Goal: Task Accomplishment & Management: Manage account settings

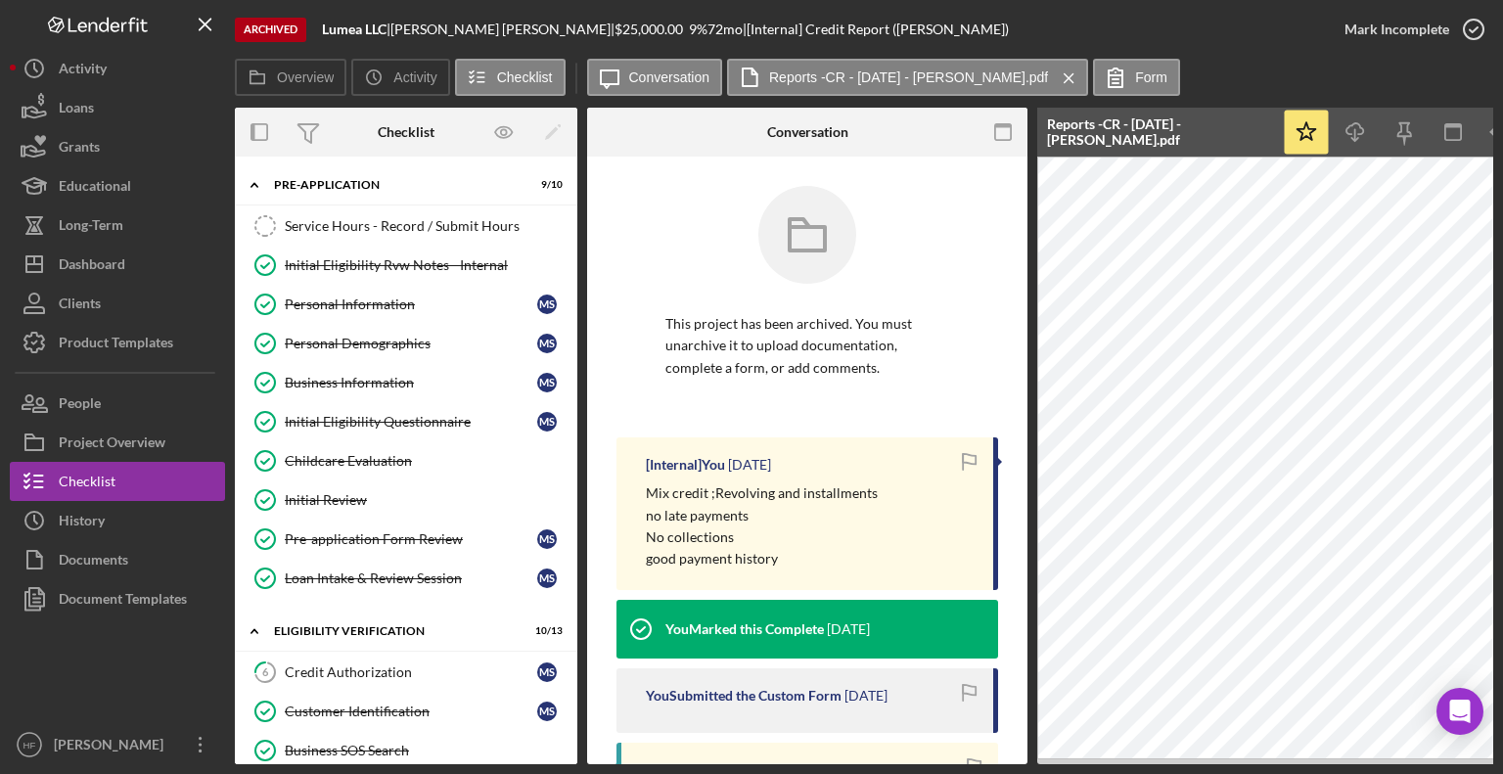
scroll to position [298, 0]
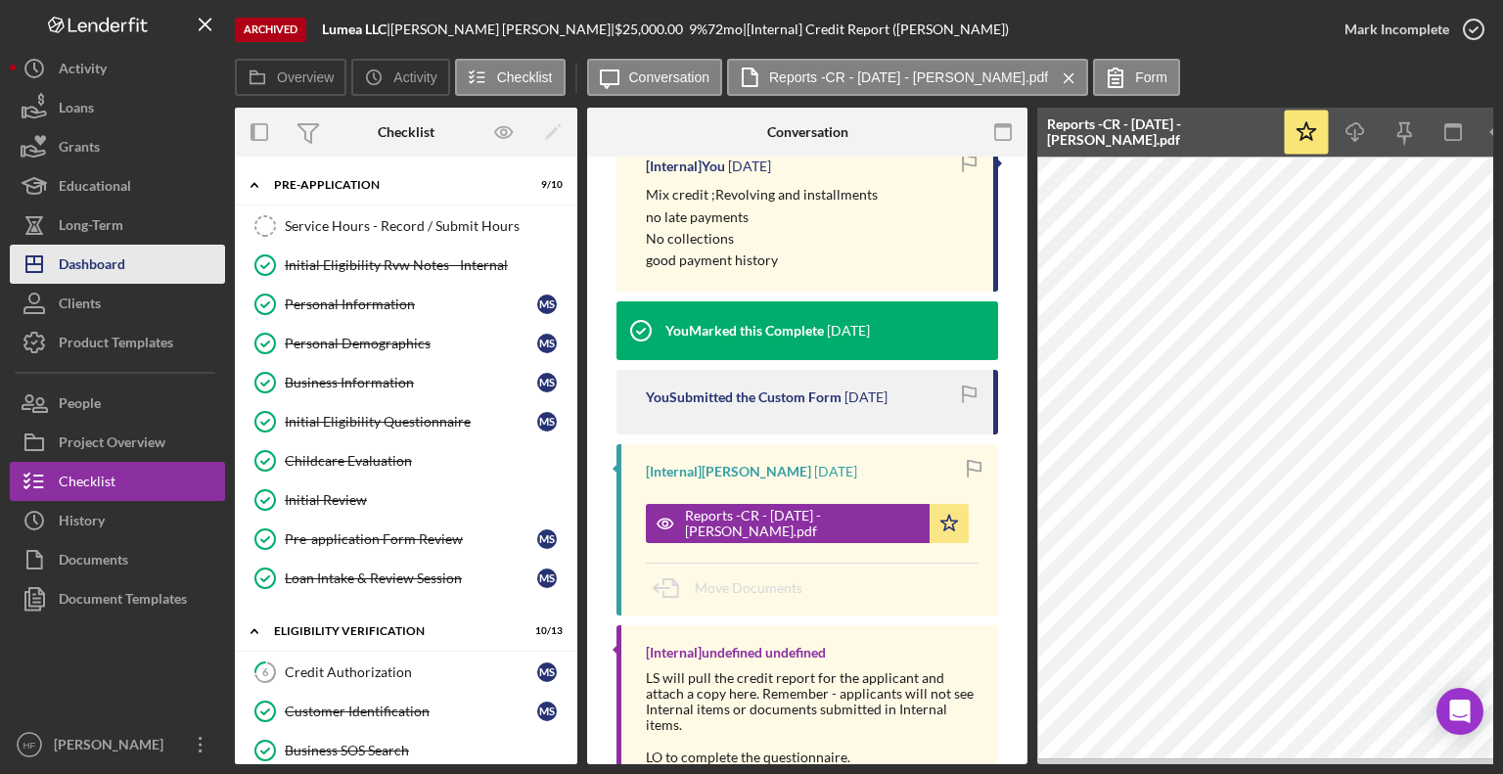
click at [93, 255] on div "Dashboard" at bounding box center [92, 267] width 67 height 44
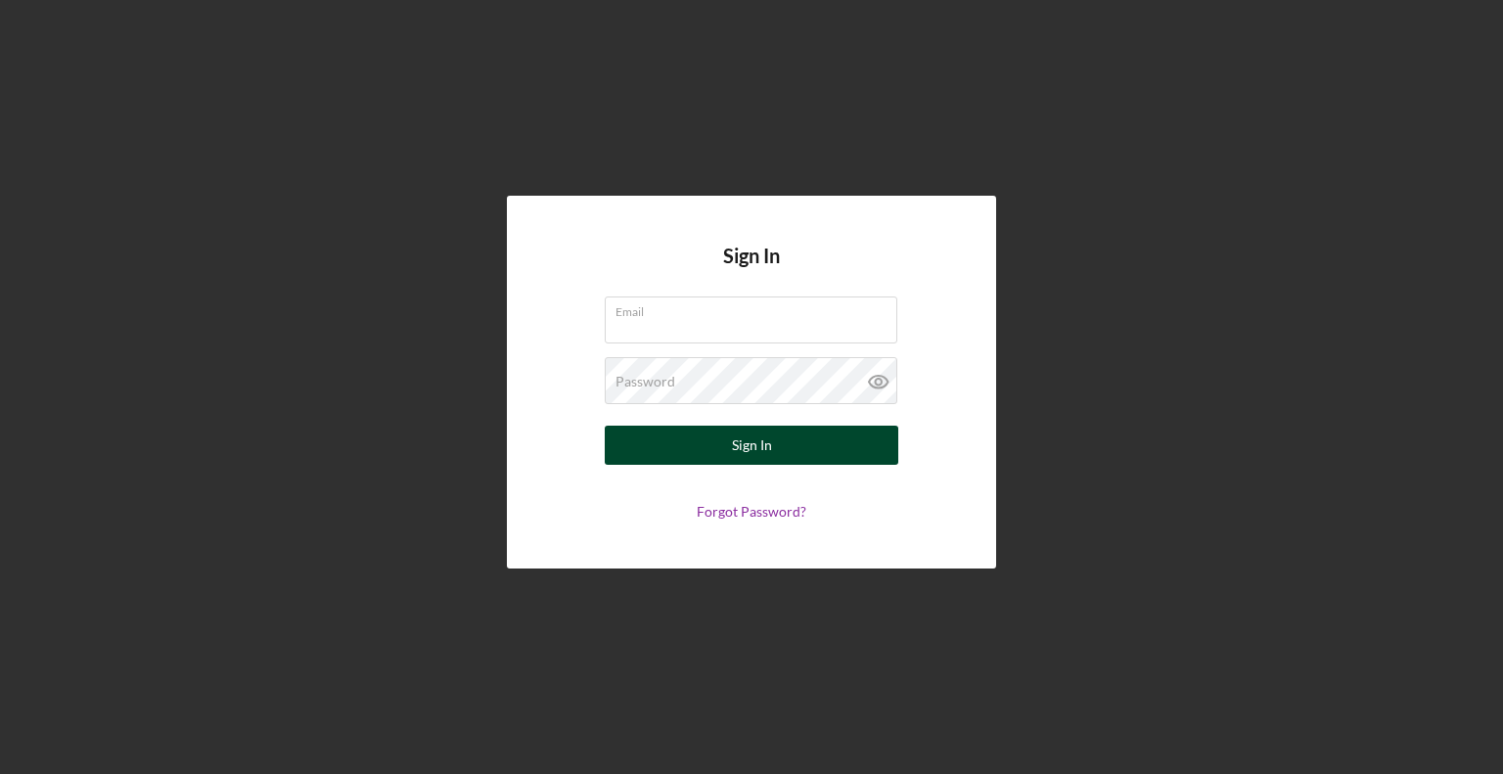
type input "[EMAIL_ADDRESS][DOMAIN_NAME]"
click at [766, 450] on div "Sign In" at bounding box center [752, 445] width 40 height 39
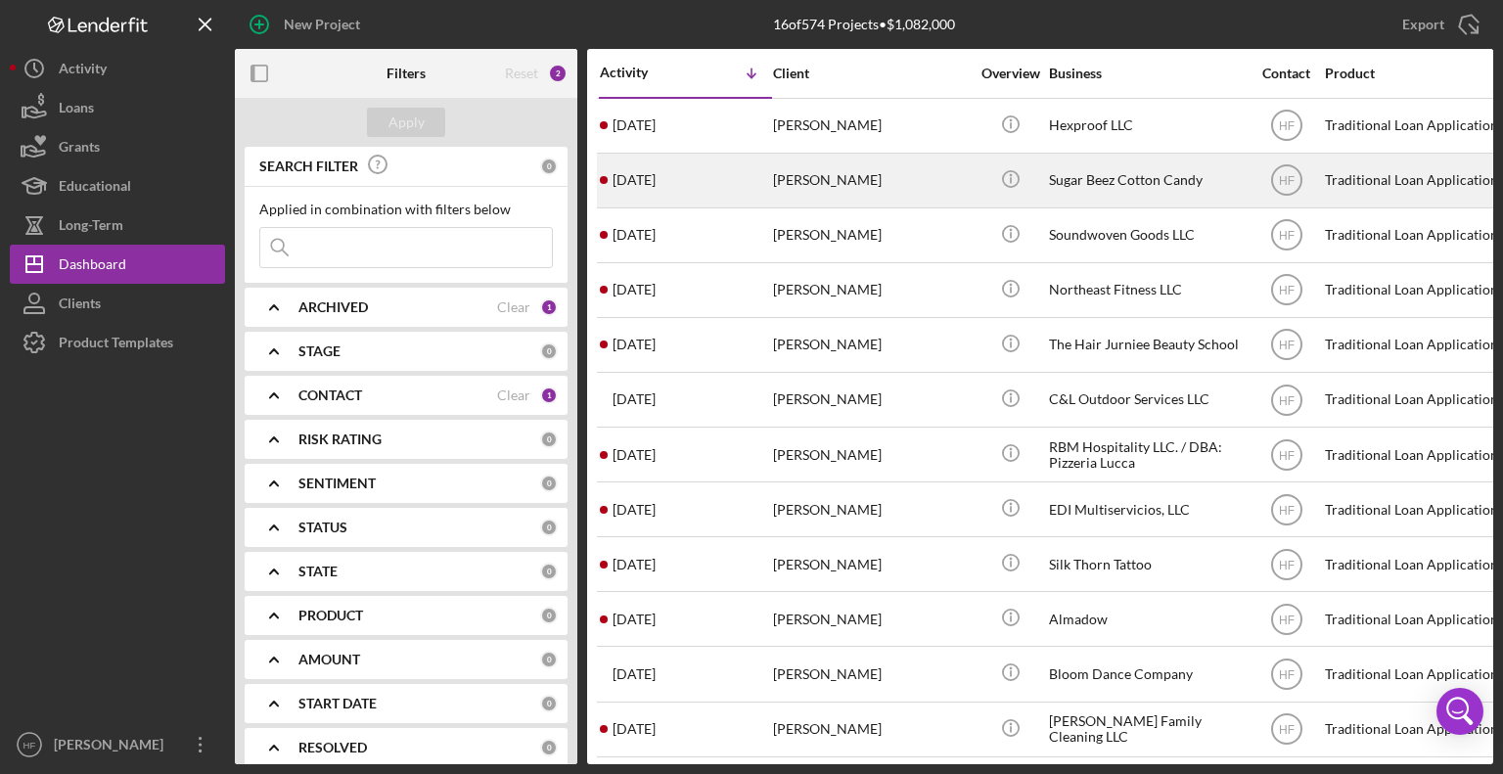
click at [825, 184] on div "[PERSON_NAME]" at bounding box center [871, 181] width 196 height 52
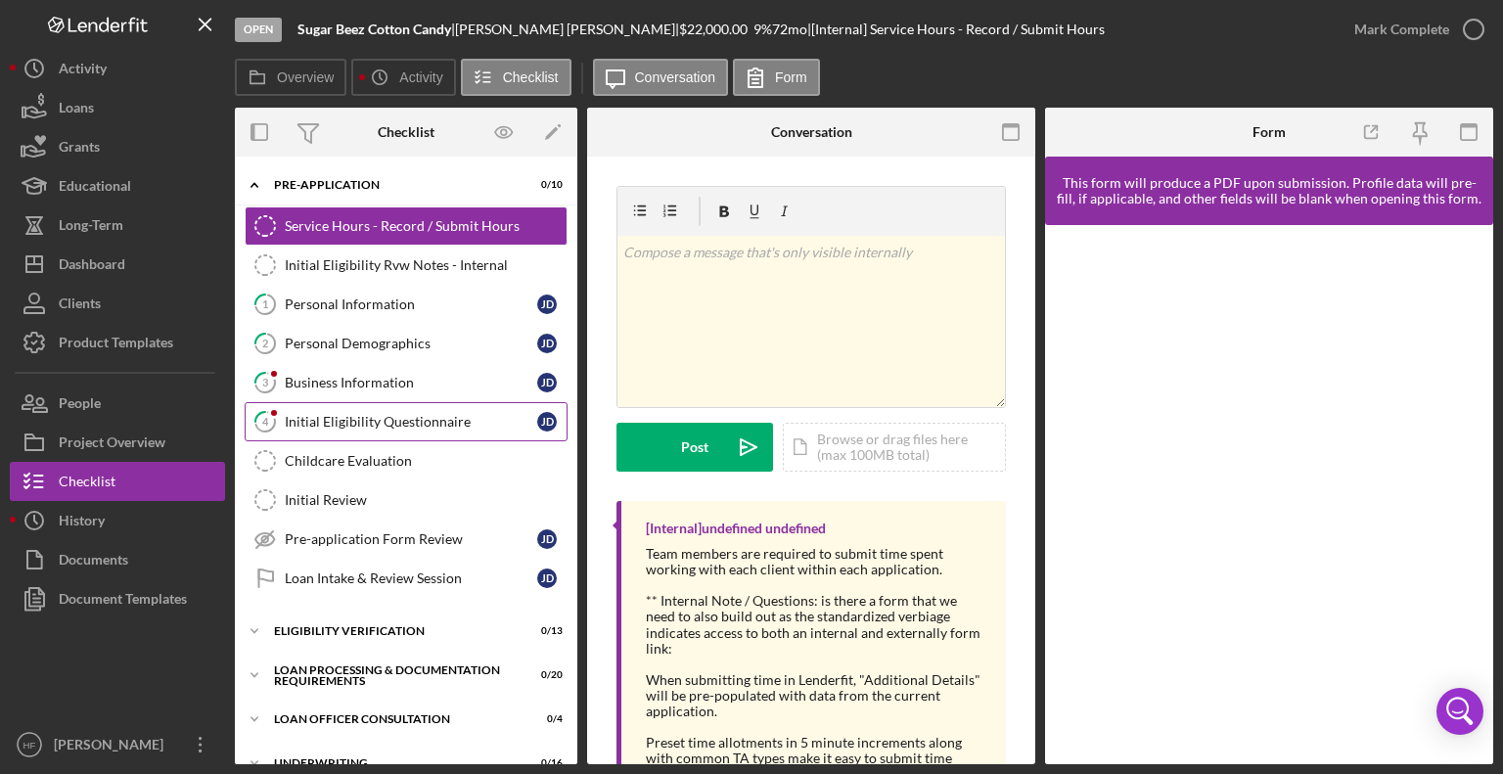
click at [334, 414] on div "Initial Eligibility Questionnaire" at bounding box center [411, 422] width 252 height 16
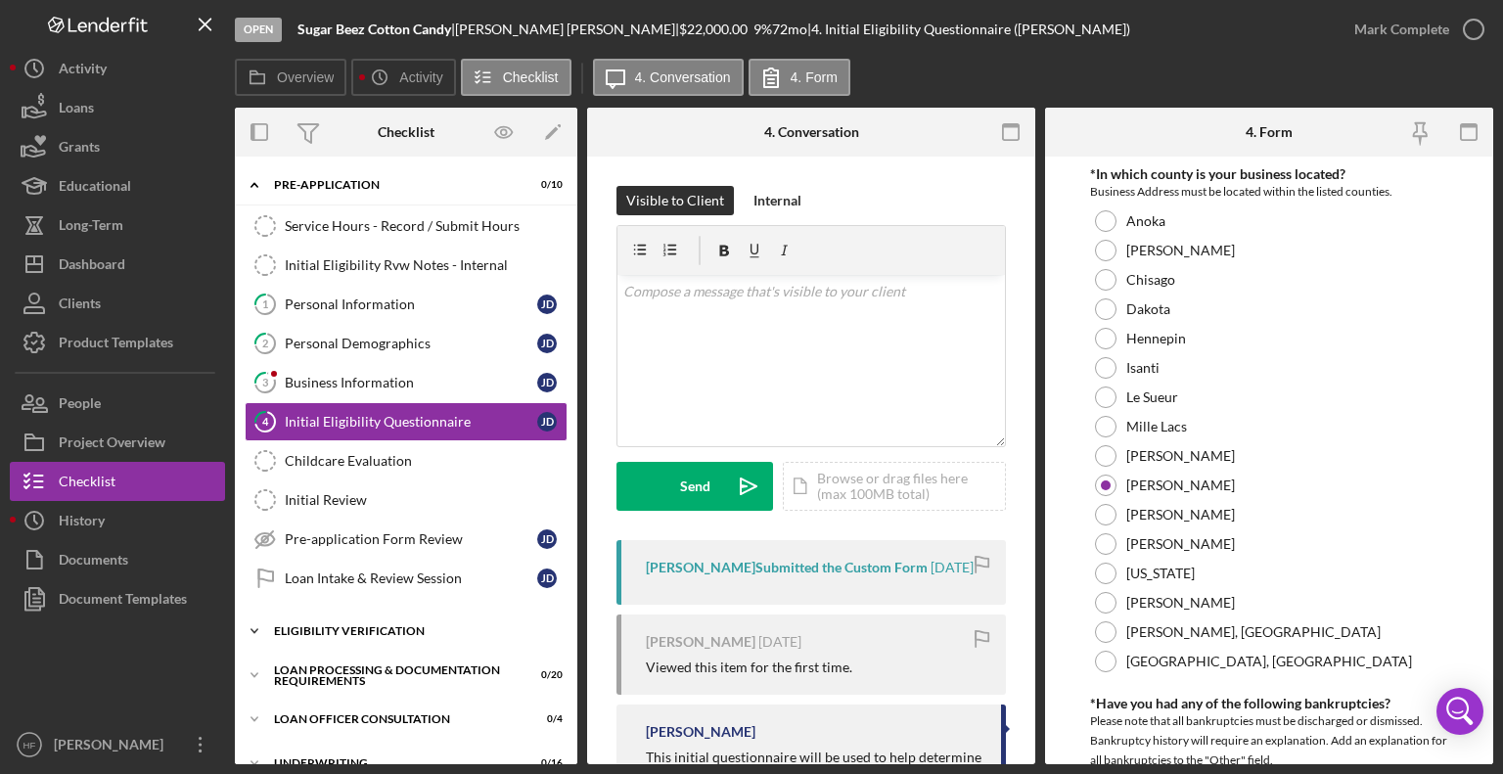
click at [273, 623] on icon "Icon/Expander" at bounding box center [254, 631] width 39 height 39
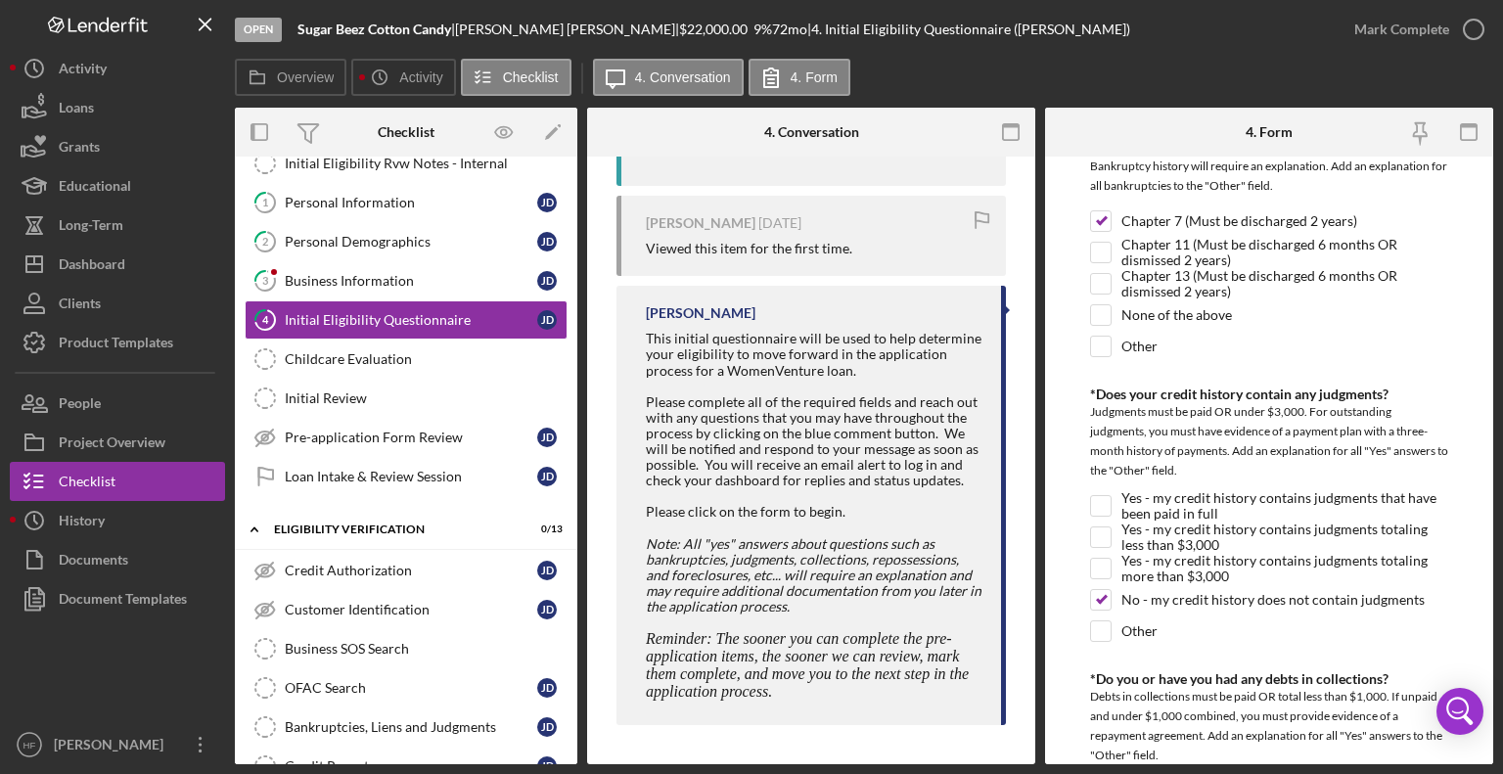
scroll to position [575, 0]
click at [133, 271] on button "Icon/Dashboard Dashboard" at bounding box center [117, 264] width 215 height 39
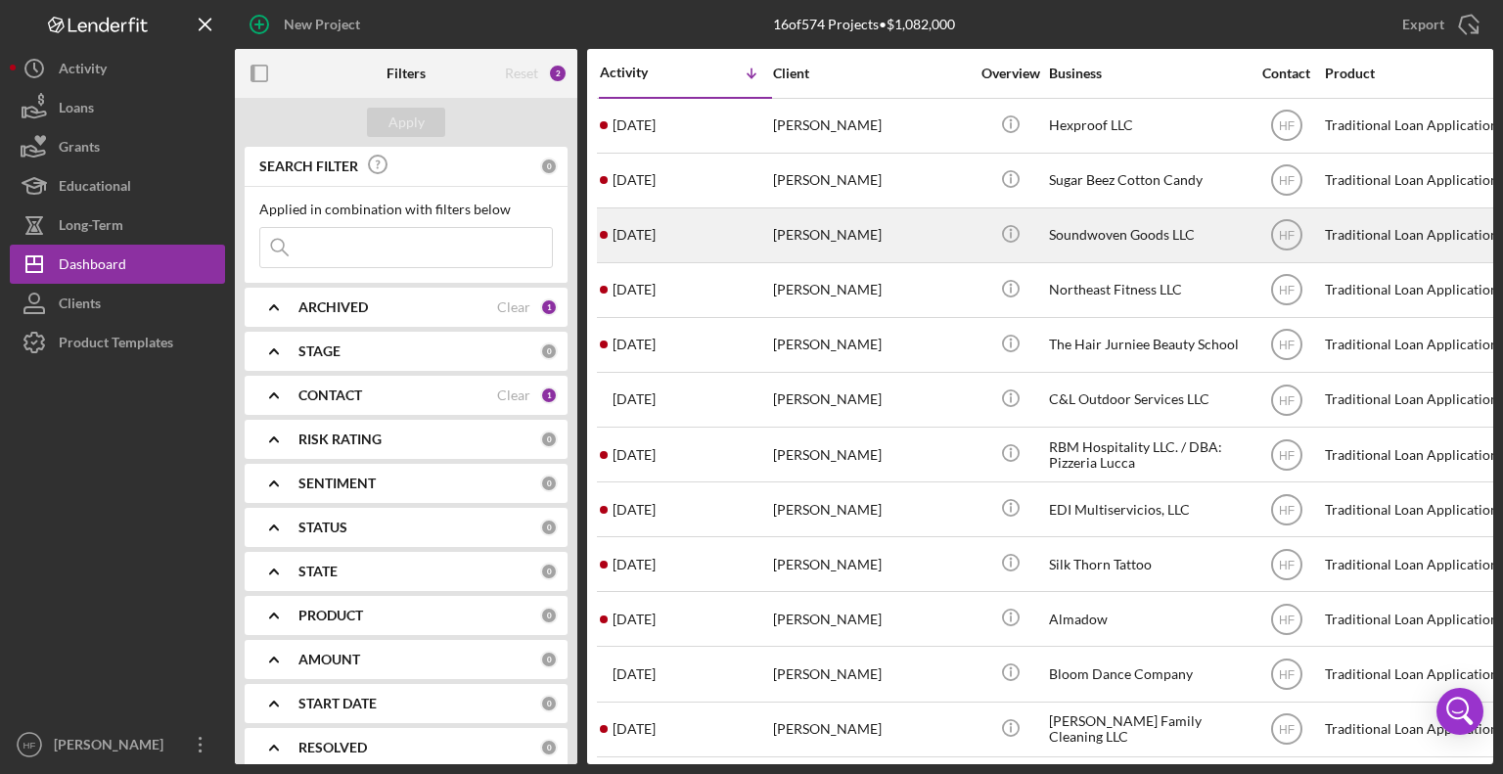
click at [814, 232] on div "[PERSON_NAME]" at bounding box center [871, 235] width 196 height 52
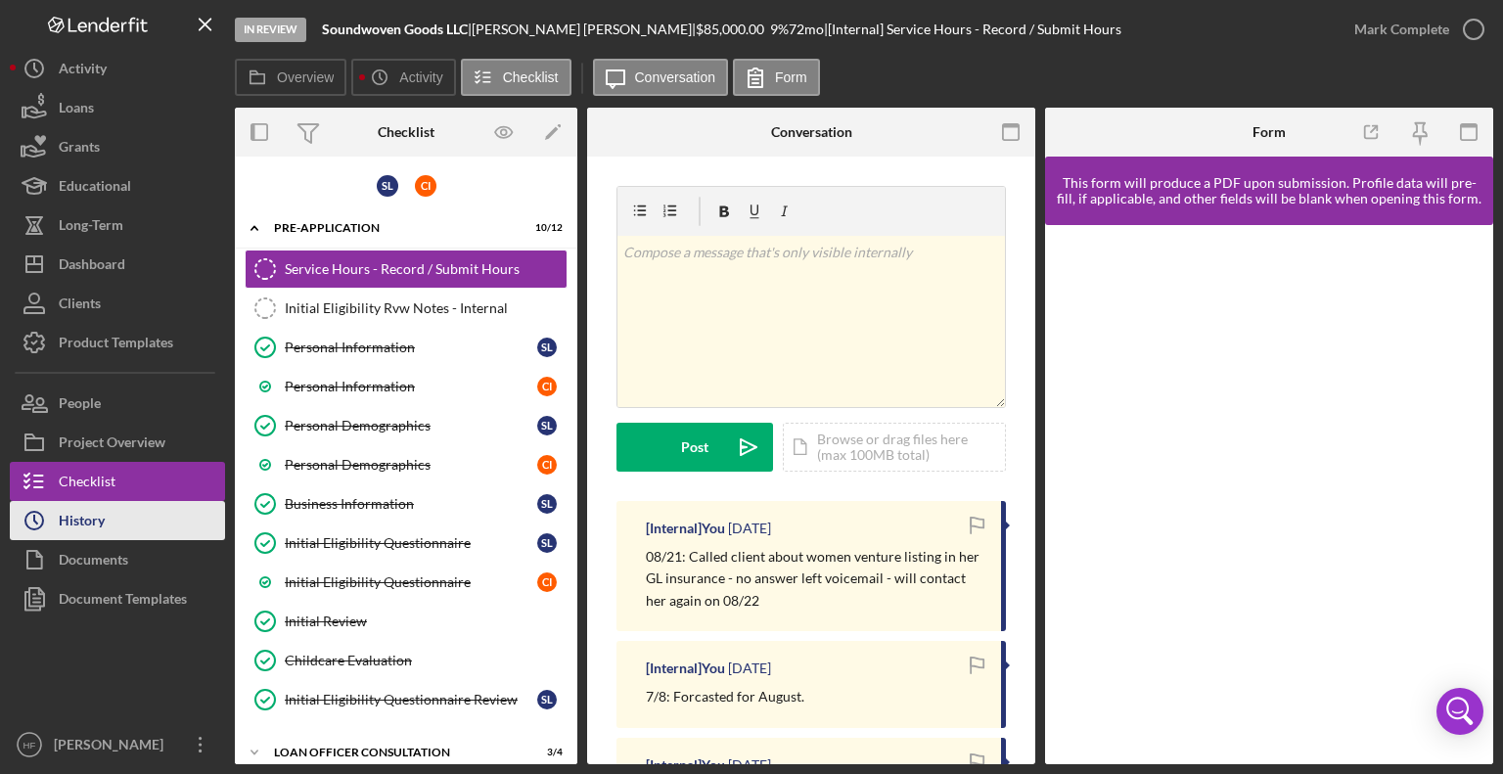
click at [141, 521] on button "Icon/History History" at bounding box center [117, 520] width 215 height 39
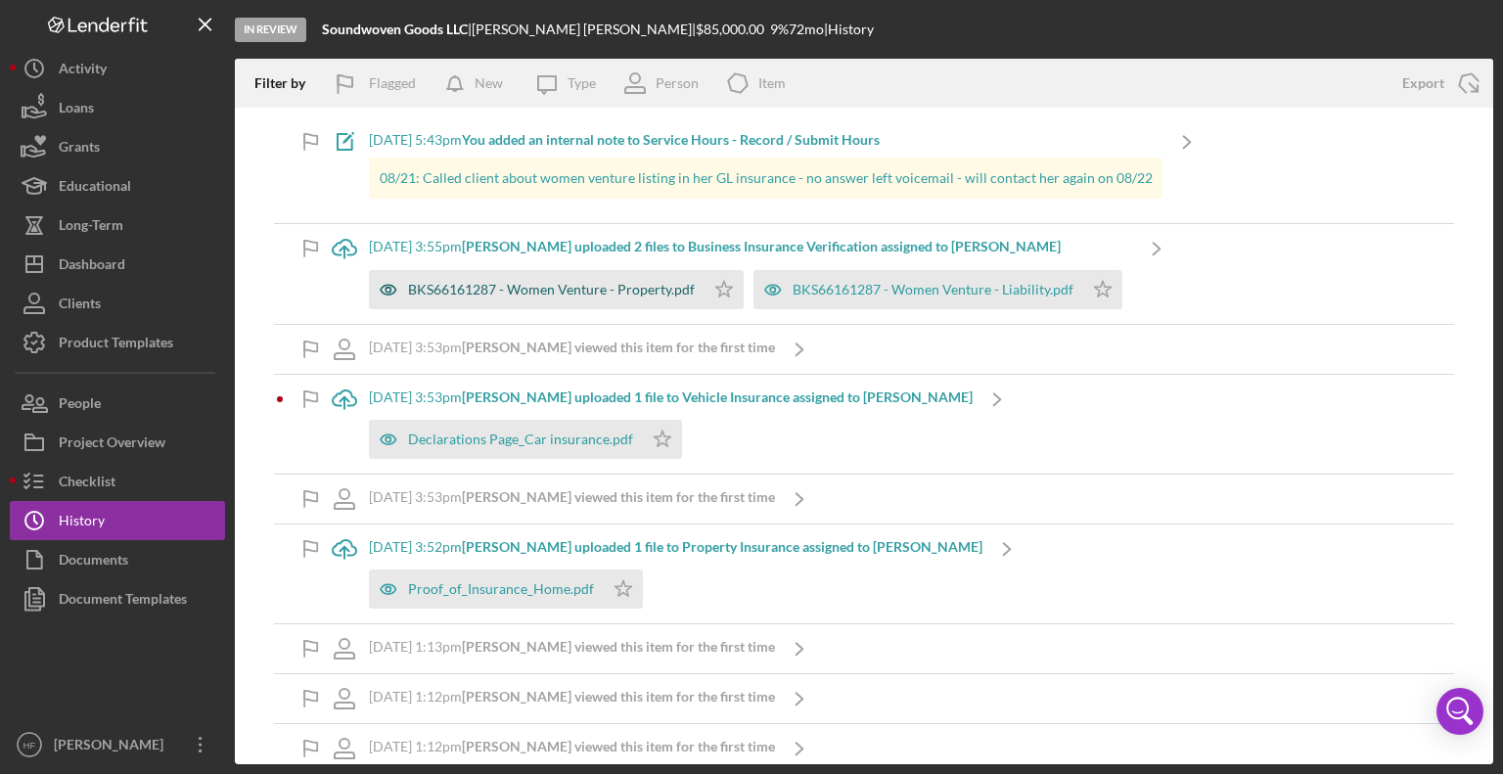
click at [584, 295] on div "BKS66161287 - Women Venture - Property.pdf" at bounding box center [551, 290] width 287 height 16
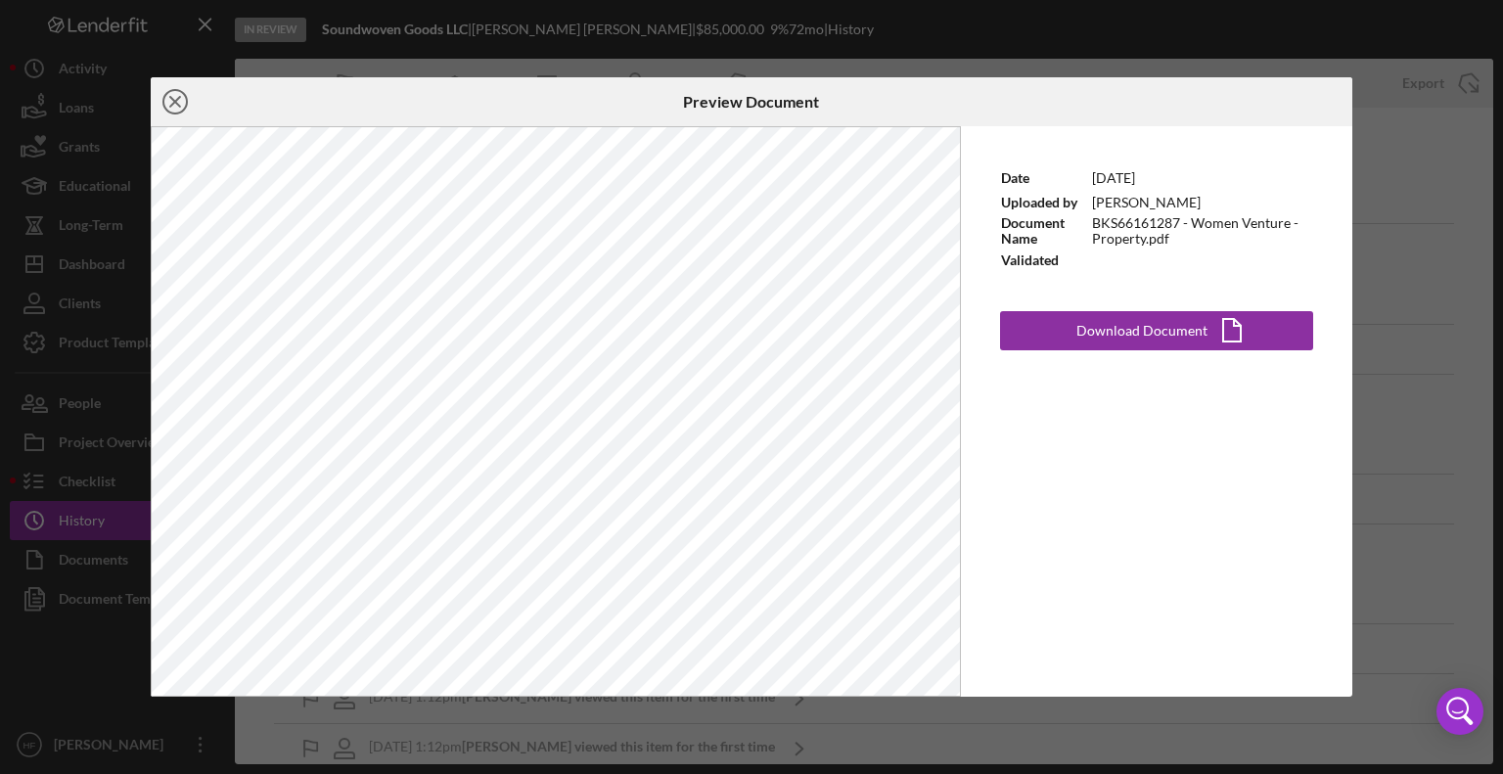
click at [178, 109] on icon "Icon/Close" at bounding box center [175, 101] width 49 height 49
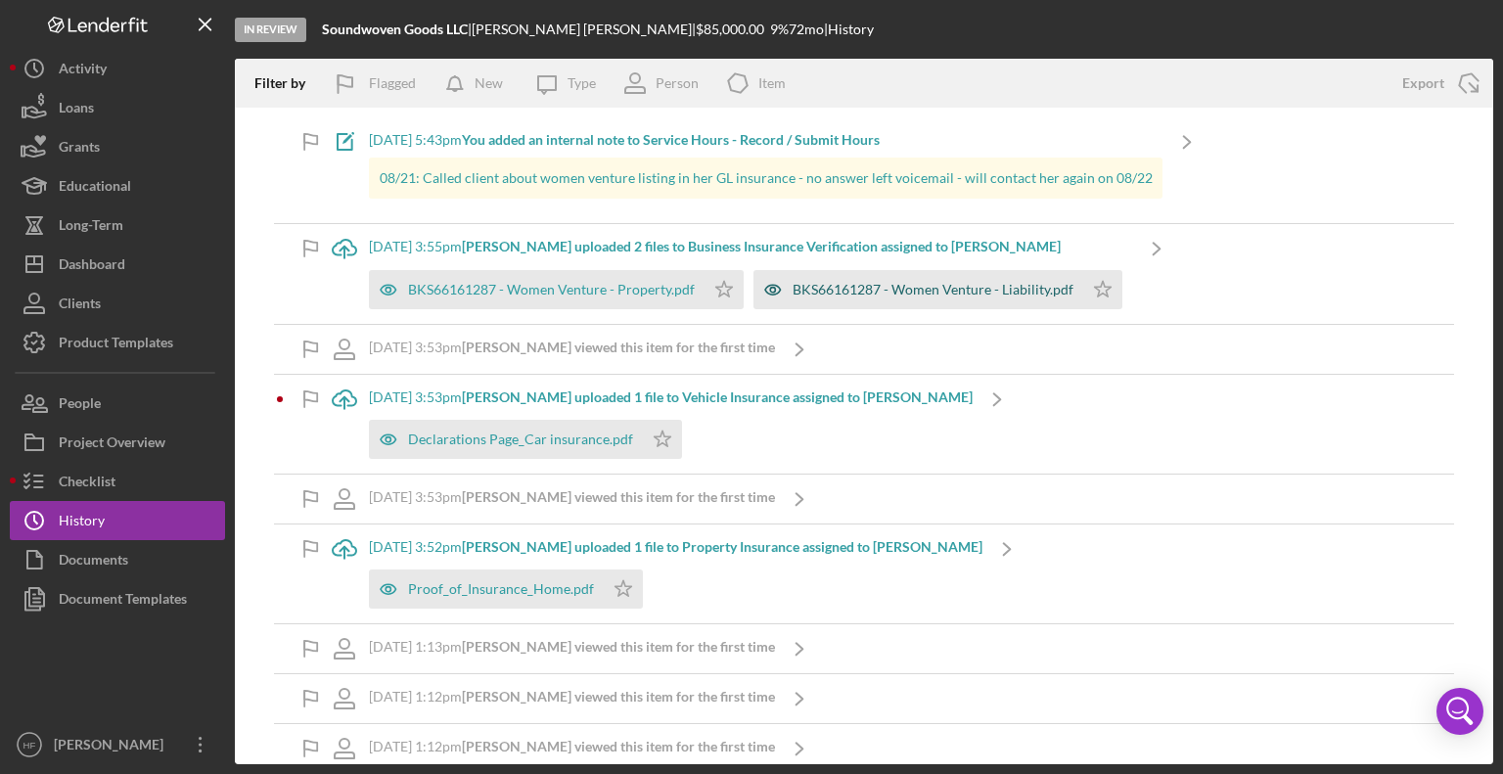
click at [845, 300] on div "BKS66161287 - Women Venture - Liability.pdf" at bounding box center [918, 289] width 330 height 39
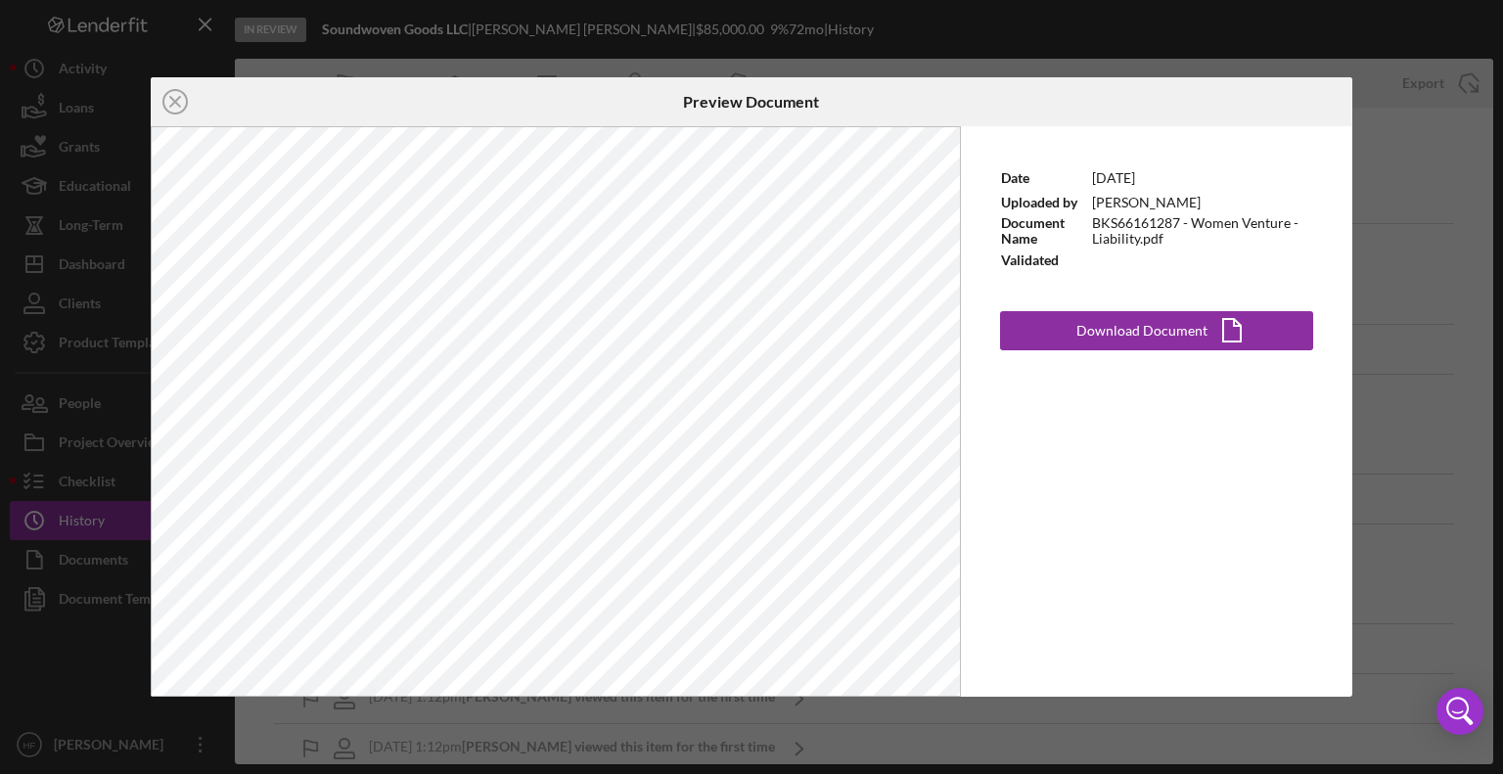
click at [1460, 164] on div "Icon/Close Preview Document Date [DATE] Uploaded by [PERSON_NAME] Document Name…" at bounding box center [751, 387] width 1503 height 774
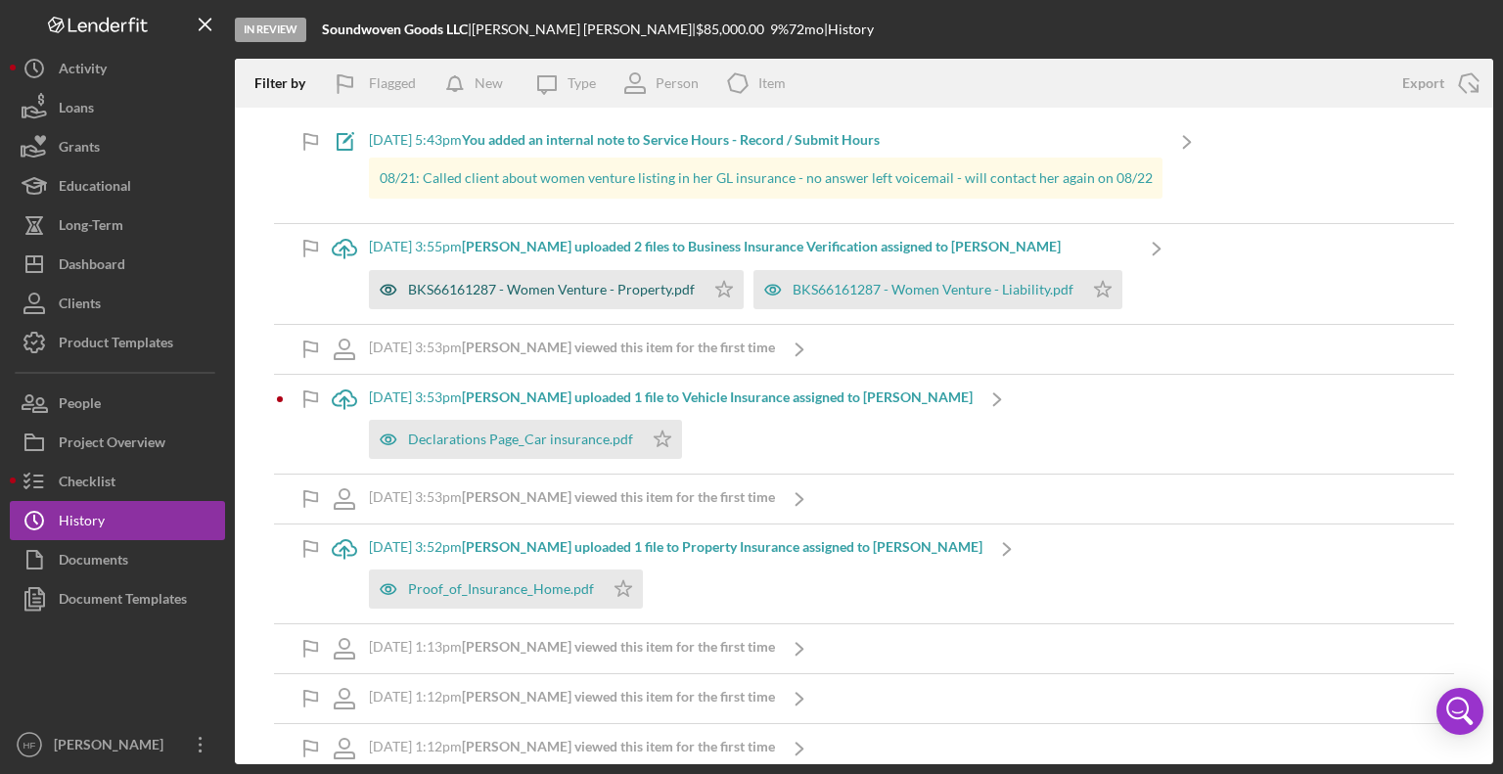
click at [618, 286] on div "BKS66161287 - Women Venture - Property.pdf" at bounding box center [551, 290] width 287 height 16
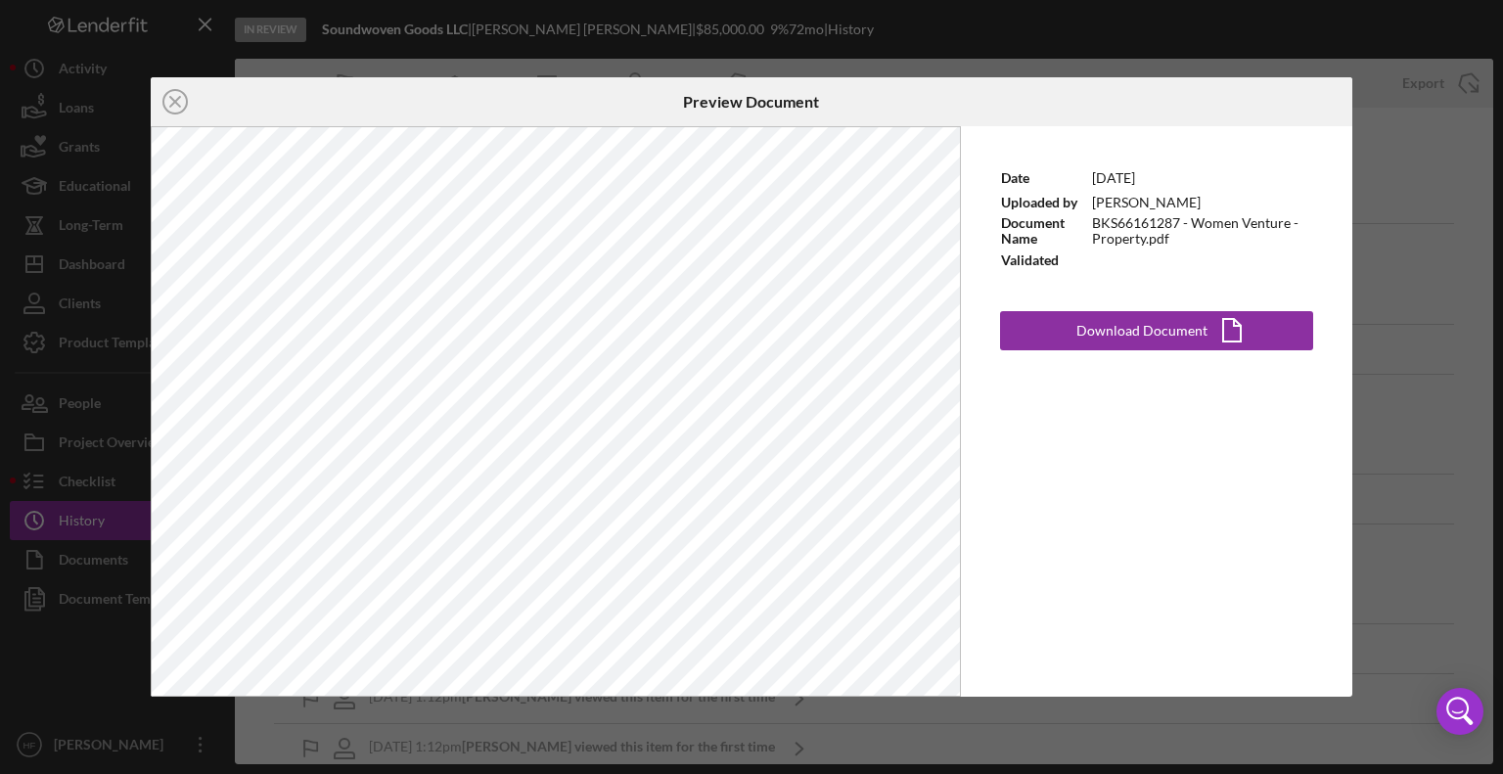
click at [1378, 279] on div "Icon/Close Preview Document Date [DATE] Uploaded by [PERSON_NAME] Document Name…" at bounding box center [751, 387] width 1503 height 774
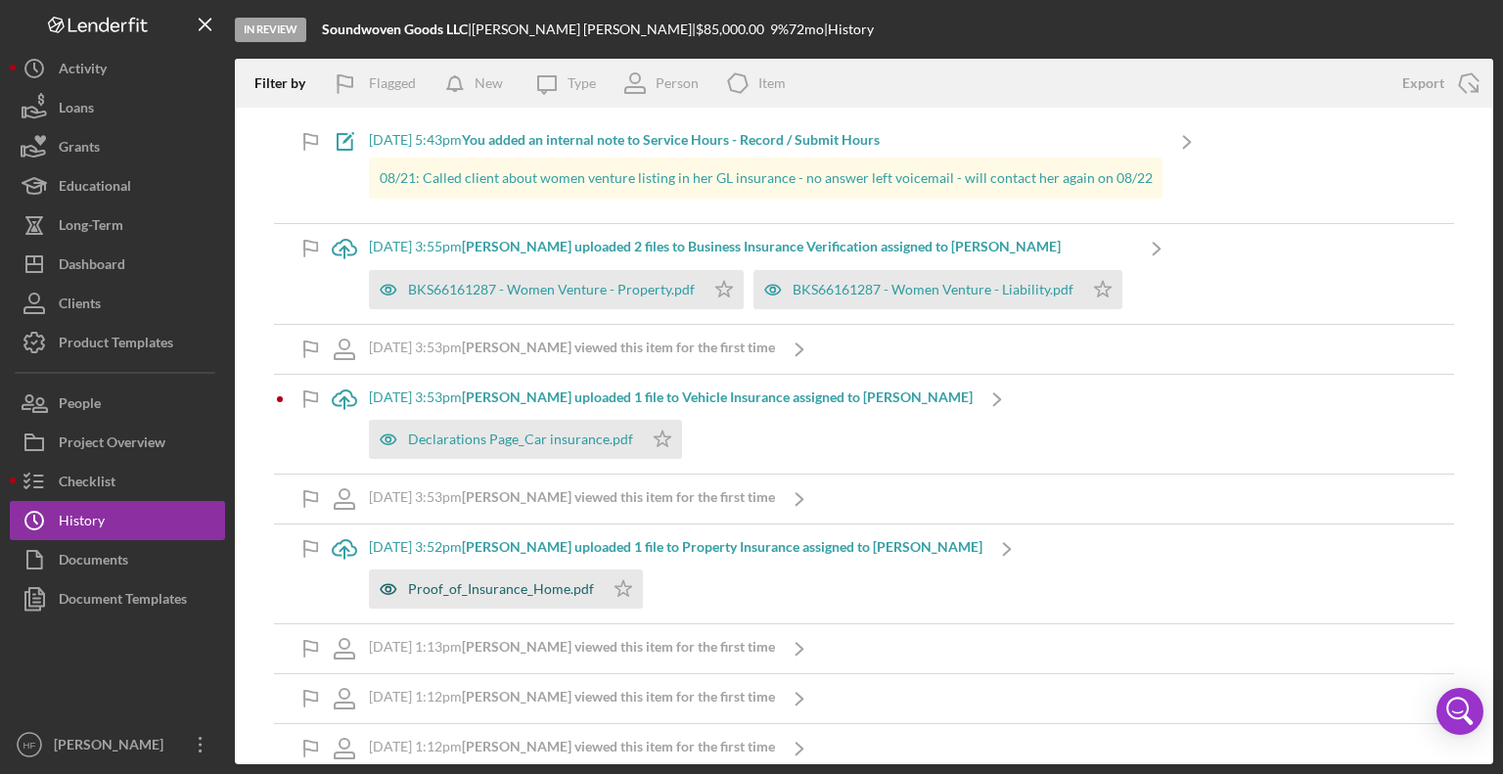
click at [561, 584] on div "Proof_of_Insurance_Home.pdf" at bounding box center [501, 589] width 186 height 16
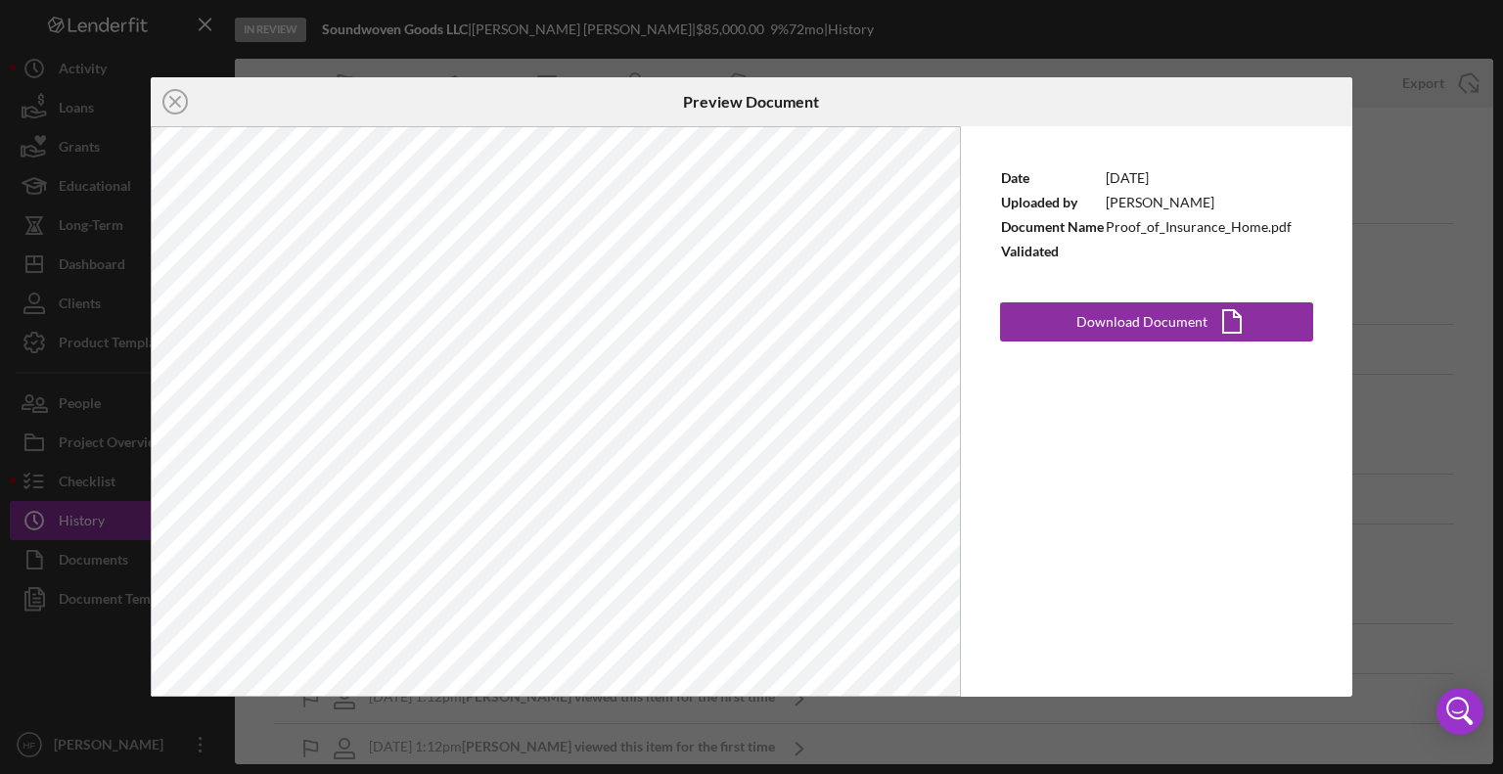
click at [1396, 154] on div "Icon/Close Preview Document Date [DATE] Uploaded by [PERSON_NAME] Document Name…" at bounding box center [751, 387] width 1503 height 774
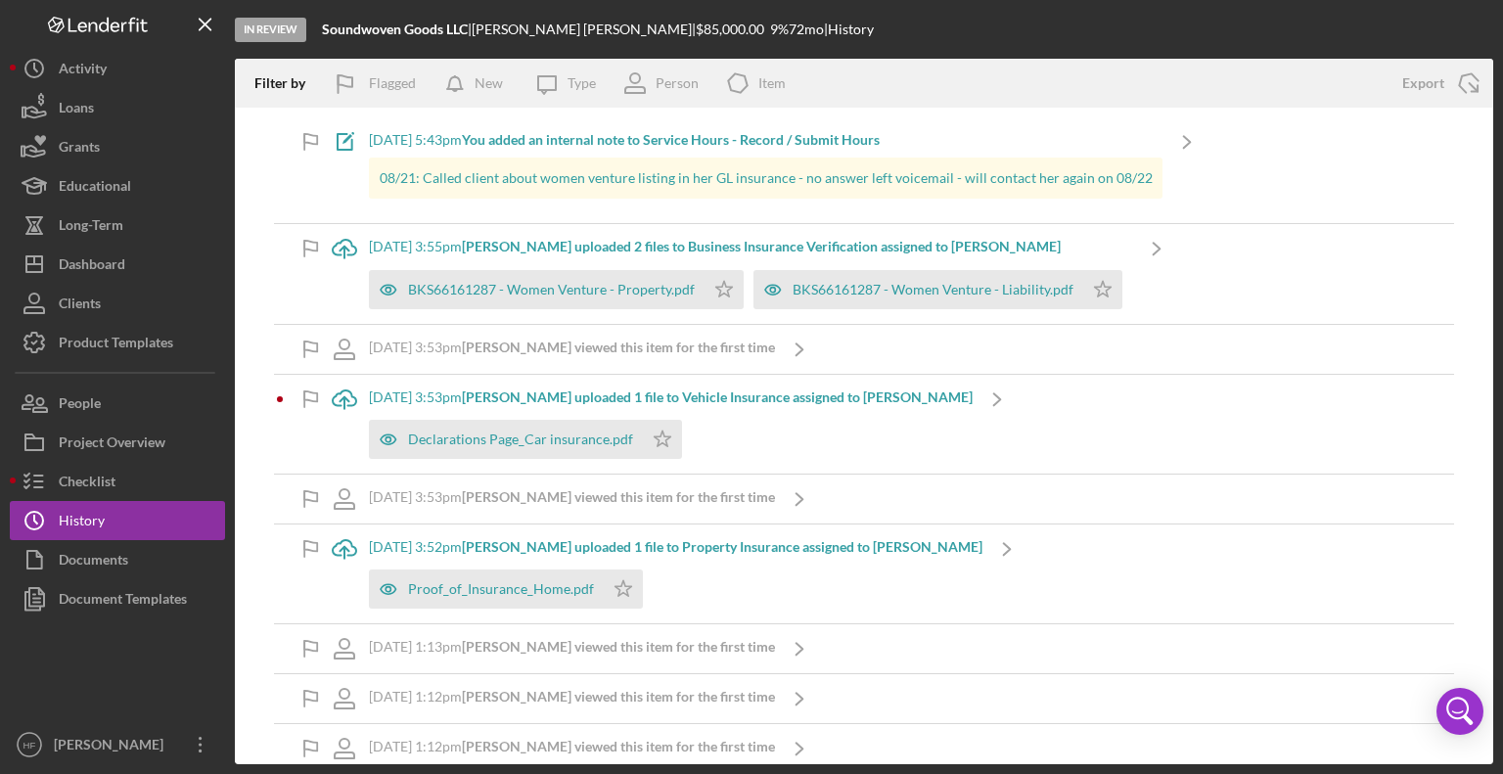
click at [508, 389] on b "[PERSON_NAME] uploaded 1 file to Vehicle Insurance assigned to [PERSON_NAME]" at bounding box center [717, 396] width 511 height 17
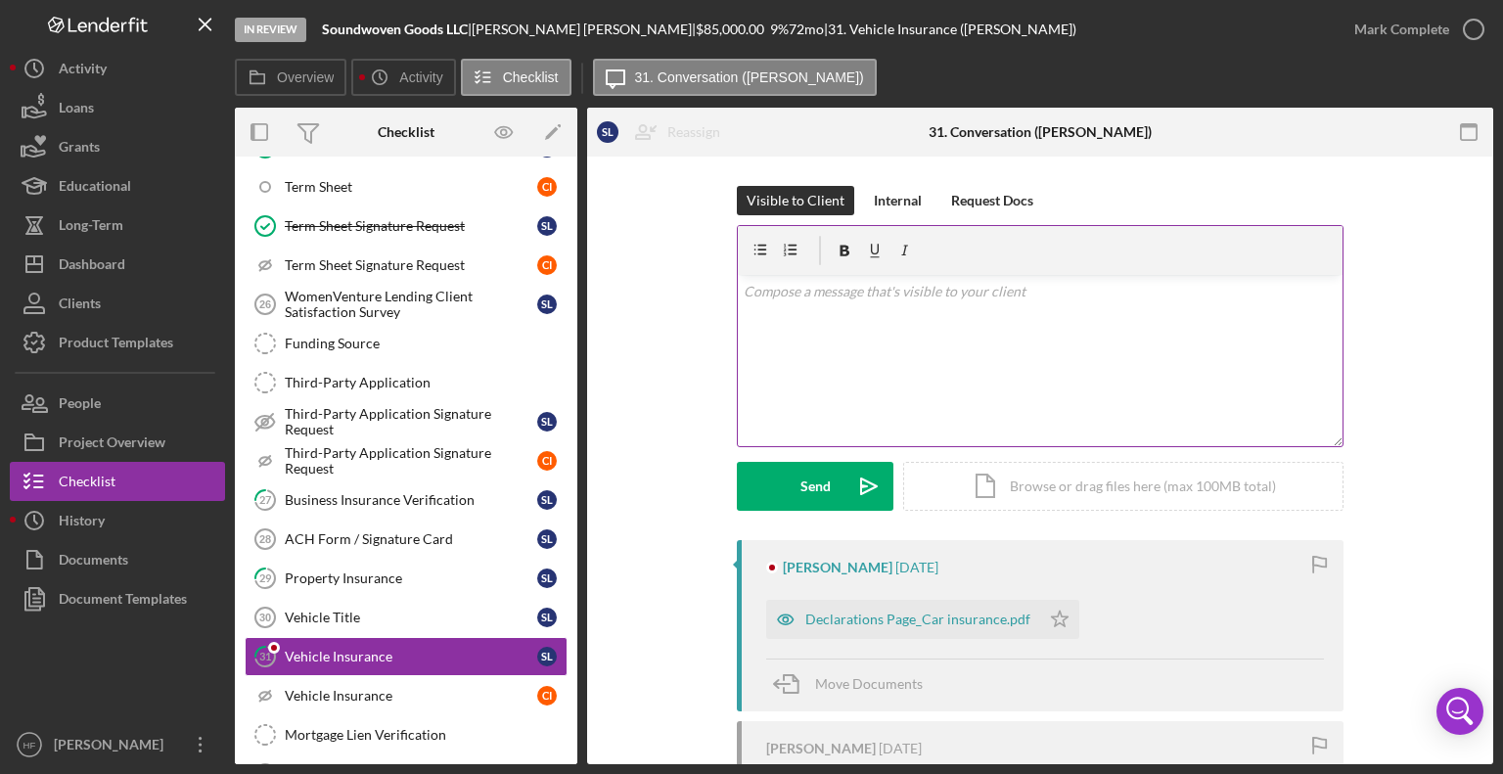
scroll to position [603, 0]
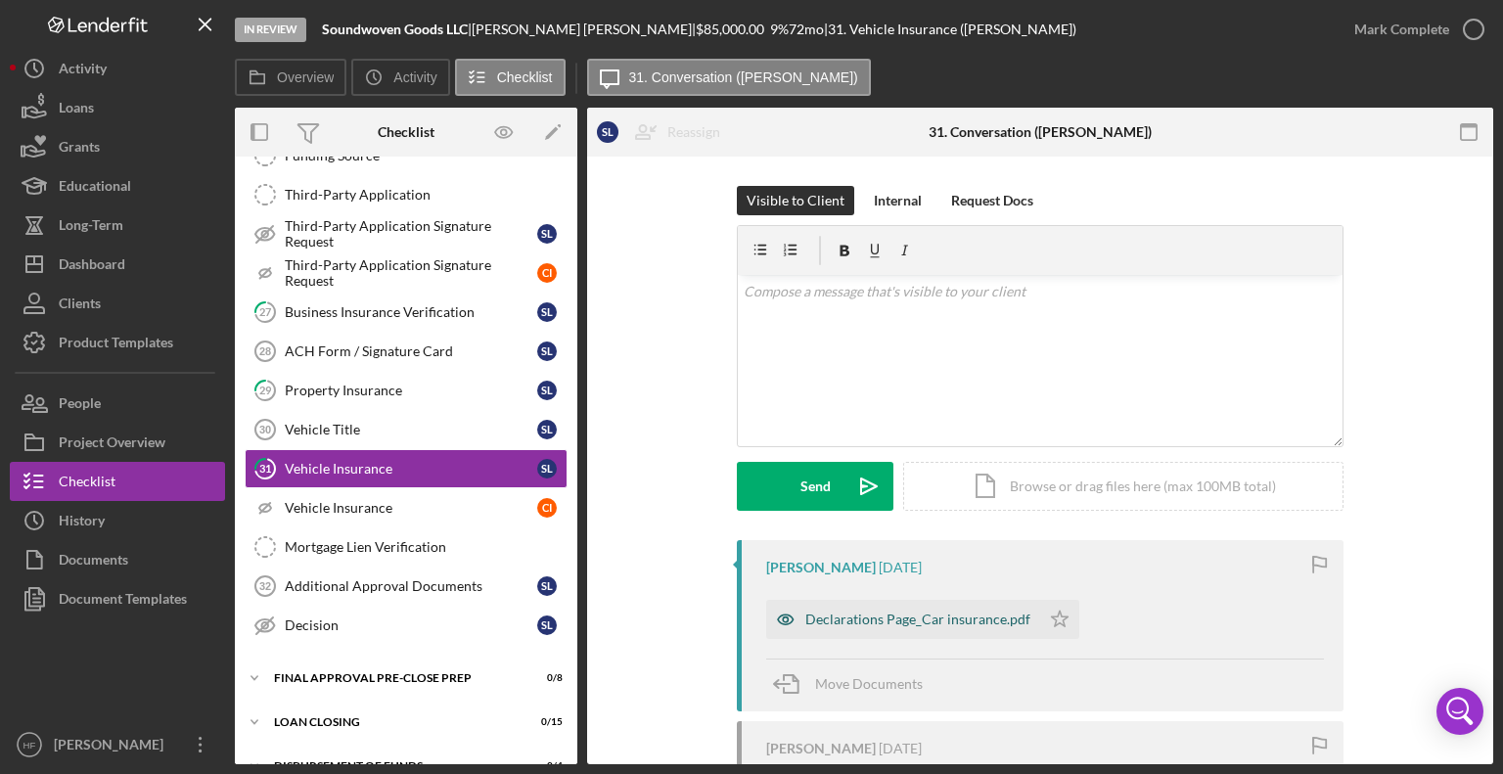
click at [849, 621] on div "Declarations Page_Car insurance.pdf" at bounding box center [917, 620] width 225 height 16
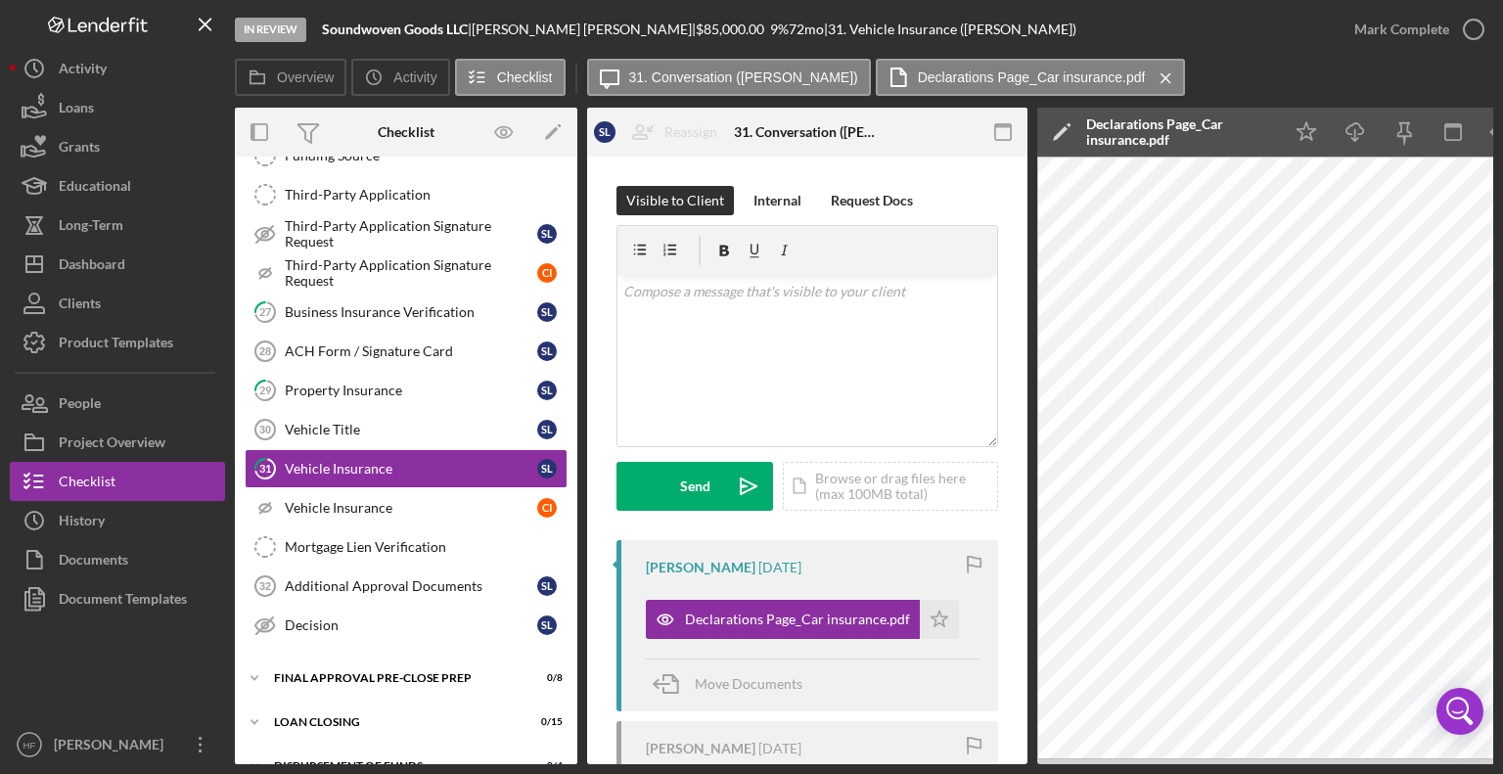
scroll to position [0, 130]
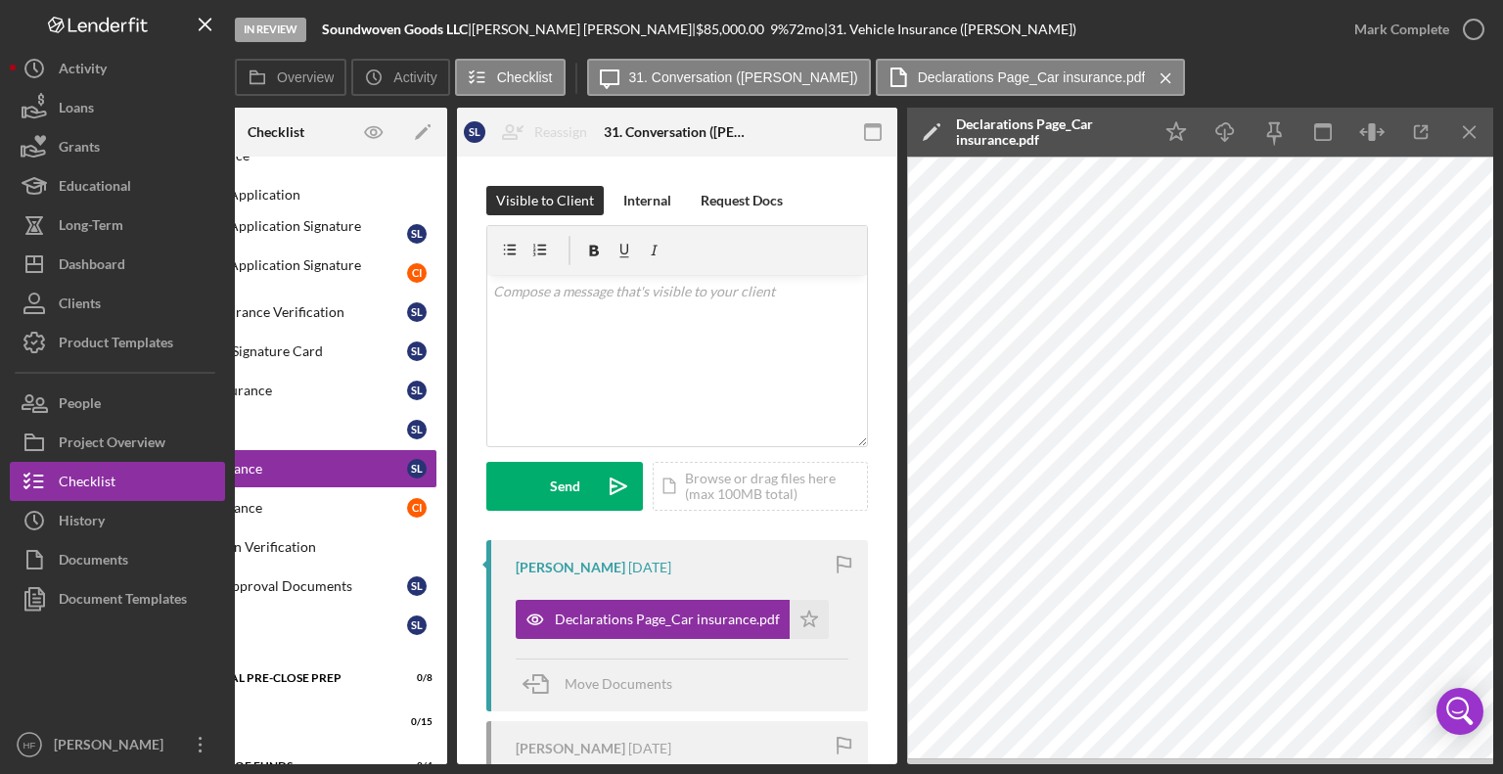
click at [916, 133] on icon "Icon/Edit" at bounding box center [931, 132] width 49 height 49
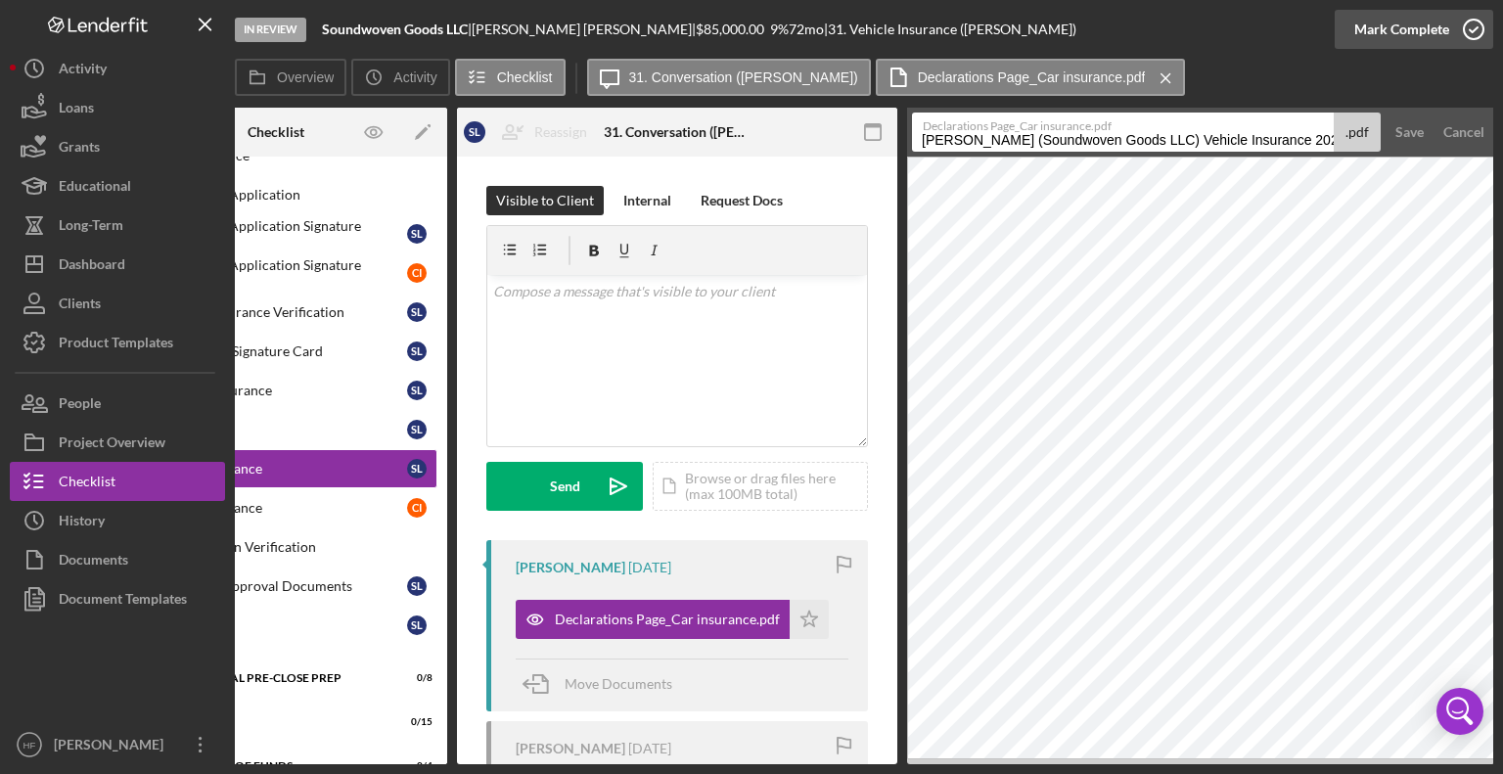
drag, startPoint x: 919, startPoint y: 139, endPoint x: 1444, endPoint y: 27, distance: 537.1
click at [1444, 27] on div "In Review Soundwoven Goods LLC | [PERSON_NAME] | $85,000.00 9 % 72 mo | 31. Veh…" at bounding box center [864, 382] width 1258 height 764
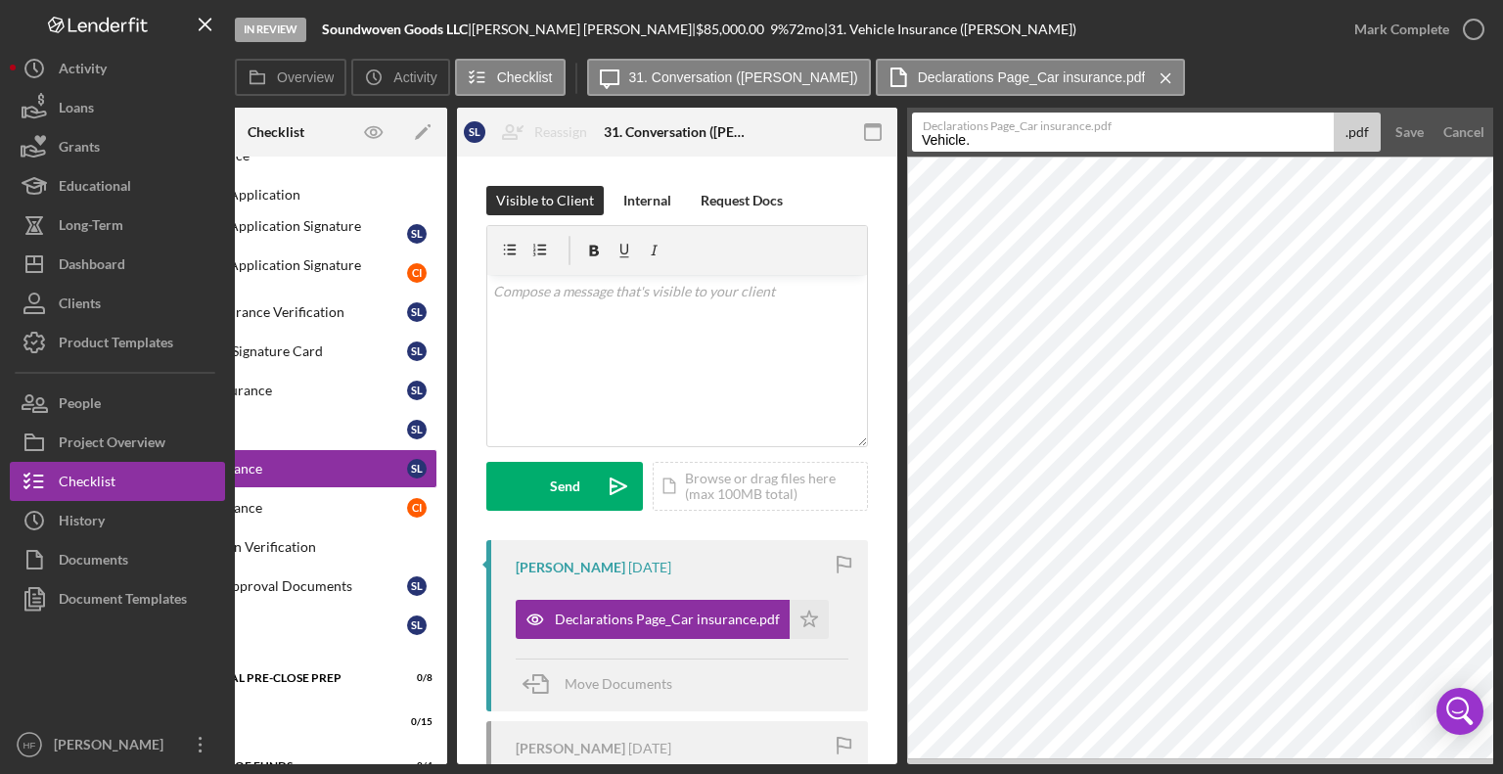
drag, startPoint x: 972, startPoint y: 144, endPoint x: 934, endPoint y: 136, distance: 38.0
click at [934, 136] on input "Vehicle." at bounding box center [1123, 132] width 422 height 39
type input "Vhcl-POI- 2023 Hyundai Tucson"
click at [1385, 113] on button "Save" at bounding box center [1409, 132] width 48 height 39
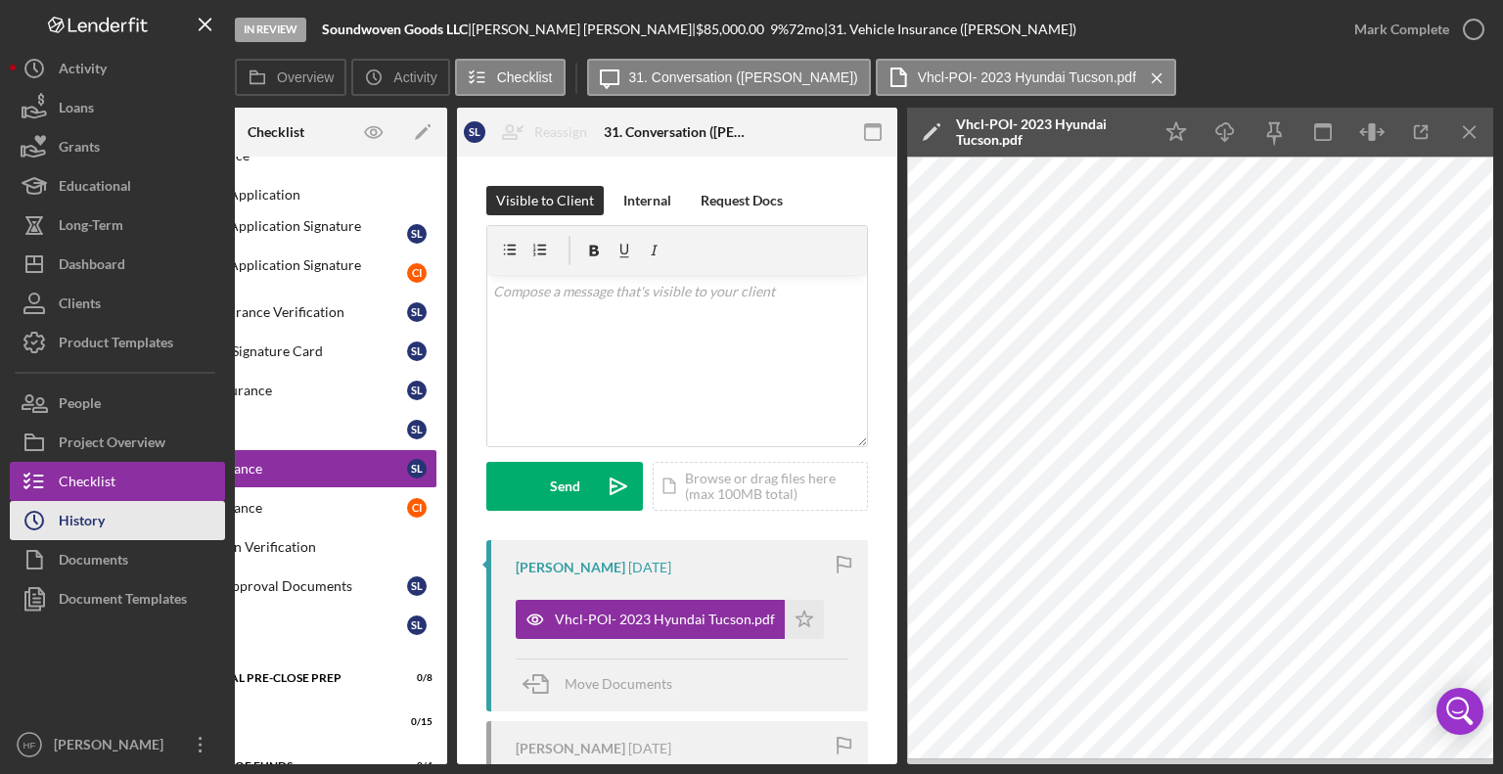
click at [139, 528] on button "Icon/History History" at bounding box center [117, 520] width 215 height 39
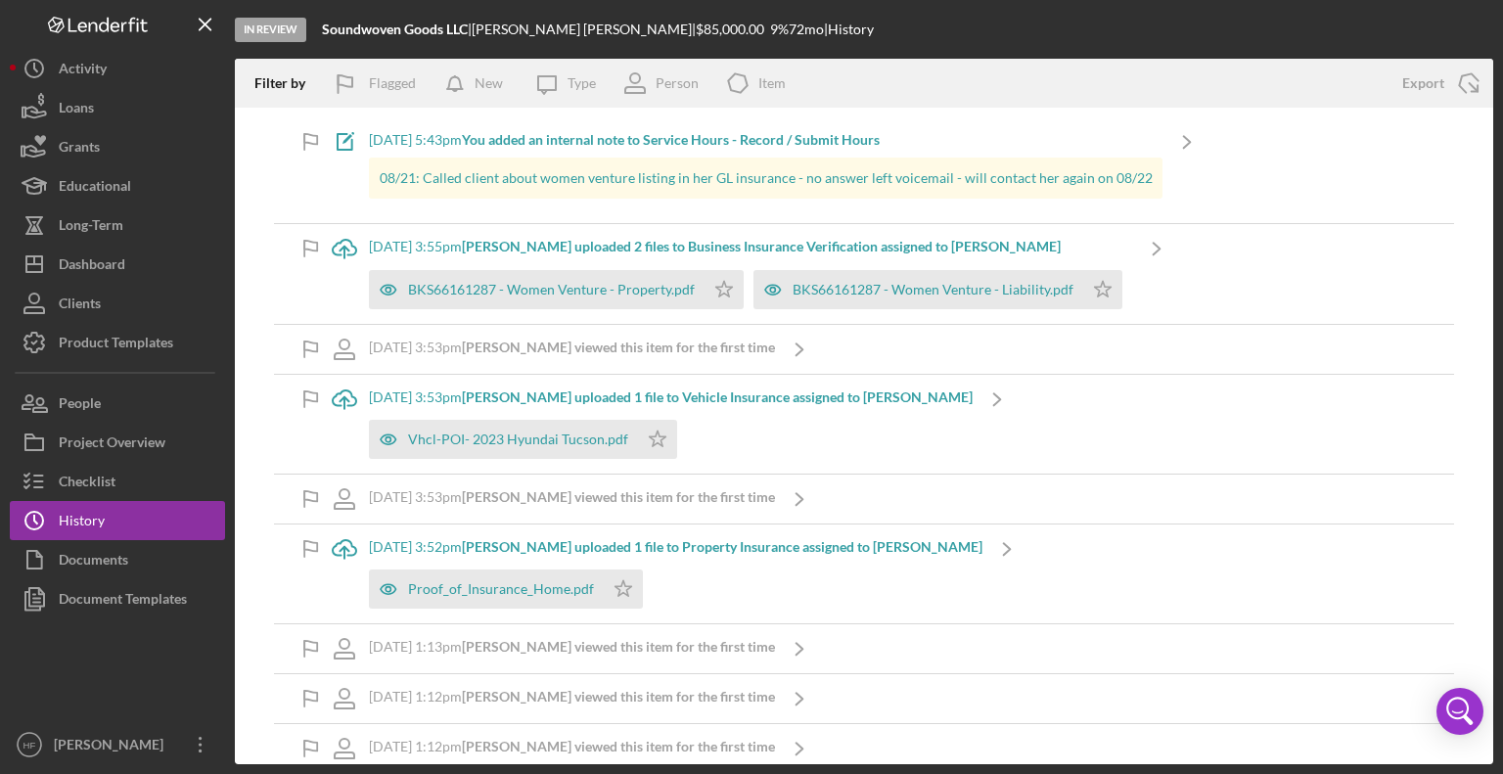
click at [672, 247] on b "[PERSON_NAME] uploaded 2 files to Business Insurance Verification assigned to […" at bounding box center [761, 246] width 599 height 17
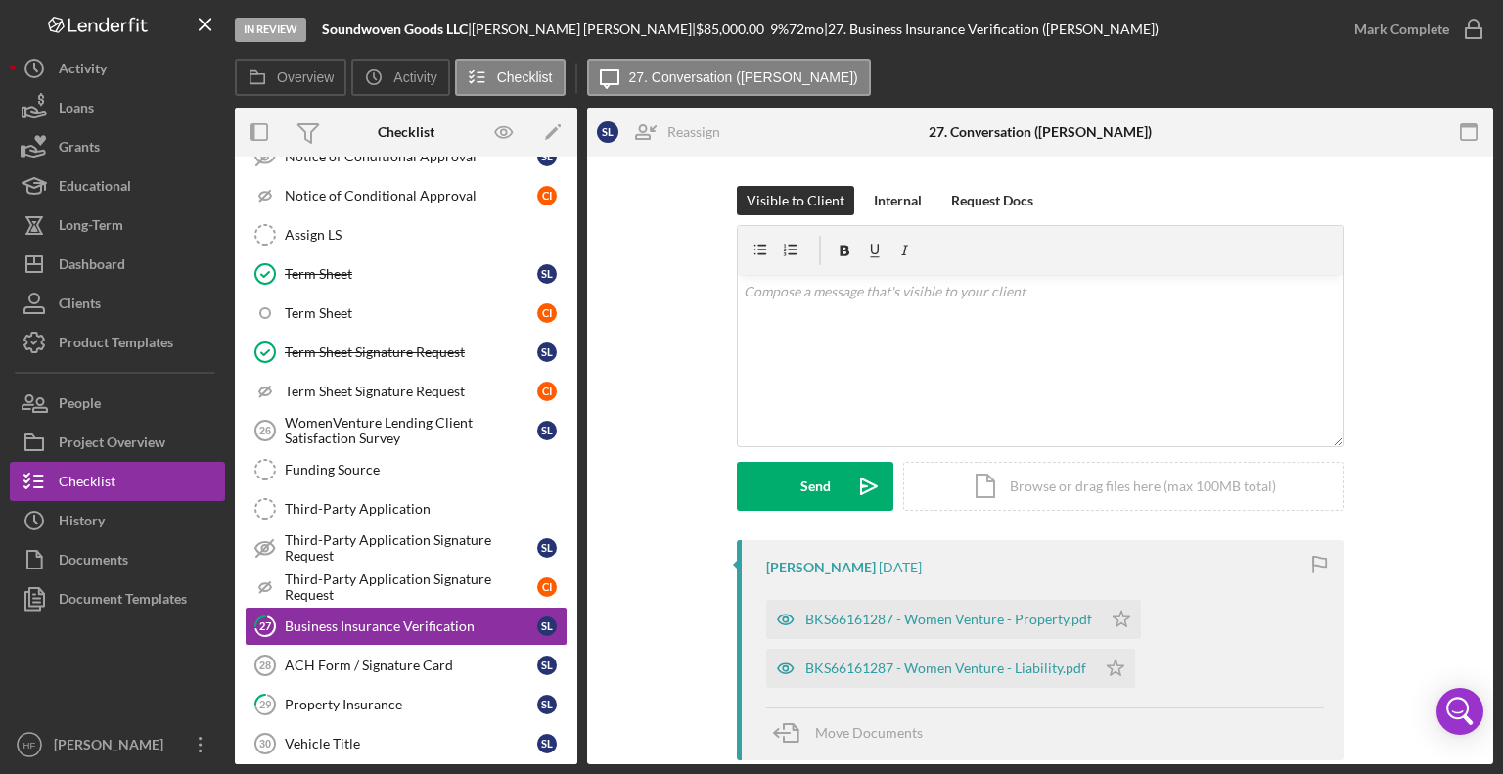
scroll to position [448, 0]
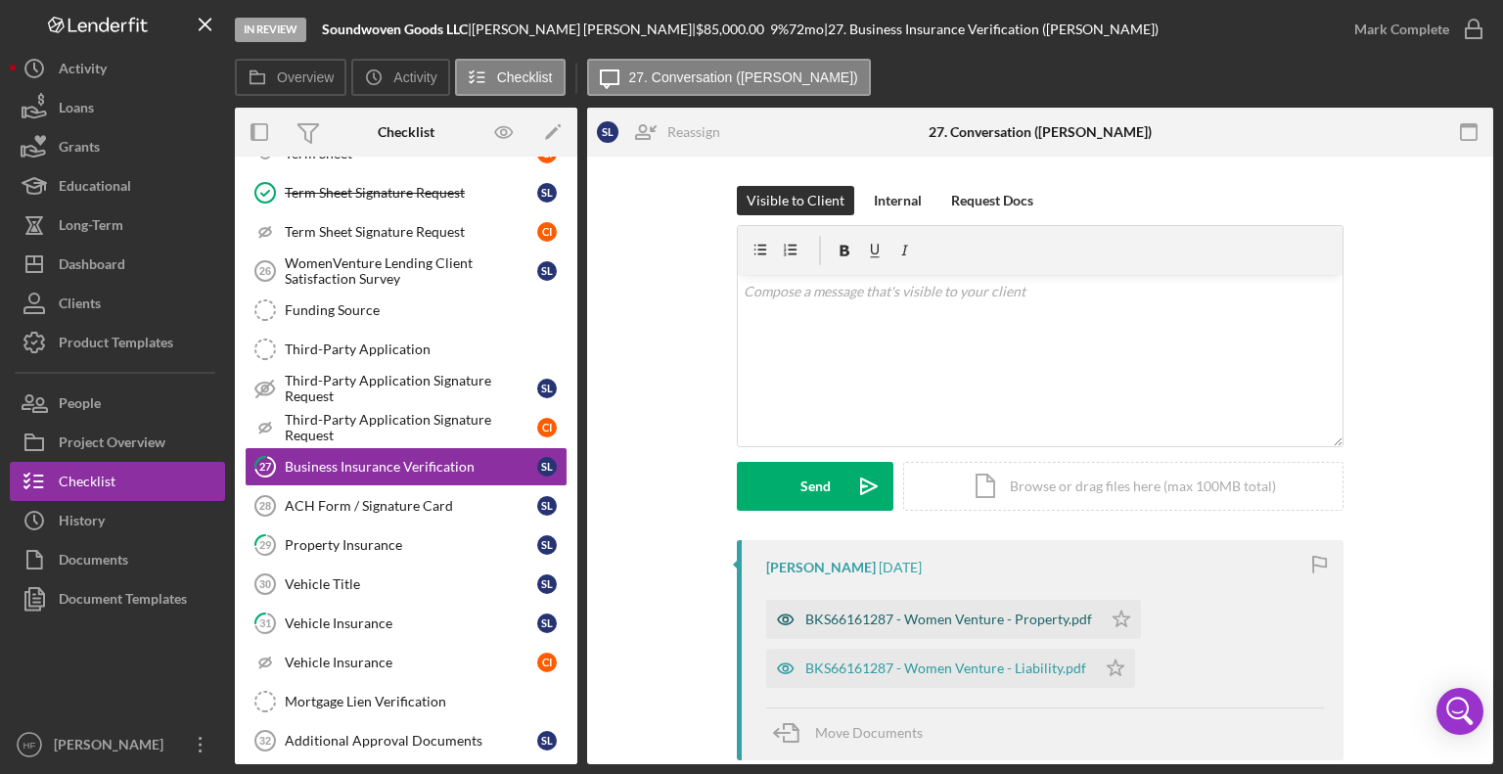
click at [852, 615] on div "BKS66161287 - Women Venture - Property.pdf" at bounding box center [948, 620] width 287 height 16
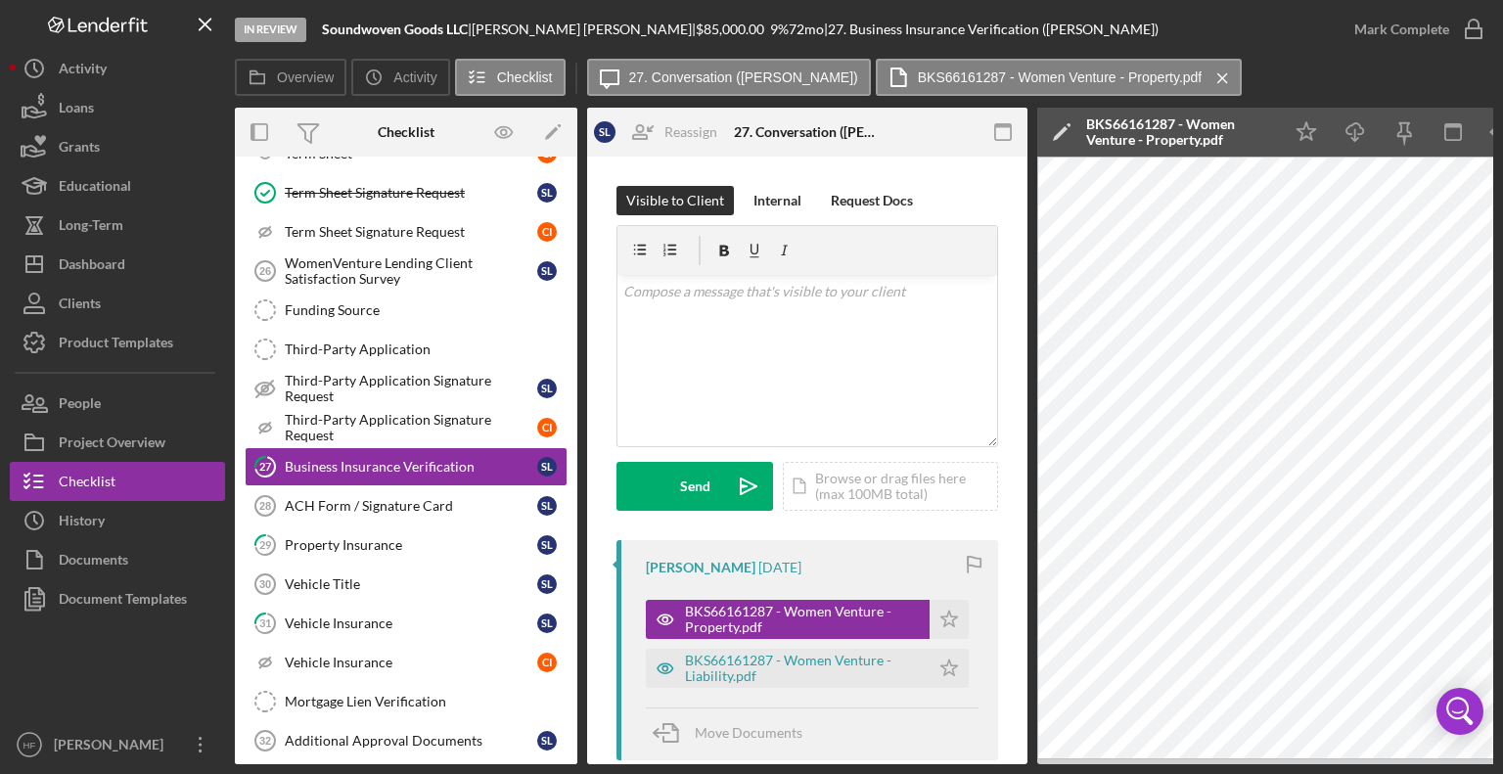
scroll to position [0, 130]
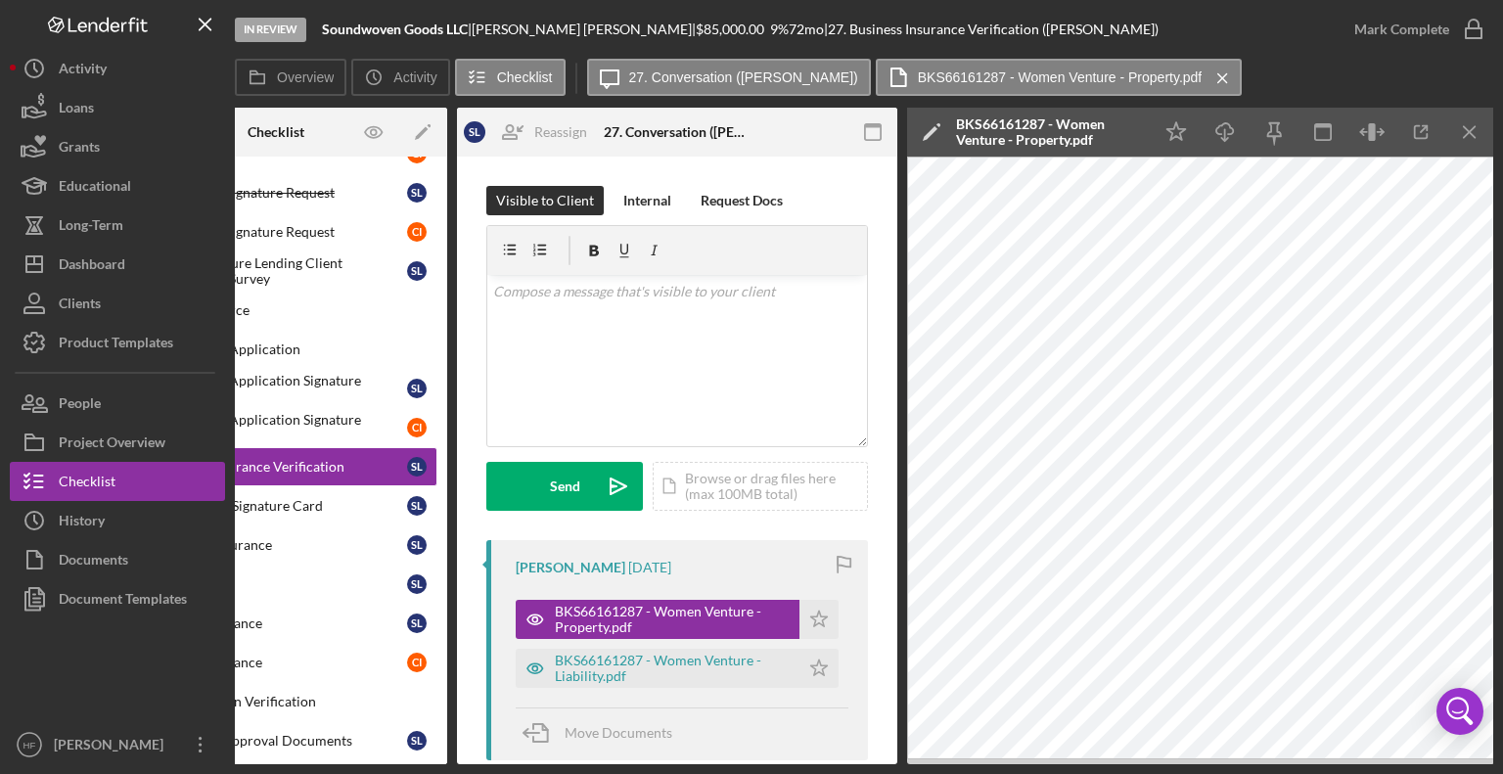
click at [928, 127] on icon "Icon/Edit" at bounding box center [931, 132] width 49 height 49
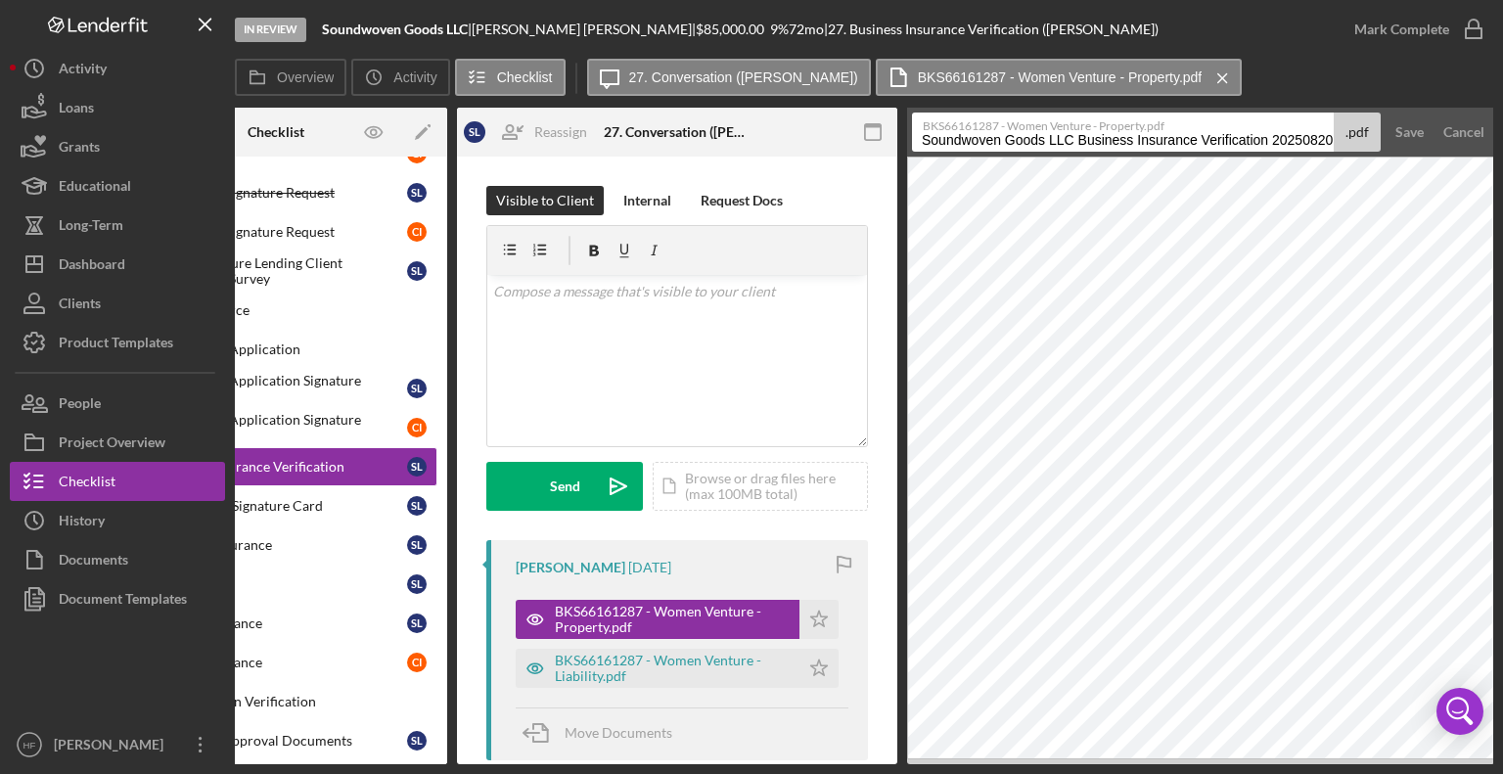
drag, startPoint x: 923, startPoint y: 143, endPoint x: 1334, endPoint y: 134, distance: 411.0
click at [1334, 134] on div "BKS66161287 - Women Venture - Property.pdf Soundwoven Goods LLC Business Insura…" at bounding box center [1146, 132] width 469 height 39
type input "POI-BPP-04-19-2026"
click at [1409, 132] on div "Save" at bounding box center [1409, 132] width 28 height 39
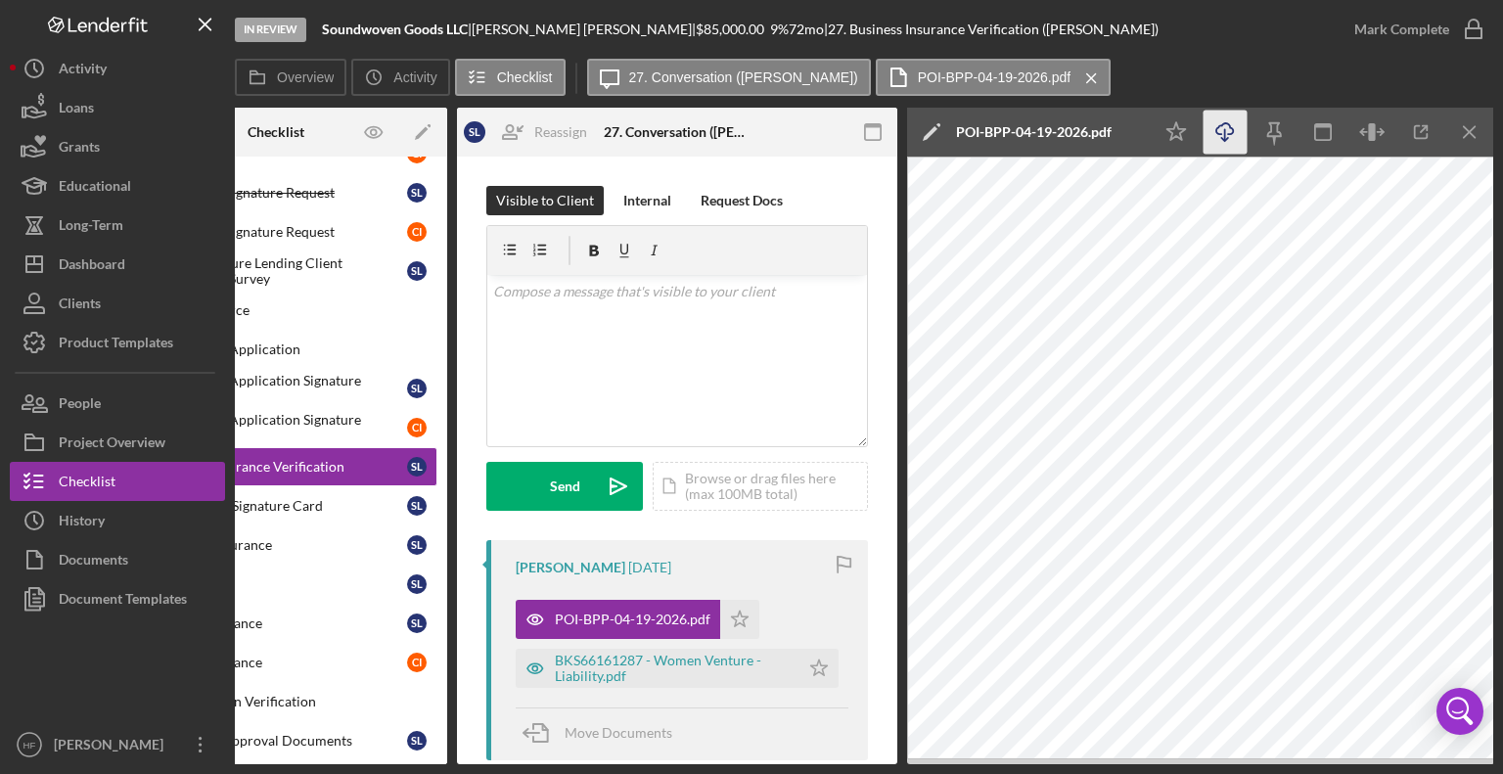
click at [1220, 139] on icon "Icon/Download" at bounding box center [1225, 133] width 44 height 44
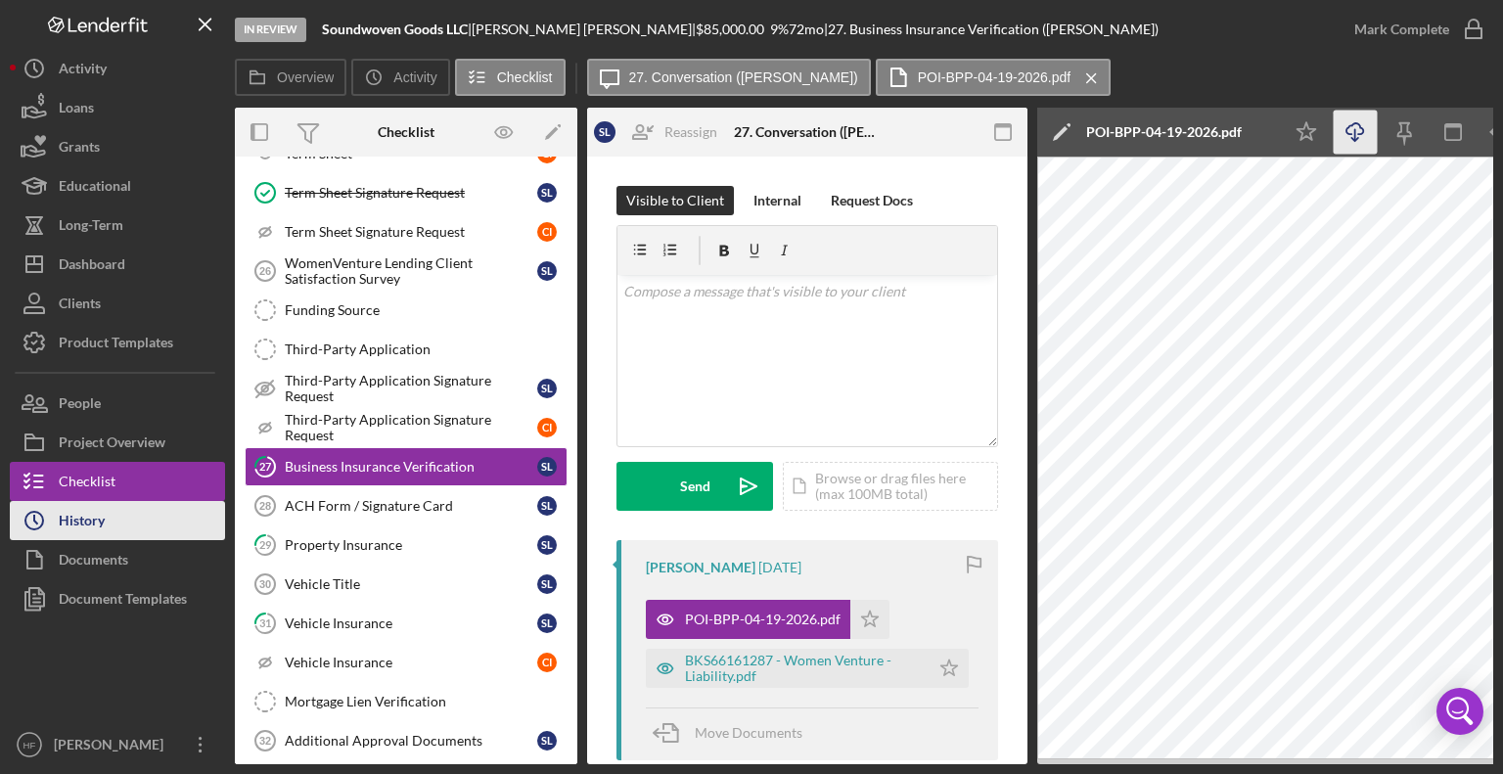
click at [63, 529] on div "History" at bounding box center [82, 523] width 46 height 44
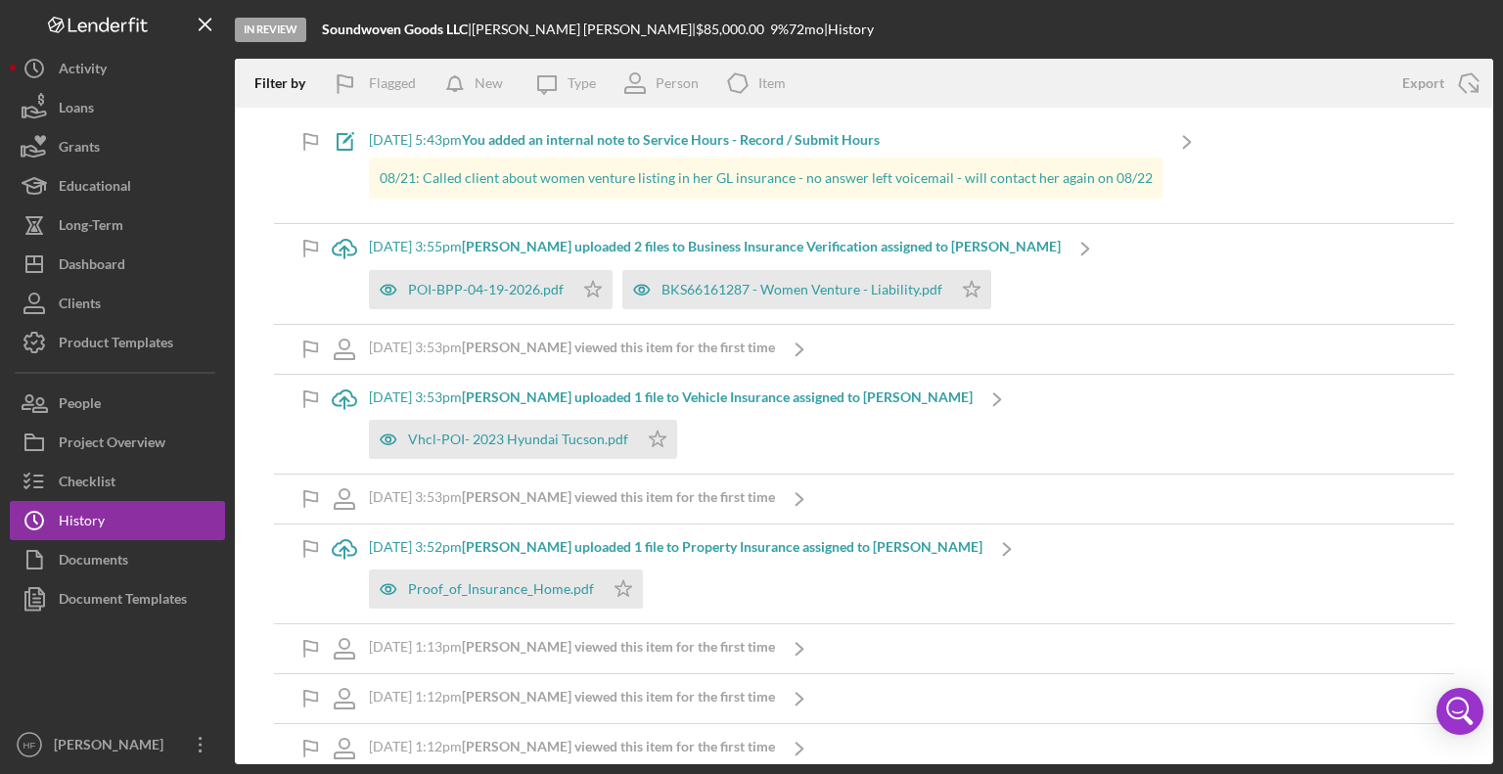
click at [562, 397] on b "[PERSON_NAME] uploaded 1 file to Vehicle Insurance assigned to [PERSON_NAME]" at bounding box center [717, 396] width 511 height 17
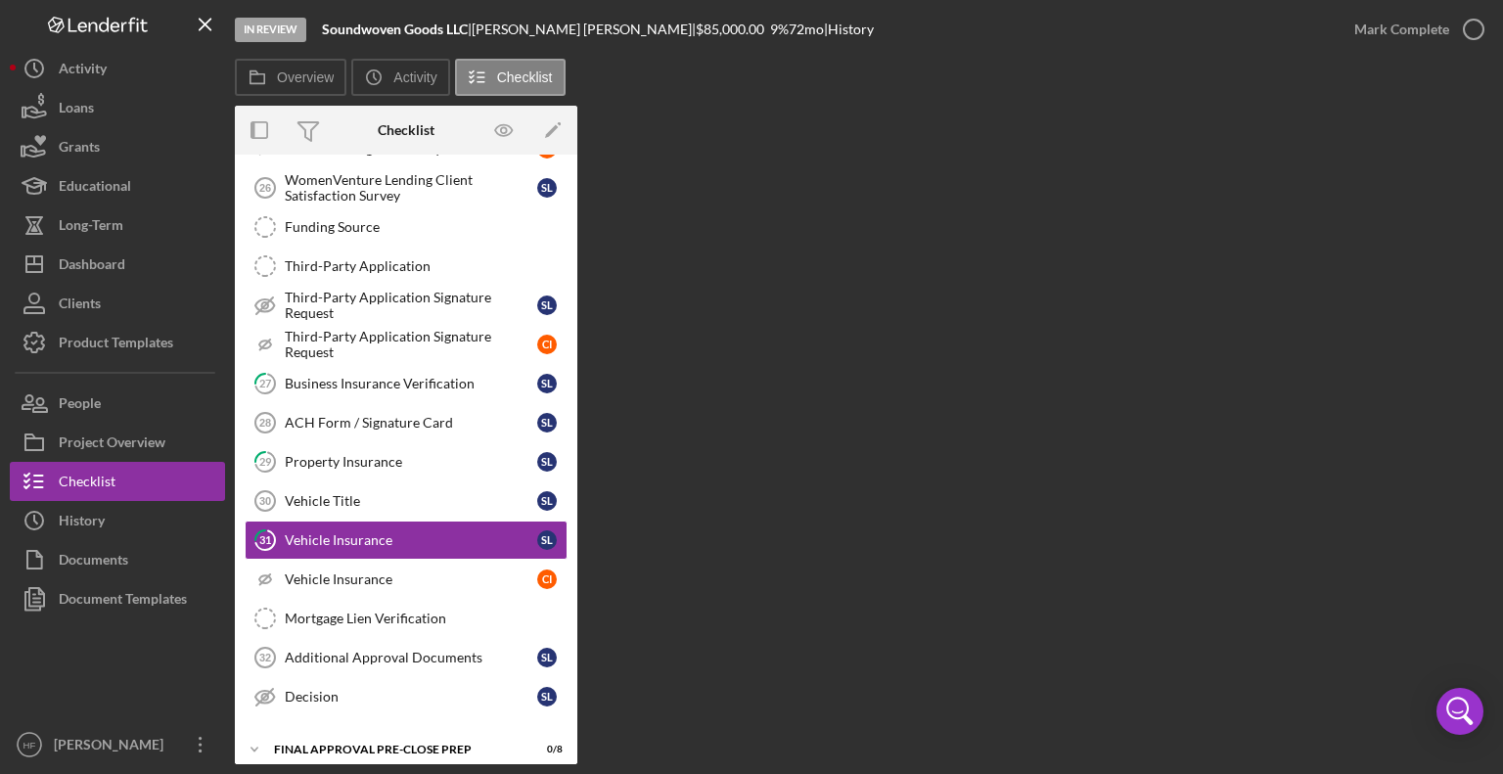
scroll to position [603, 0]
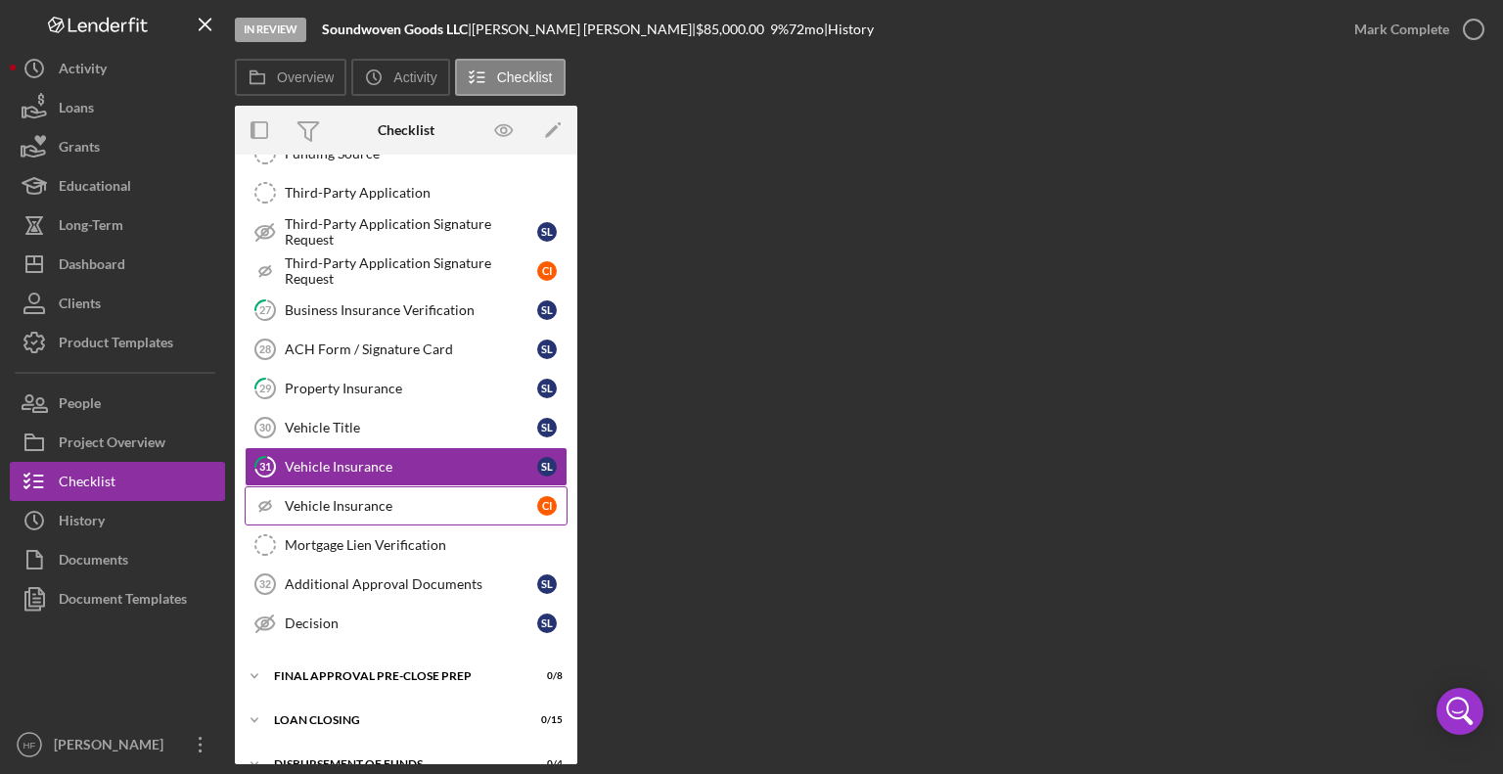
click at [377, 498] on div "Vehicle Insurance" at bounding box center [411, 506] width 252 height 16
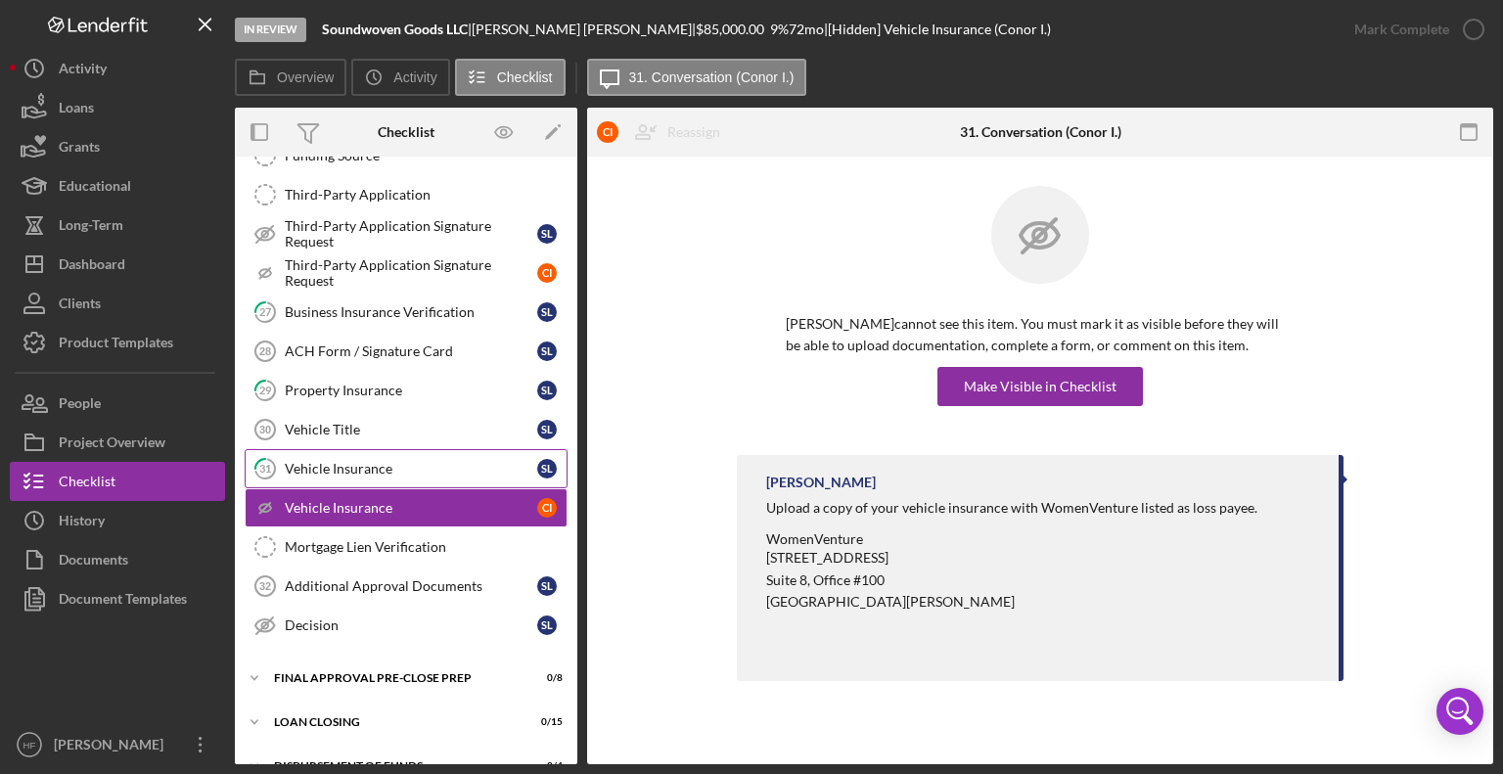
click at [382, 476] on link "31 Vehicle Insurance S L" at bounding box center [406, 468] width 323 height 39
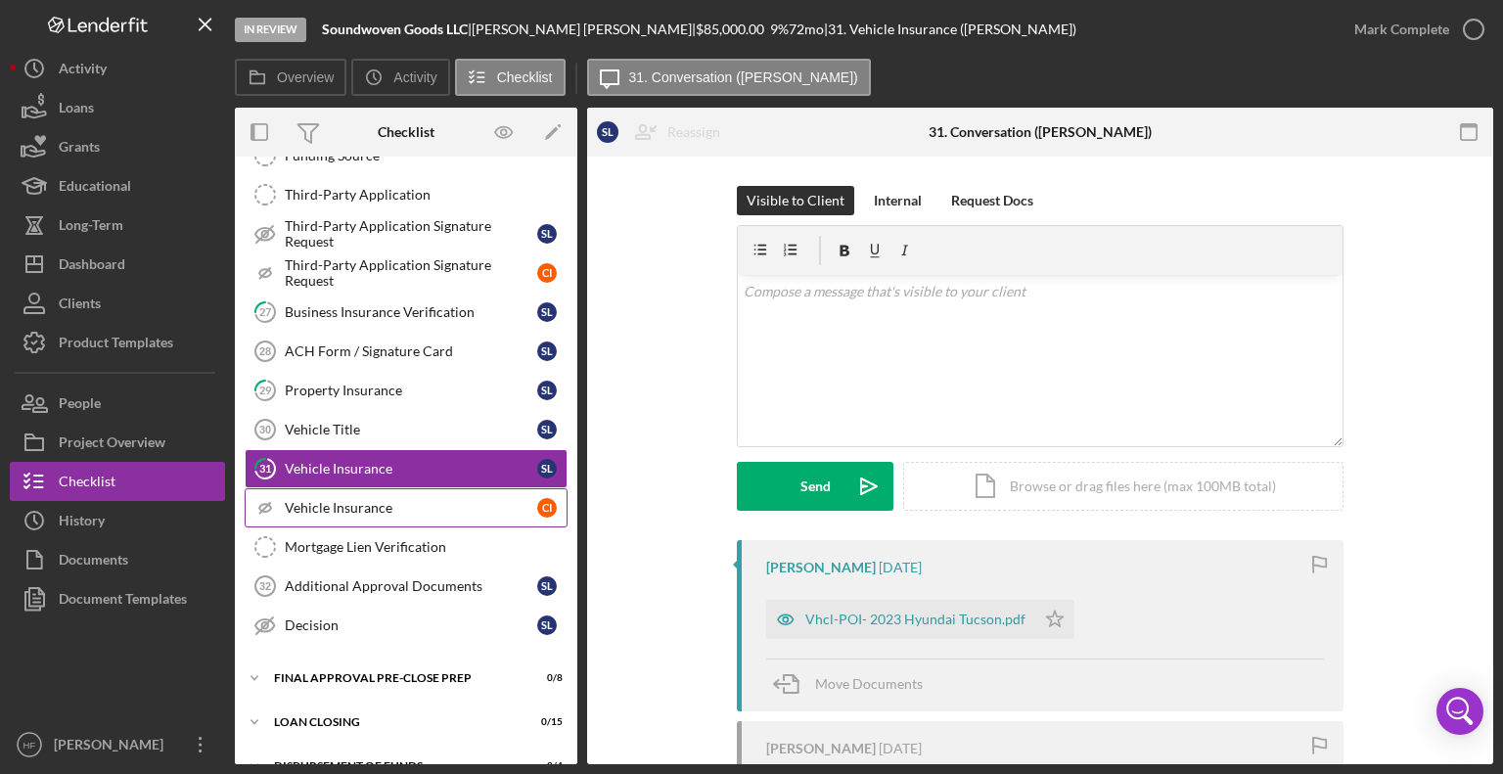
click at [384, 500] on div "Vehicle Insurance" at bounding box center [411, 508] width 252 height 16
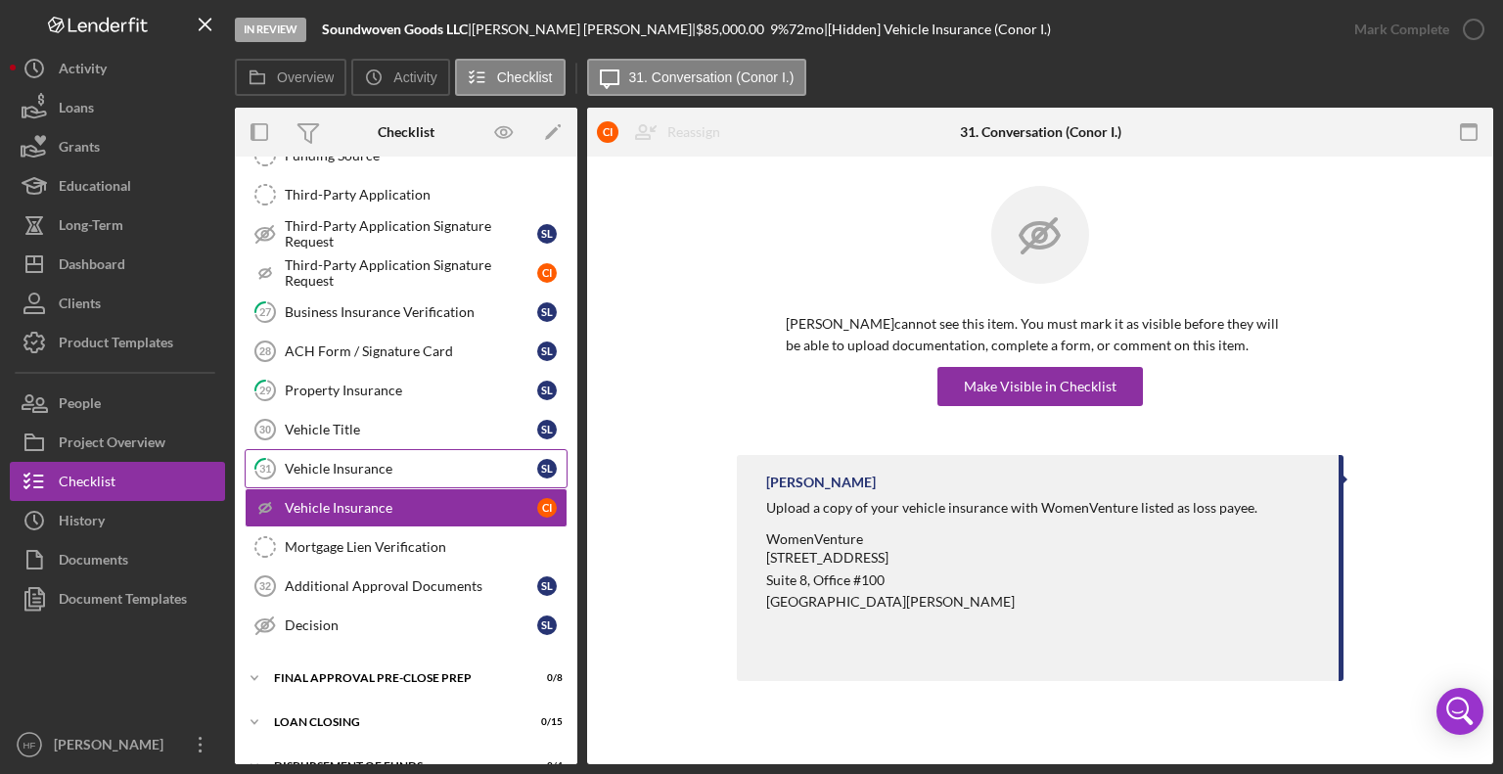
click at [389, 473] on link "31 Vehicle Insurance S L" at bounding box center [406, 468] width 323 height 39
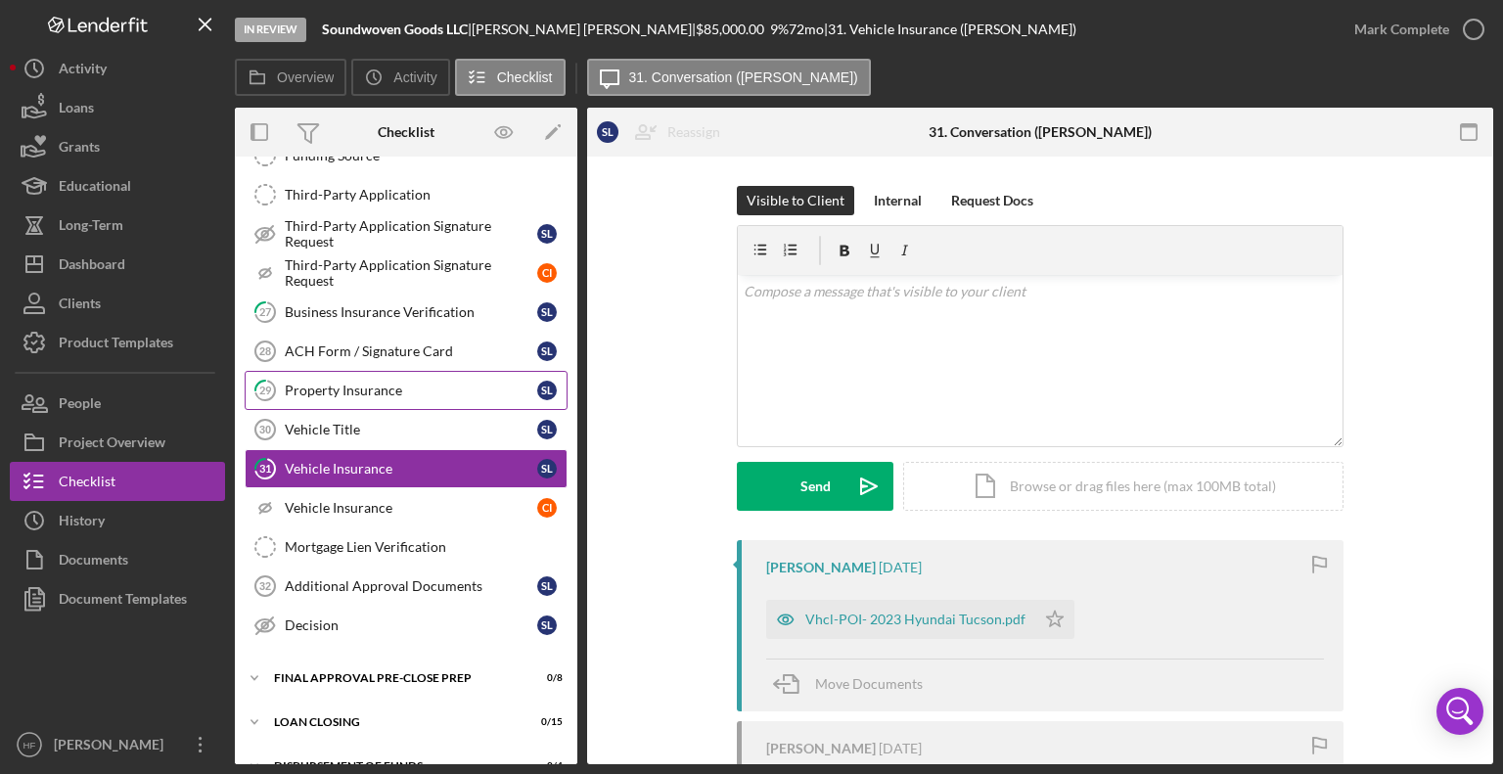
click at [392, 383] on div "Property Insurance" at bounding box center [411, 391] width 252 height 16
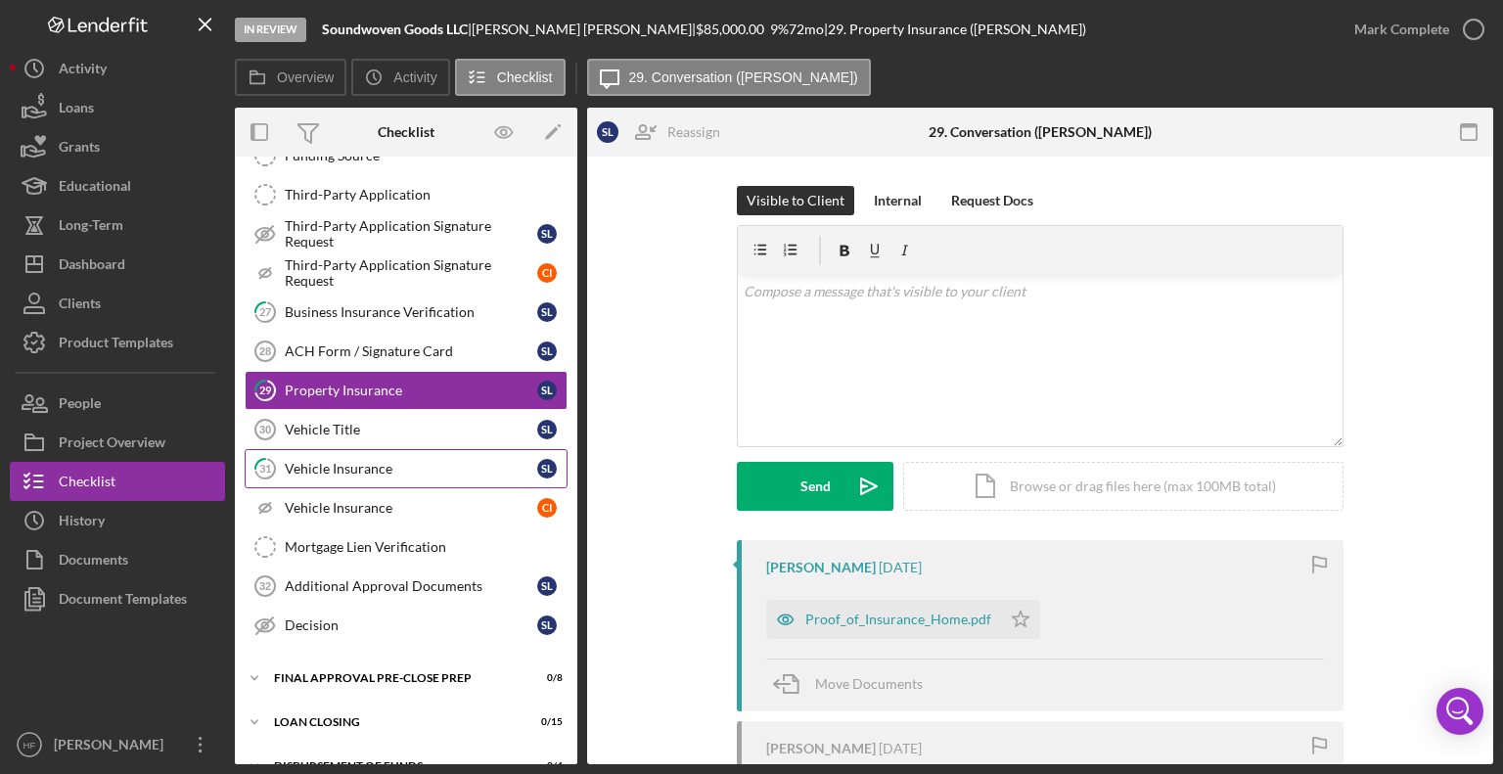
click at [410, 461] on div "Vehicle Insurance" at bounding box center [411, 469] width 252 height 16
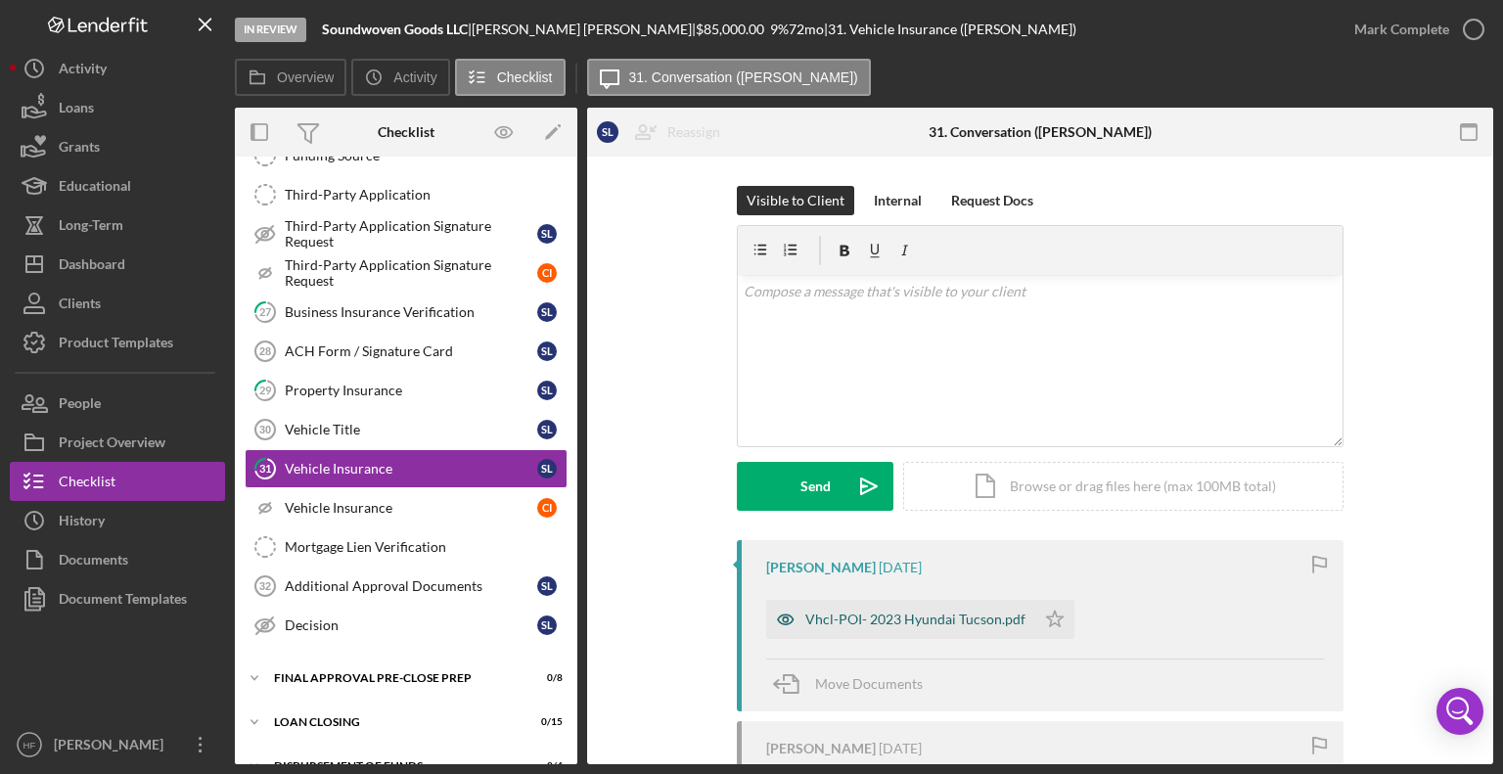
click at [949, 620] on div "Vhcl-POI- 2023 Hyundai Tucson.pdf" at bounding box center [915, 620] width 220 height 16
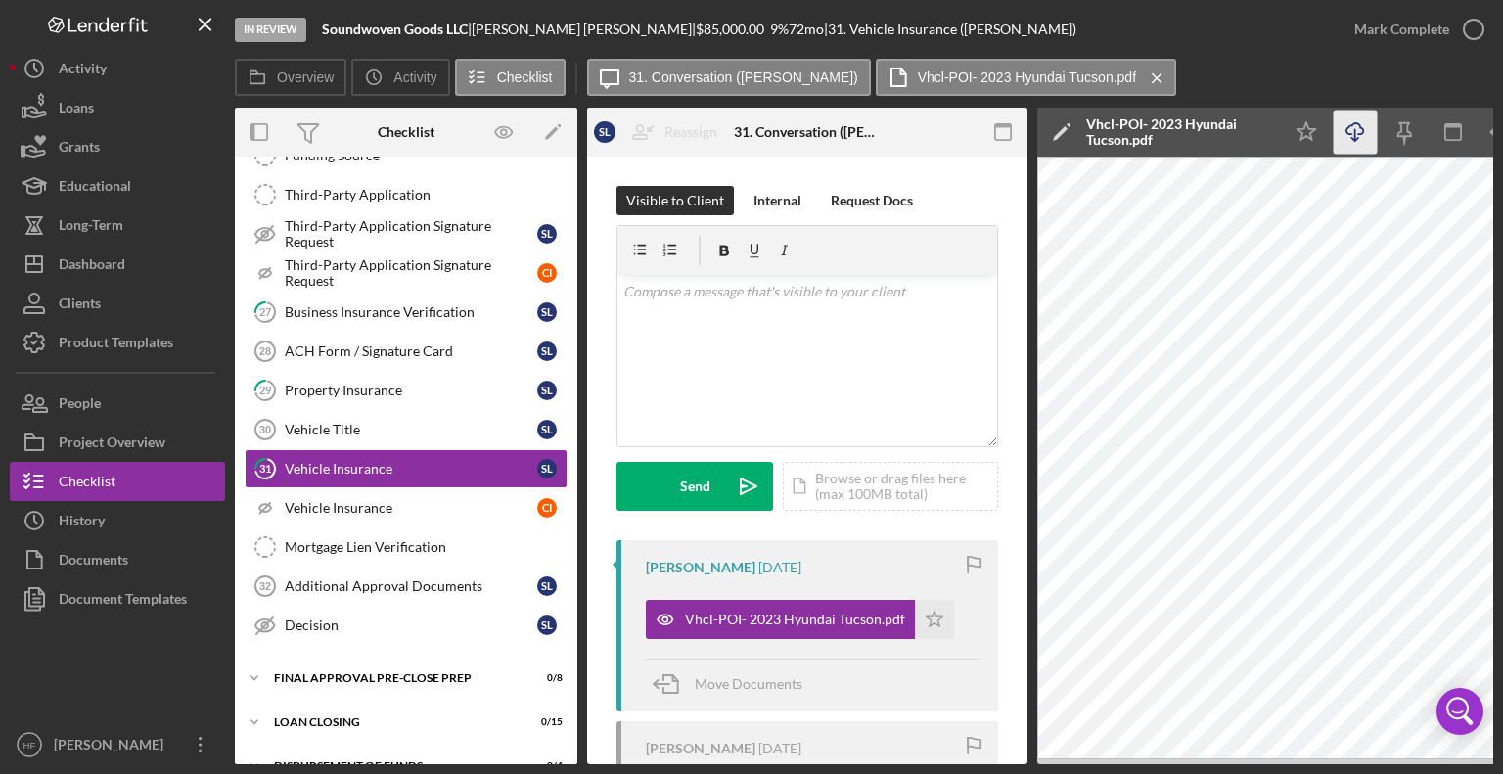
click at [1358, 130] on icon "Icon/Download" at bounding box center [1356, 133] width 44 height 44
click at [411, 383] on div "Property Insurance" at bounding box center [411, 391] width 252 height 16
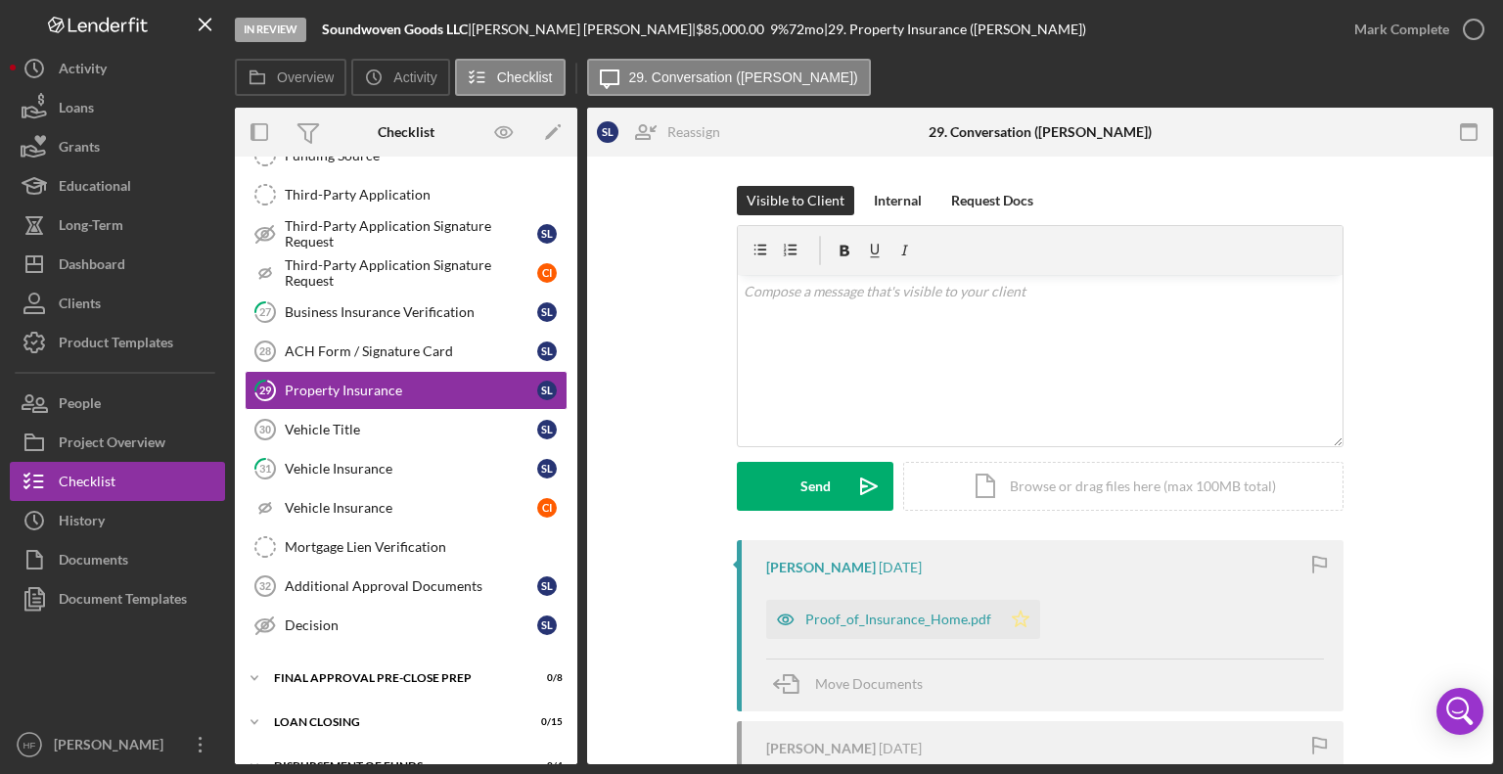
click at [1017, 625] on polygon "button" at bounding box center [1021, 619] width 17 height 16
click at [1413, 29] on div "Mark Complete" at bounding box center [1401, 29] width 95 height 39
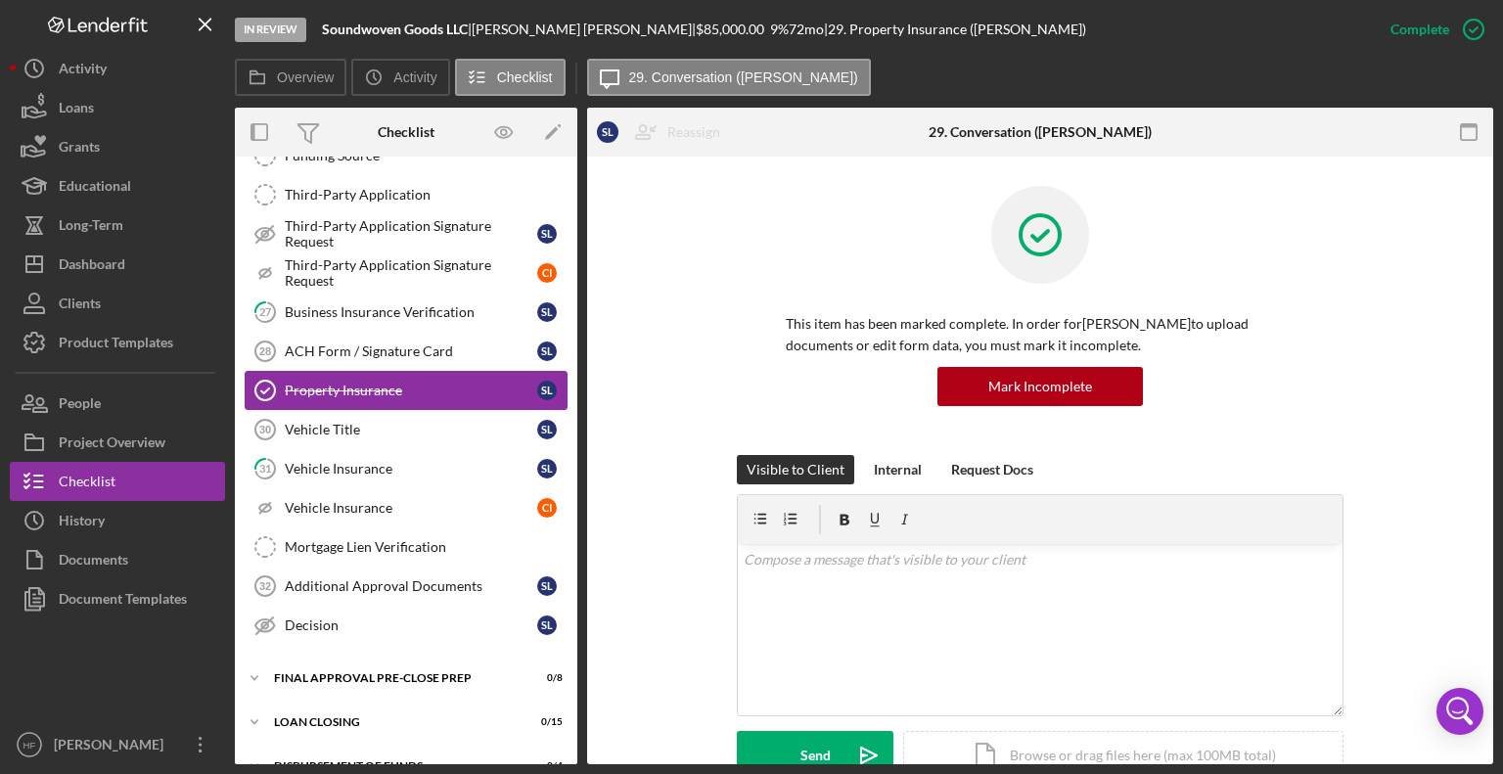
click at [456, 384] on div "Property Insurance" at bounding box center [411, 391] width 252 height 16
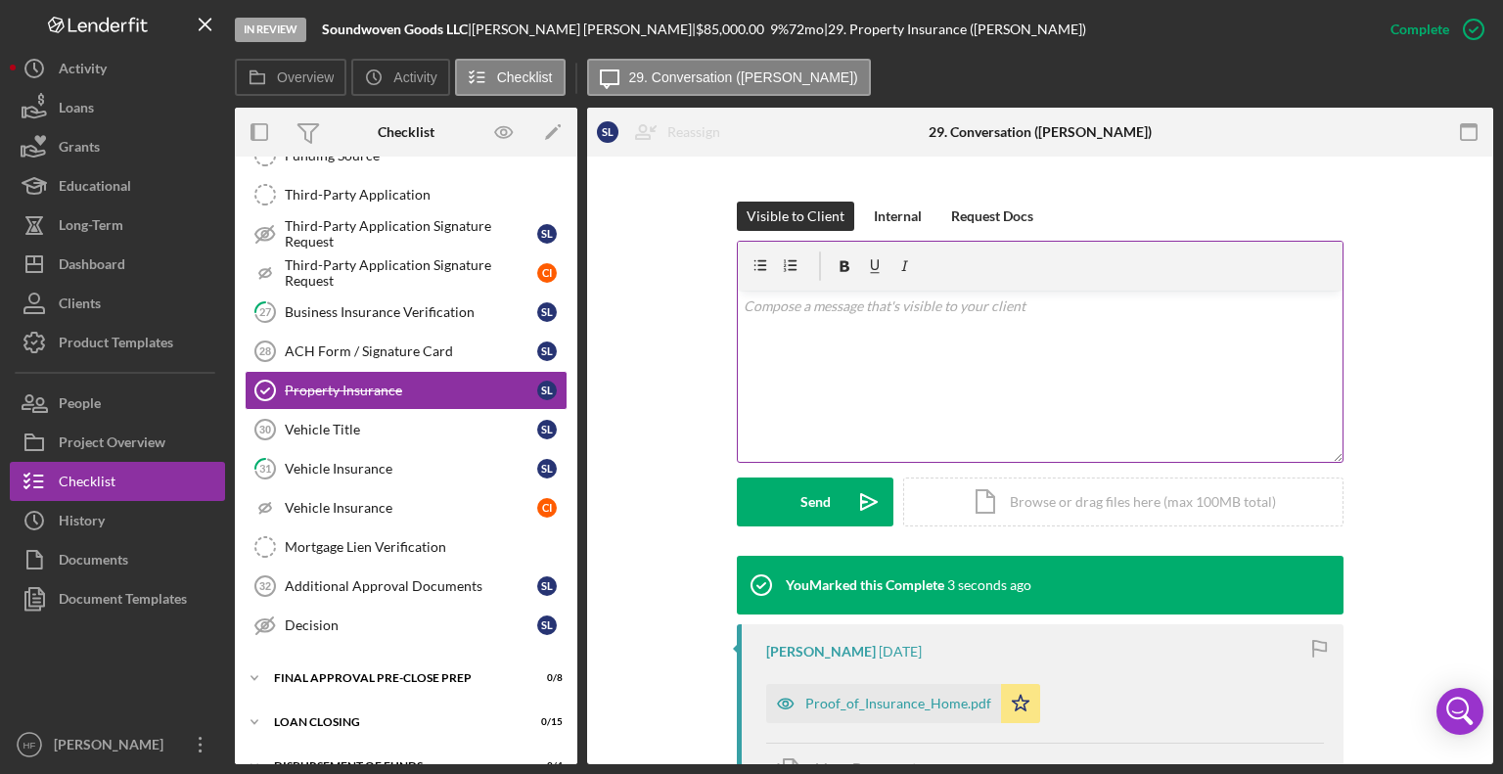
scroll to position [254, 0]
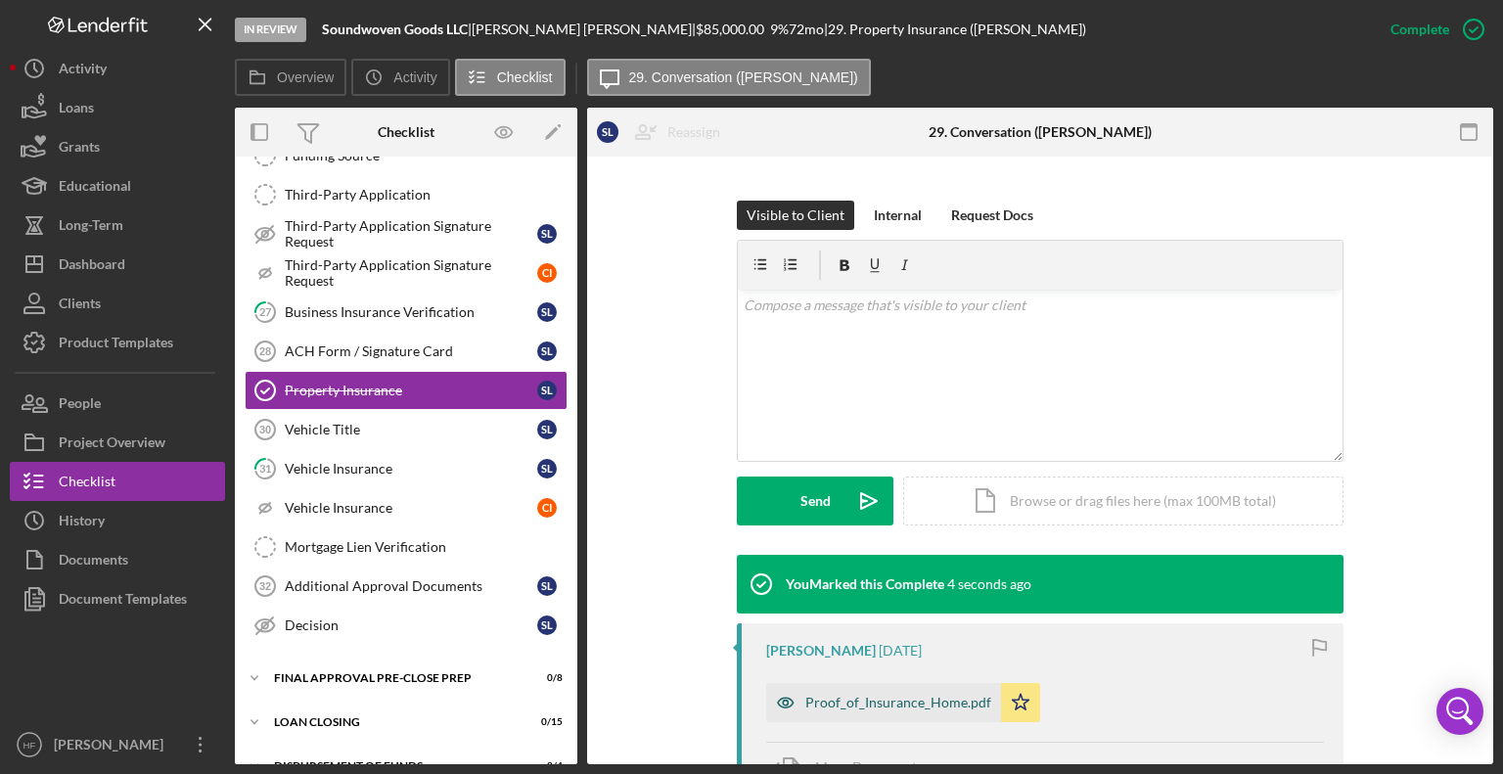
click at [824, 708] on div "Proof_of_Insurance_Home.pdf" at bounding box center [898, 703] width 186 height 16
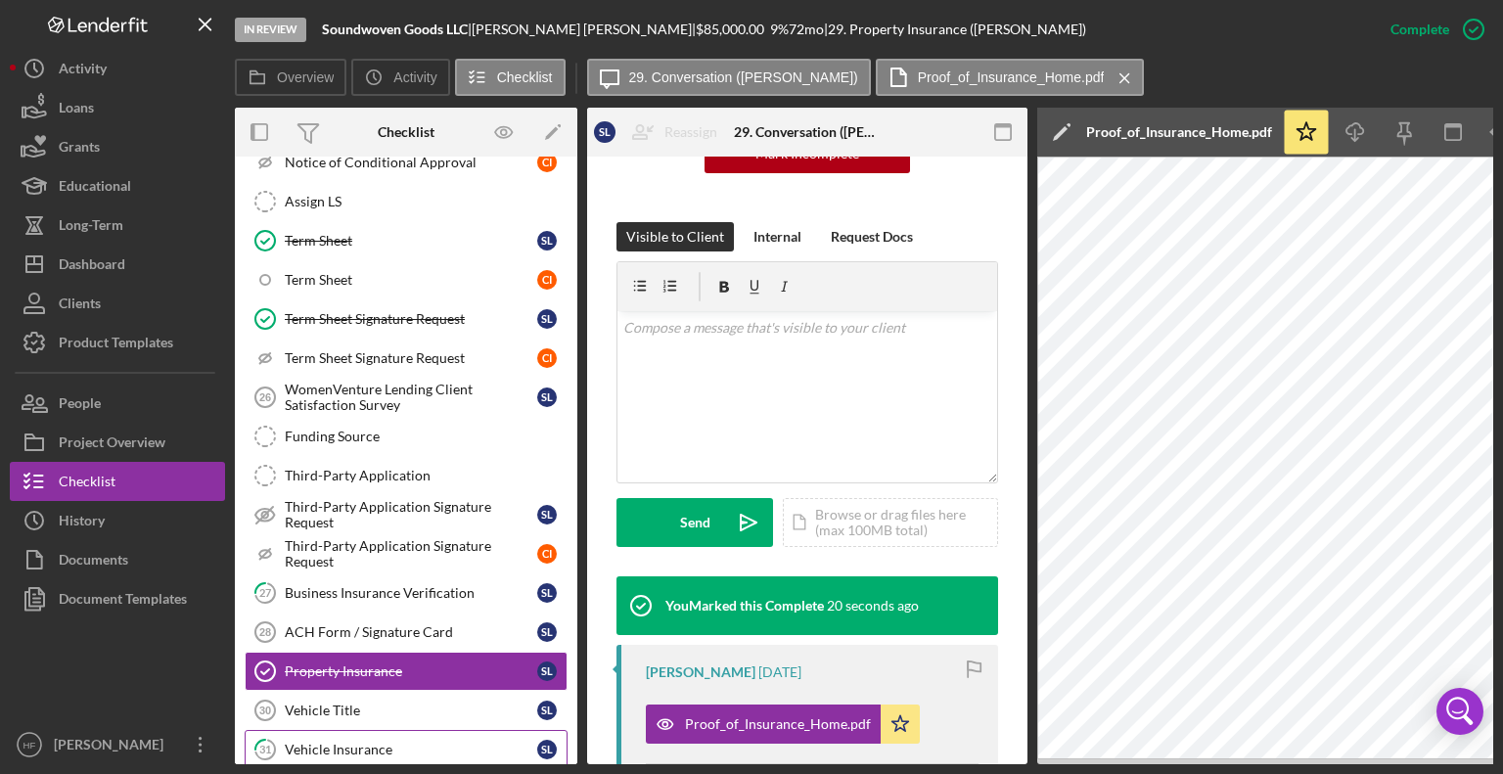
scroll to position [321, 0]
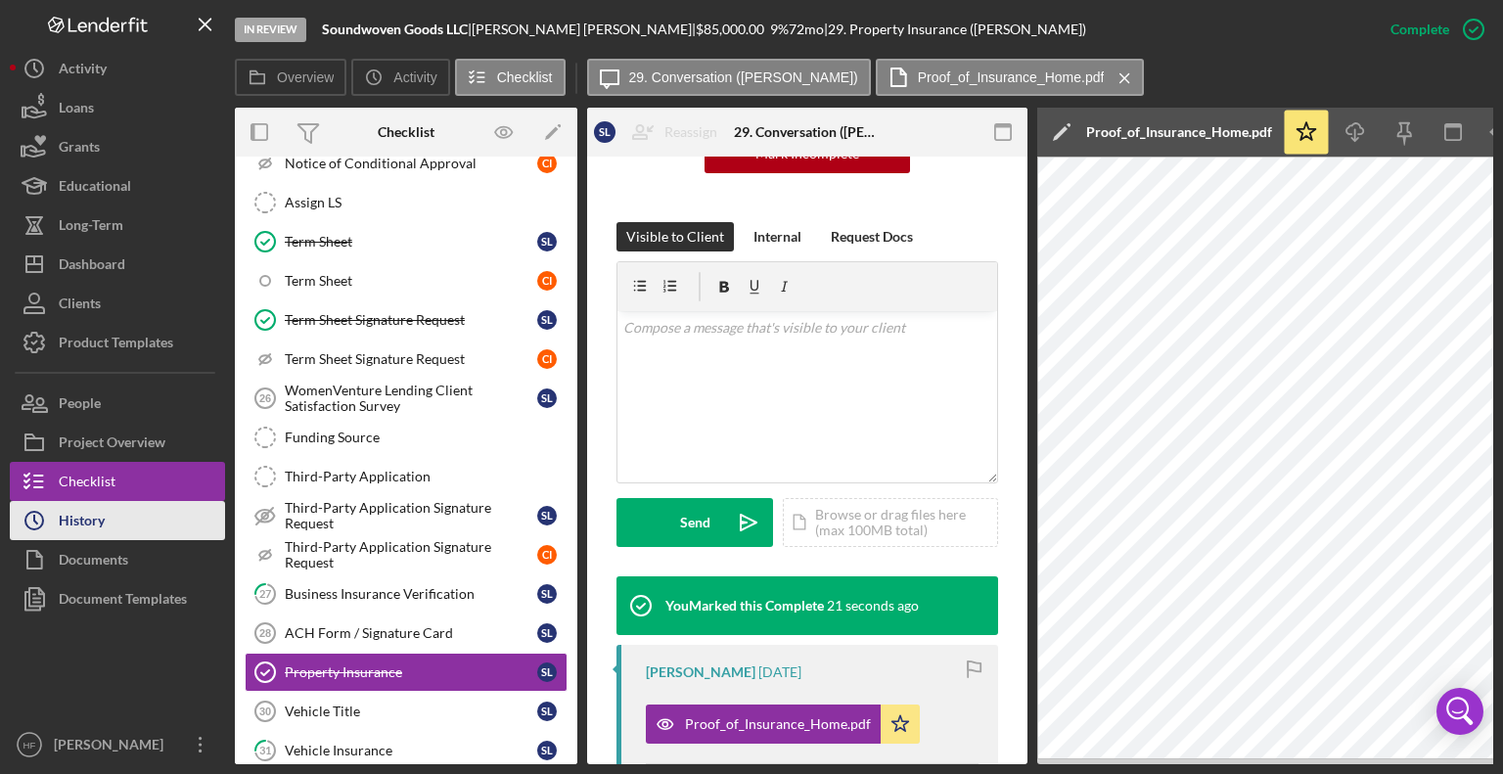
click at [122, 520] on button "Icon/History History" at bounding box center [117, 520] width 215 height 39
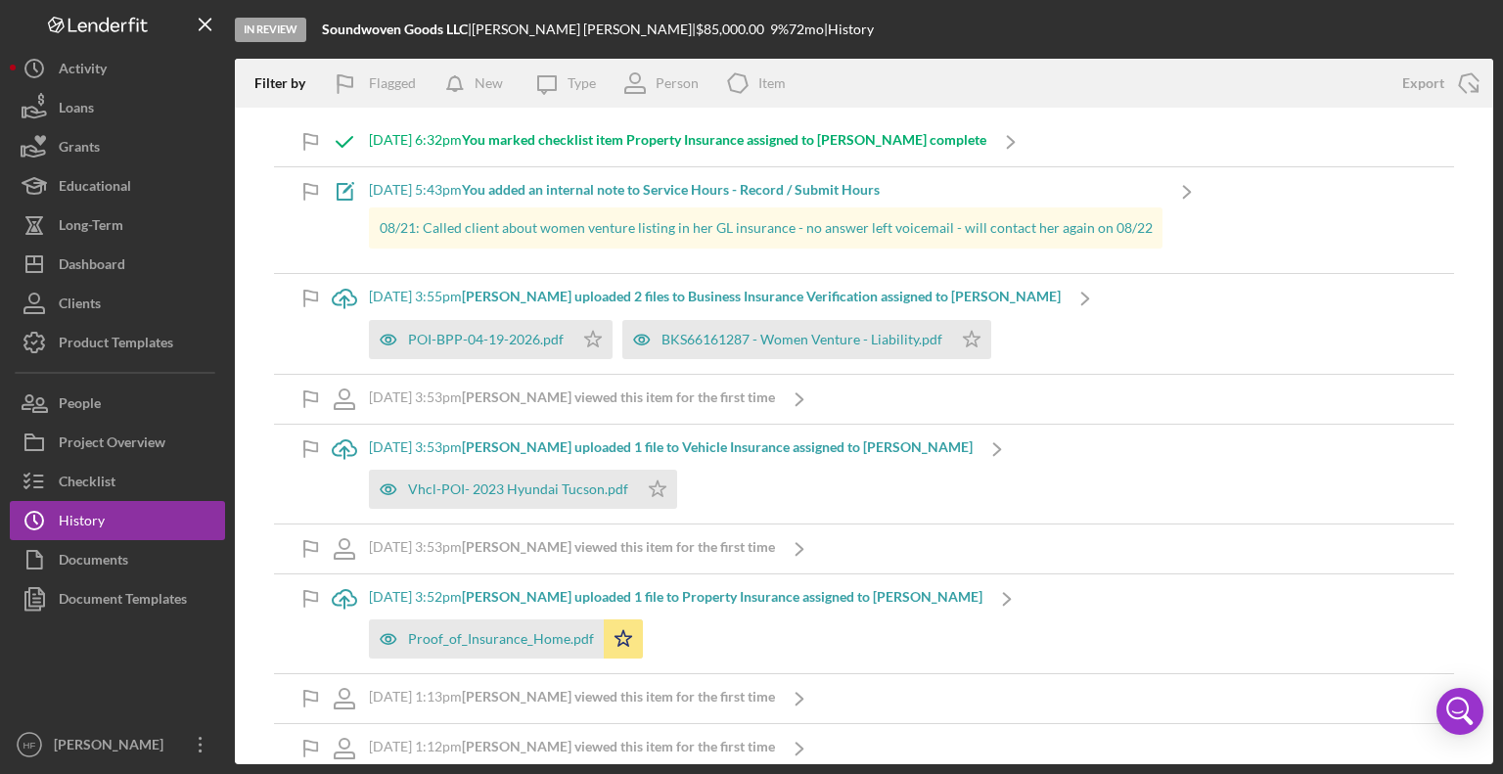
click at [672, 296] on b "[PERSON_NAME] uploaded 2 files to Business Insurance Verification assigned to […" at bounding box center [761, 296] width 599 height 17
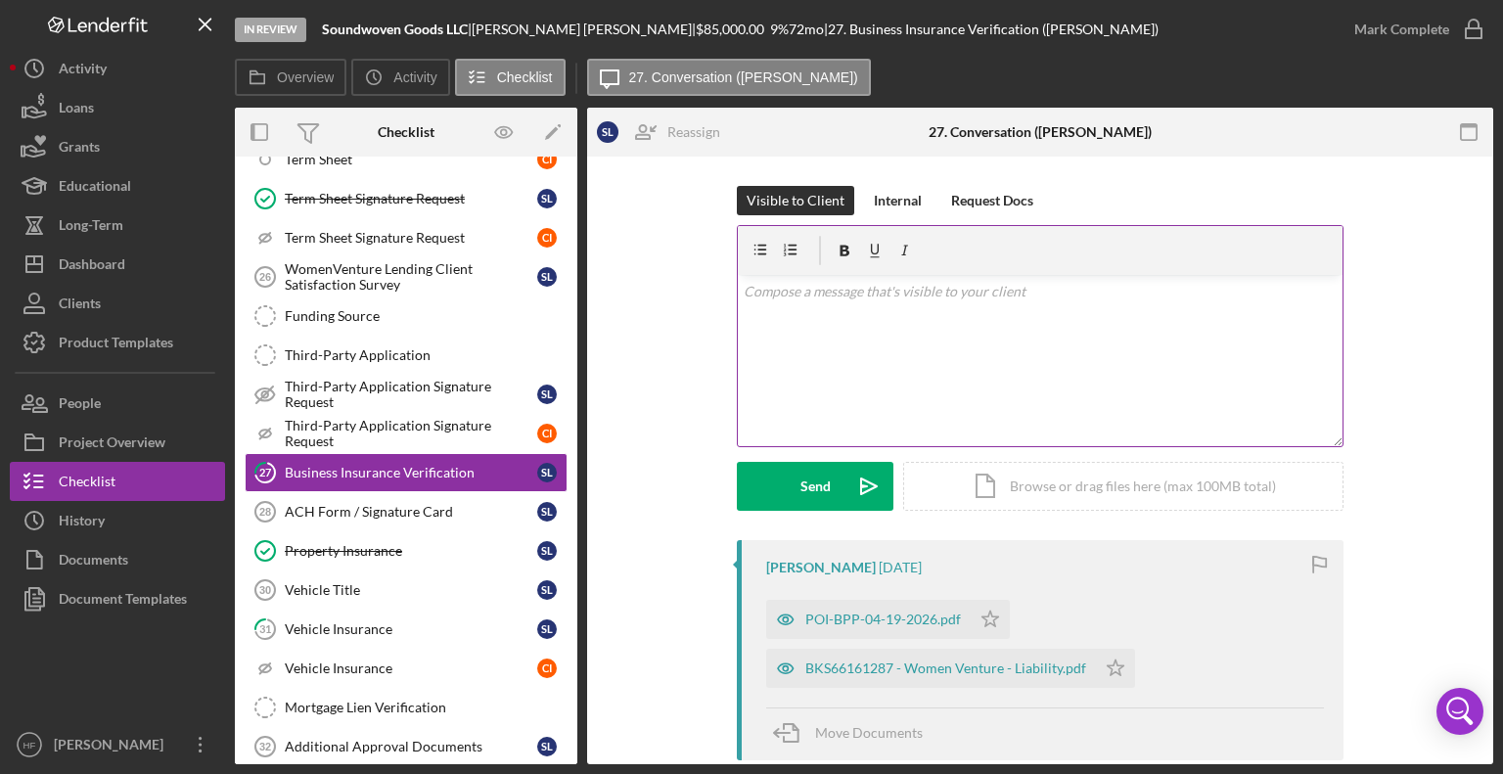
scroll to position [448, 0]
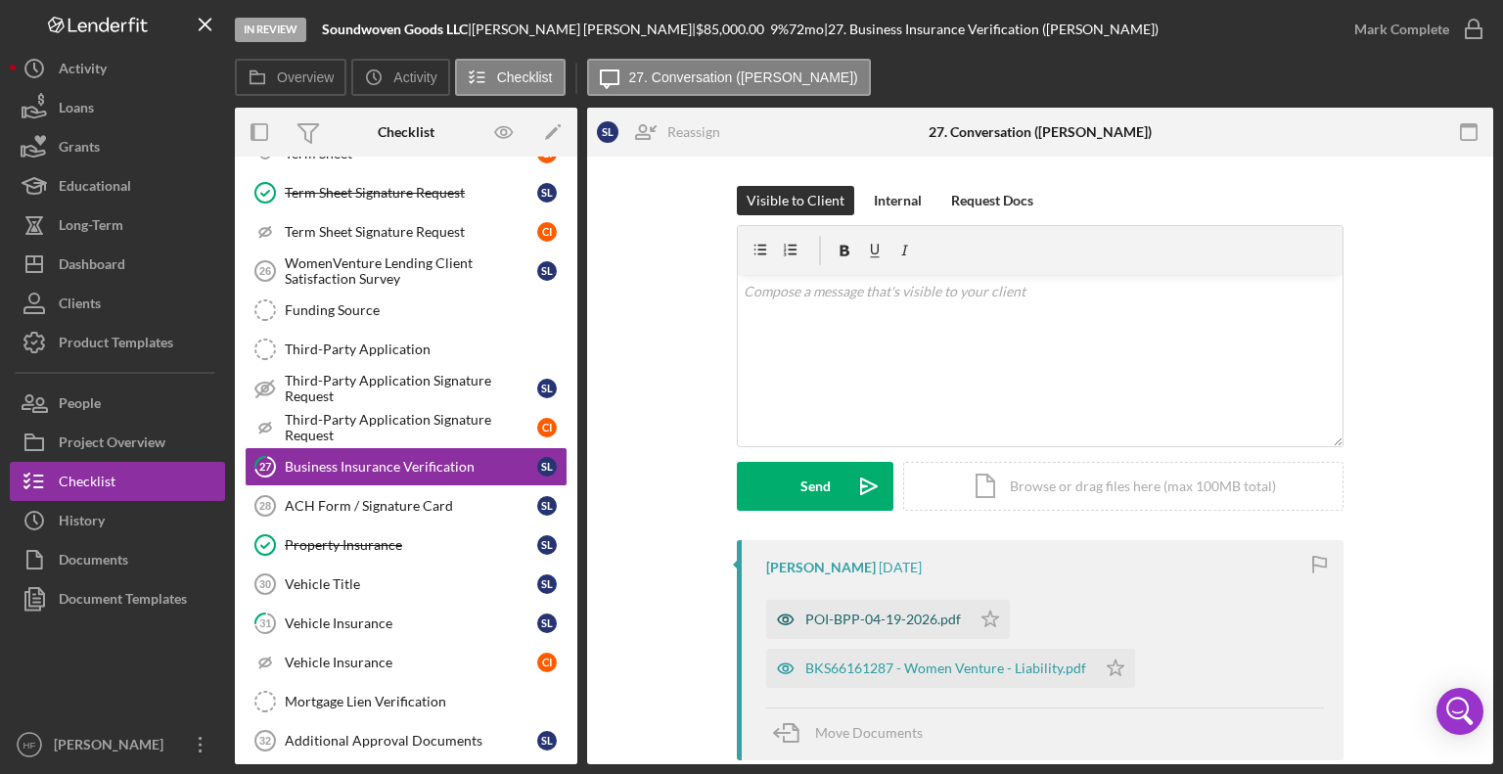
click at [903, 613] on div "POI-BPP-04-19-2026.pdf" at bounding box center [883, 620] width 156 height 16
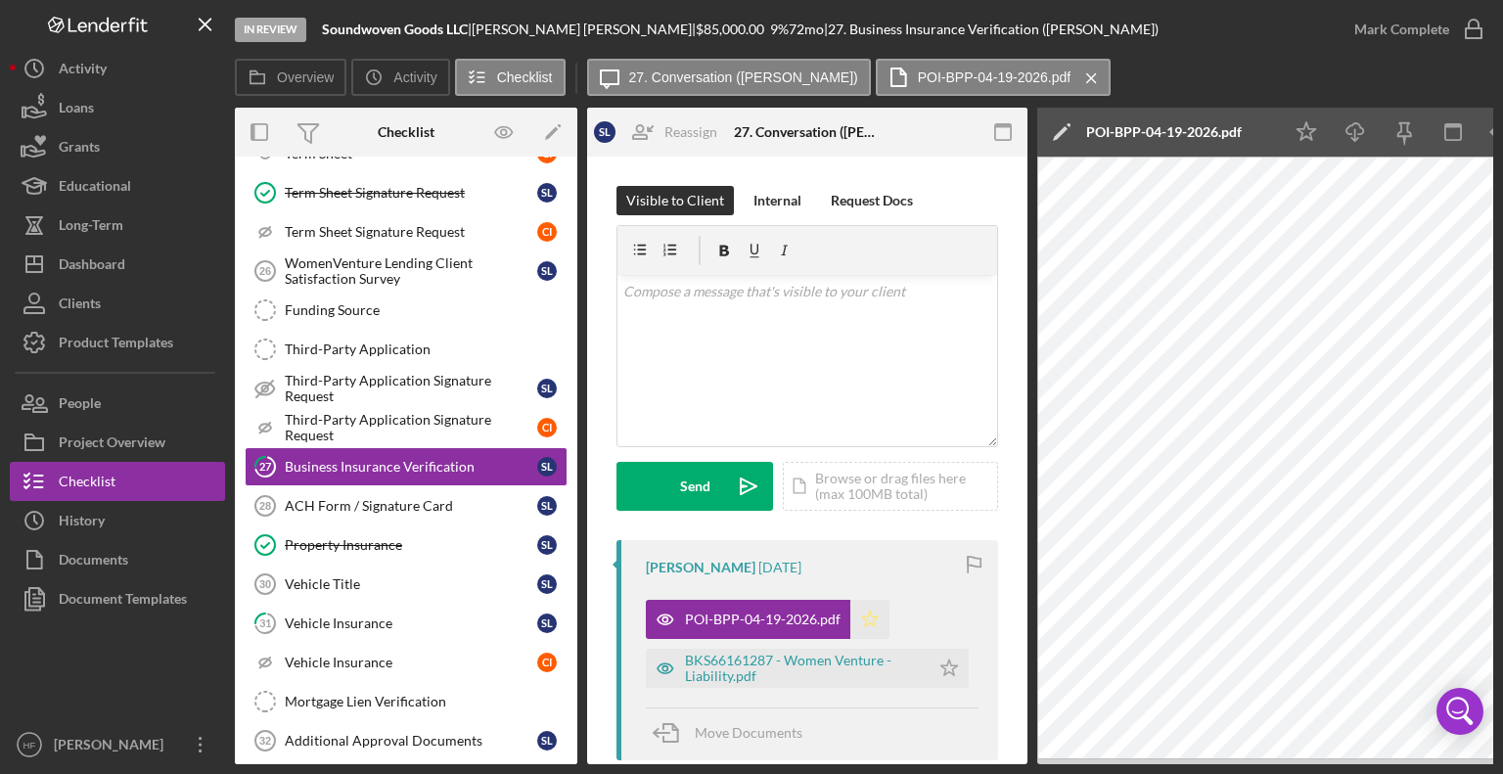
click at [864, 621] on polygon "button" at bounding box center [870, 619] width 17 height 16
click at [779, 210] on div "Internal" at bounding box center [777, 200] width 48 height 29
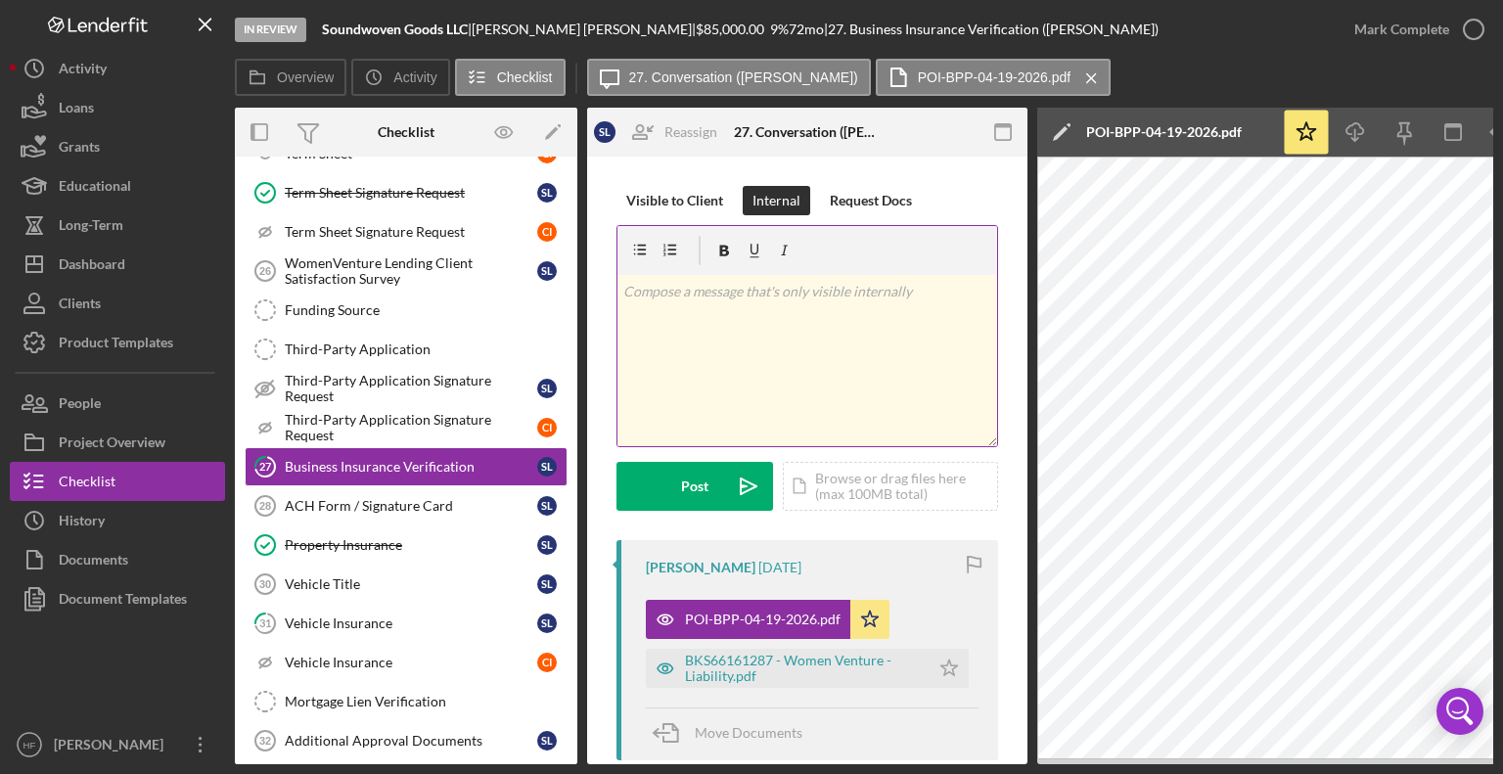
click at [769, 375] on div "v Color teal Color pink Remove color Add row above Add row below Add column bef…" at bounding box center [807, 360] width 380 height 171
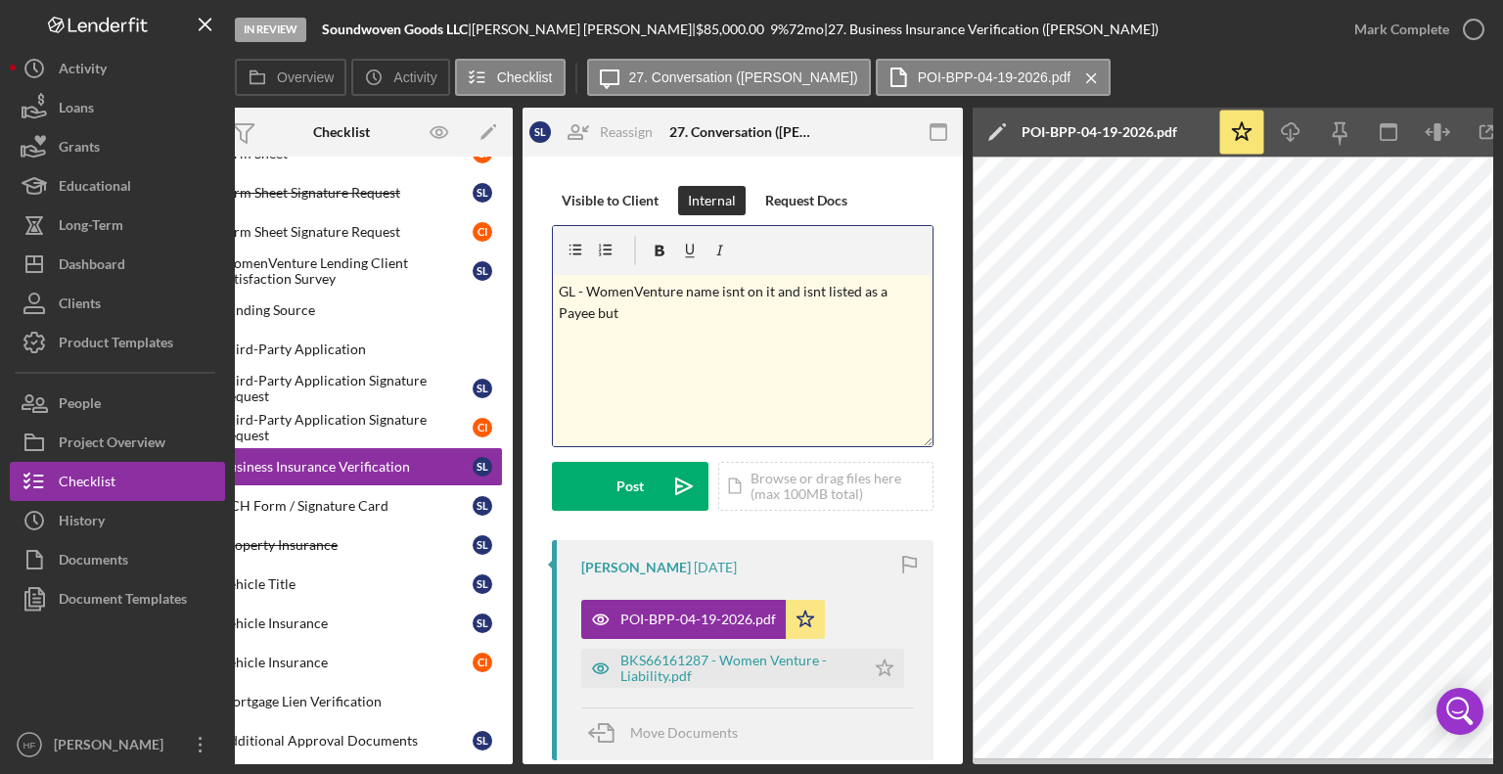
scroll to position [0, 130]
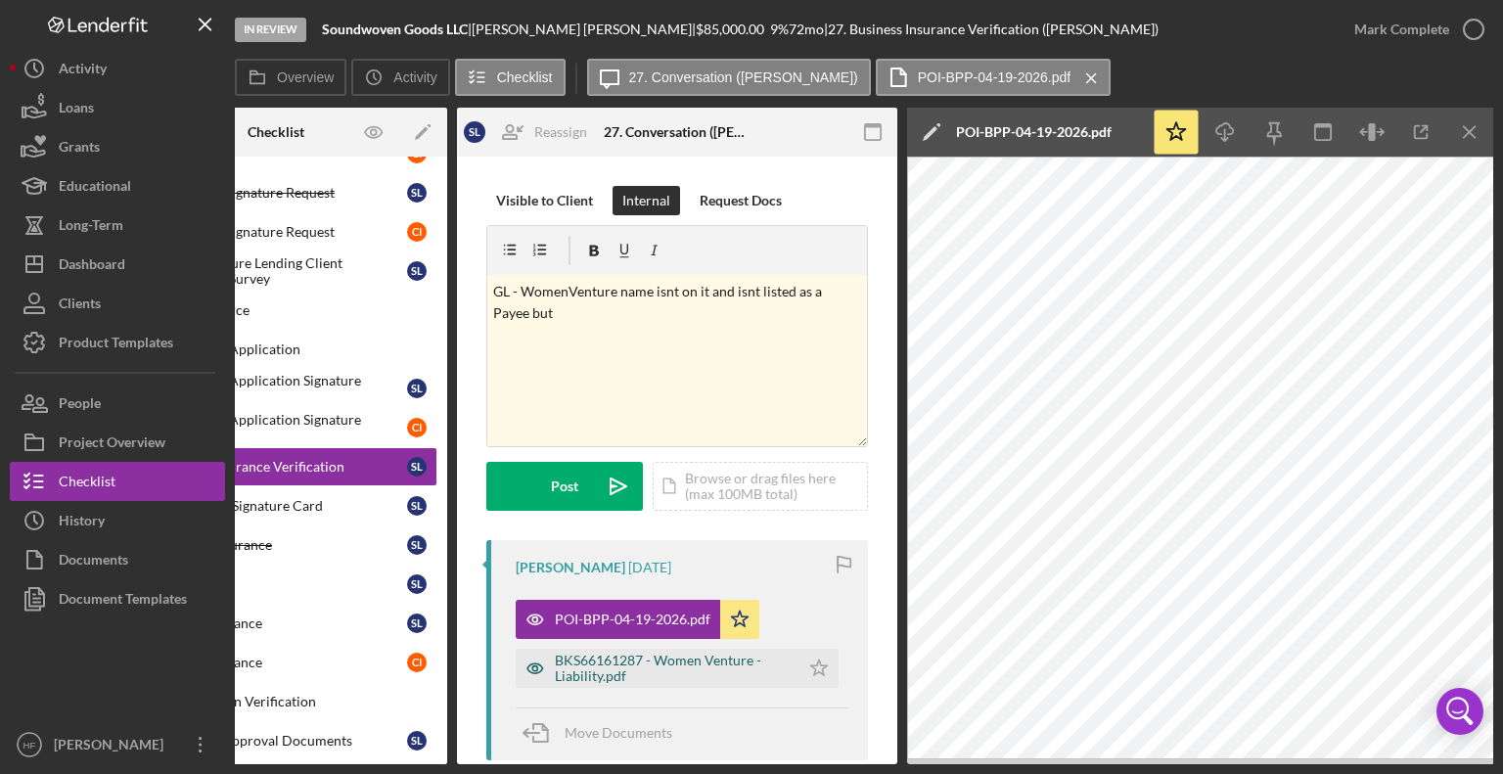
click at [654, 674] on div "BKS66161287 - Women Venture - Liability.pdf" at bounding box center [672, 668] width 235 height 31
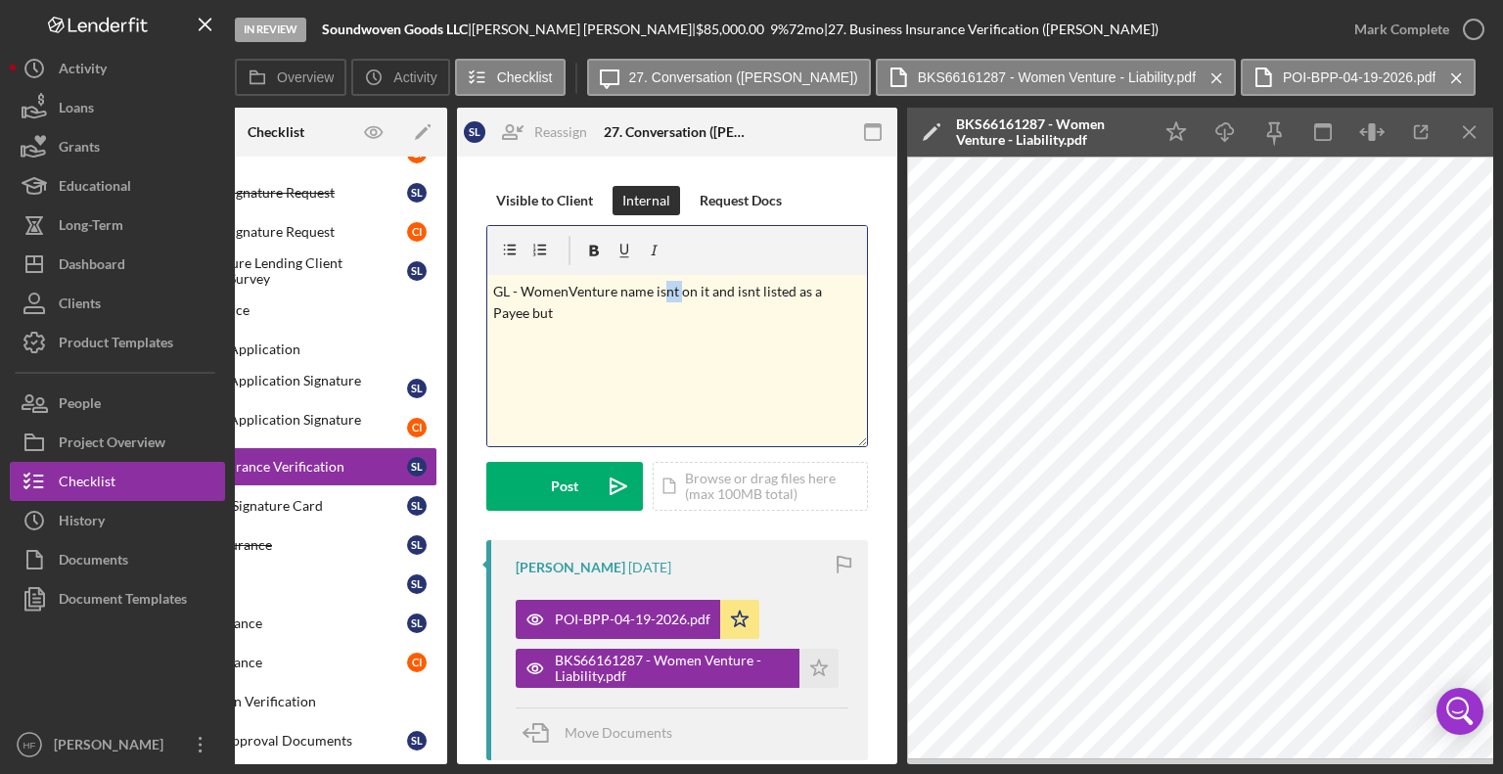
drag, startPoint x: 679, startPoint y: 293, endPoint x: 665, endPoint y: 288, distance: 14.5
click at [665, 288] on p "GL - WomenVenture name isnt on it and isnt listed as a Payee but" at bounding box center [677, 303] width 369 height 44
drag, startPoint x: 591, startPoint y: 310, endPoint x: 568, endPoint y: 310, distance: 22.5
click at [568, 310] on p "GL - WomenVenture name is missing, but addess is correct, We are also on it and…" at bounding box center [677, 303] width 369 height 44
click at [642, 333] on p "GL - WomenVenture name is missing, but addess is correct, We are also listed as…" at bounding box center [677, 314] width 369 height 66
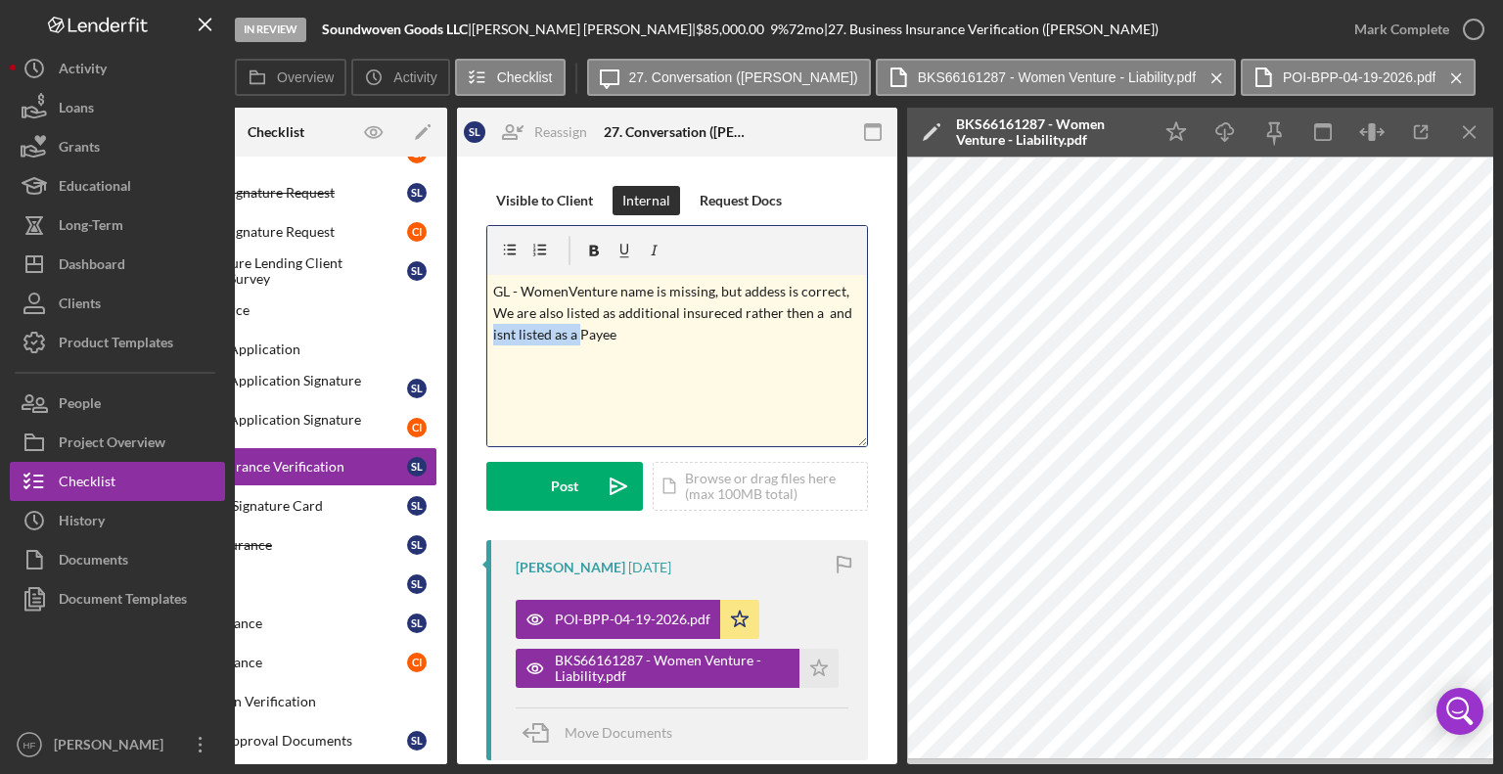
drag, startPoint x: 577, startPoint y: 336, endPoint x: 476, endPoint y: 336, distance: 101.8
click at [476, 336] on div "Visible to Client Internal Request Docs v Color teal Color pink Remove color Ad…" at bounding box center [677, 627] width 440 height 941
click at [707, 312] on p "GL - WomenVenture name is missing, but addess is correct, We are also listed as…" at bounding box center [677, 314] width 369 height 66
click at [736, 312] on p "GL - WomenVenture name is missing, but addess is correct, We are also listed as…" at bounding box center [677, 314] width 369 height 66
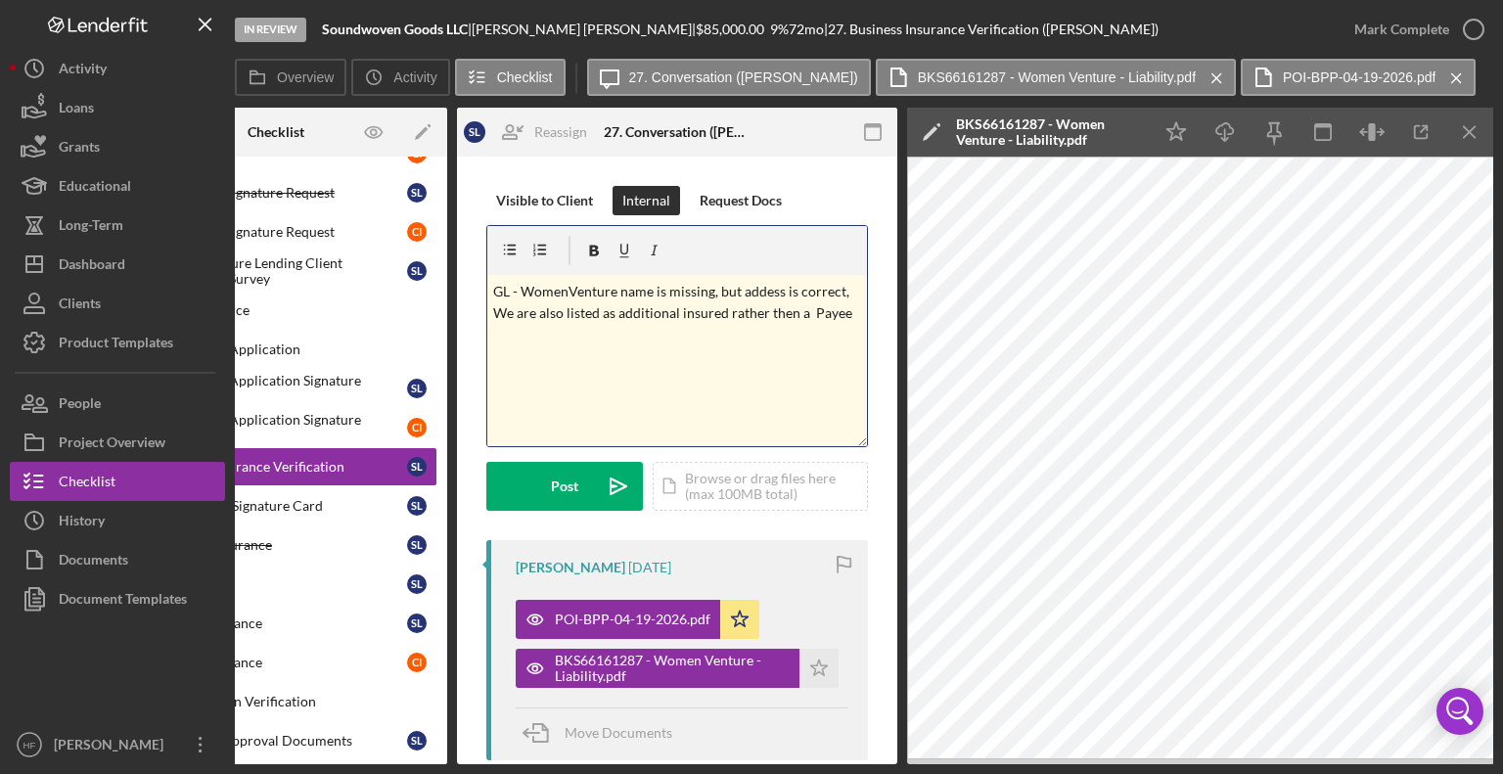
click at [744, 367] on div "v Color teal Color pink Remove color Add row above Add row below Add column bef…" at bounding box center [677, 360] width 380 height 171
click at [768, 295] on p "GL - WomenVenture name is missing, but addess is correct, We are also listed as…" at bounding box center [677, 303] width 369 height 44
click at [841, 335] on div "v Color teal Color pink Remove color Add row above Add row below Add column bef…" at bounding box center [677, 360] width 380 height 171
click at [765, 290] on p "GL - WomenVenture name is missing, but adderss is correct, We are also listed a…" at bounding box center [677, 303] width 369 height 44
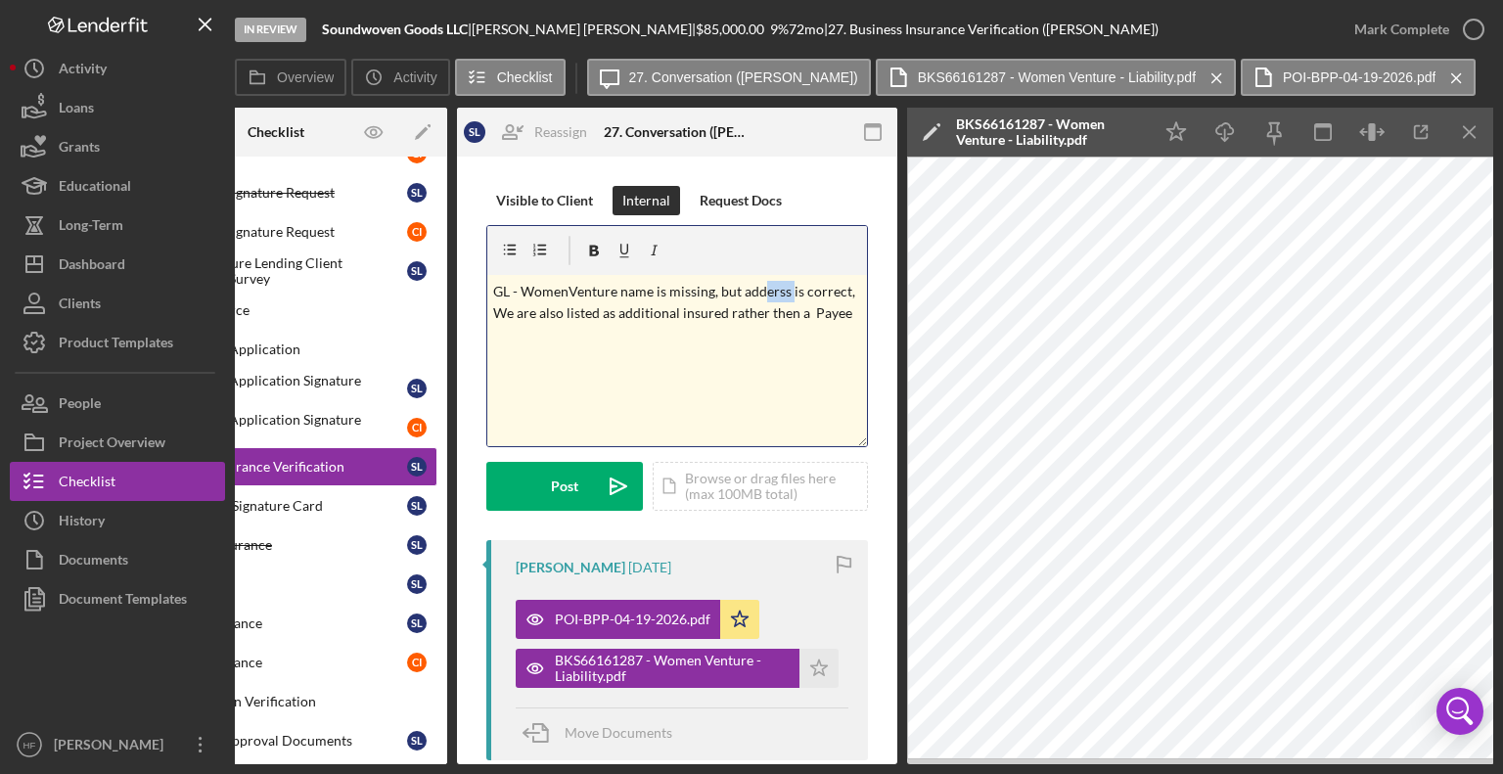
drag, startPoint x: 787, startPoint y: 294, endPoint x: 761, endPoint y: 289, distance: 25.9
click at [761, 289] on p "GL - WomenVenture name is missing, but adderss is correct, We are also listed a…" at bounding box center [677, 303] width 369 height 44
click at [852, 318] on div "v Color teal Color pink Remove color Add row above Add row below Add column bef…" at bounding box center [677, 360] width 380 height 171
click at [785, 288] on p "GL - WomenVenture name is missing, but addressis correct, We are also listed as…" at bounding box center [677, 303] width 369 height 44
click at [841, 314] on p "GL - WomenVenture name is missing, but address is correct, We are also listed a…" at bounding box center [677, 303] width 369 height 44
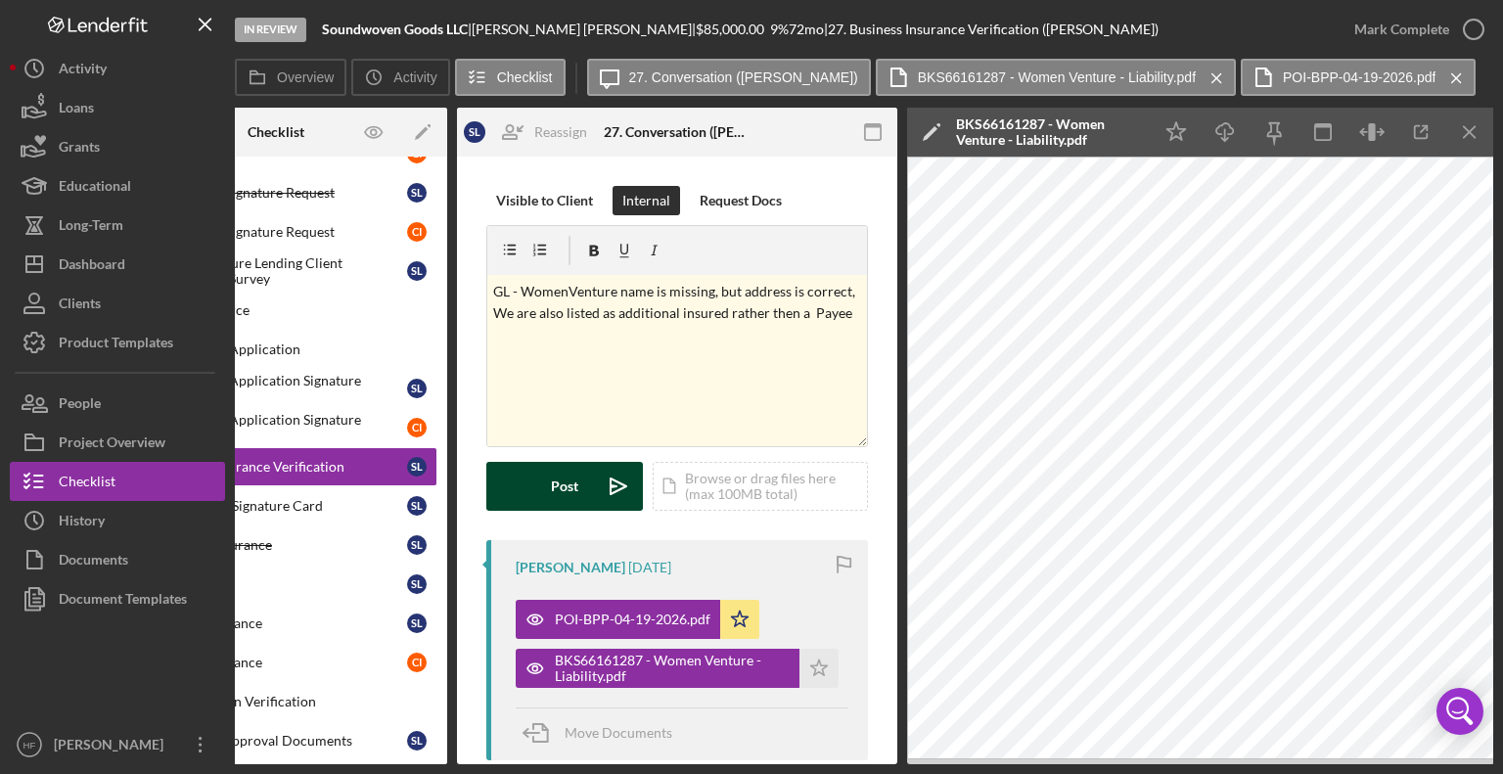
click at [554, 503] on div "Post" at bounding box center [564, 486] width 27 height 49
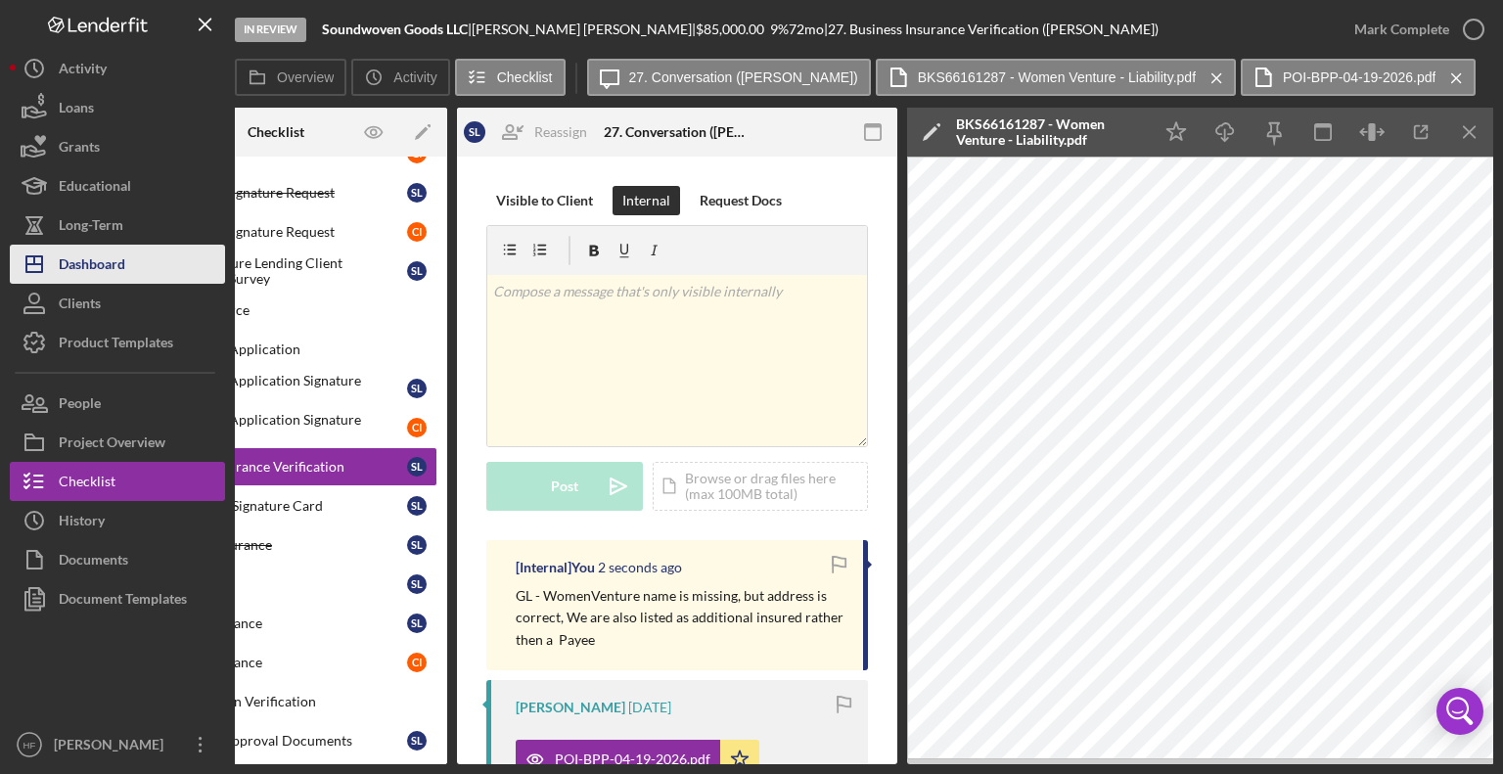
click at [110, 254] on div "Dashboard" at bounding box center [92, 267] width 67 height 44
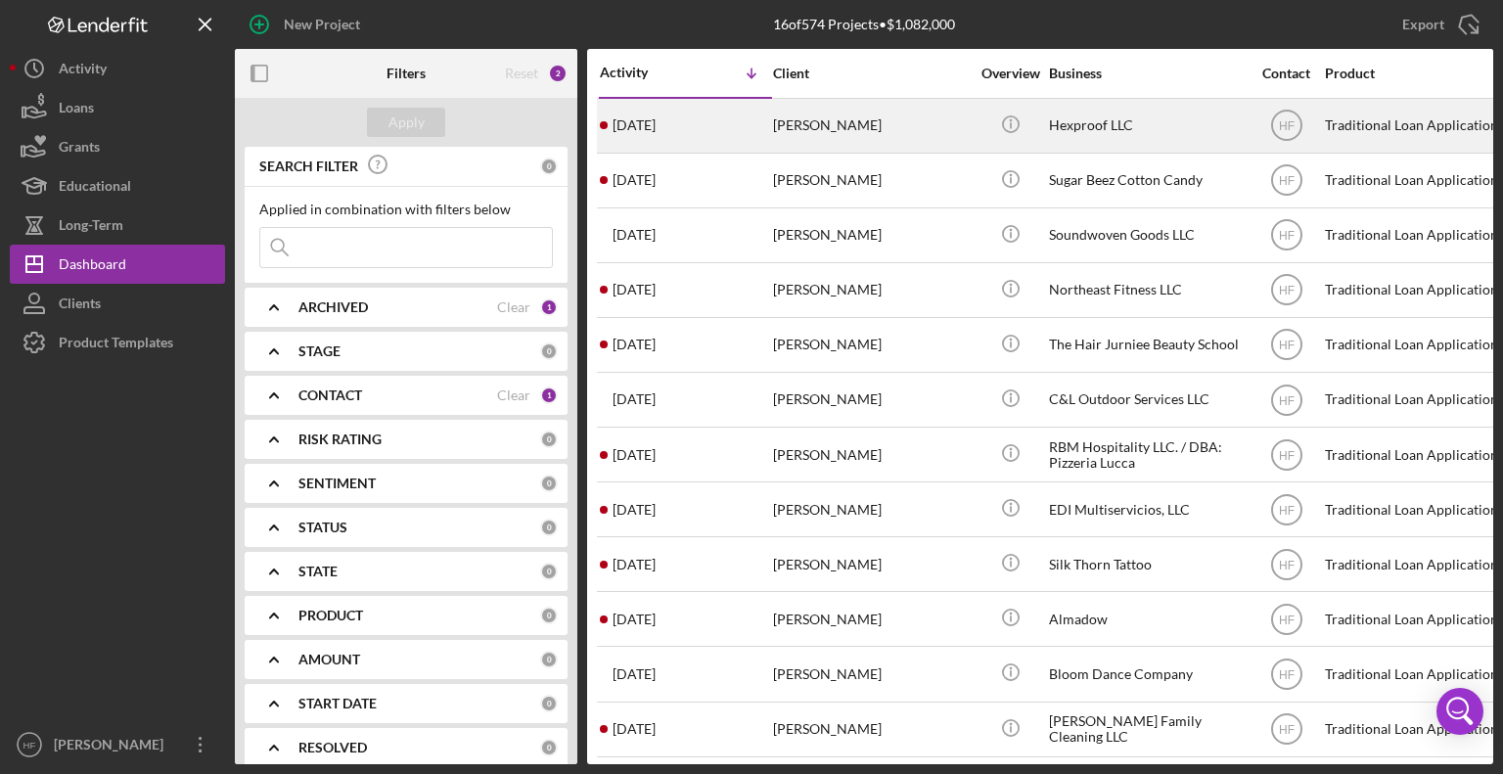
click at [724, 140] on div "[DATE] [PERSON_NAME]" at bounding box center [685, 126] width 171 height 52
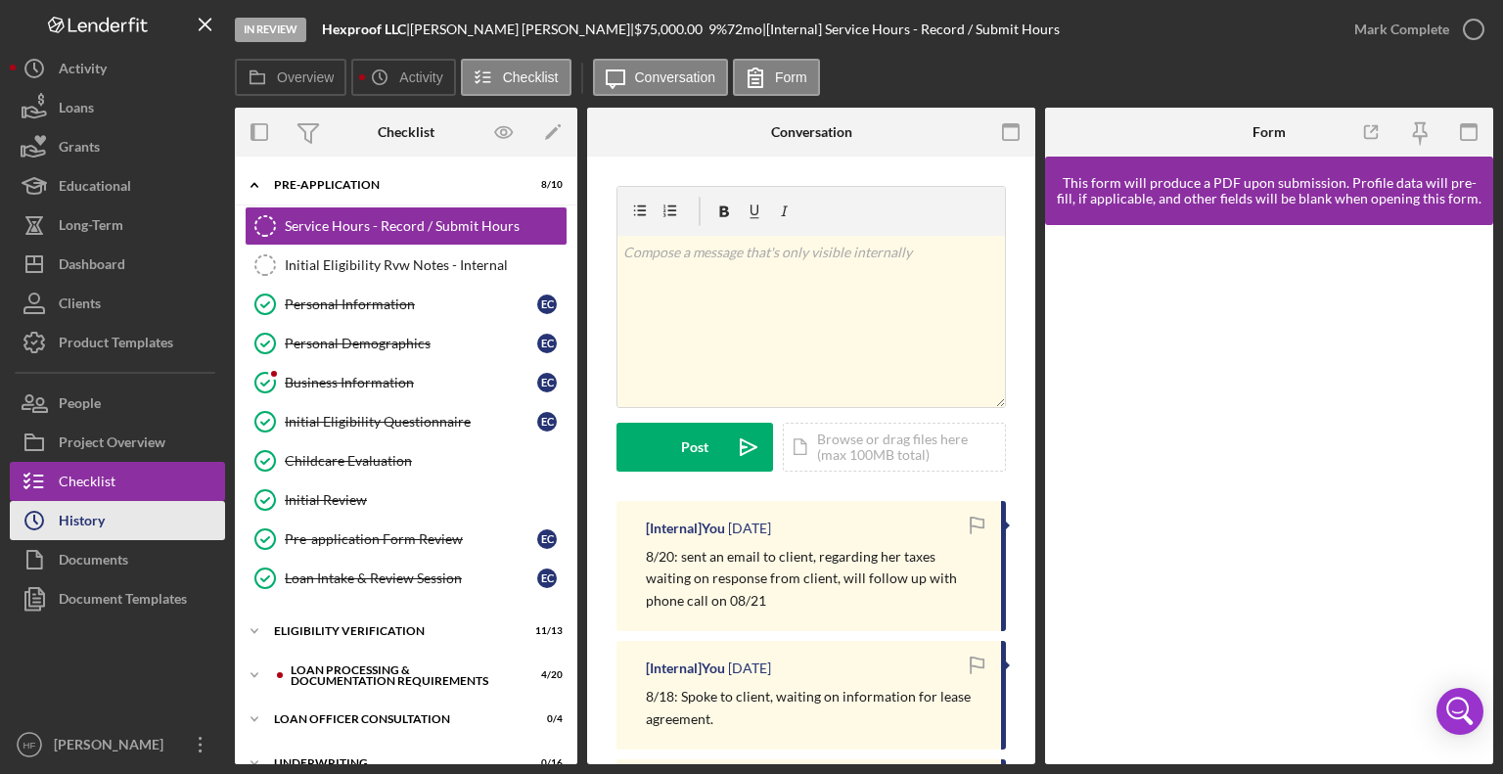
click at [174, 510] on button "Icon/History History" at bounding box center [117, 520] width 215 height 39
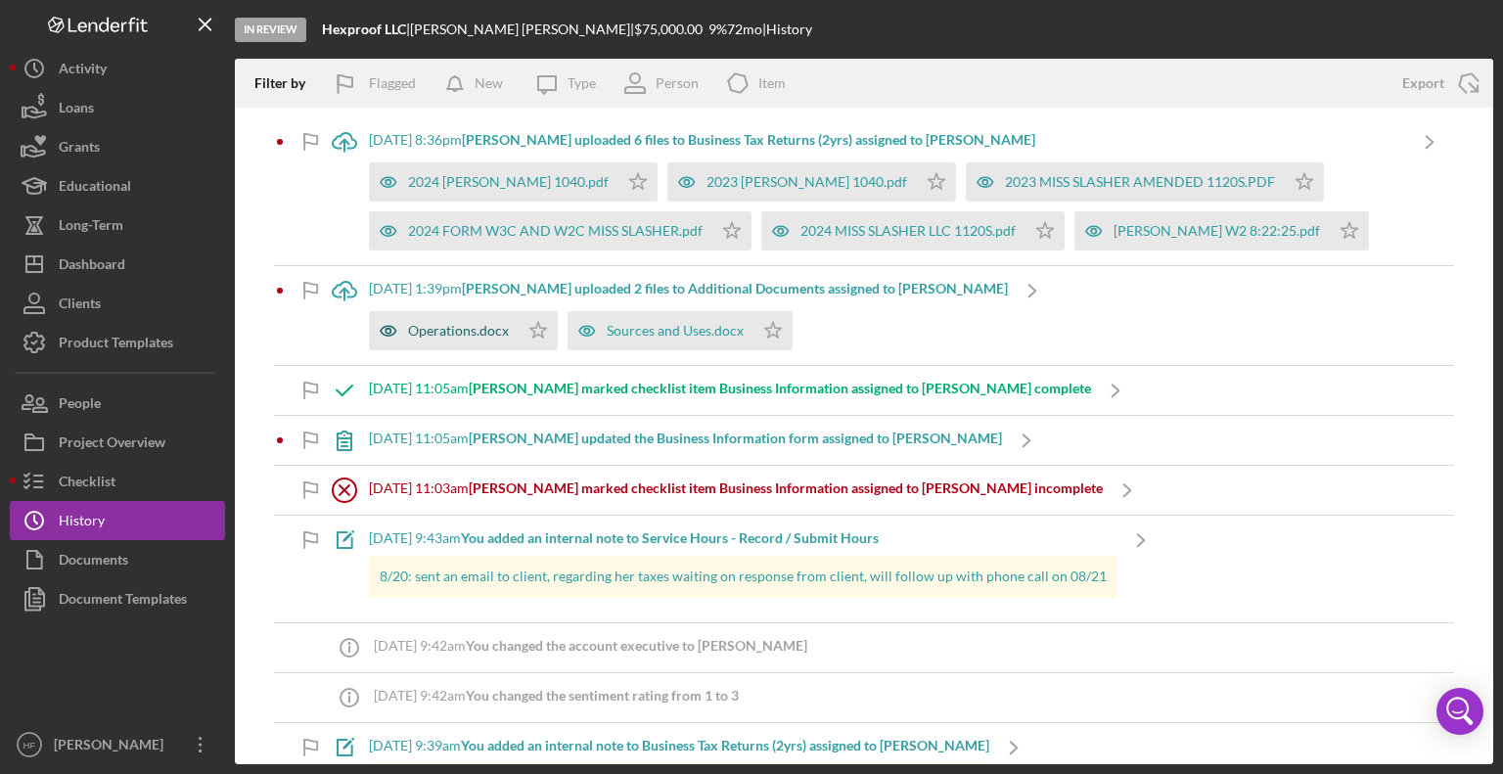
click at [464, 338] on div "Operations.docx" at bounding box center [458, 331] width 101 height 16
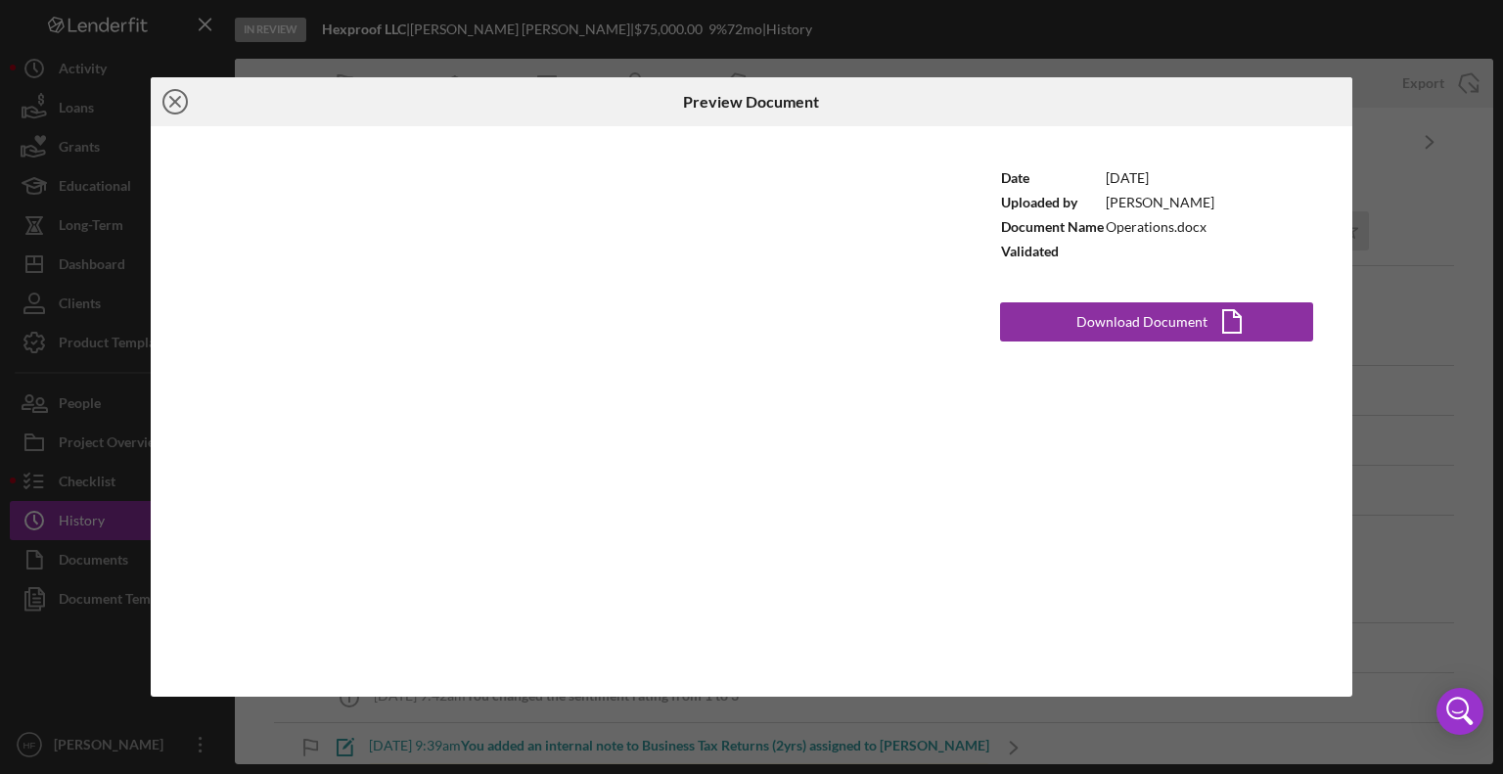
click at [181, 101] on icon "Icon/Close" at bounding box center [175, 101] width 49 height 49
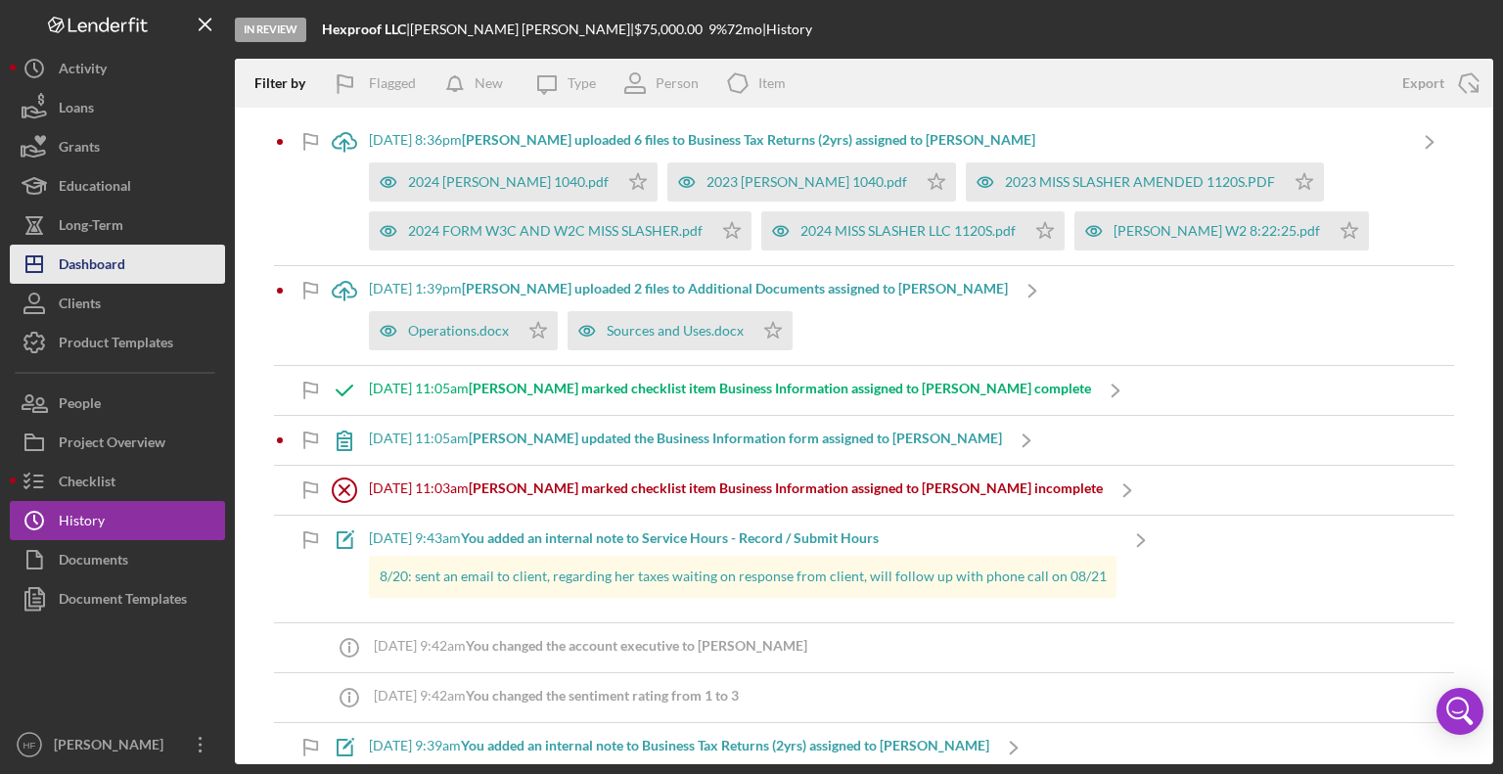
click at [135, 259] on button "Icon/Dashboard Dashboard" at bounding box center [117, 264] width 215 height 39
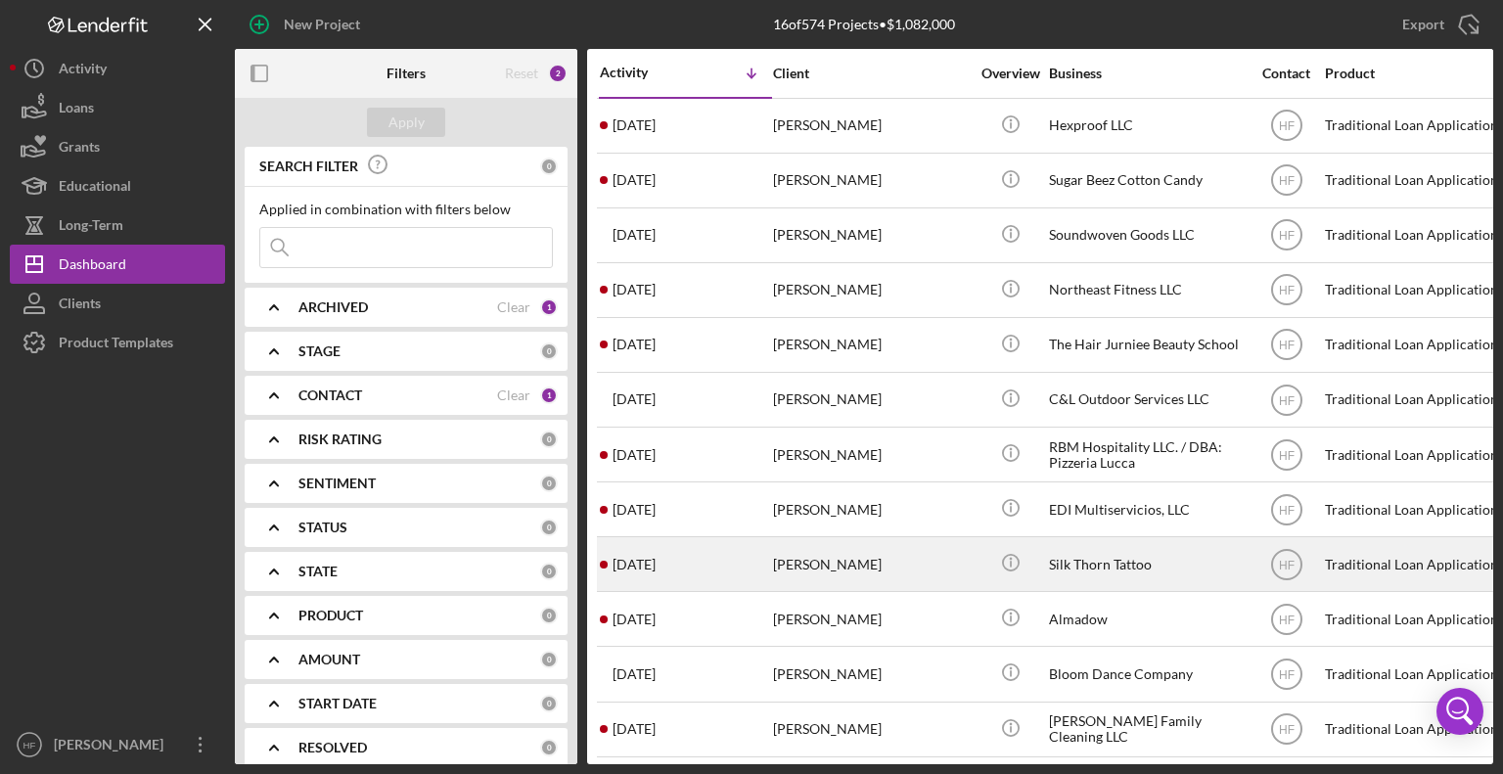
click at [749, 567] on div "[DATE] [PERSON_NAME]" at bounding box center [685, 564] width 171 height 52
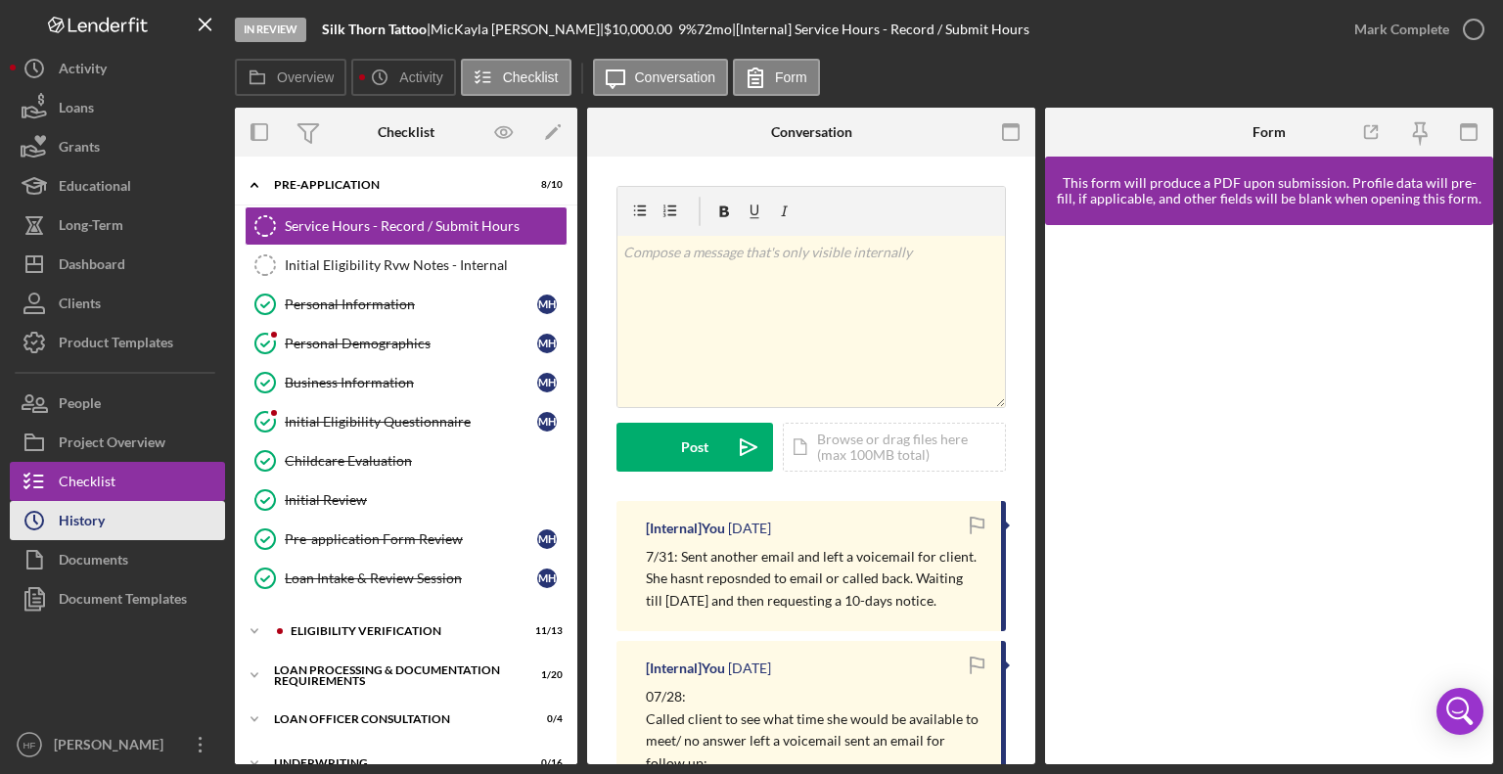
click at [141, 531] on button "Icon/History History" at bounding box center [117, 520] width 215 height 39
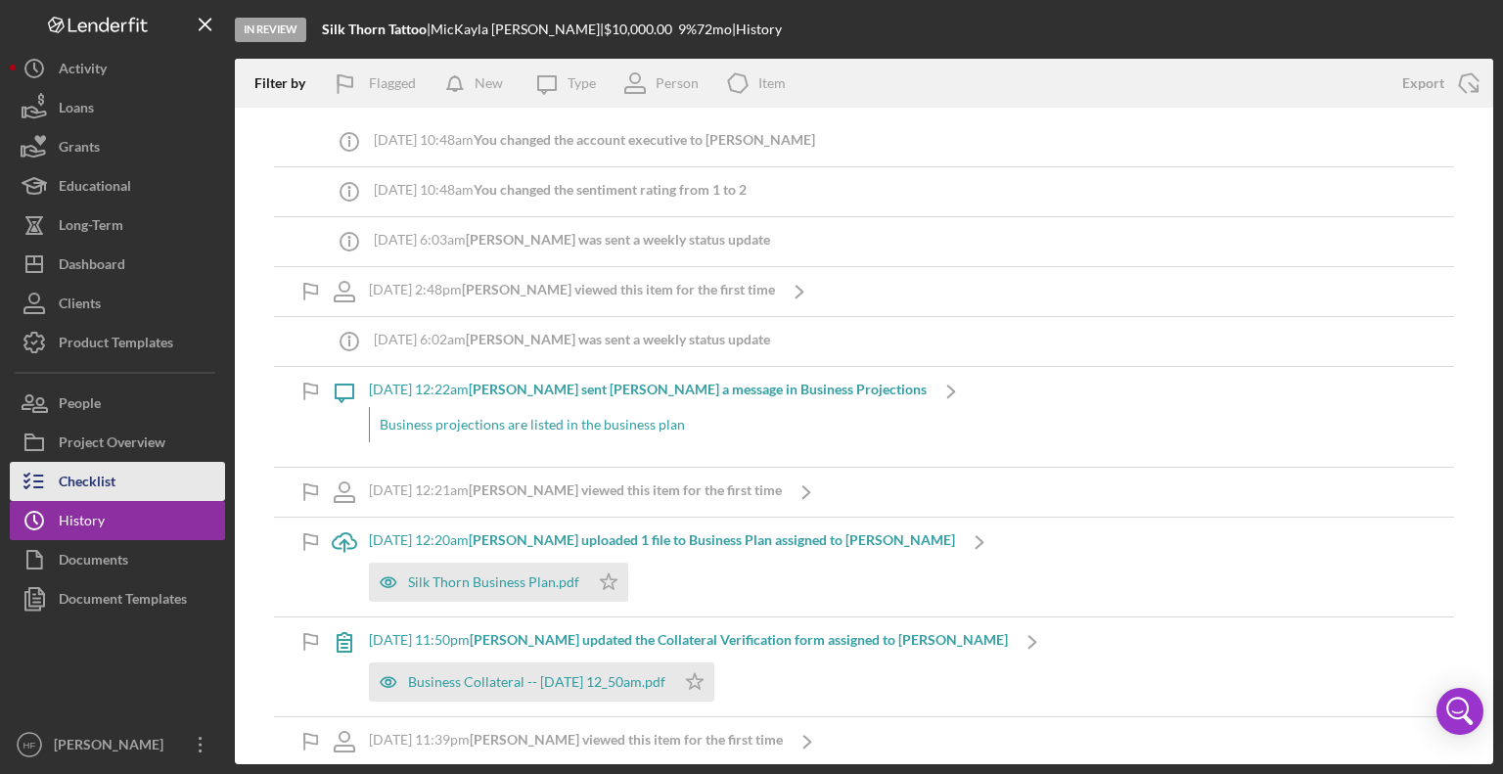
click at [193, 464] on button "Checklist" at bounding box center [117, 481] width 215 height 39
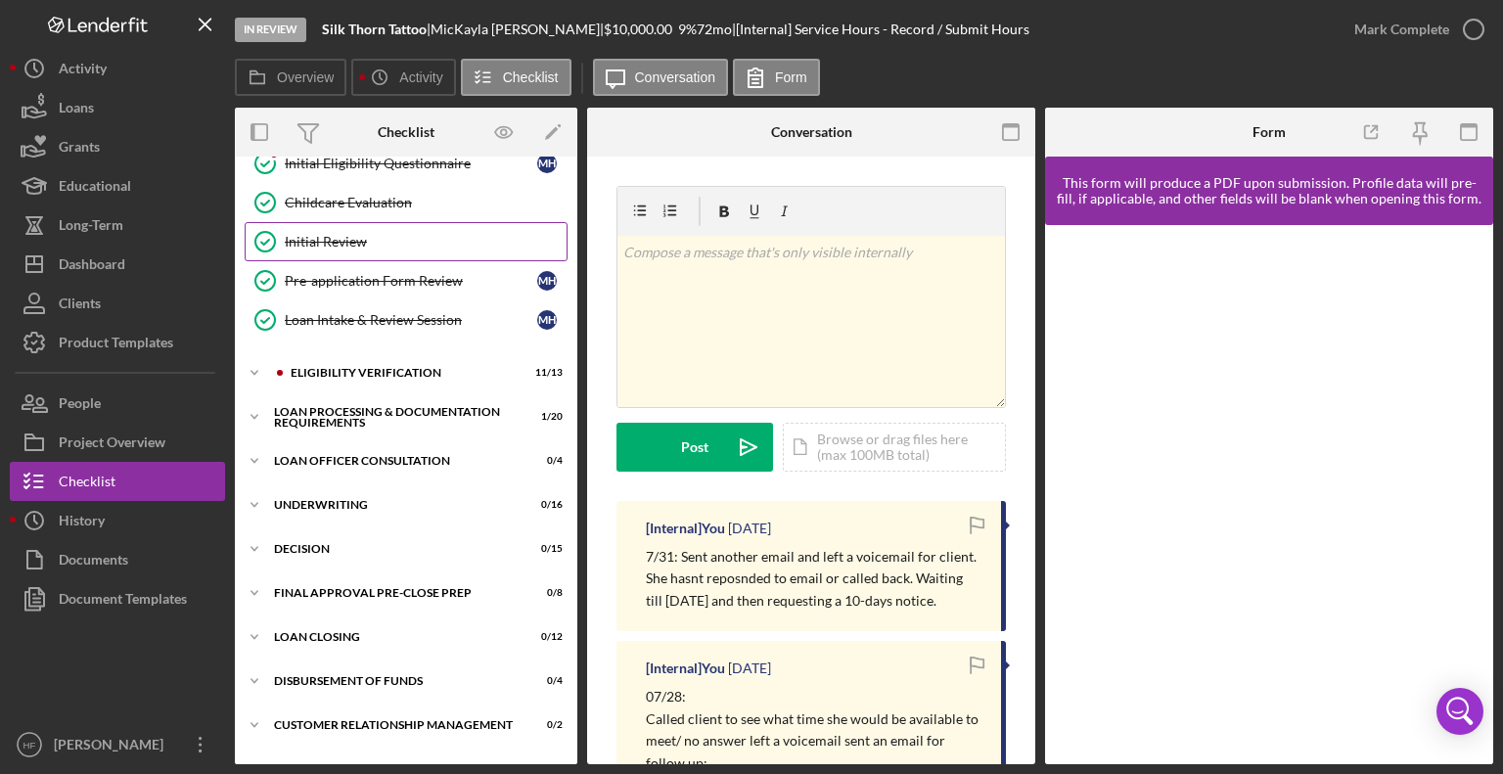
scroll to position [260, 0]
click at [253, 362] on icon "Icon/Expander" at bounding box center [254, 370] width 39 height 39
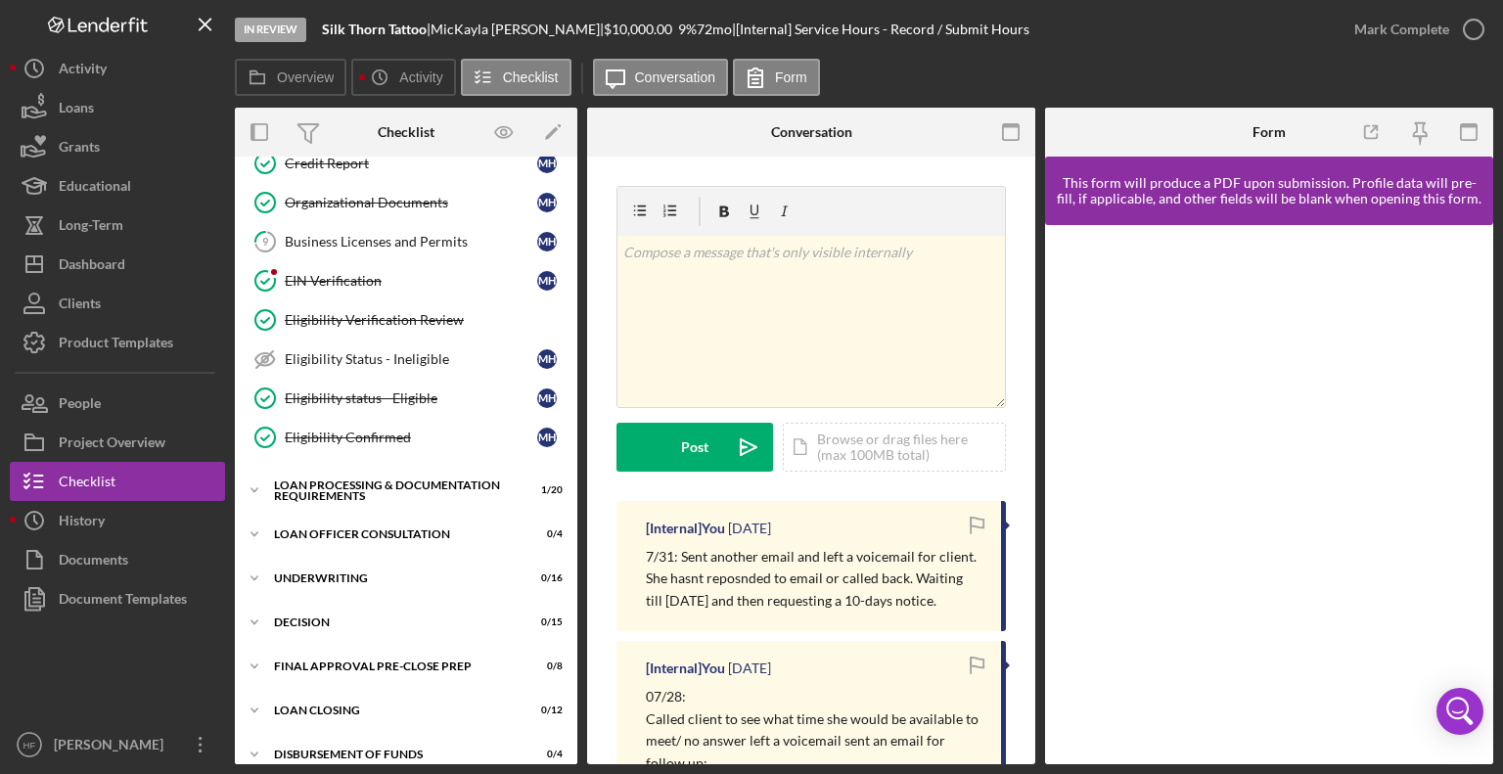
scroll to position [712, 0]
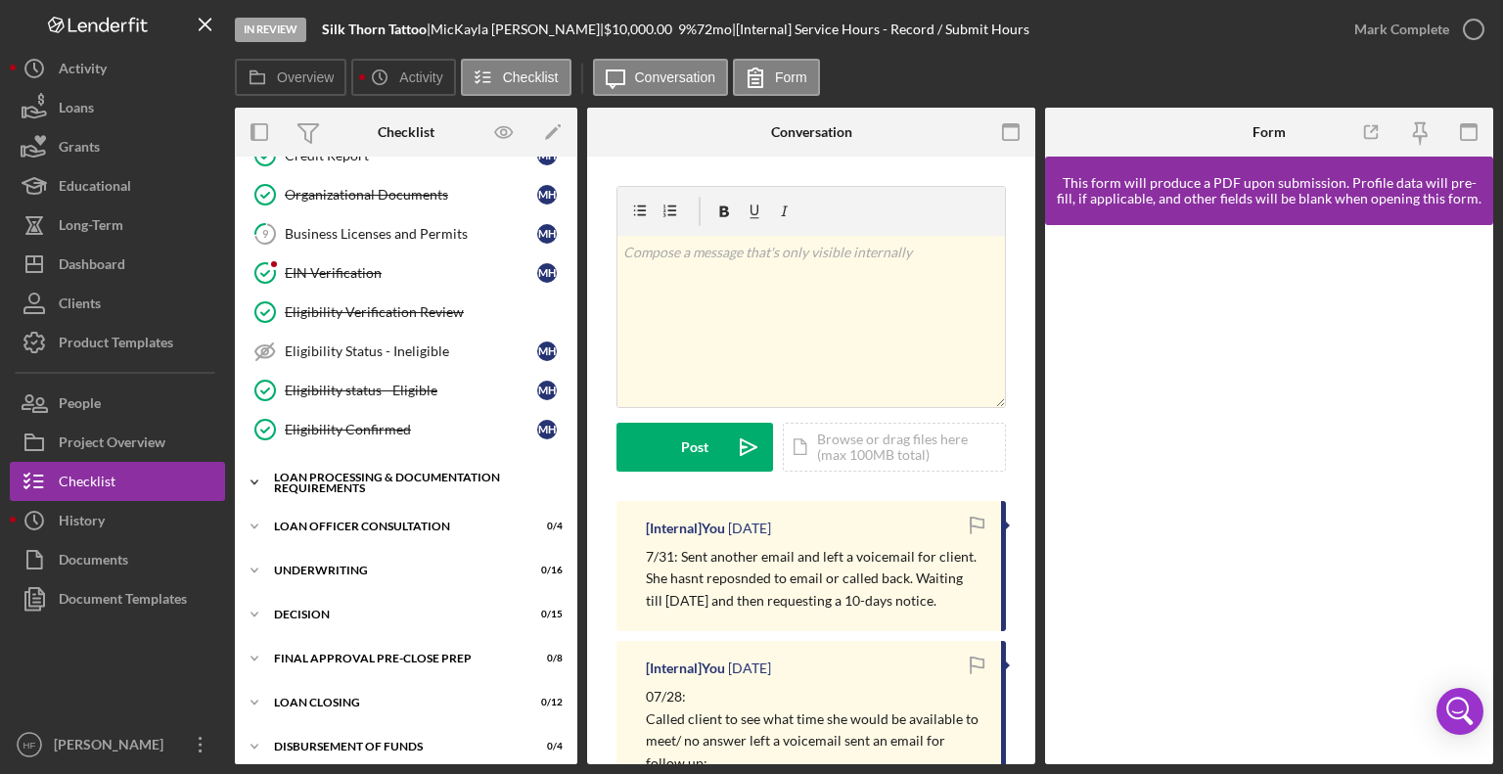
click at [254, 475] on icon "Icon/Expander" at bounding box center [254, 482] width 39 height 39
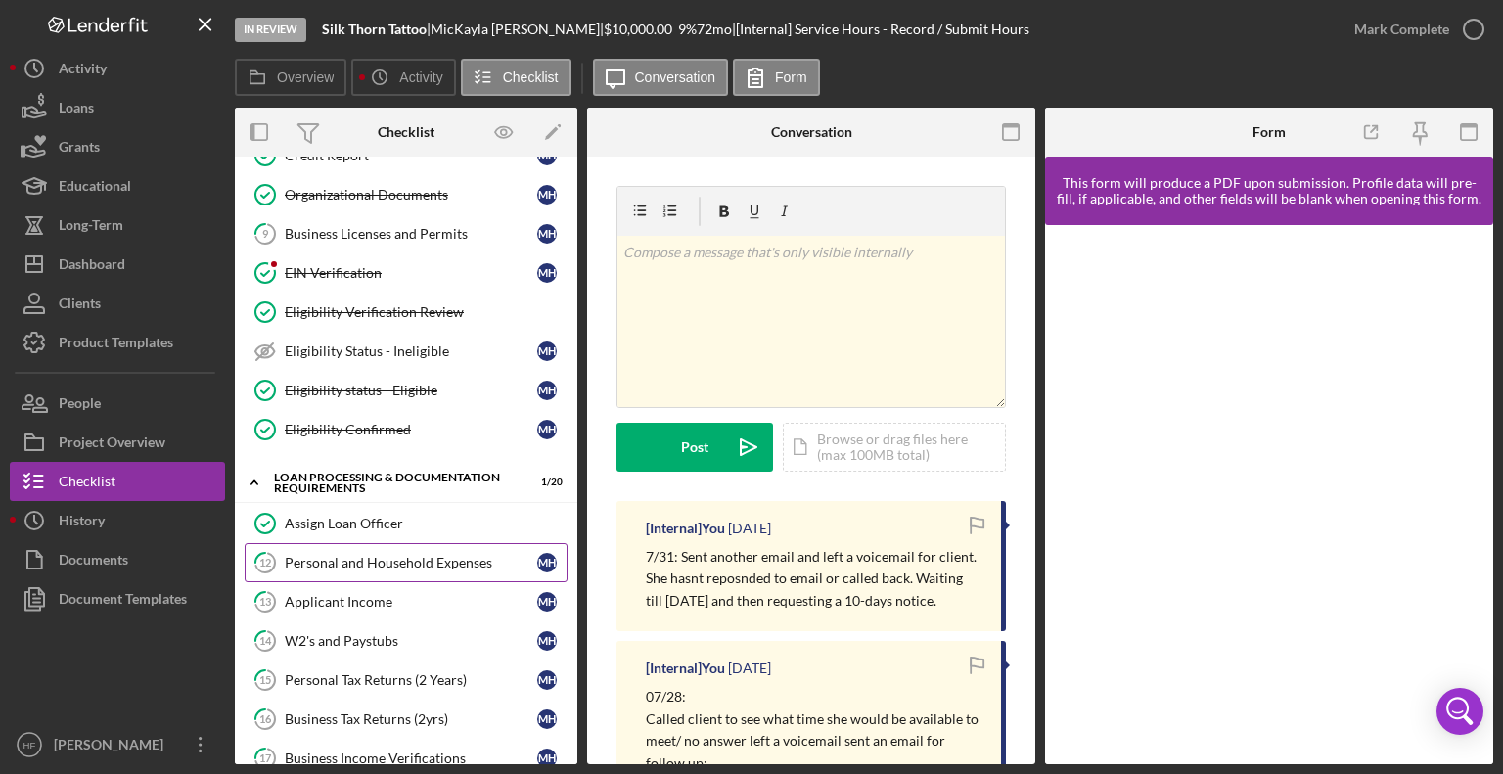
click at [325, 559] on div "Personal and Household Expenses" at bounding box center [411, 563] width 252 height 16
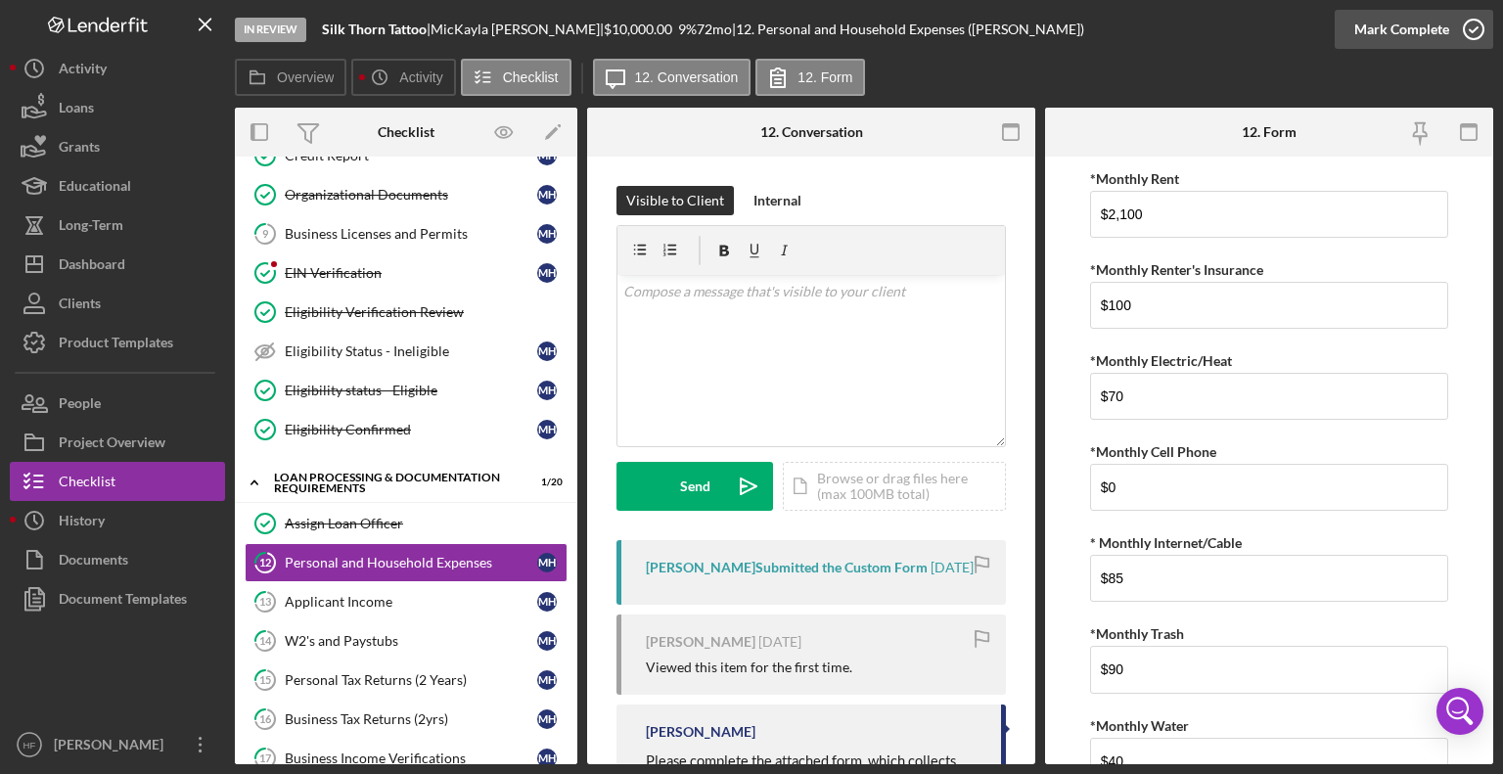
click at [1447, 28] on button "Mark Complete" at bounding box center [1414, 29] width 159 height 39
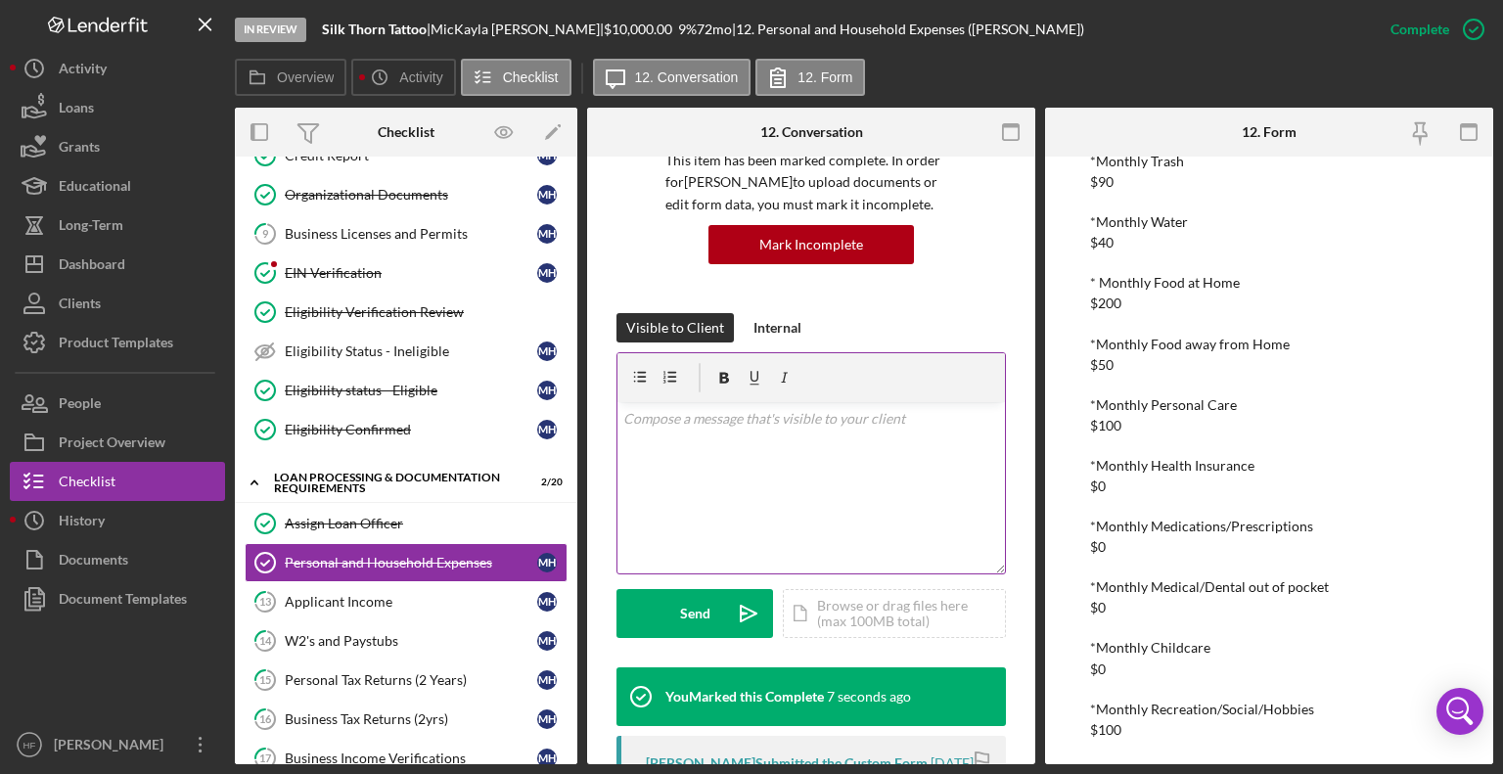
scroll to position [166, 0]
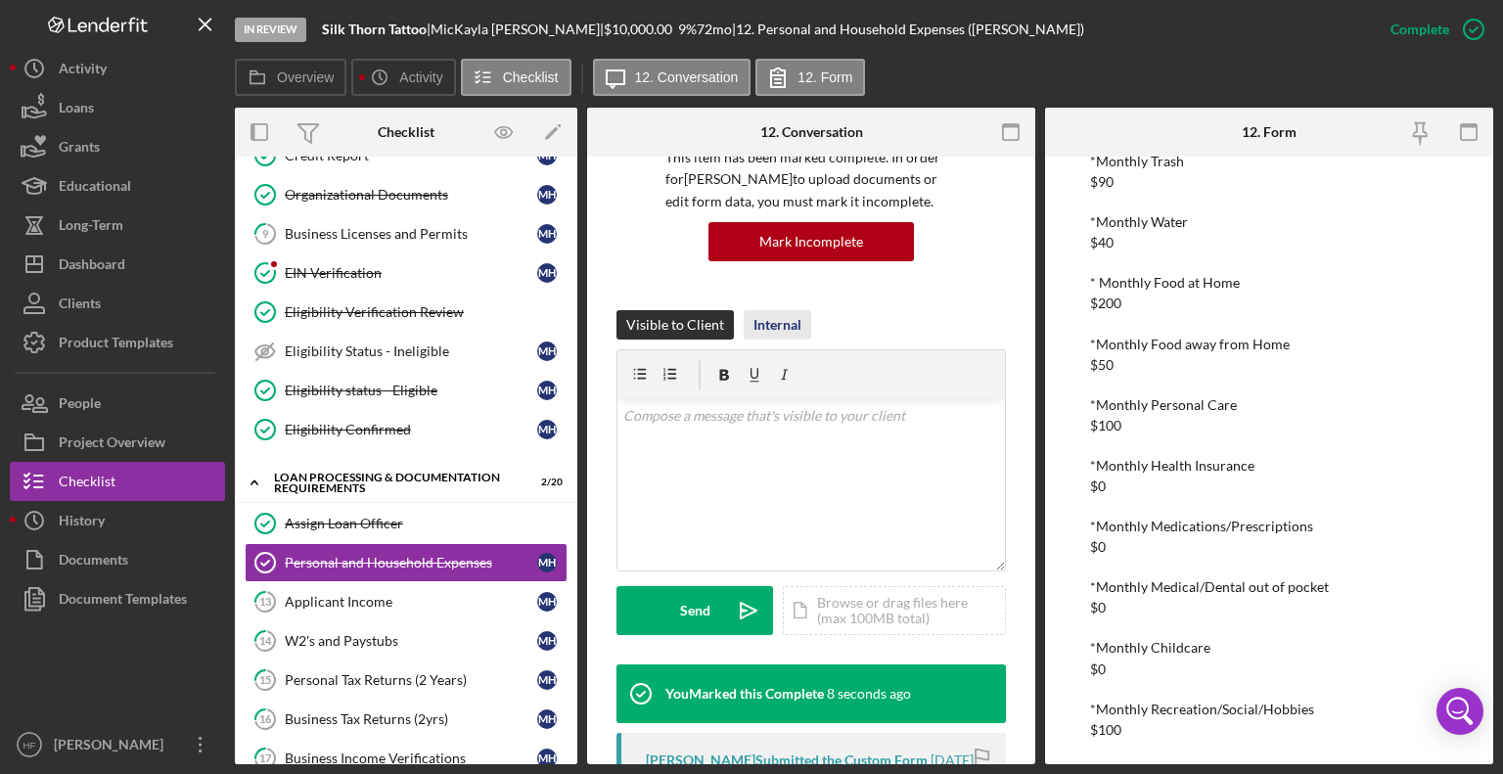
click at [776, 328] on div "Internal" at bounding box center [777, 324] width 48 height 29
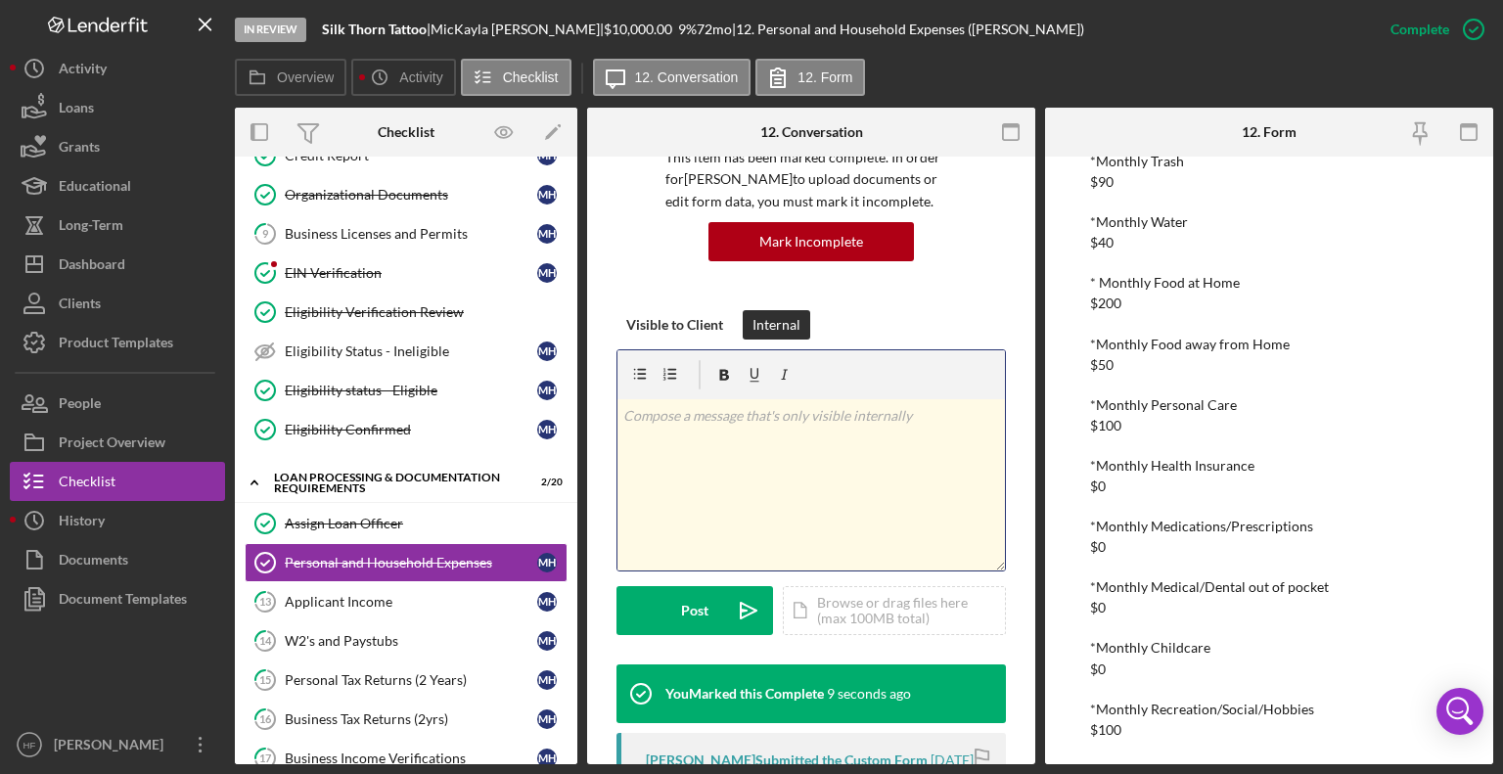
click at [724, 480] on div "v Color teal Color pink Remove color Add row above Add row below Add column bef…" at bounding box center [810, 484] width 387 height 171
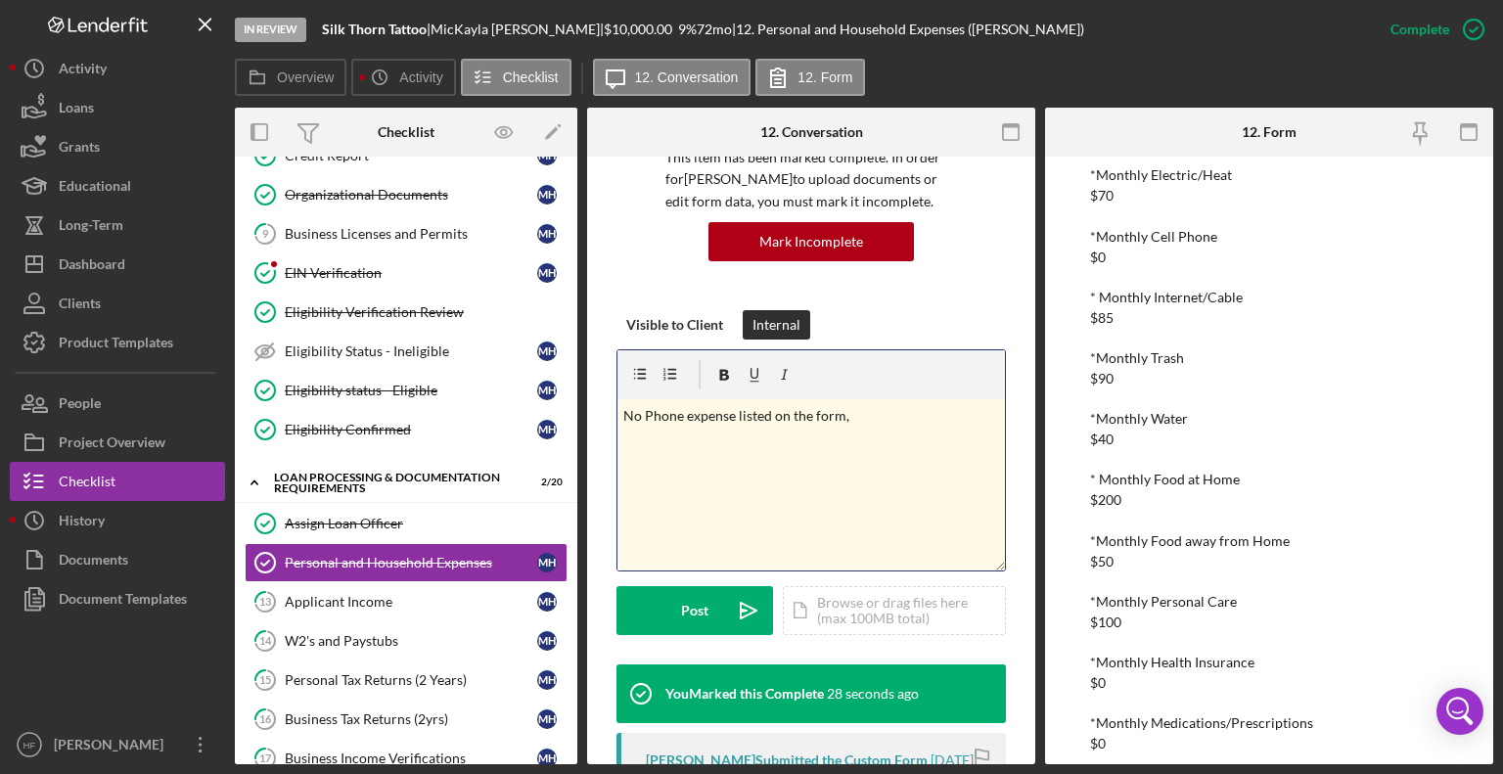
scroll to position [0, 0]
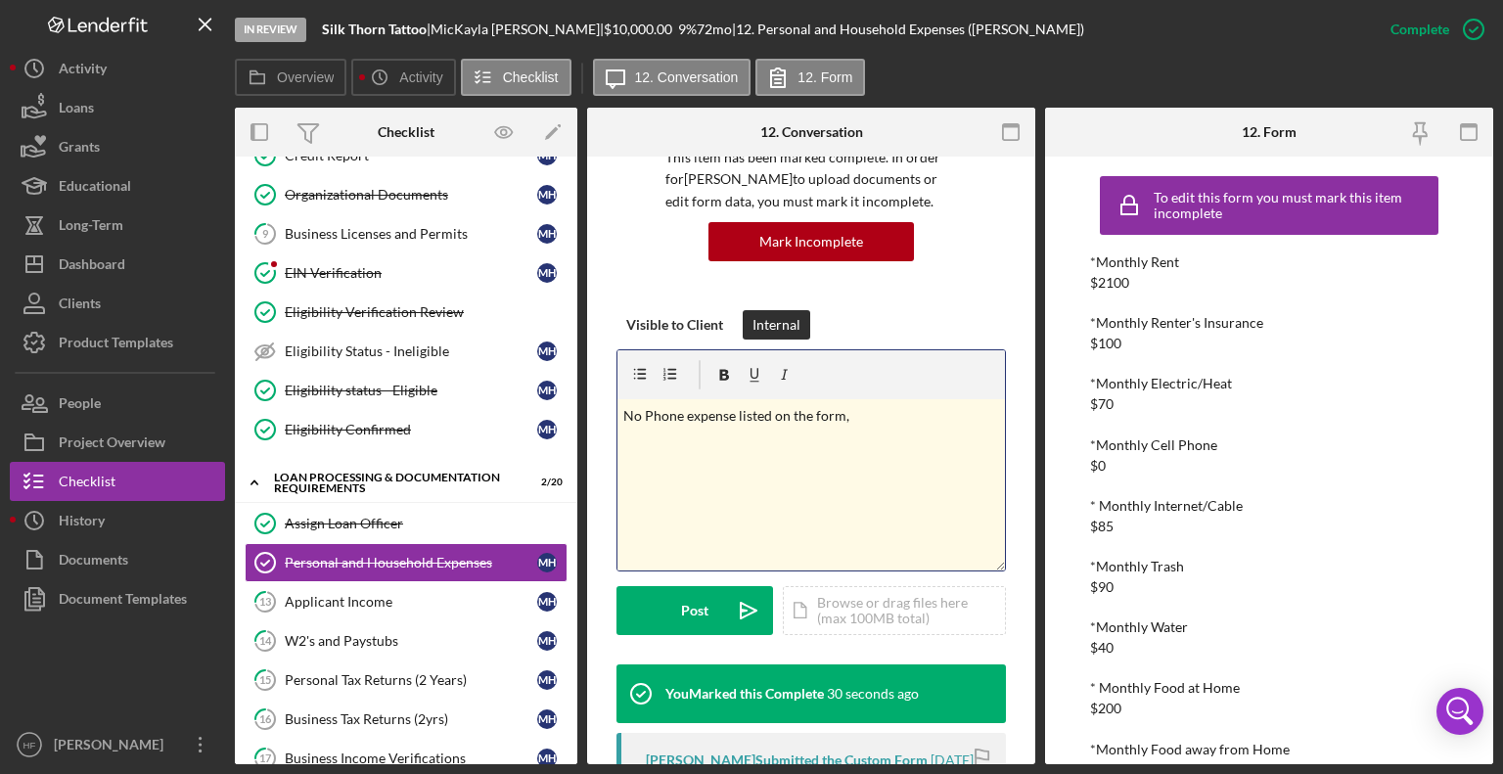
click at [803, 499] on div "v Color teal Color pink Remove color Add row above Add row below Add column bef…" at bounding box center [810, 484] width 387 height 171
click at [687, 620] on div "Post" at bounding box center [694, 610] width 27 height 49
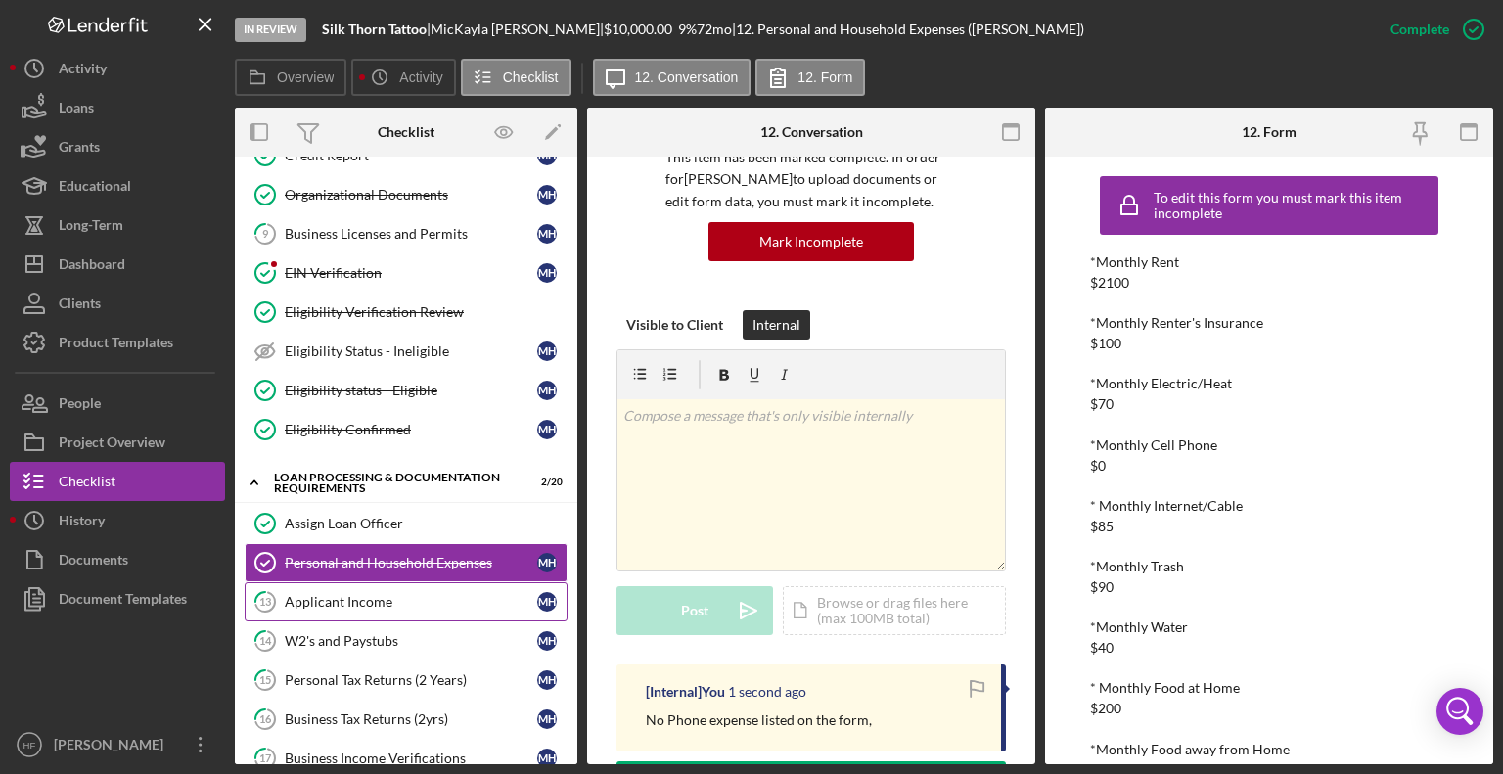
click at [444, 605] on link "13 Applicant Income M H" at bounding box center [406, 601] width 323 height 39
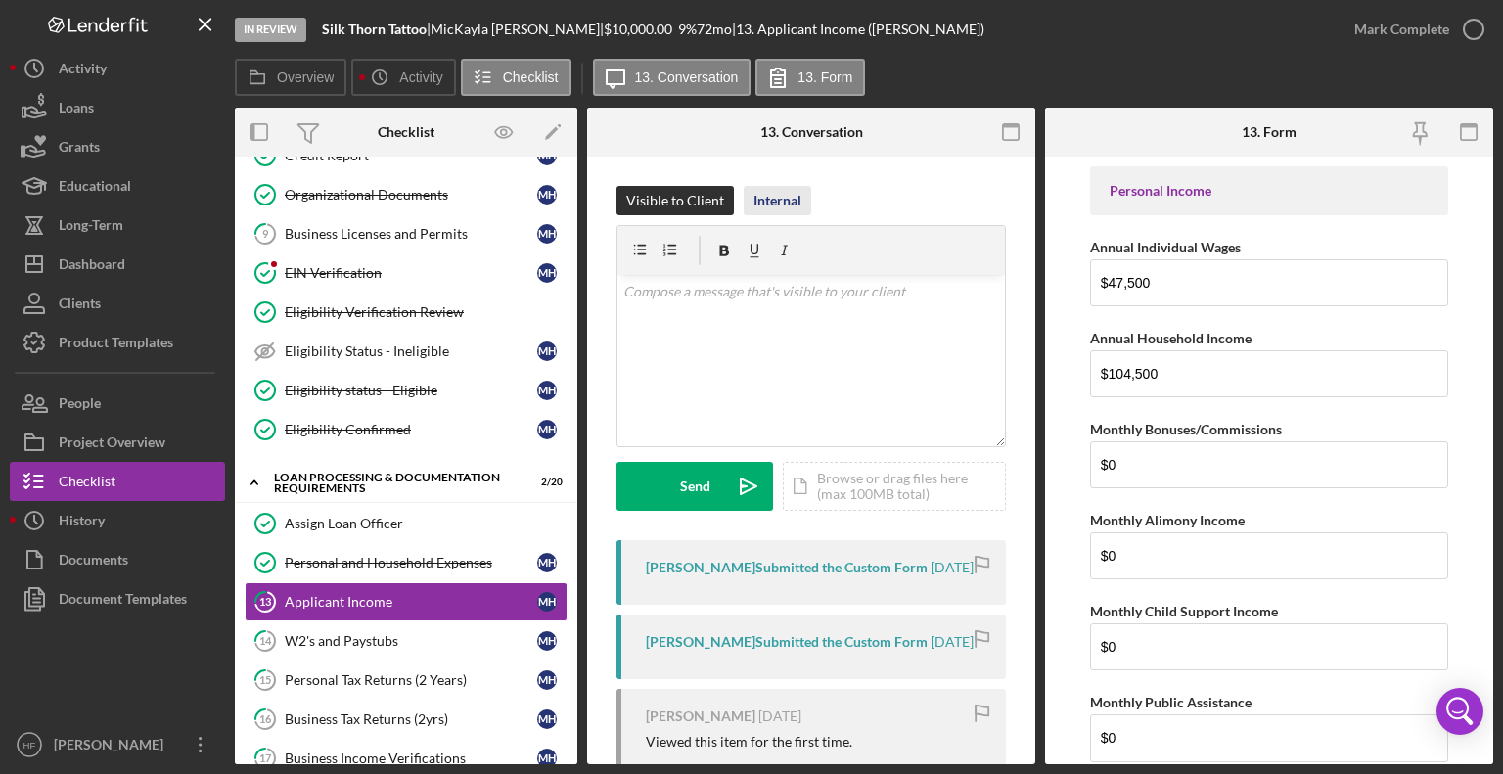
click at [773, 191] on div "Internal" at bounding box center [777, 200] width 48 height 29
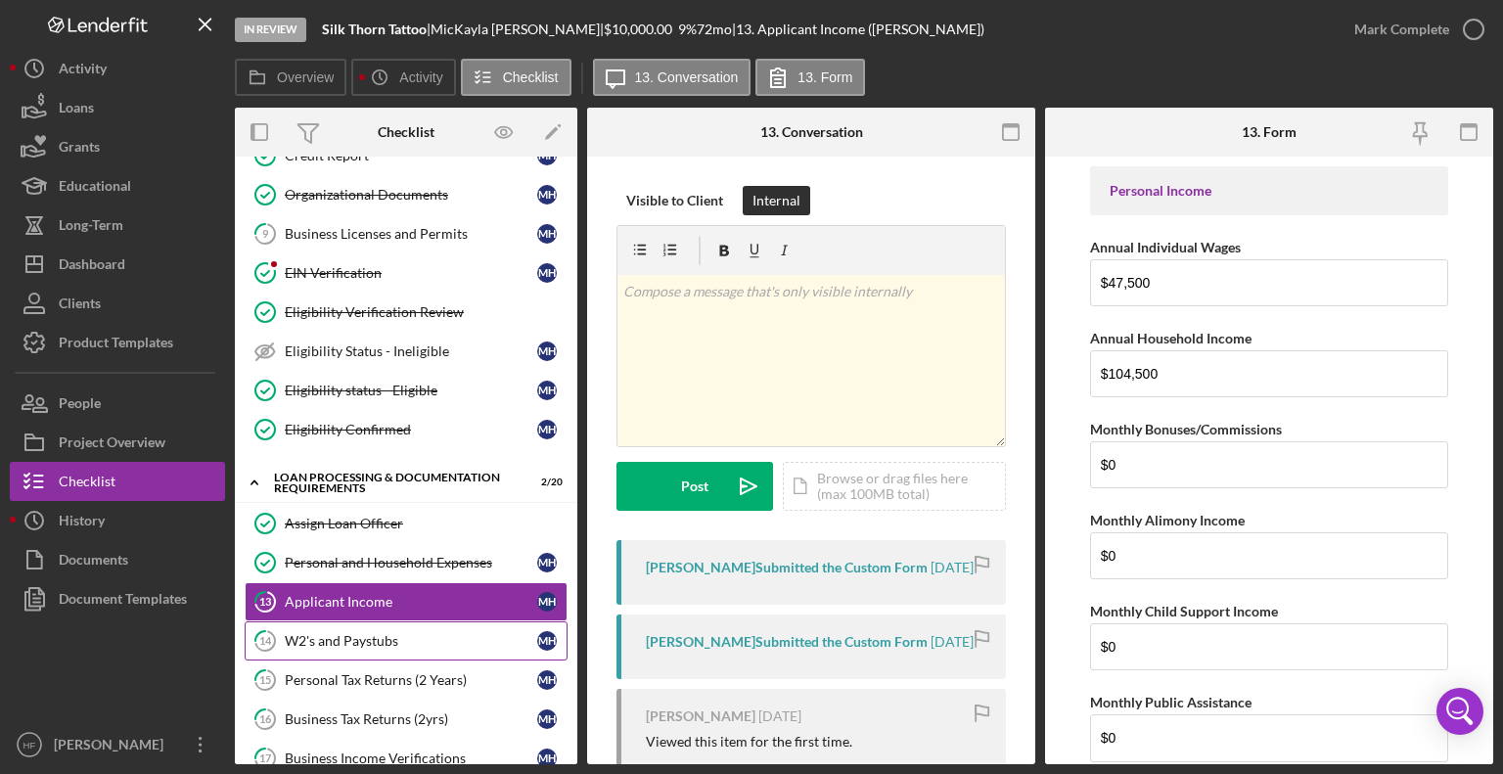
click at [392, 636] on div "W2's and Paystubs" at bounding box center [411, 641] width 252 height 16
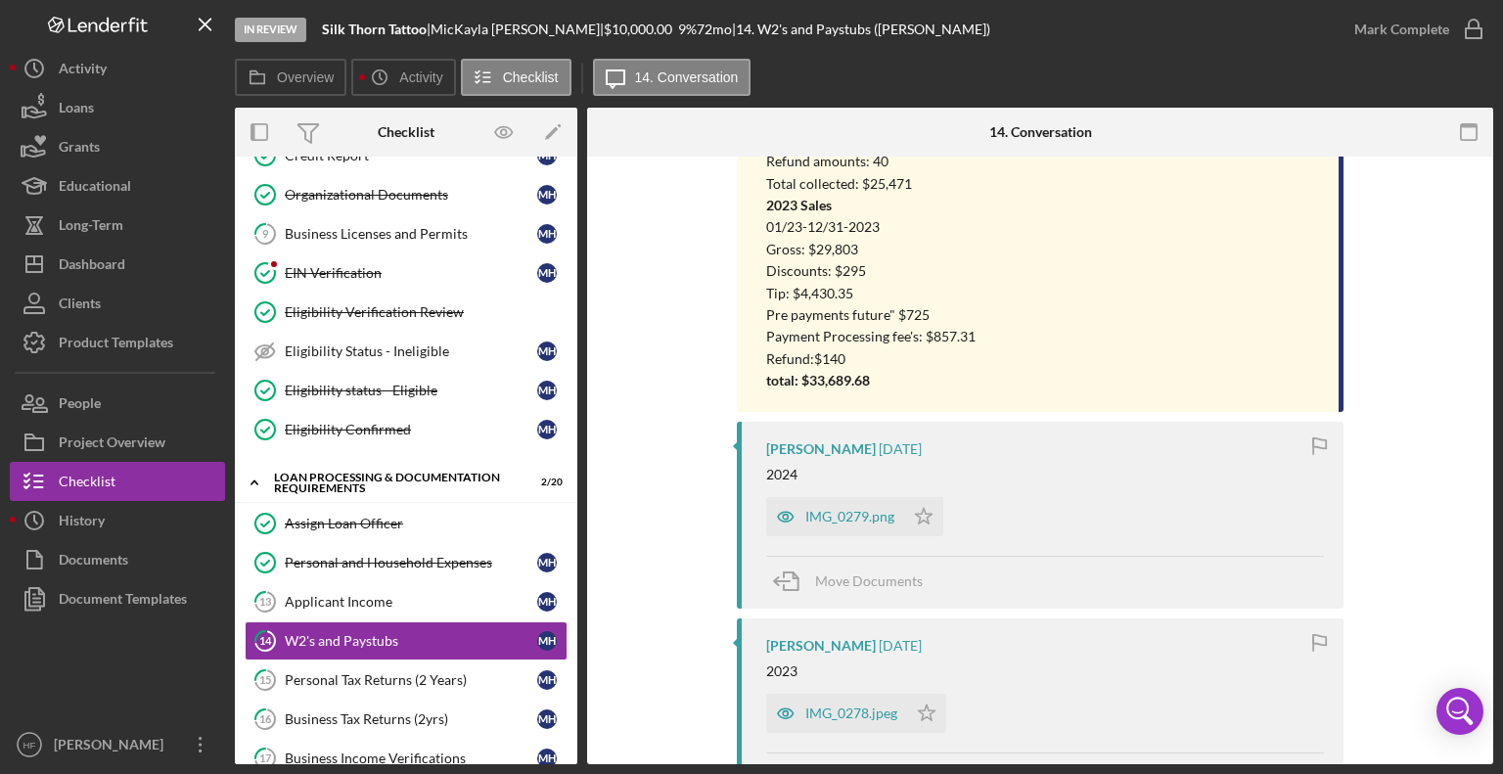
scroll to position [611, 0]
click at [847, 515] on div "IMG_0279.png" at bounding box center [849, 516] width 89 height 16
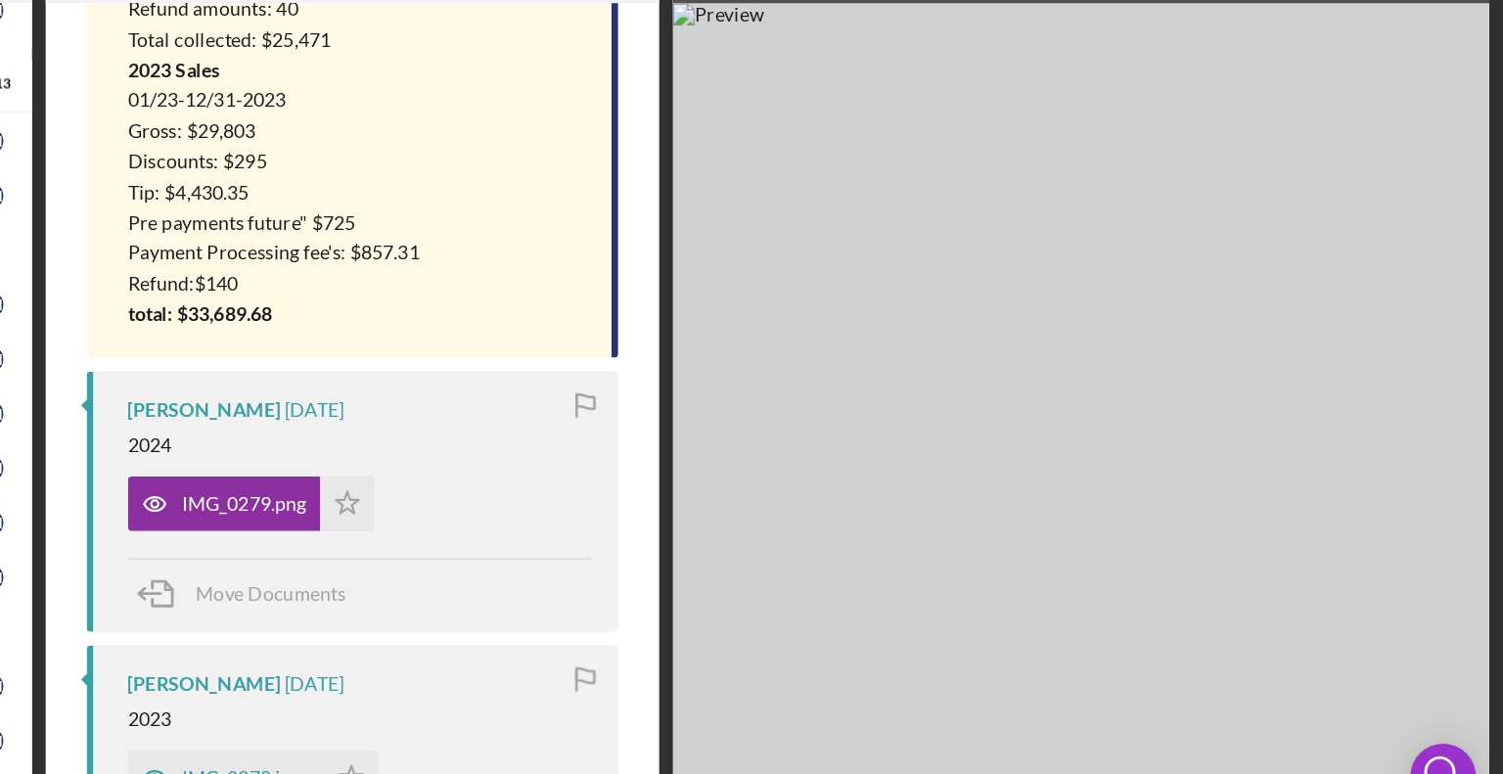
scroll to position [413, 0]
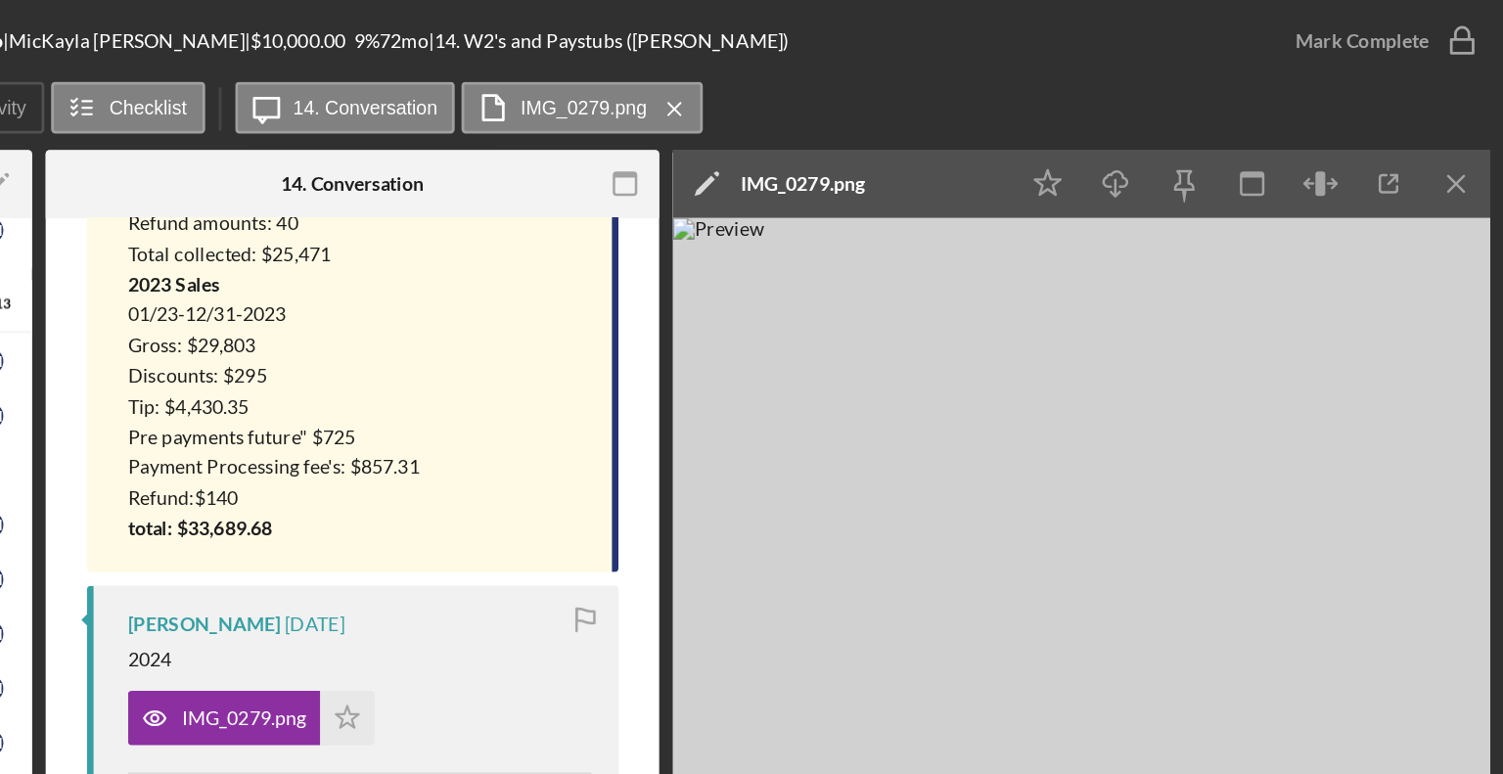
click at [824, 340] on div "2024 Sales: Date: 01/[PHONE_NUMBER][DATE] Gross Sales : $21,505 Discounted & Co…" at bounding box center [680, 183] width 328 height 416
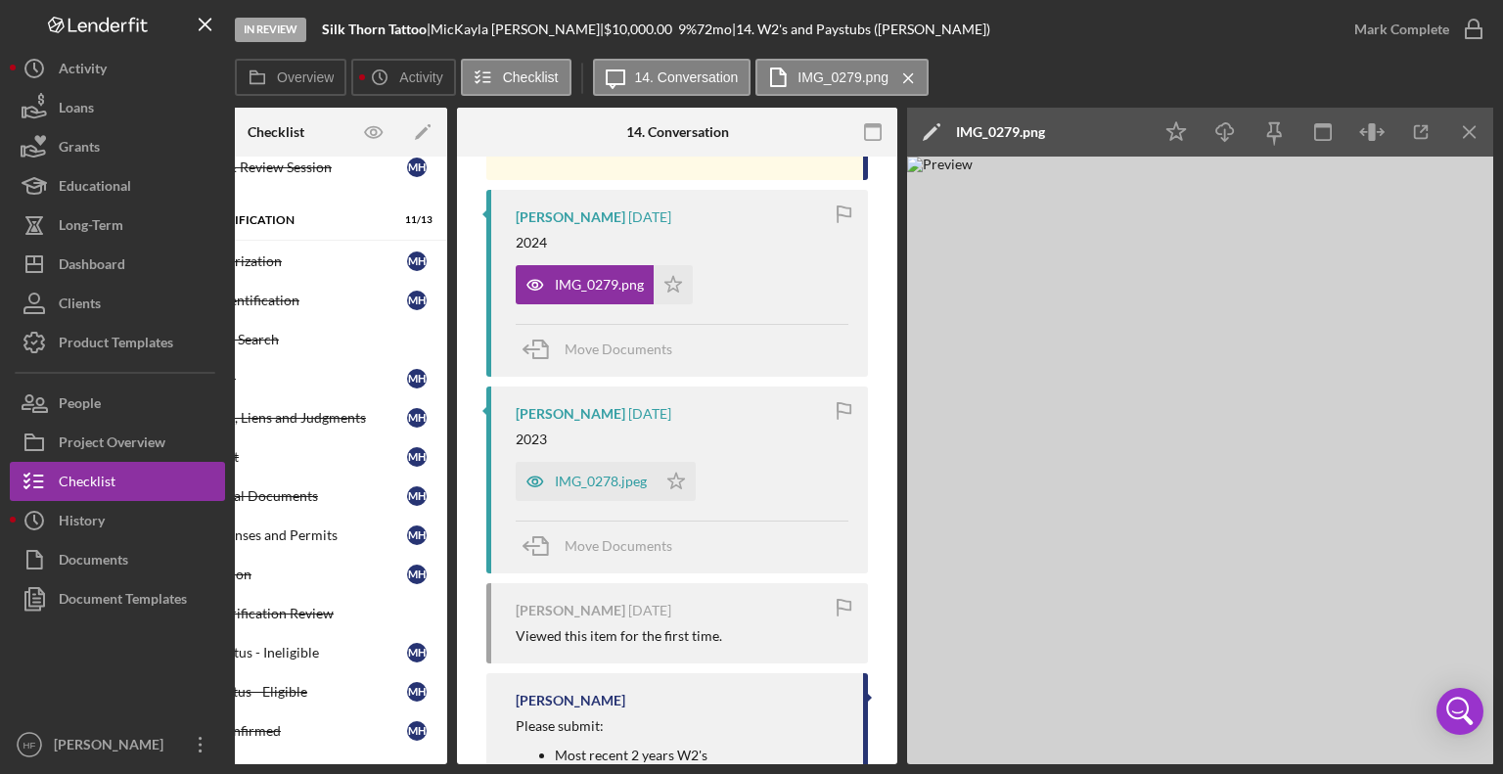
scroll to position [842, 0]
click at [607, 482] on div "IMG_0278.jpeg" at bounding box center [601, 481] width 92 height 16
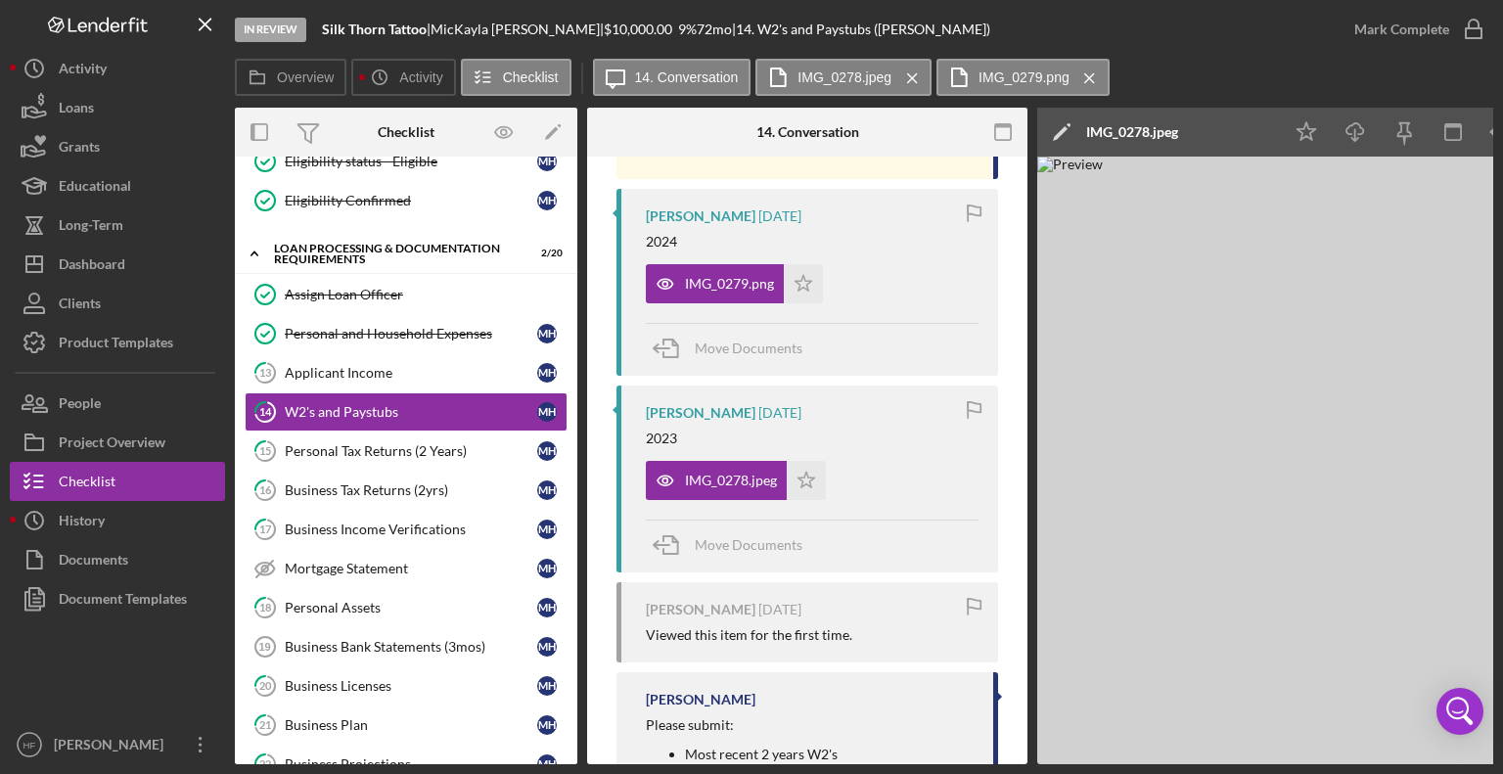
scroll to position [953, 0]
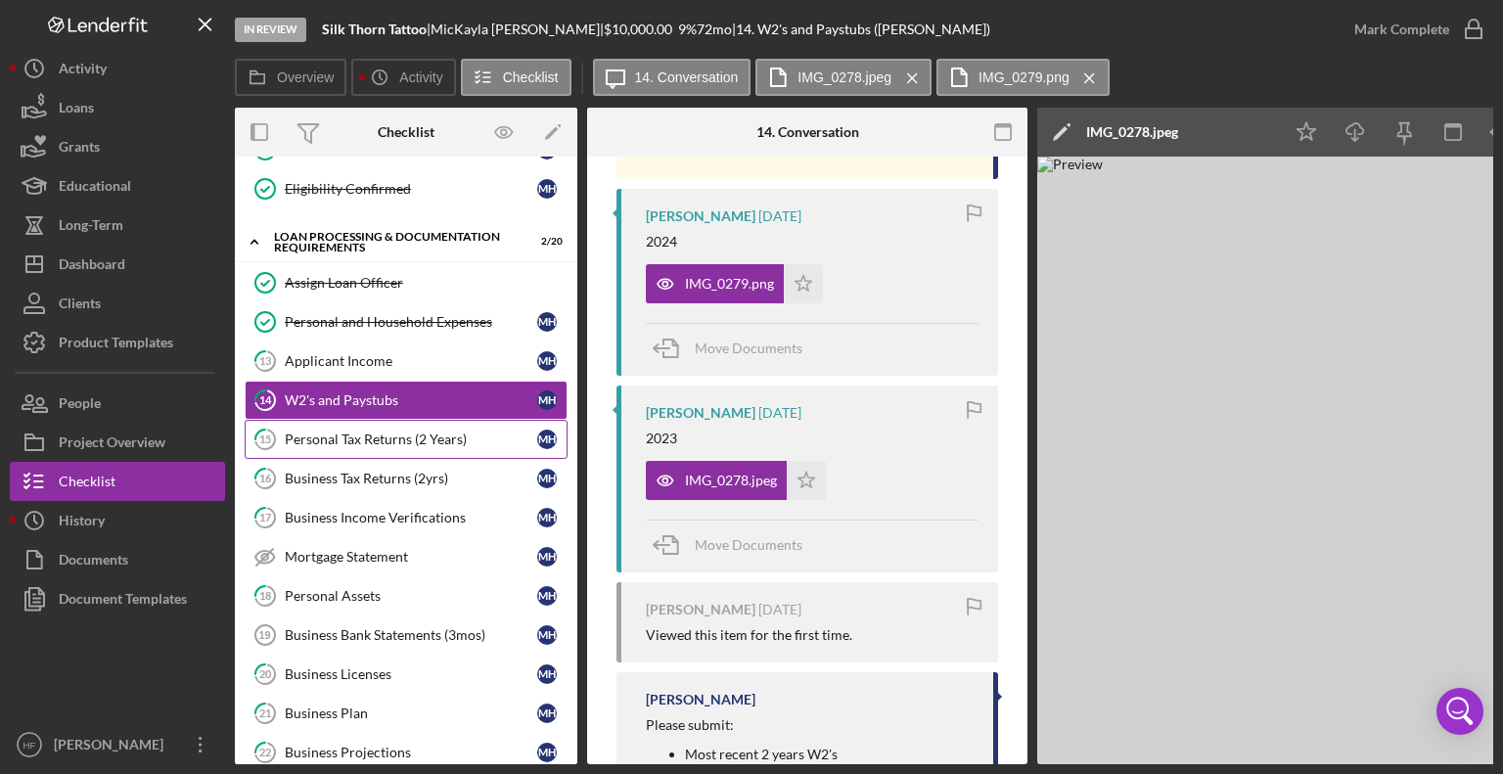
click at [422, 420] on link "15 Personal Tax Returns (2 Years) M H" at bounding box center [406, 439] width 323 height 39
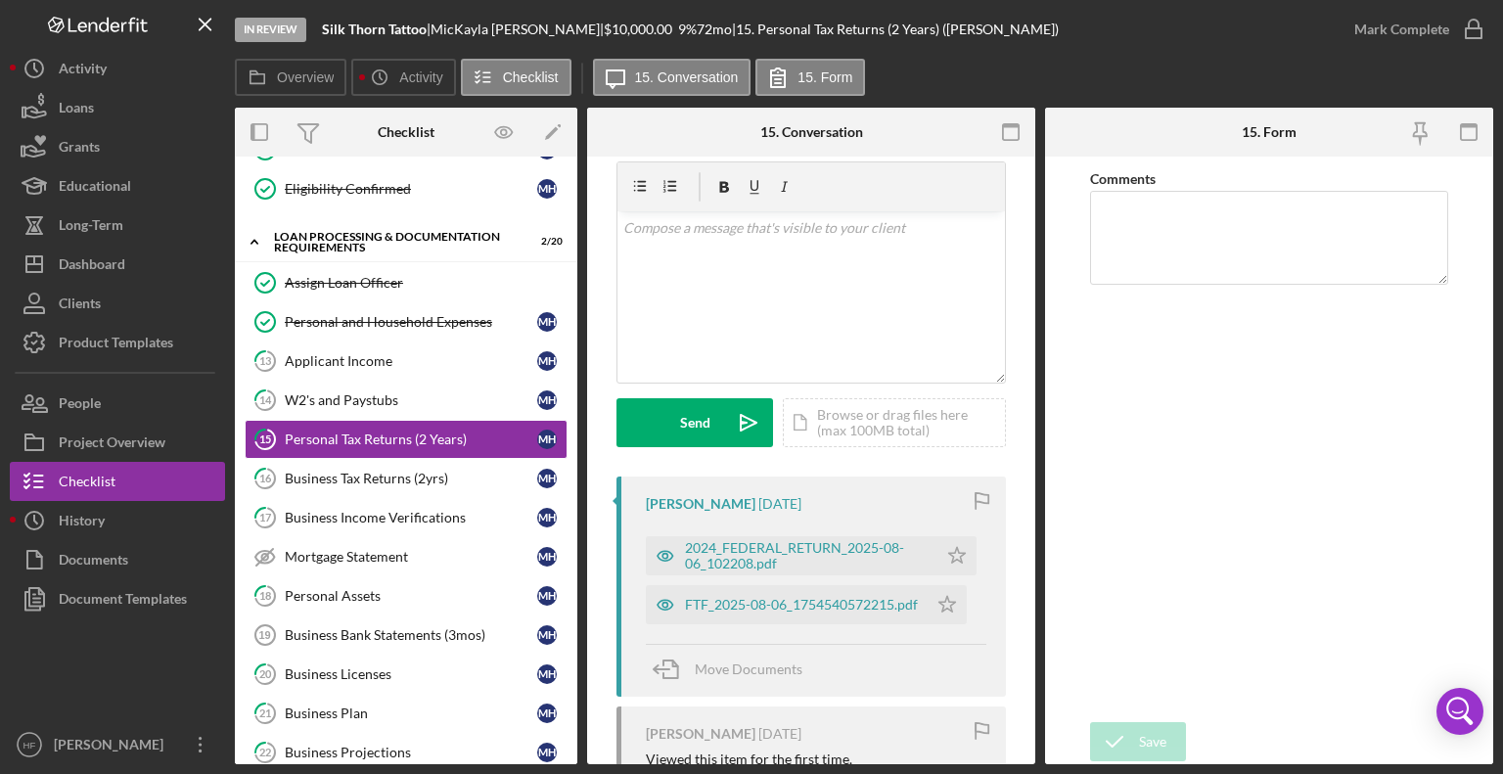
scroll to position [56, 0]
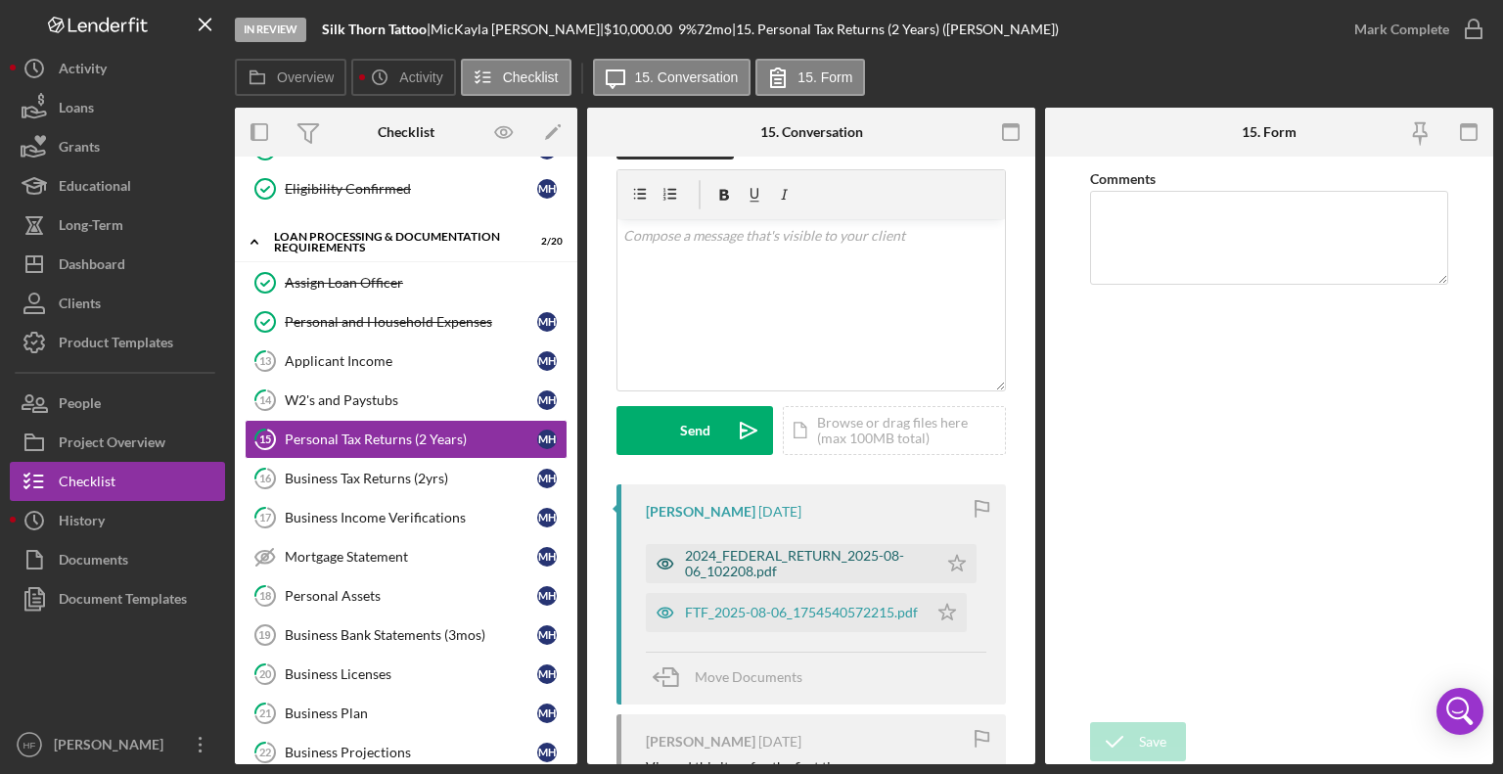
click at [787, 568] on div "2024_FEDERAL_RETURN_2025-08-06_102208.pdf" at bounding box center [806, 563] width 243 height 31
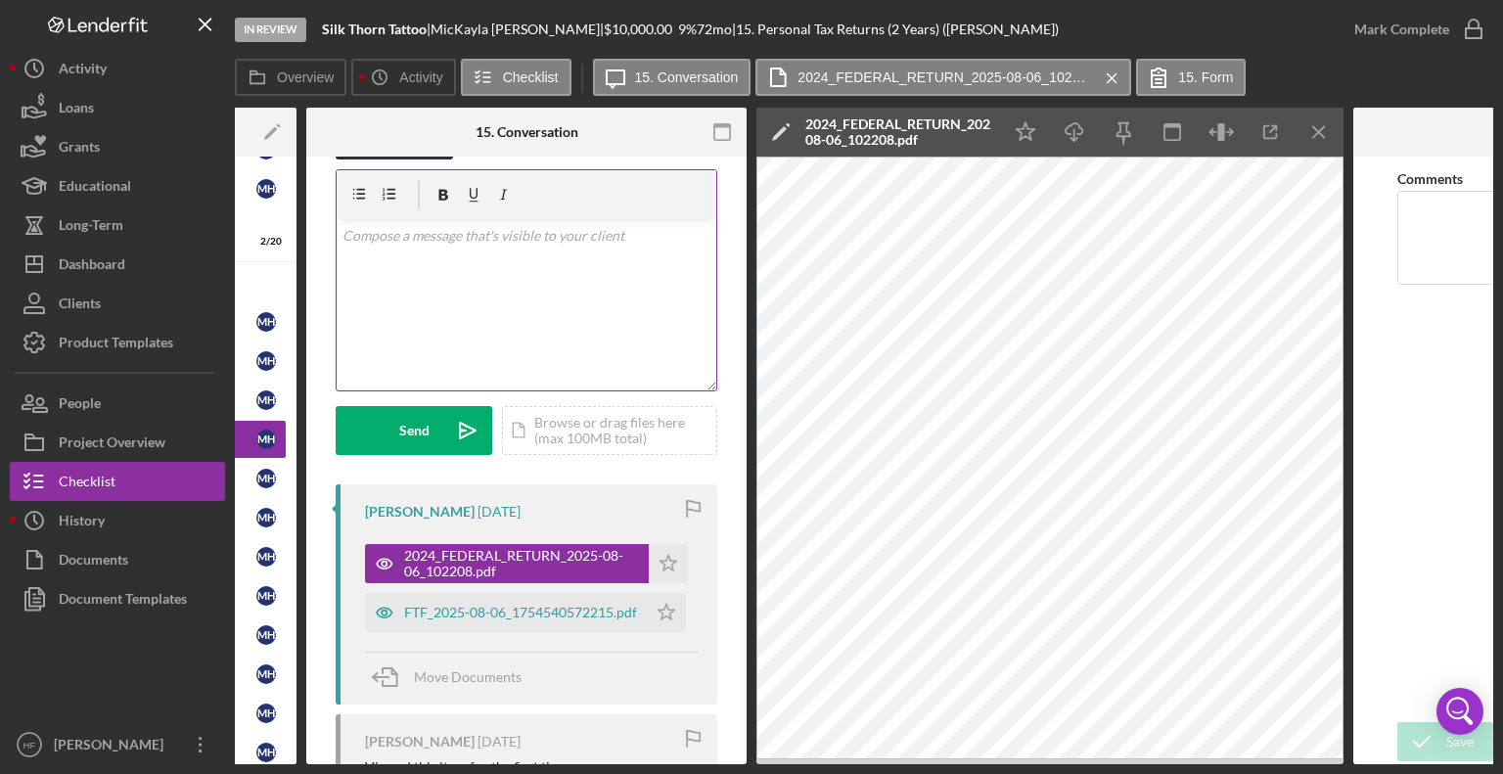
scroll to position [0, 0]
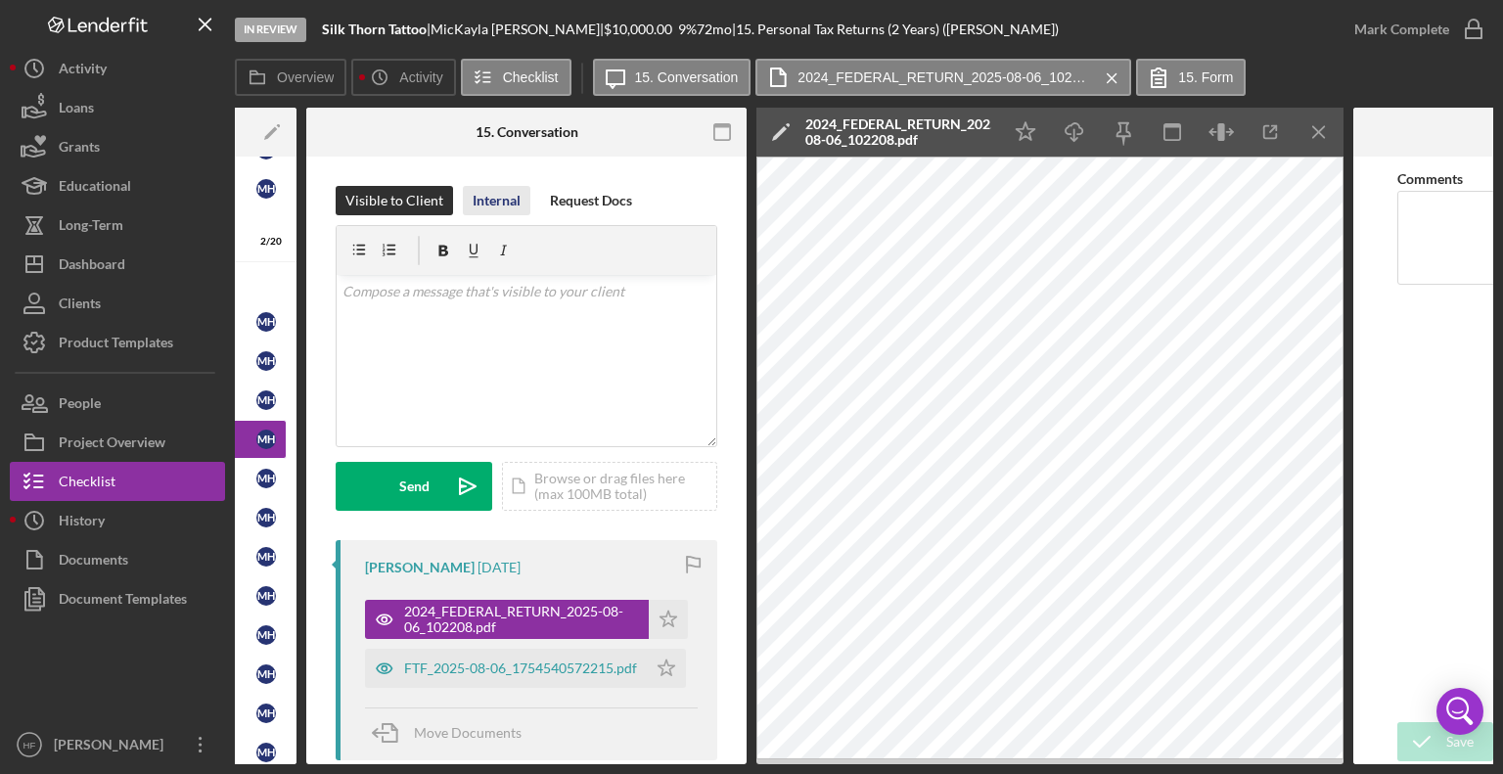
click at [517, 199] on div "Internal" at bounding box center [497, 200] width 48 height 29
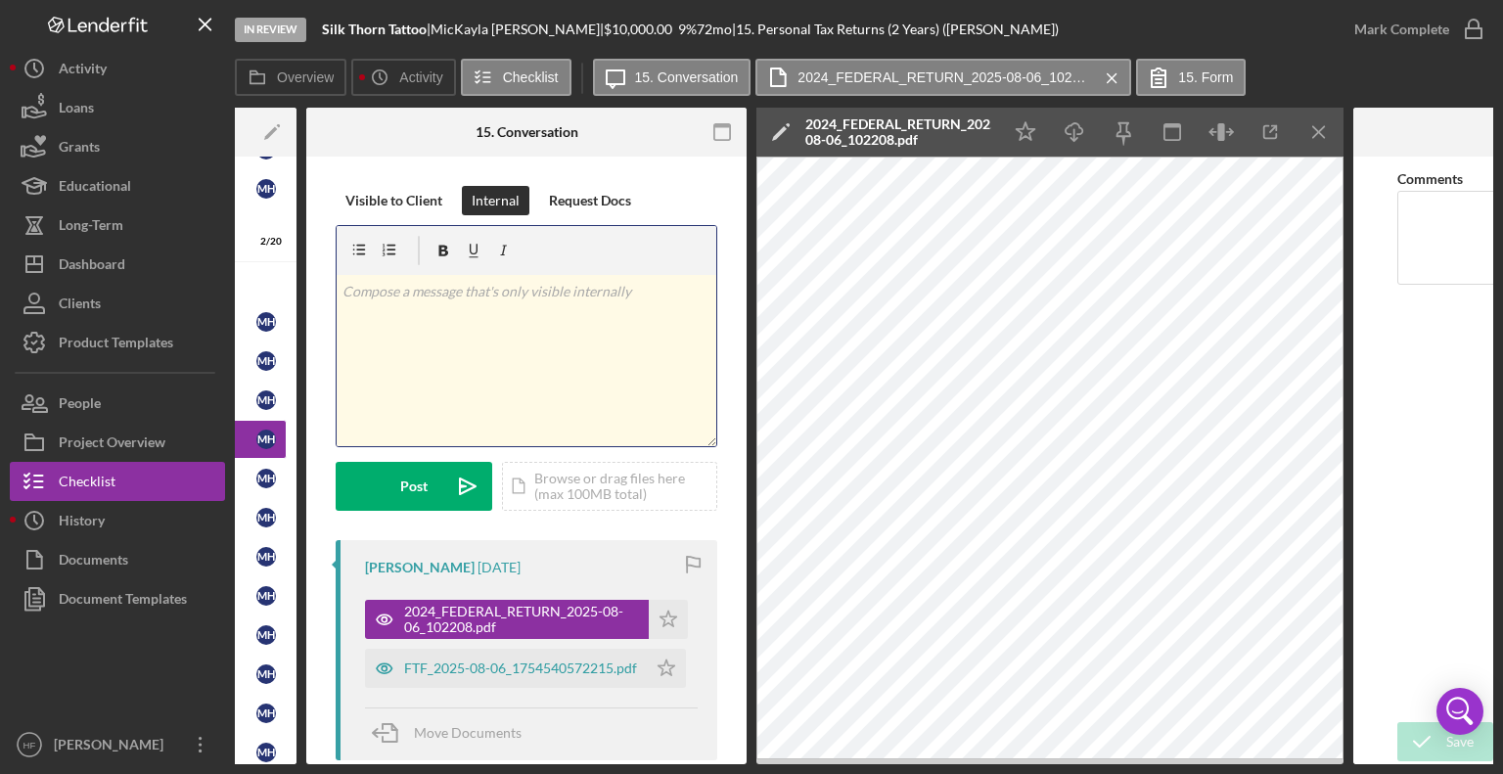
click at [603, 370] on div "v Color teal Color pink Remove color Add row above Add row below Add column bef…" at bounding box center [527, 360] width 380 height 171
click at [787, 128] on icon "Icon/Edit" at bounding box center [780, 132] width 49 height 49
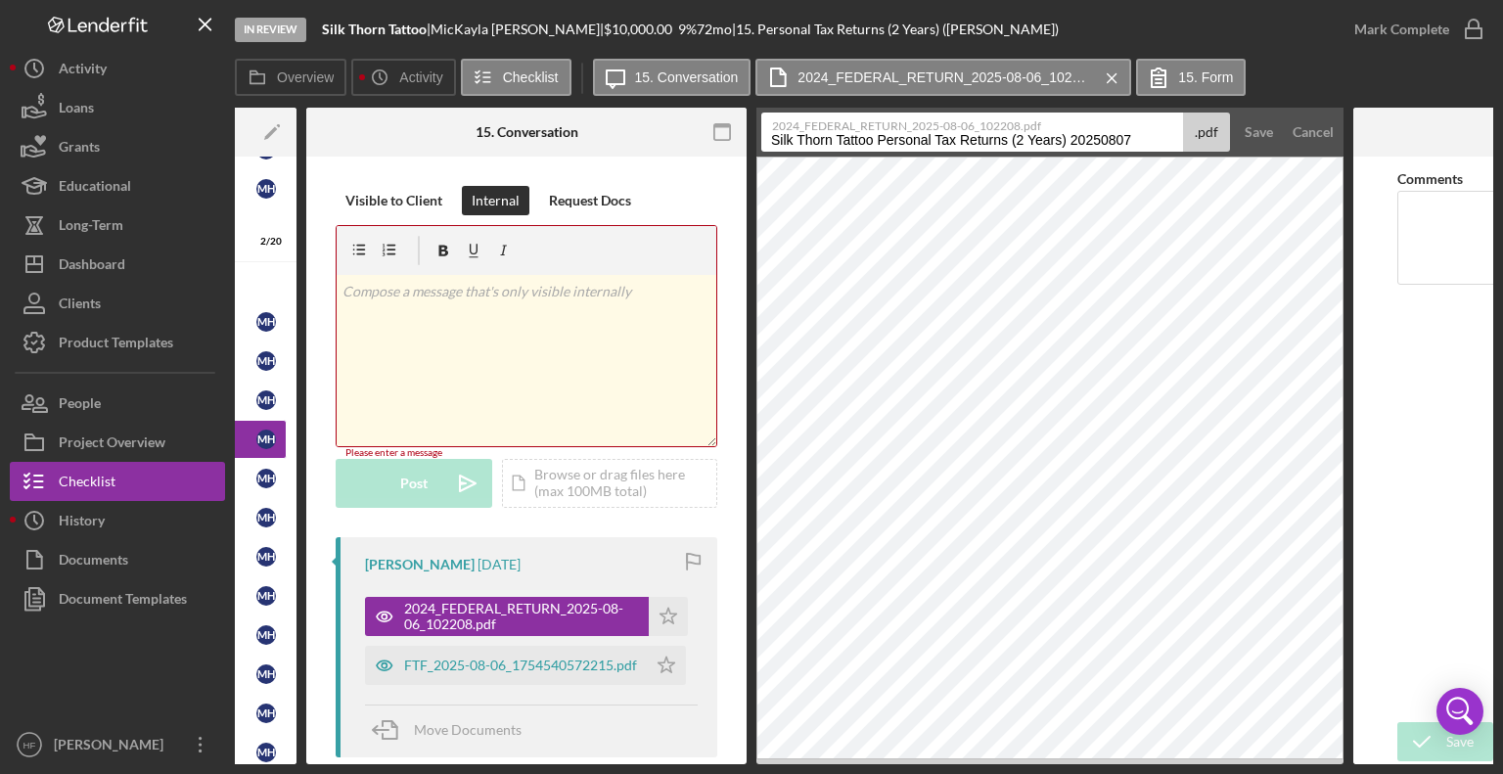
drag, startPoint x: 822, startPoint y: 132, endPoint x: 1139, endPoint y: 109, distance: 317.9
click at [1139, 109] on form "2024_FEDERAL_RETURN_2025-08-06_102208.pdf Silk Thorn Tattoo Personal Tax Return…" at bounding box center [1049, 132] width 587 height 49
type input "[PERSON_NAME]-Tax Return 2024- [PERSON_NAME]"
click at [1275, 145] on button "Save" at bounding box center [1259, 132] width 48 height 39
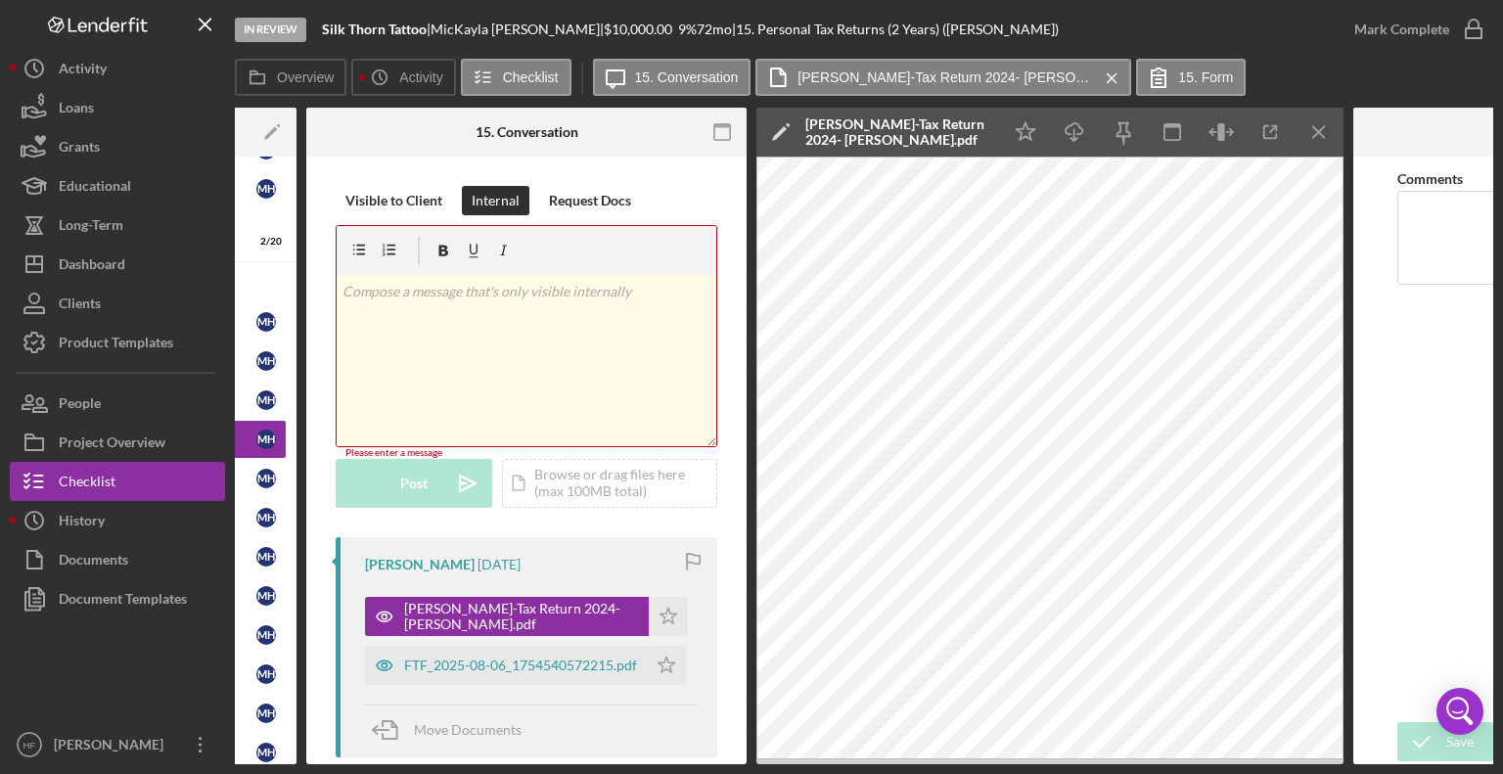
click at [492, 378] on div "v Color teal Color pink Remove color Add row above Add row below Add column bef…" at bounding box center [527, 360] width 380 height 171
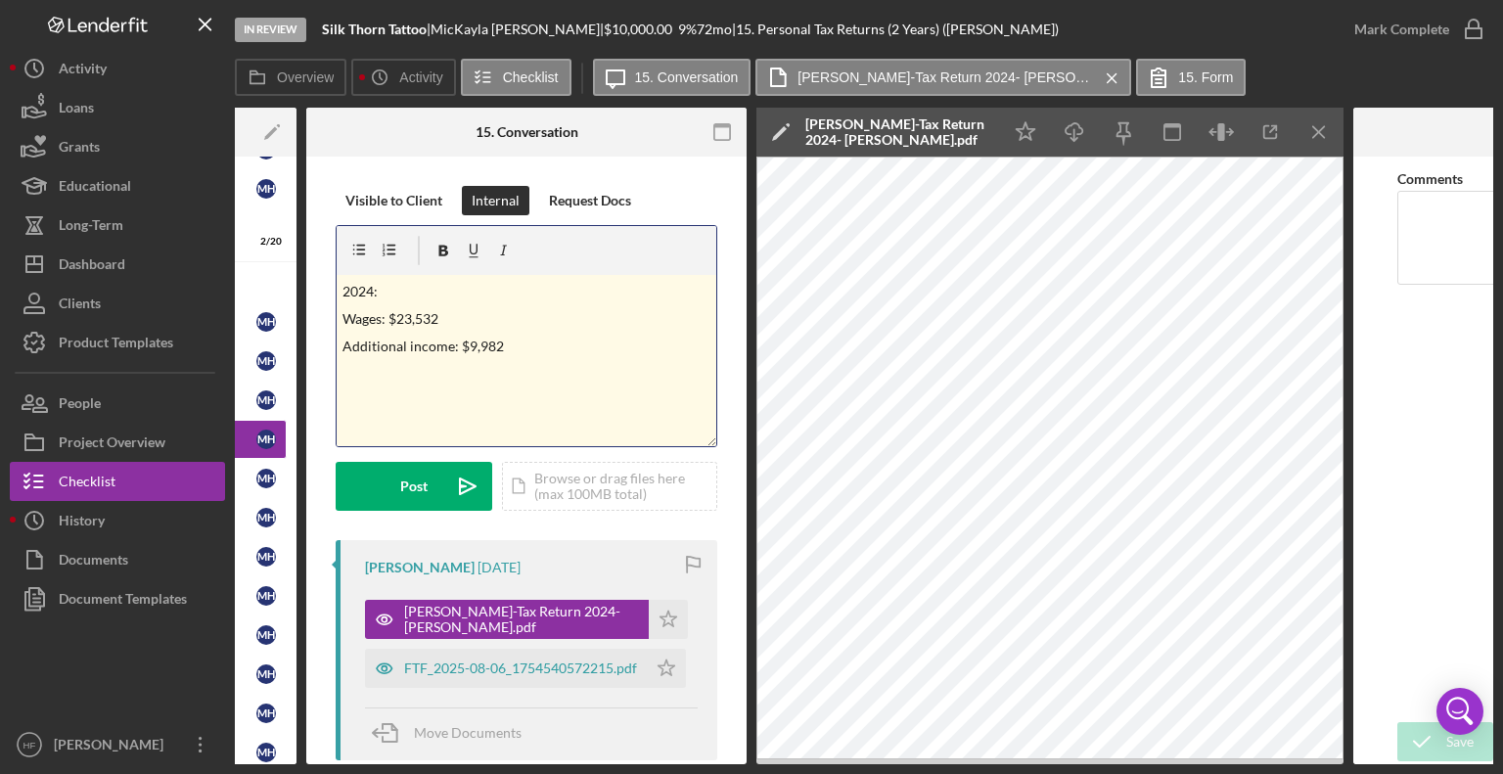
click at [653, 372] on div "v Color teal Color pink Remove color Add row above Add row below Add column bef…" at bounding box center [527, 360] width 380 height 171
click at [571, 342] on p "Additional income: $9,982" at bounding box center [526, 347] width 369 height 22
click at [543, 412] on div "v Color teal Color pink Remove color Add row above Add row below Add column bef…" at bounding box center [527, 360] width 380 height 171
click at [622, 410] on p "Total Expenses: $17,840" at bounding box center [526, 406] width 369 height 22
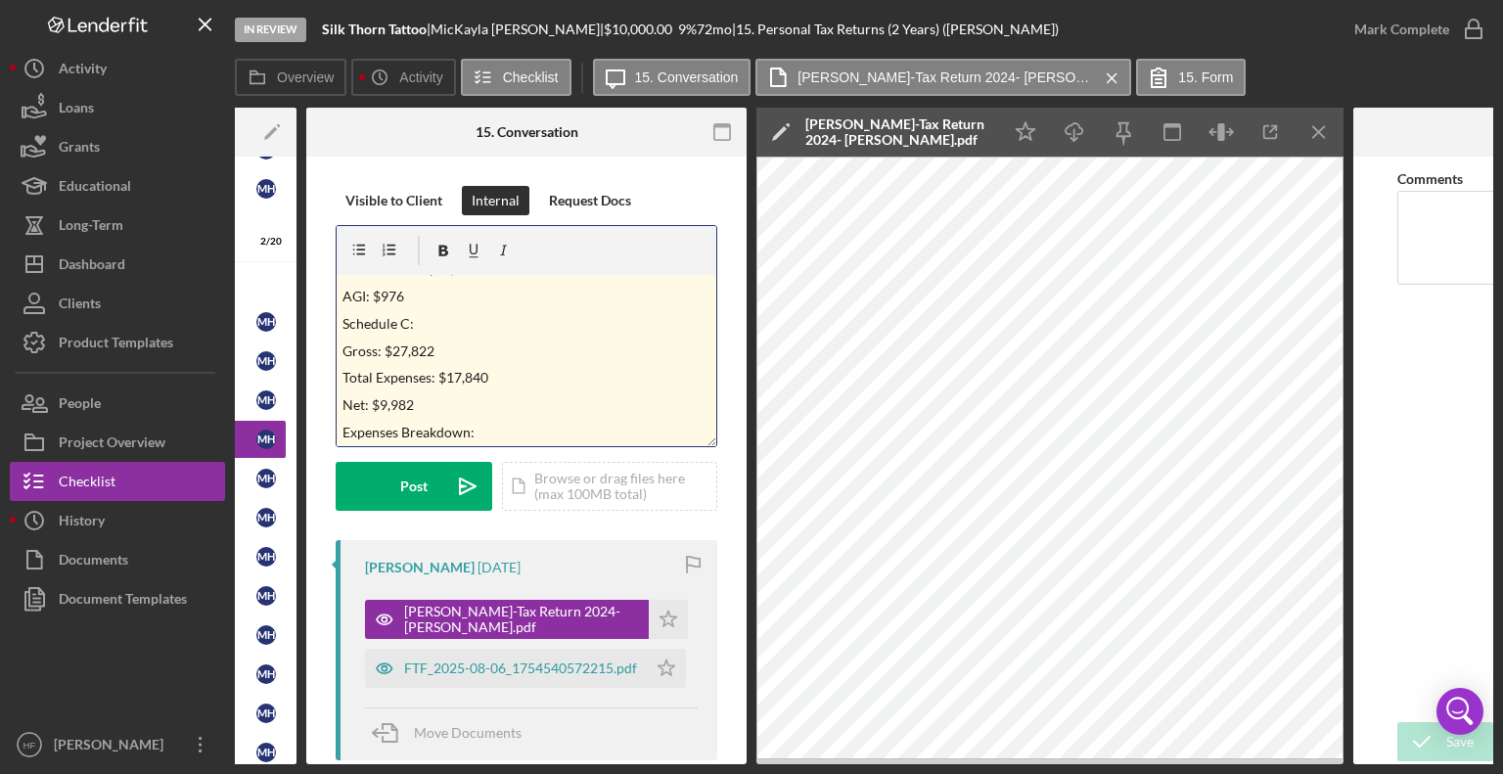
scroll to position [131, 0]
click at [417, 433] on p at bounding box center [526, 434] width 369 height 22
click at [484, 436] on p "Supplies: $50" at bounding box center [526, 434] width 369 height 22
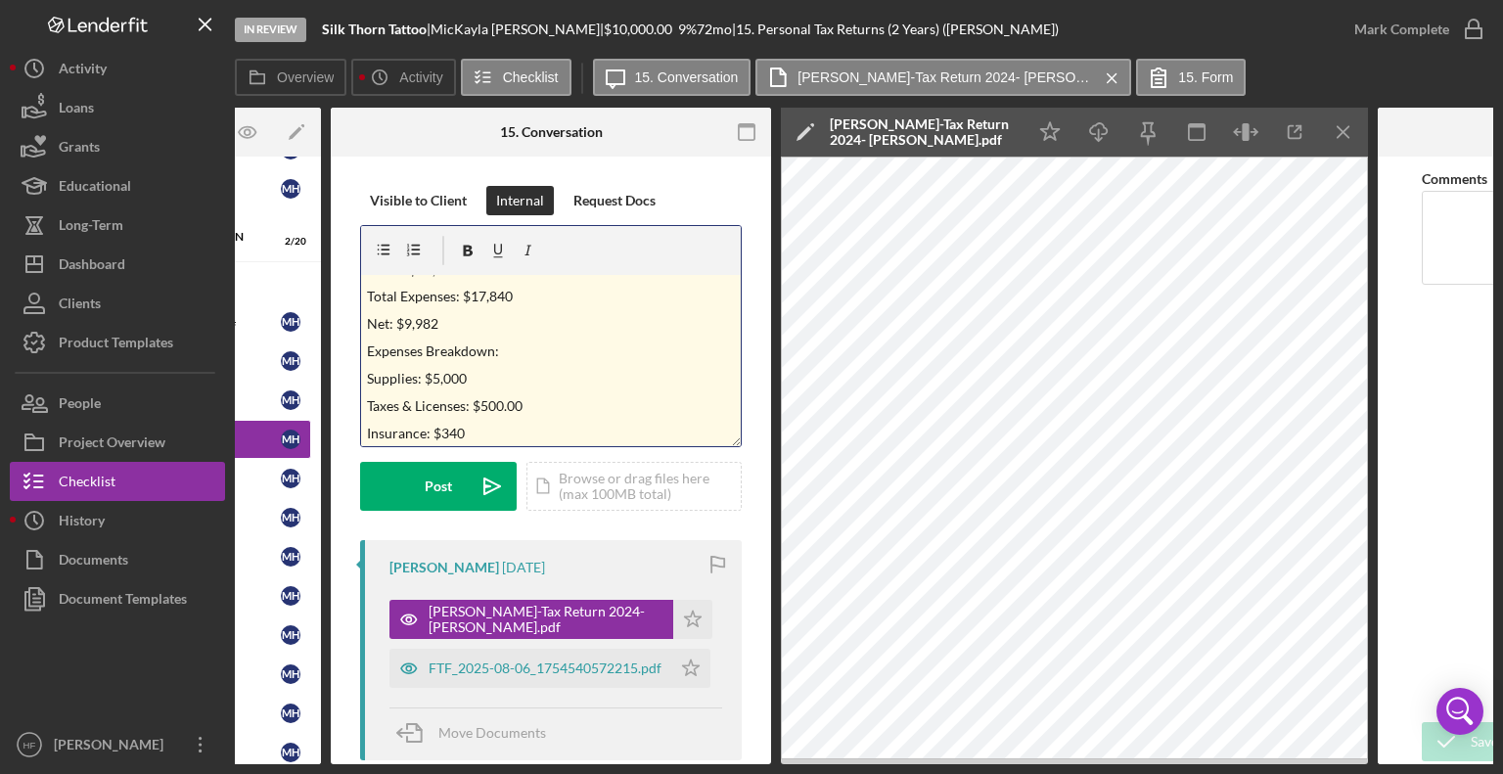
scroll to position [214, 0]
click at [674, 410] on p "Insurance: $340" at bounding box center [551, 405] width 369 height 22
click at [599, 421] on div "v Color teal Color pink Remove color Add row above Add row below Add column bef…" at bounding box center [551, 360] width 380 height 171
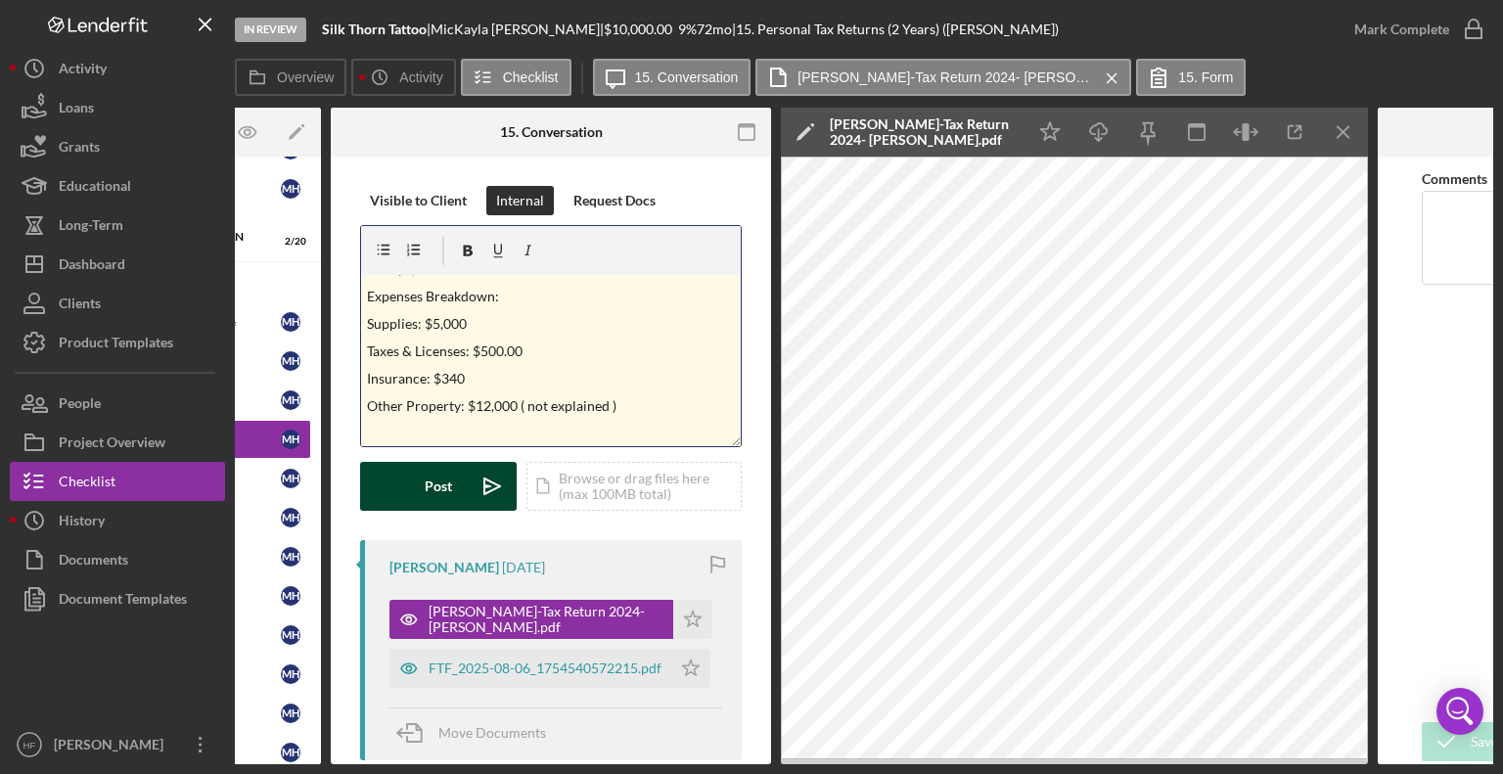
click at [400, 503] on button "Post Icon/icon-invite-send" at bounding box center [438, 486] width 157 height 49
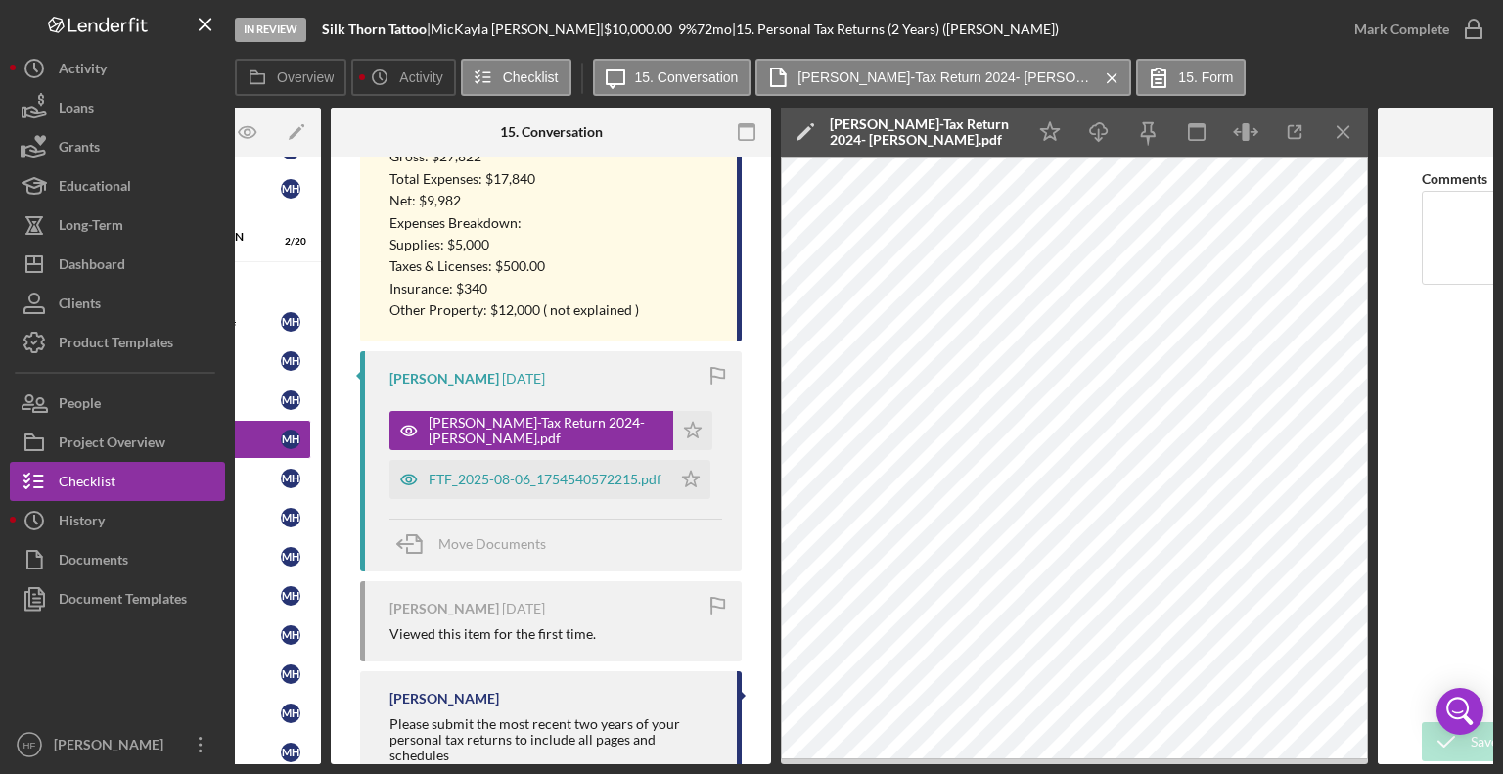
scroll to position [562, 0]
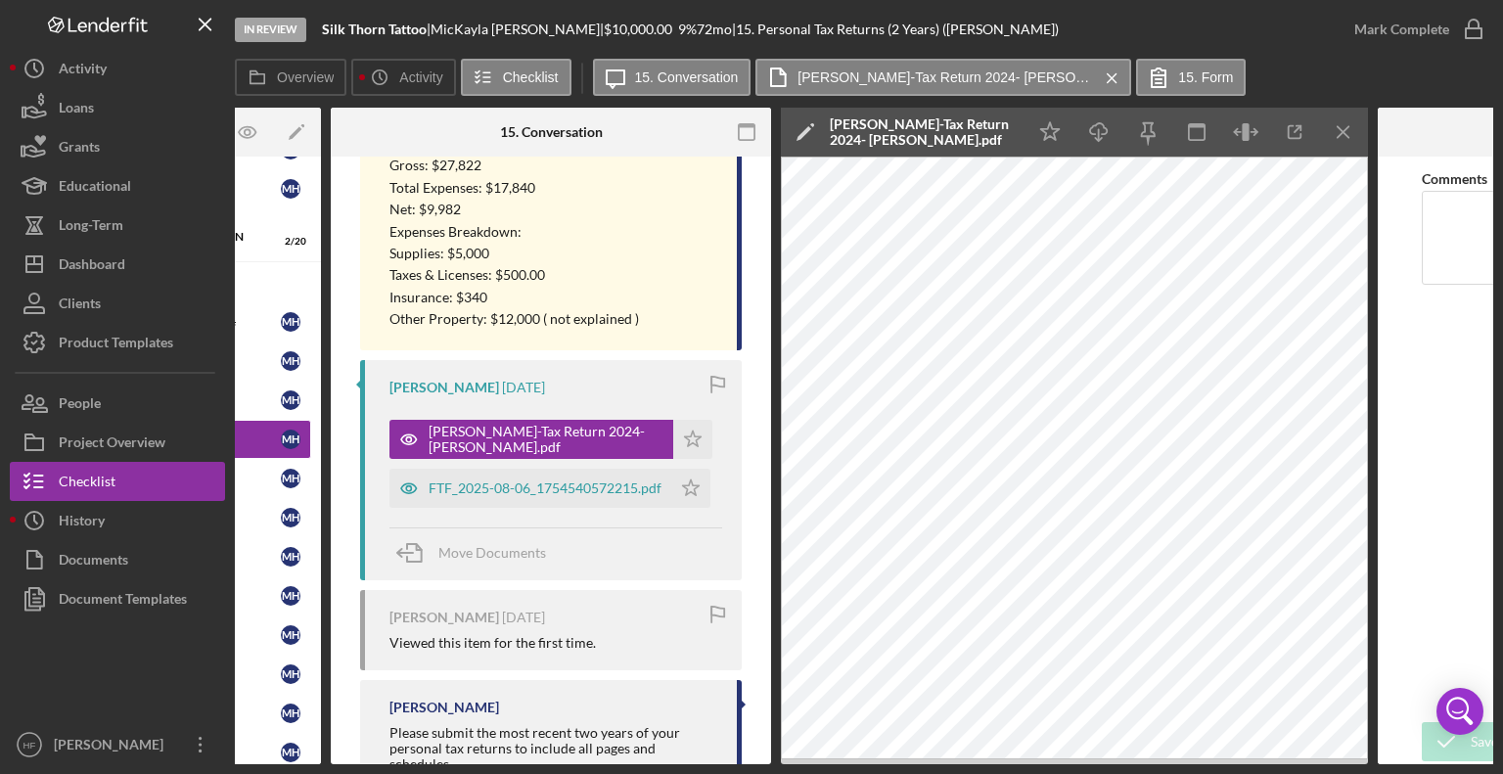
click at [530, 512] on div "[PERSON_NAME] [DATE] [PERSON_NAME]-Tax Return 2024- [PERSON_NAME].pdf Icon/Star…" at bounding box center [551, 470] width 382 height 220
click at [531, 488] on div "FTF_2025-08-06_1754540572215.pdf" at bounding box center [545, 488] width 233 height 16
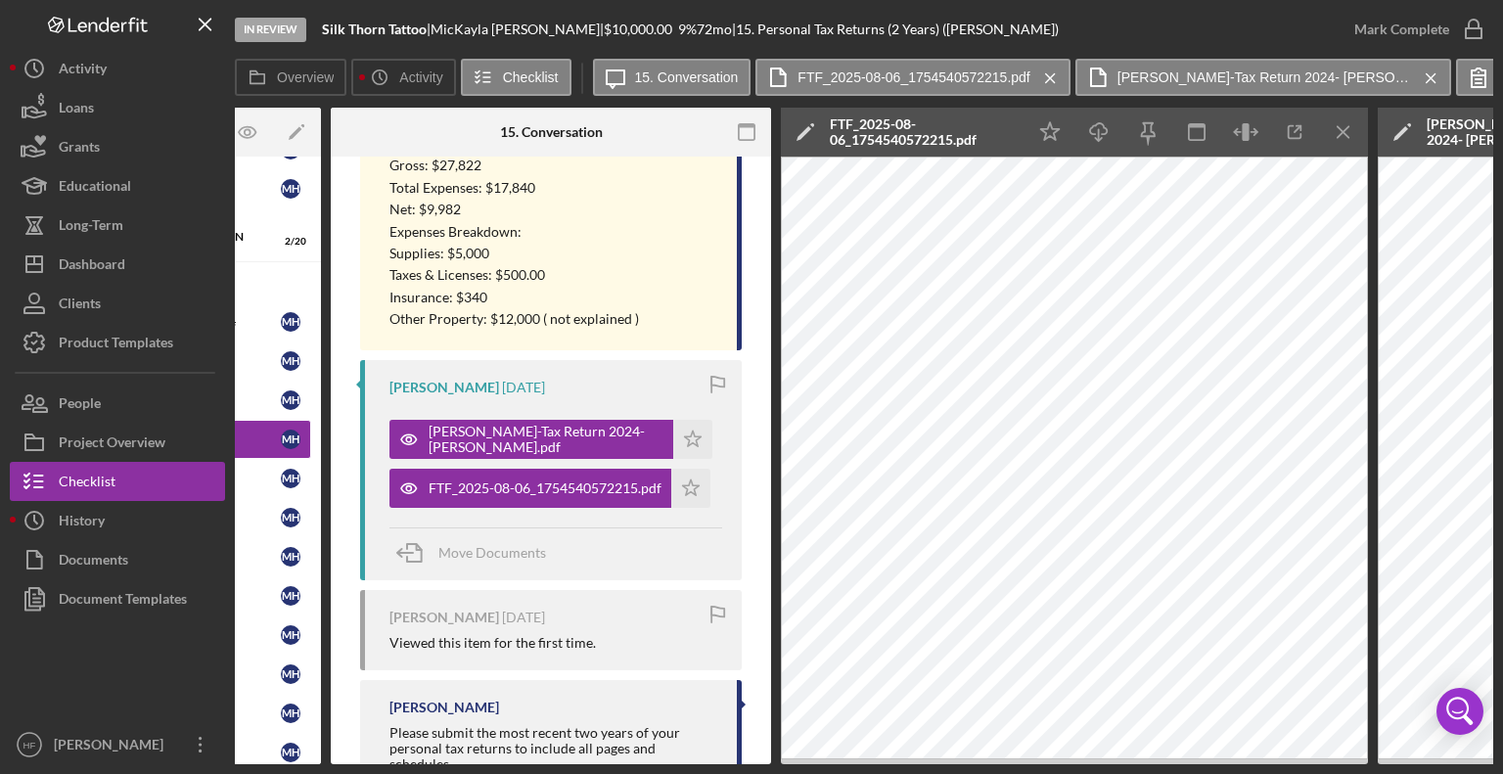
click at [800, 124] on icon "Icon/Edit" at bounding box center [805, 132] width 49 height 49
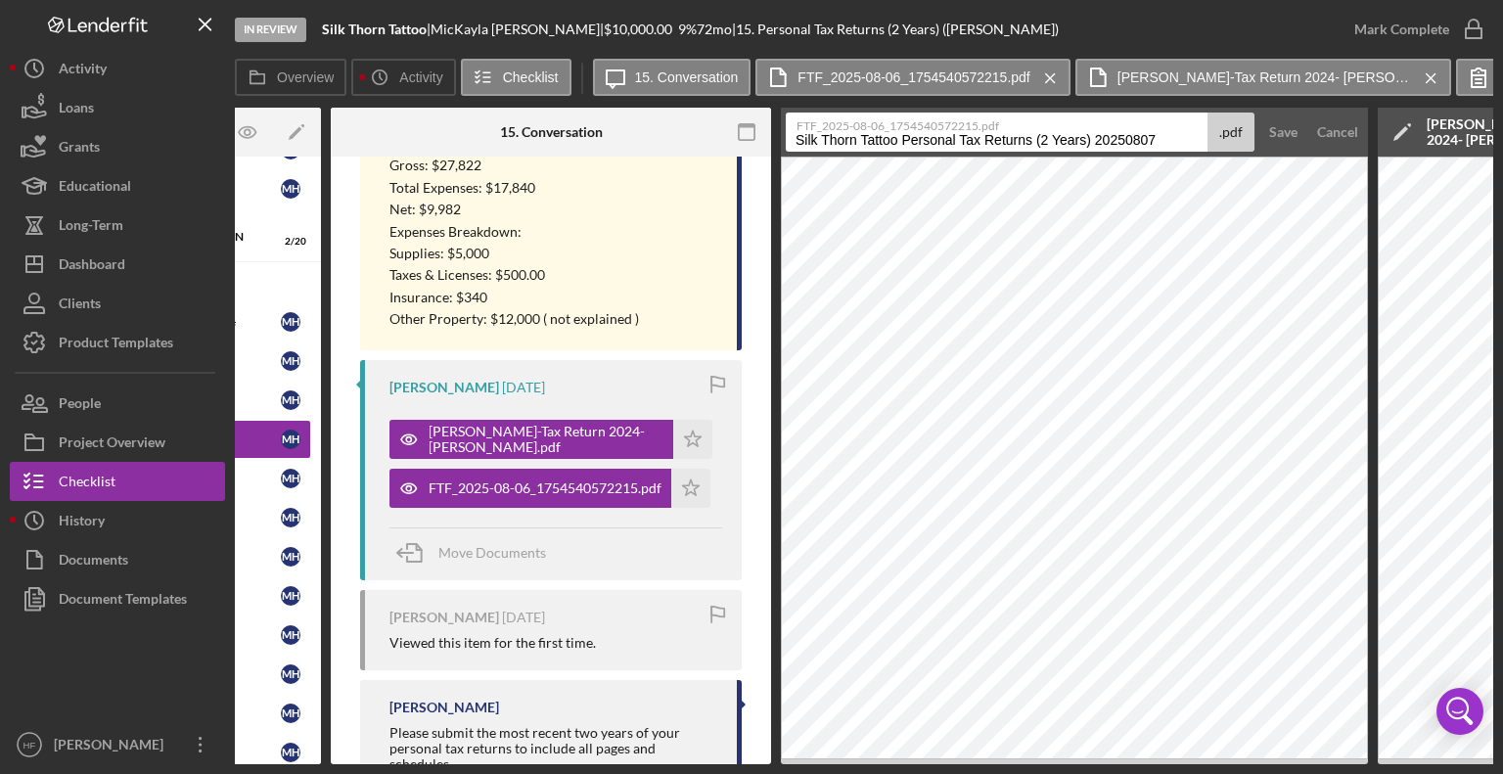
click at [794, 140] on input "Silk Thorn Tattoo Personal Tax Returns (2 Years) 20250807" at bounding box center [997, 132] width 422 height 39
drag, startPoint x: 1053, startPoint y: 137, endPoint x: 1213, endPoint y: 146, distance: 160.7
click at [1213, 146] on div "FTF_2025-08-06_1754540572215.pdf [PERSON_NAME].-Tax Return-2023- Silk Thorn Tat…" at bounding box center [1020, 132] width 469 height 39
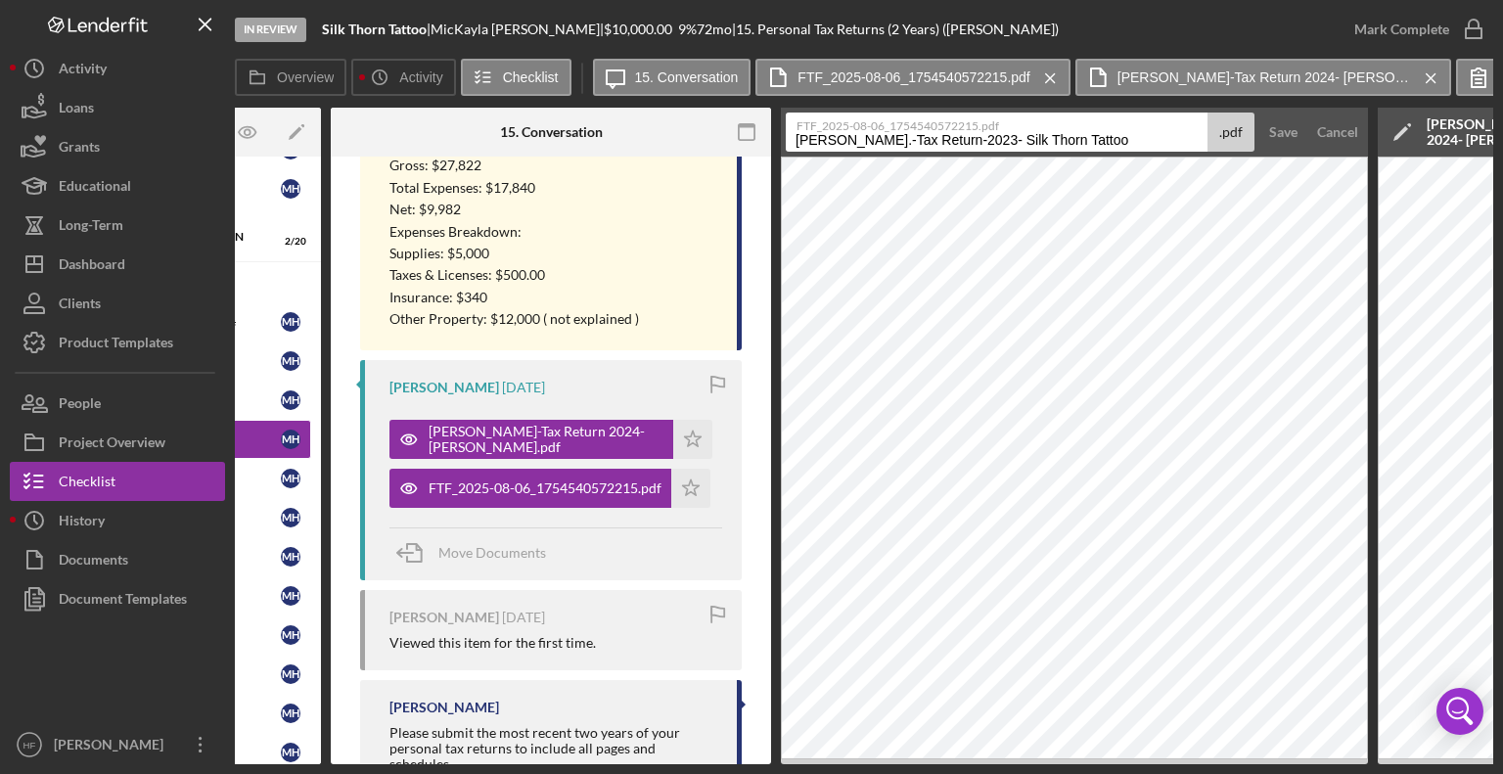
type input "[PERSON_NAME].-Tax Return-2023- Silk Thorn Tattoo"
click at [1259, 113] on button "Save" at bounding box center [1283, 132] width 48 height 39
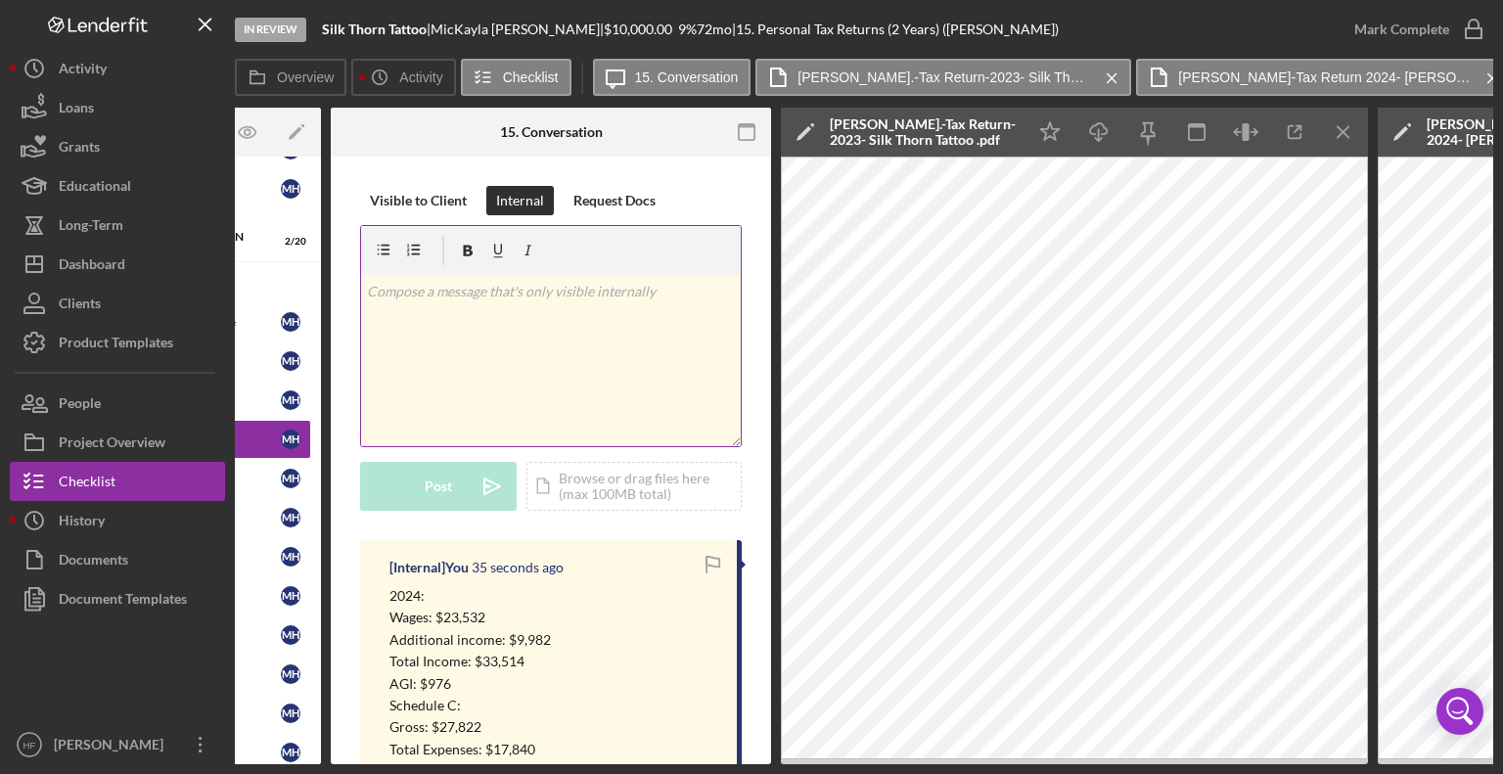
click at [625, 371] on div "v Color teal Color pink Remove color Add row above Add row below Add column bef…" at bounding box center [551, 360] width 380 height 171
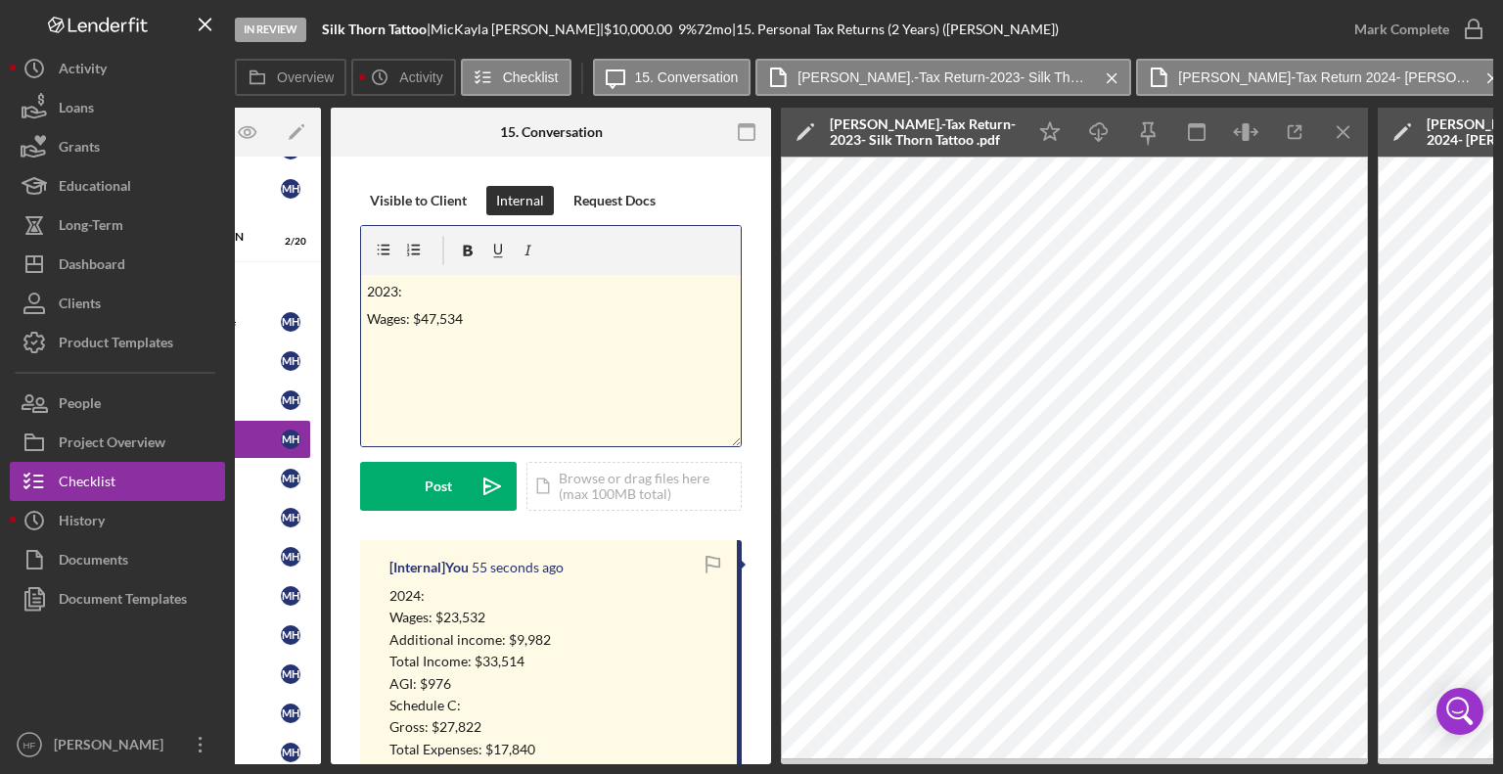
click at [614, 316] on p "Wages: $47,534" at bounding box center [551, 319] width 369 height 22
click at [567, 347] on p "Additional income: $" at bounding box center [551, 347] width 369 height 22
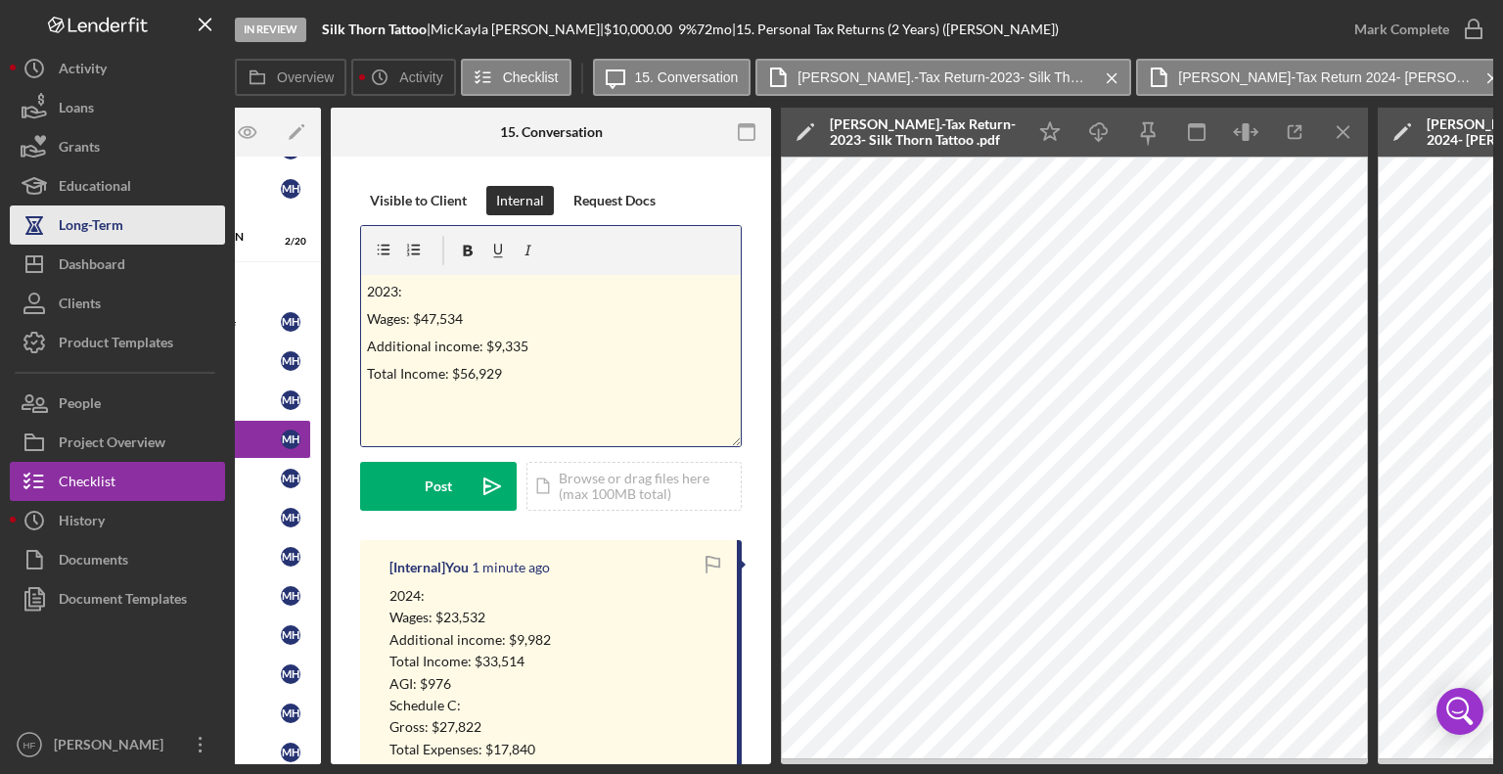
click at [13, 240] on icon "button" at bounding box center [34, 225] width 49 height 49
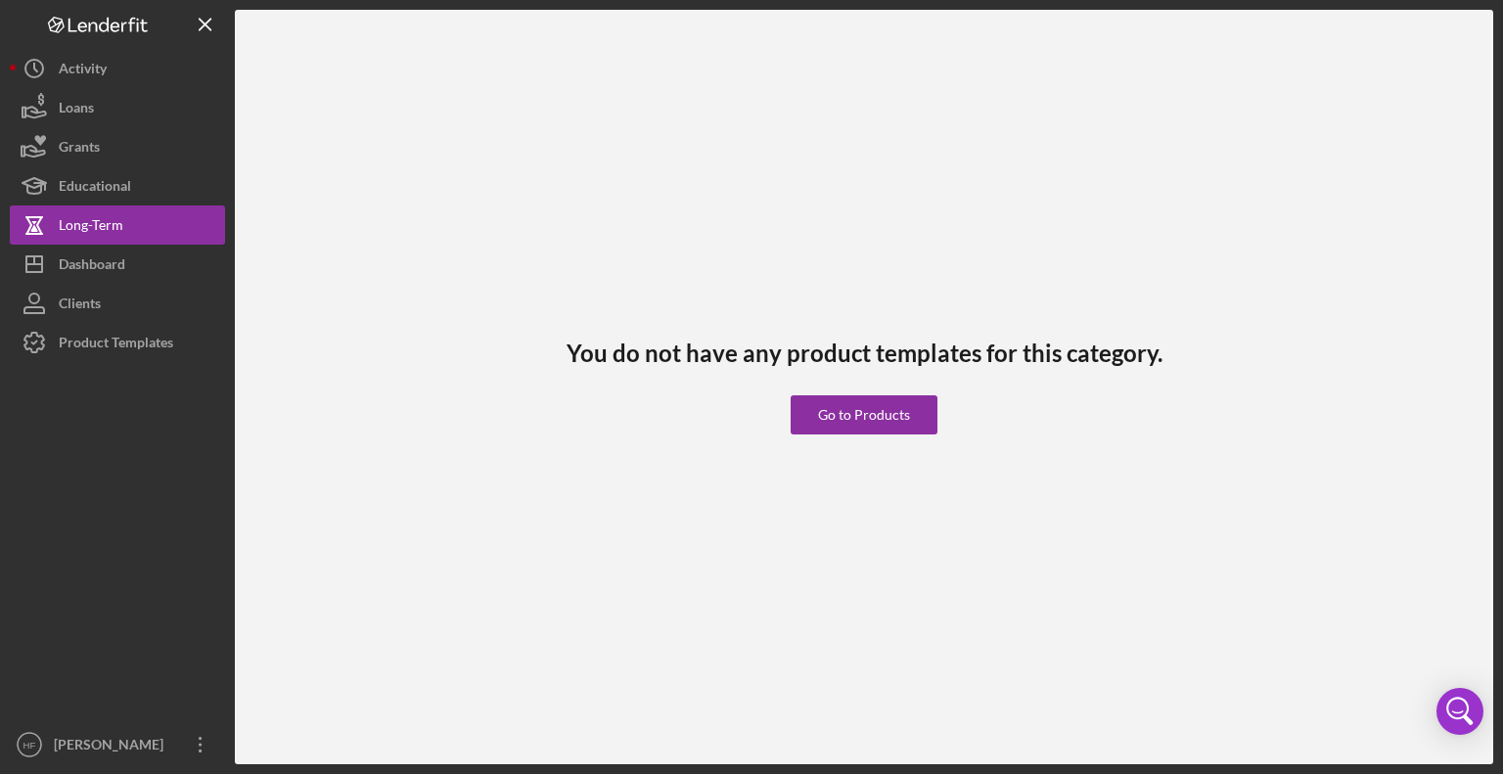
click at [0, 234] on div "You do not have any product templates for this category. Go to Products Logo-Re…" at bounding box center [751, 387] width 1503 height 774
click at [195, 265] on button "Icon/Dashboard Dashboard" at bounding box center [117, 264] width 215 height 39
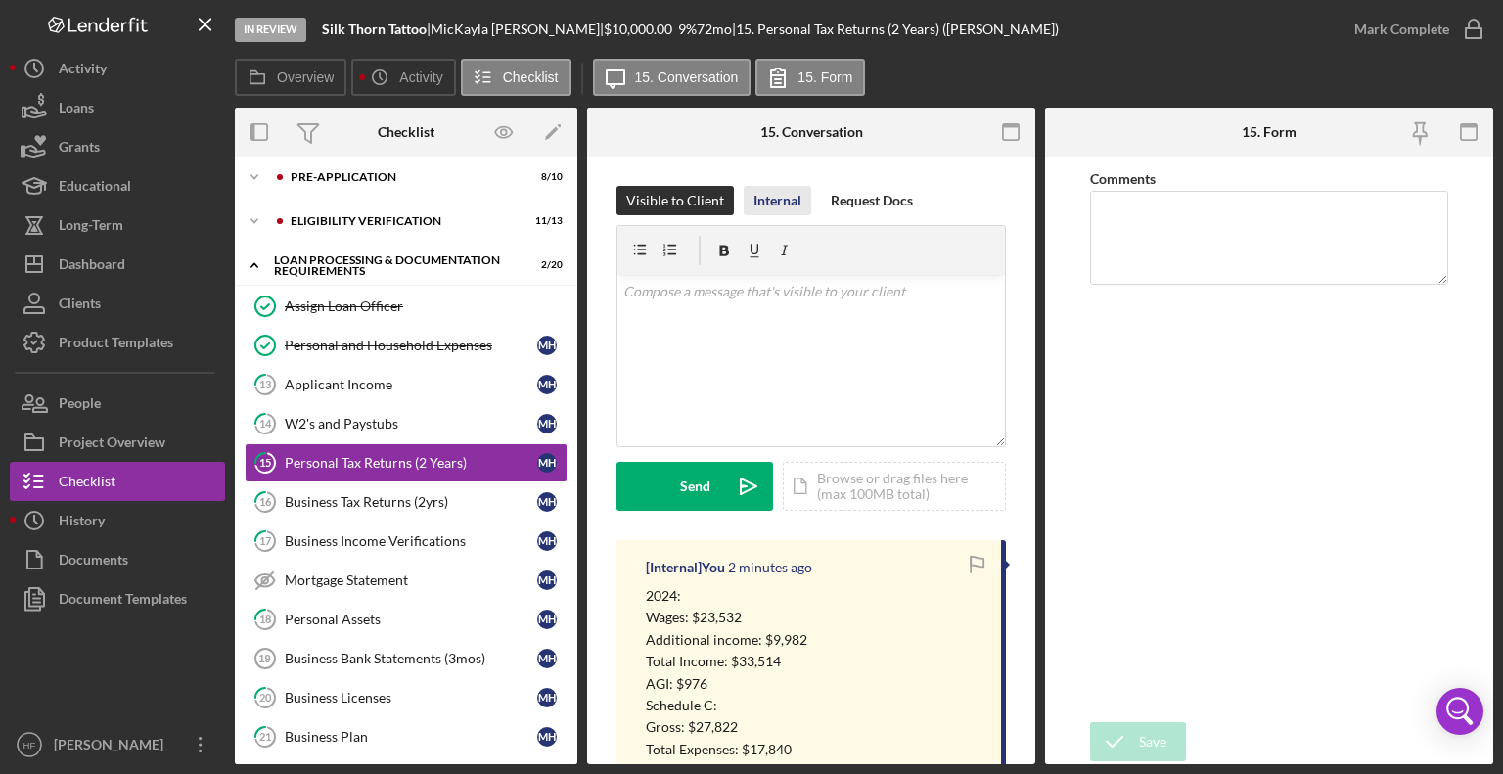
click at [792, 189] on div "Internal" at bounding box center [777, 200] width 48 height 29
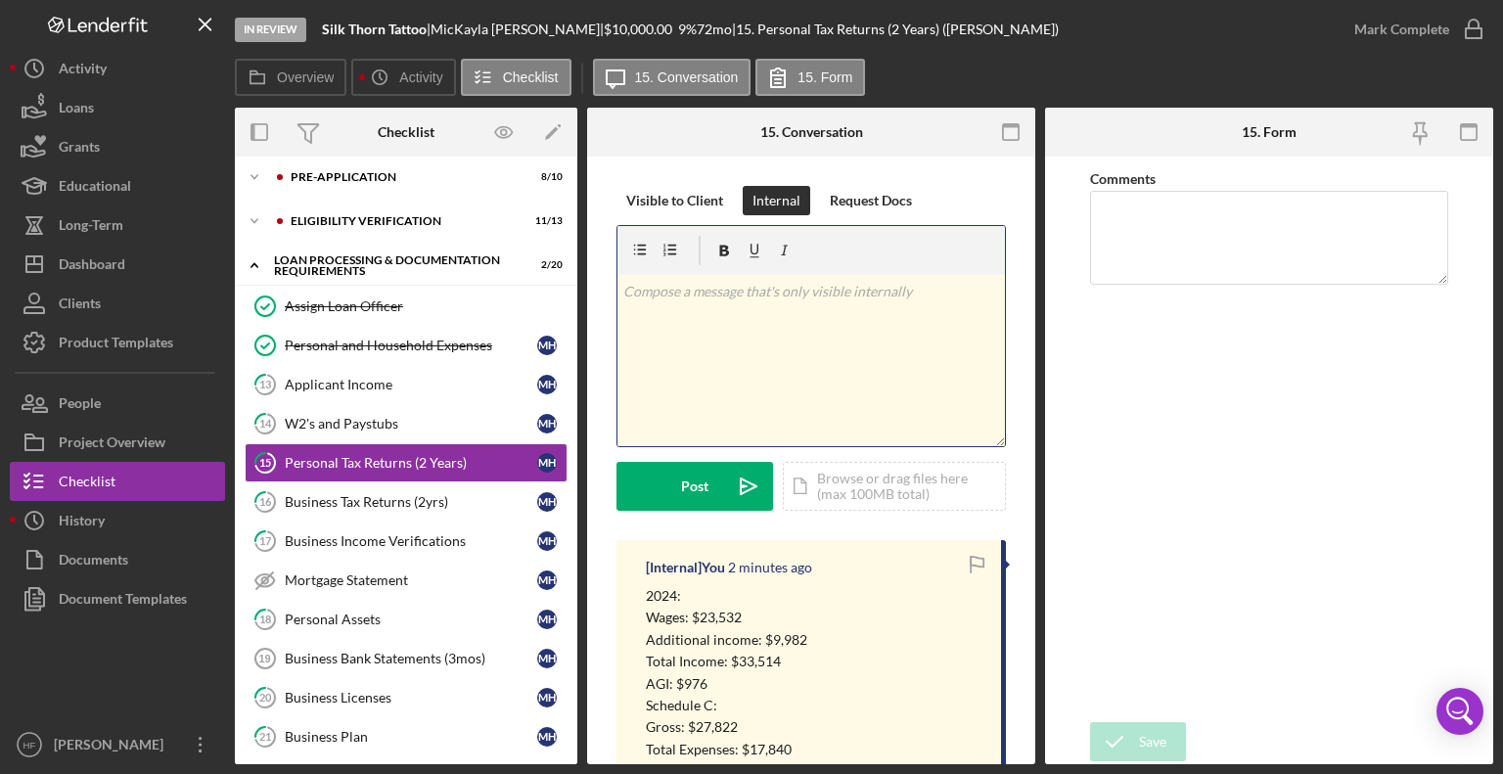
click at [810, 365] on div "v Color teal Color pink Remove color Add row above Add row below Add column bef…" at bounding box center [810, 360] width 387 height 171
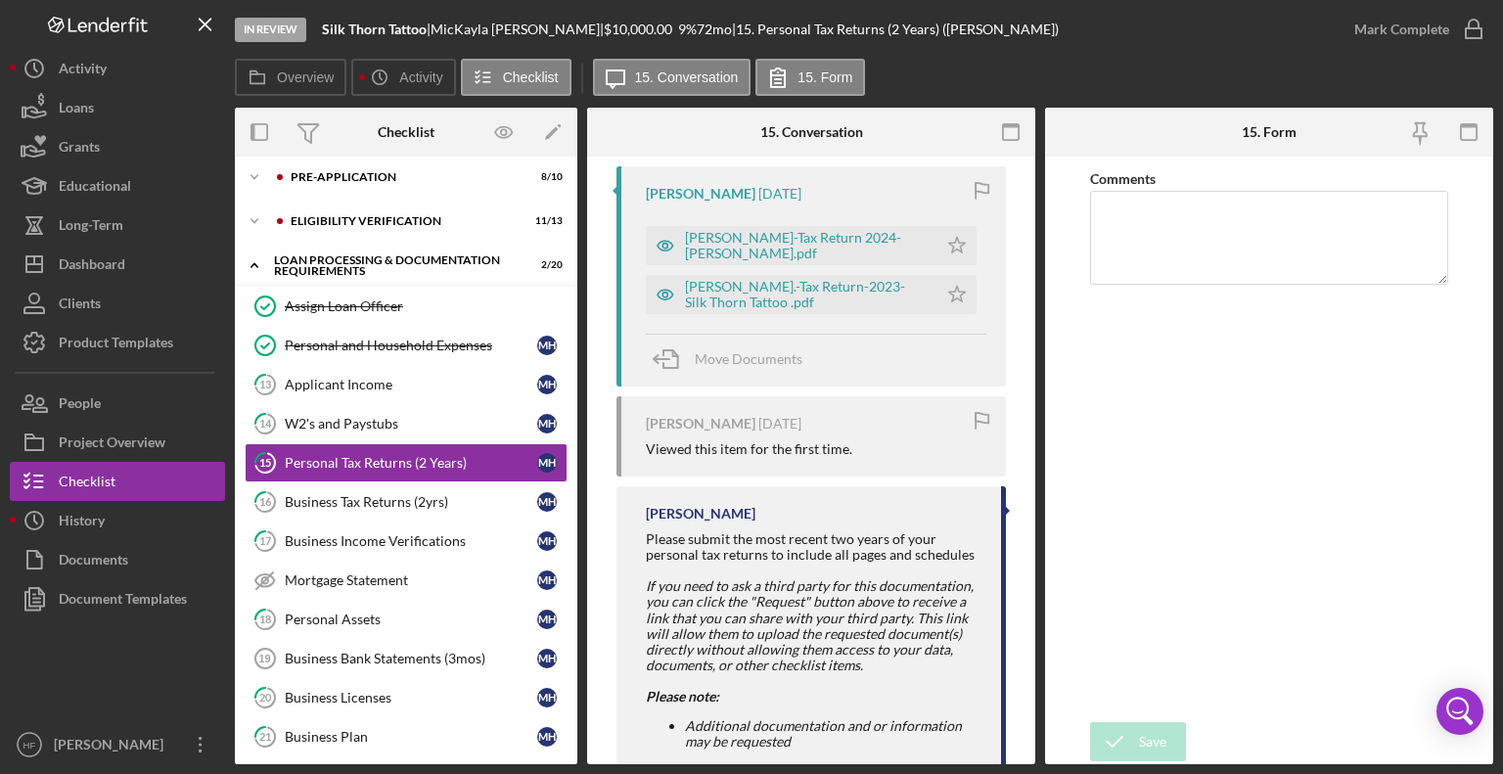
scroll to position [757, 0]
click at [837, 287] on div "[PERSON_NAME].-Tax Return-2023- Silk Thorn Tattoo .pdf" at bounding box center [806, 292] width 243 height 31
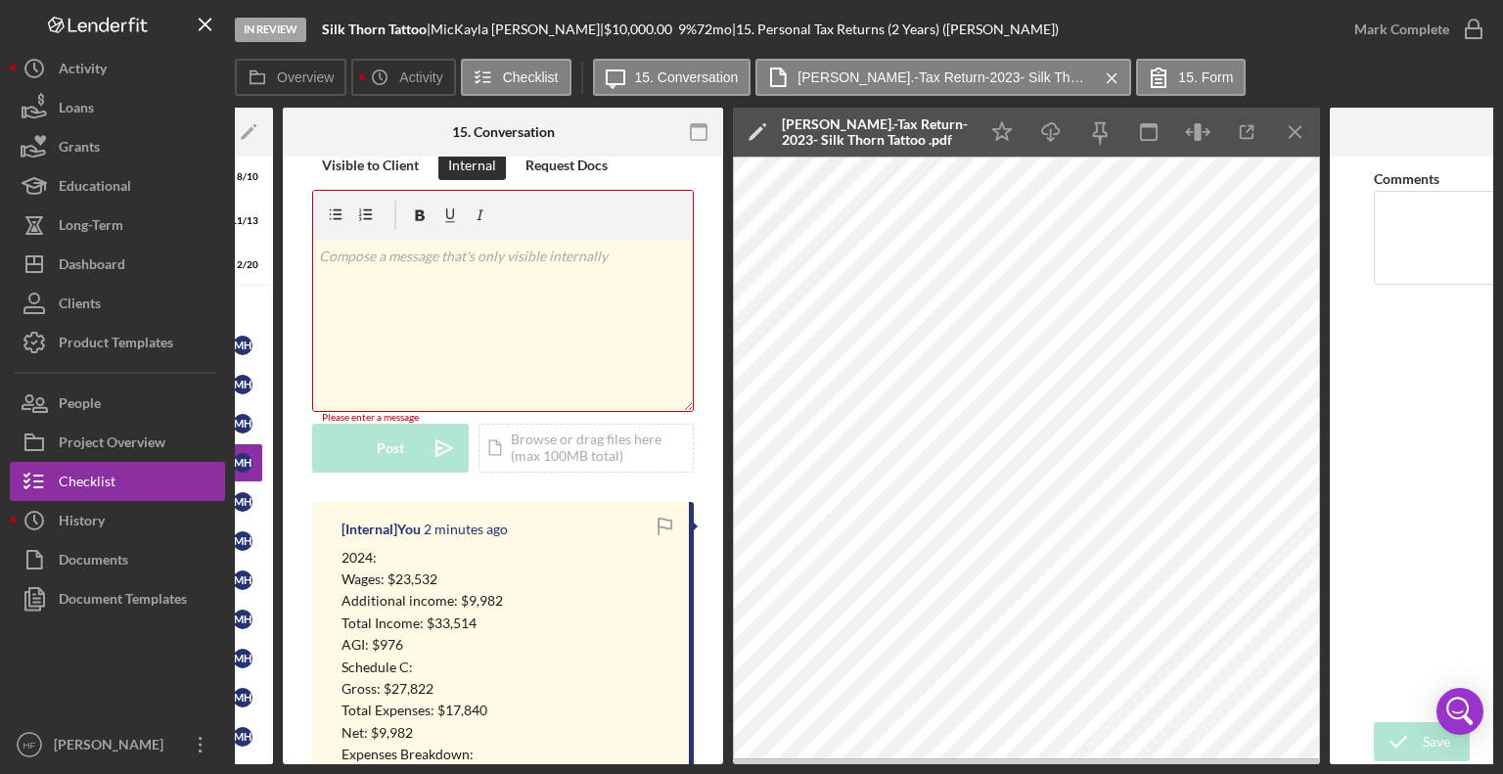
scroll to position [0, 0]
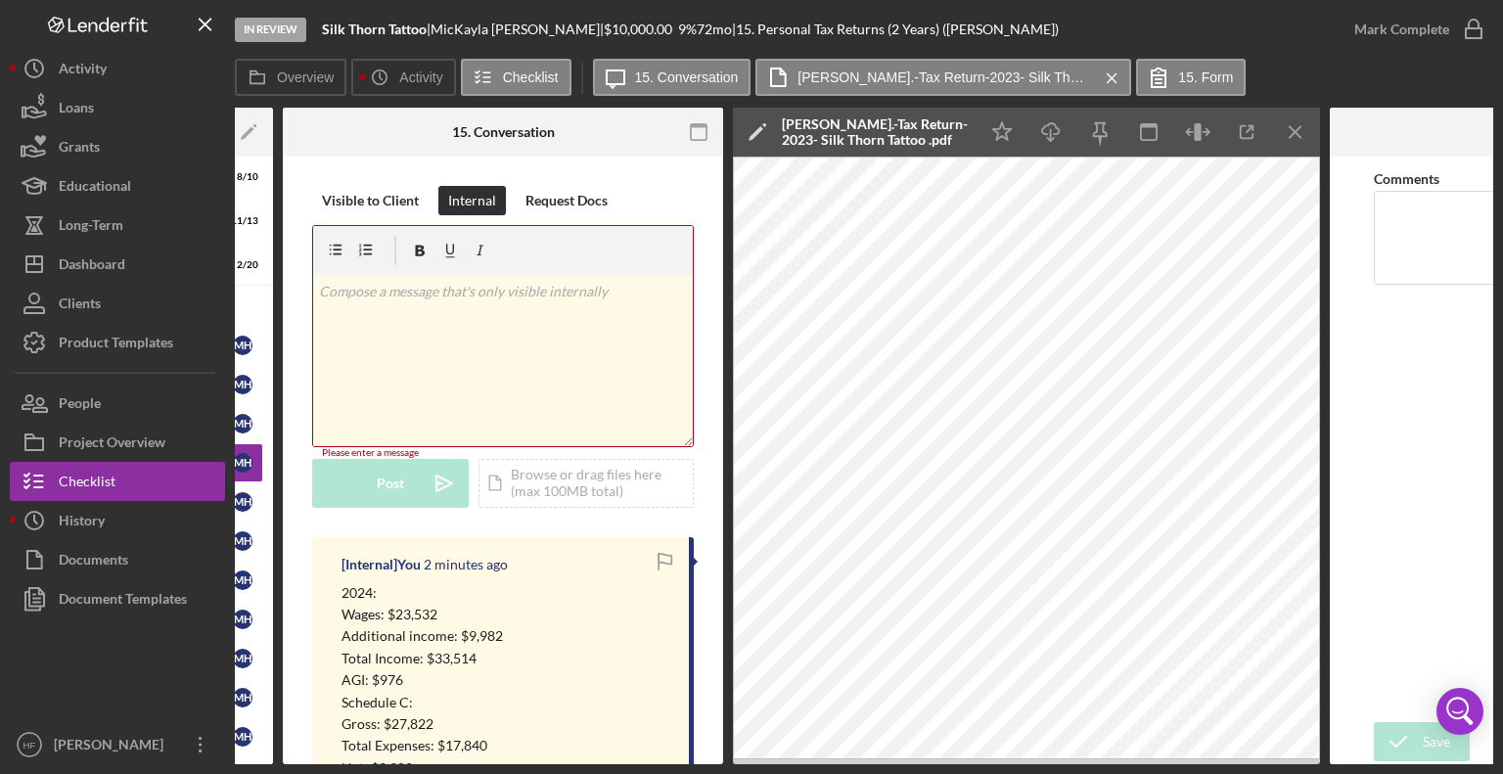
drag, startPoint x: 550, startPoint y: 363, endPoint x: 420, endPoint y: 369, distance: 130.3
click at [420, 369] on div "v Color teal Color pink Remove color Add row above Add row below Add column bef…" at bounding box center [503, 360] width 380 height 171
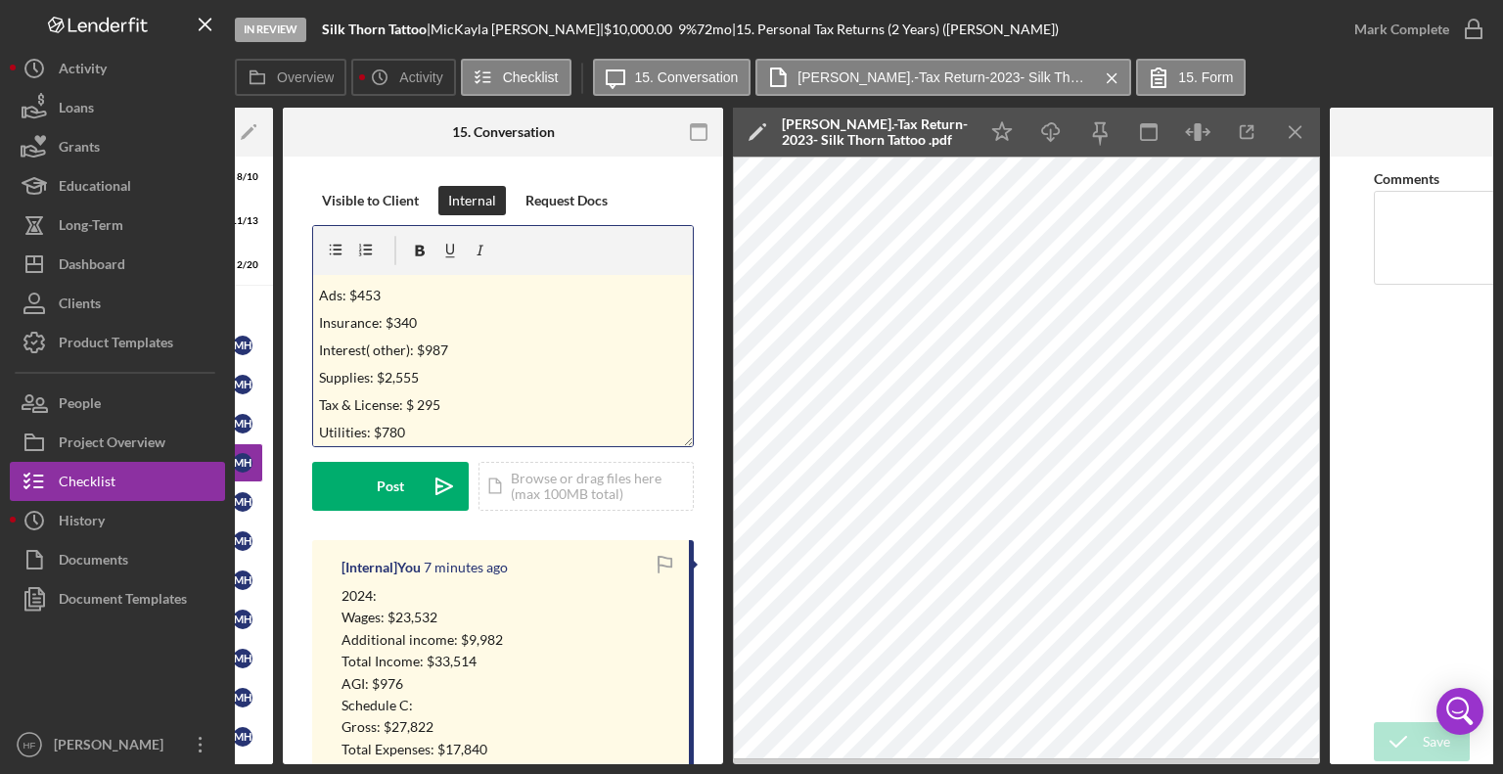
scroll to position [351, 0]
click at [463, 433] on p "Other expenses ( Line 48): $857" at bounding box center [503, 433] width 369 height 22
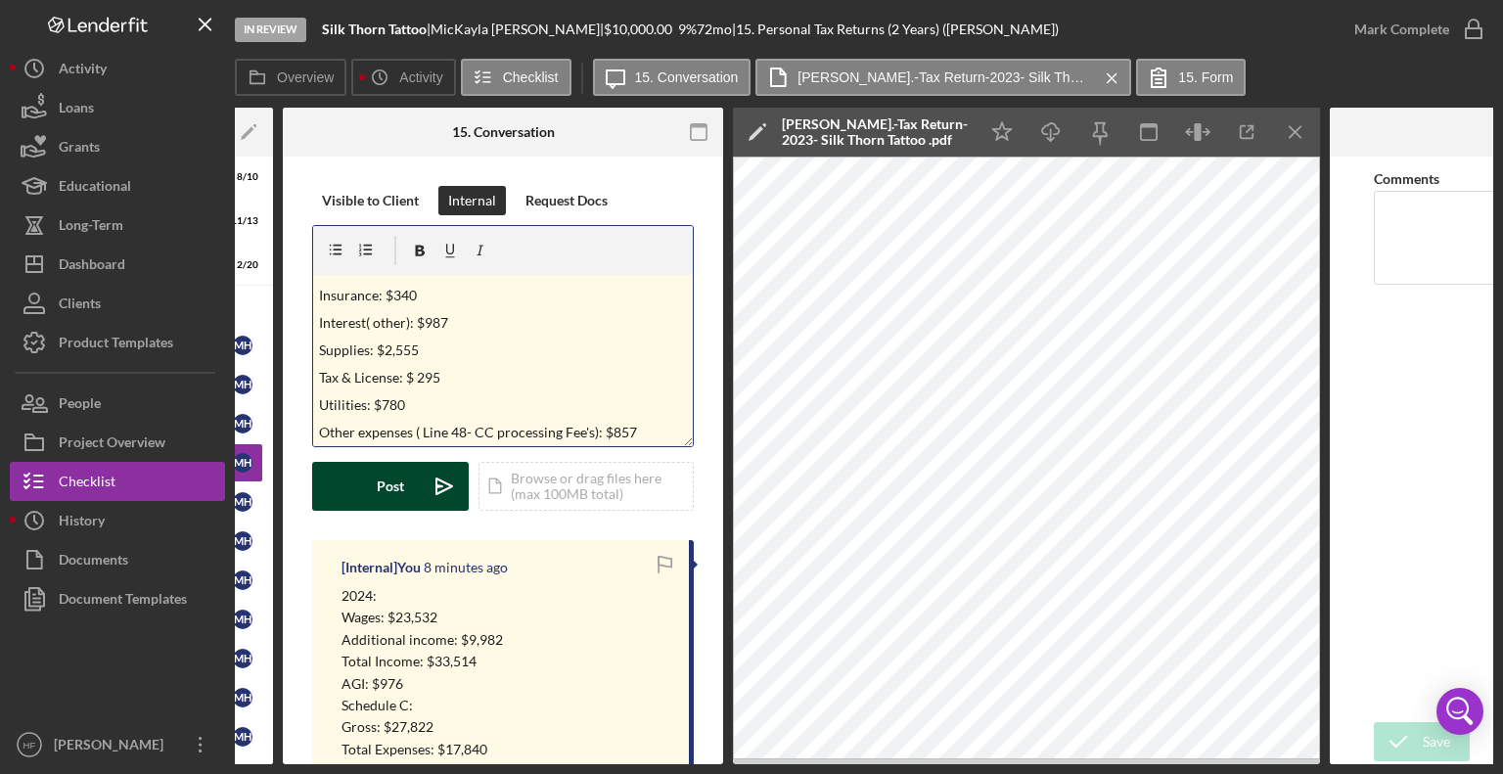
click at [391, 476] on div "Post" at bounding box center [390, 486] width 27 height 49
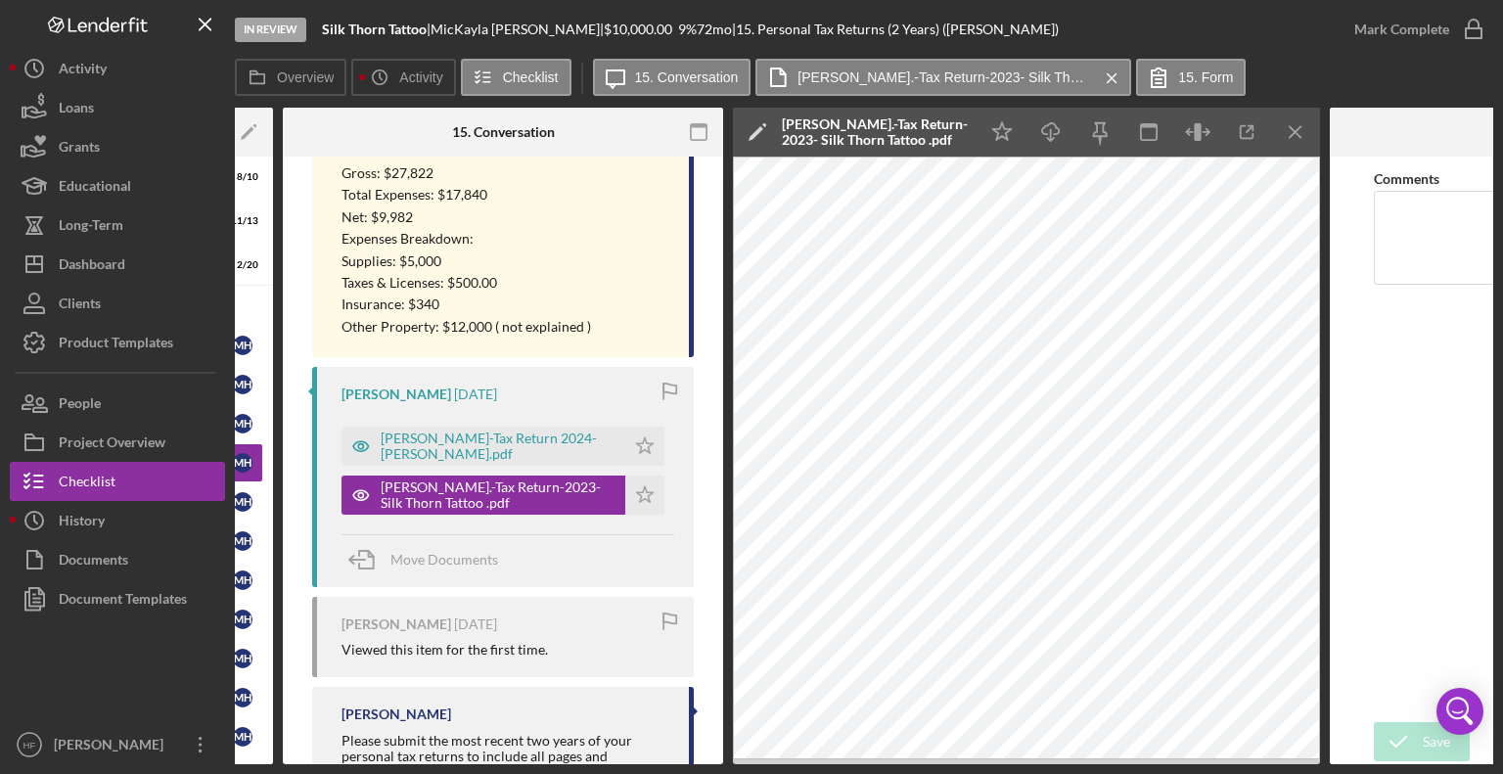
scroll to position [1047, 0]
click at [551, 453] on div "[PERSON_NAME]-Tax Return 2024- [PERSON_NAME].pdf" at bounding box center [498, 444] width 235 height 31
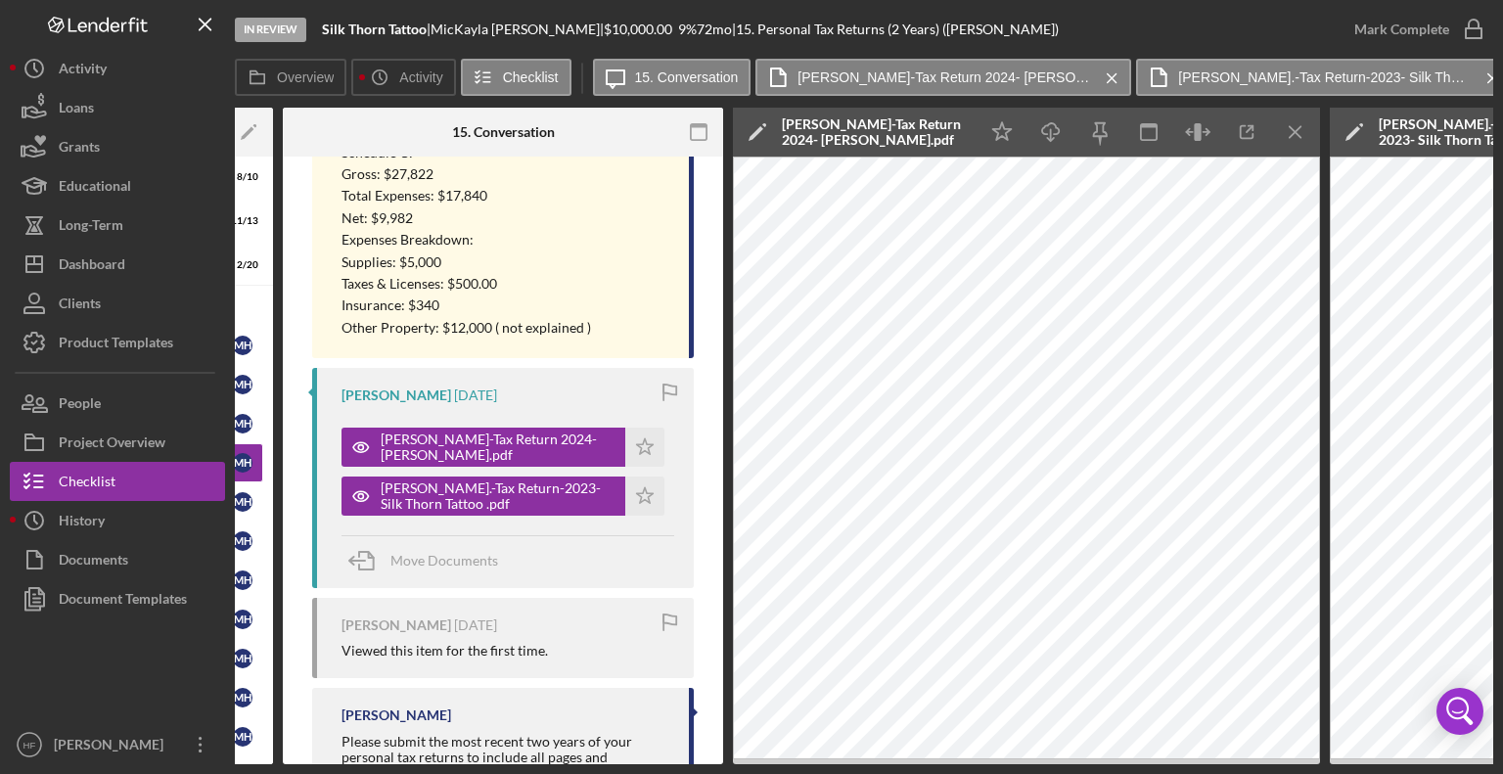
scroll to position [0, 0]
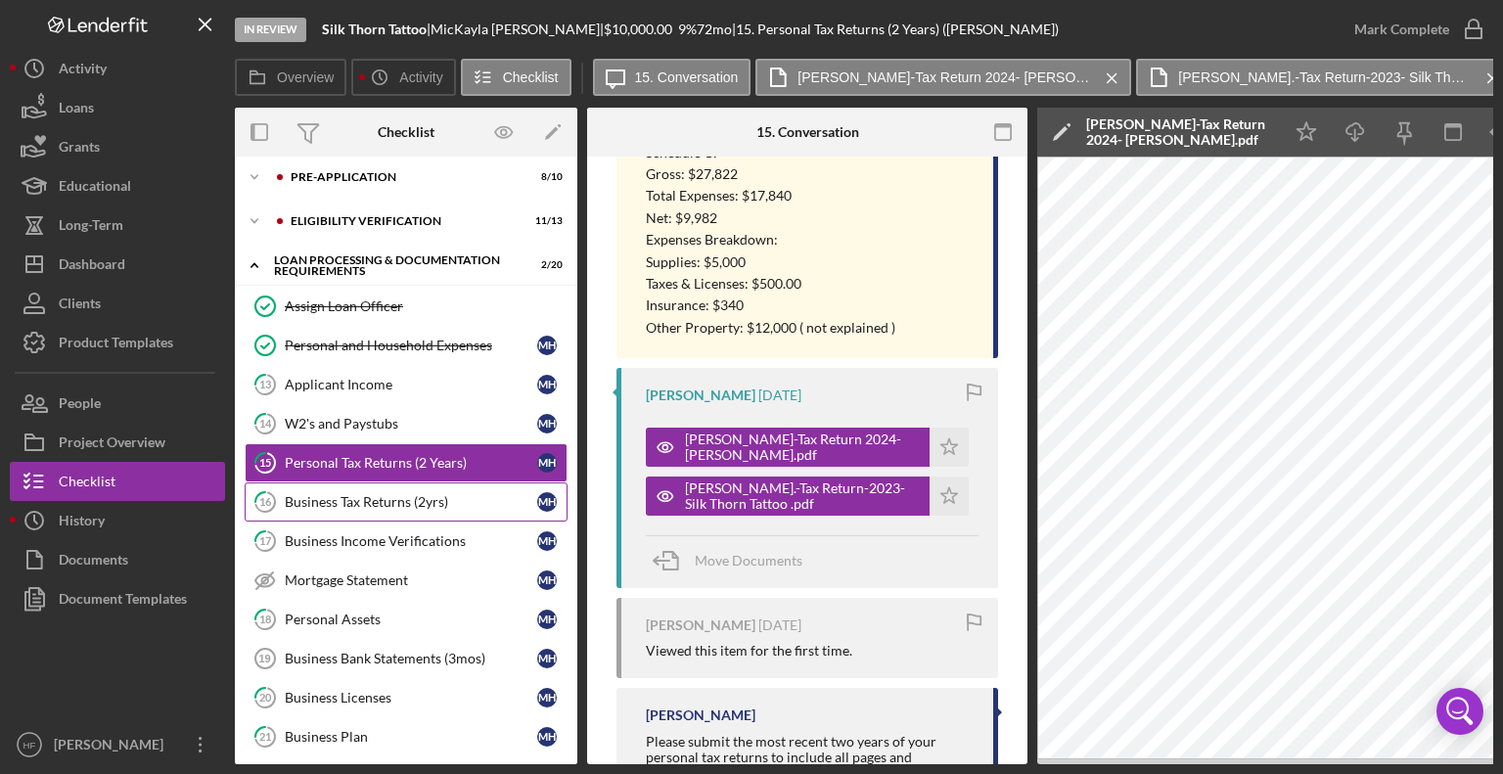
click at [458, 495] on div "Business Tax Returns (2yrs)" at bounding box center [411, 502] width 252 height 16
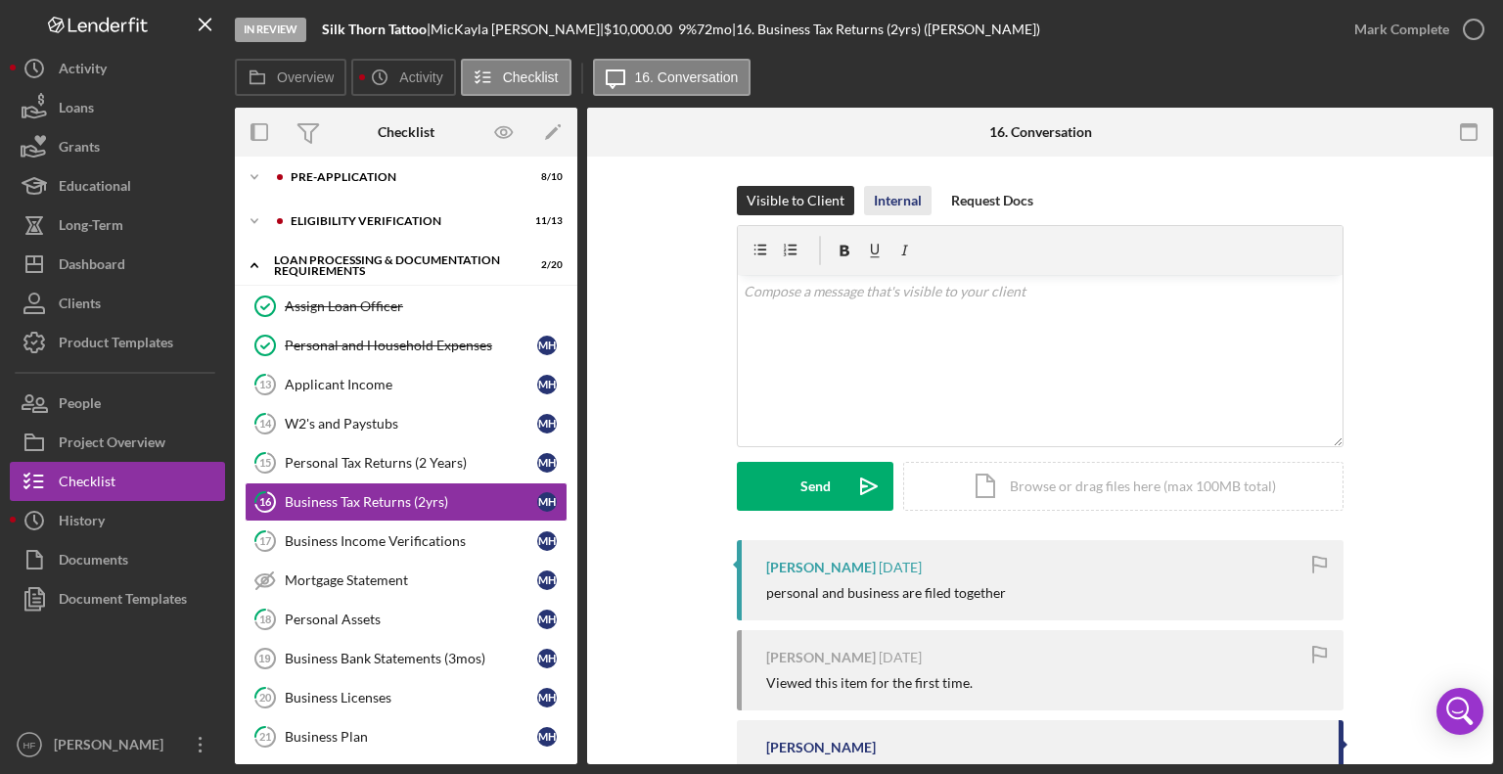
click at [908, 192] on div "Internal" at bounding box center [898, 200] width 48 height 29
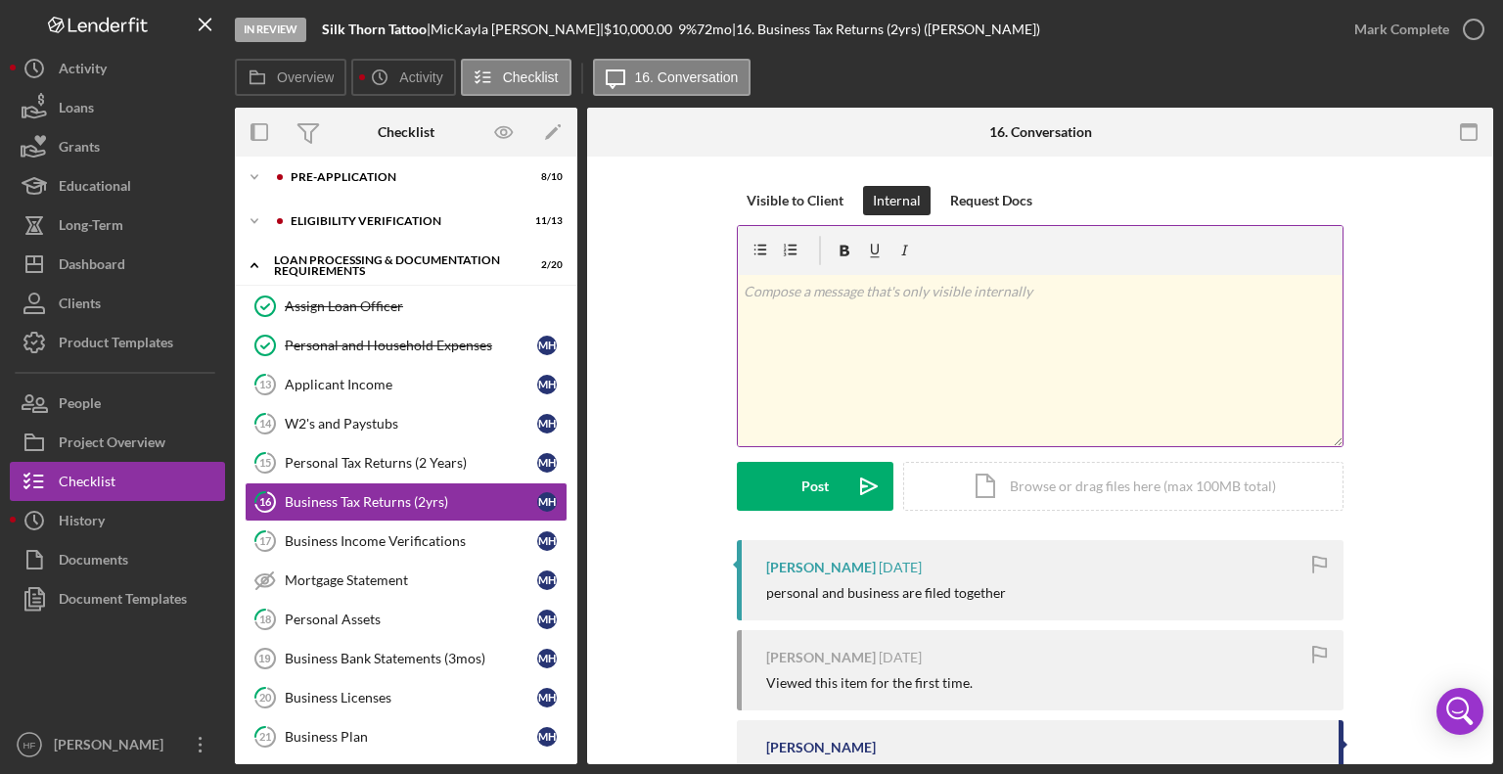
click at [839, 384] on div "v Color teal Color pink Remove color Add row above Add row below Add column bef…" at bounding box center [1040, 360] width 605 height 171
click at [794, 496] on button "Post Icon/icon-invite-send" at bounding box center [815, 486] width 157 height 49
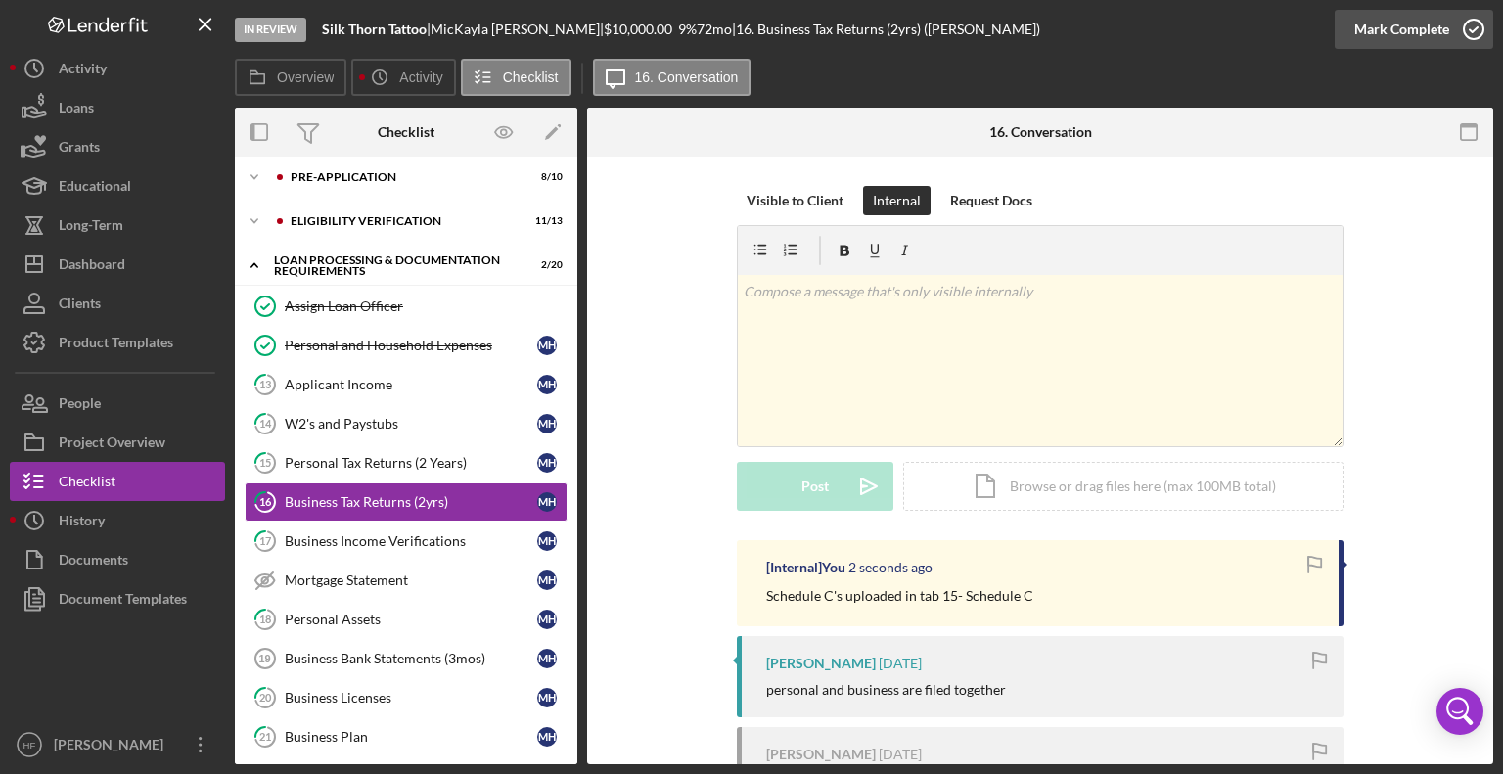
click at [1413, 29] on div "Mark Complete" at bounding box center [1401, 29] width 95 height 39
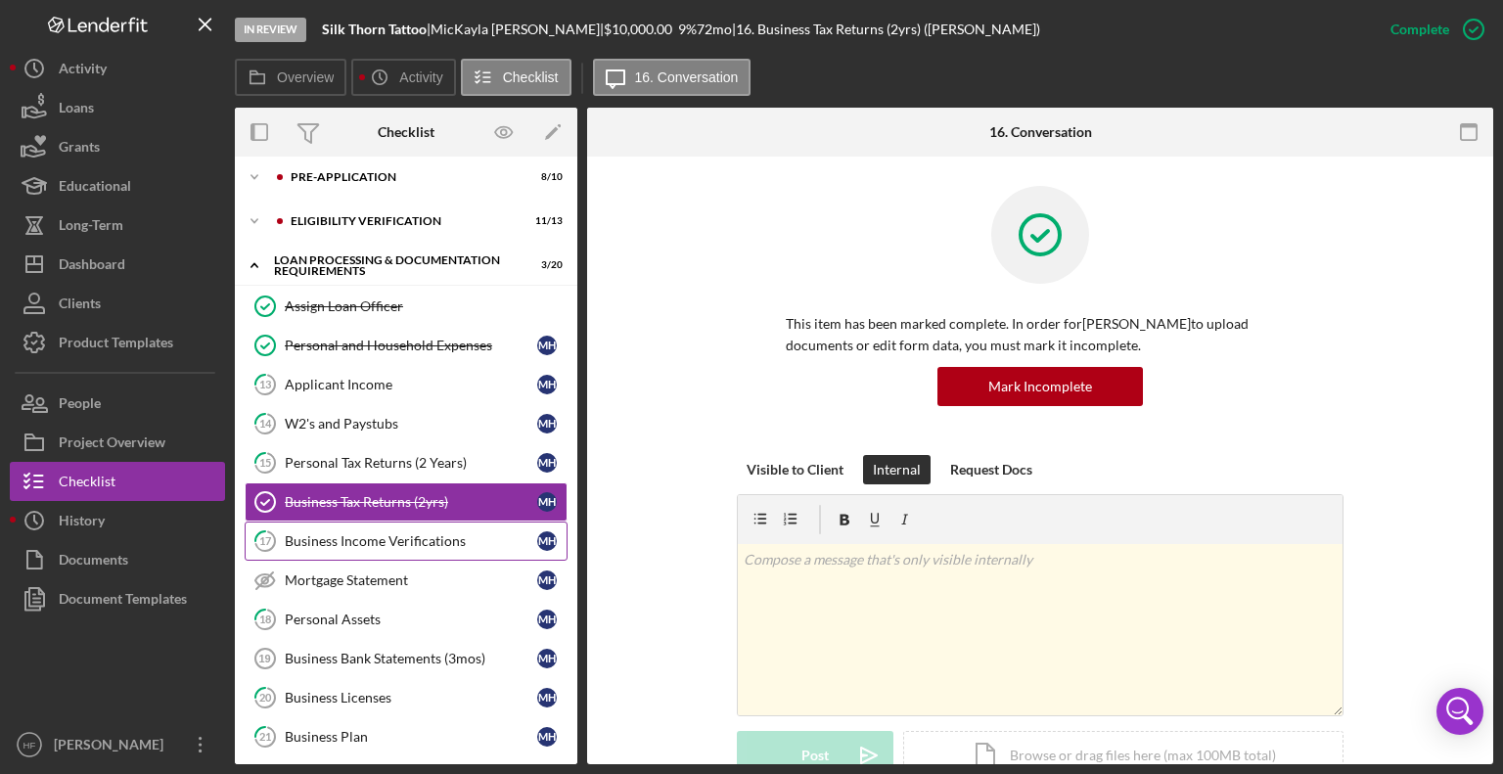
click at [454, 533] on div "Business Income Verifications" at bounding box center [411, 541] width 252 height 16
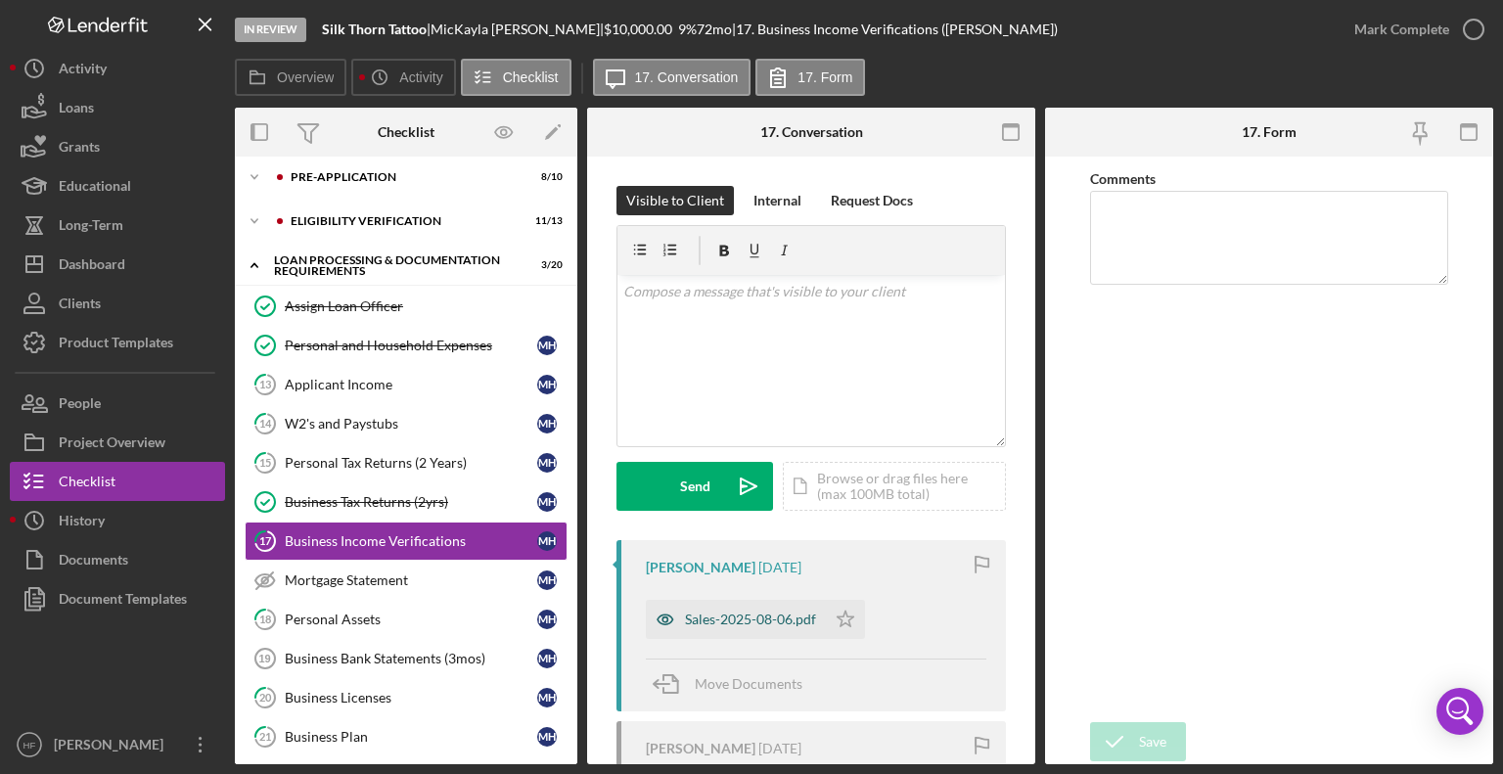
click at [759, 621] on div "Sales-2025-08-06.pdf" at bounding box center [750, 620] width 131 height 16
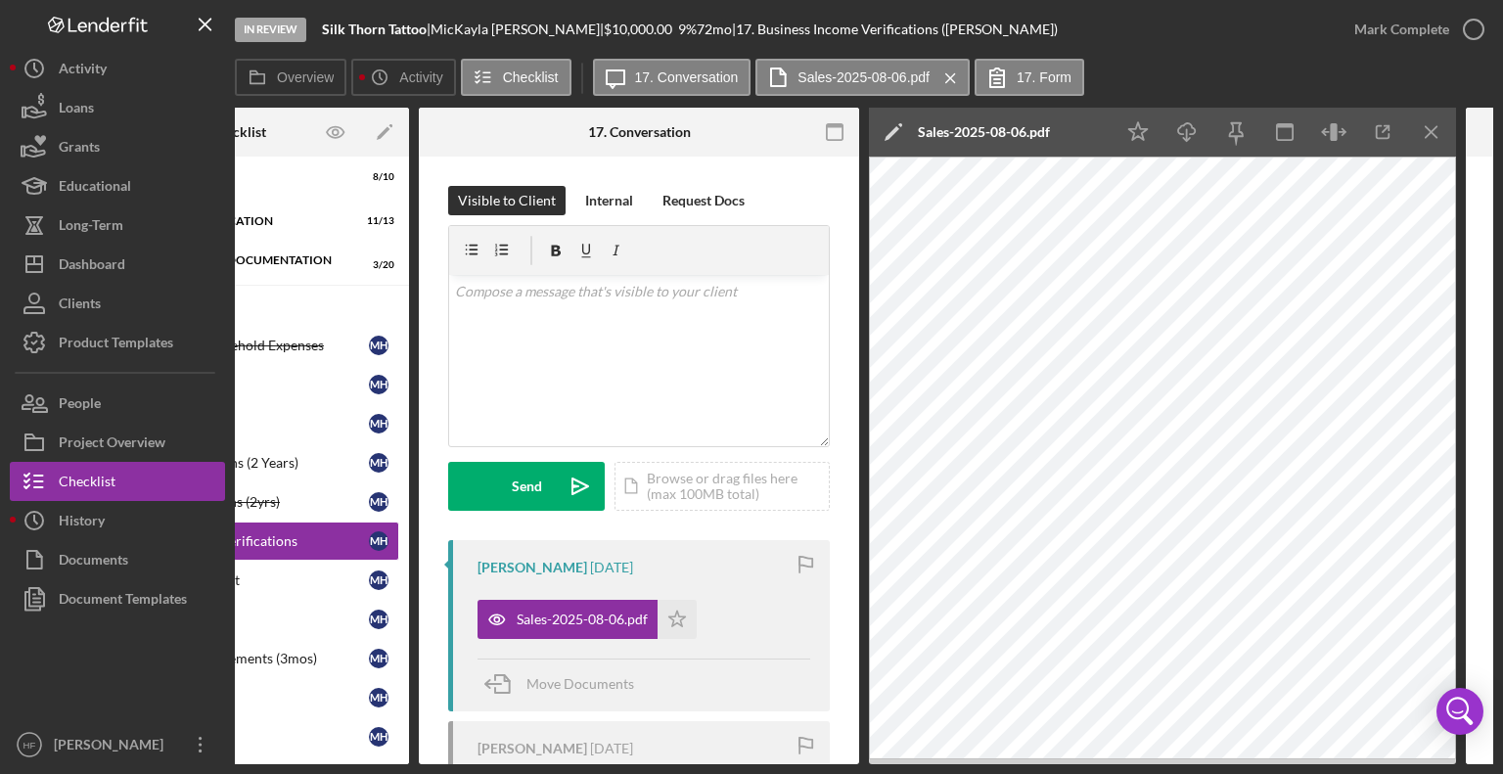
scroll to position [0, 170]
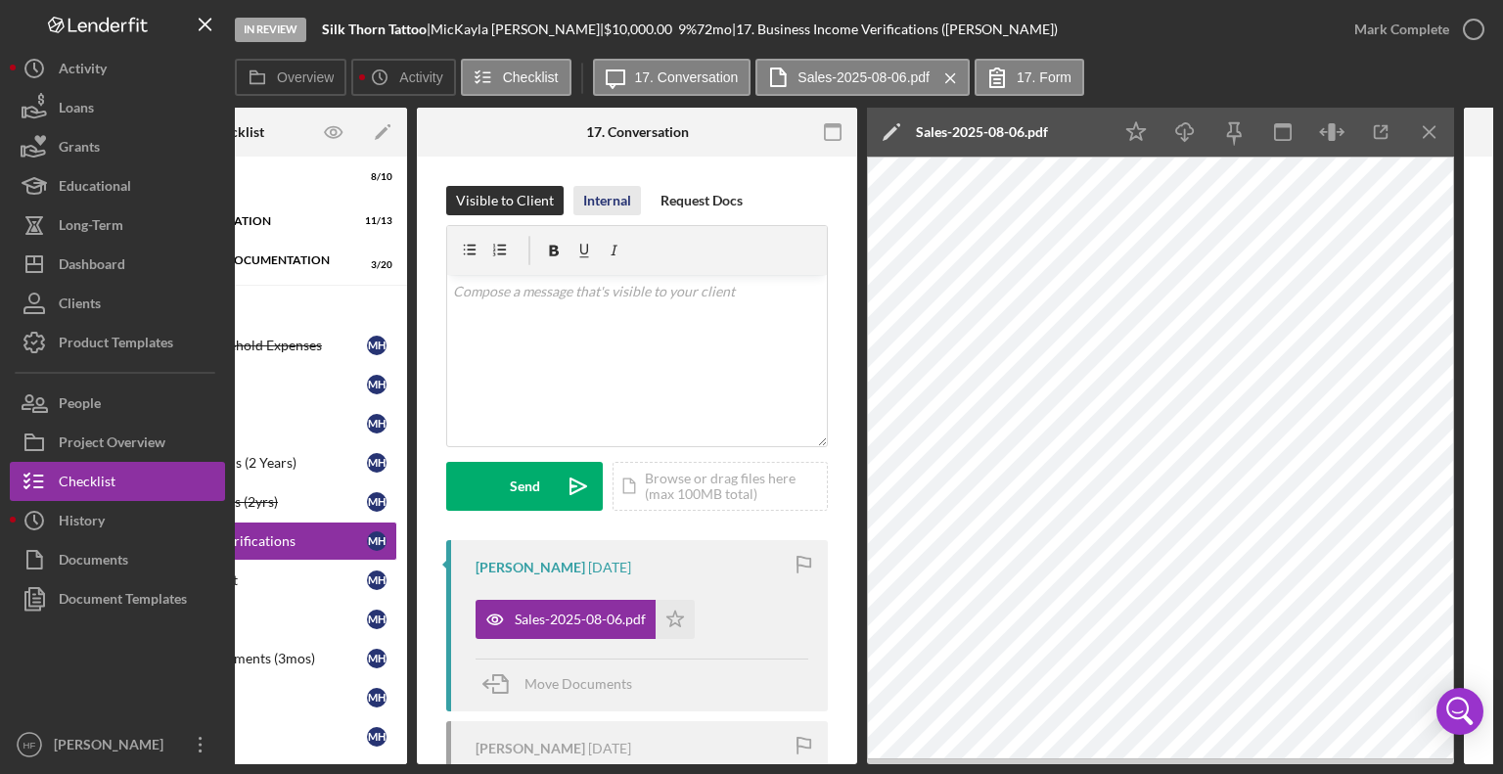
click at [609, 211] on div "Internal" at bounding box center [607, 200] width 48 height 29
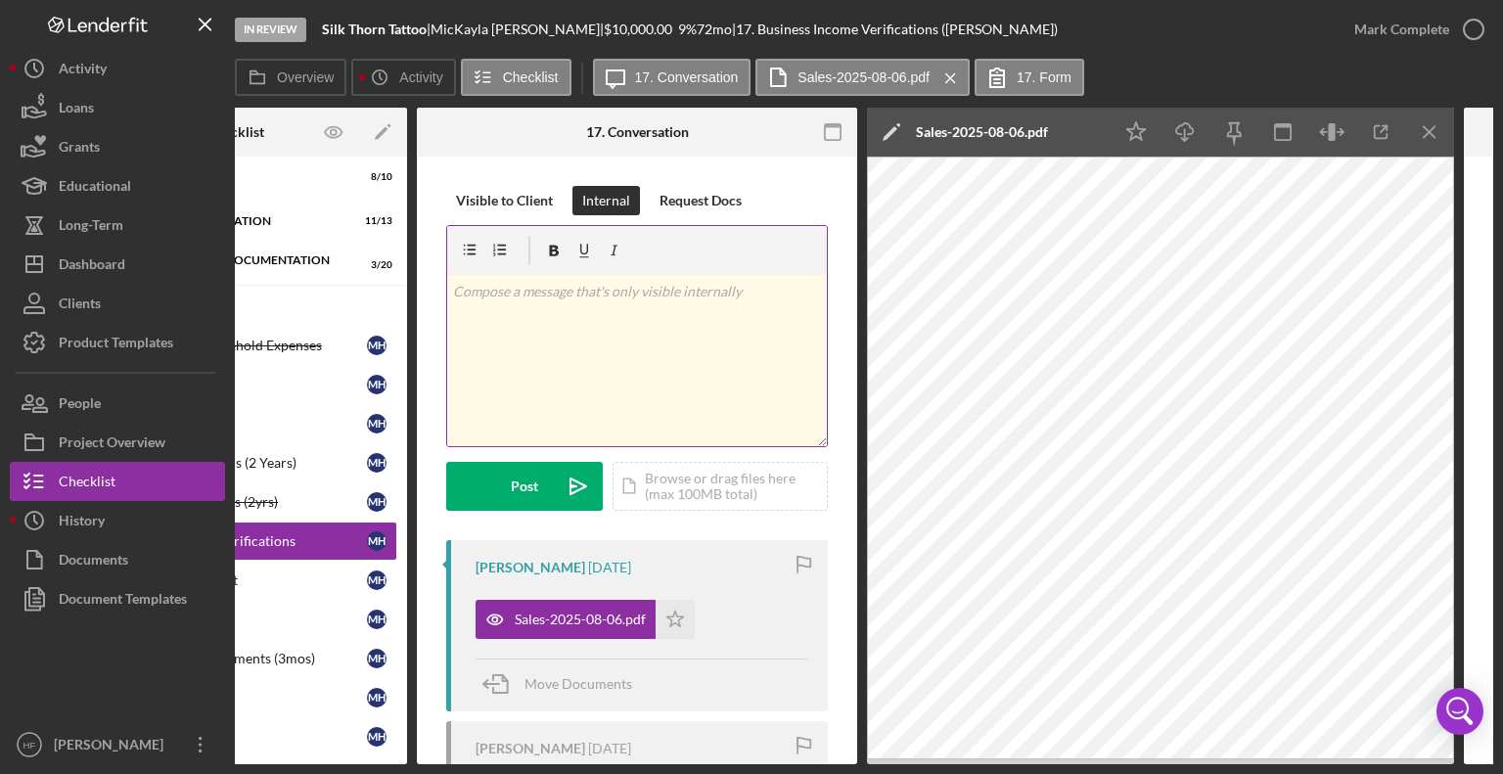
click at [588, 361] on div "v Color teal Color pink Remove color Add row above Add row below Add column bef…" at bounding box center [637, 360] width 380 height 171
click at [568, 294] on p "Mickayla:" at bounding box center [637, 292] width 369 height 22
click at [453, 343] on p "Sales:" at bounding box center [637, 347] width 369 height 22
click at [517, 320] on p "Sales:" at bounding box center [637, 319] width 369 height 22
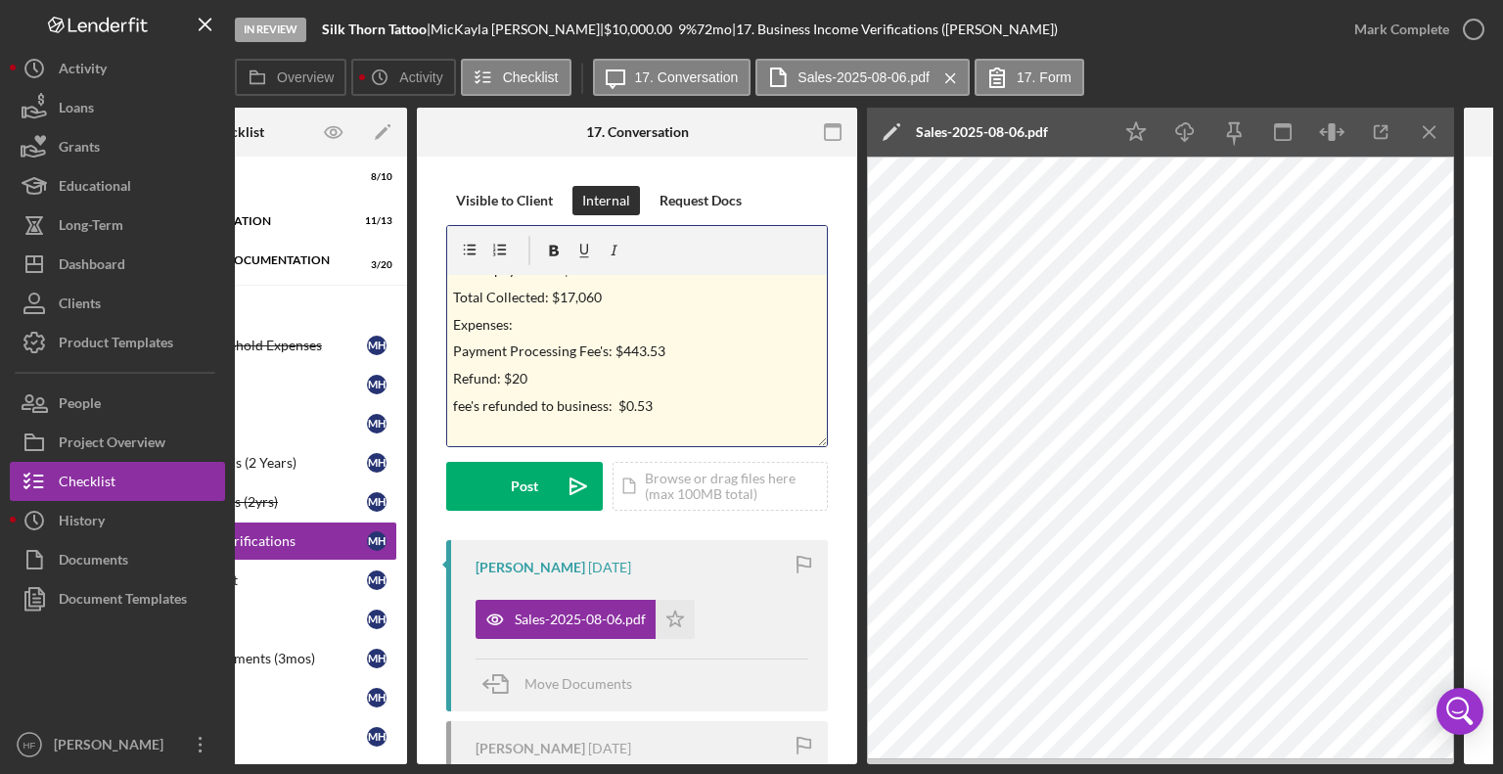
scroll to position [159, 0]
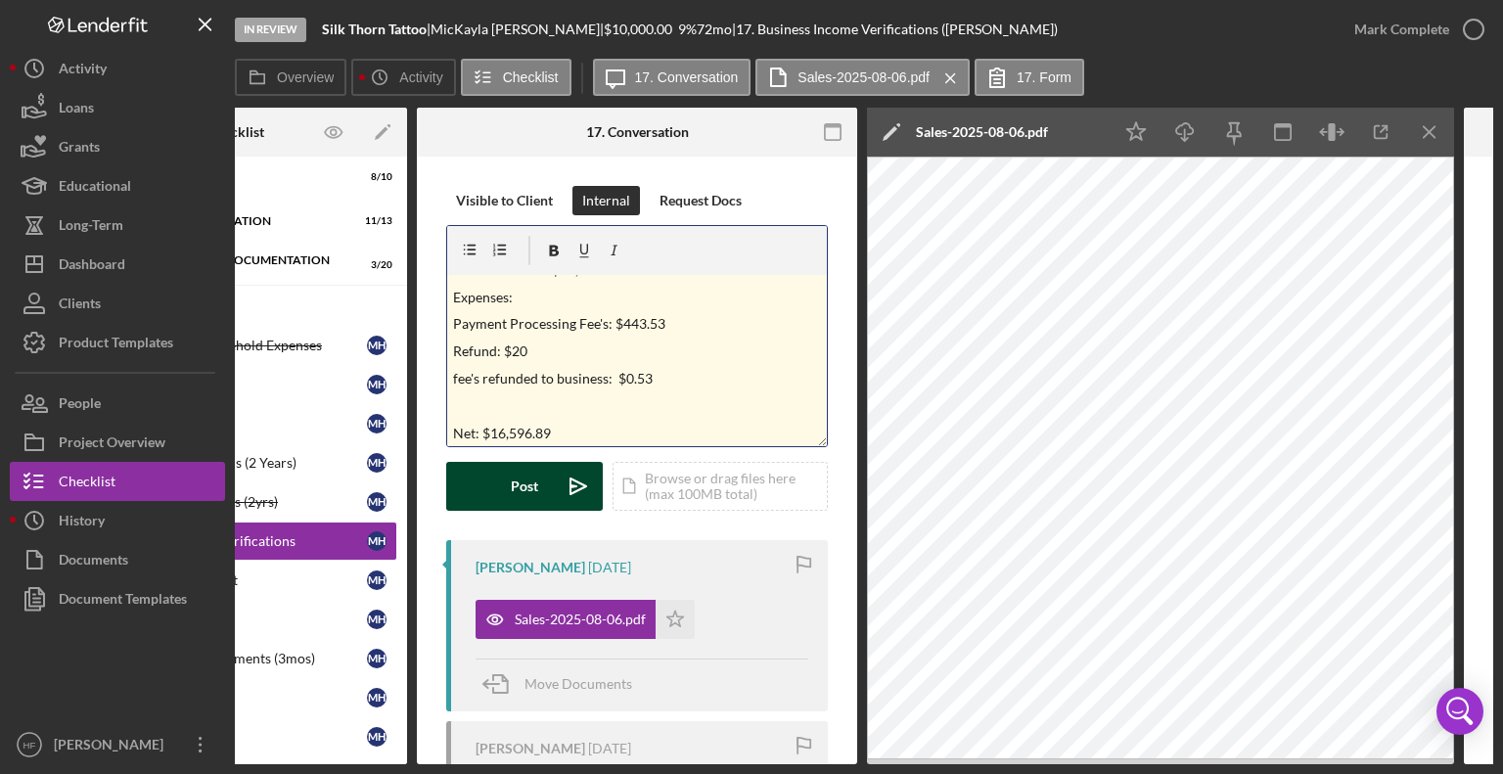
click at [524, 476] on div "Post" at bounding box center [524, 486] width 27 height 49
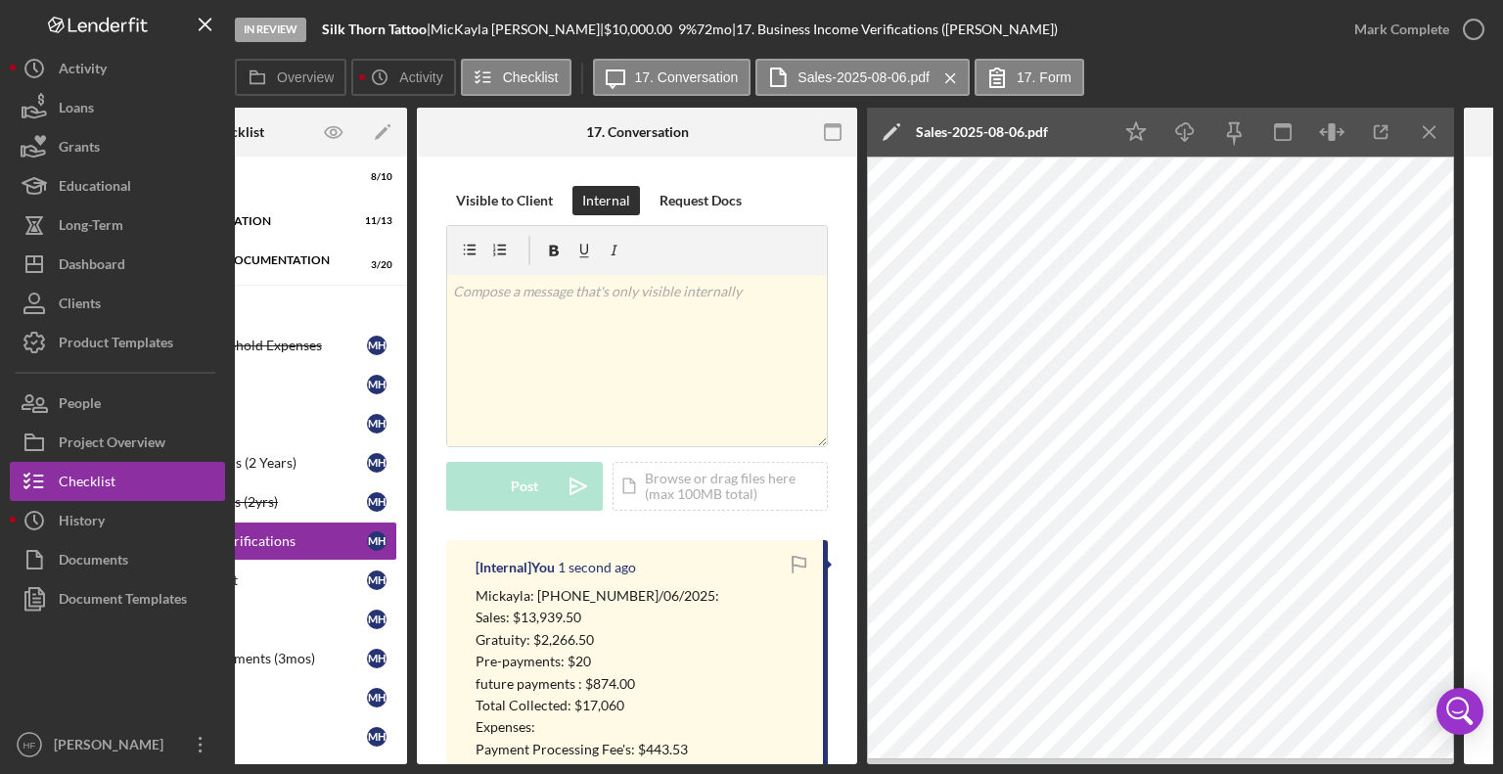
scroll to position [499, 0]
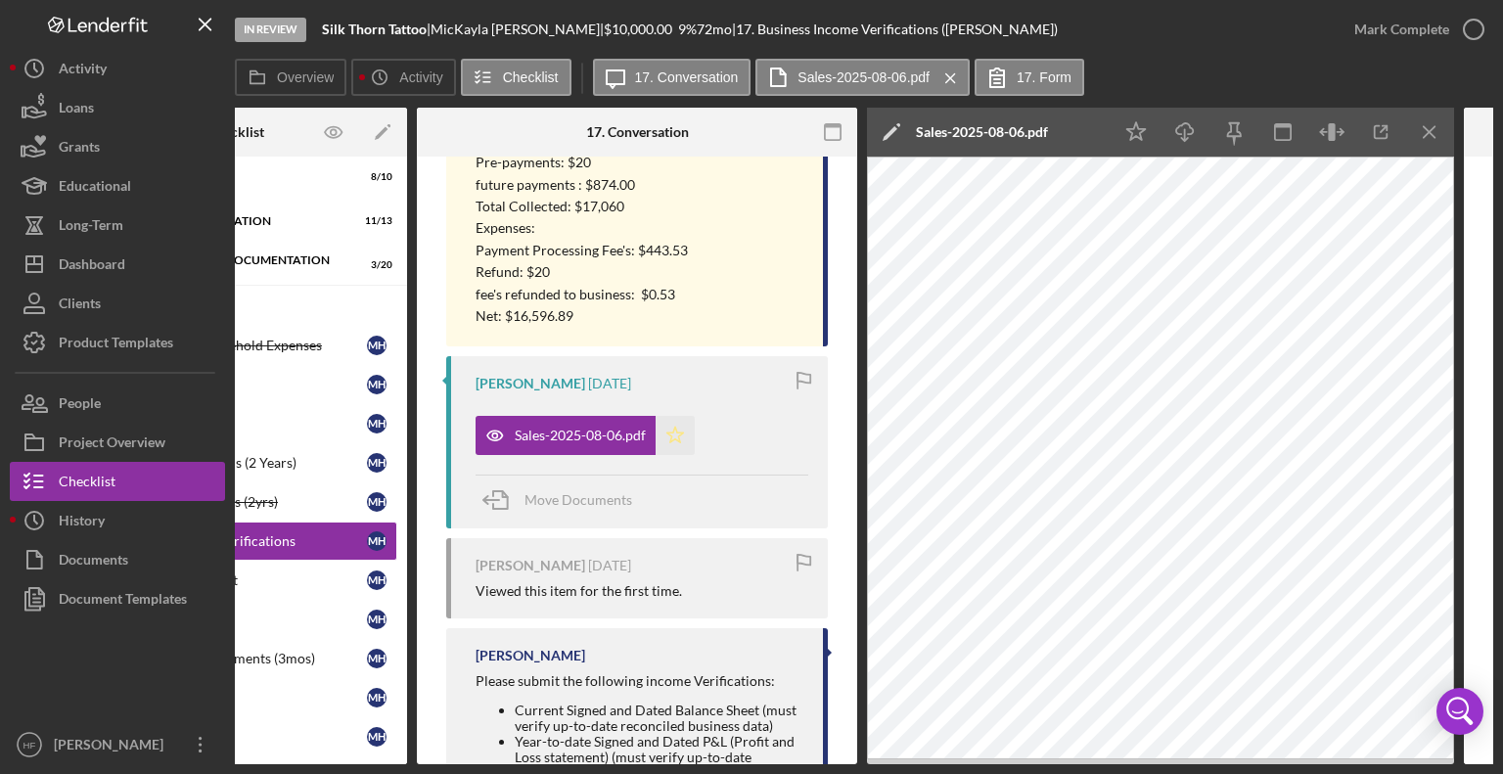
click at [669, 437] on icon "Icon/Star" at bounding box center [675, 435] width 39 height 39
click at [1440, 23] on div "Mark Complete" at bounding box center [1401, 29] width 95 height 39
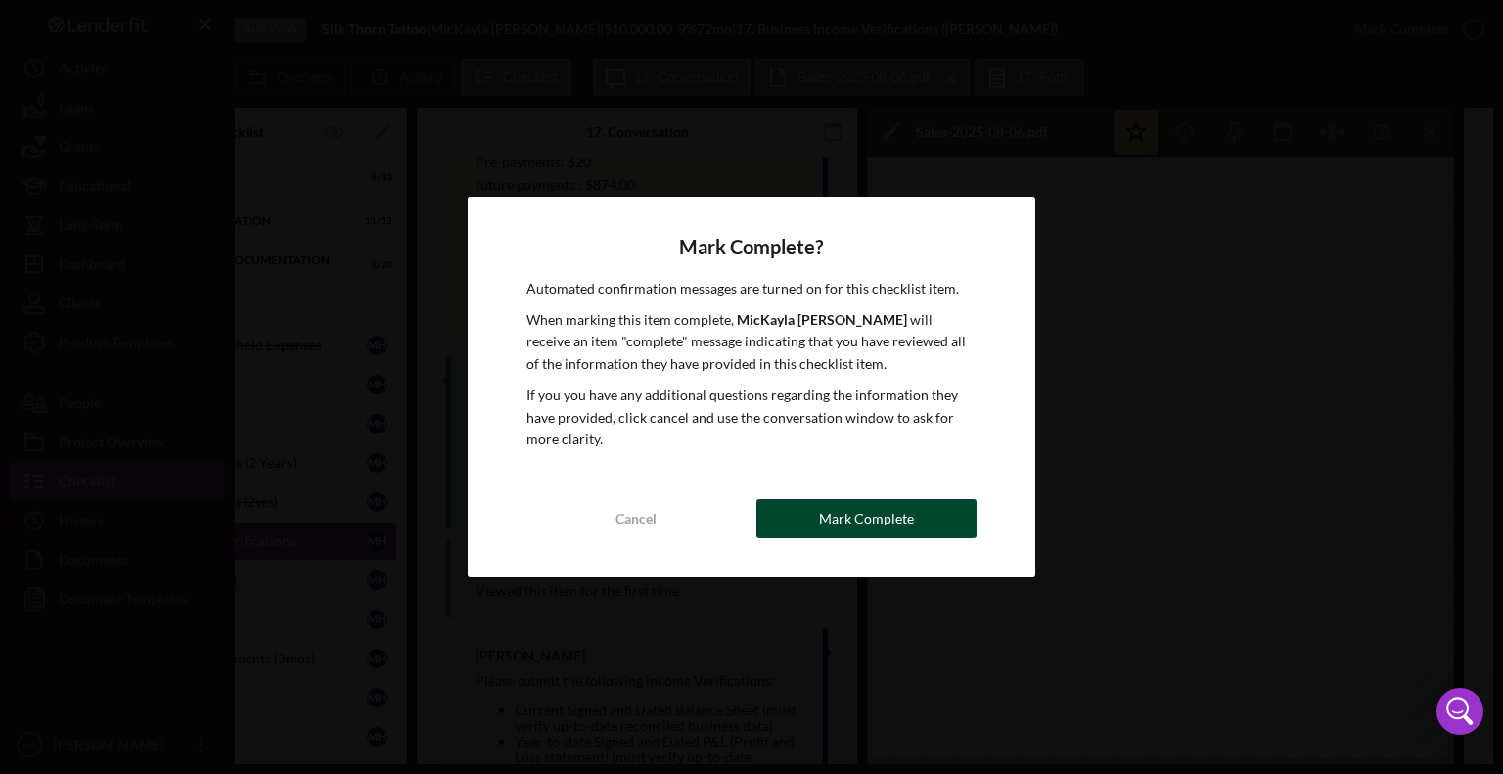
click at [814, 523] on button "Mark Complete" at bounding box center [866, 518] width 220 height 39
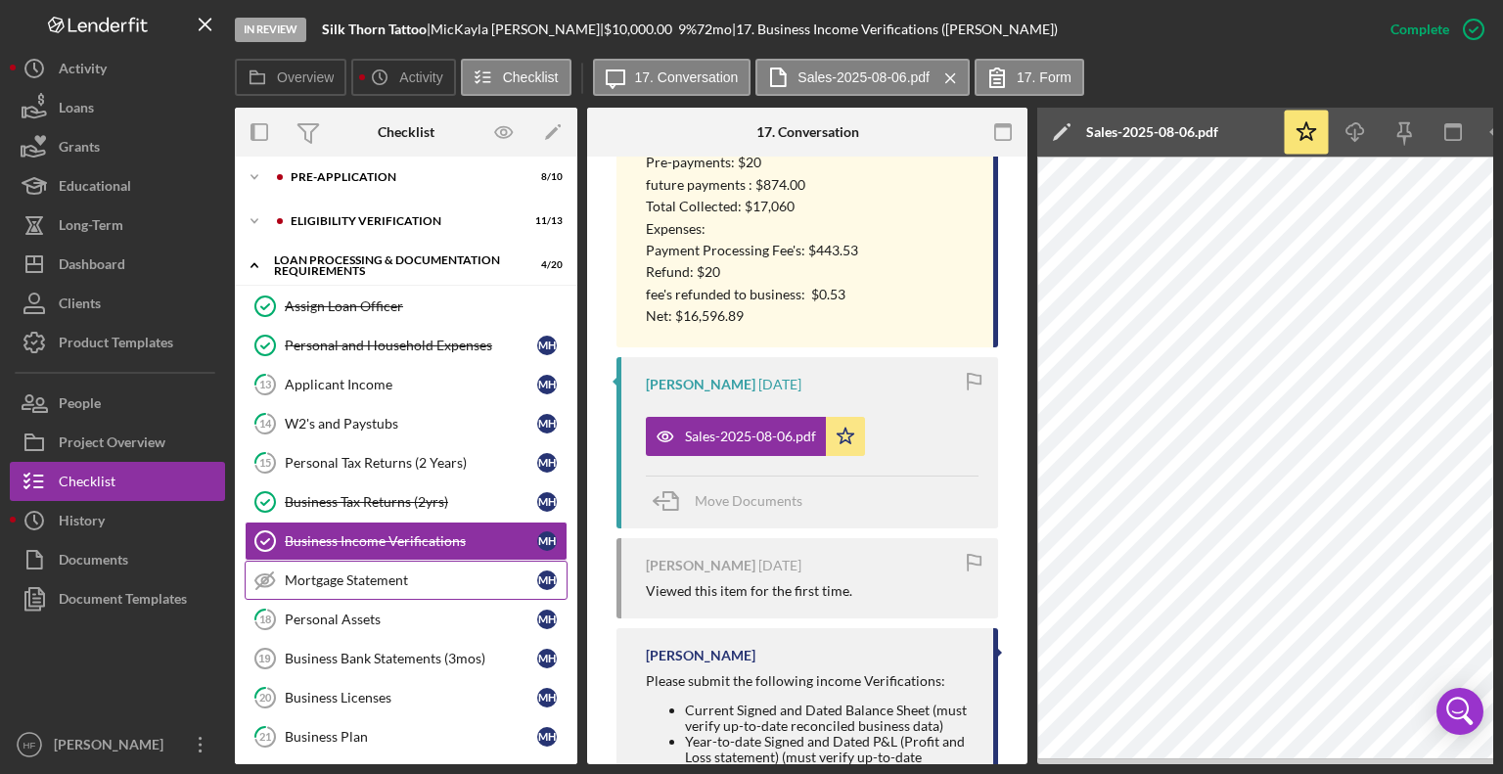
click at [431, 578] on div "Mortgage Statement" at bounding box center [411, 580] width 252 height 16
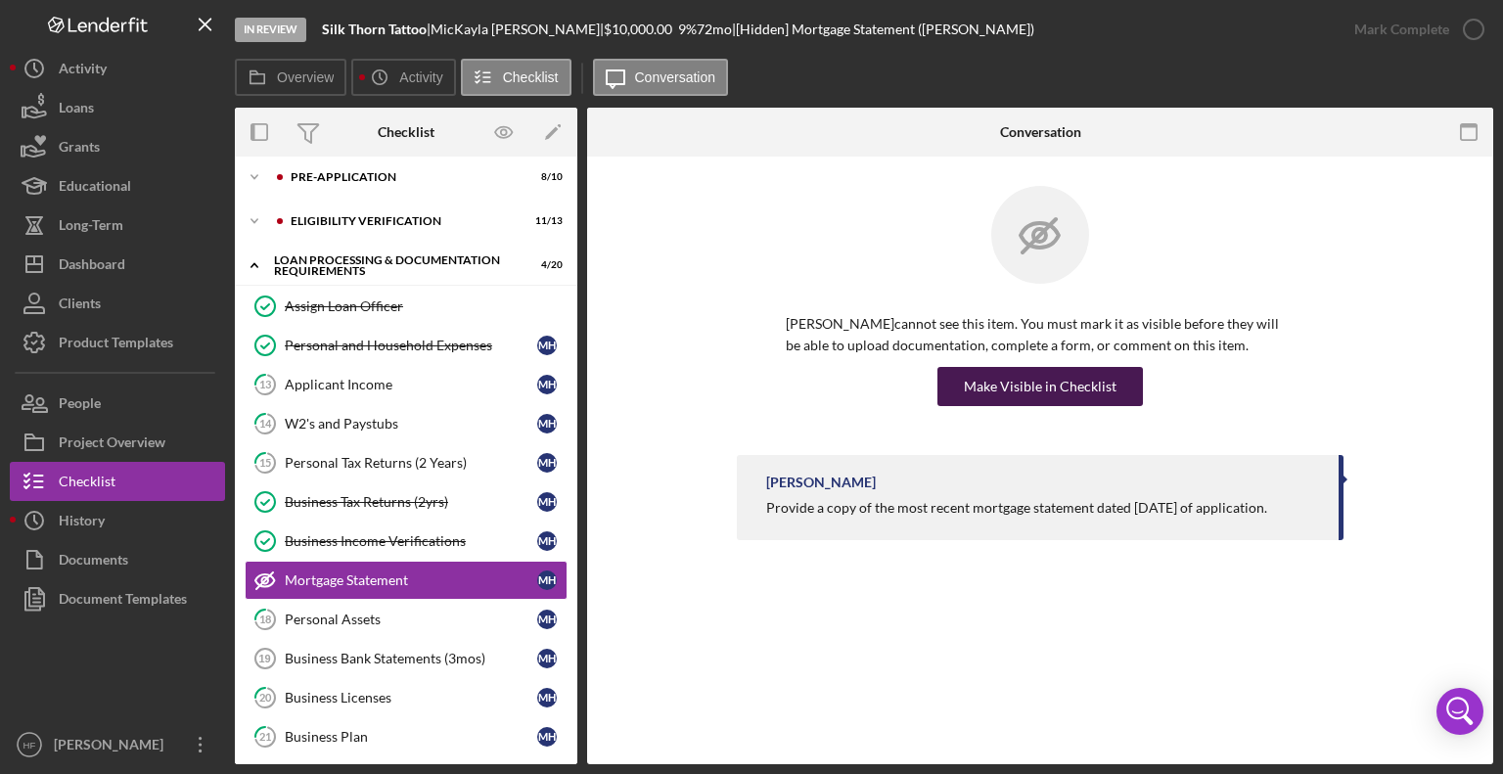
click at [1001, 375] on div "Make Visible in Checklist" at bounding box center [1040, 386] width 153 height 39
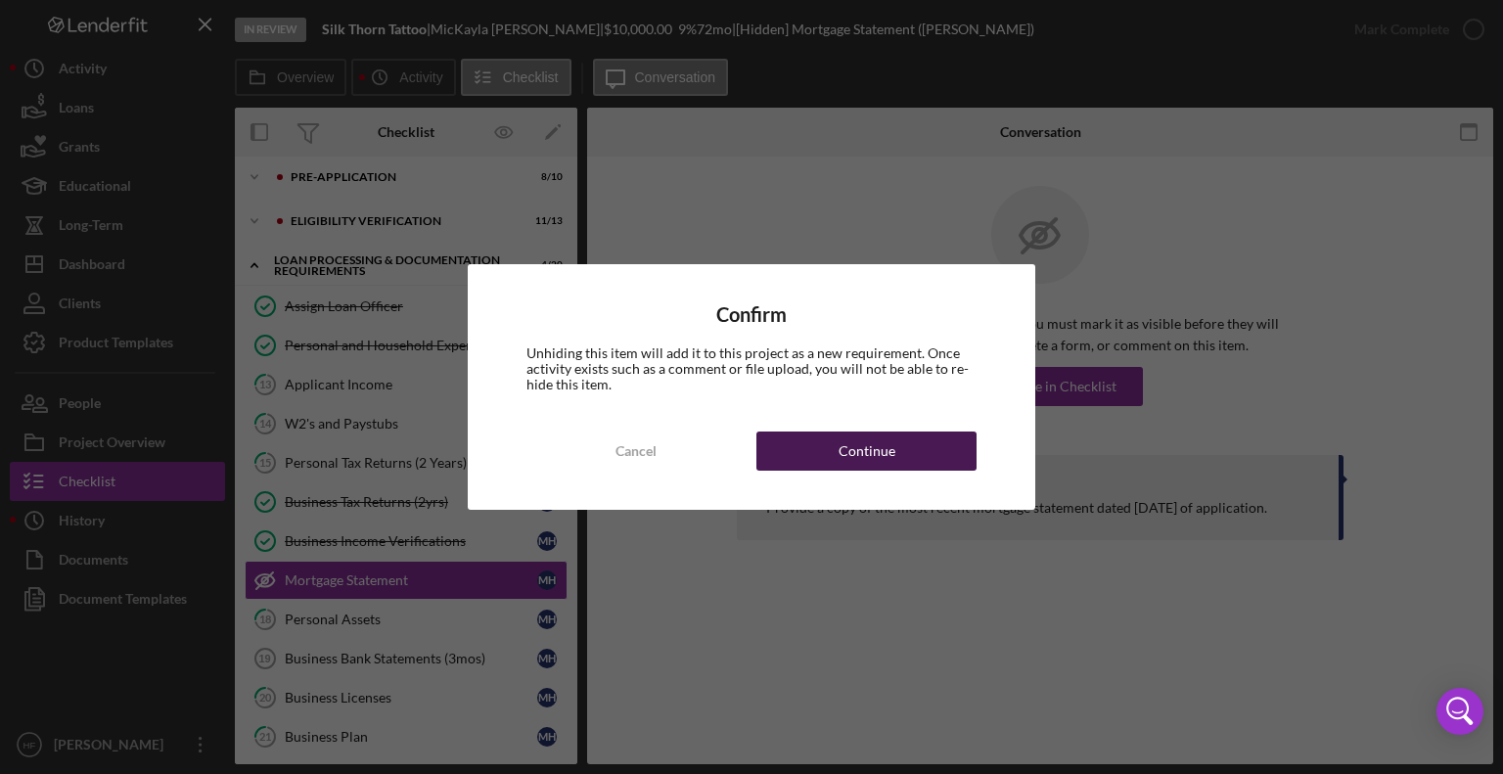
click at [918, 454] on button "Continue" at bounding box center [866, 450] width 220 height 39
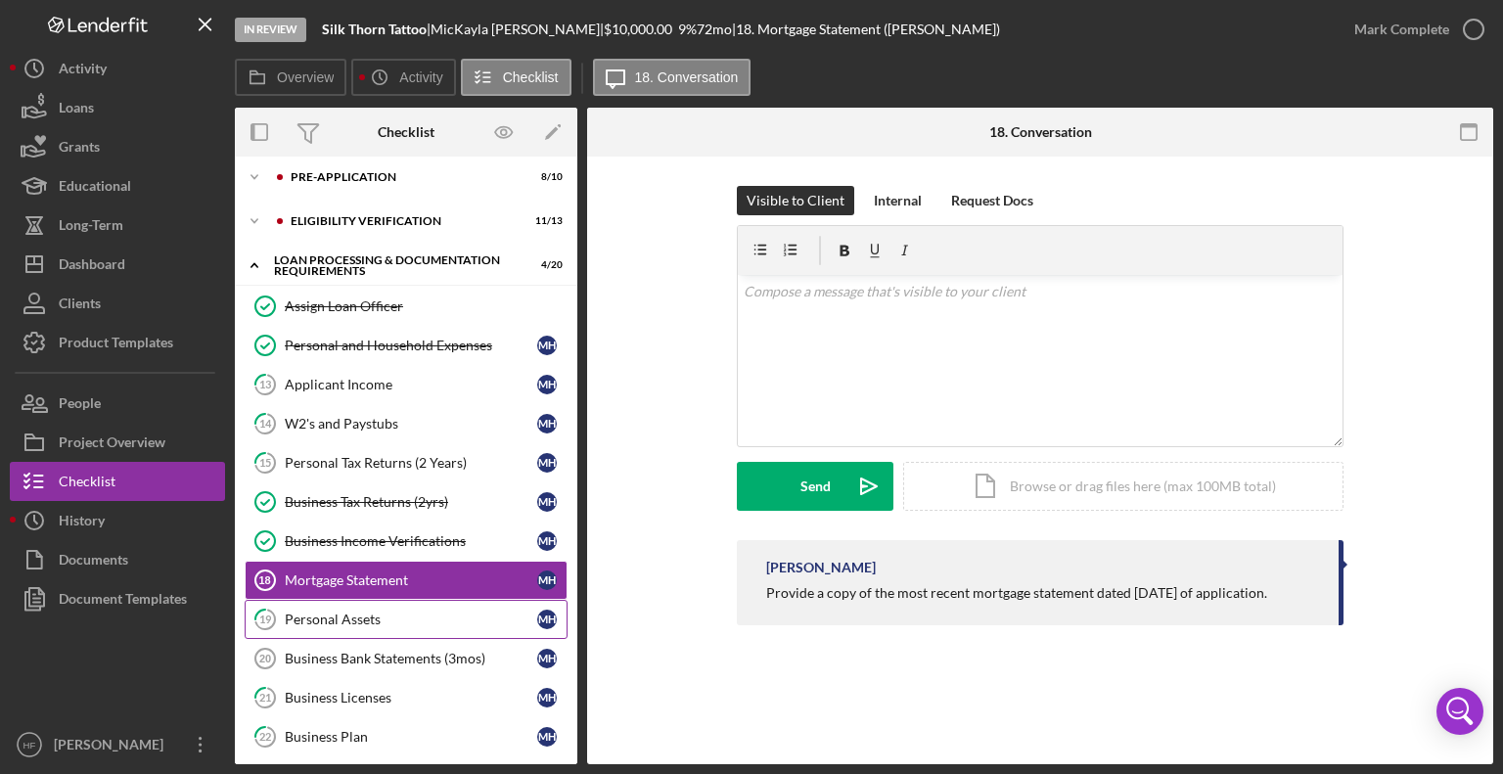
click at [412, 623] on link "19 Personal Assets M H" at bounding box center [406, 619] width 323 height 39
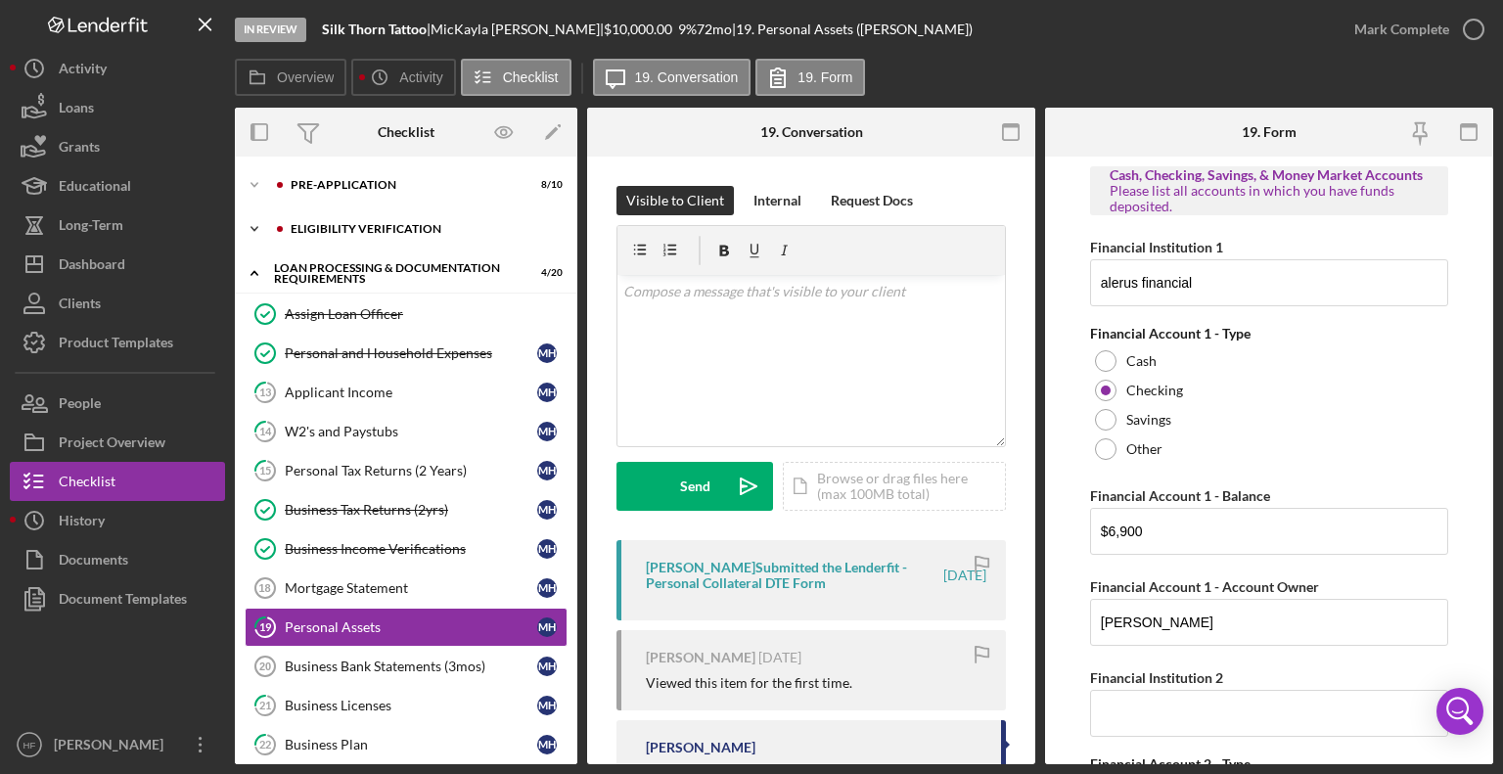
click at [372, 238] on div "Icon/Expander Eligibility Verification 11 / 13" at bounding box center [406, 228] width 342 height 39
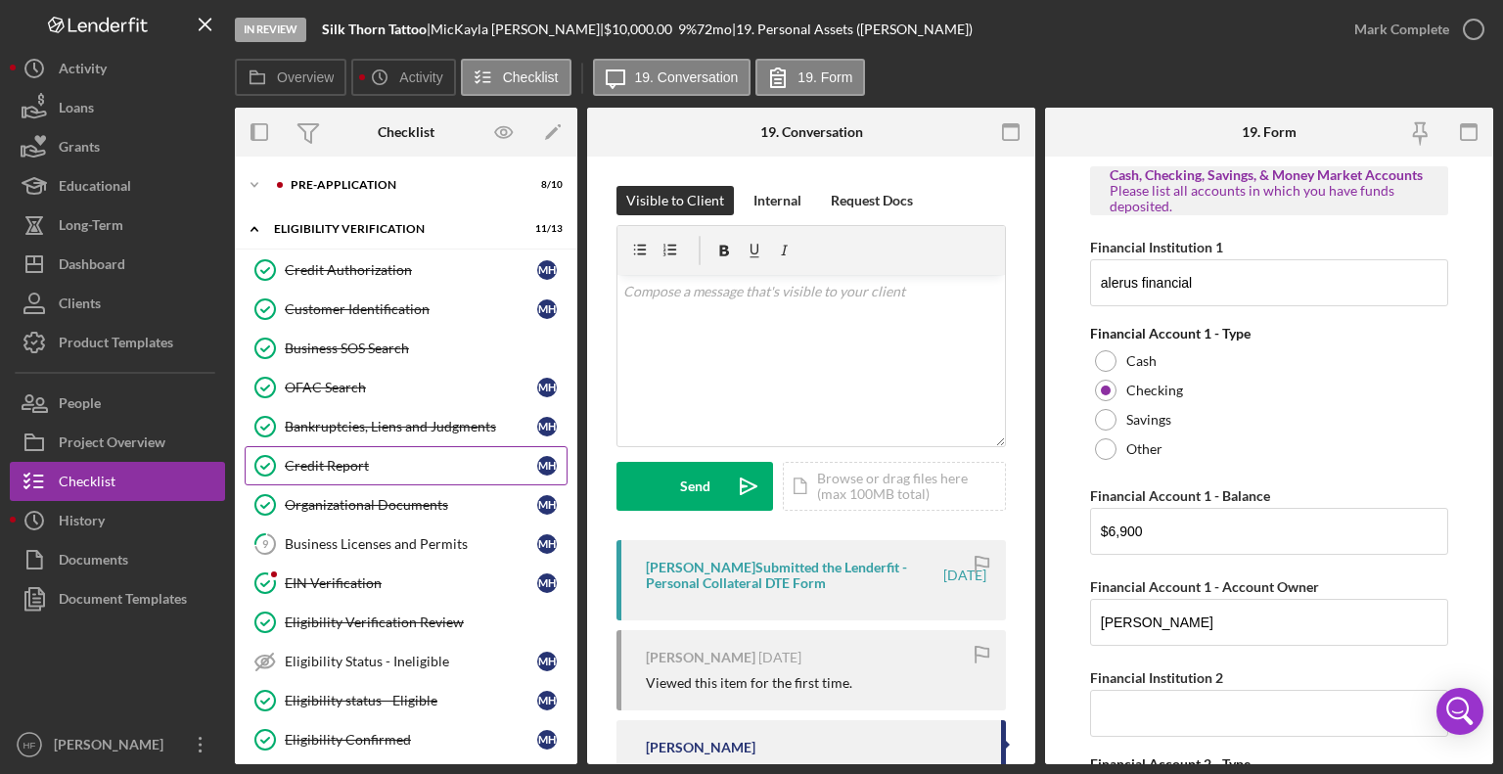
click at [385, 446] on link "Credit Report Credit Report M H" at bounding box center [406, 465] width 323 height 39
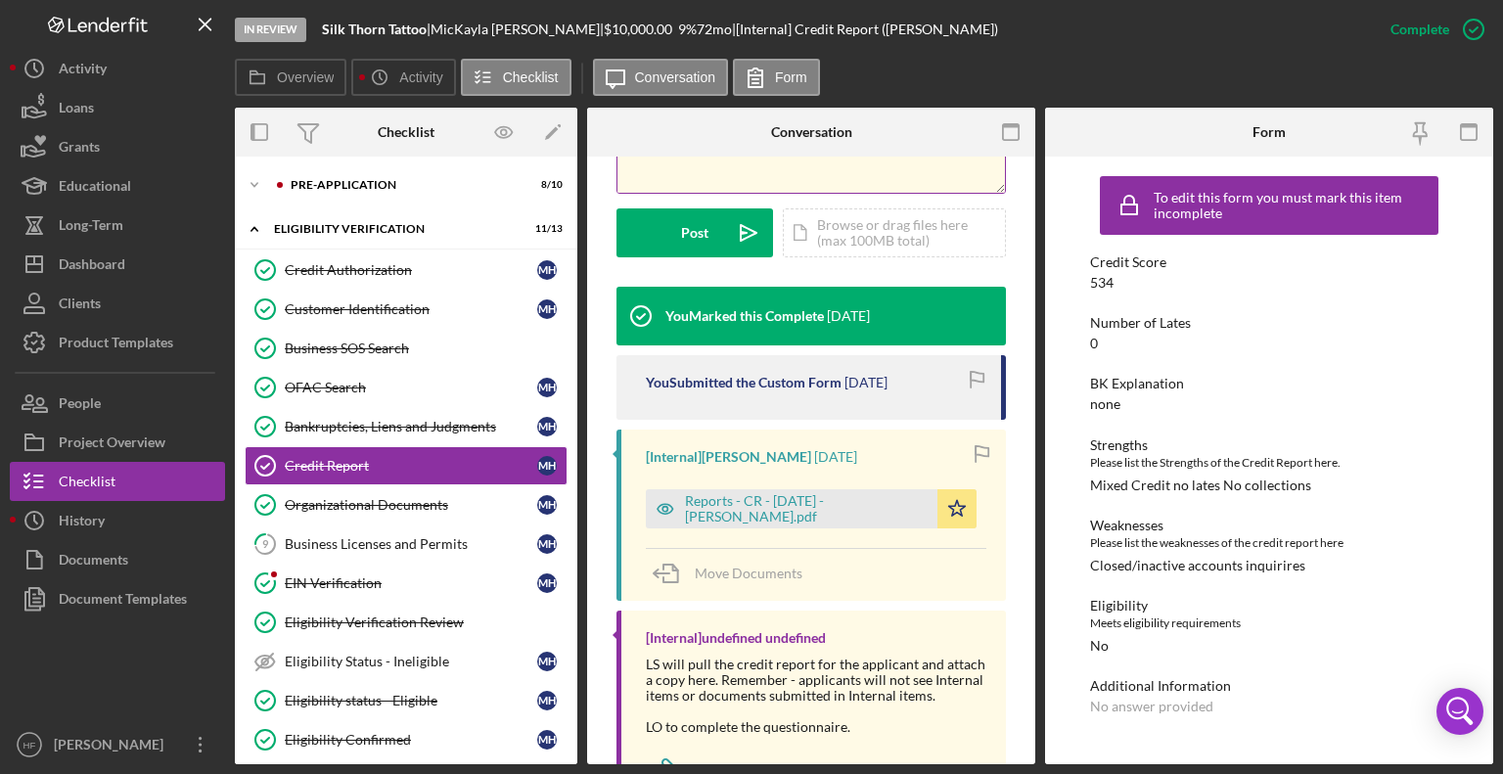
scroll to position [504, 0]
click at [757, 506] on div "Reports - CR - [DATE] - [PERSON_NAME].pdf" at bounding box center [806, 509] width 243 height 31
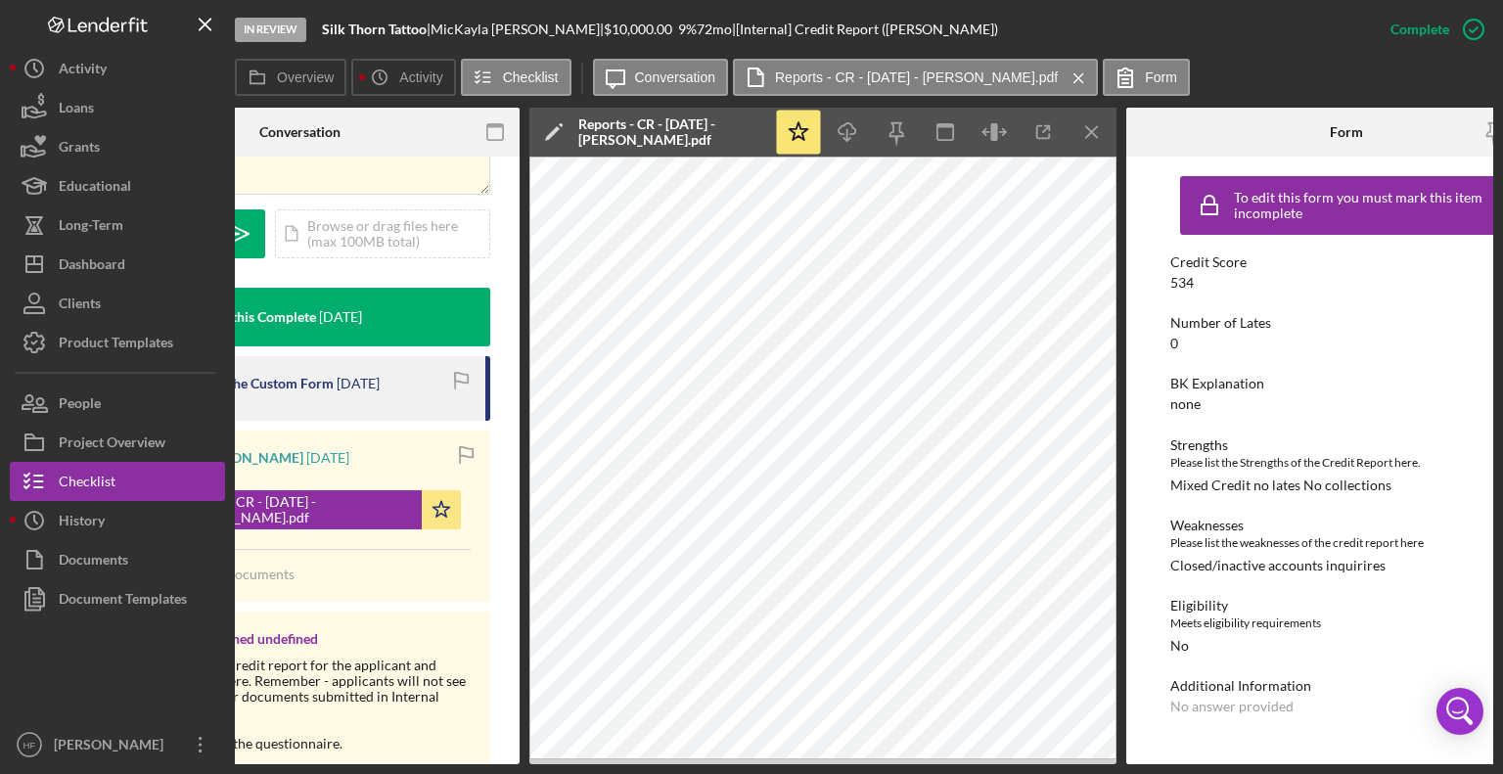
scroll to position [0, 580]
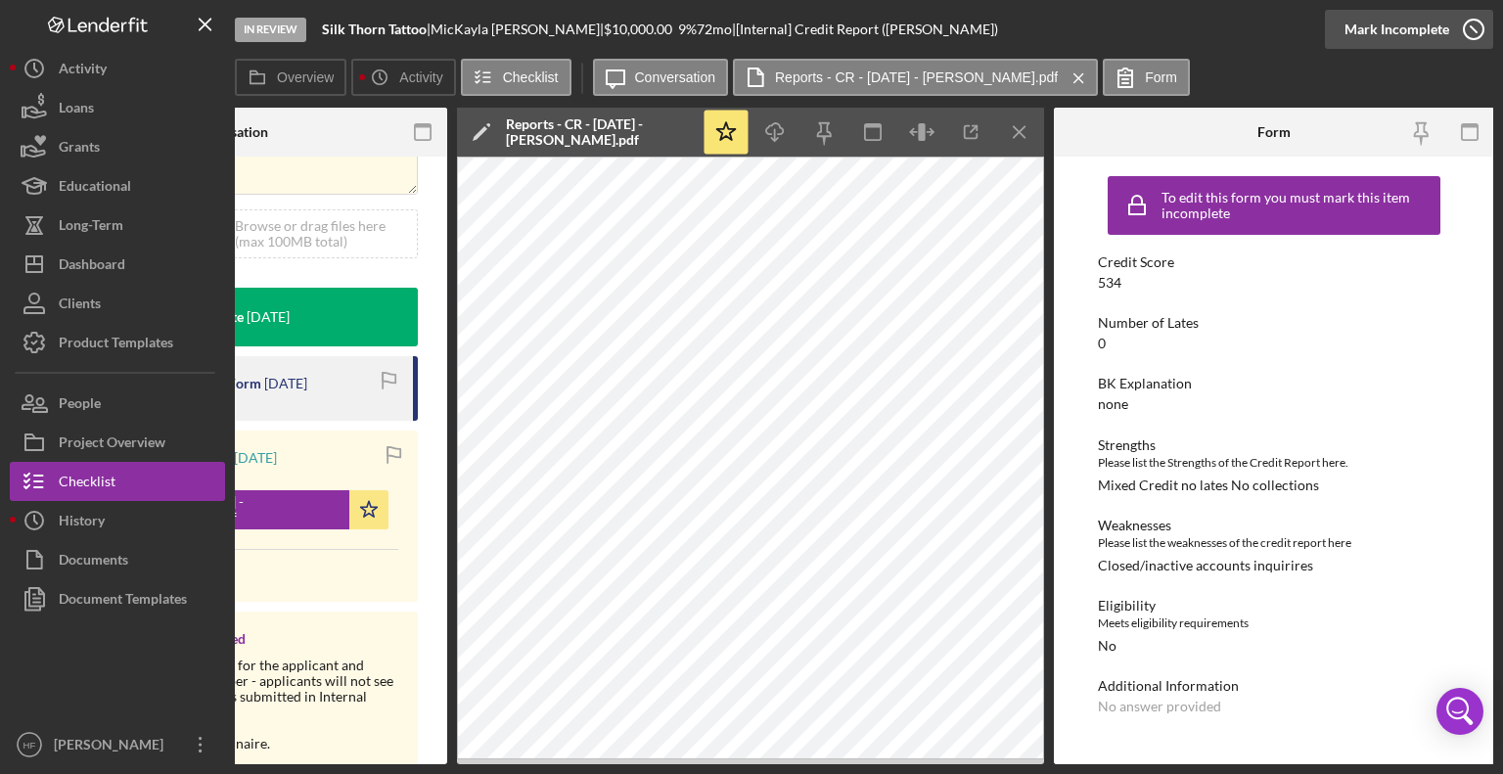
click at [1474, 24] on icon "button" at bounding box center [1473, 29] width 49 height 49
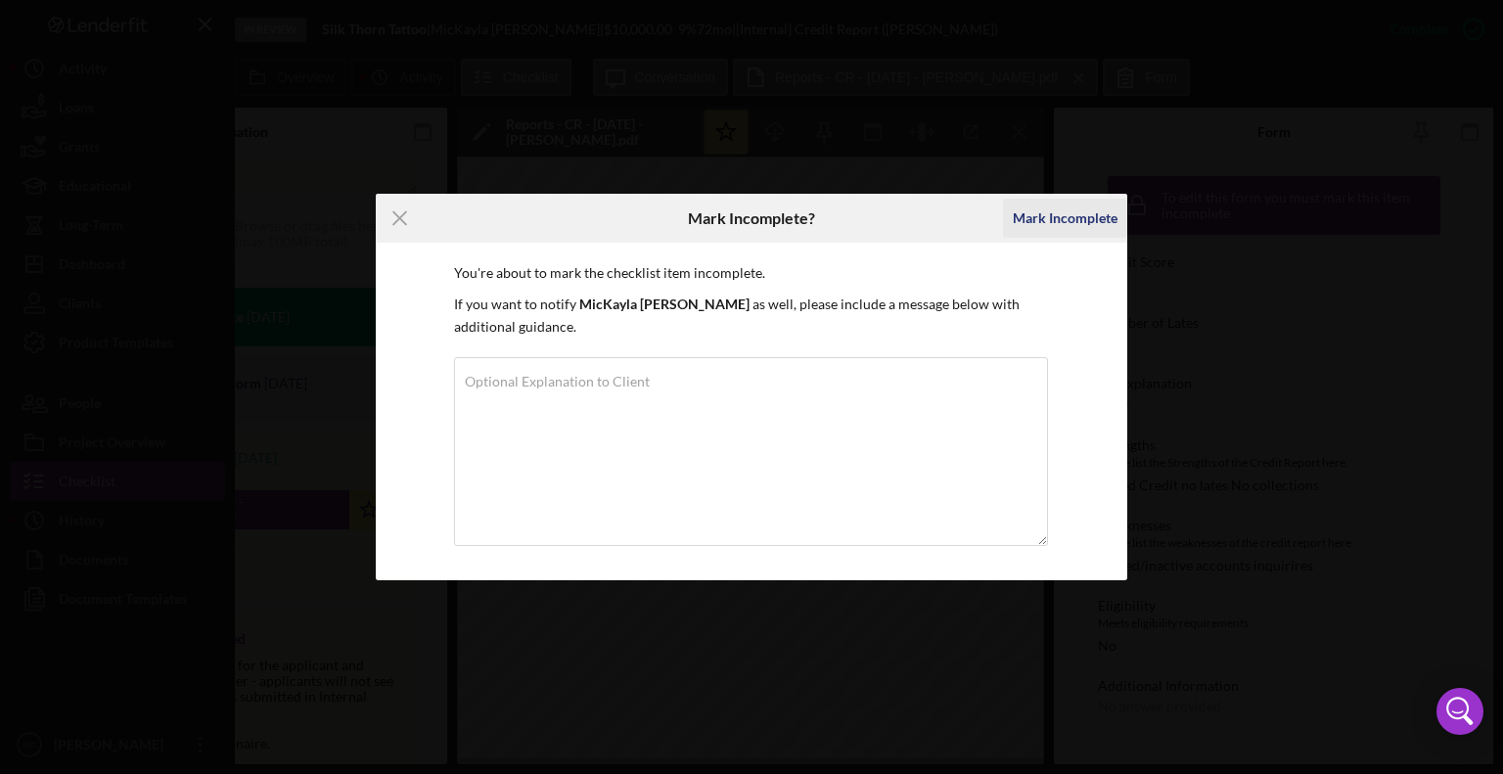
click at [1077, 206] on div "Mark Incomplete" at bounding box center [1065, 218] width 105 height 39
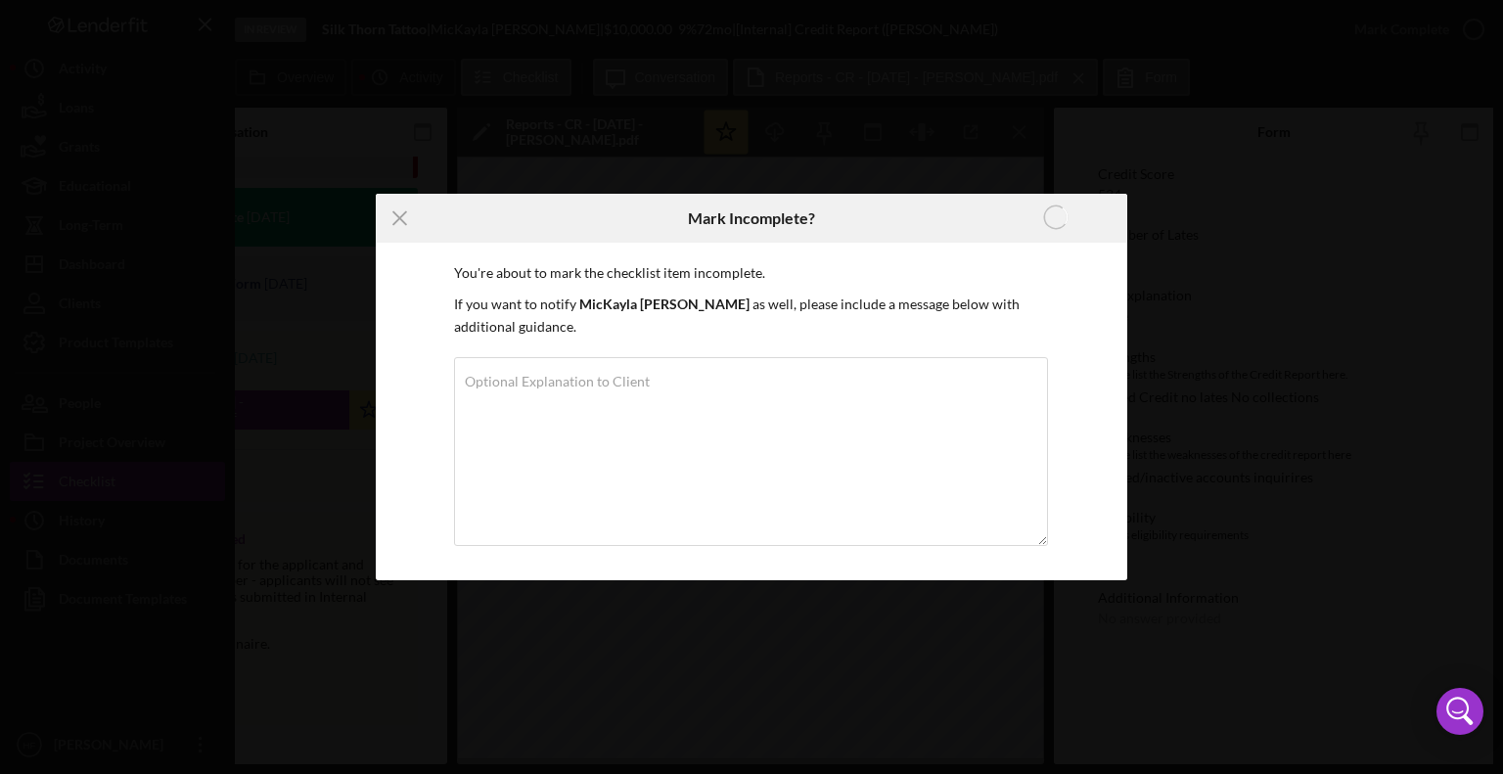
scroll to position [212, 0]
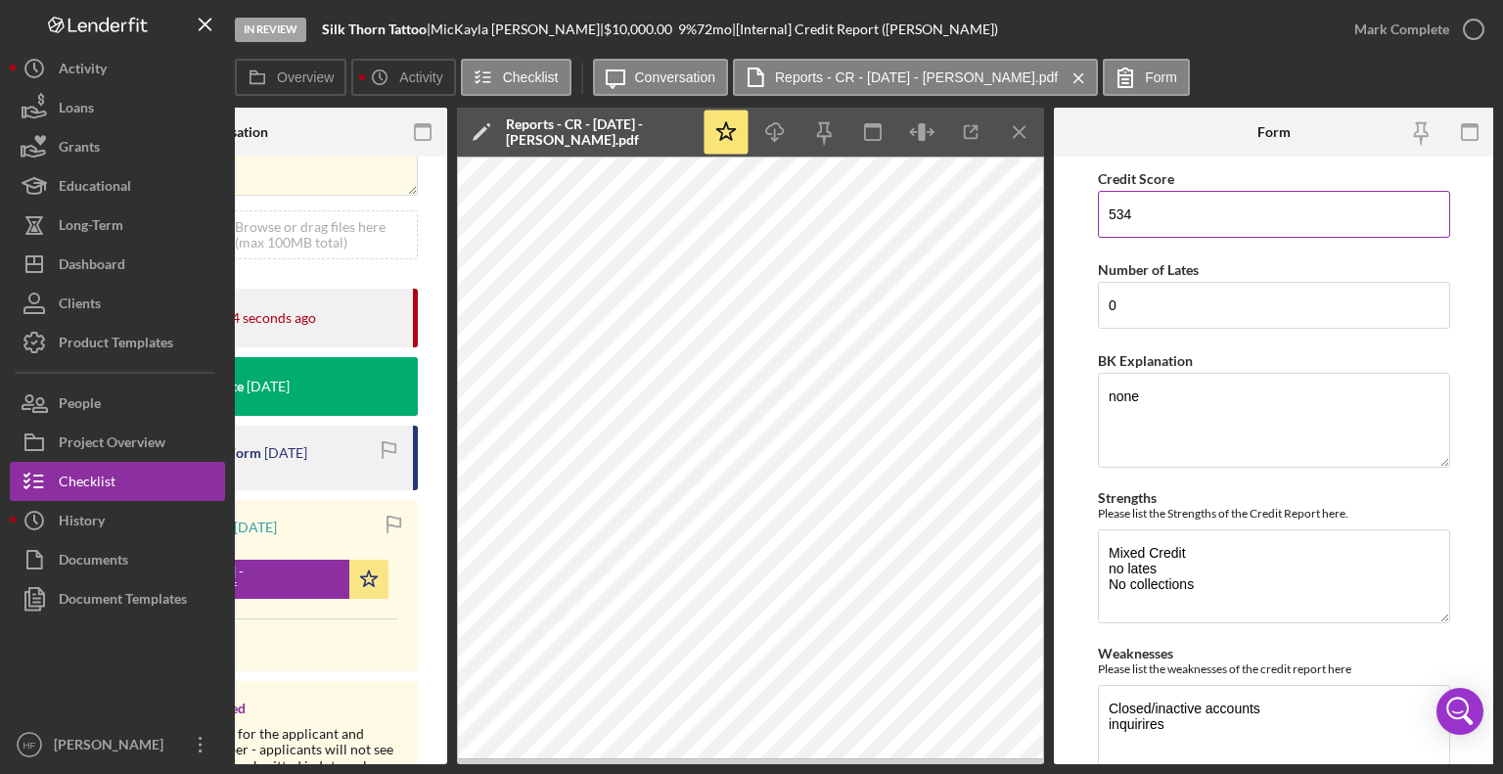
click at [1118, 217] on input "534" at bounding box center [1274, 214] width 352 height 47
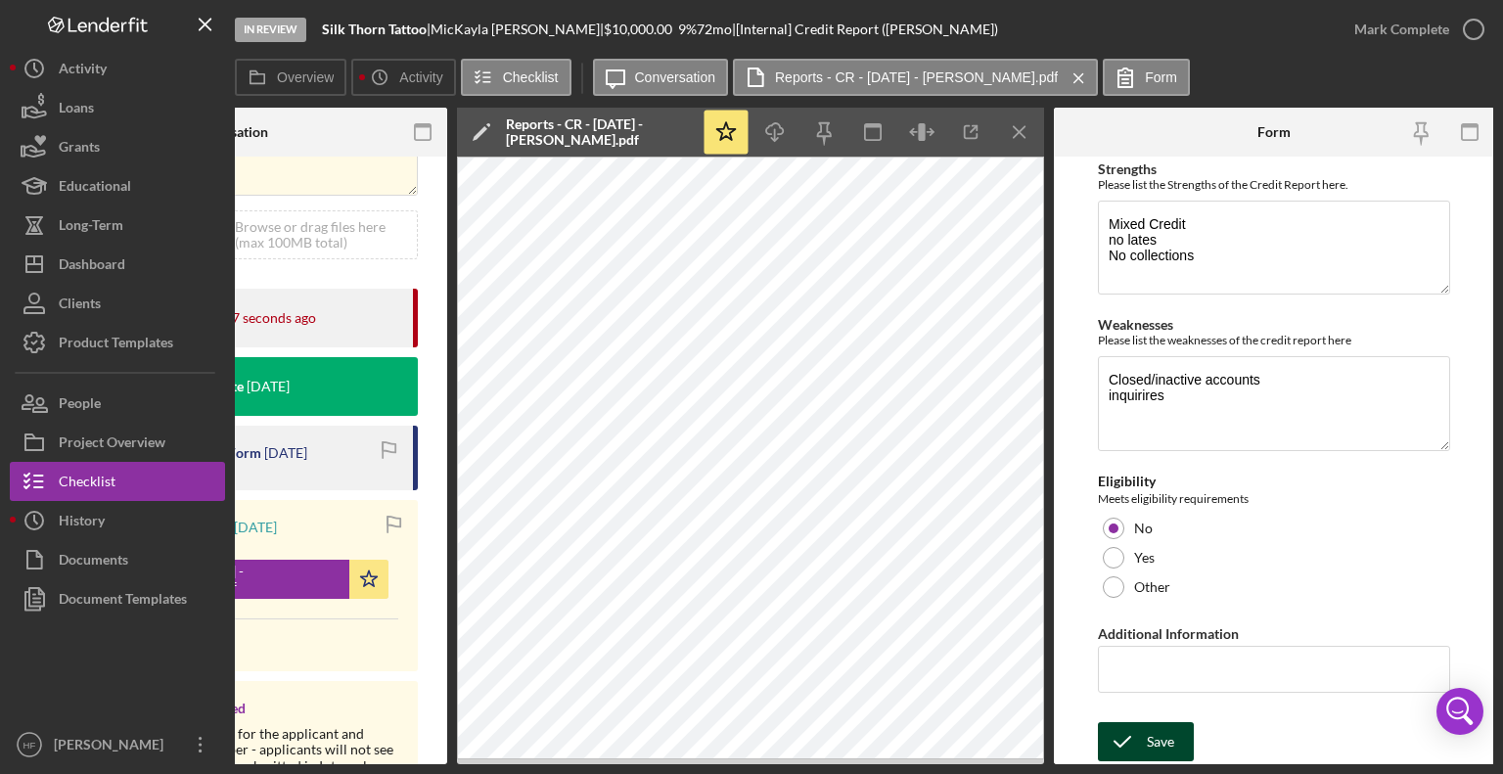
type input "634"
click at [1155, 740] on div "Save" at bounding box center [1160, 741] width 27 height 39
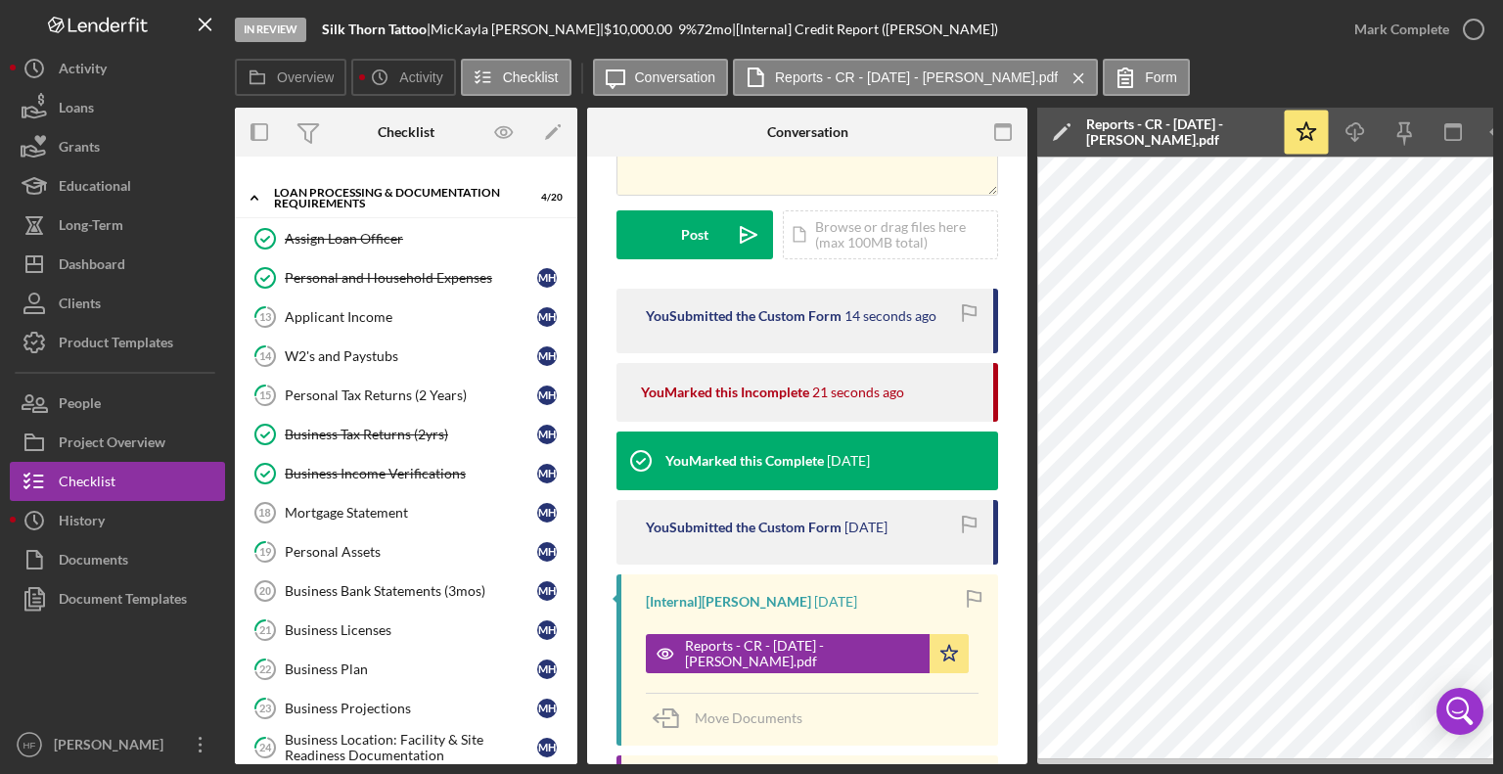
scroll to position [595, 0]
click at [399, 351] on div "W2's and Paystubs" at bounding box center [411, 356] width 252 height 16
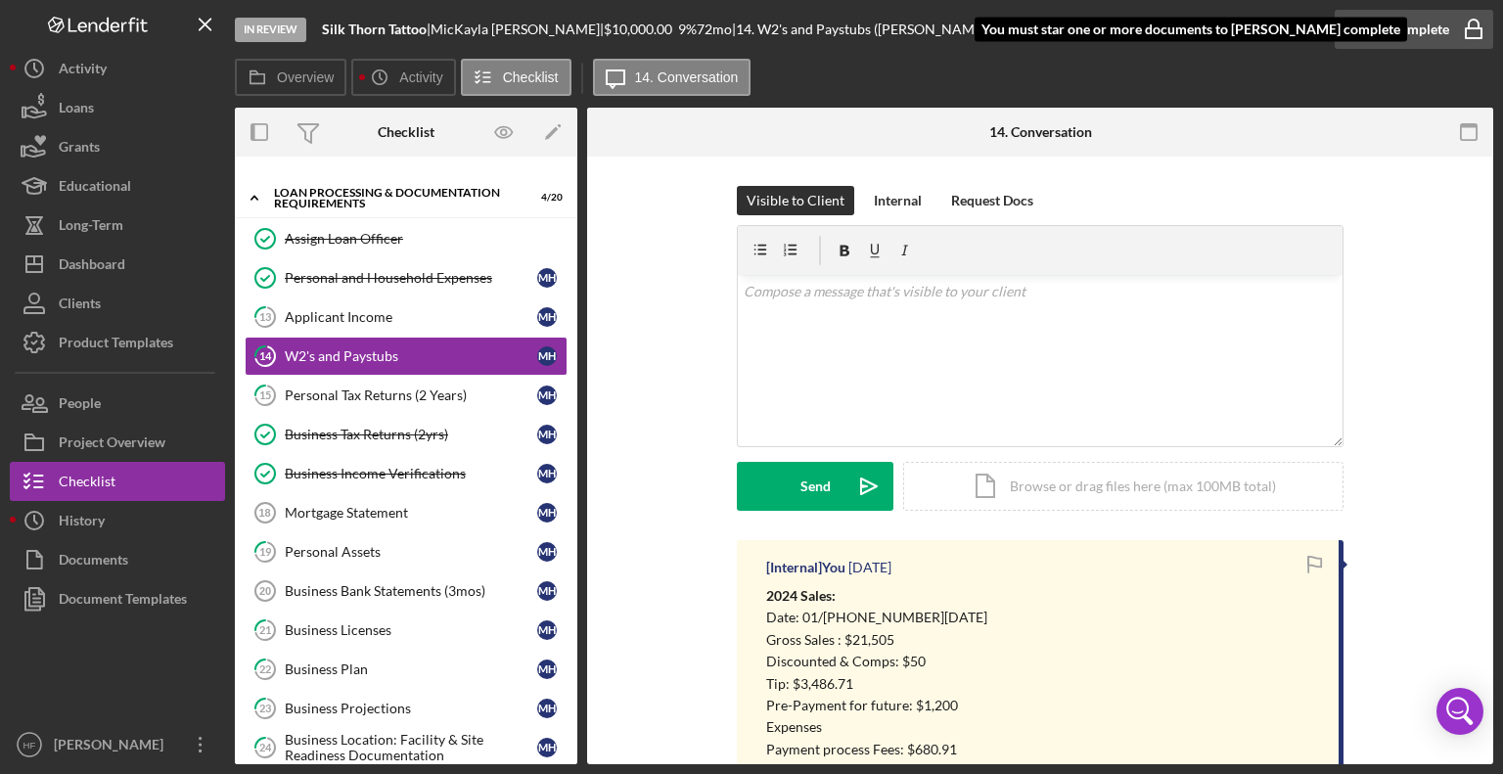
click at [1444, 36] on div "Mark Complete" at bounding box center [1401, 29] width 95 height 39
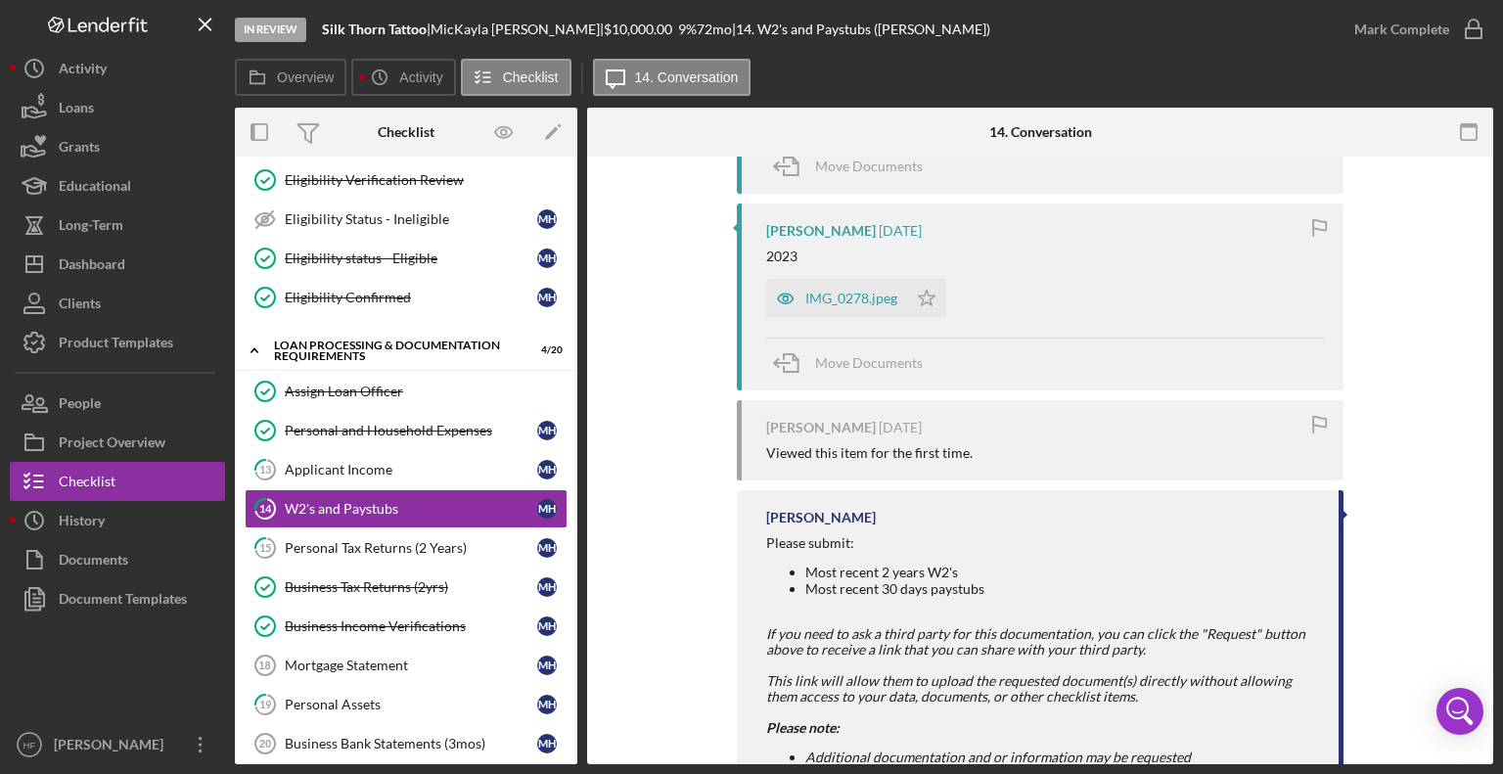
scroll to position [868, 0]
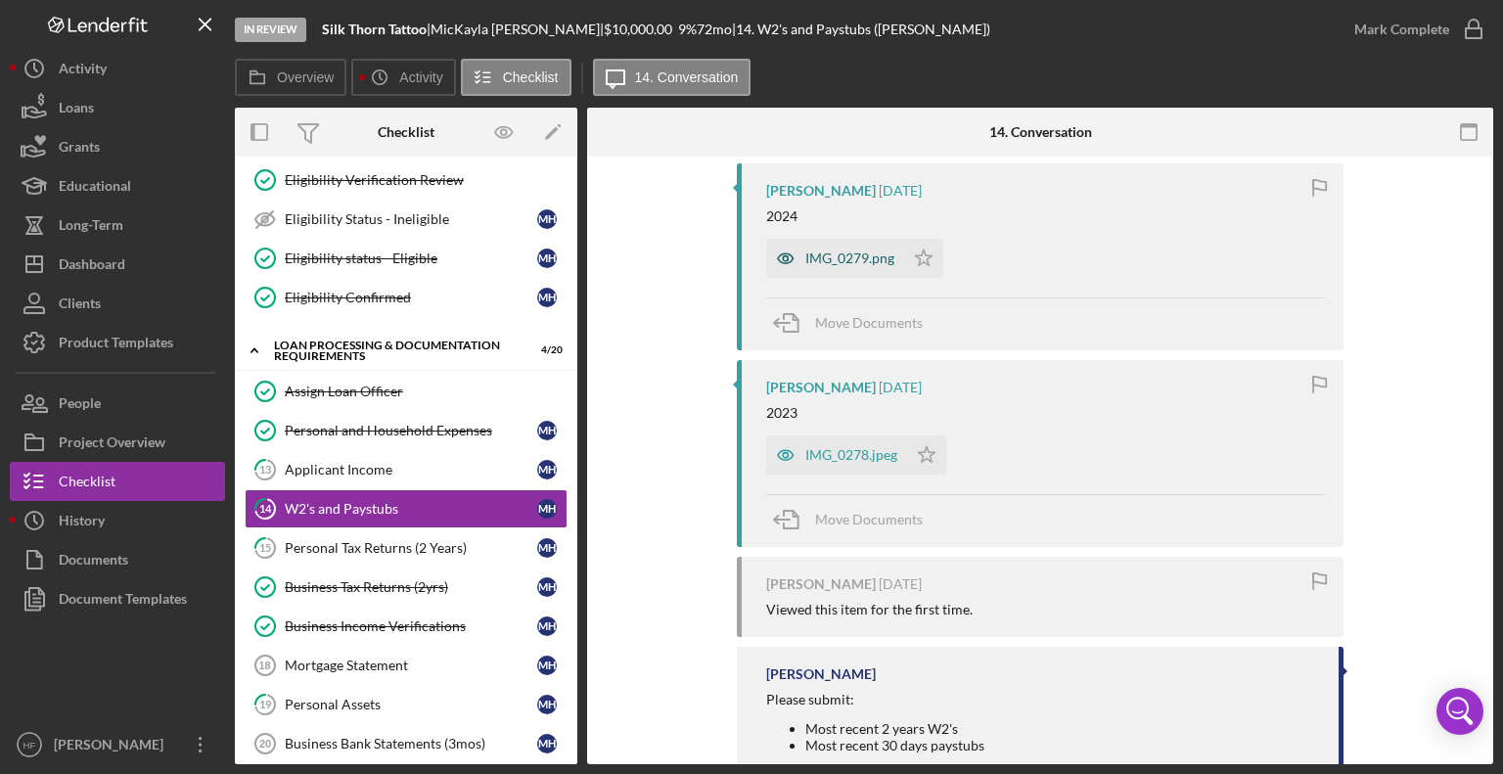
click at [831, 268] on div "IMG_0279.png" at bounding box center [835, 258] width 138 height 39
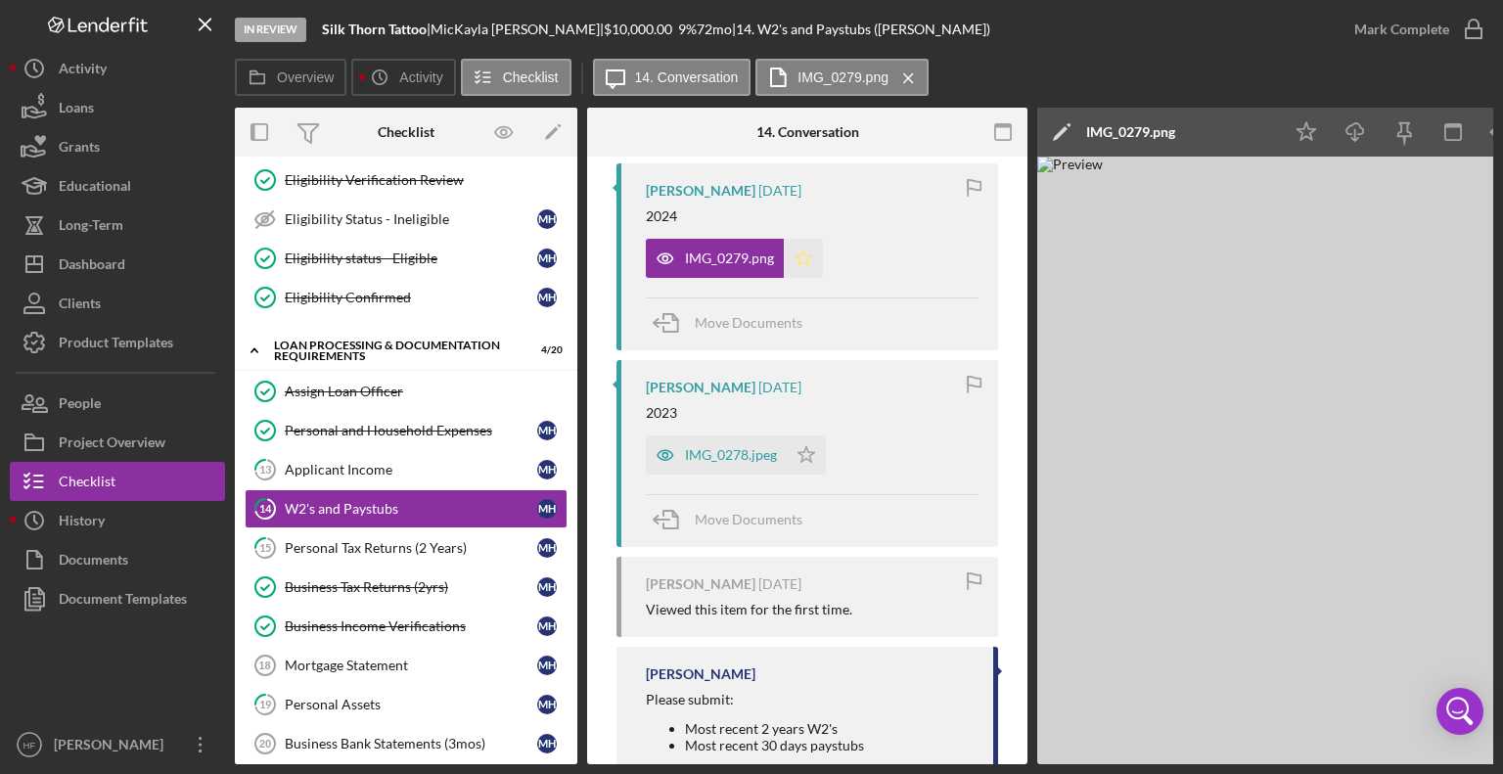
click at [807, 252] on icon "Icon/Star" at bounding box center [803, 258] width 39 height 39
click at [810, 453] on icon "Icon/Star" at bounding box center [806, 454] width 39 height 39
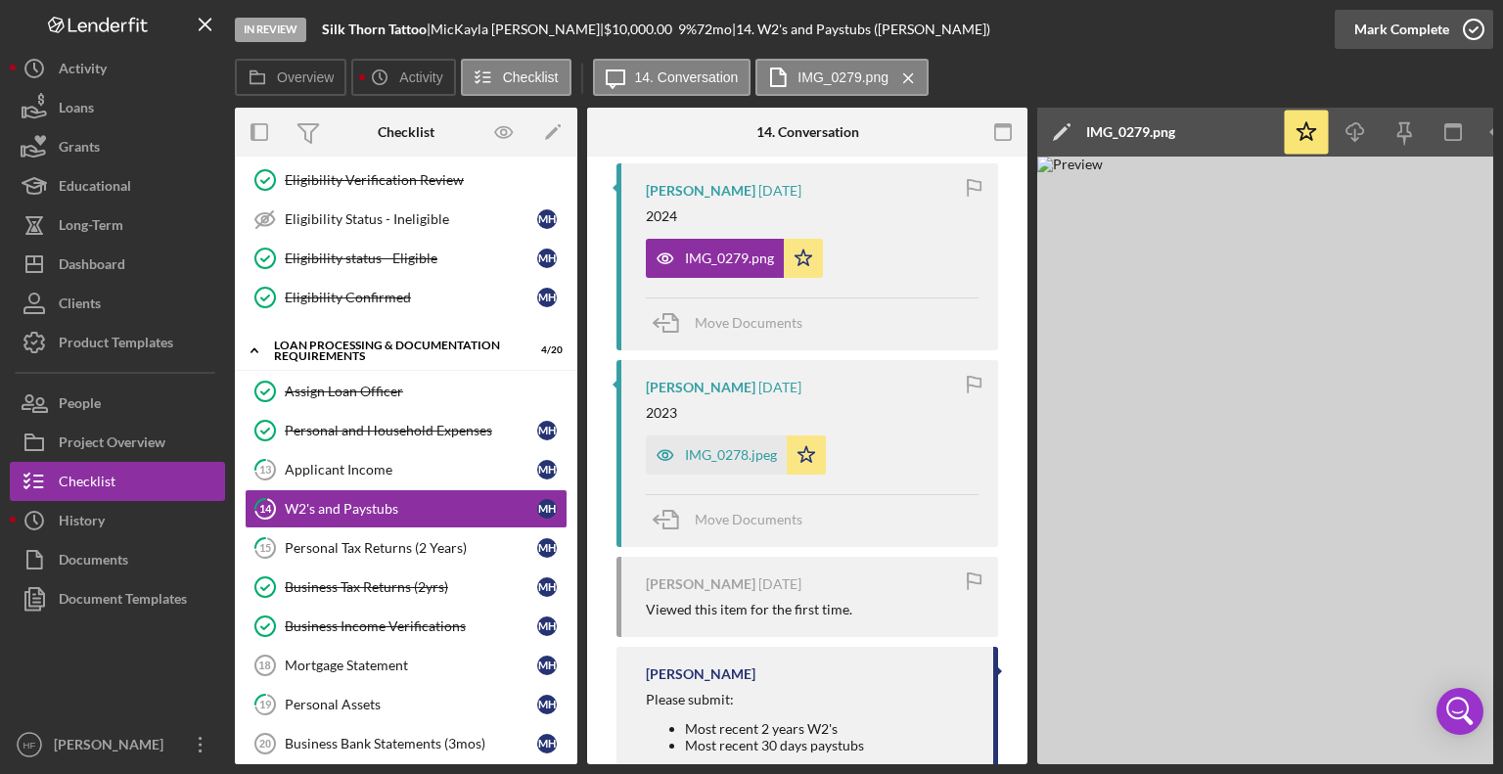
click at [1446, 40] on button "Mark Complete" at bounding box center [1414, 29] width 159 height 39
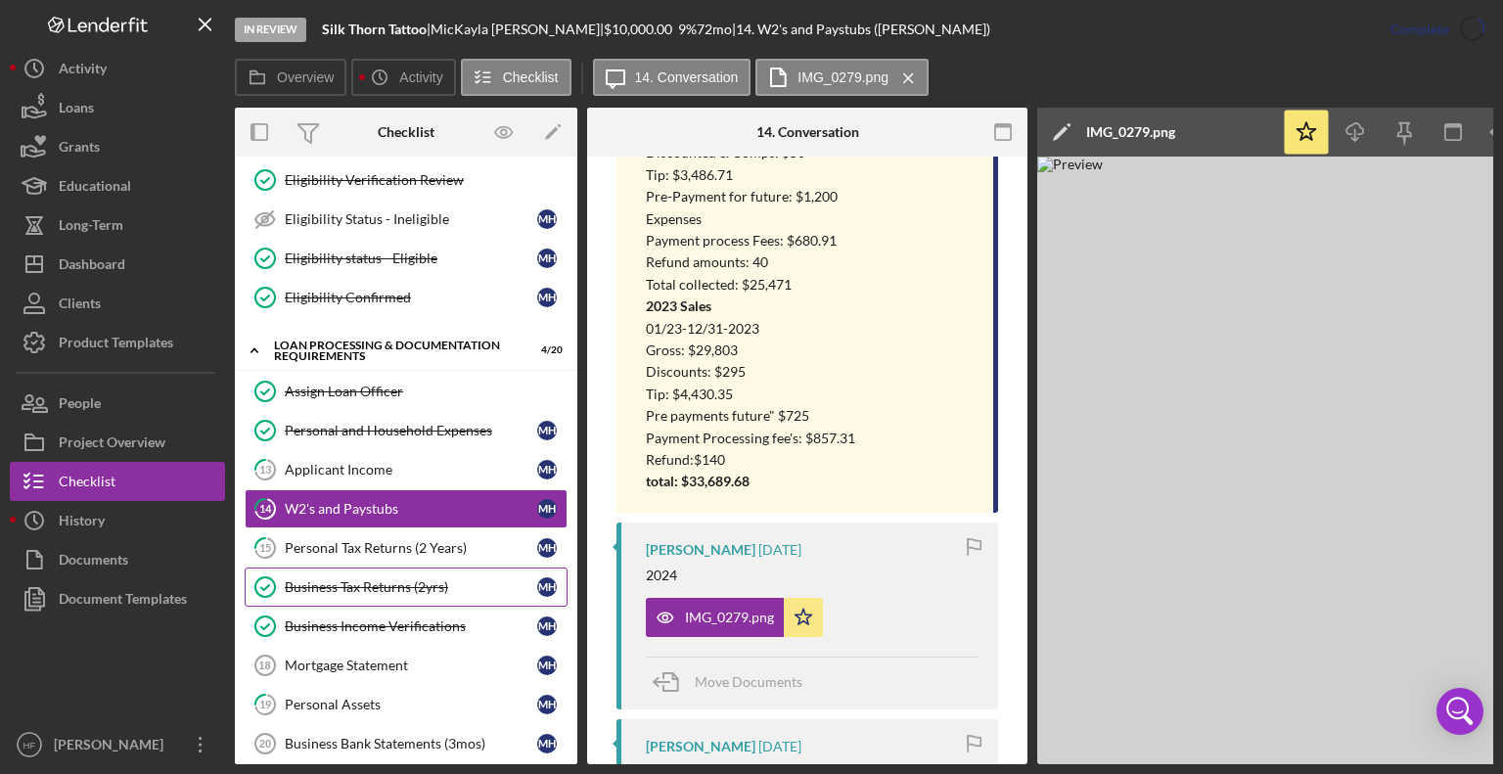
scroll to position [1227, 0]
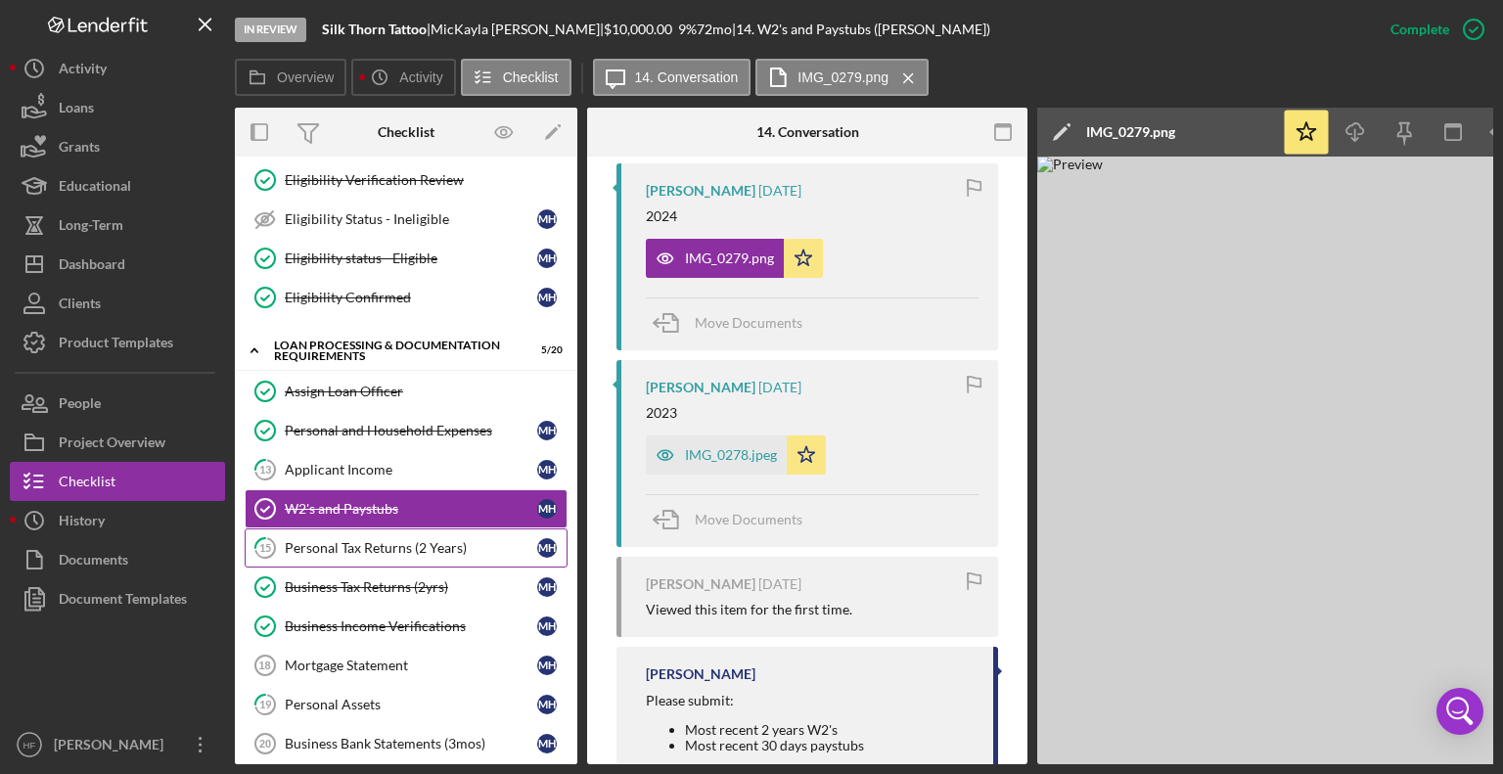
click at [397, 551] on link "15 Personal Tax Returns (2 Years) M H" at bounding box center [406, 547] width 323 height 39
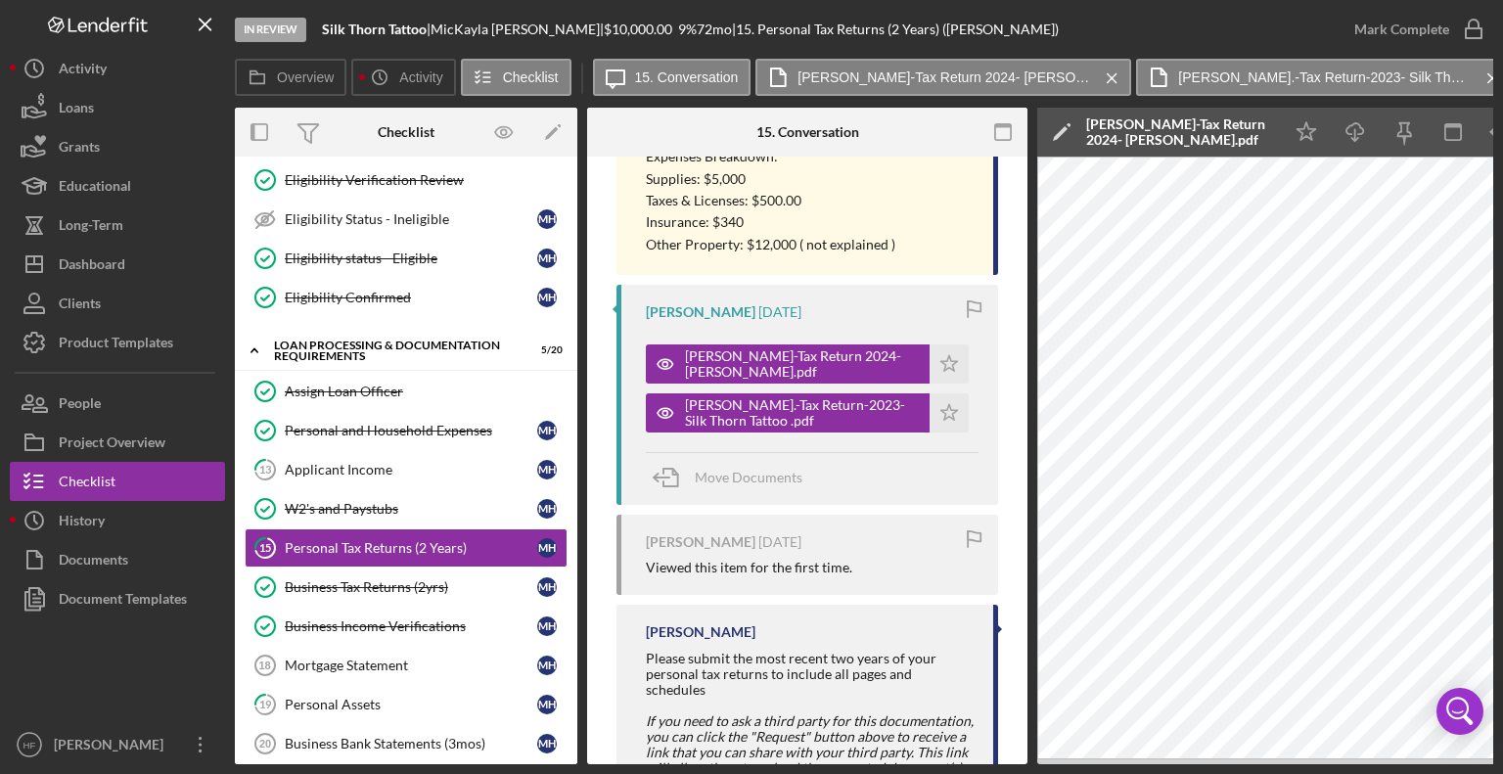
scroll to position [1169, 0]
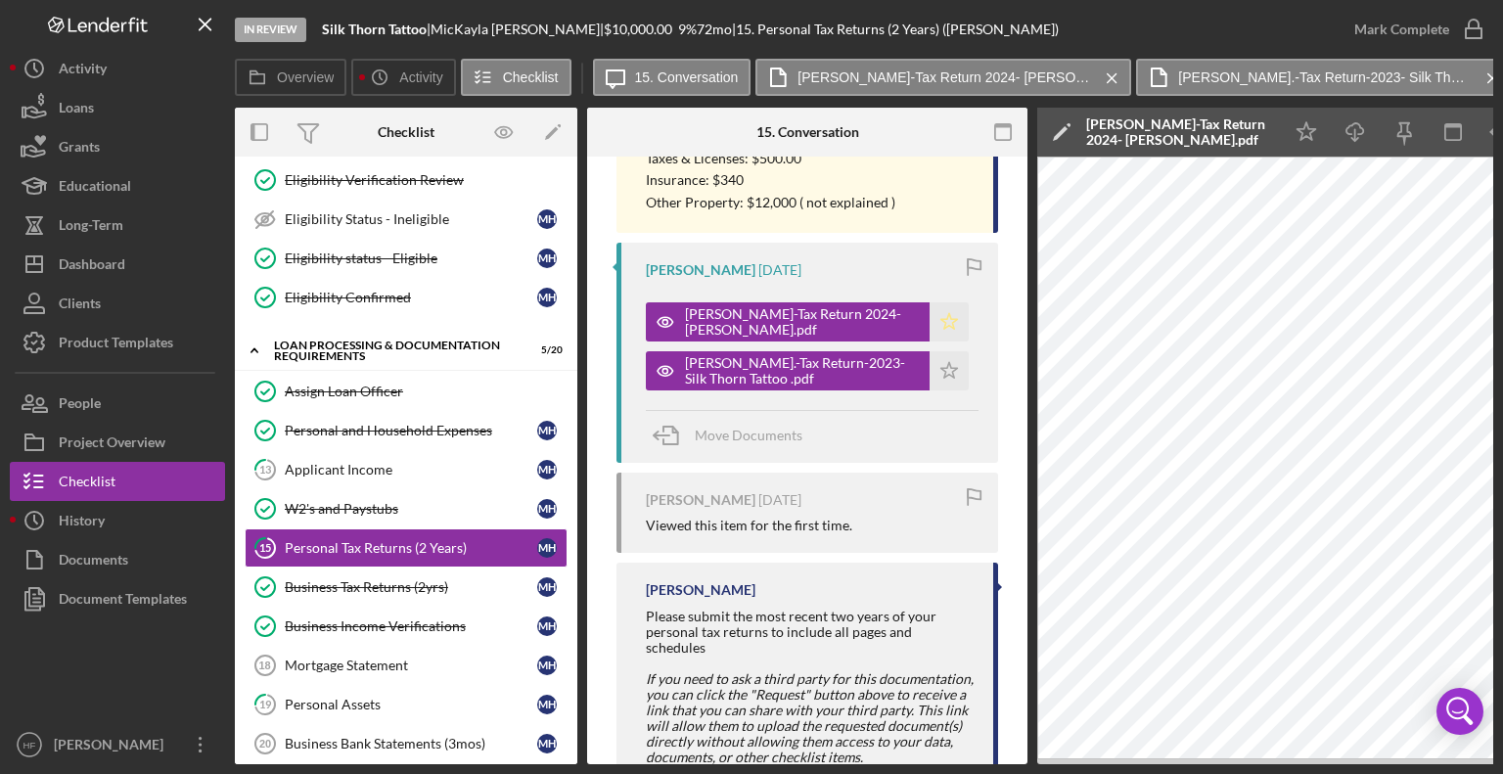
click at [937, 333] on icon "Icon/Star" at bounding box center [949, 321] width 39 height 39
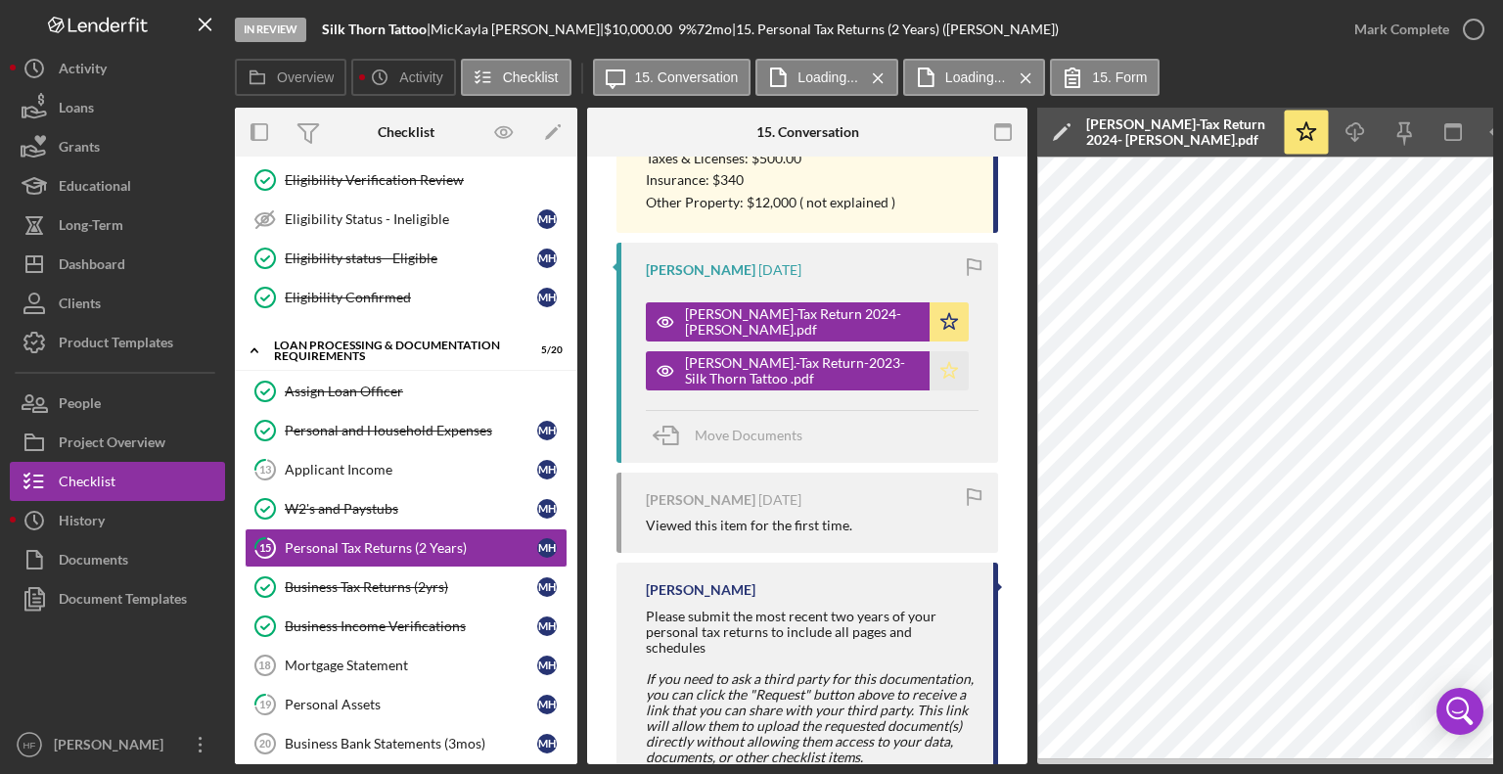
click at [942, 364] on polygon "button" at bounding box center [949, 370] width 17 height 16
click at [1455, 44] on icon "button" at bounding box center [1473, 29] width 49 height 49
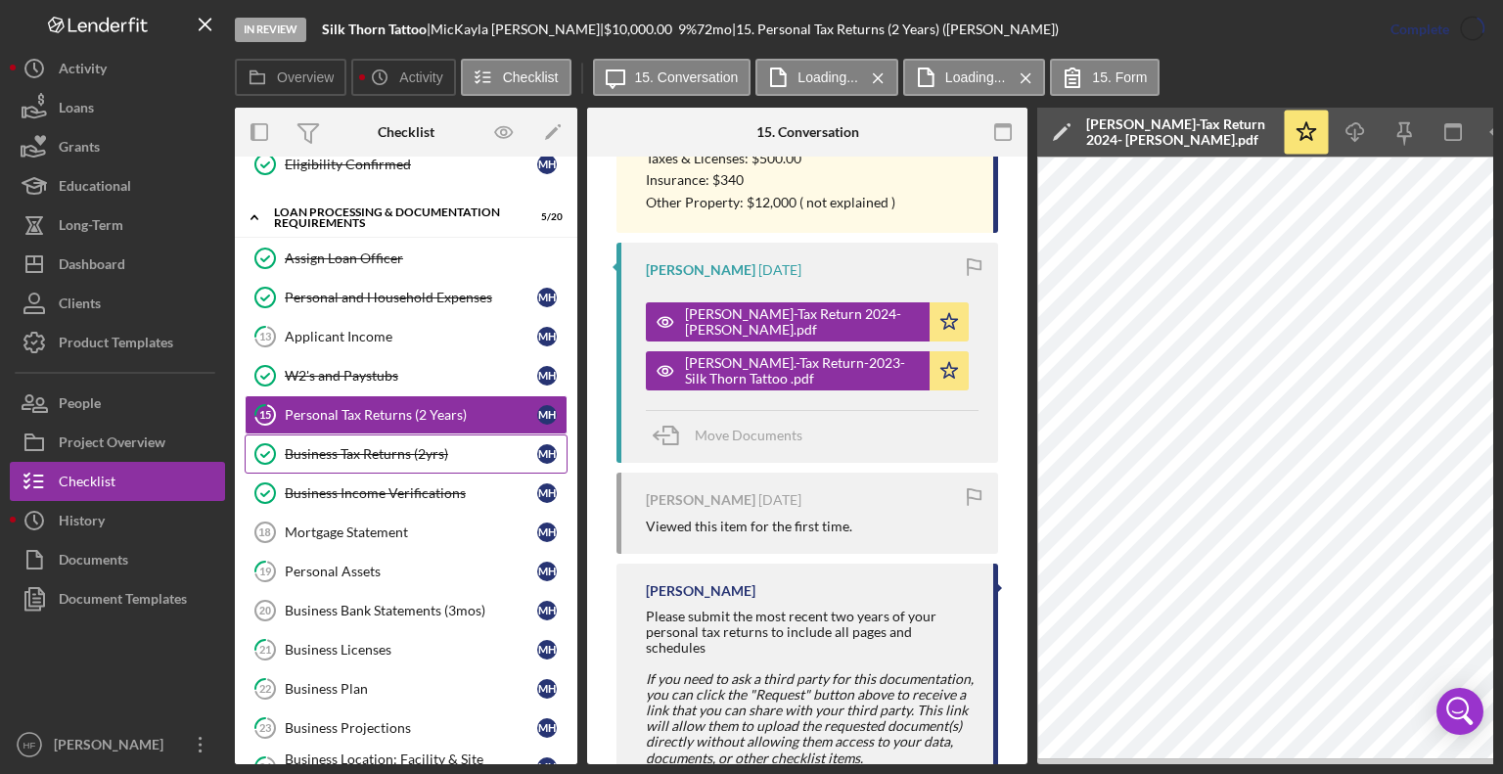
scroll to position [578, 0]
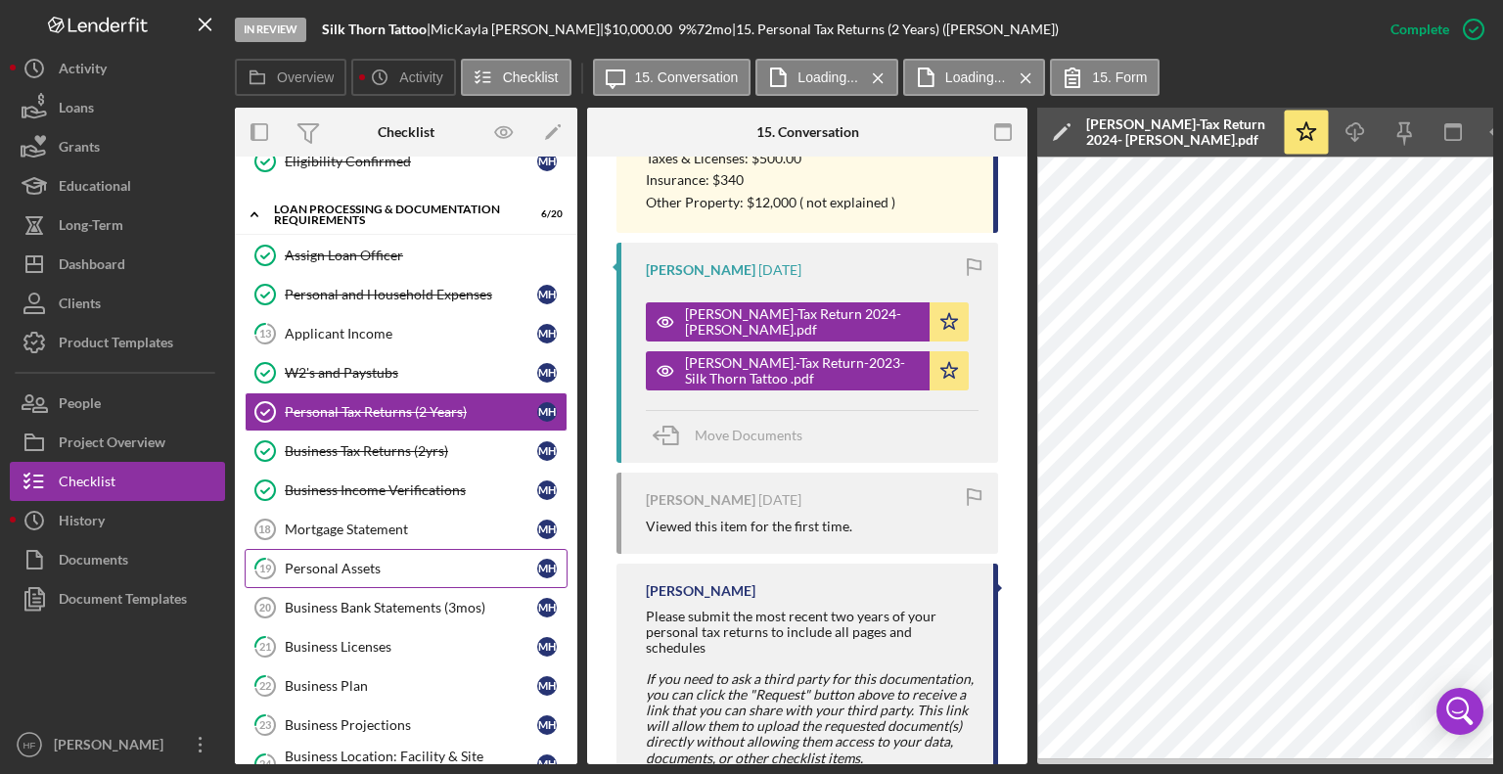
click at [450, 561] on div "Personal Assets" at bounding box center [411, 569] width 252 height 16
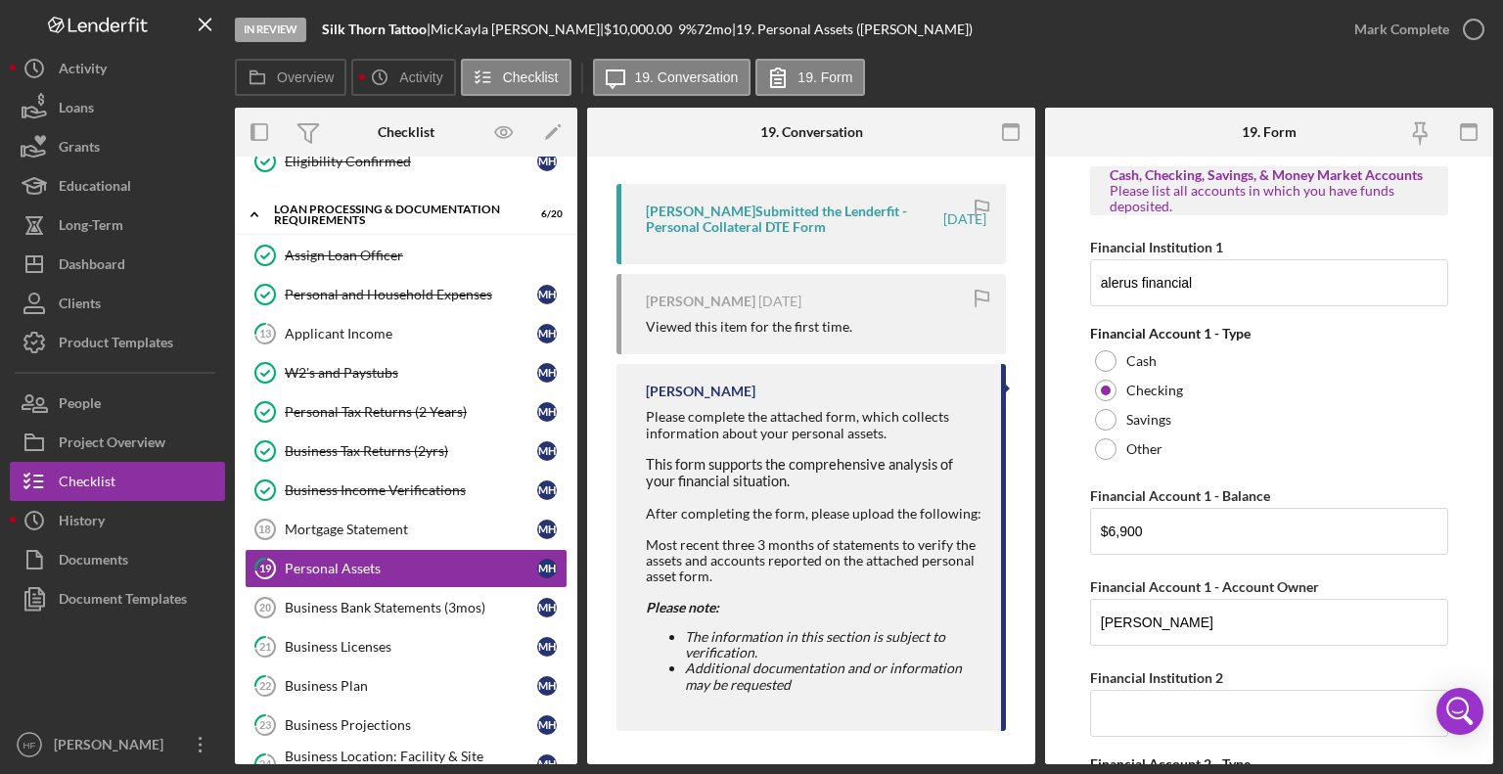
scroll to position [359, 0]
click at [449, 607] on link "Business Bank Statements (3mos) 20 Business Bank Statements (3mos) M H" at bounding box center [406, 607] width 323 height 39
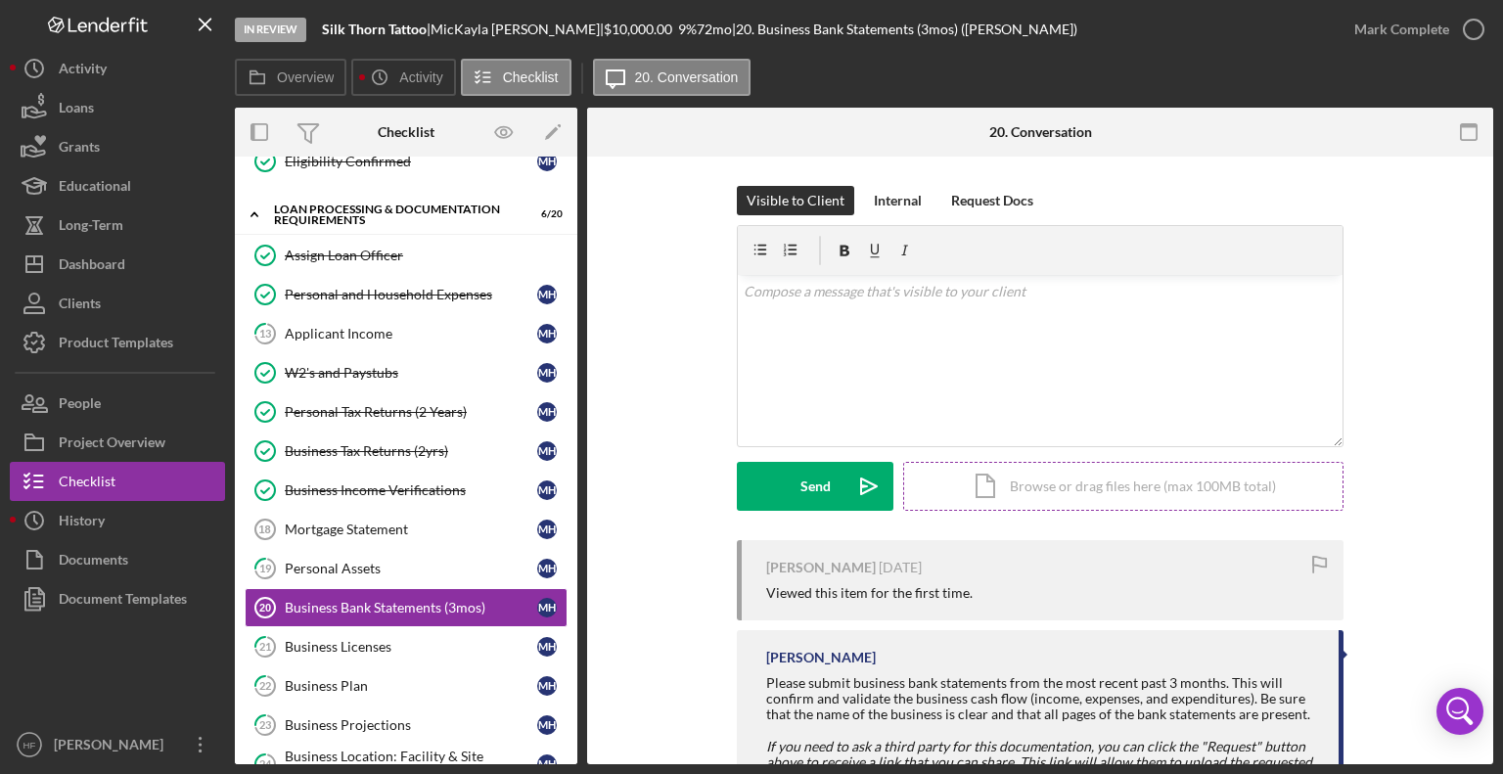
scroll to position [100, 0]
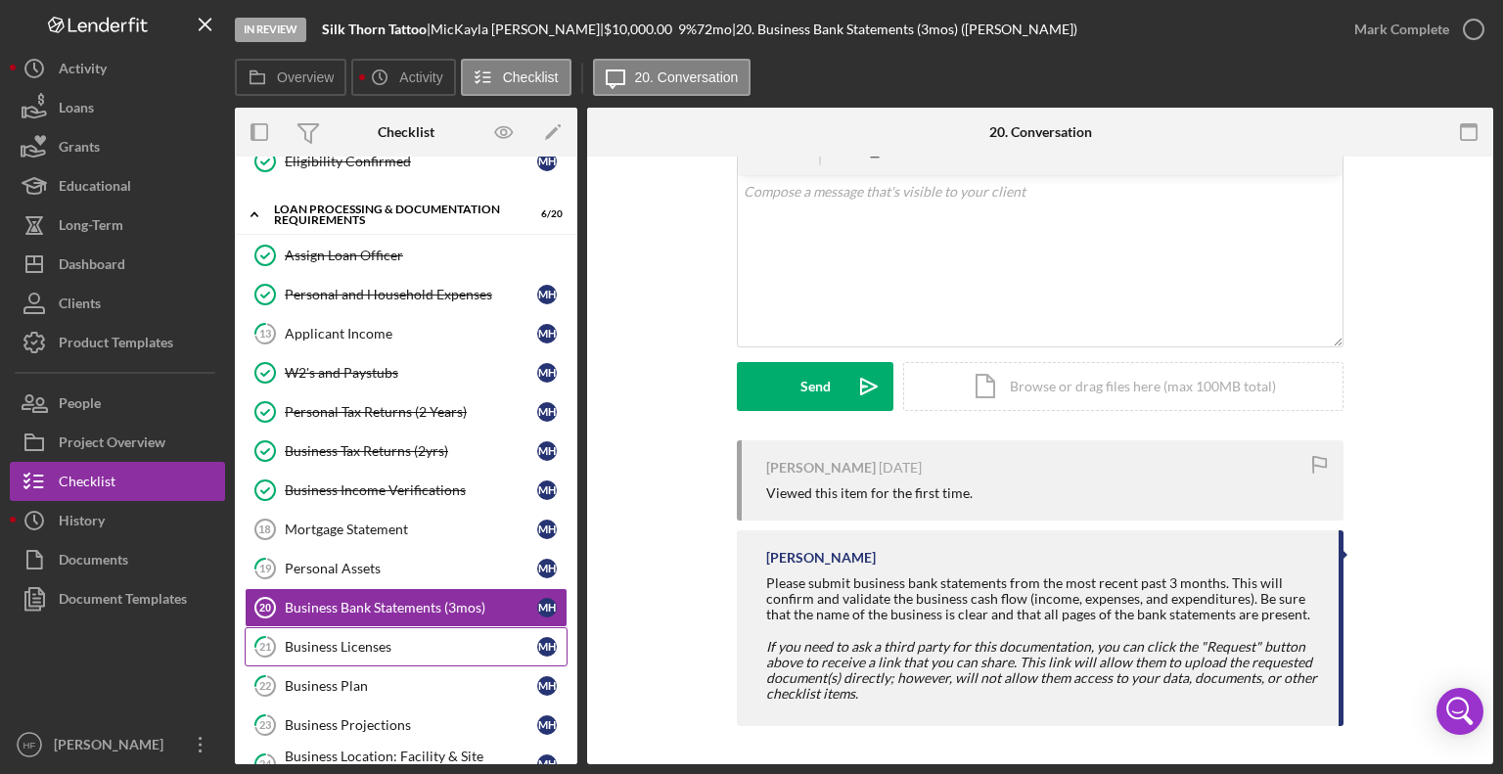
click at [416, 641] on div "Business Licenses" at bounding box center [411, 647] width 252 height 16
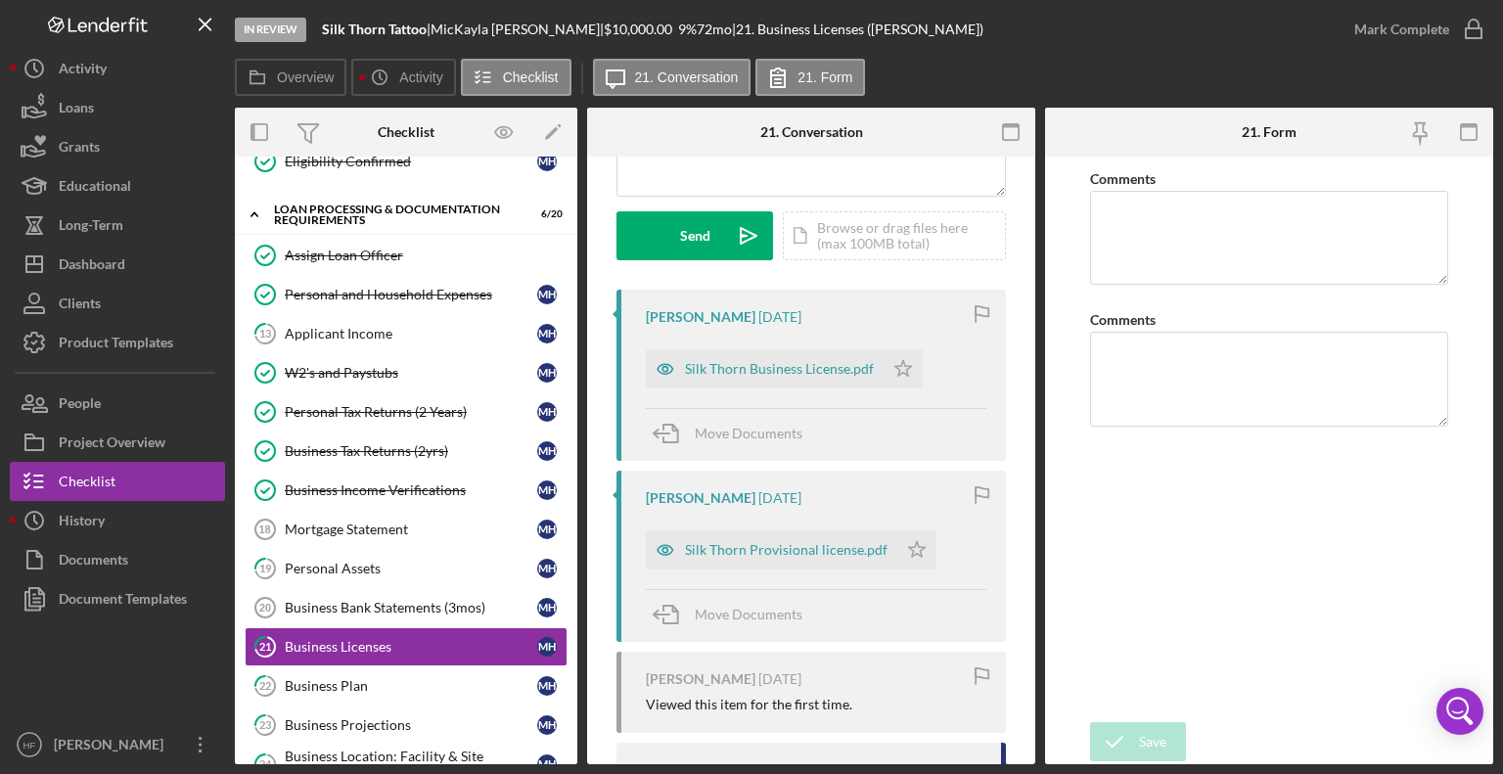
scroll to position [252, 0]
click at [822, 367] on div "Silk Thorn Business License.pdf" at bounding box center [779, 367] width 189 height 16
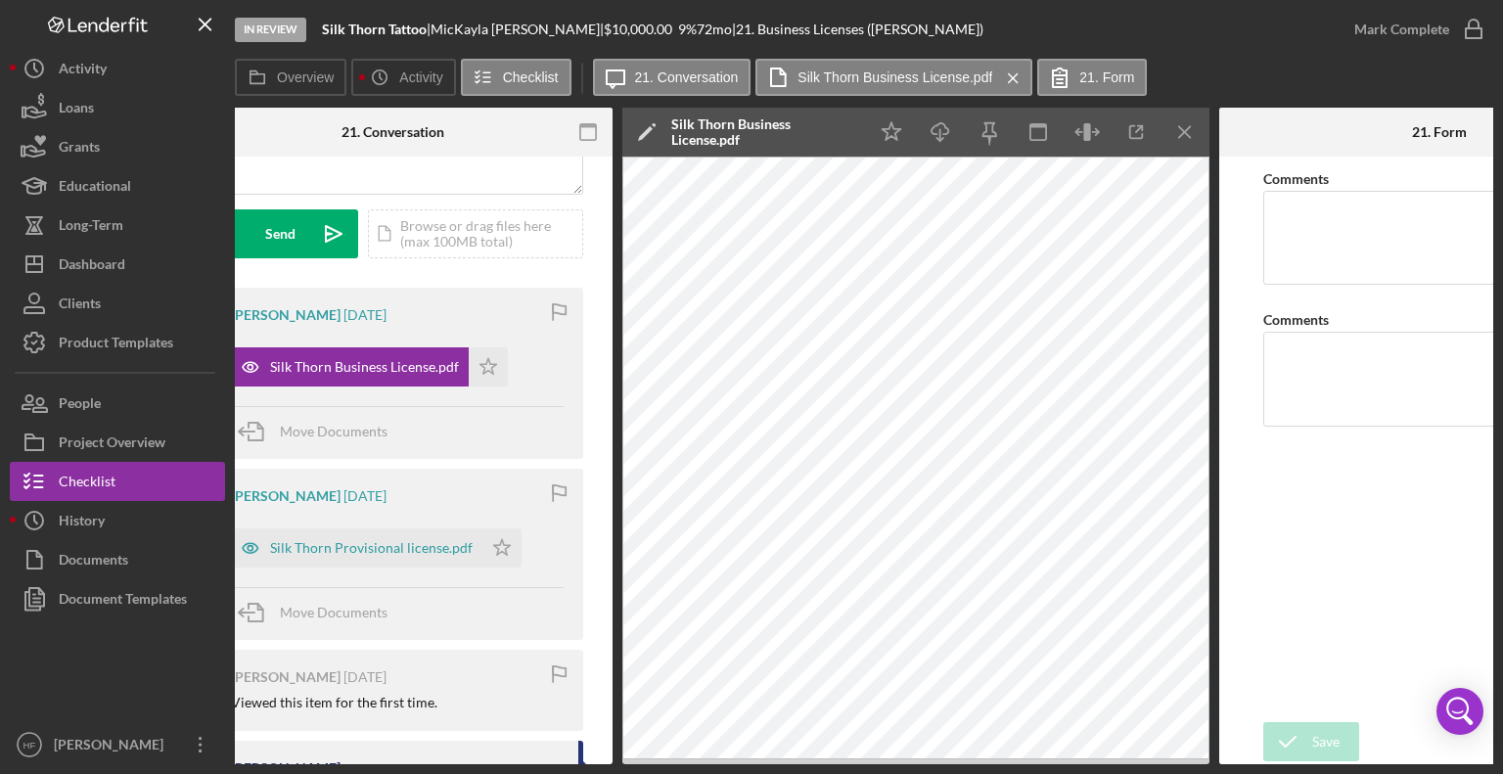
scroll to position [0, 418]
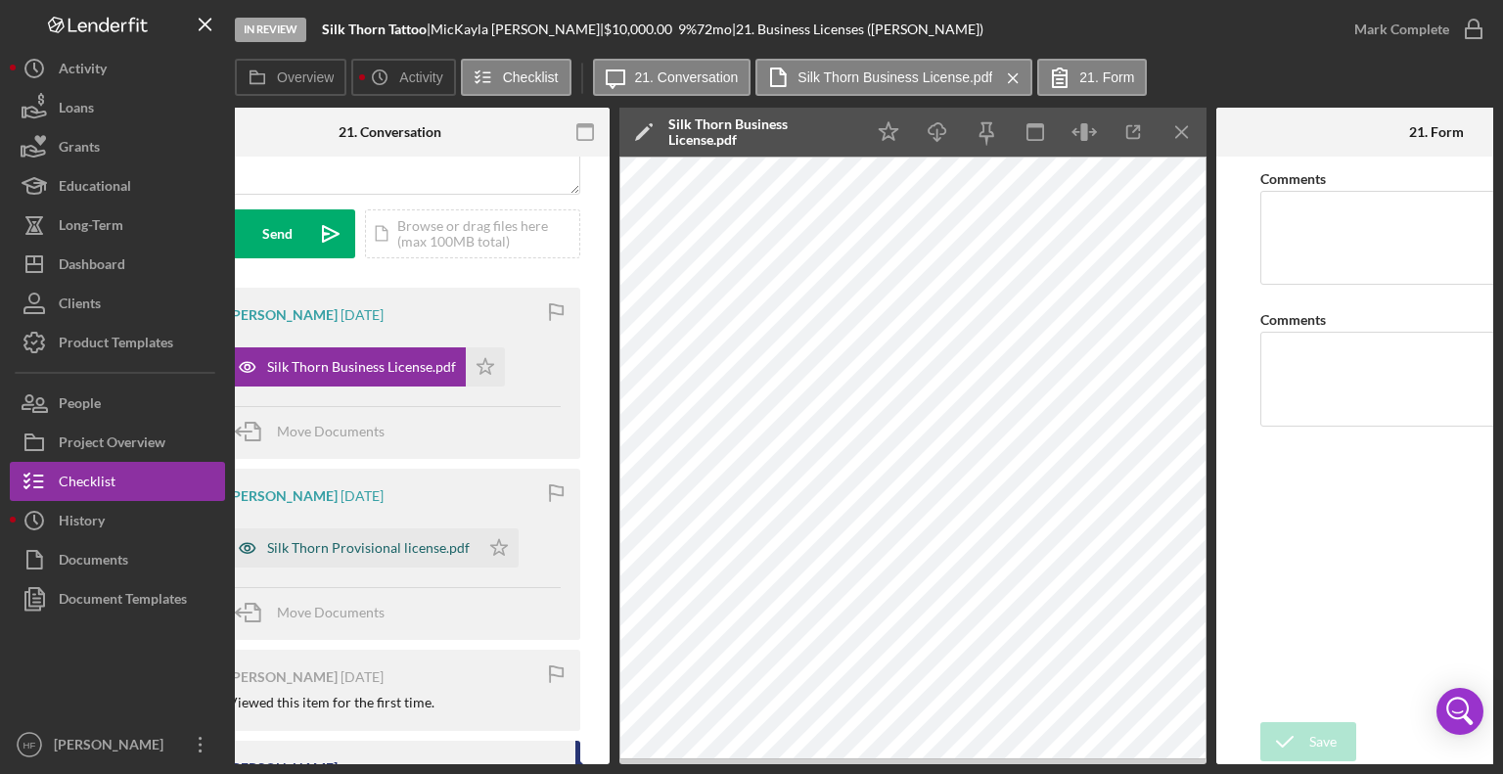
click at [418, 561] on div "Silk Thorn Provisional license.pdf" at bounding box center [353, 547] width 251 height 39
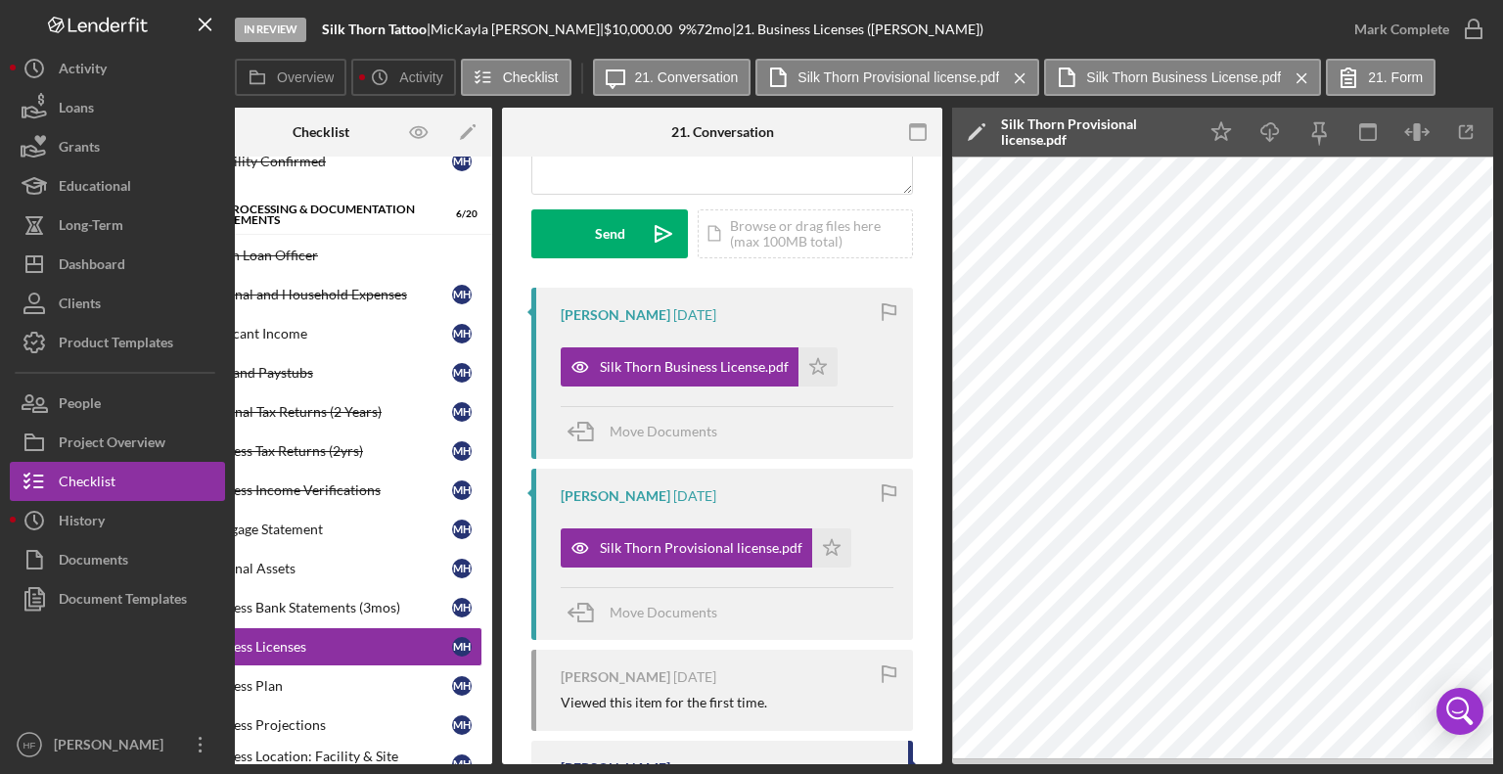
scroll to position [0, 35]
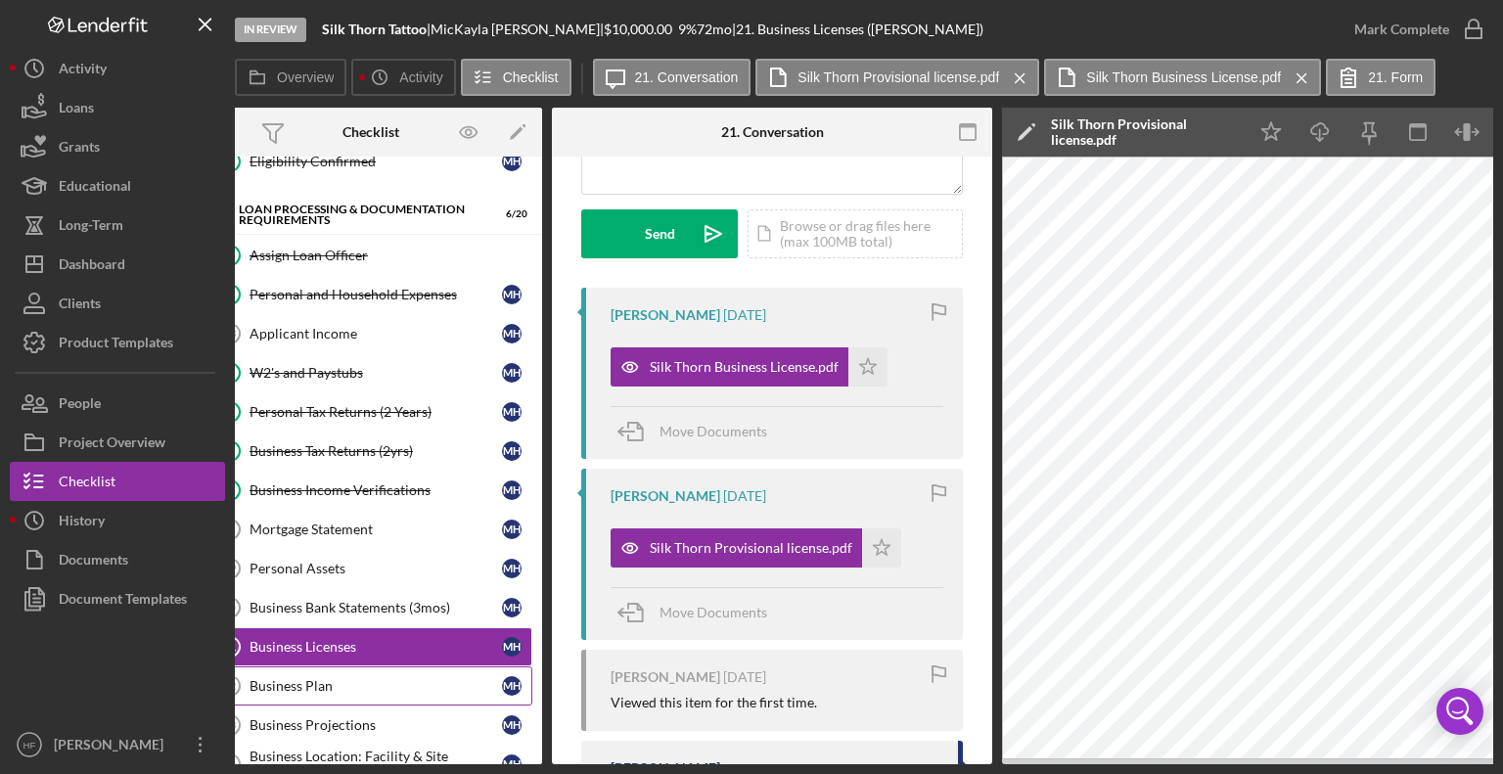
click at [385, 680] on div "Business Plan" at bounding box center [376, 686] width 252 height 16
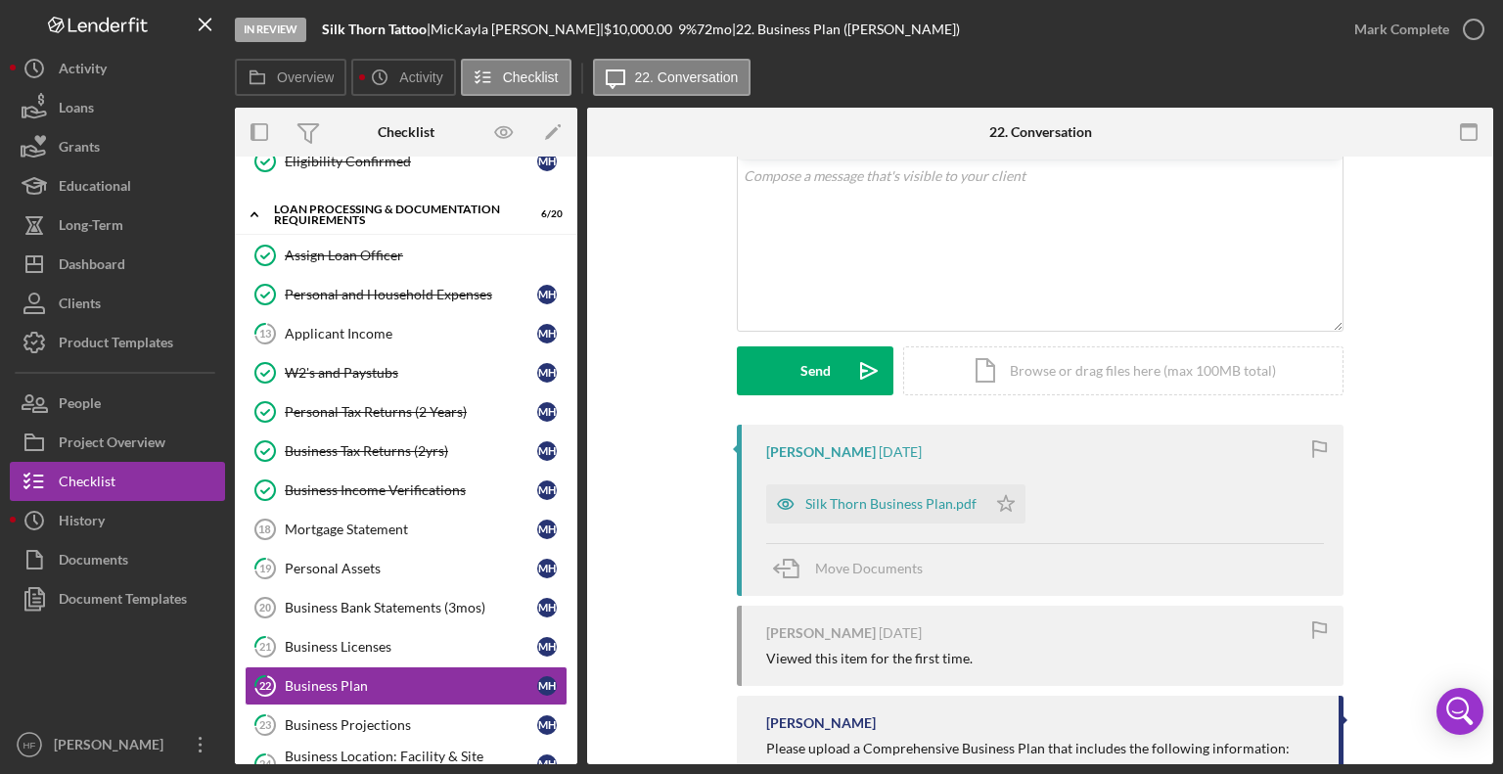
scroll to position [117, 0]
click at [908, 506] on div "Silk Thorn Business Plan.pdf" at bounding box center [890, 502] width 171 height 16
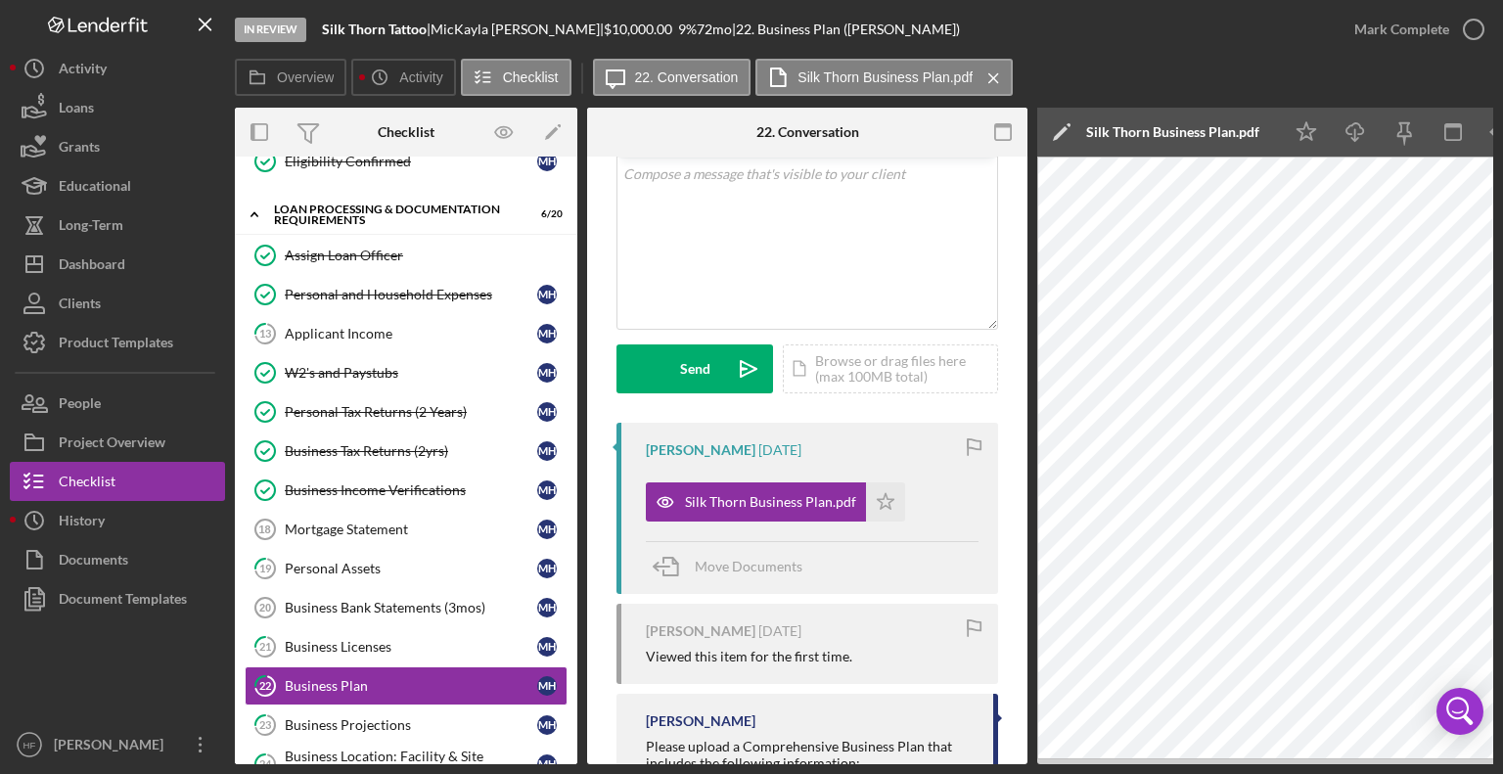
scroll to position [0, 130]
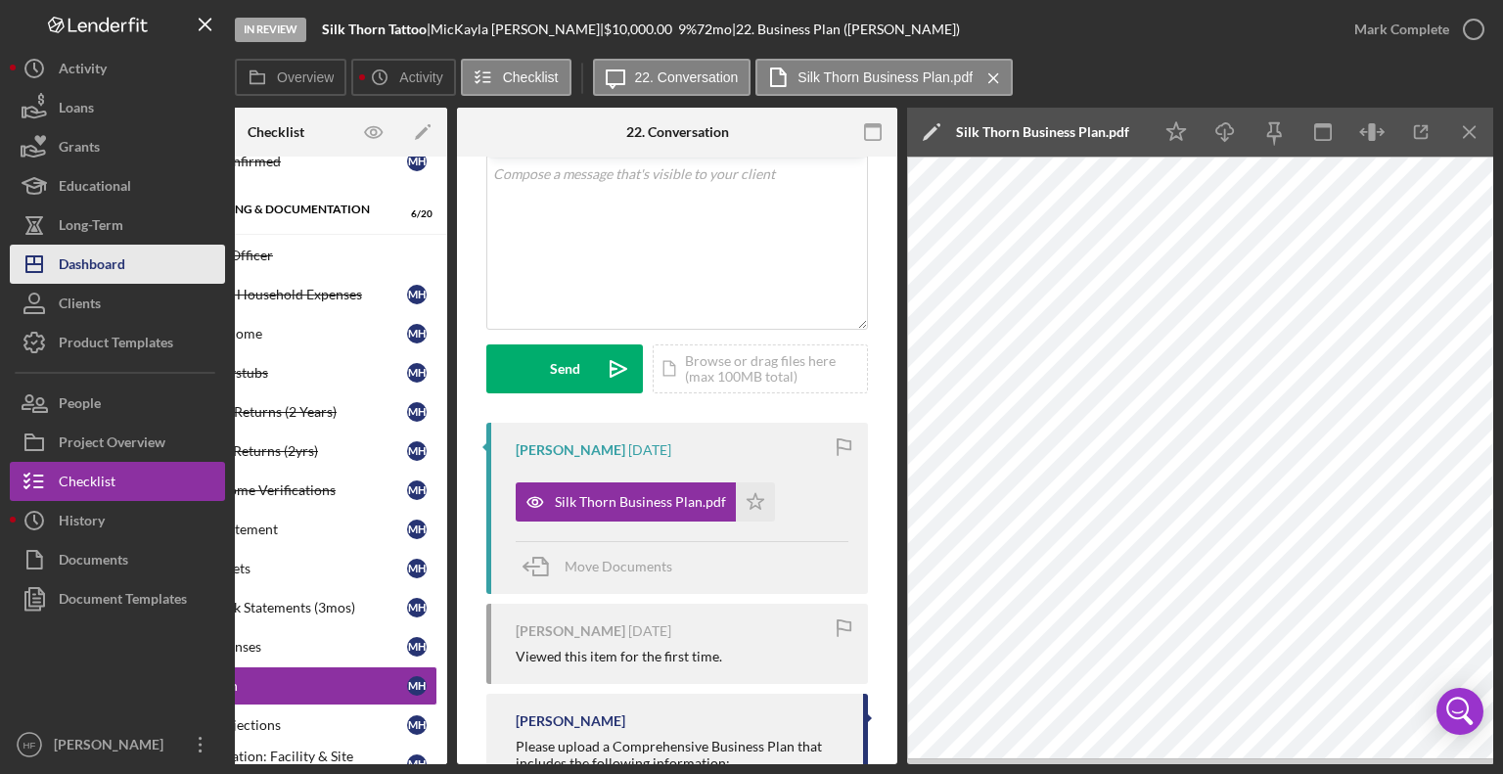
click at [117, 278] on div "Dashboard" at bounding box center [92, 267] width 67 height 44
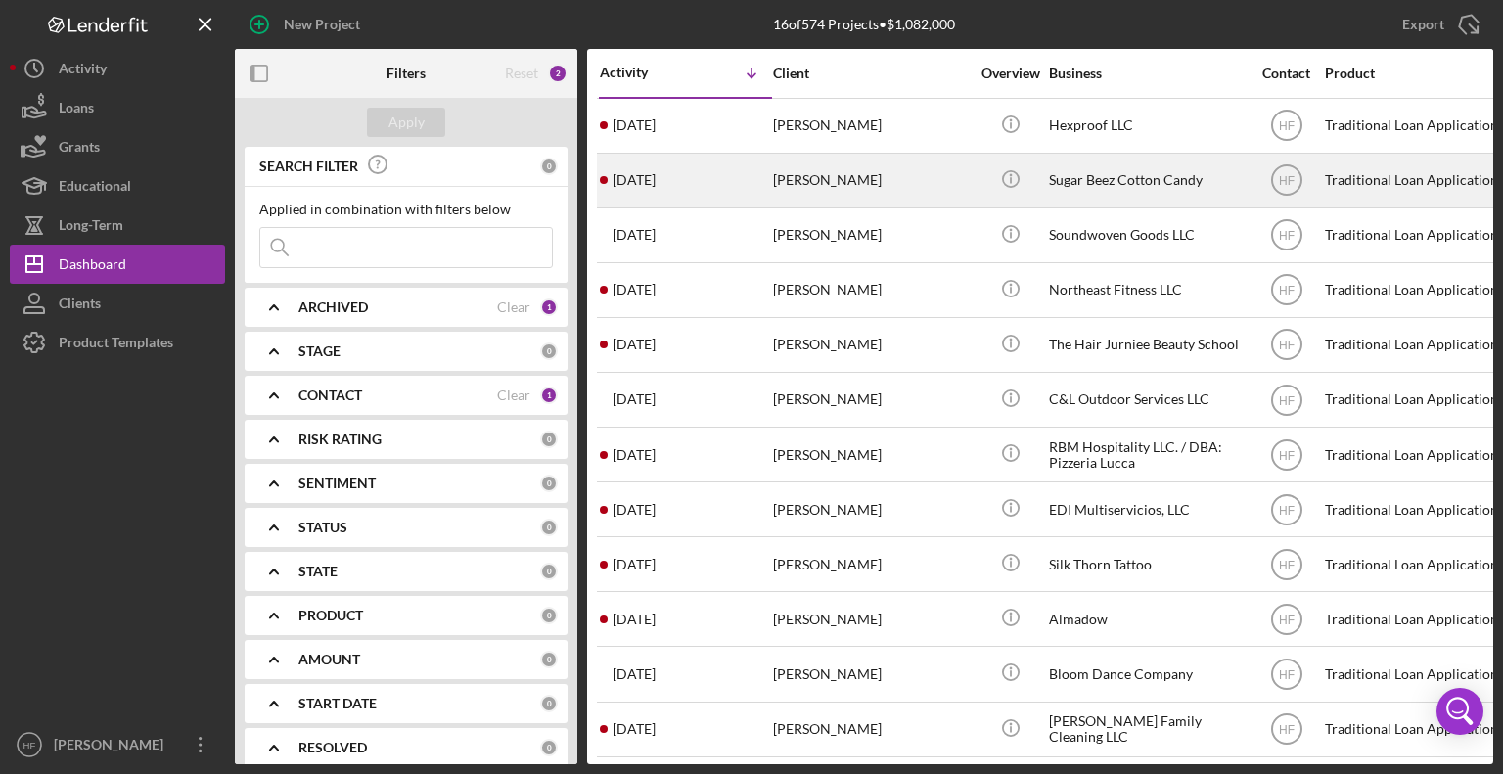
click at [920, 183] on div "[PERSON_NAME]" at bounding box center [871, 181] width 196 height 52
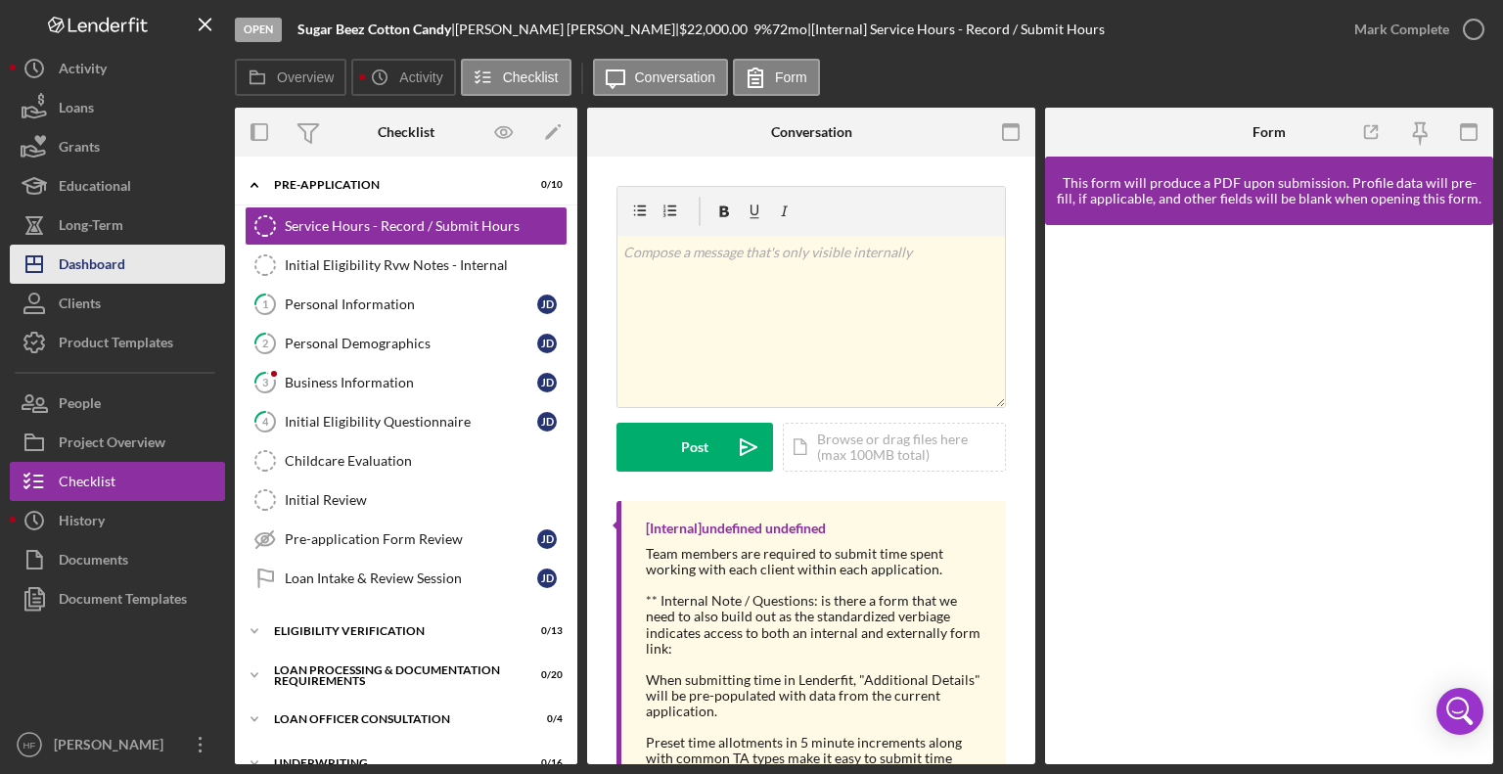
click at [165, 267] on button "Icon/Dashboard Dashboard" at bounding box center [117, 264] width 215 height 39
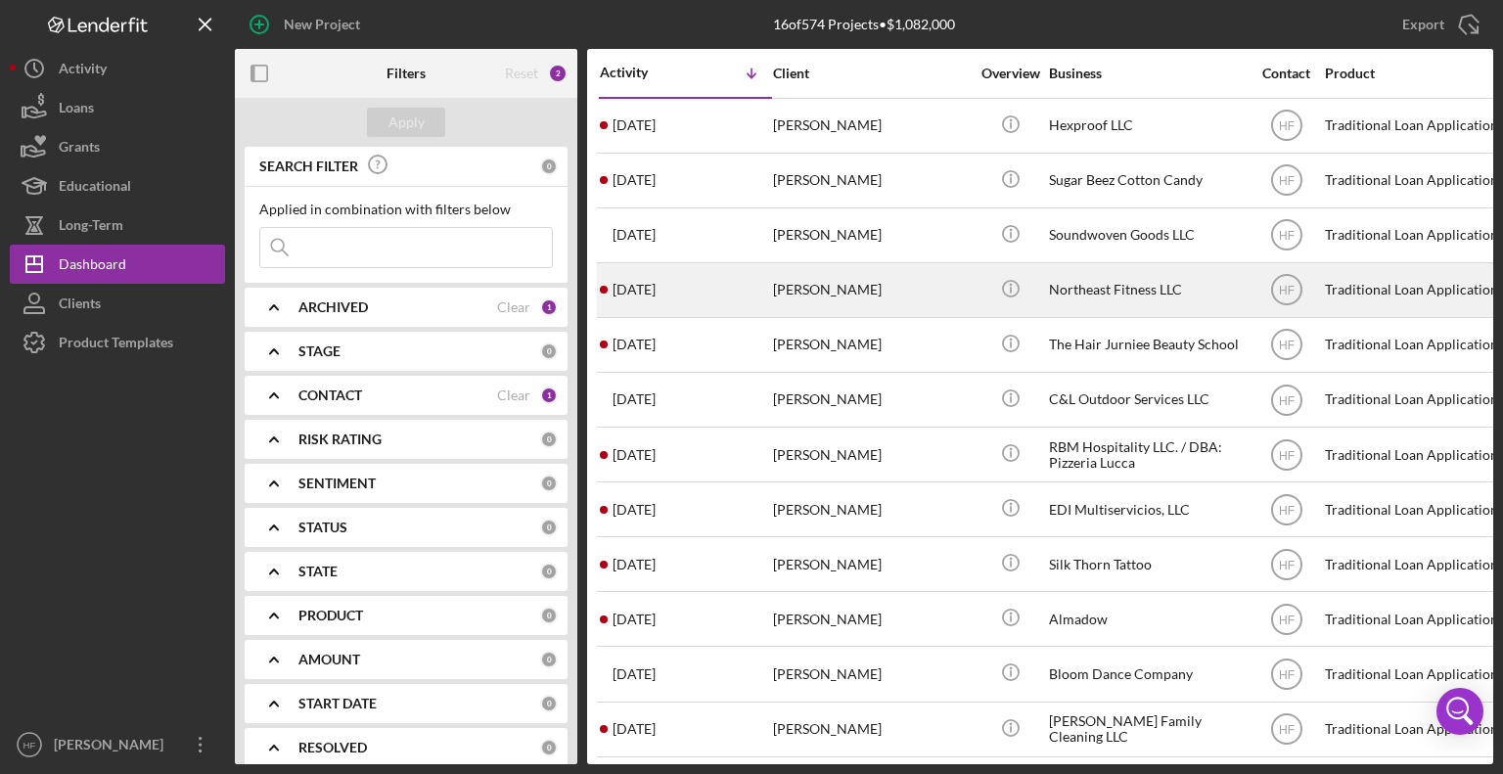
click at [729, 281] on div "[DATE] [PERSON_NAME]" at bounding box center [685, 290] width 171 height 52
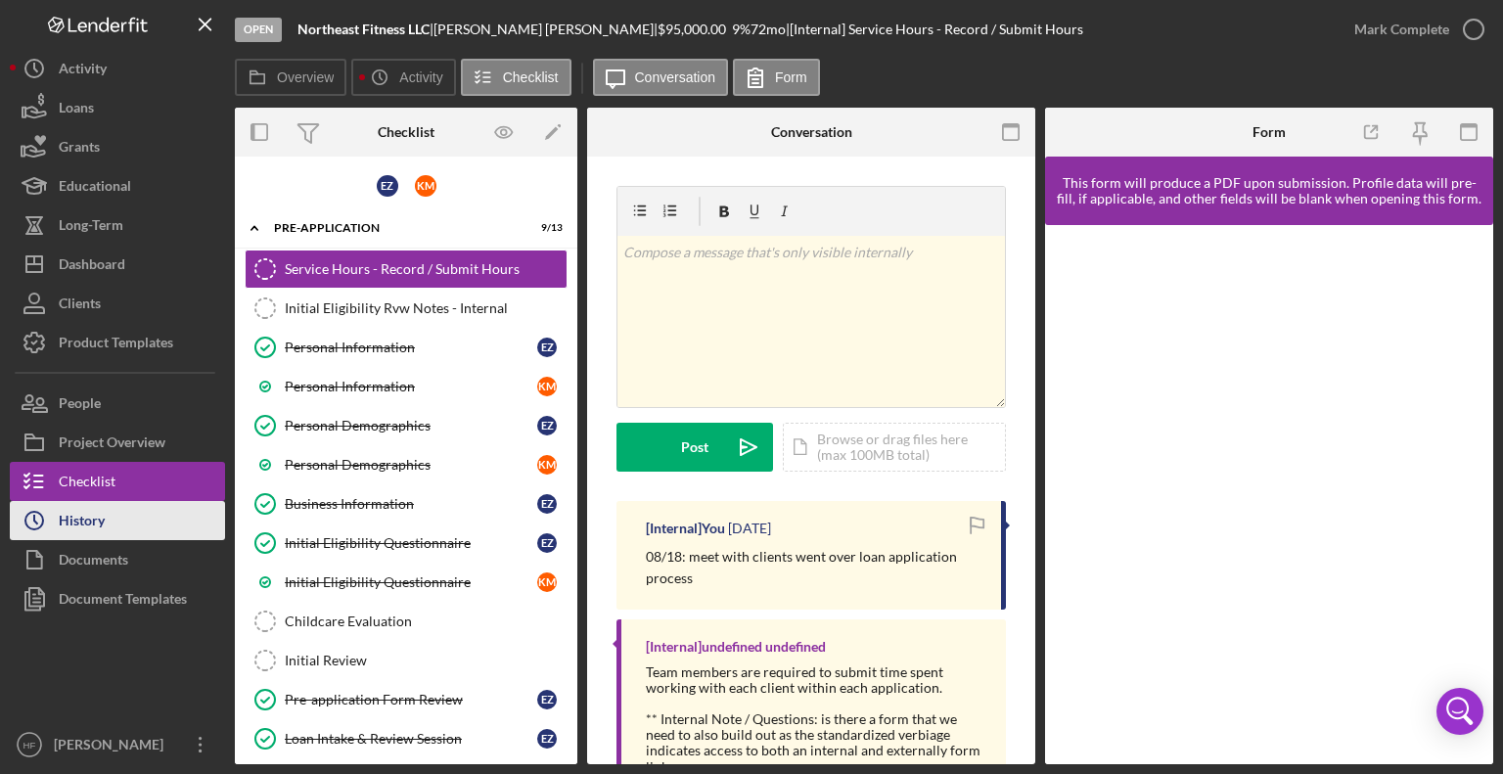
click at [141, 533] on button "Icon/History History" at bounding box center [117, 520] width 215 height 39
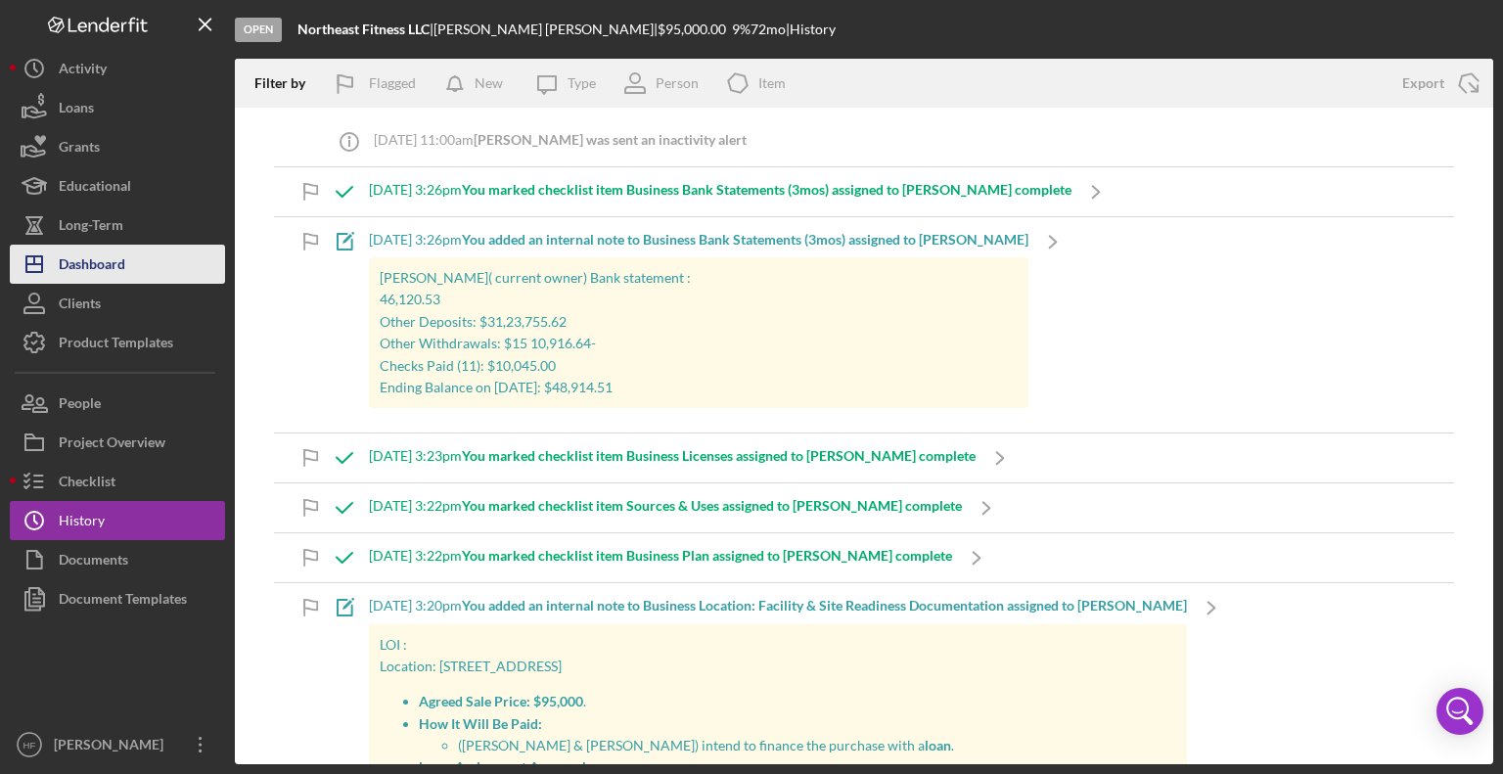
click at [133, 261] on button "Icon/Dashboard Dashboard" at bounding box center [117, 264] width 215 height 39
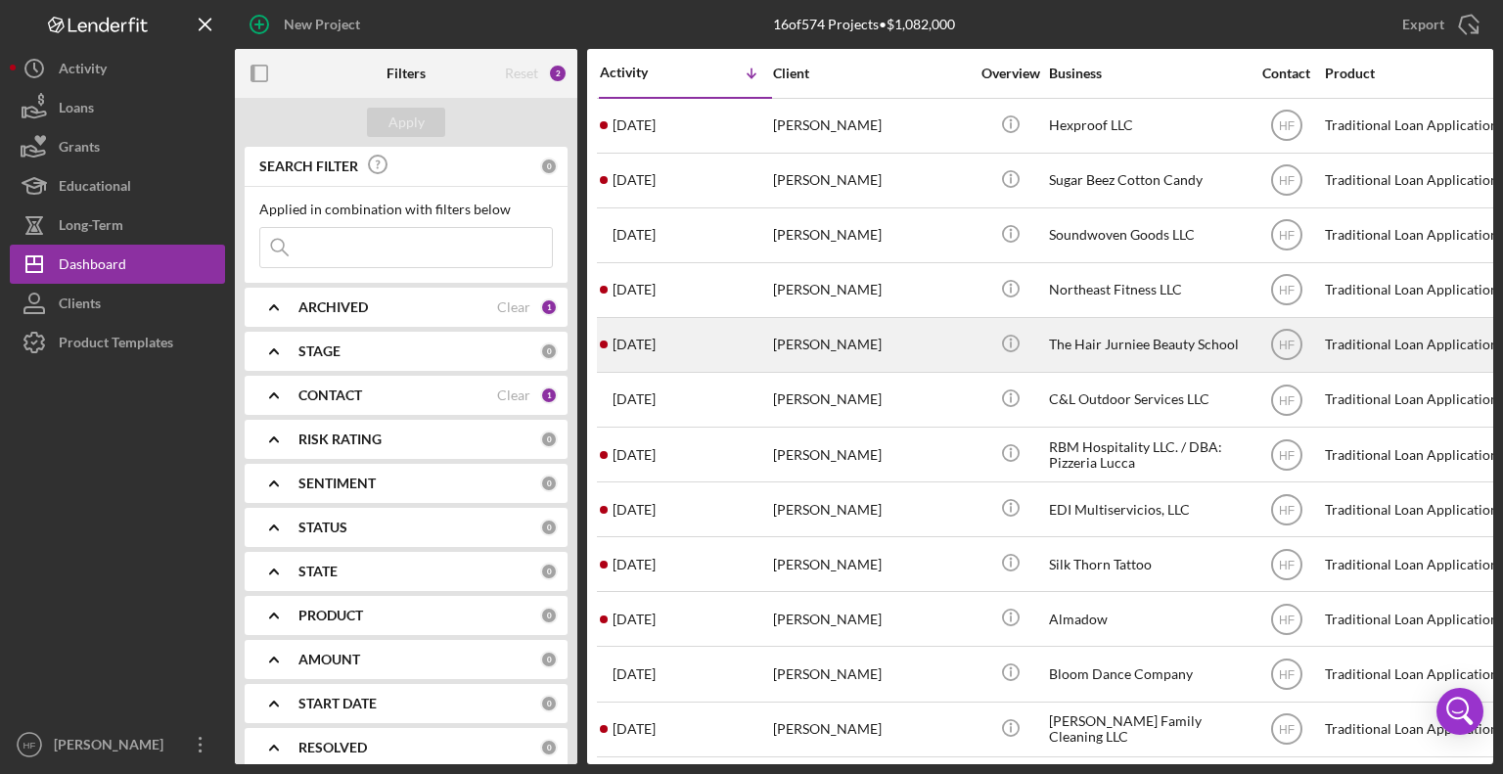
click at [875, 369] on div "[PERSON_NAME]" at bounding box center [871, 345] width 196 height 52
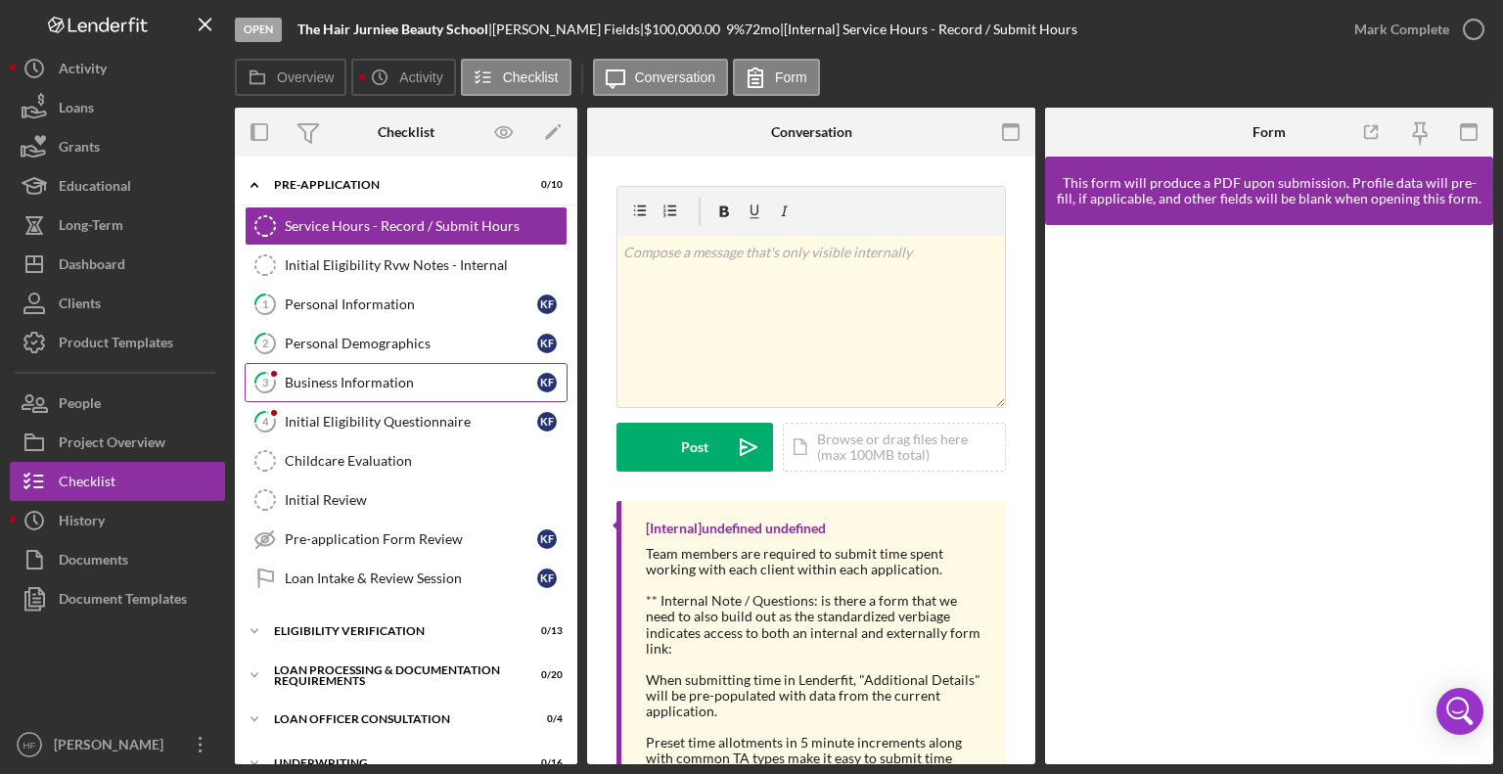
click at [323, 367] on link "3 Business Information K F" at bounding box center [406, 382] width 323 height 39
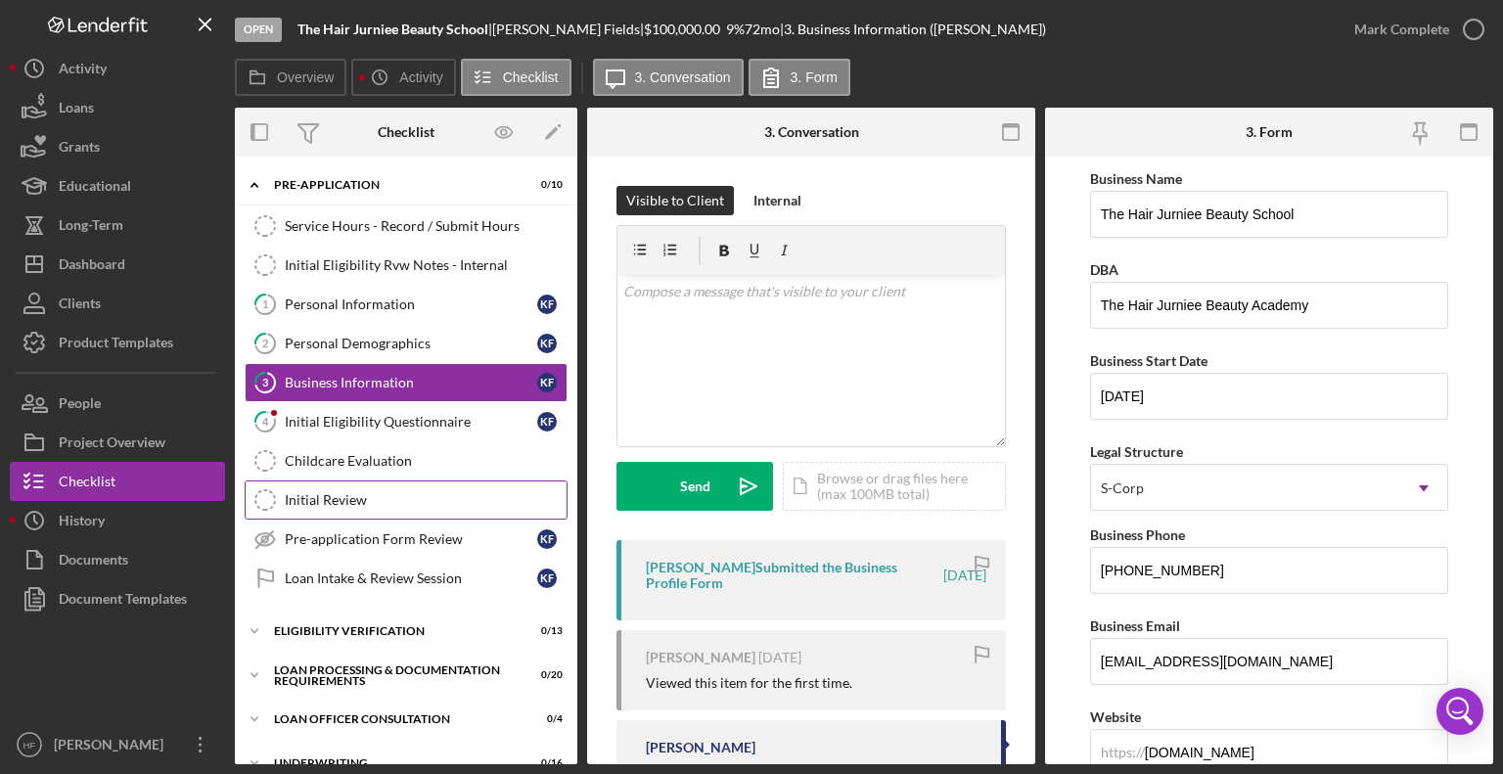
scroll to position [178, 0]
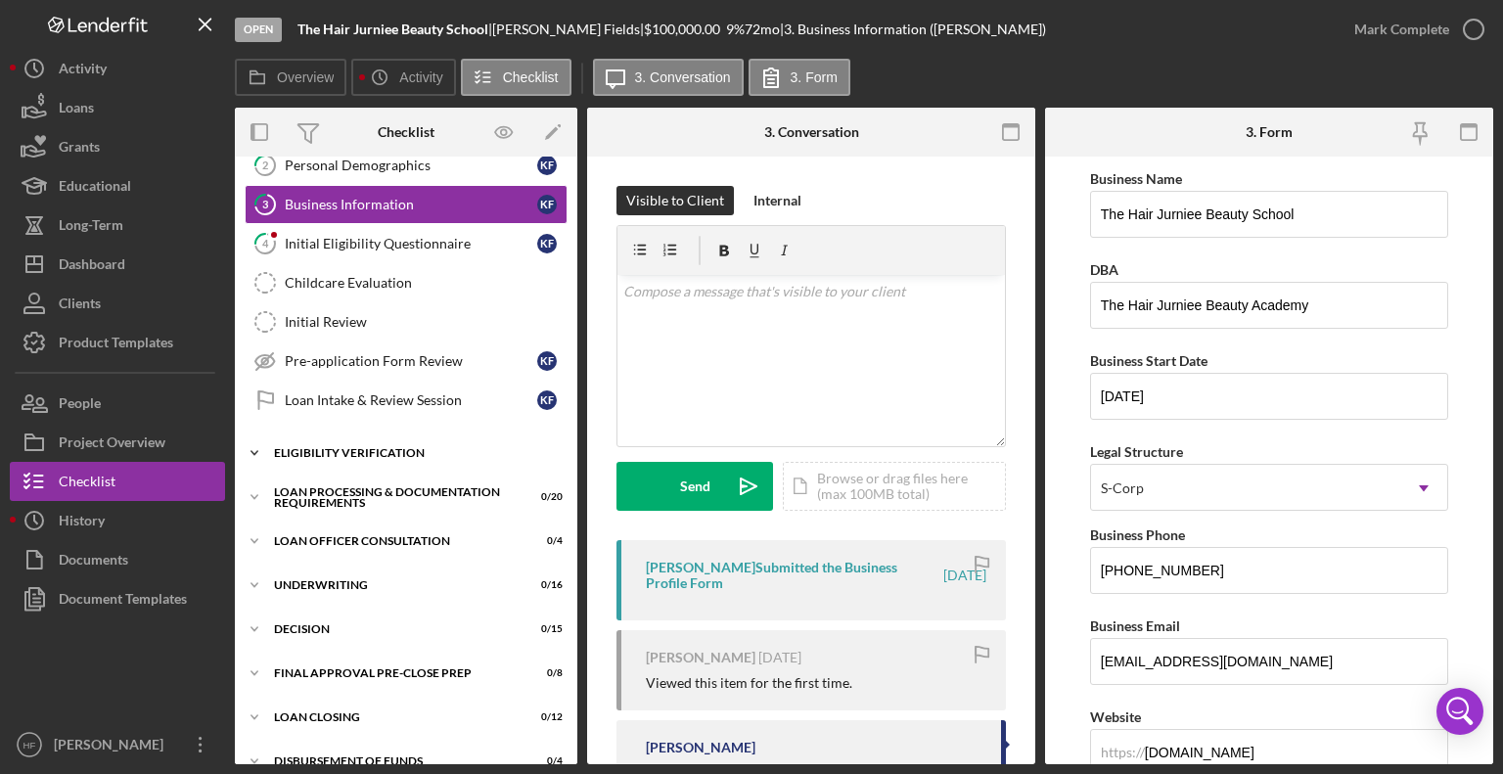
click at [360, 437] on div "Icon/Expander Eligibility Verification 0 / 13" at bounding box center [406, 452] width 342 height 39
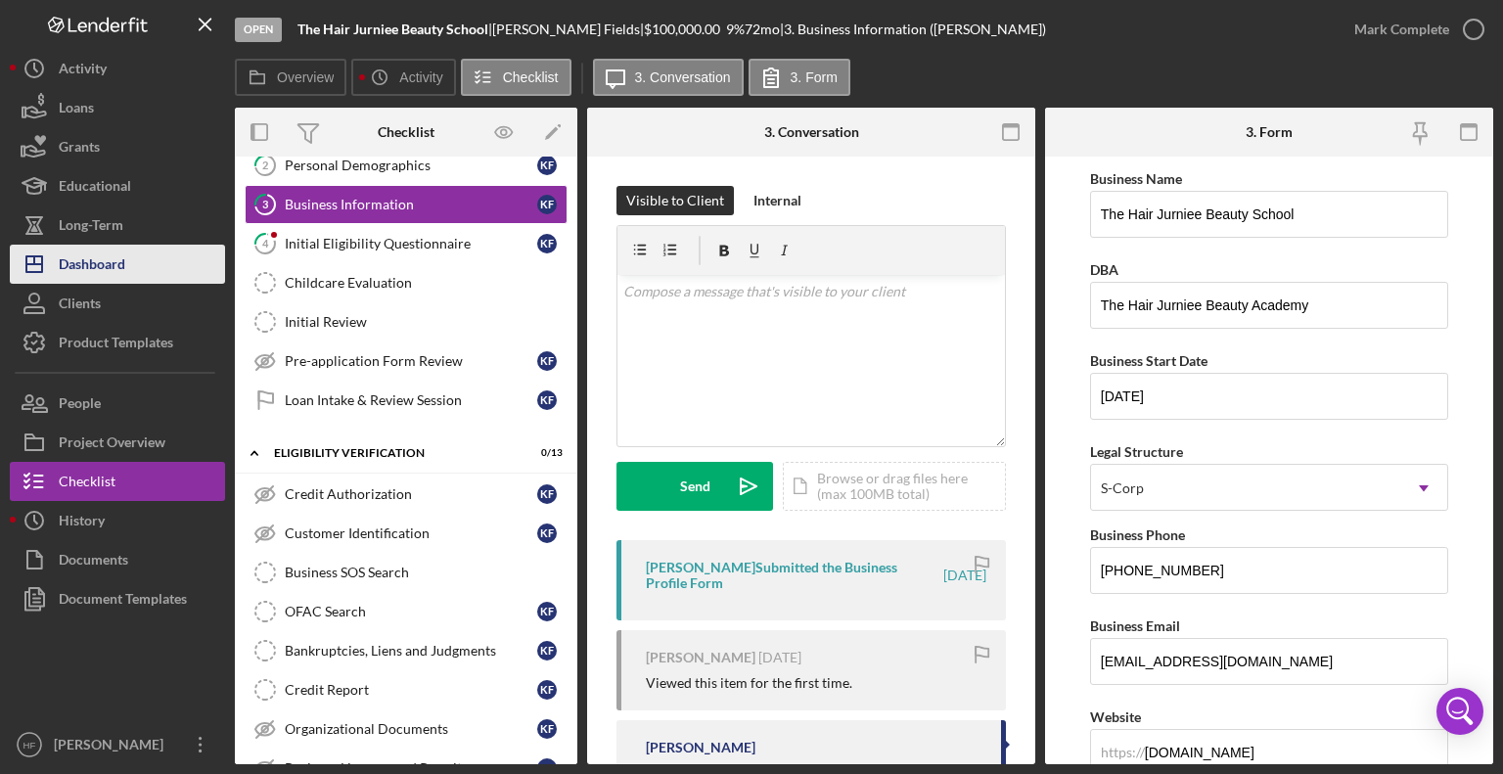
click at [150, 266] on button "Icon/Dashboard Dashboard" at bounding box center [117, 264] width 215 height 39
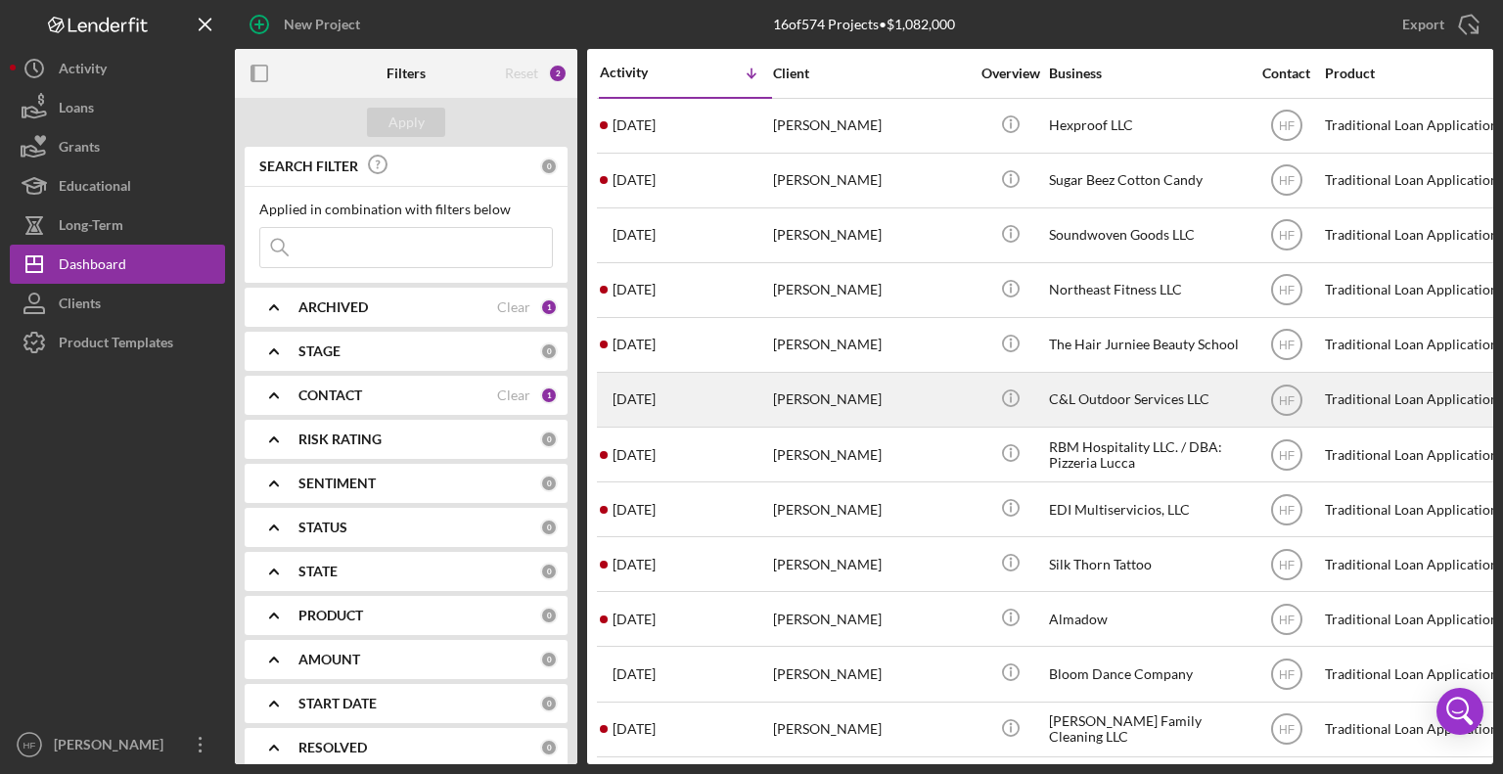
click at [738, 424] on div "[DATE] [PERSON_NAME]" at bounding box center [685, 400] width 171 height 52
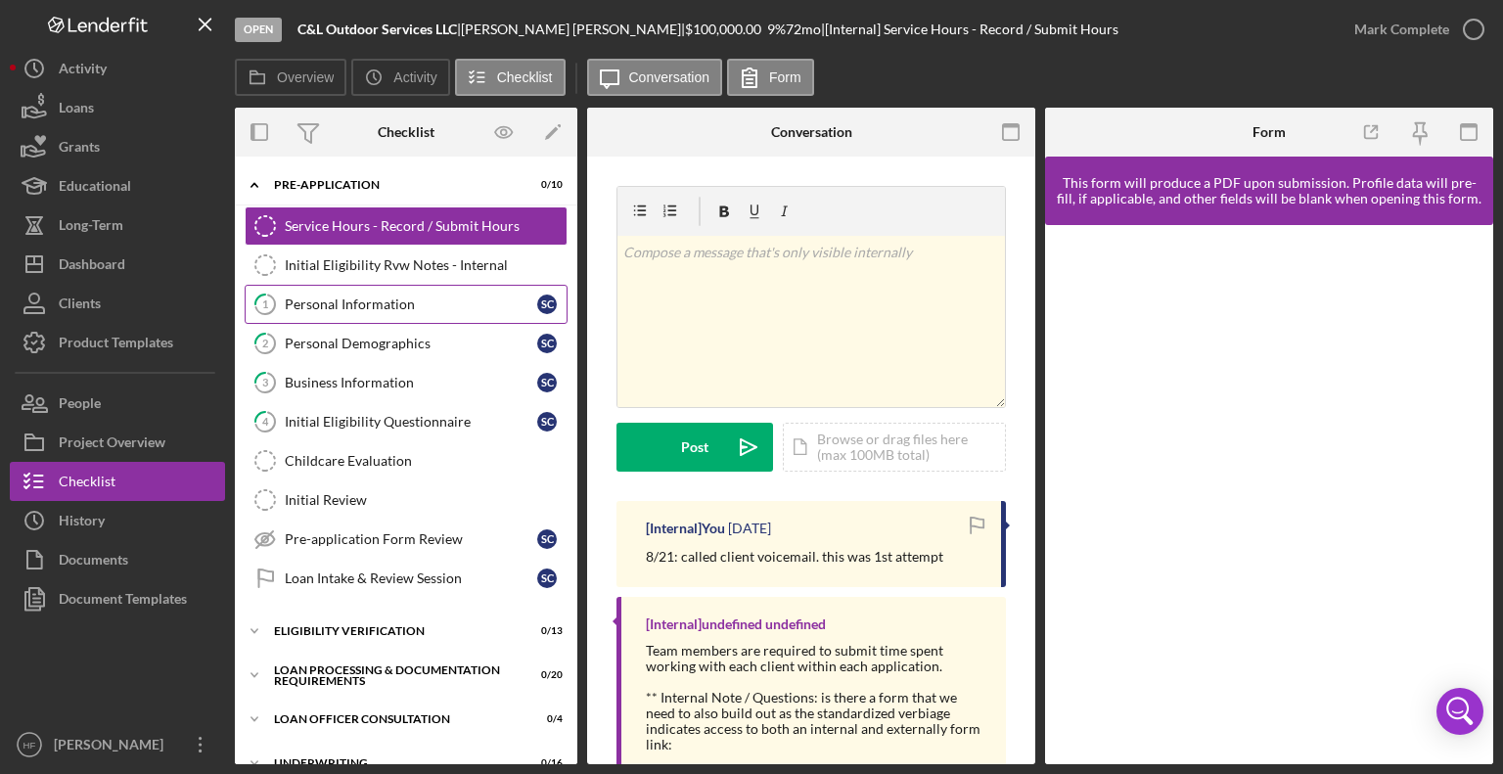
click at [407, 316] on link "1 Personal Information S C" at bounding box center [406, 304] width 323 height 39
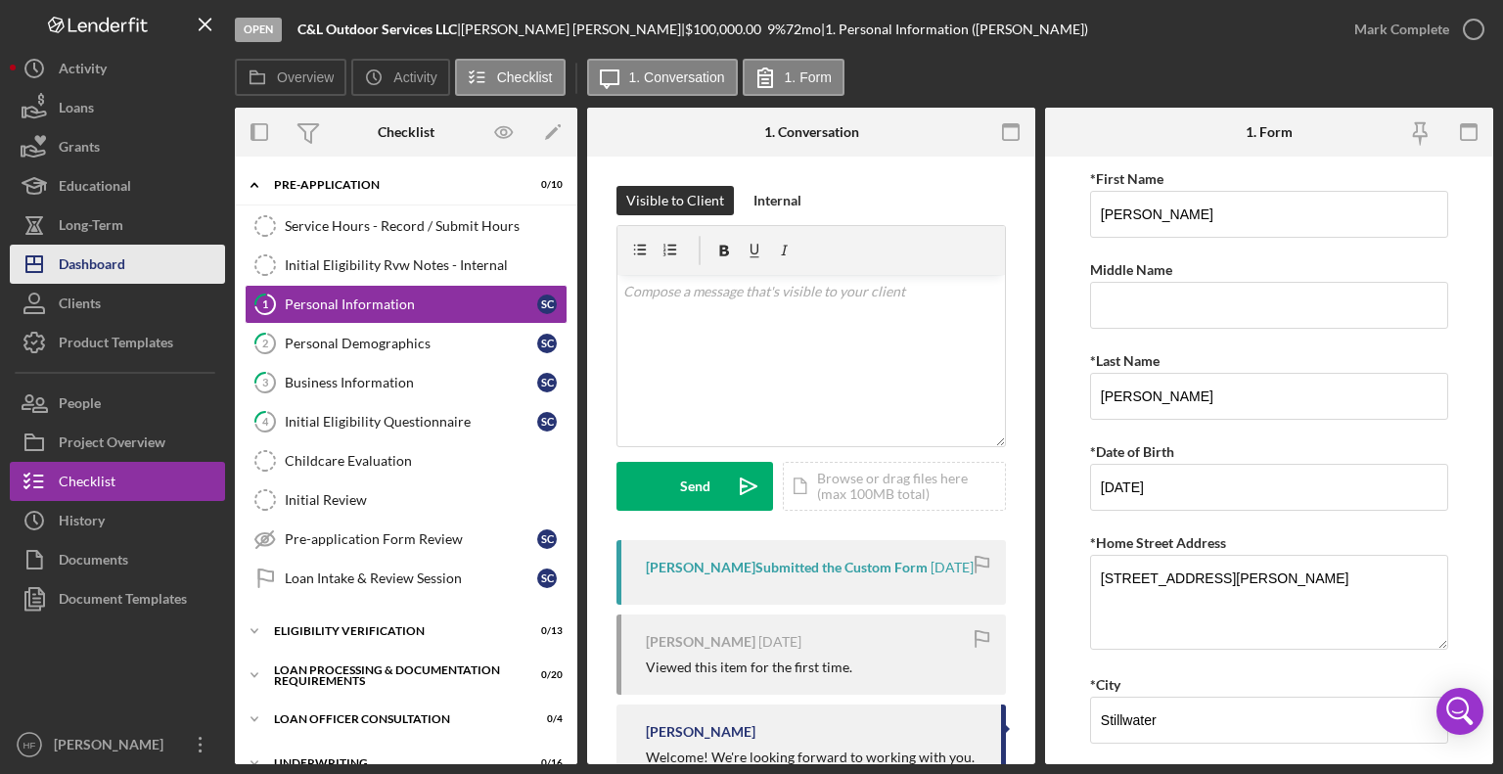
click at [164, 266] on button "Icon/Dashboard Dashboard" at bounding box center [117, 264] width 215 height 39
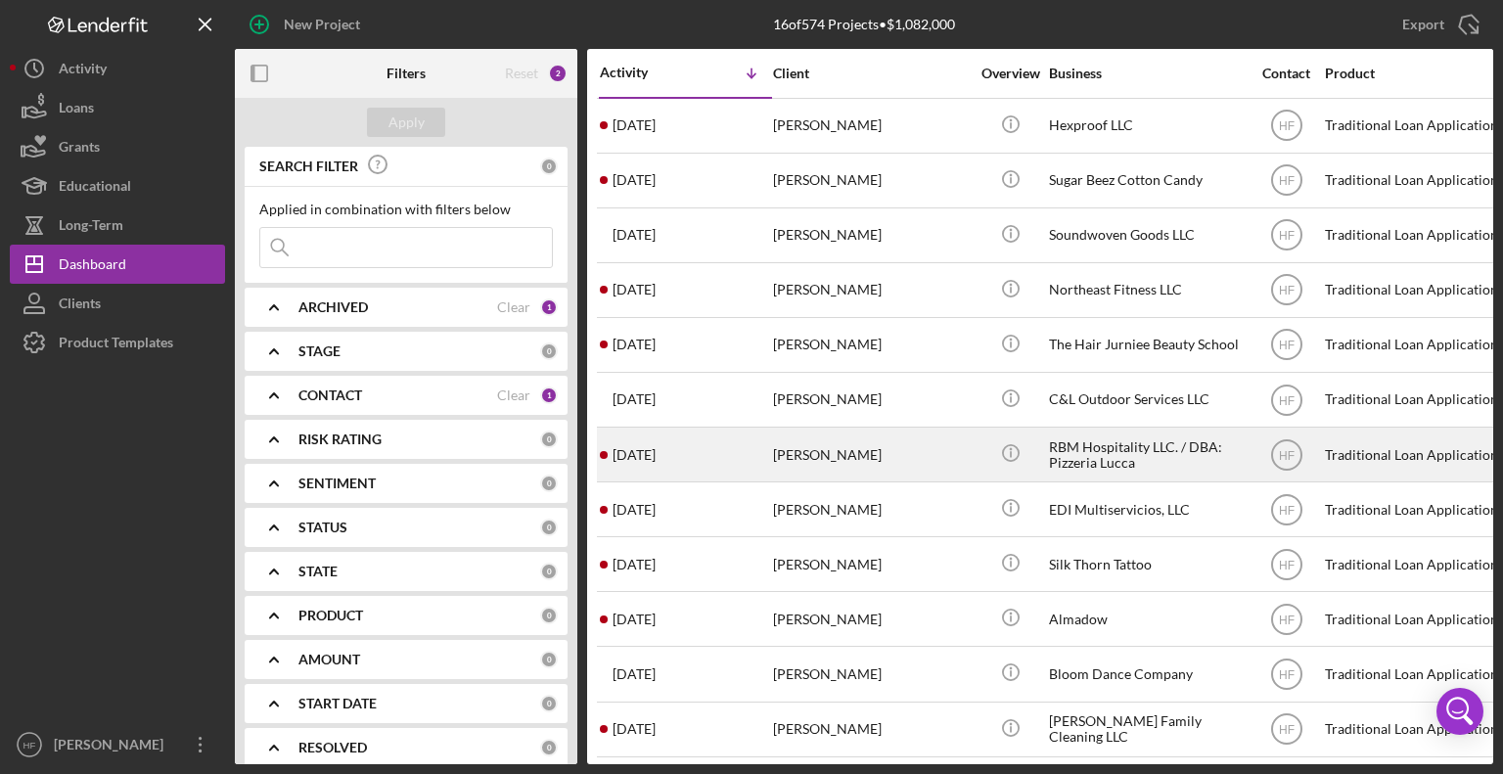
click at [892, 480] on div "[PERSON_NAME]" at bounding box center [871, 455] width 196 height 52
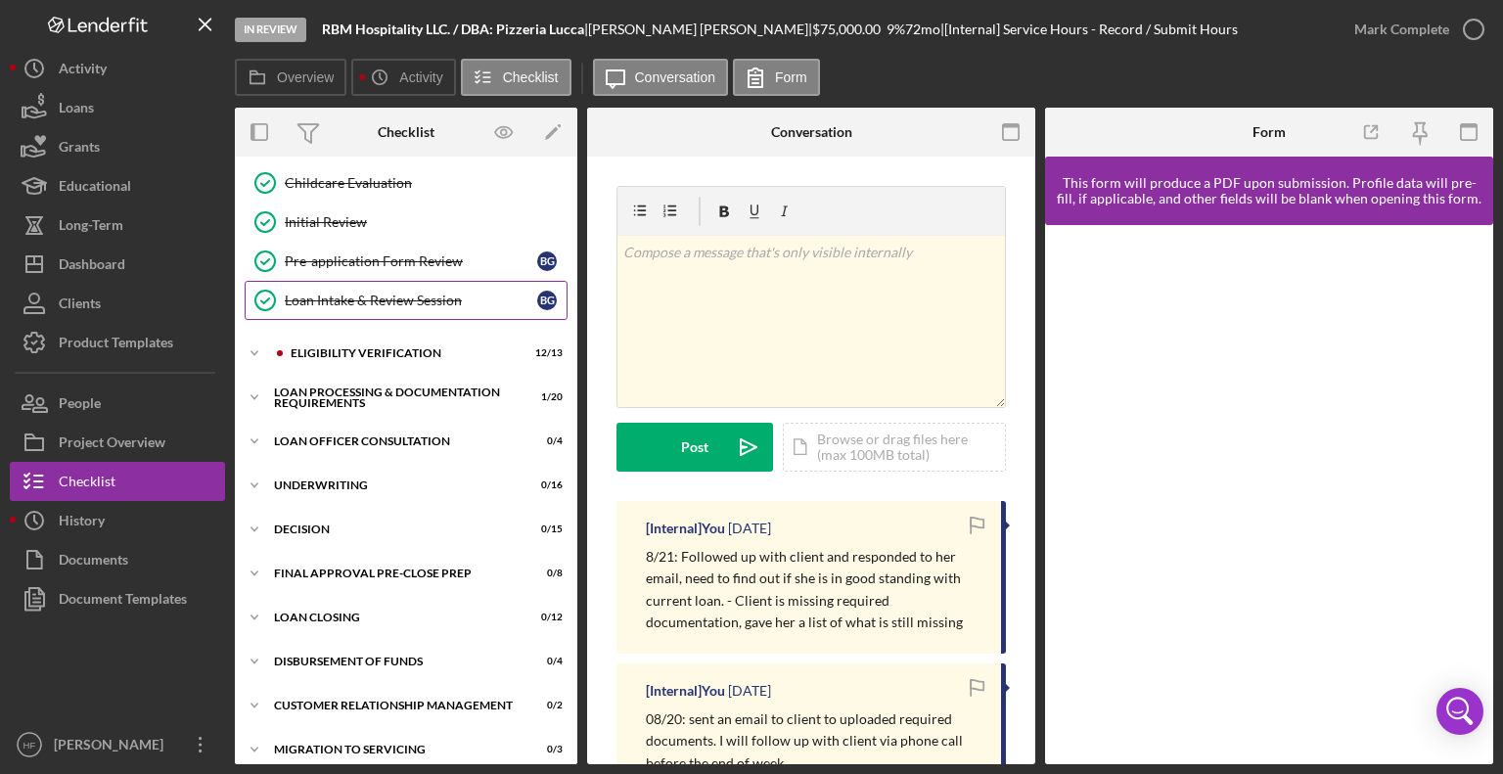
scroll to position [277, 0]
click at [262, 351] on icon "Icon/Expander" at bounding box center [254, 354] width 39 height 39
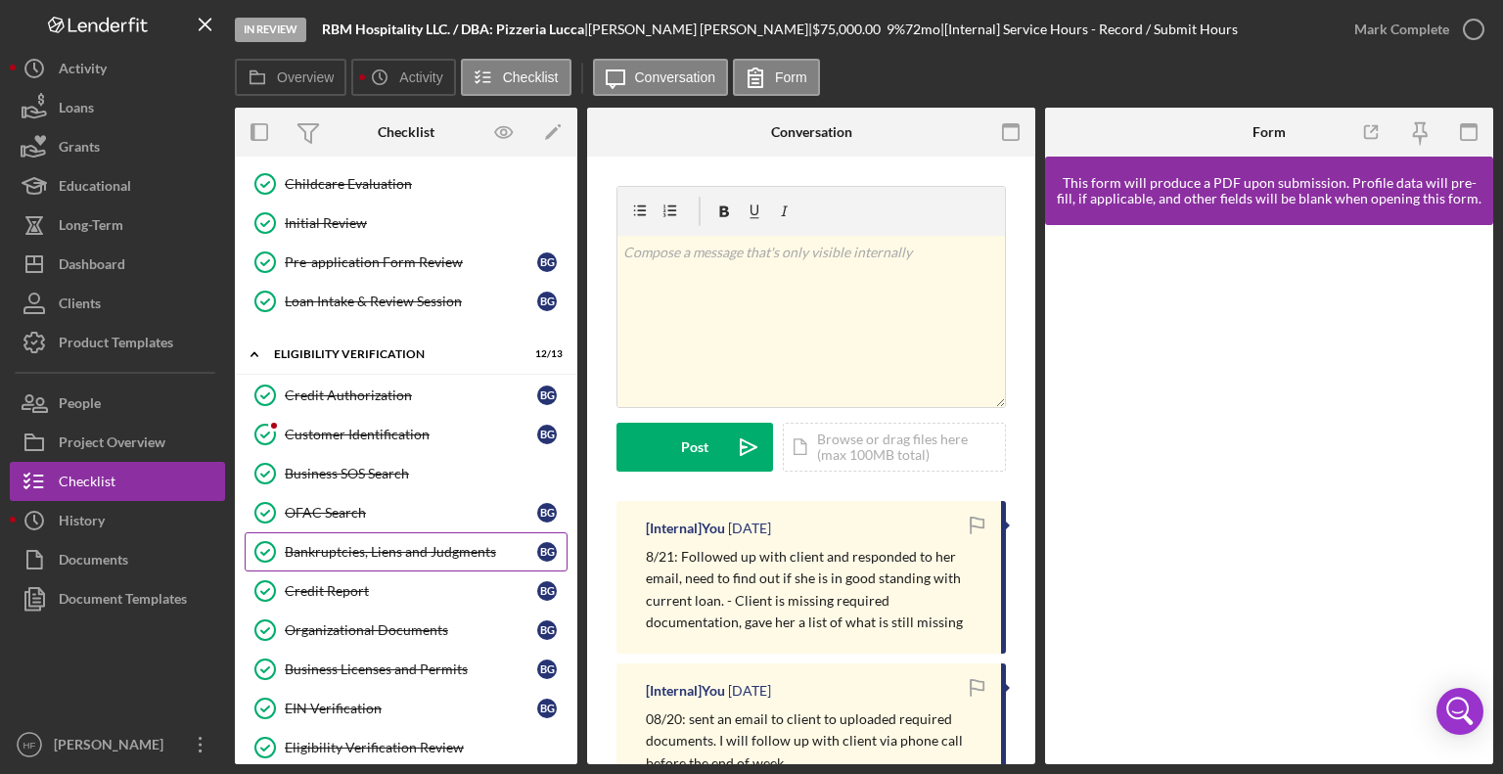
scroll to position [613, 0]
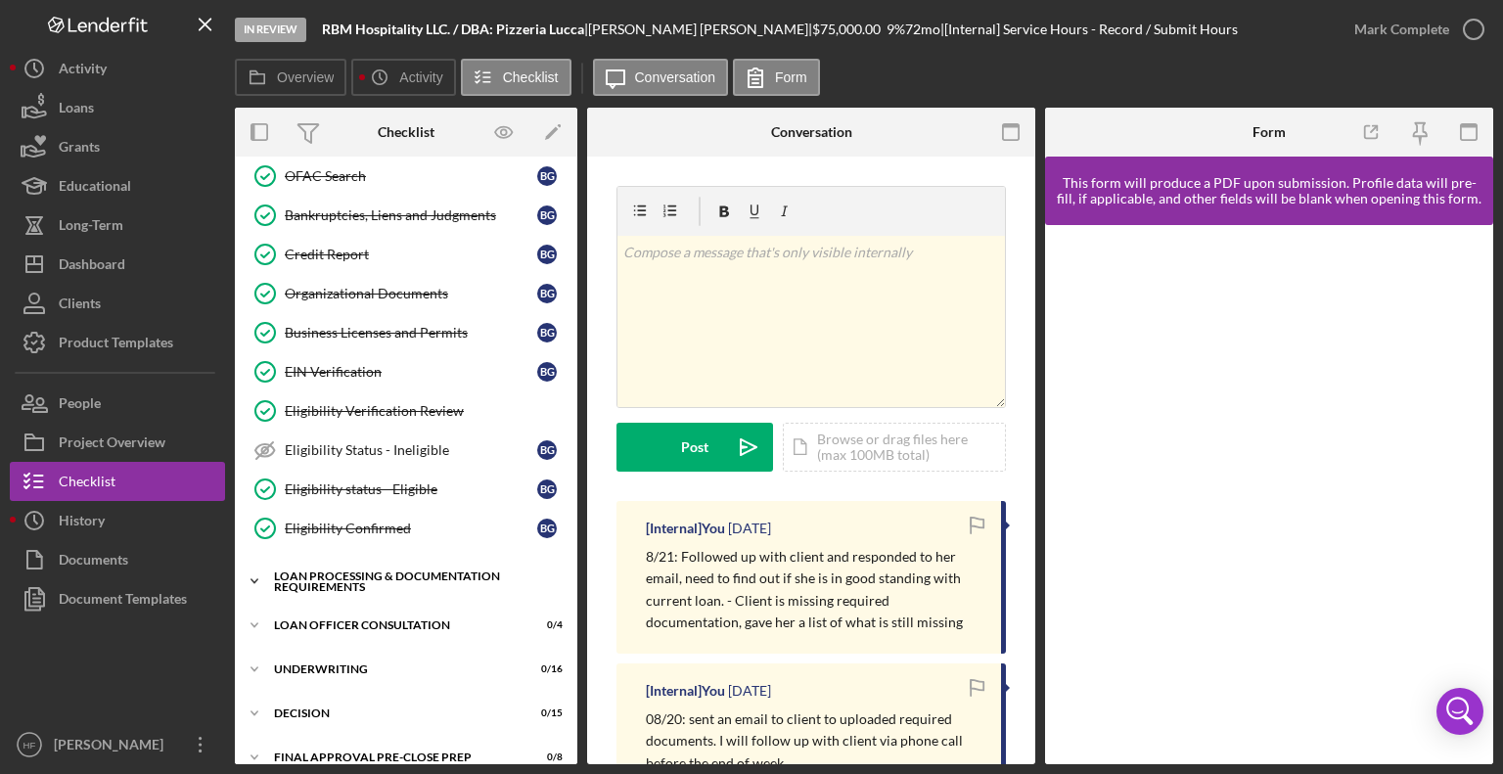
click at [253, 579] on icon "Icon/Expander" at bounding box center [254, 581] width 39 height 39
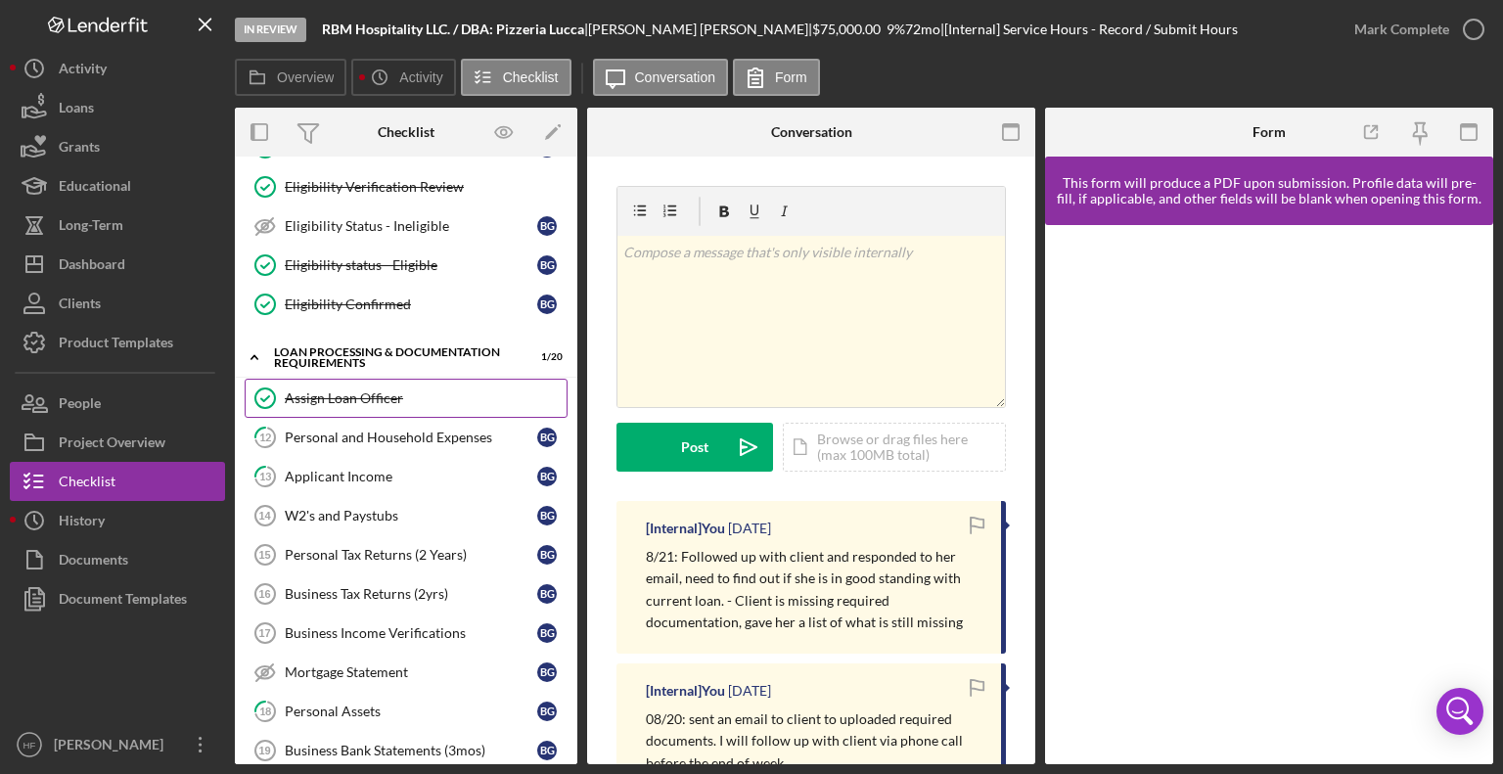
scroll to position [839, 0]
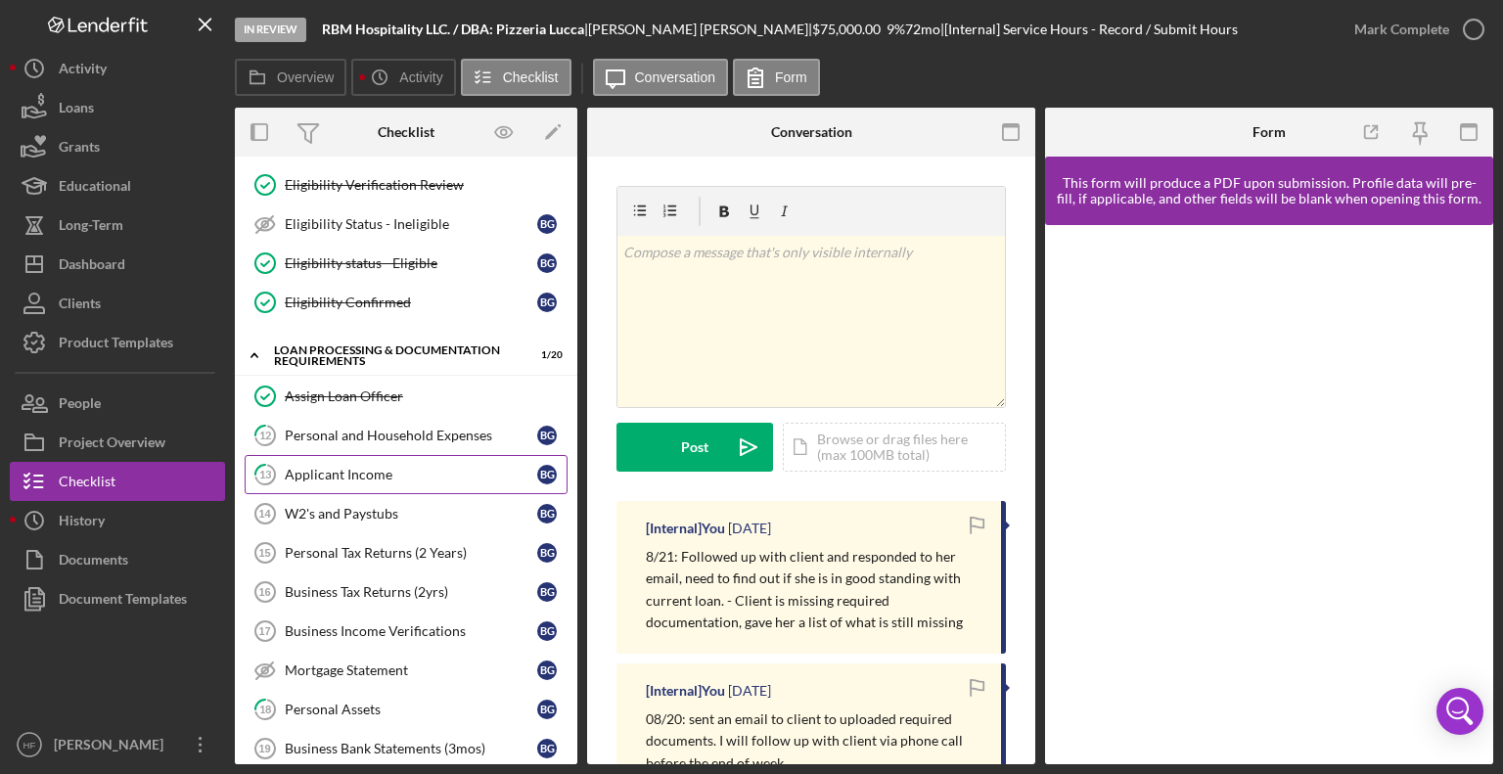
click at [436, 455] on link "13 Applicant Income B G" at bounding box center [406, 474] width 323 height 39
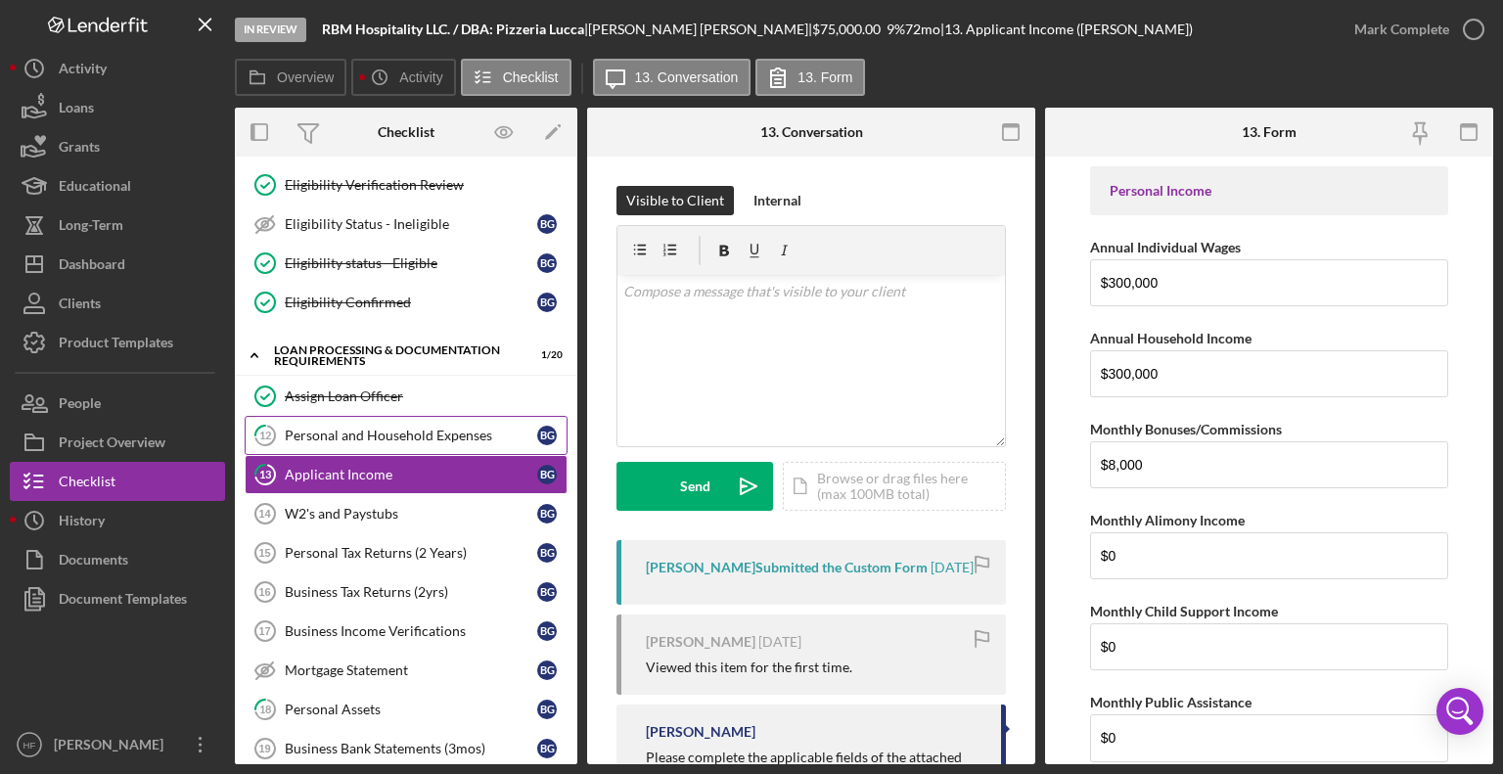
click at [484, 431] on div "Personal and Household Expenses" at bounding box center [411, 436] width 252 height 16
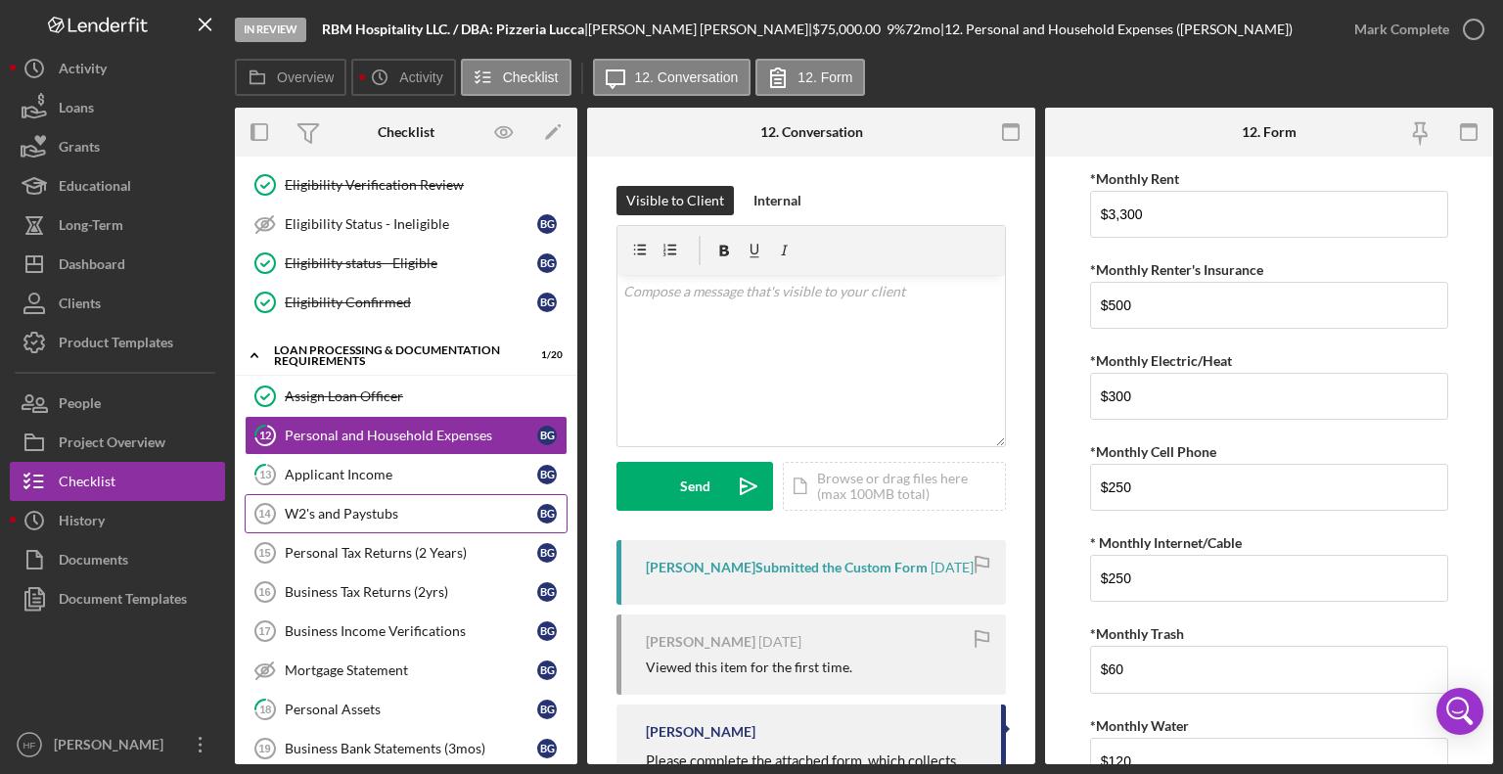
click at [491, 508] on div "W2's and Paystubs" at bounding box center [411, 514] width 252 height 16
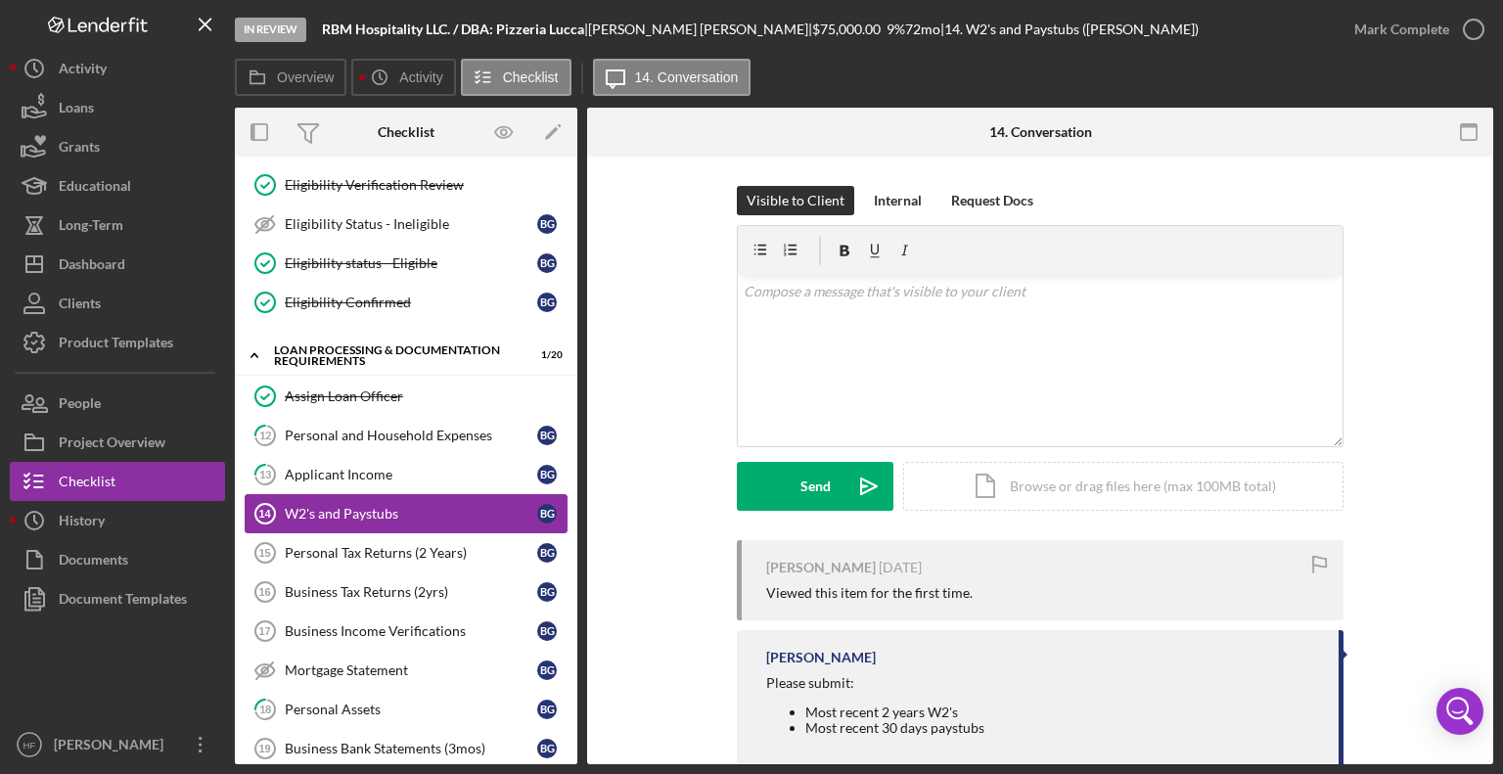
click at [494, 521] on link "W2's and Paystubs 14 W2's and Paystubs B G" at bounding box center [406, 513] width 323 height 39
click at [494, 533] on link "Personal Tax Returns (2 Years) 15 Personal Tax Returns (2 Years) B G" at bounding box center [406, 552] width 323 height 39
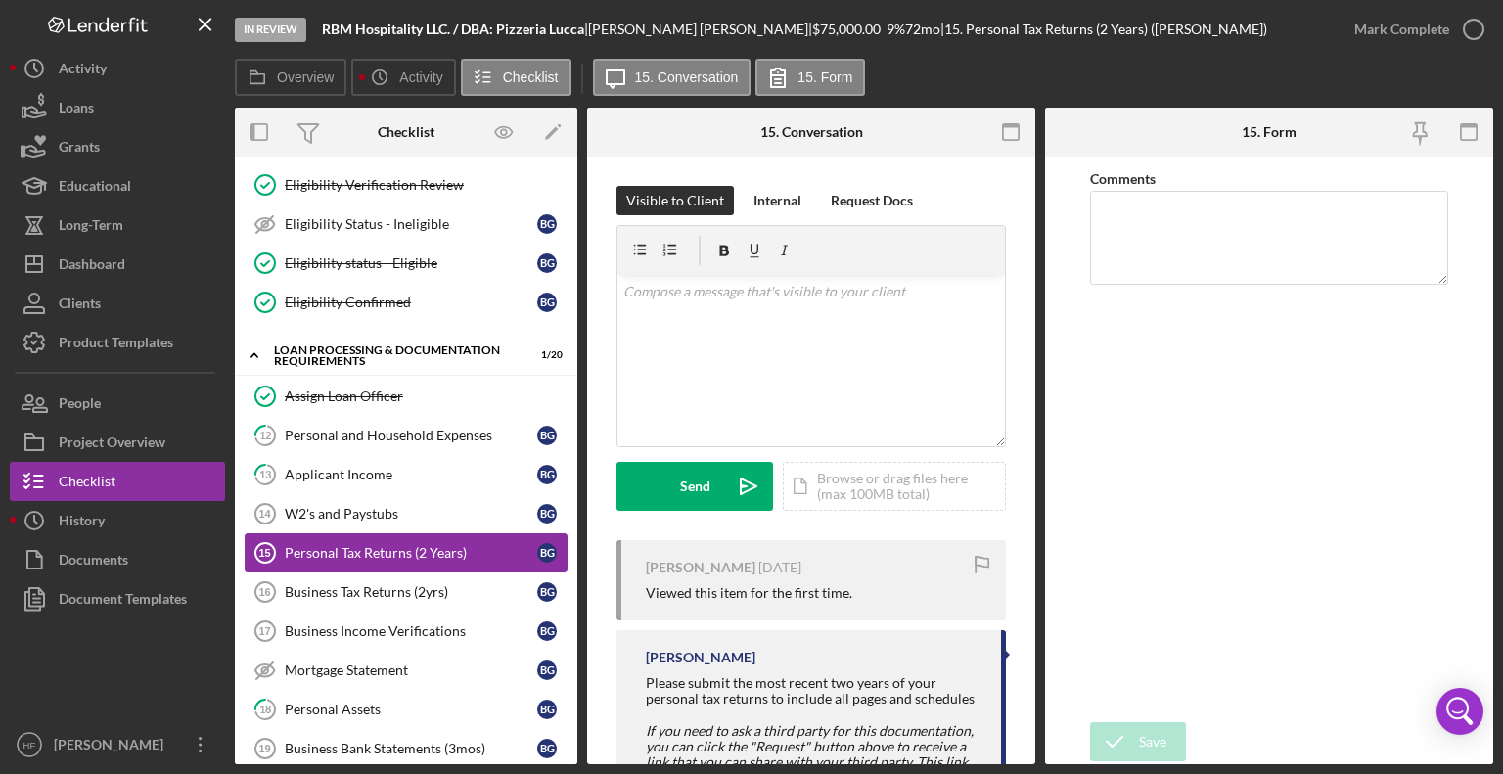
scroll to position [951, 0]
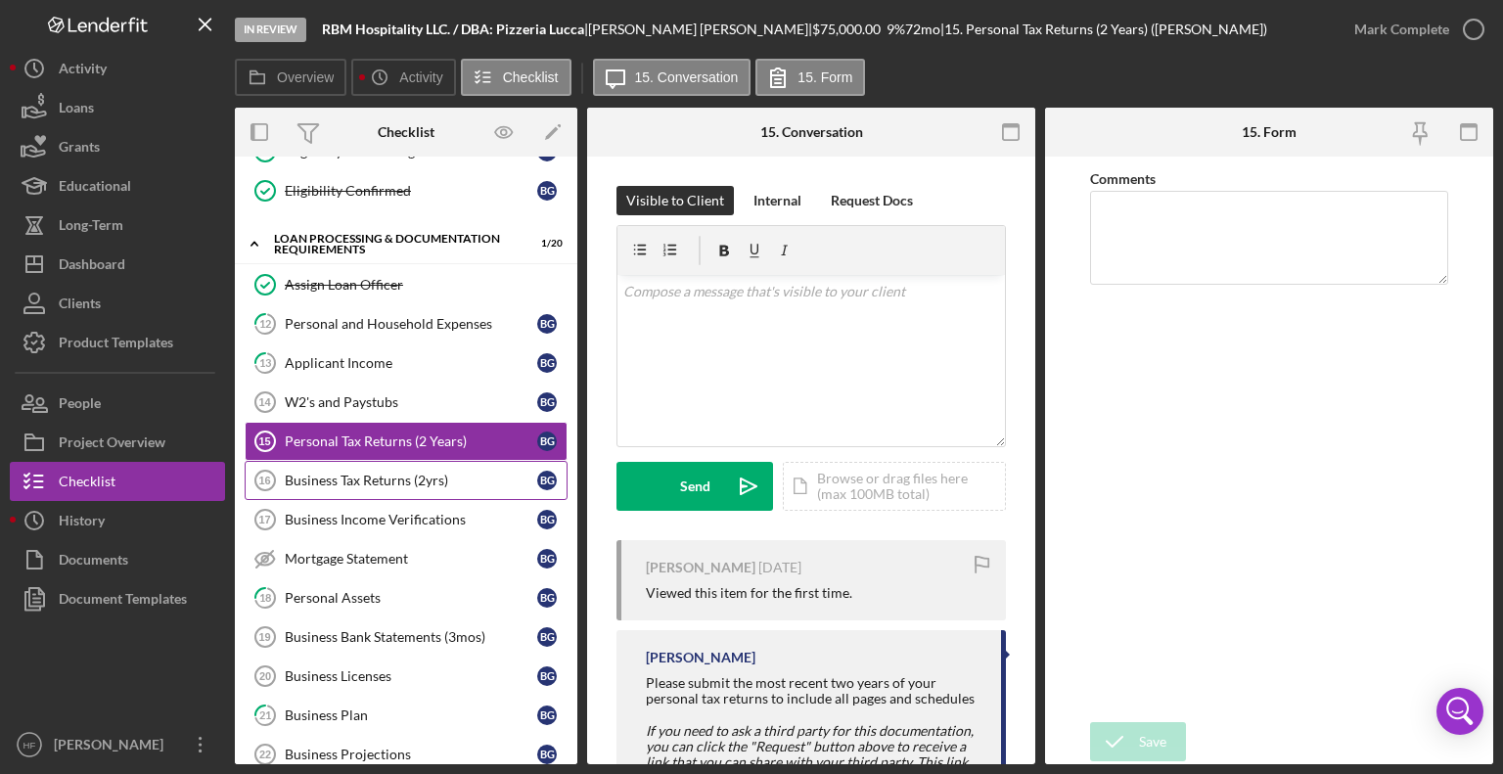
click at [497, 473] on div "Business Tax Returns (2yrs)" at bounding box center [411, 481] width 252 height 16
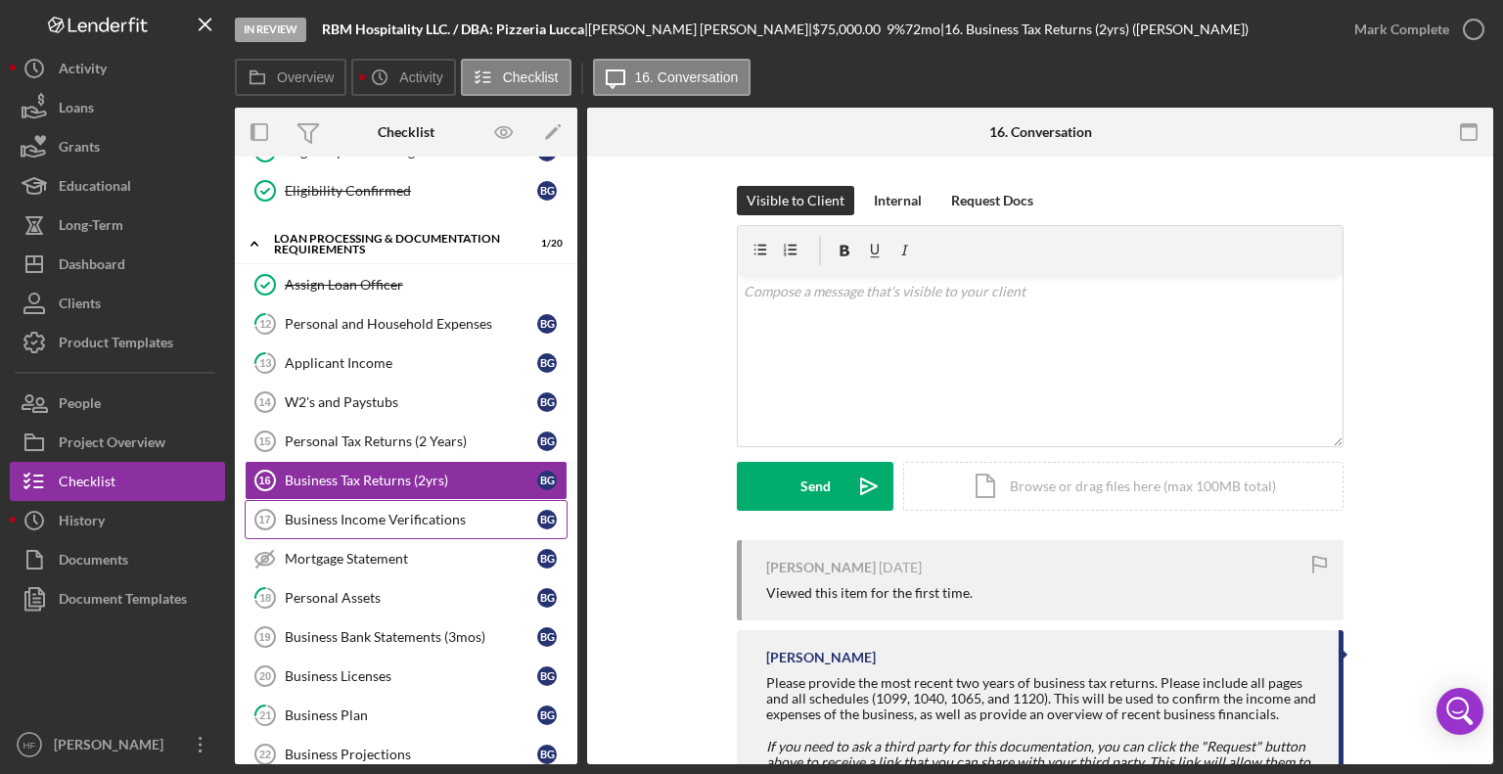
click at [499, 512] on div "Business Income Verifications" at bounding box center [411, 520] width 252 height 16
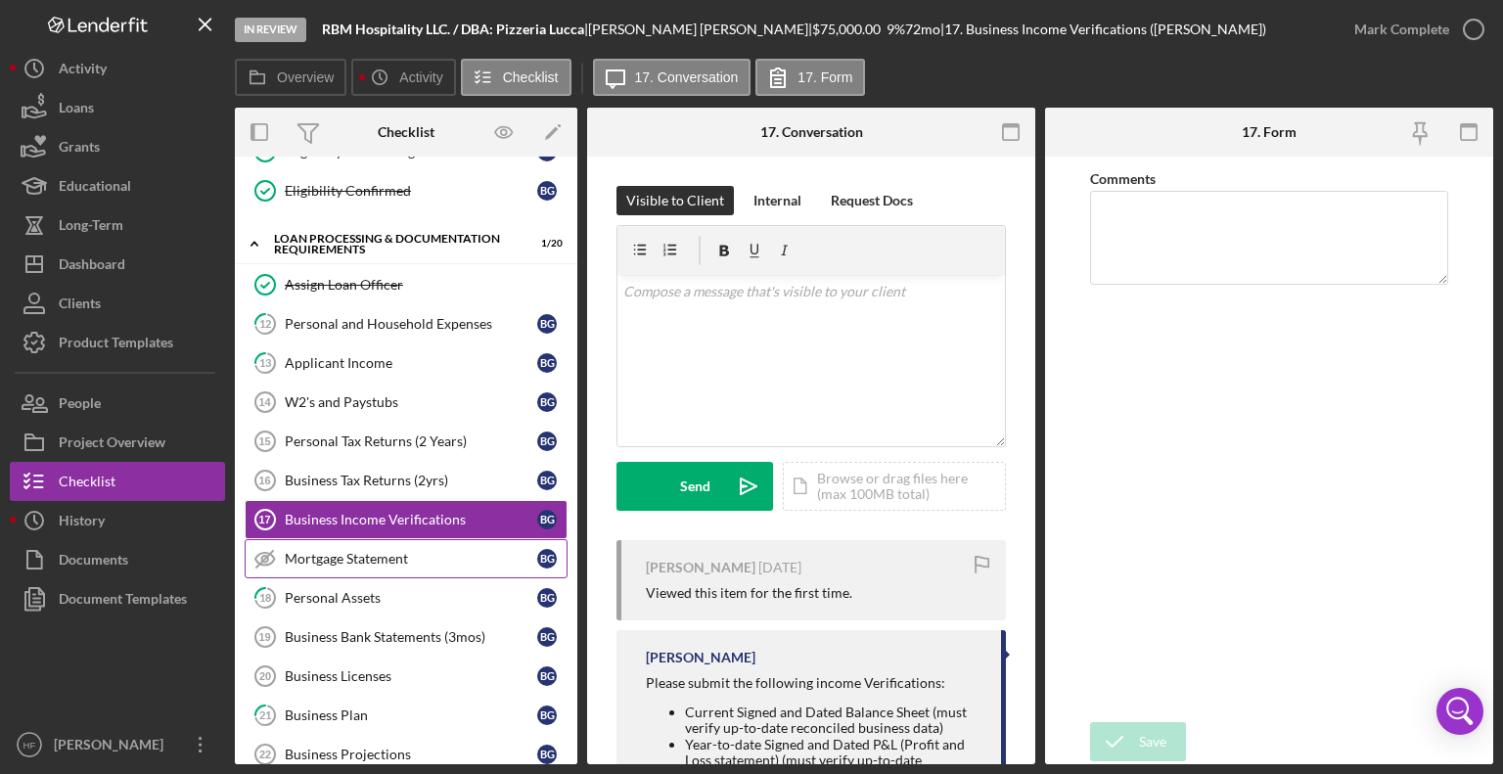
click at [501, 551] on div "Mortgage Statement" at bounding box center [411, 559] width 252 height 16
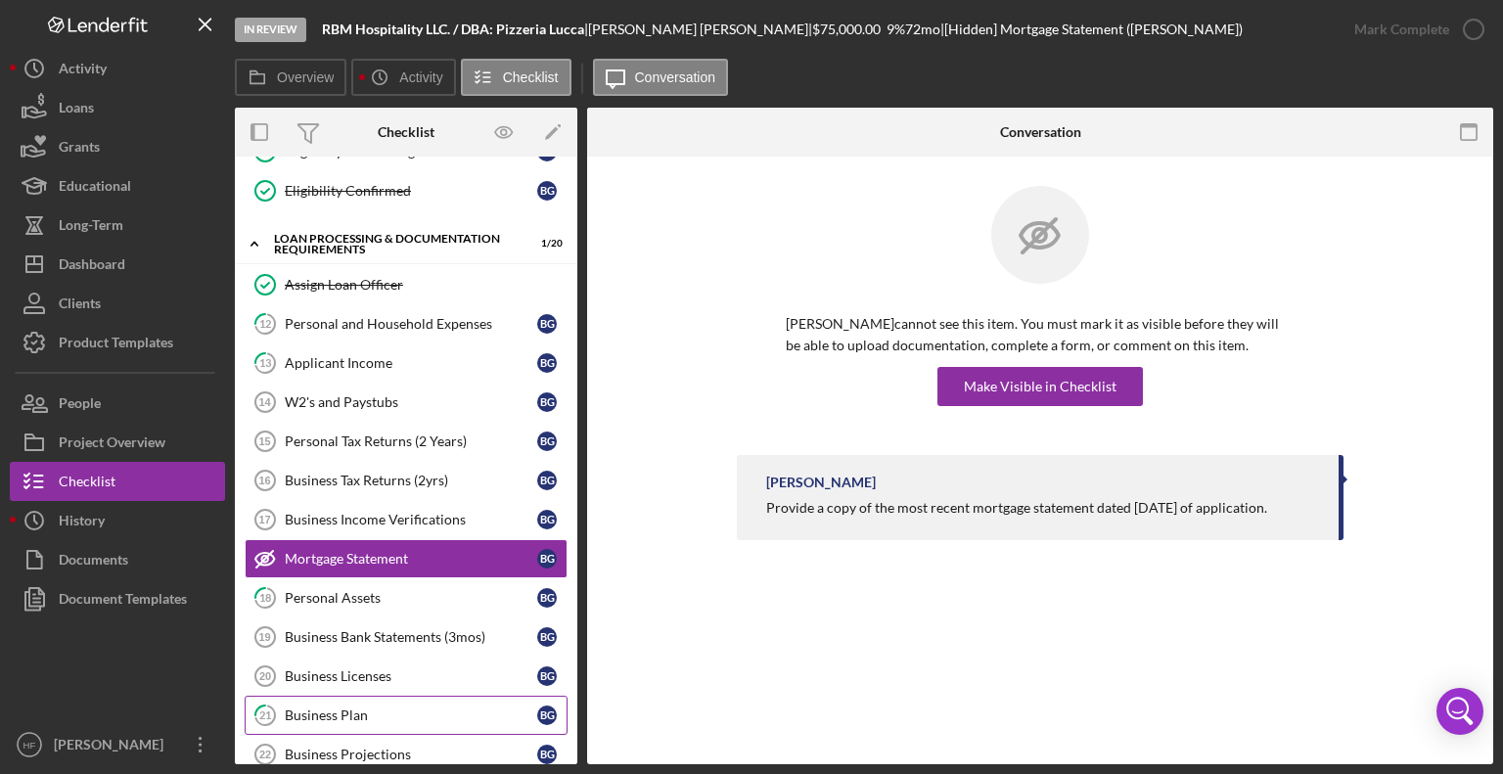
click at [475, 707] on div "Business Plan" at bounding box center [411, 715] width 252 height 16
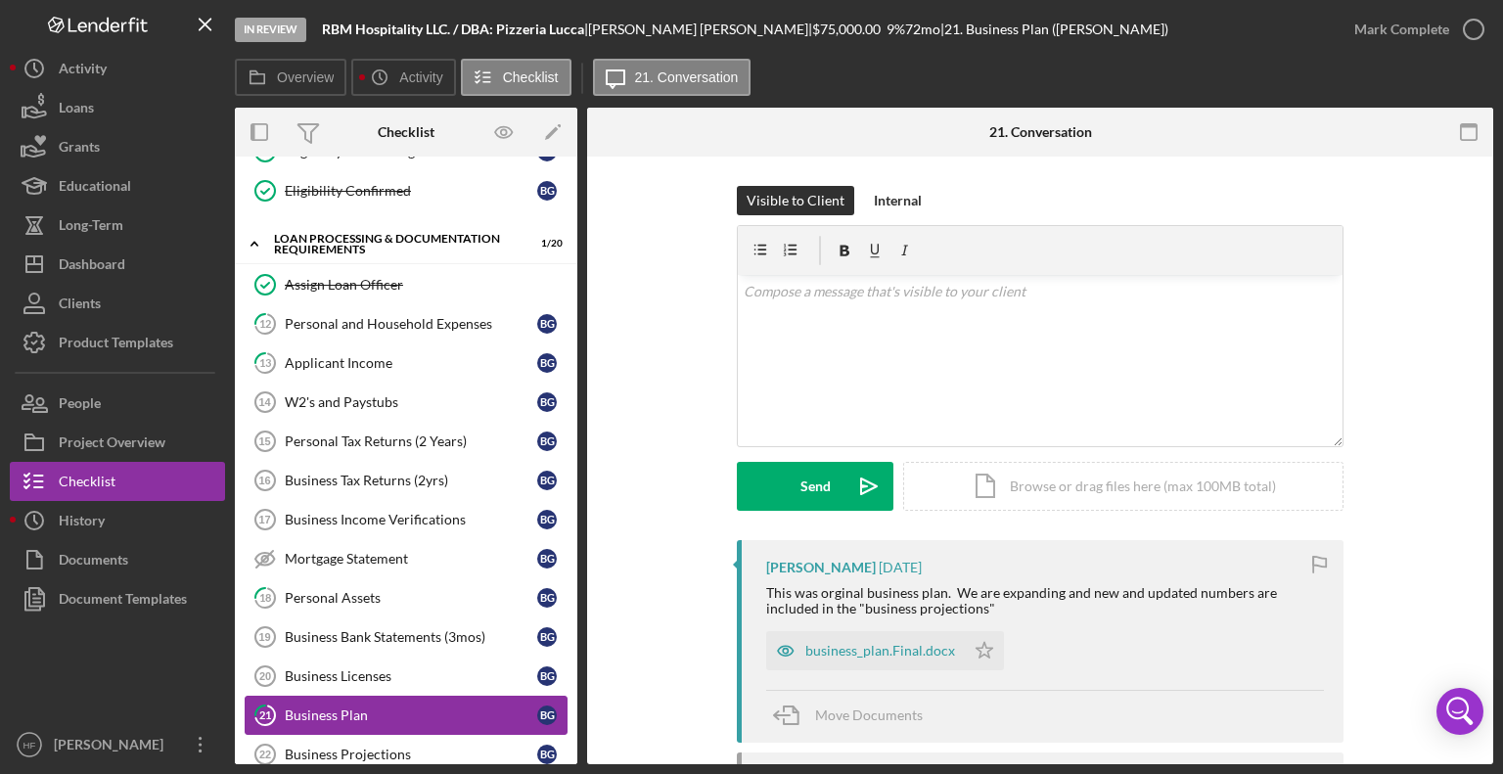
click at [477, 696] on link "21 Business [MEDICAL_DATA] G" at bounding box center [406, 715] width 323 height 39
click at [477, 672] on link "Business Licenses 20 Business Licenses B G" at bounding box center [406, 676] width 323 height 39
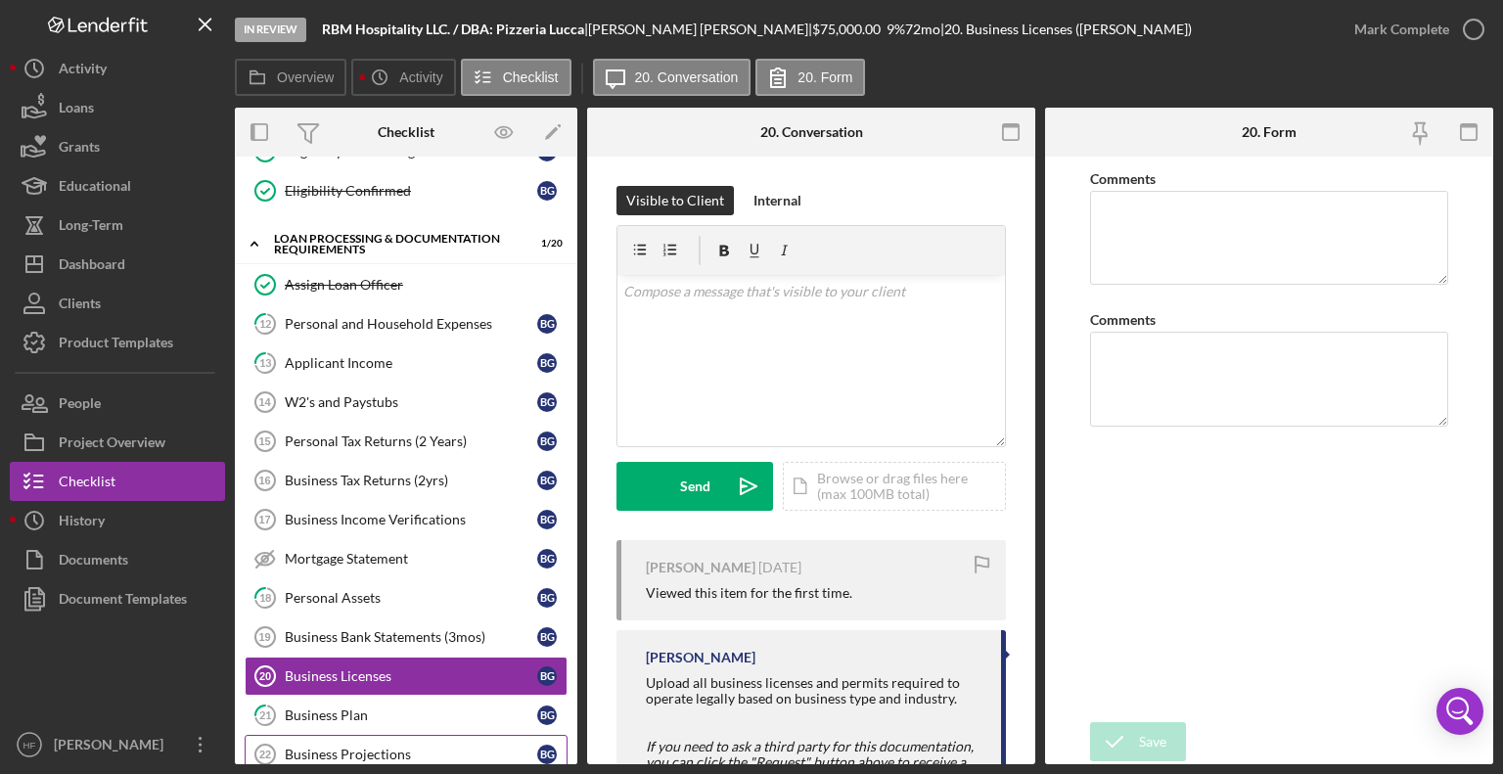
click at [472, 747] on div "Business Projections" at bounding box center [411, 755] width 252 height 16
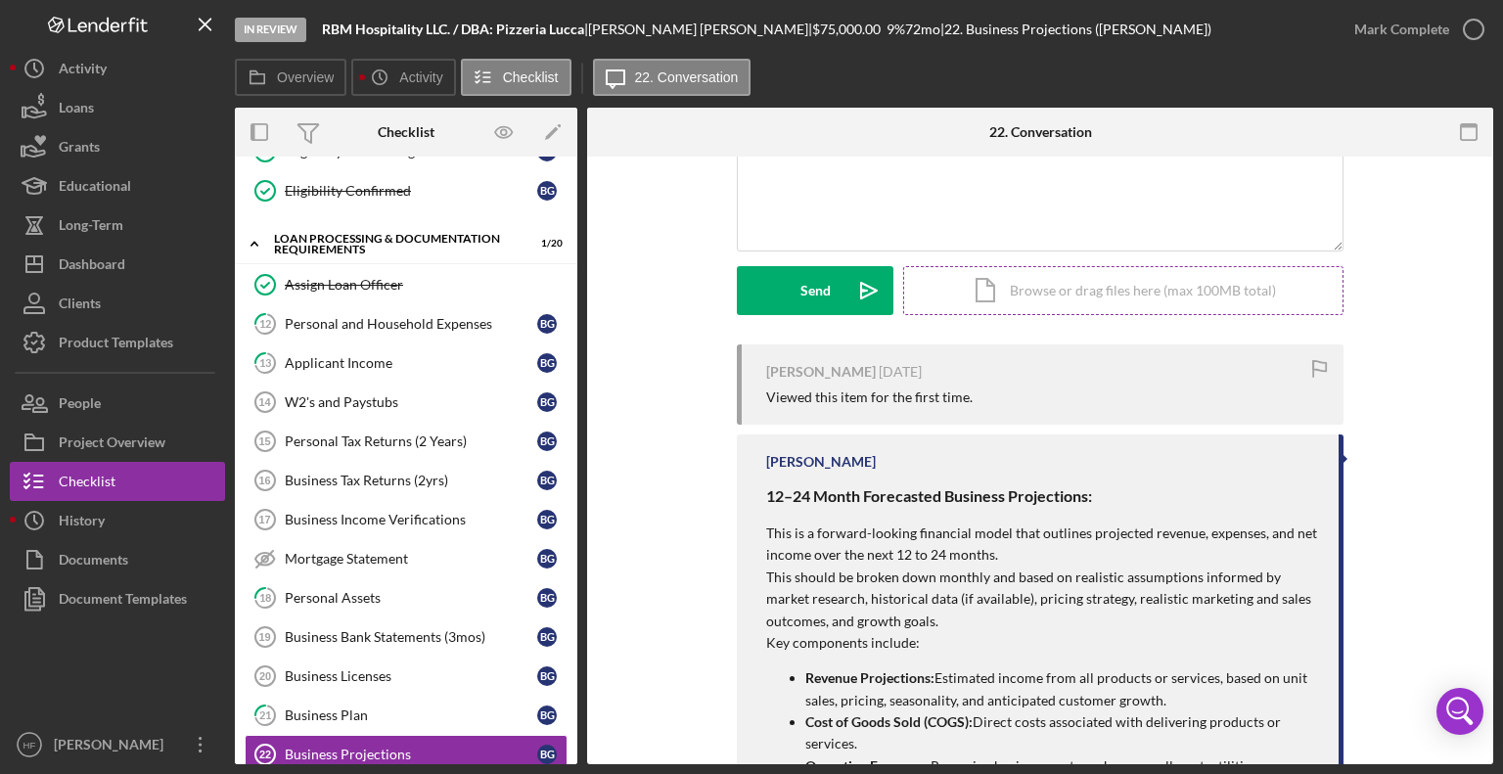
scroll to position [196, 0]
click at [172, 267] on button "Icon/Dashboard Dashboard" at bounding box center [117, 264] width 215 height 39
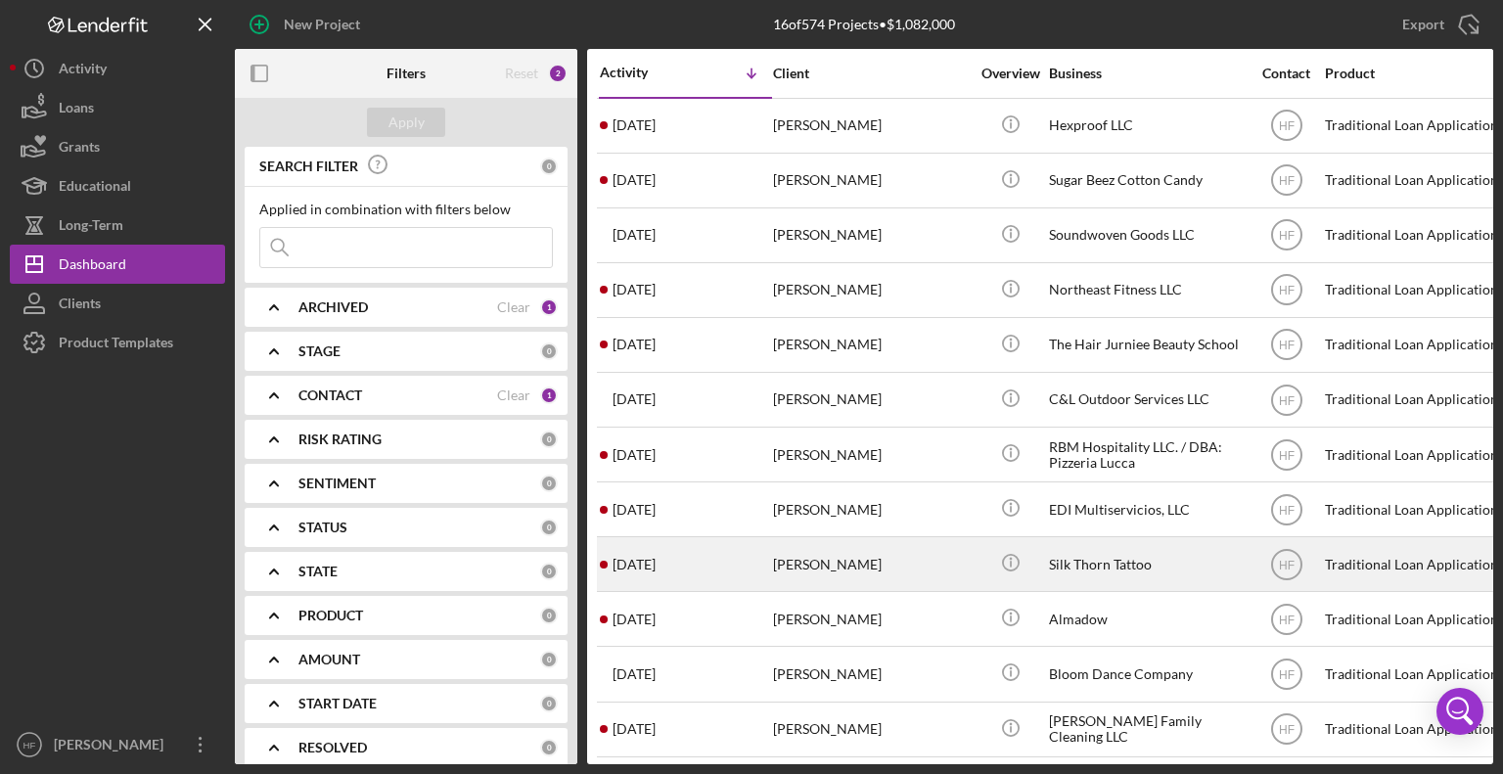
drag, startPoint x: 824, startPoint y: 502, endPoint x: 710, endPoint y: 536, distance: 118.6
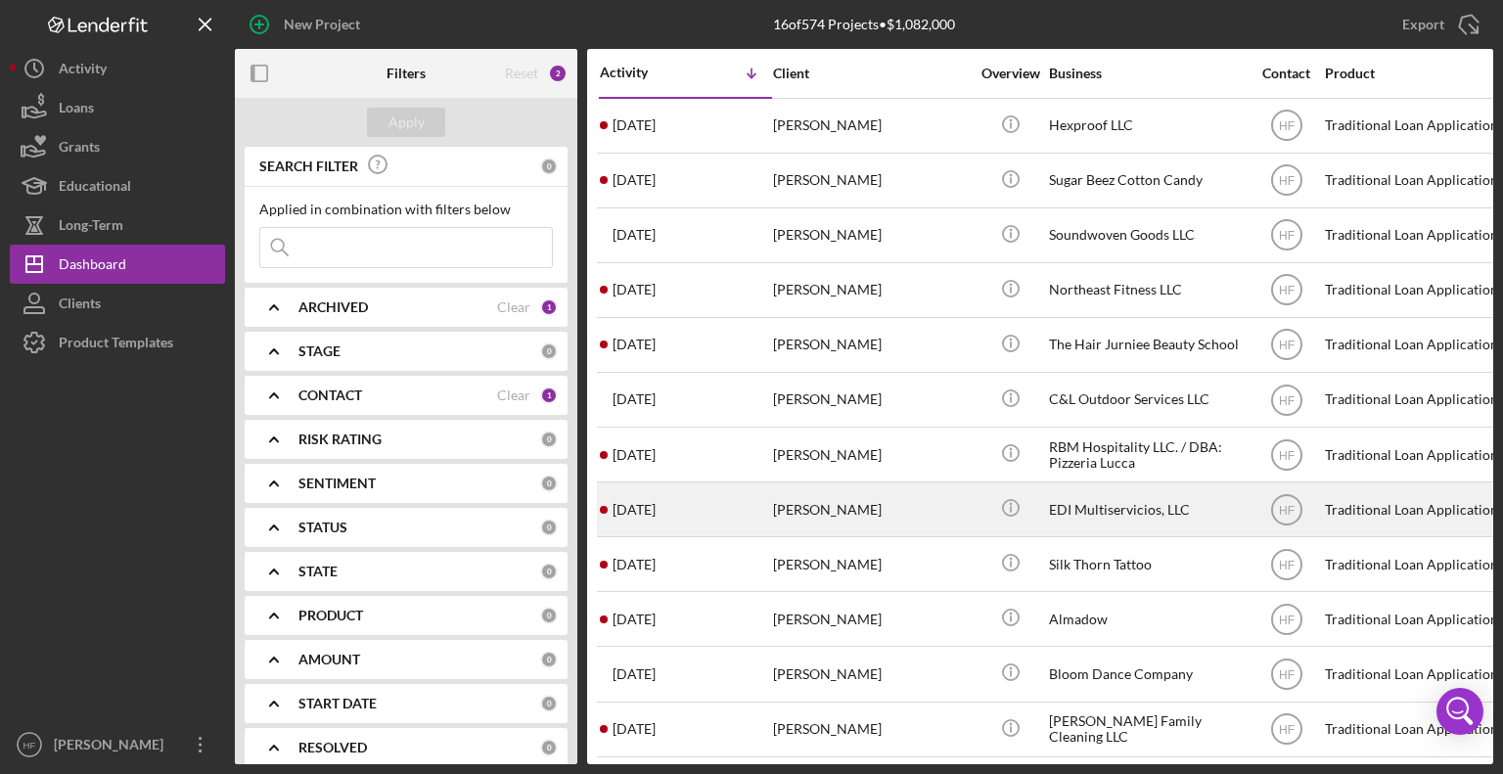
click at [724, 507] on div "[DATE] [PERSON_NAME]" at bounding box center [685, 509] width 171 height 52
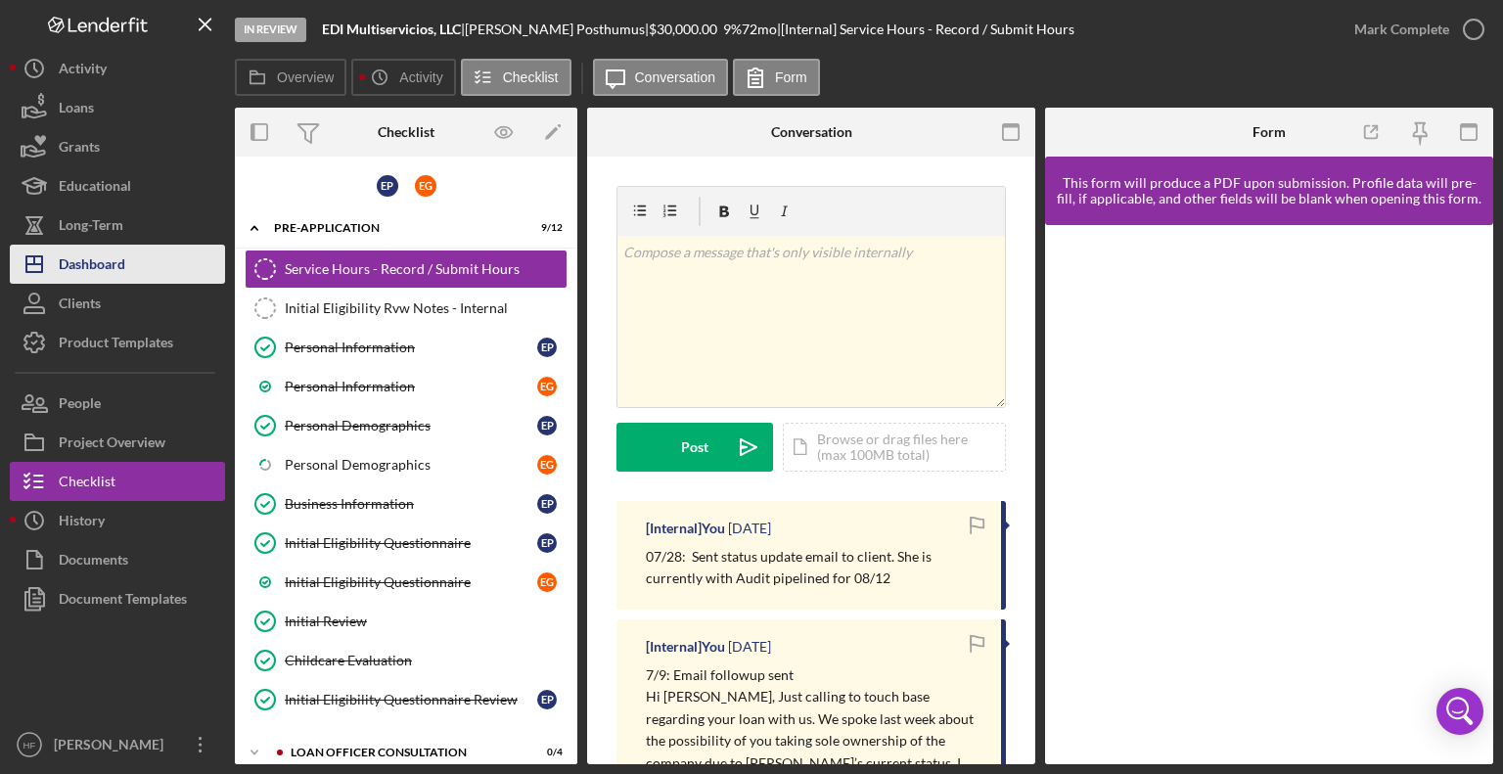
click at [157, 257] on button "Icon/Dashboard Dashboard" at bounding box center [117, 264] width 215 height 39
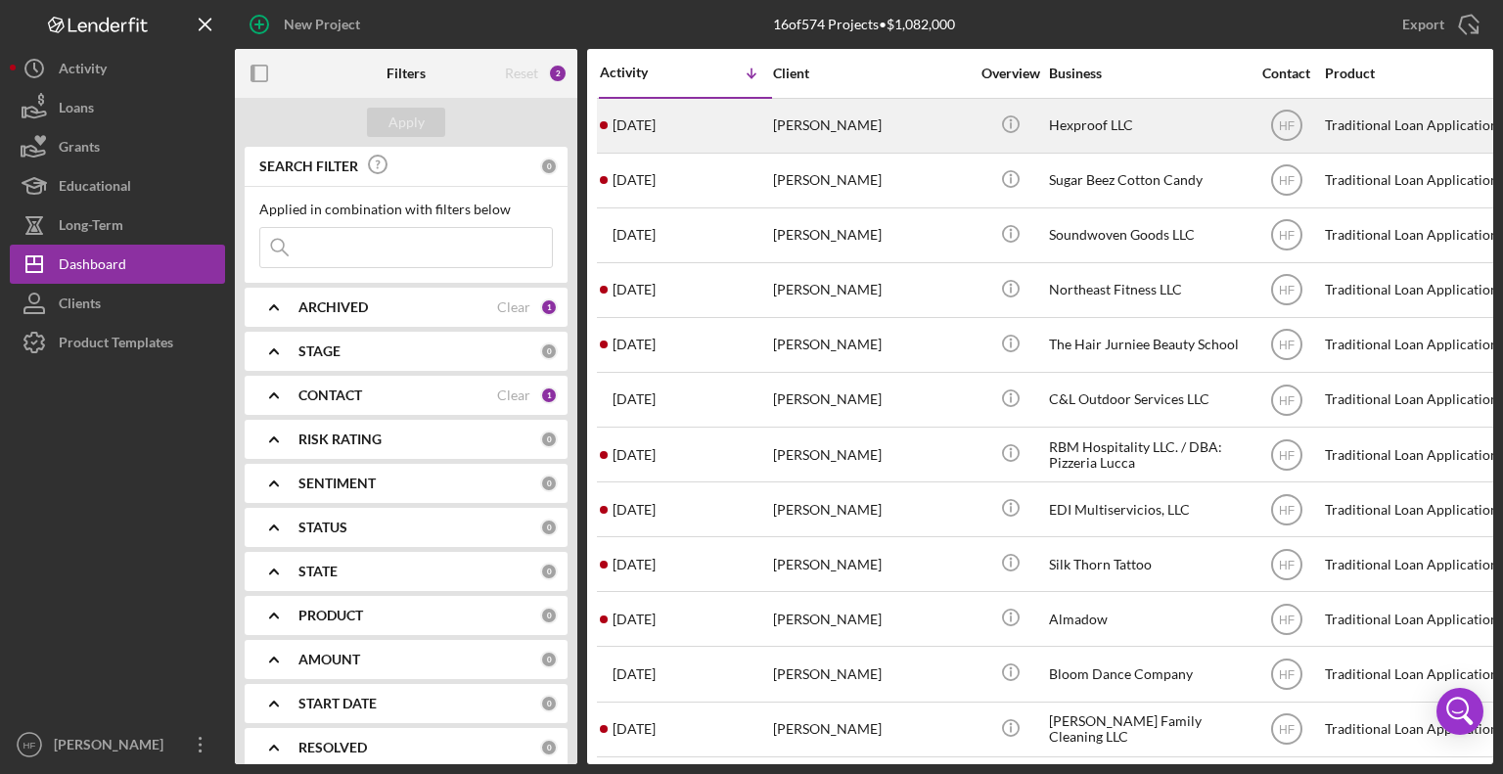
click at [758, 136] on div "[DATE] [PERSON_NAME]" at bounding box center [685, 126] width 171 height 52
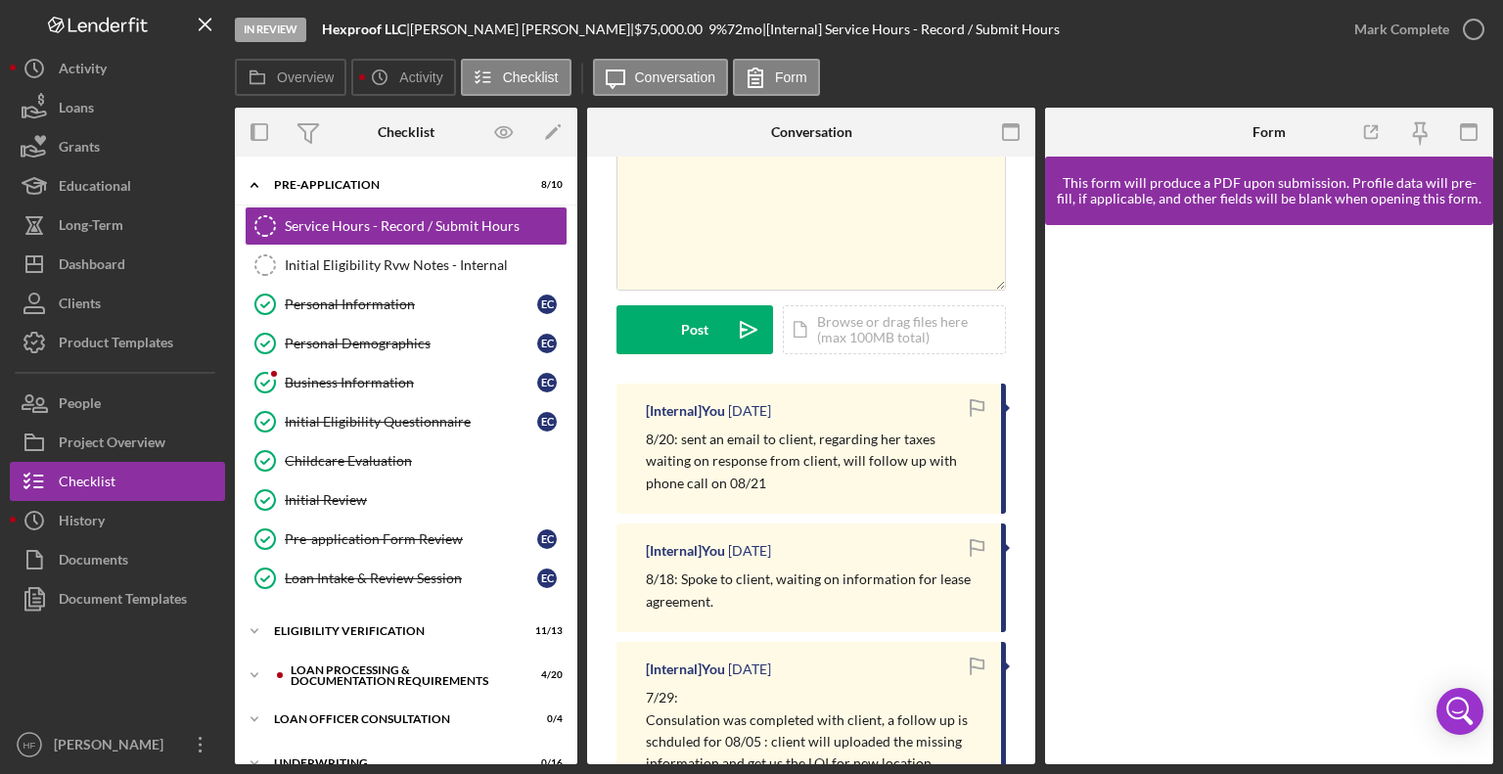
scroll to position [119, 0]
drag, startPoint x: 684, startPoint y: 436, endPoint x: 810, endPoint y: 481, distance: 134.0
click at [810, 481] on p "8/20: sent an email to client, regarding her taxes waiting on response from cli…" at bounding box center [814, 460] width 336 height 66
copy p "ent an email to client, regarding her taxes waiting on response from client, wi…"
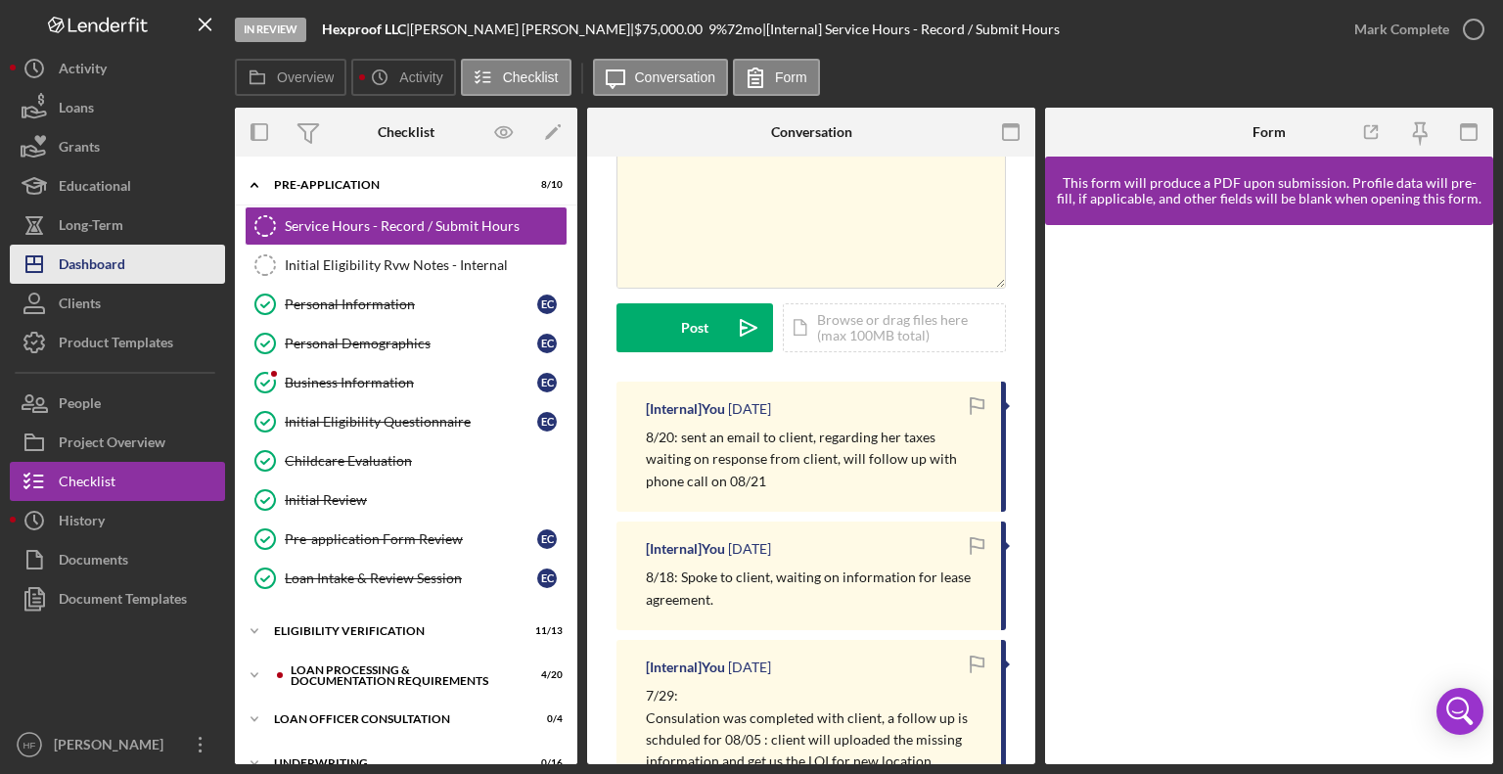
click at [133, 268] on button "Icon/Dashboard Dashboard" at bounding box center [117, 264] width 215 height 39
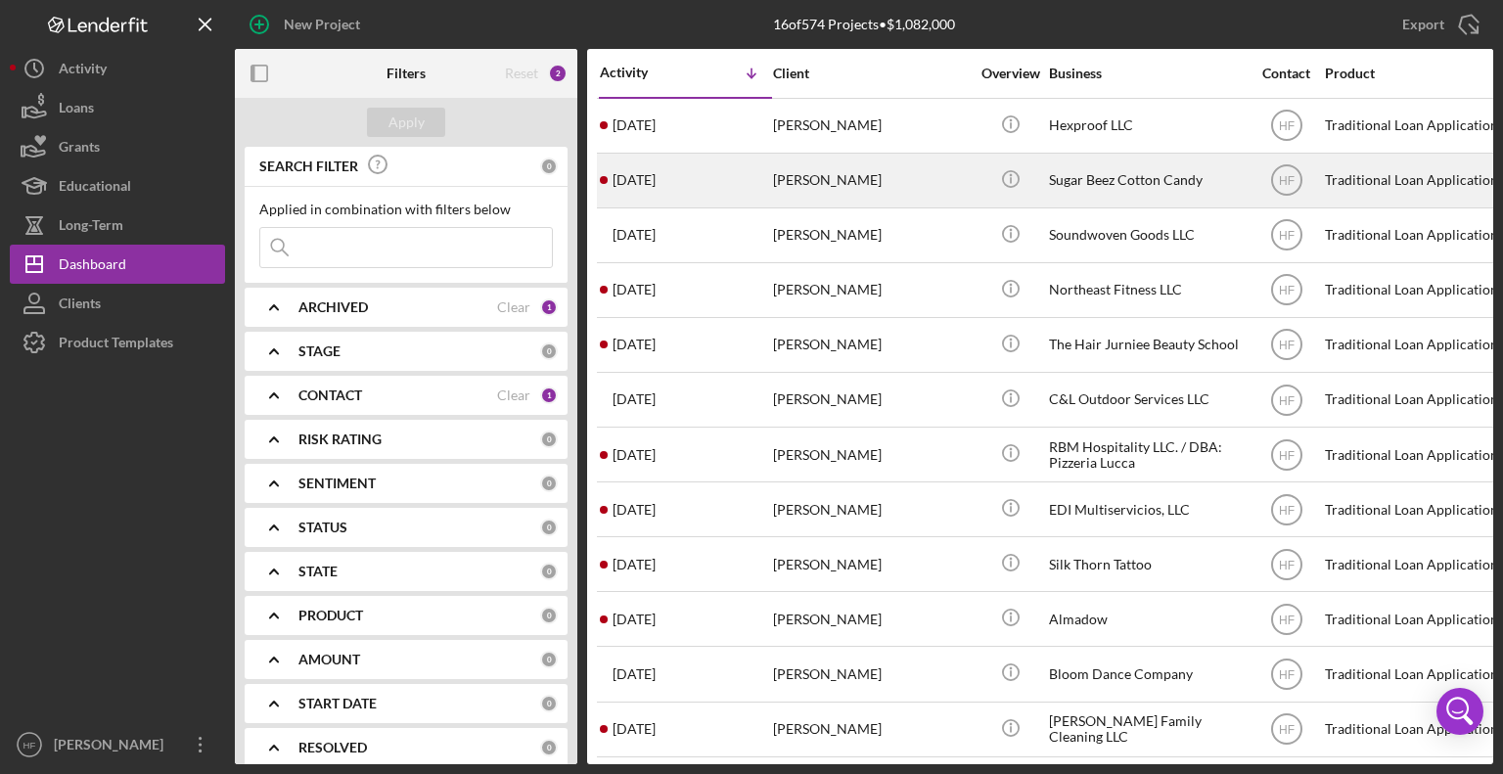
click at [786, 189] on div "[PERSON_NAME]" at bounding box center [871, 181] width 196 height 52
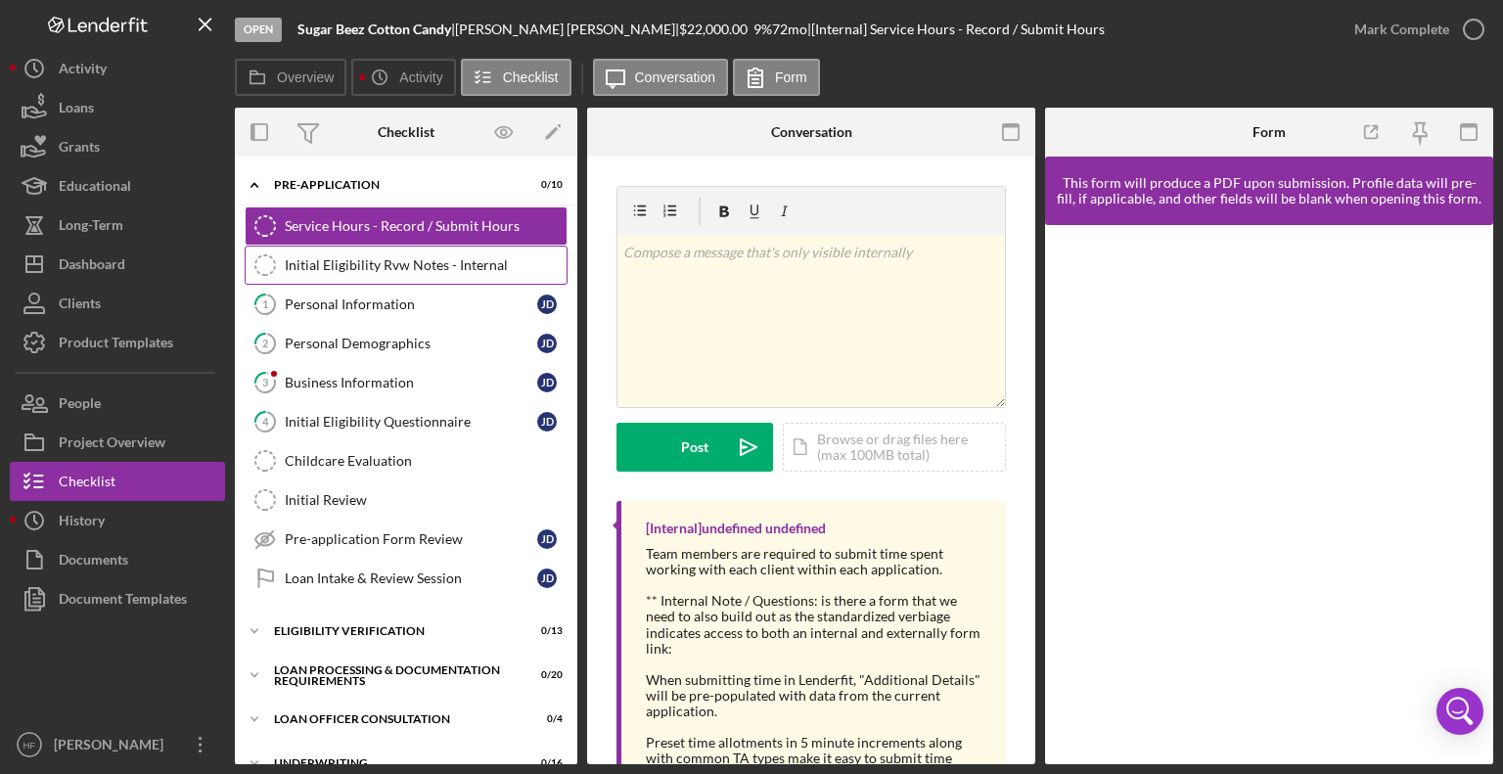
drag, startPoint x: 469, startPoint y: 275, endPoint x: 427, endPoint y: 267, distance: 42.8
click at [427, 267] on div "Initial Eligibility Rvw Notes - Internal" at bounding box center [426, 265] width 282 height 16
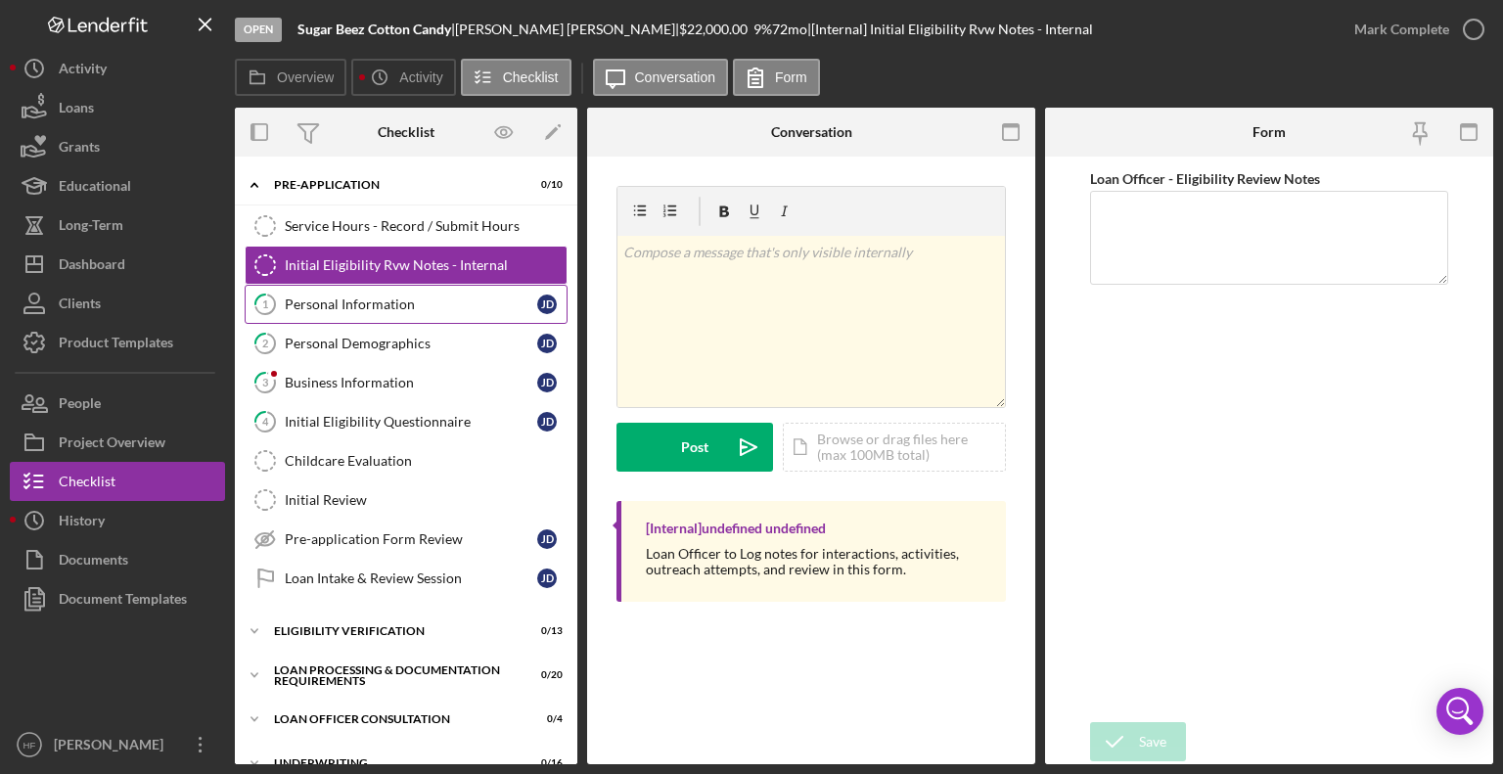
click at [418, 314] on link "1 Personal Information [PERSON_NAME]" at bounding box center [406, 304] width 323 height 39
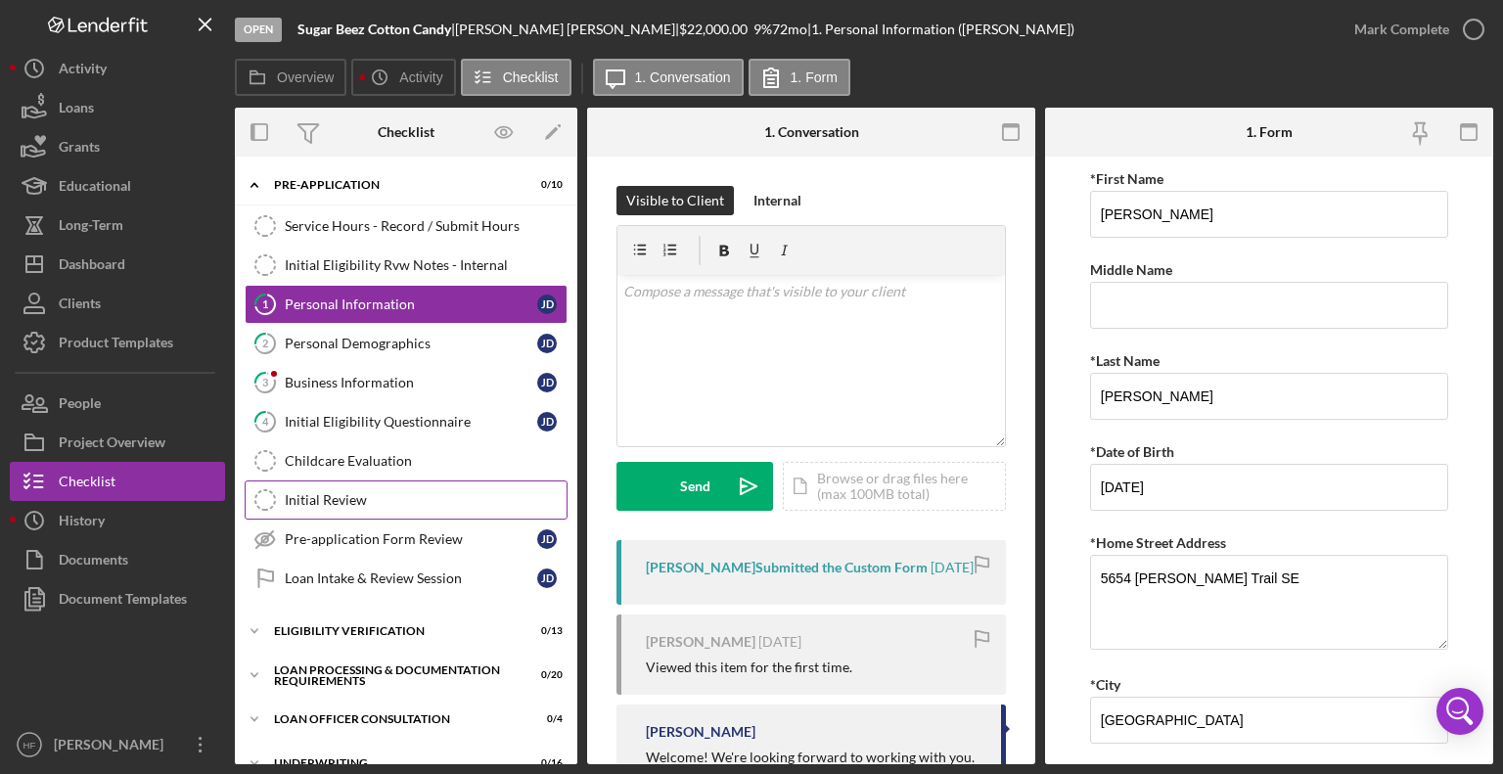
scroll to position [119, 0]
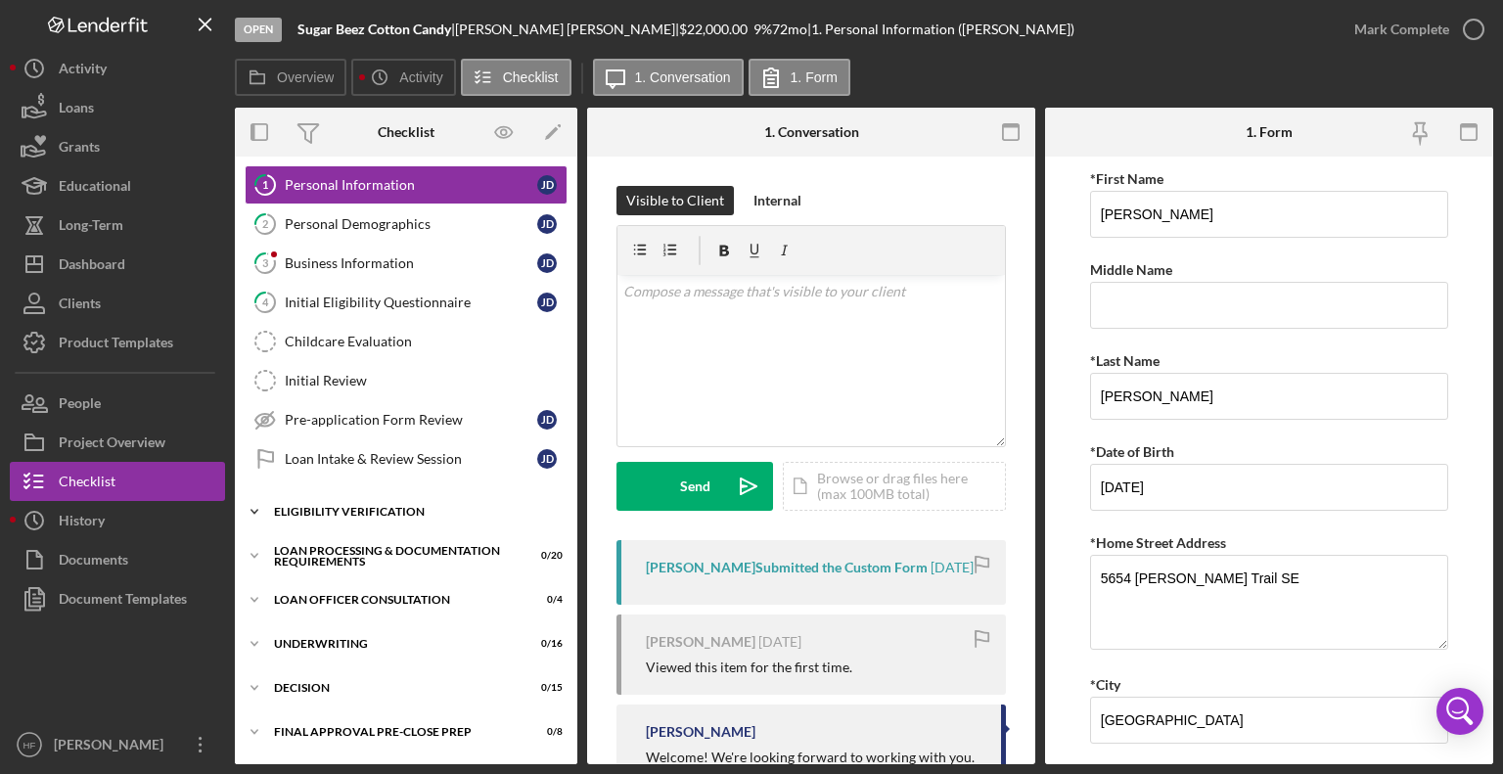
click at [254, 512] on icon "Icon/Expander" at bounding box center [254, 511] width 39 height 39
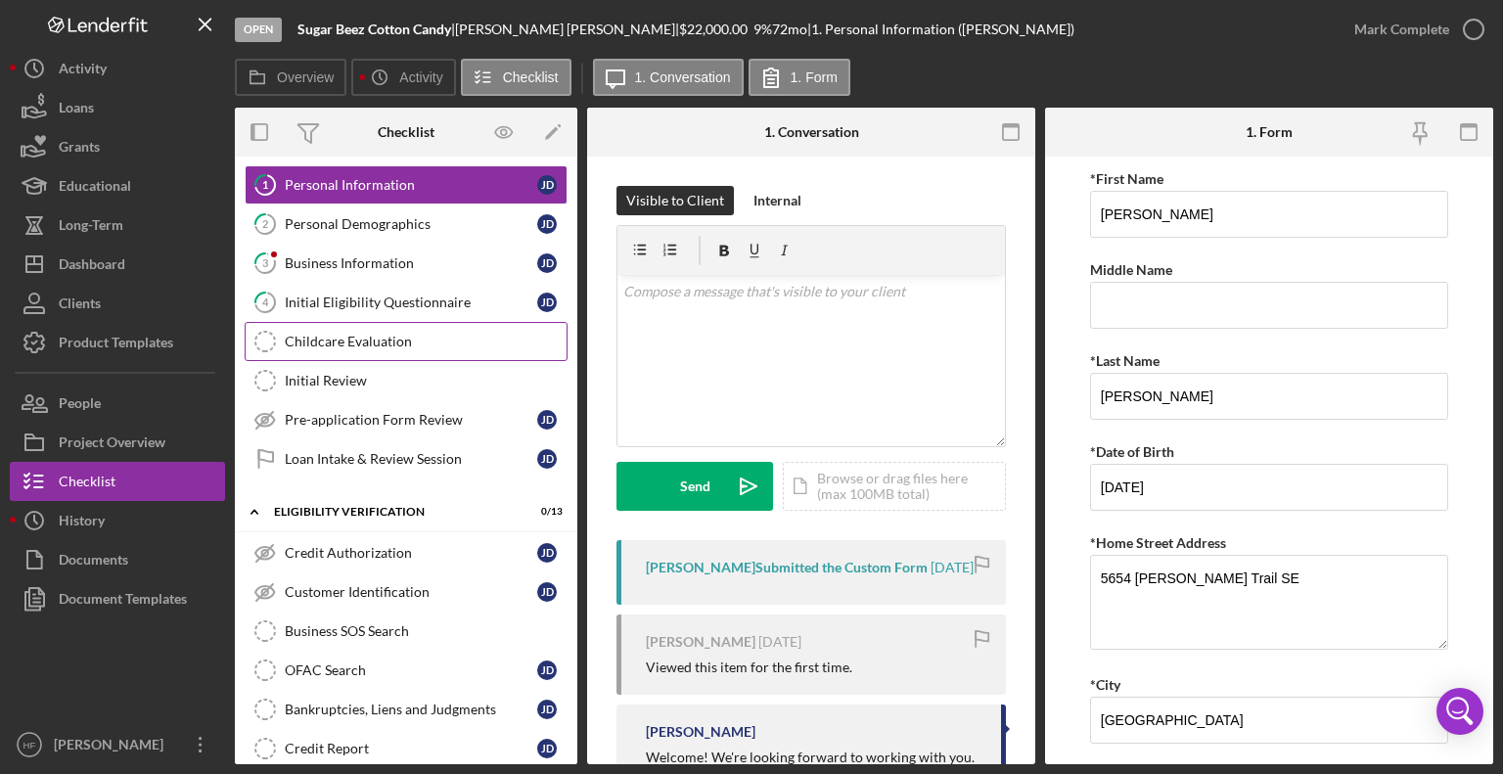
scroll to position [0, 0]
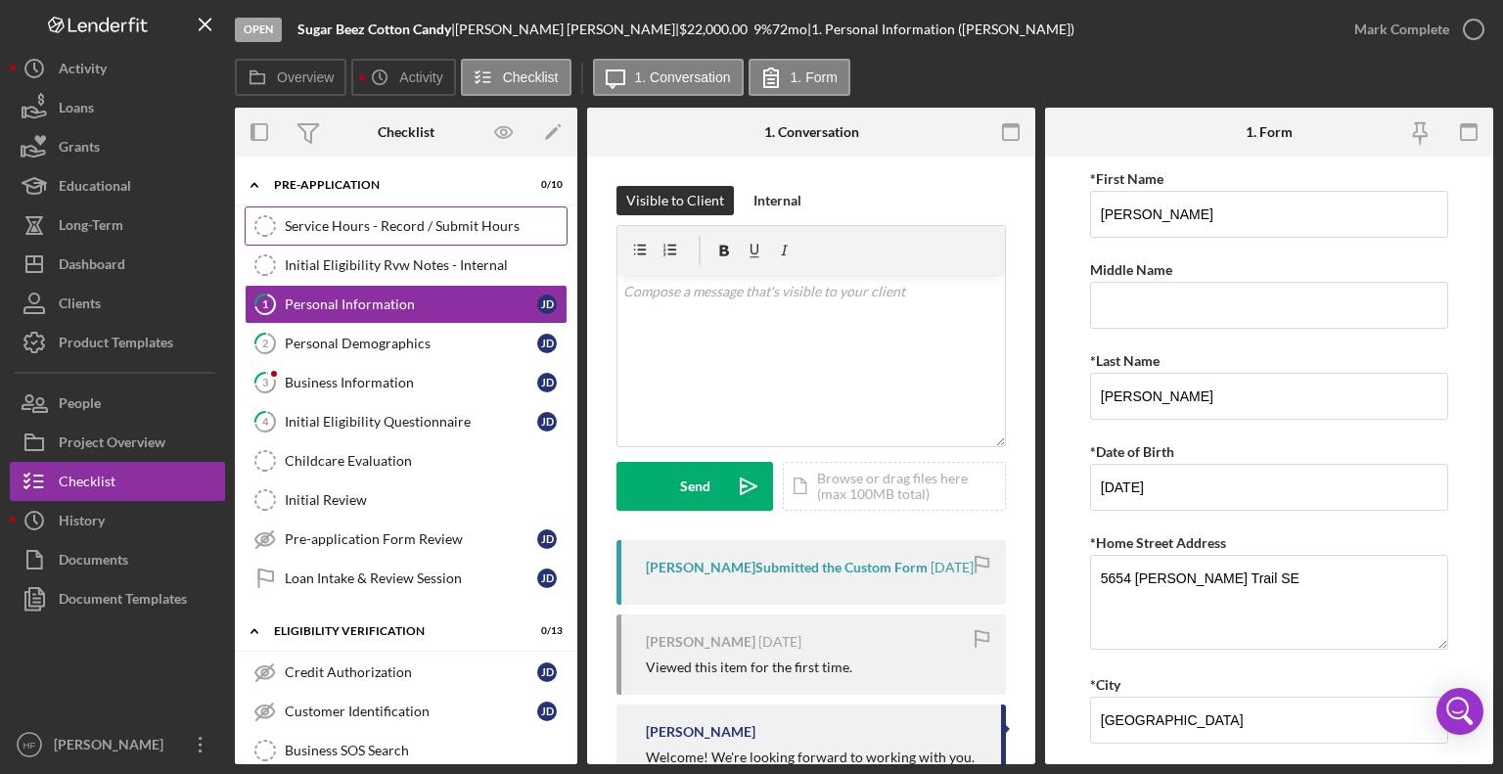
click at [419, 232] on div "Service Hours - Record / Submit Hours" at bounding box center [426, 226] width 282 height 16
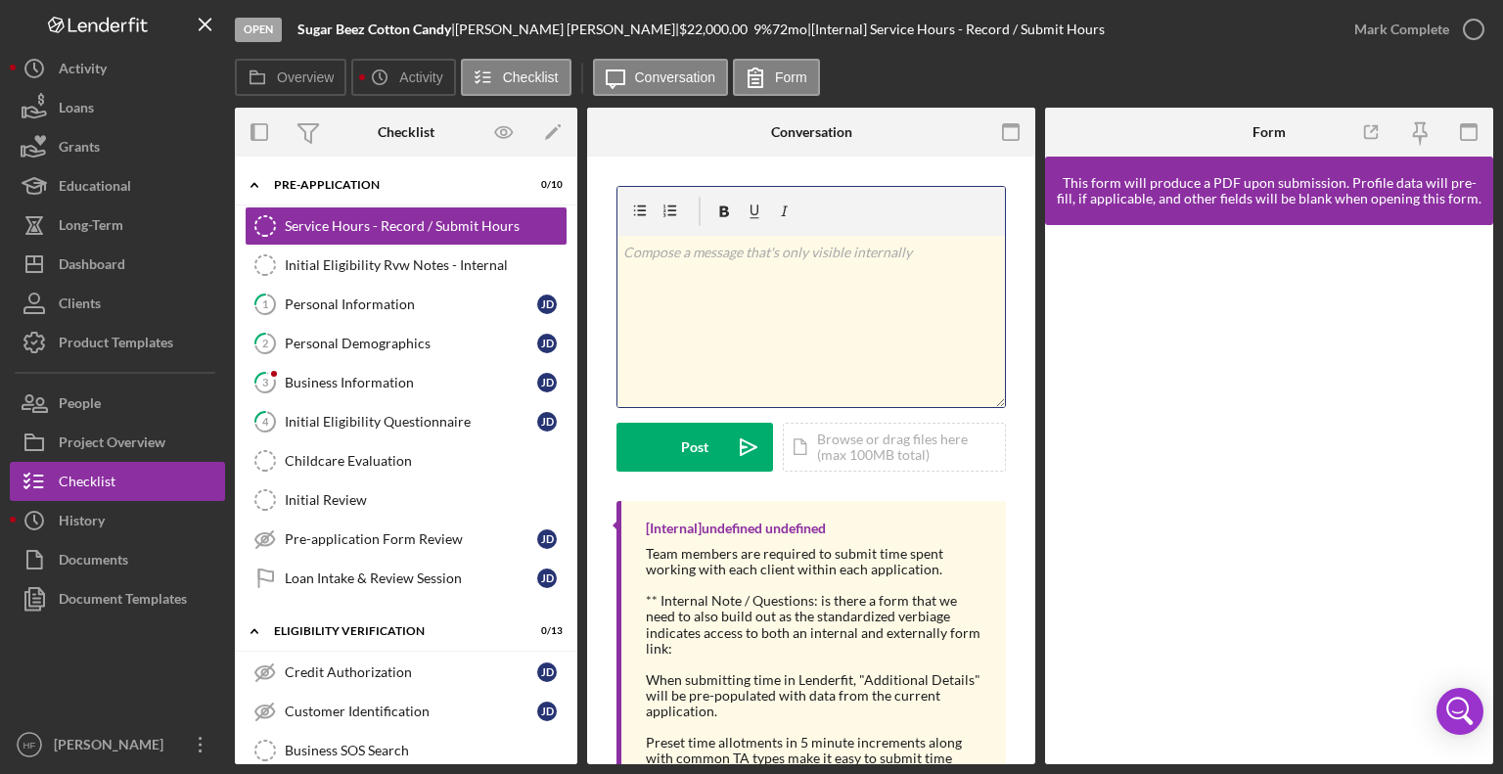
click at [804, 365] on div "v Color teal Color pink Remove color Add row above Add row below Add column bef…" at bounding box center [810, 321] width 387 height 171
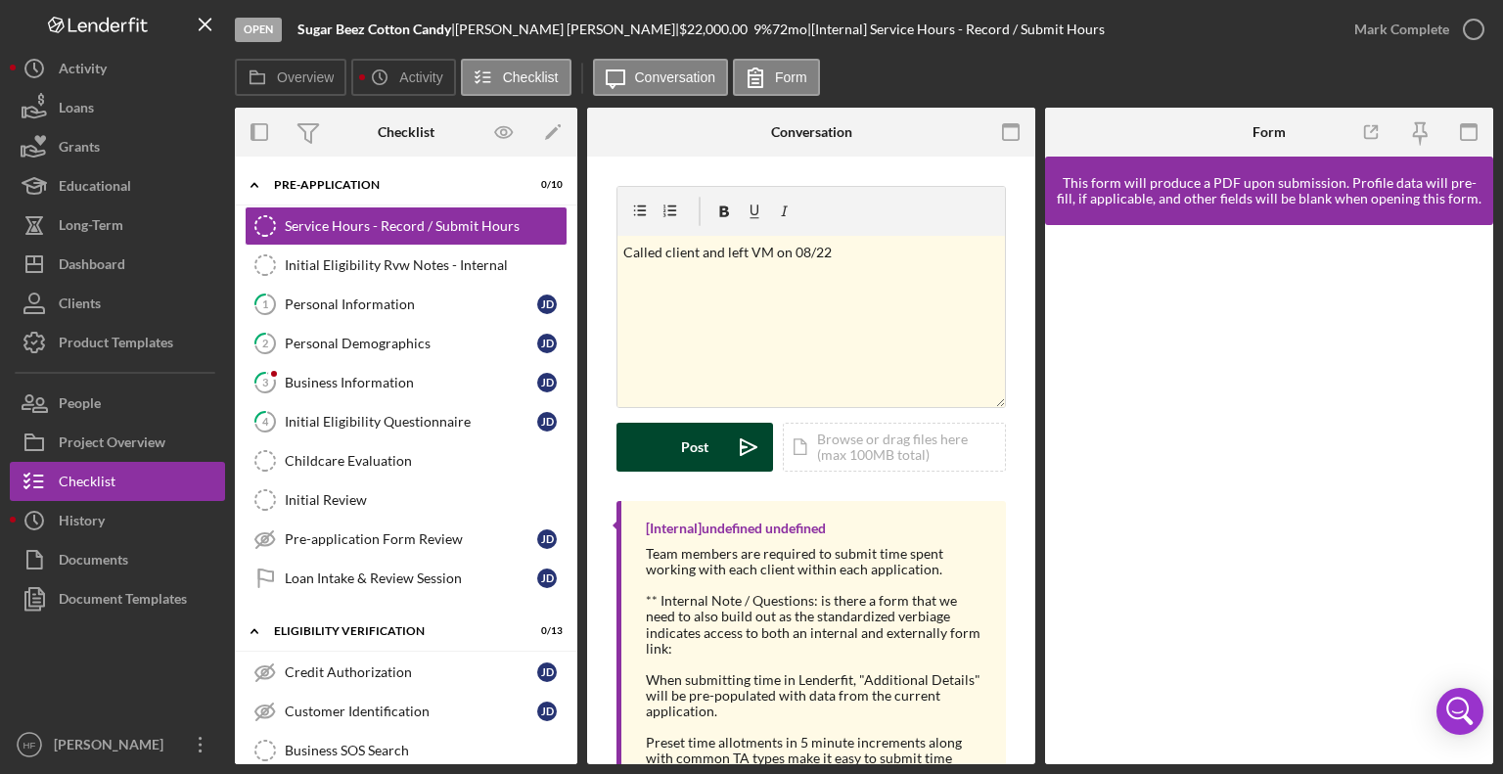
click at [658, 436] on button "Post Icon/icon-invite-send" at bounding box center [694, 447] width 157 height 49
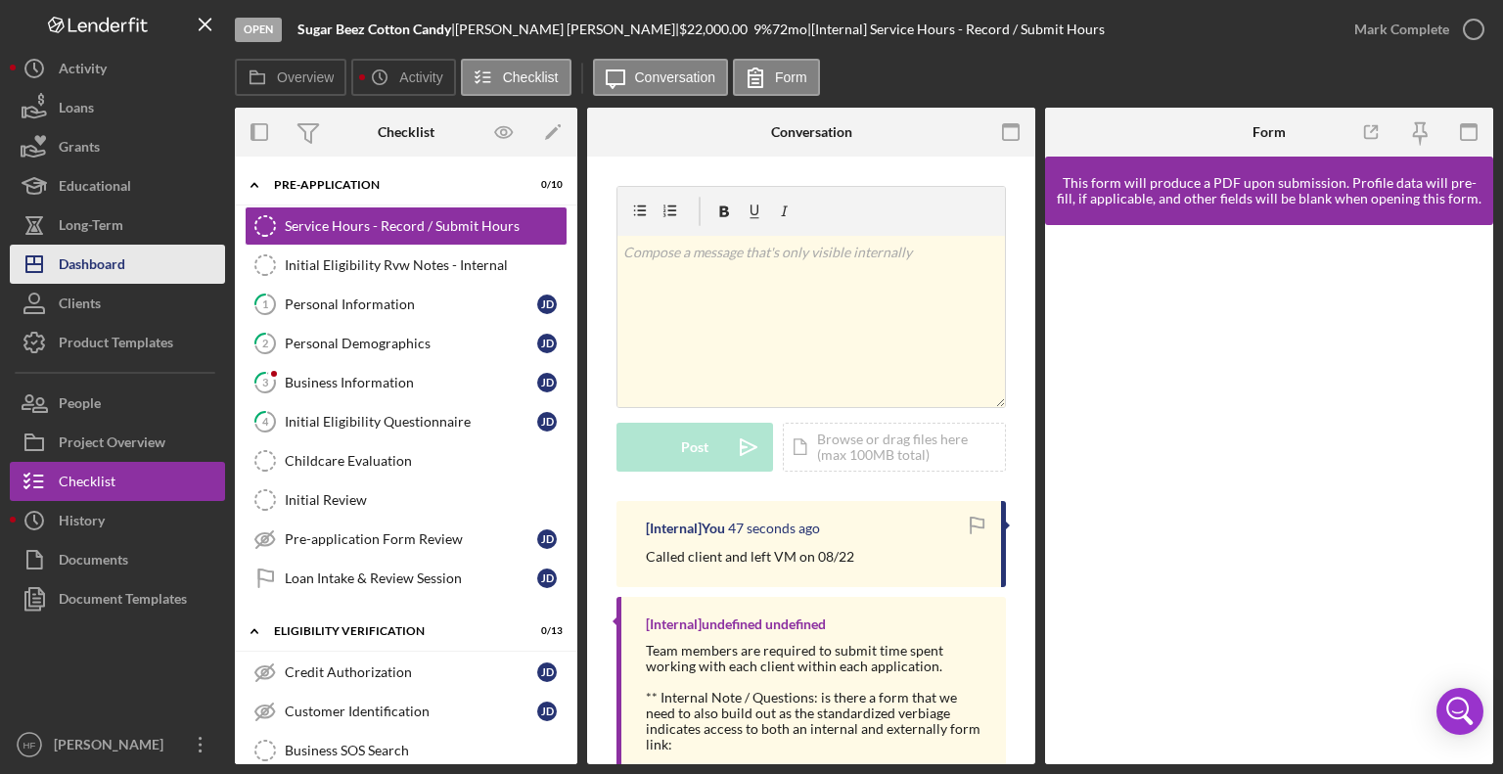
click at [137, 275] on button "Icon/Dashboard Dashboard" at bounding box center [117, 264] width 215 height 39
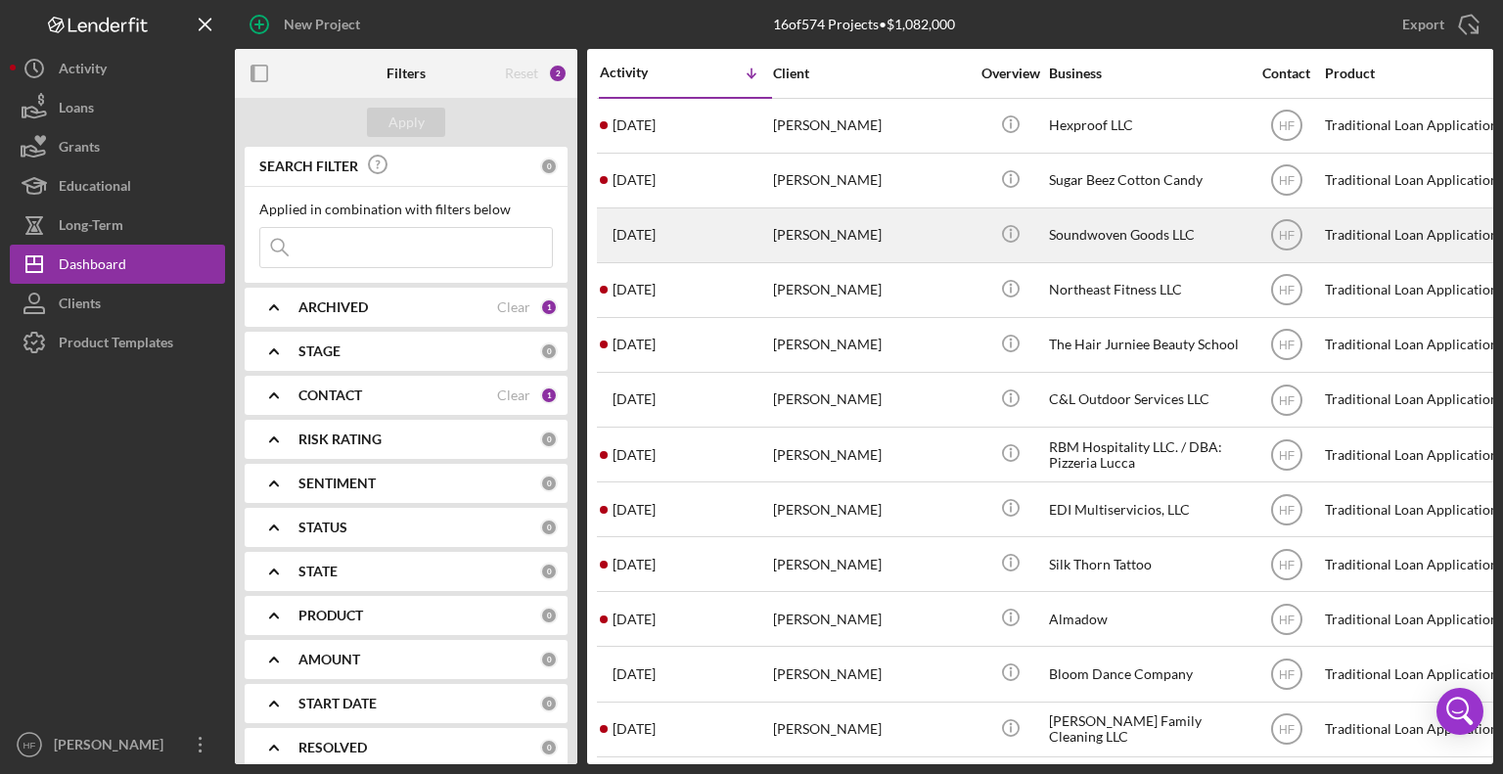
click at [861, 232] on div "[PERSON_NAME]" at bounding box center [871, 235] width 196 height 52
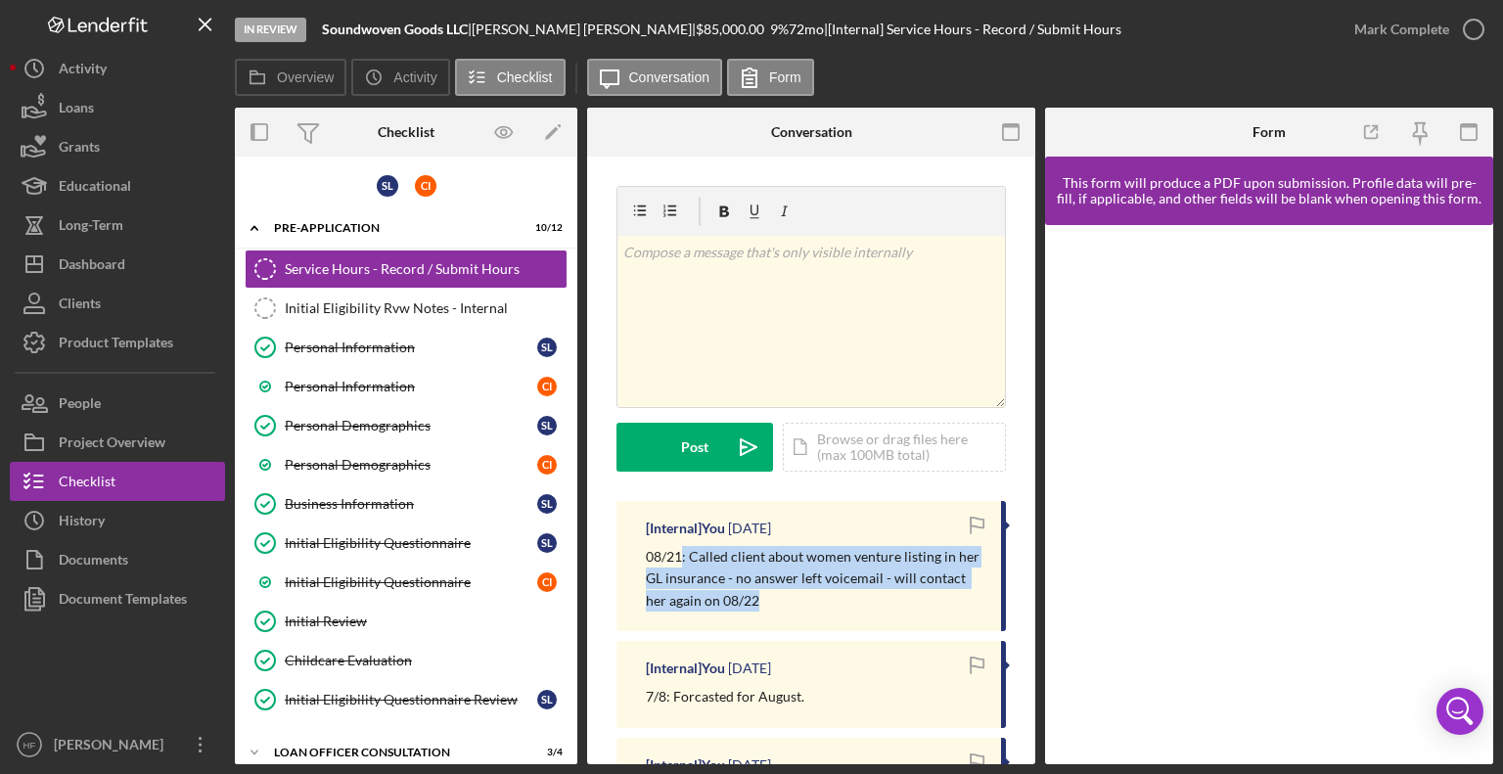
drag, startPoint x: 684, startPoint y: 551, endPoint x: 819, endPoint y: 604, distance: 145.0
click at [819, 604] on p "08/21: Called client about women venture listing in her GL insurance - no answe…" at bounding box center [814, 579] width 336 height 66
copy p ": Called client about women venture listing in her GL insurance - no answer lef…"
click at [152, 279] on button "Icon/Dashboard Dashboard" at bounding box center [117, 264] width 215 height 39
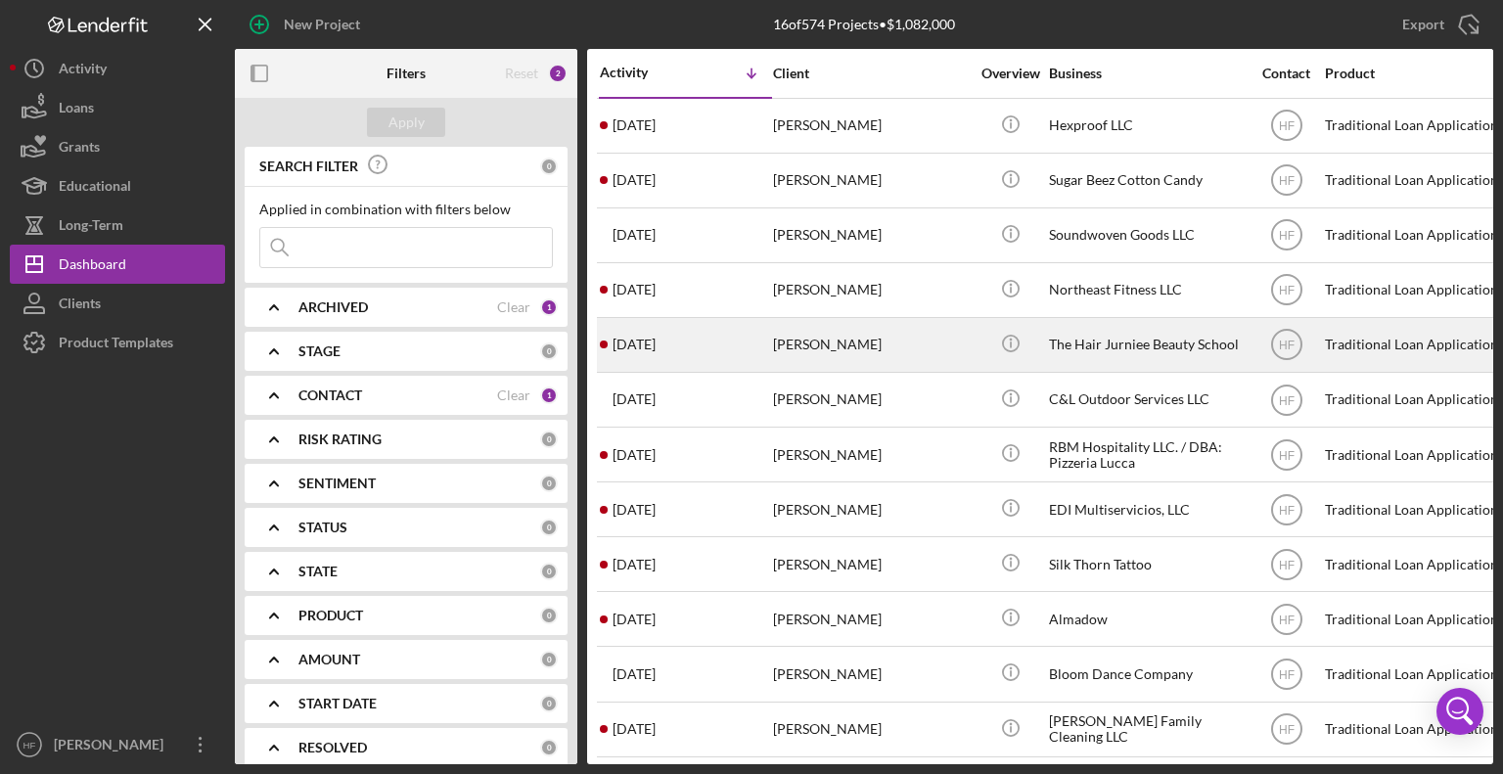
click at [794, 336] on div "[PERSON_NAME]" at bounding box center [871, 345] width 196 height 52
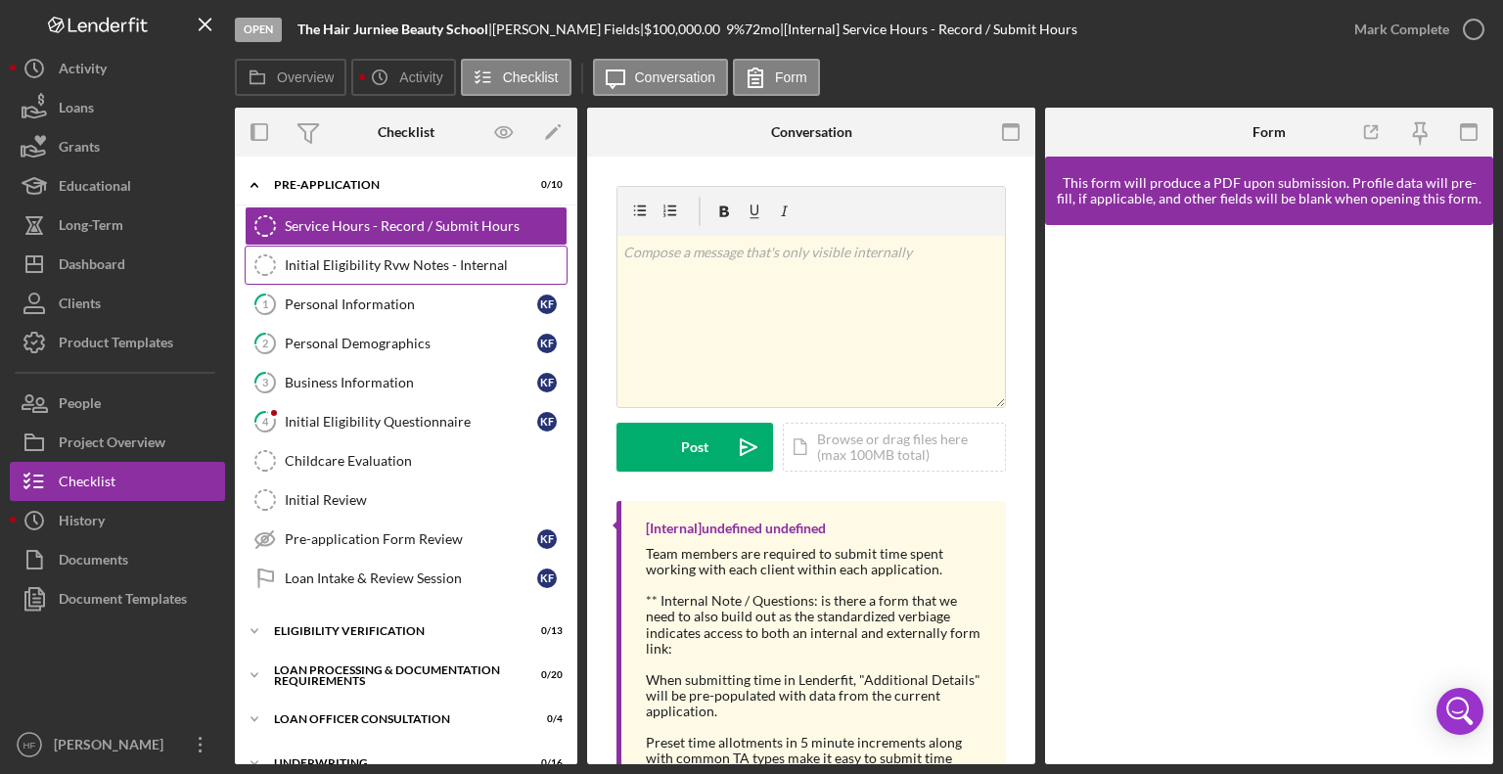
click at [497, 257] on div "Initial Eligibility Rvw Notes - Internal" at bounding box center [426, 265] width 282 height 16
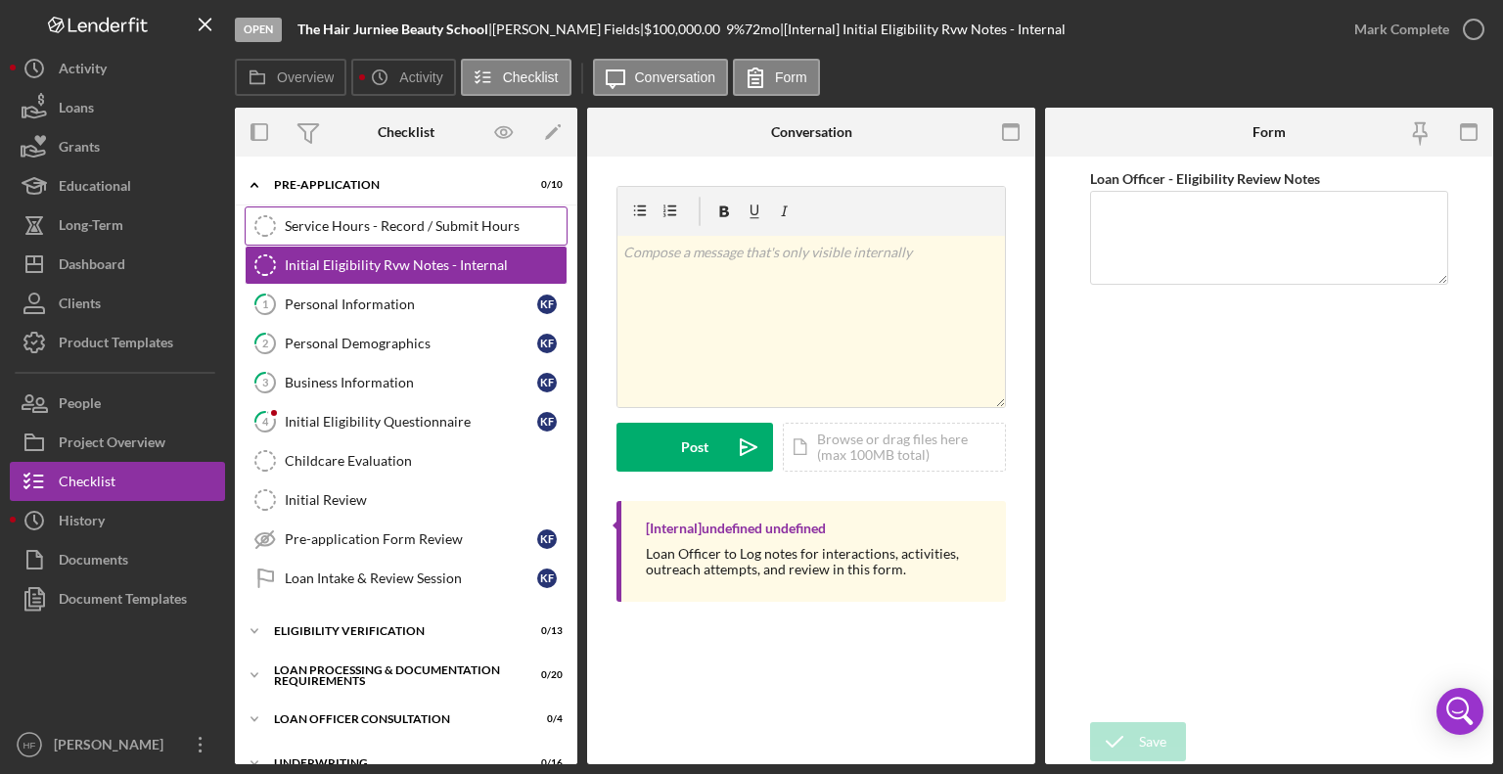
click at [472, 224] on div "Service Hours - Record / Submit Hours" at bounding box center [426, 226] width 282 height 16
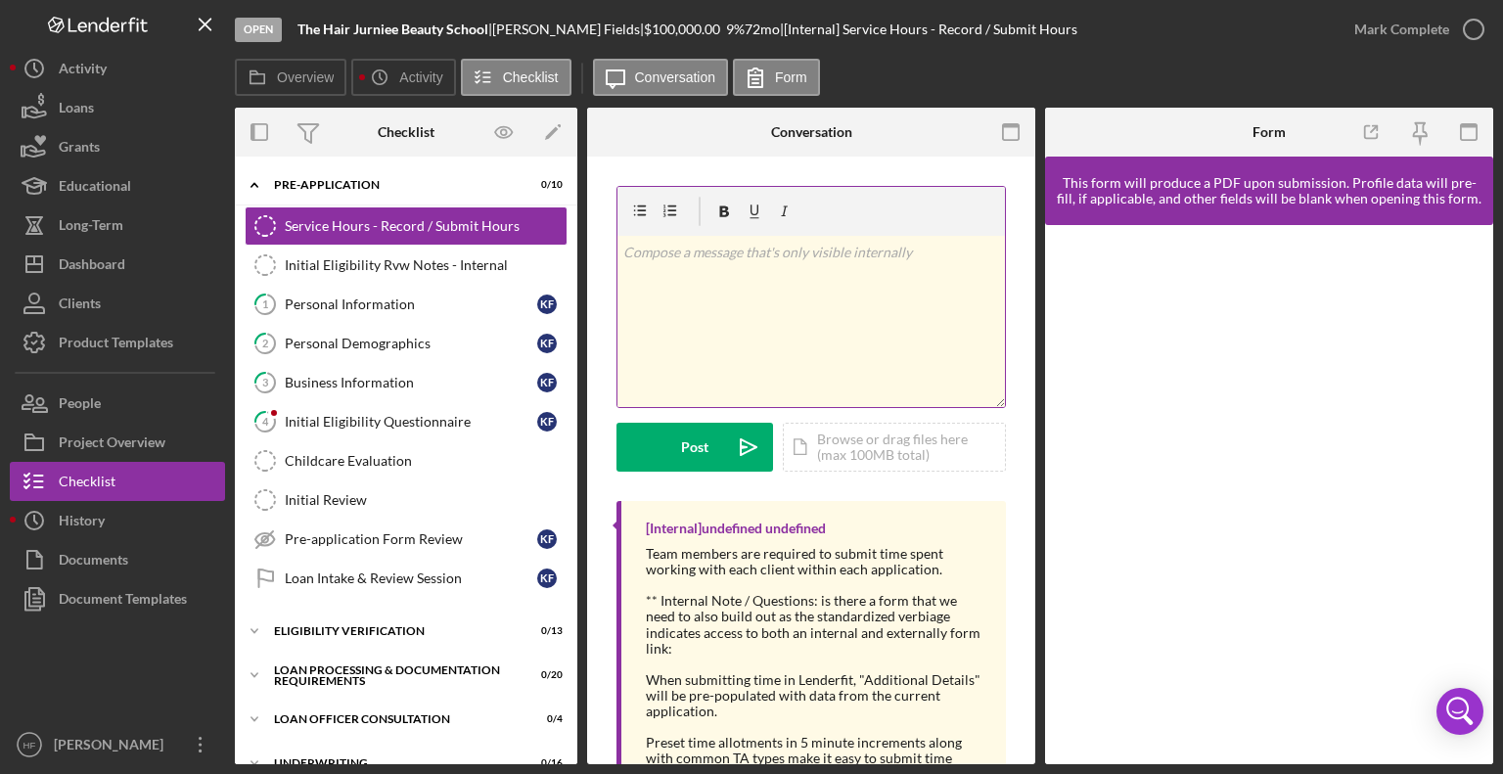
click at [752, 336] on div "v Color teal Color pink Remove color Add row above Add row below Add column bef…" at bounding box center [810, 321] width 387 height 171
click at [770, 250] on p "08/21: Left Client a voicmail to complete screening process." at bounding box center [811, 253] width 377 height 22
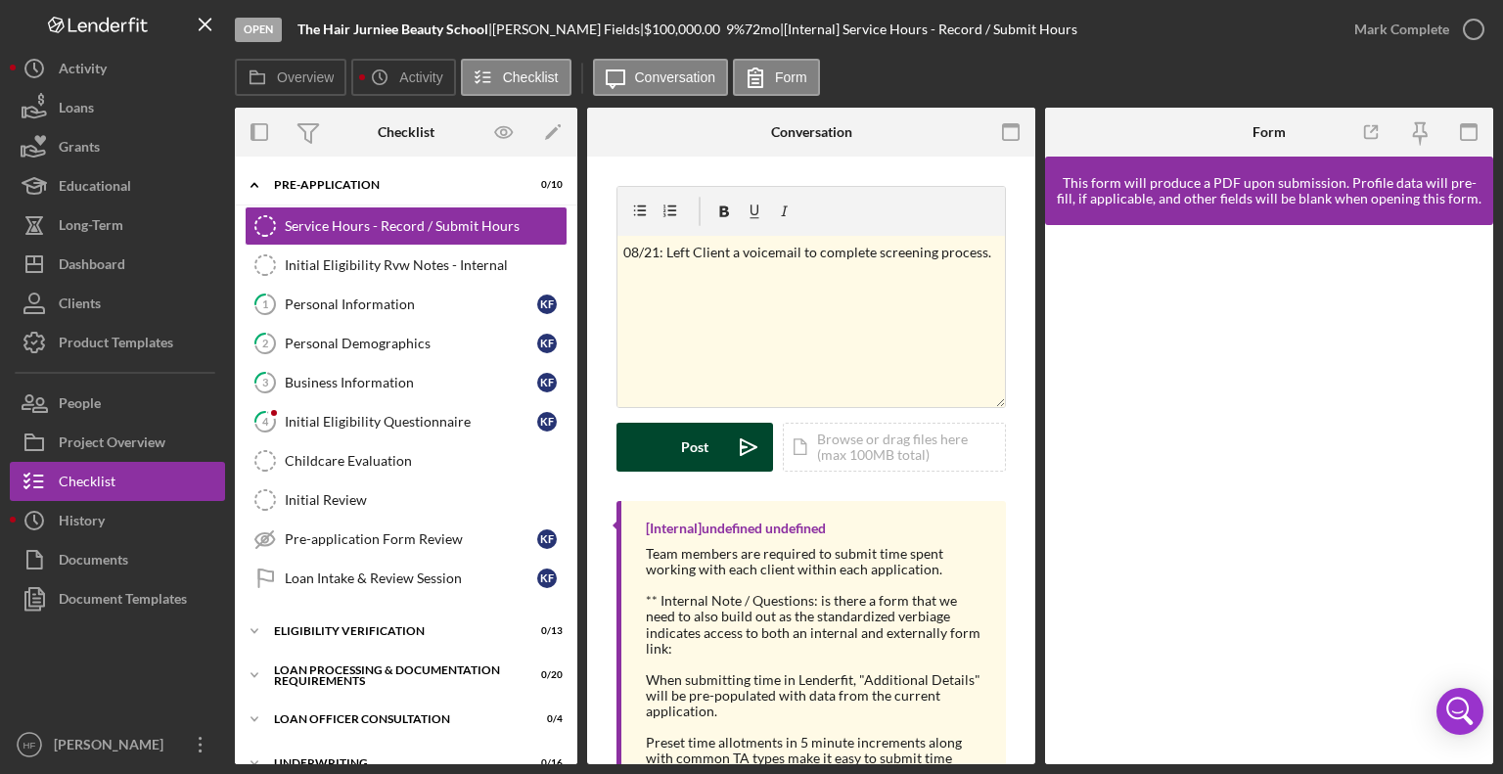
click at [688, 445] on div "Post" at bounding box center [694, 447] width 27 height 49
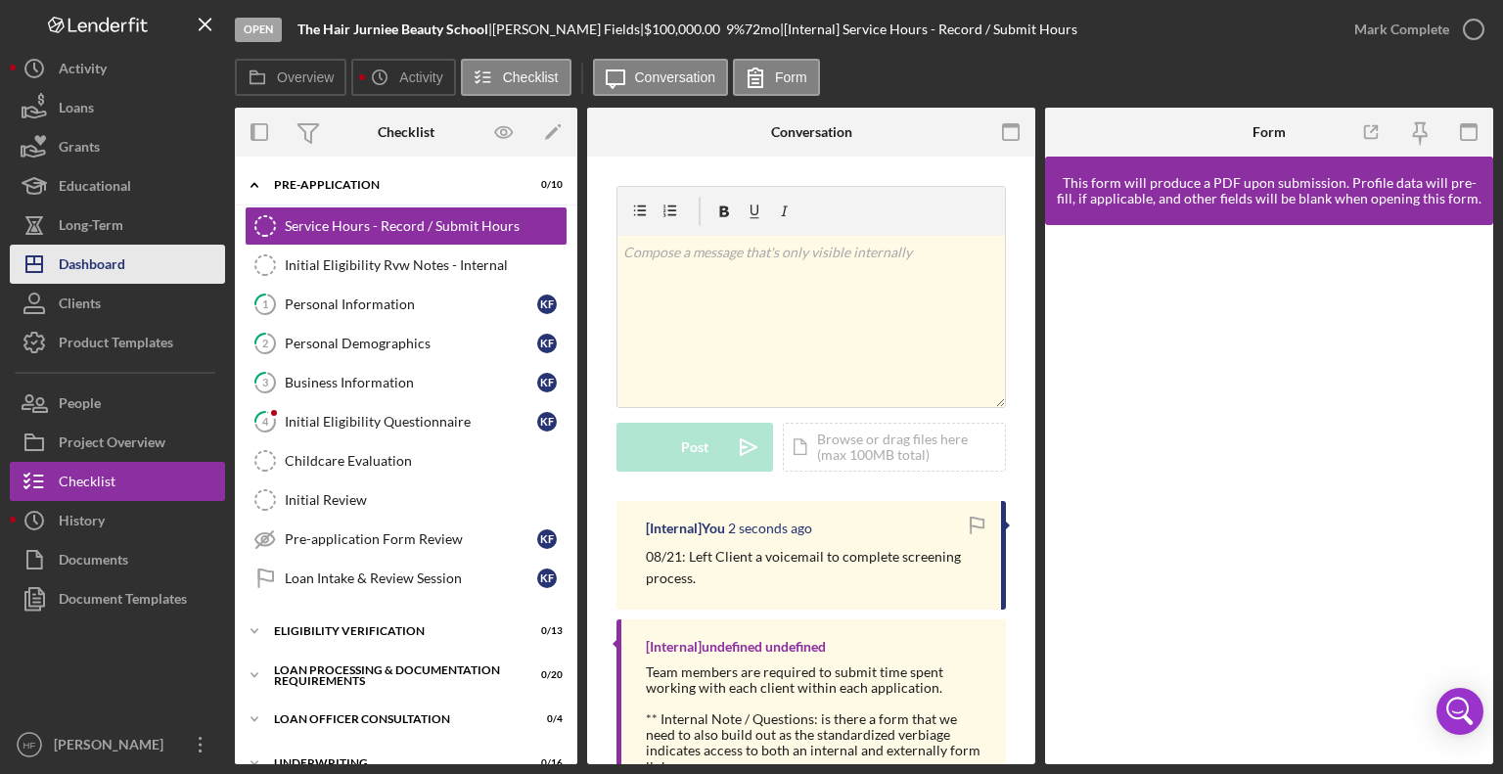
click at [117, 269] on div "Dashboard" at bounding box center [92, 267] width 67 height 44
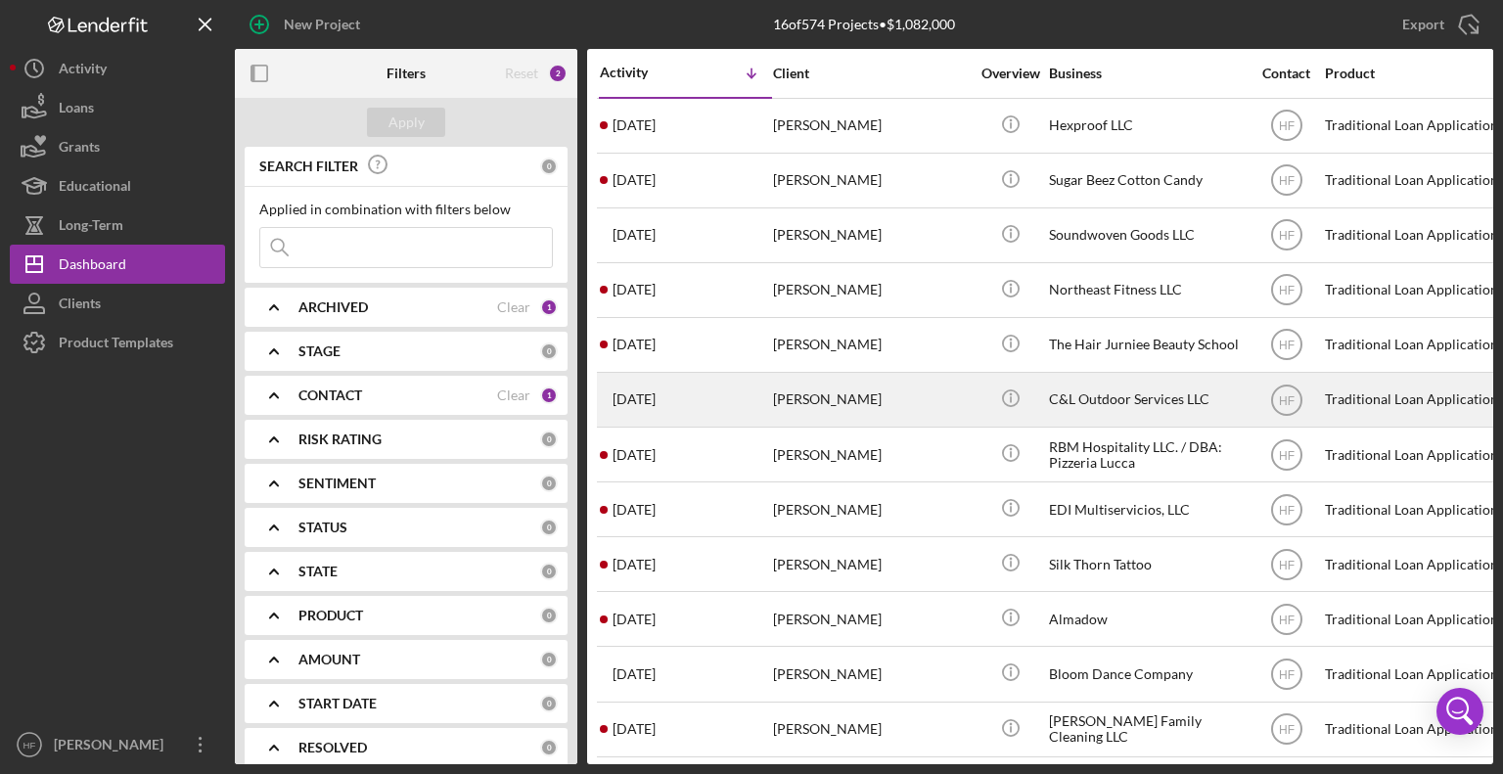
click at [896, 394] on div "[PERSON_NAME]" at bounding box center [871, 400] width 196 height 52
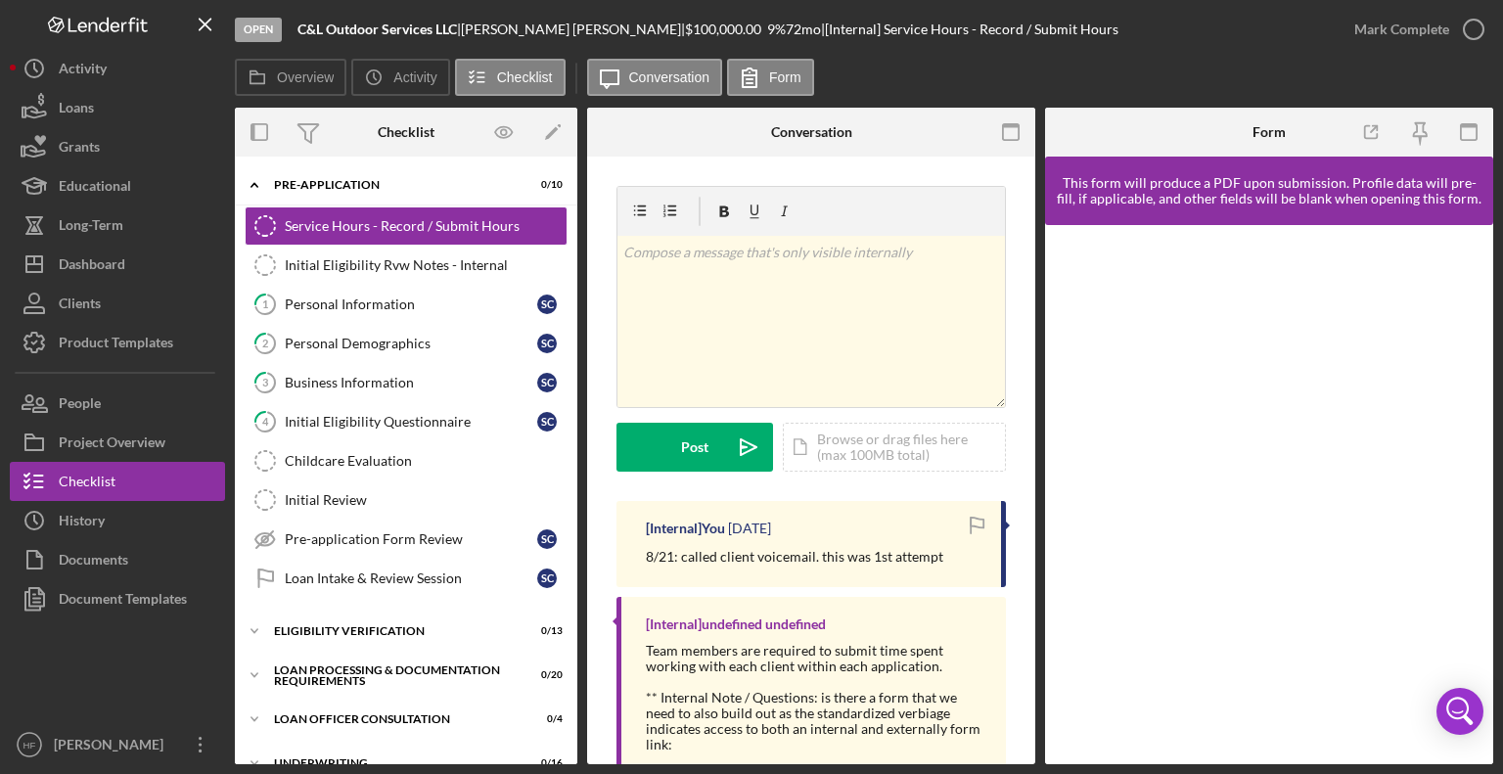
click at [691, 560] on p "8/21: called client voicemail. this was 1st attempt" at bounding box center [794, 557] width 297 height 22
drag, startPoint x: 928, startPoint y: 550, endPoint x: 638, endPoint y: 549, distance: 289.6
click at [638, 549] on div "[Internal] You [DATE] 8/21: called client voicemail. this was 1st attempt" at bounding box center [810, 544] width 389 height 86
click at [946, 544] on div "[Internal] You [DATE] 8/21: called client voicemail. this was 1st attempt" at bounding box center [810, 544] width 389 height 86
drag, startPoint x: 923, startPoint y: 556, endPoint x: 616, endPoint y: 553, distance: 306.3
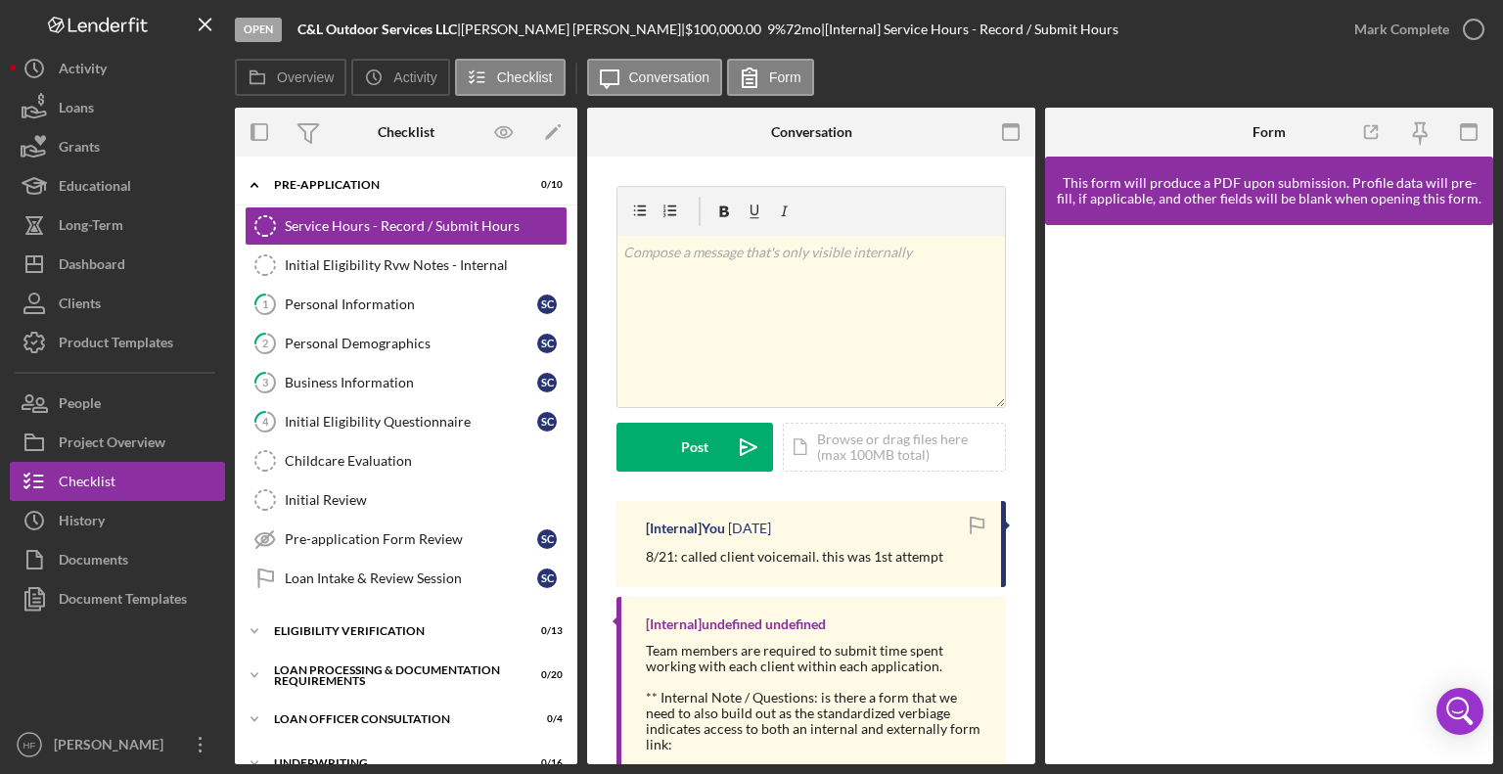
click at [616, 553] on div "[Internal] You [DATE] 8/21: called client voicemail. this was 1st attempt" at bounding box center [810, 544] width 389 height 86
copy p "8/21: called client voicemail. this was 1st attempt"
click at [159, 269] on button "Icon/Dashboard Dashboard" at bounding box center [117, 264] width 215 height 39
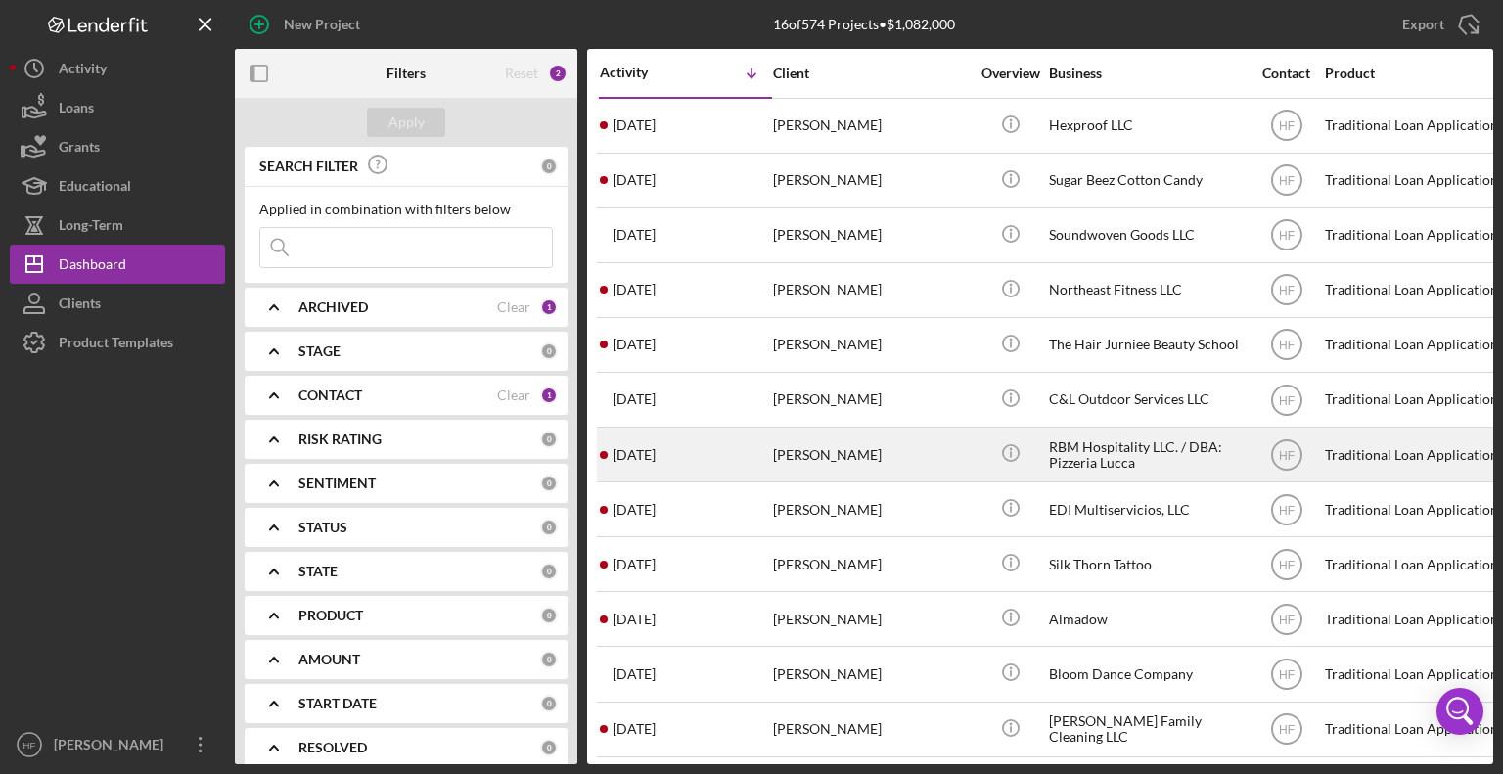
click at [766, 449] on div "[DATE] [PERSON_NAME]" at bounding box center [685, 455] width 171 height 52
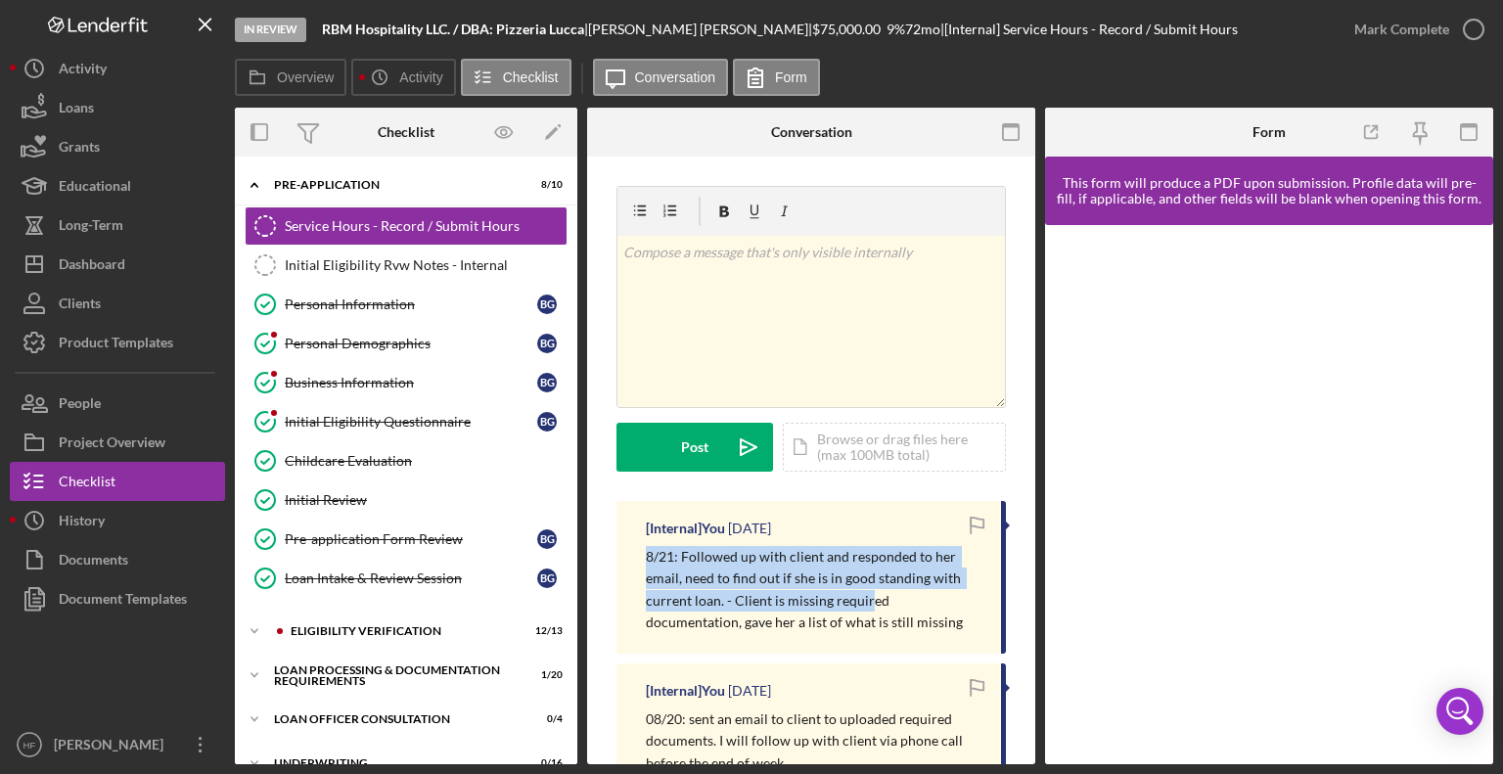
drag, startPoint x: 647, startPoint y: 551, endPoint x: 866, endPoint y: 601, distance: 224.8
click at [866, 601] on p "8/21: Followed up with client and responded to her email, need to find out if s…" at bounding box center [814, 590] width 336 height 88
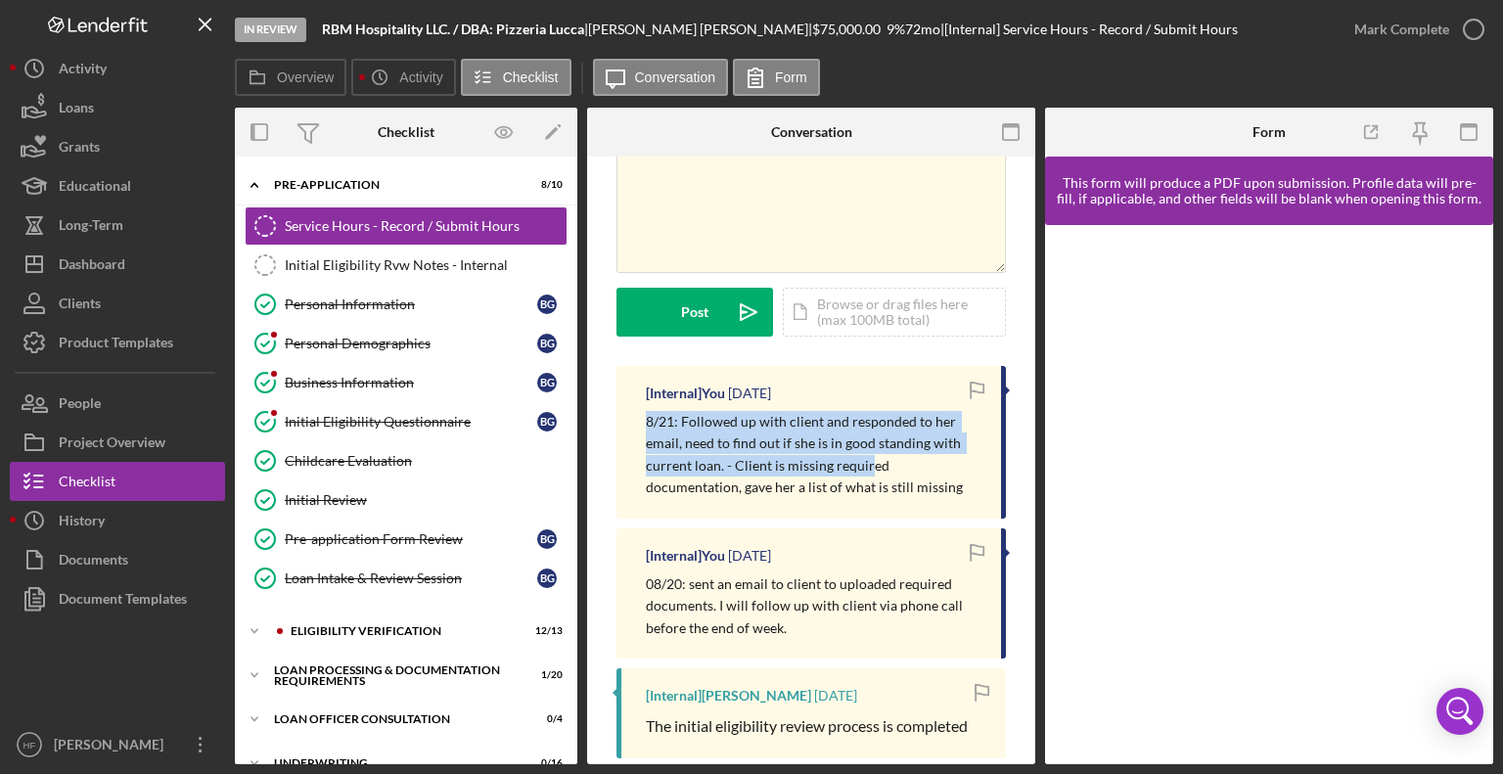
scroll to position [136, 0]
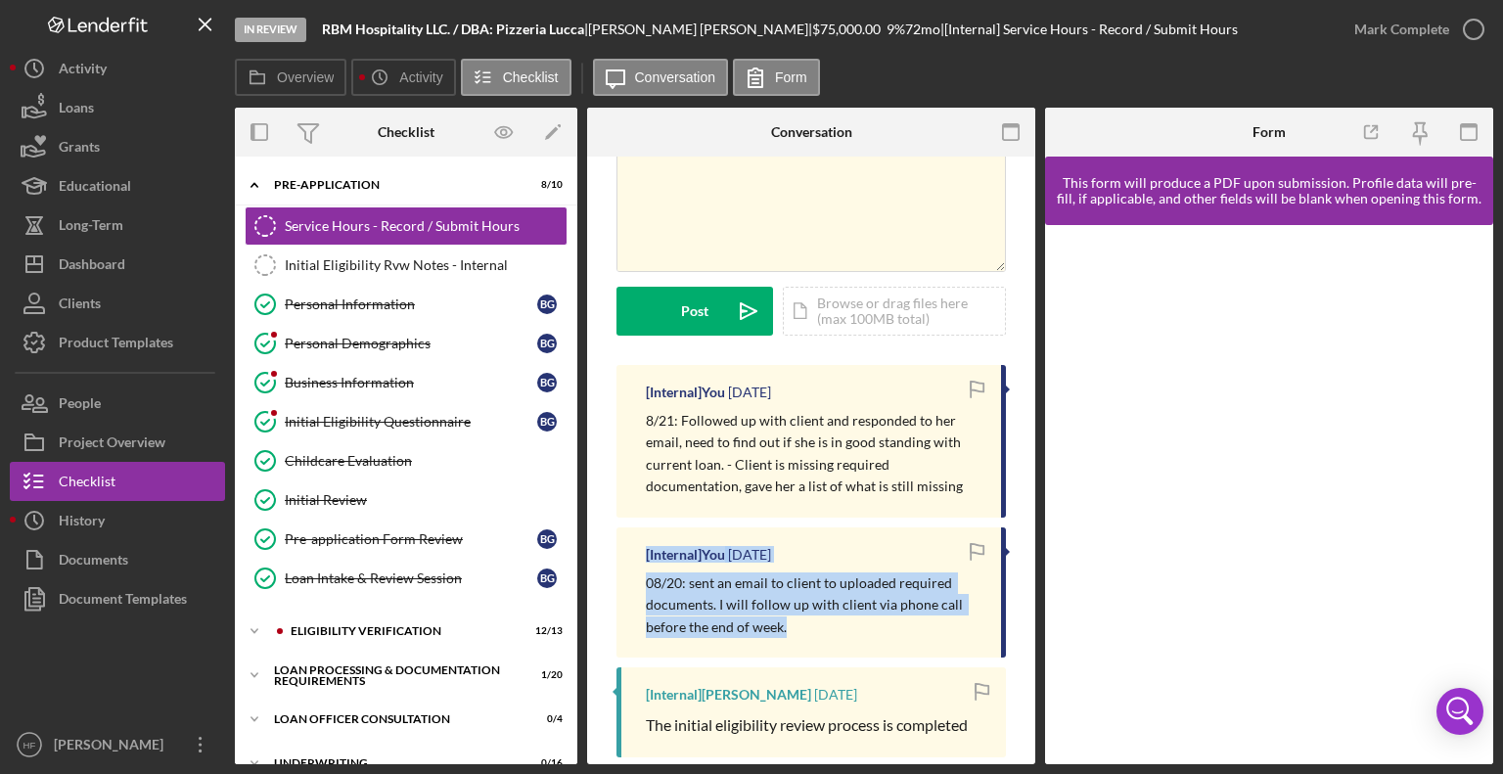
drag, startPoint x: 789, startPoint y: 621, endPoint x: 629, endPoint y: 558, distance: 171.7
click at [629, 558] on div "[Internal] You [DATE] 08/20: sent an email to client to uploaded required docum…" at bounding box center [810, 592] width 389 height 130
click at [769, 648] on div "[Internal] You [DATE] 08/20: sent an email to client to uploaded required docum…" at bounding box center [810, 592] width 389 height 130
drag, startPoint x: 789, startPoint y: 630, endPoint x: 625, endPoint y: 587, distance: 169.0
click at [625, 587] on div "[Internal] You [DATE] 08/20: sent an email to client to uploaded required docum…" at bounding box center [810, 592] width 389 height 130
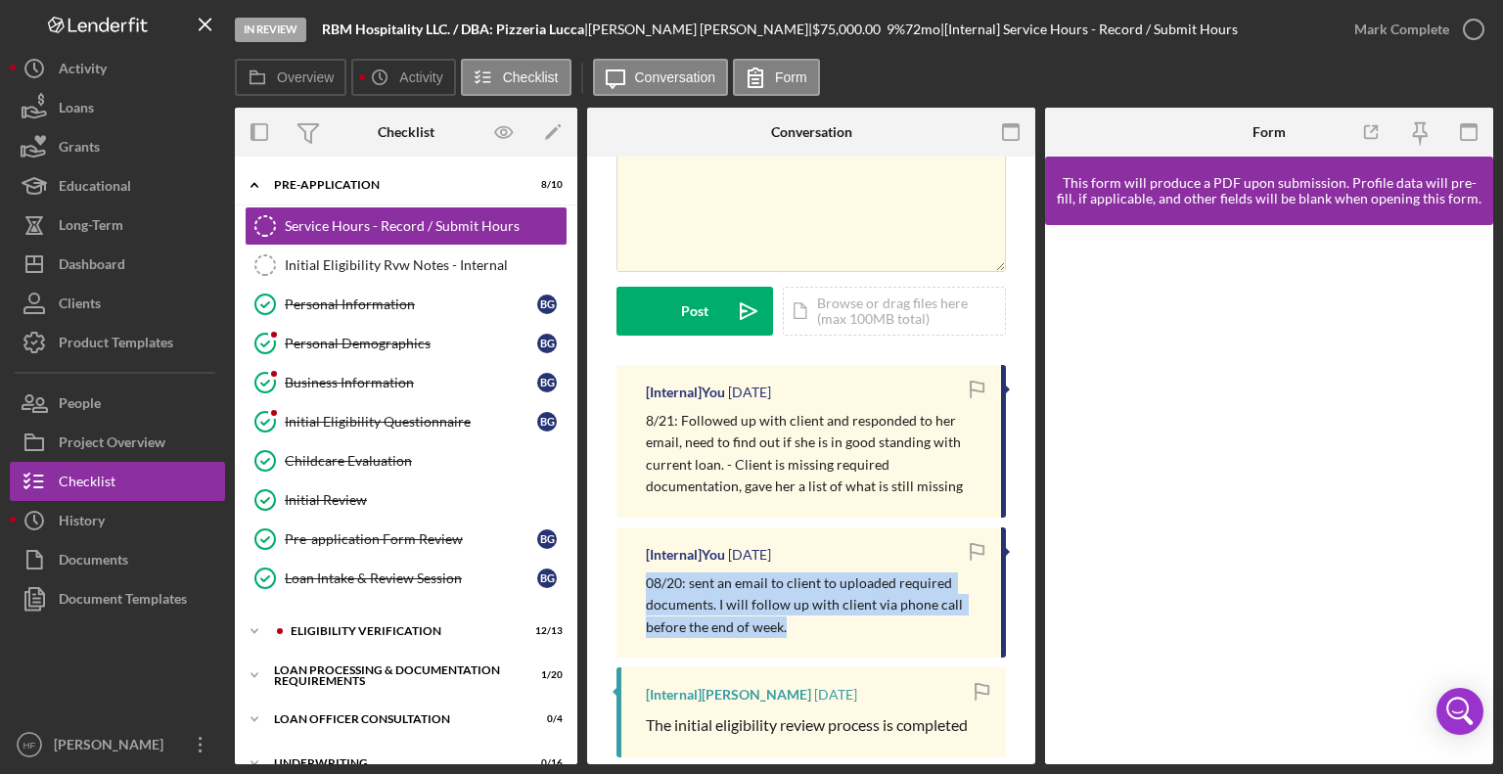
copy p "08/20: sent an email to client to uploaded required documents. I will follow up…"
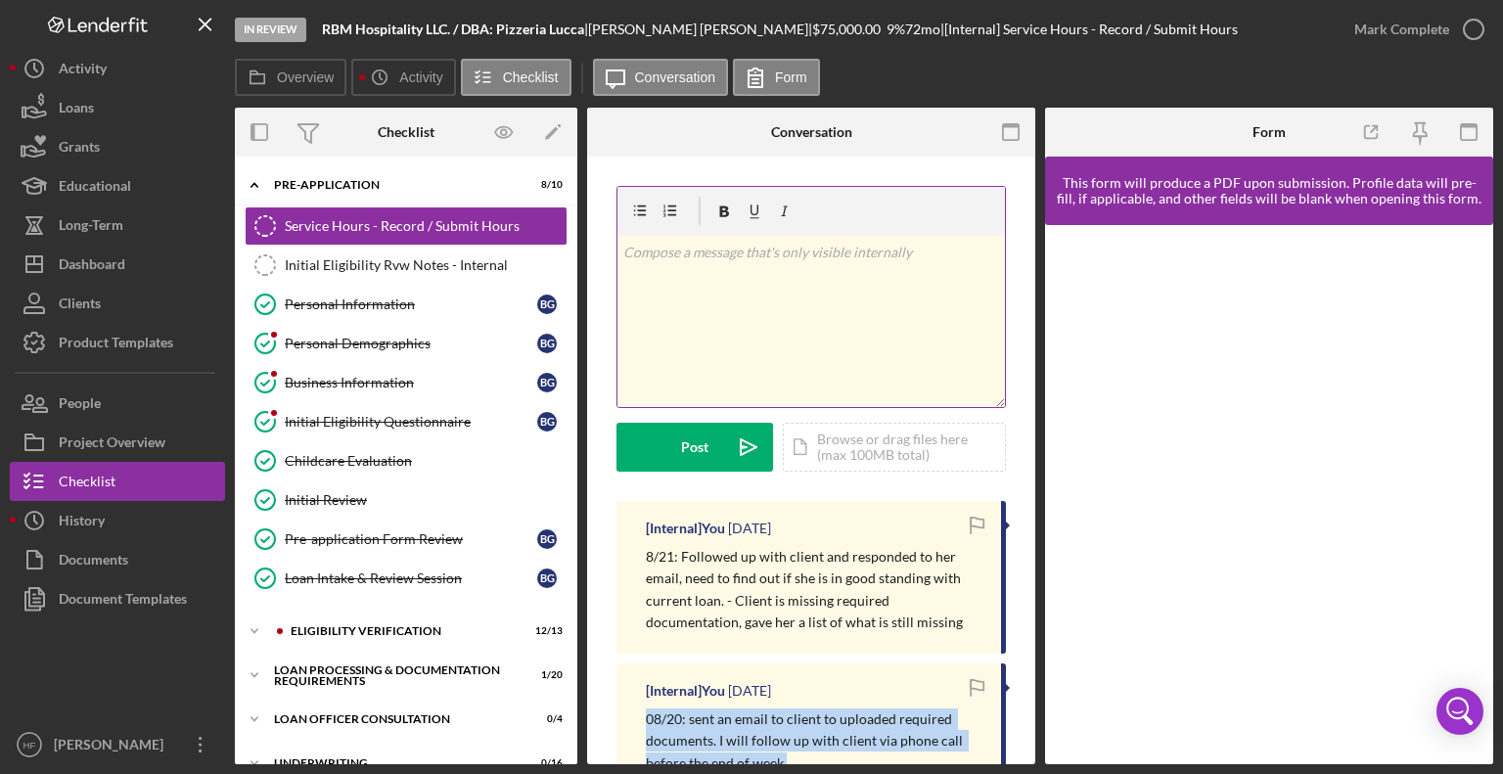
click at [837, 308] on div "v Color teal Color pink Remove color Add row above Add row below Add column bef…" at bounding box center [810, 321] width 387 height 171
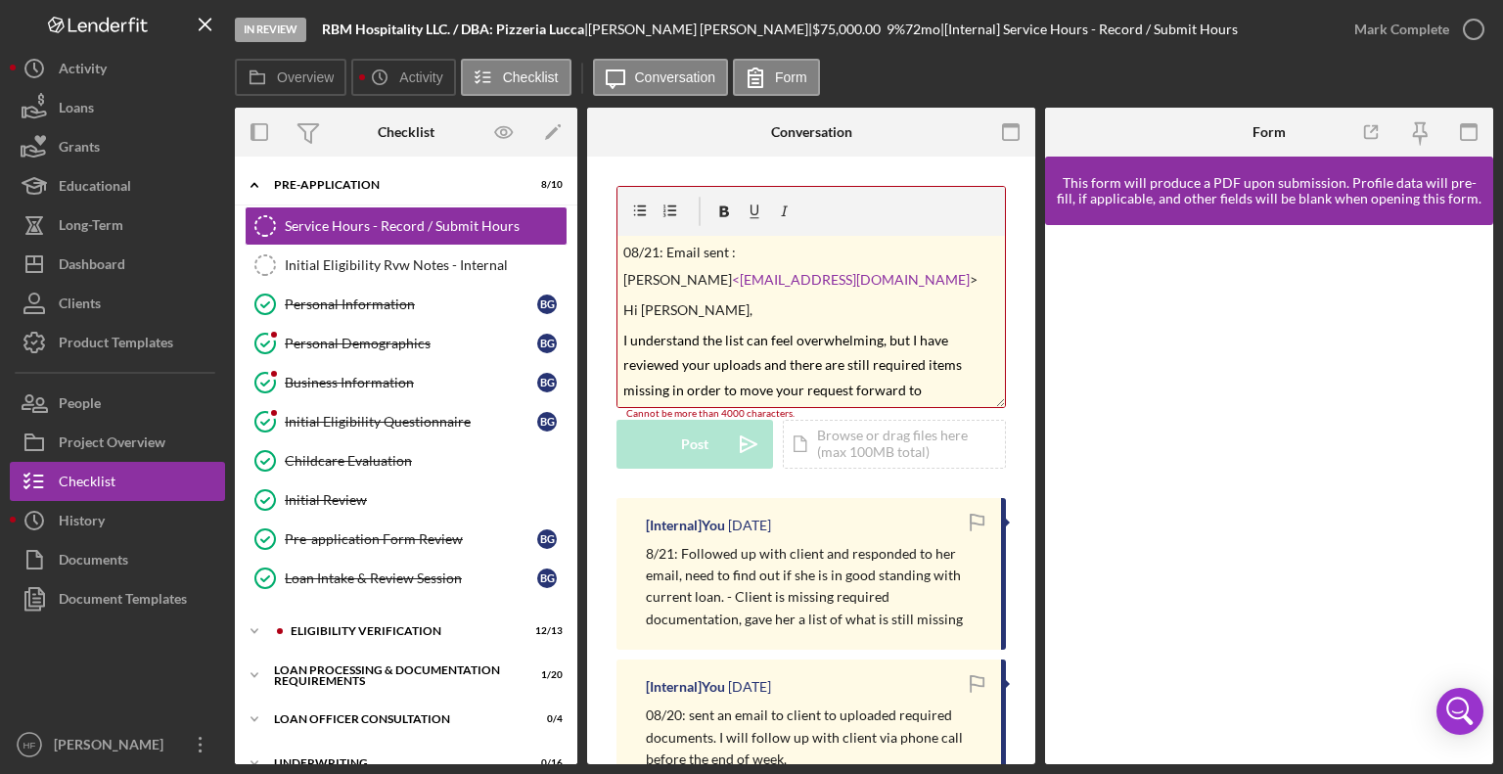
drag, startPoint x: 910, startPoint y: 283, endPoint x: 607, endPoint y: 291, distance: 303.4
click at [607, 291] on div "v Color teal Color pink Remove color Add row above Add row below Add column bef…" at bounding box center [811, 701] width 448 height 1088
click at [916, 280] on p "​ [PERSON_NAME] <[EMAIL_ADDRESS][DOMAIN_NAME] > ​" at bounding box center [811, 280] width 377 height 22
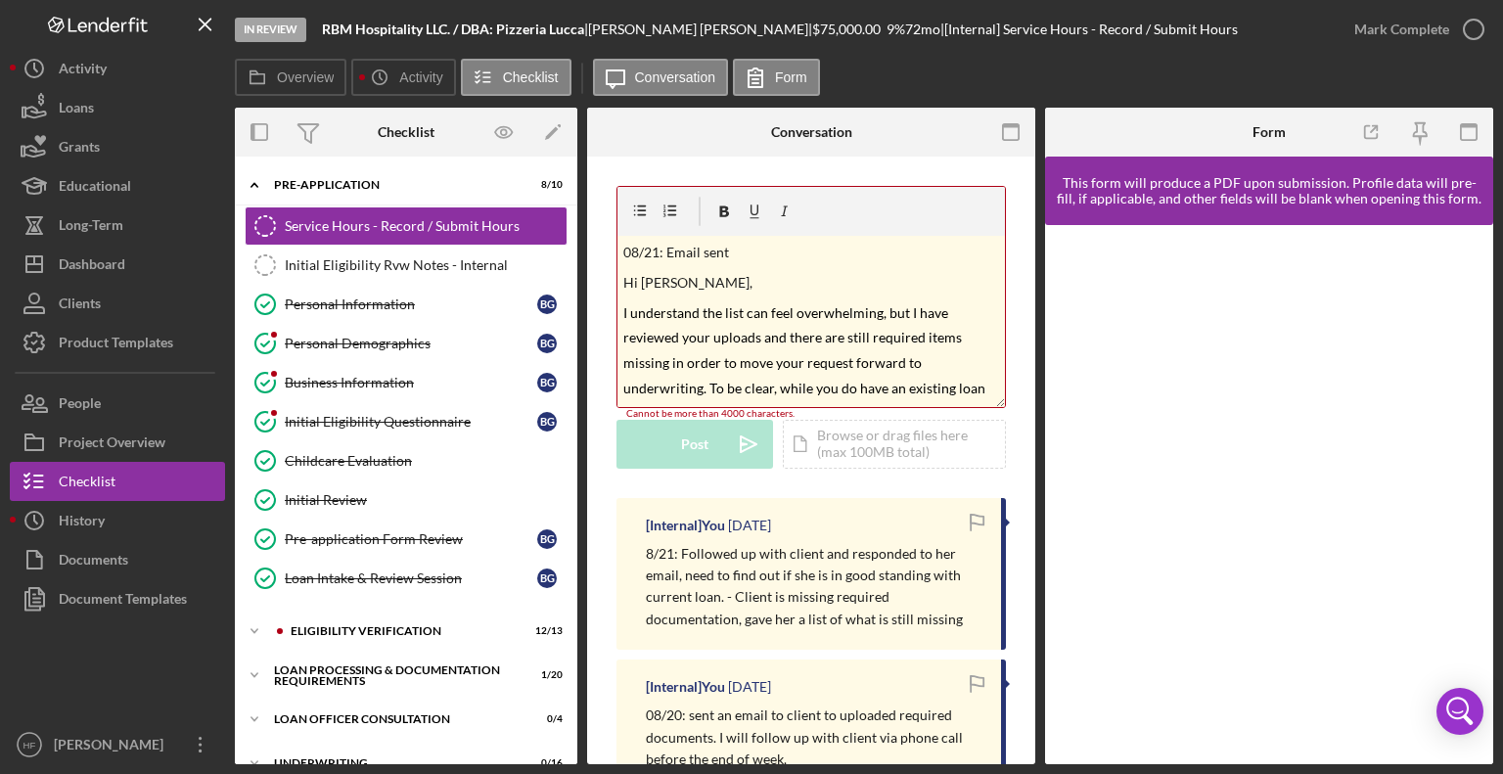
click at [623, 278] on span "Hi [PERSON_NAME]," at bounding box center [687, 282] width 129 height 17
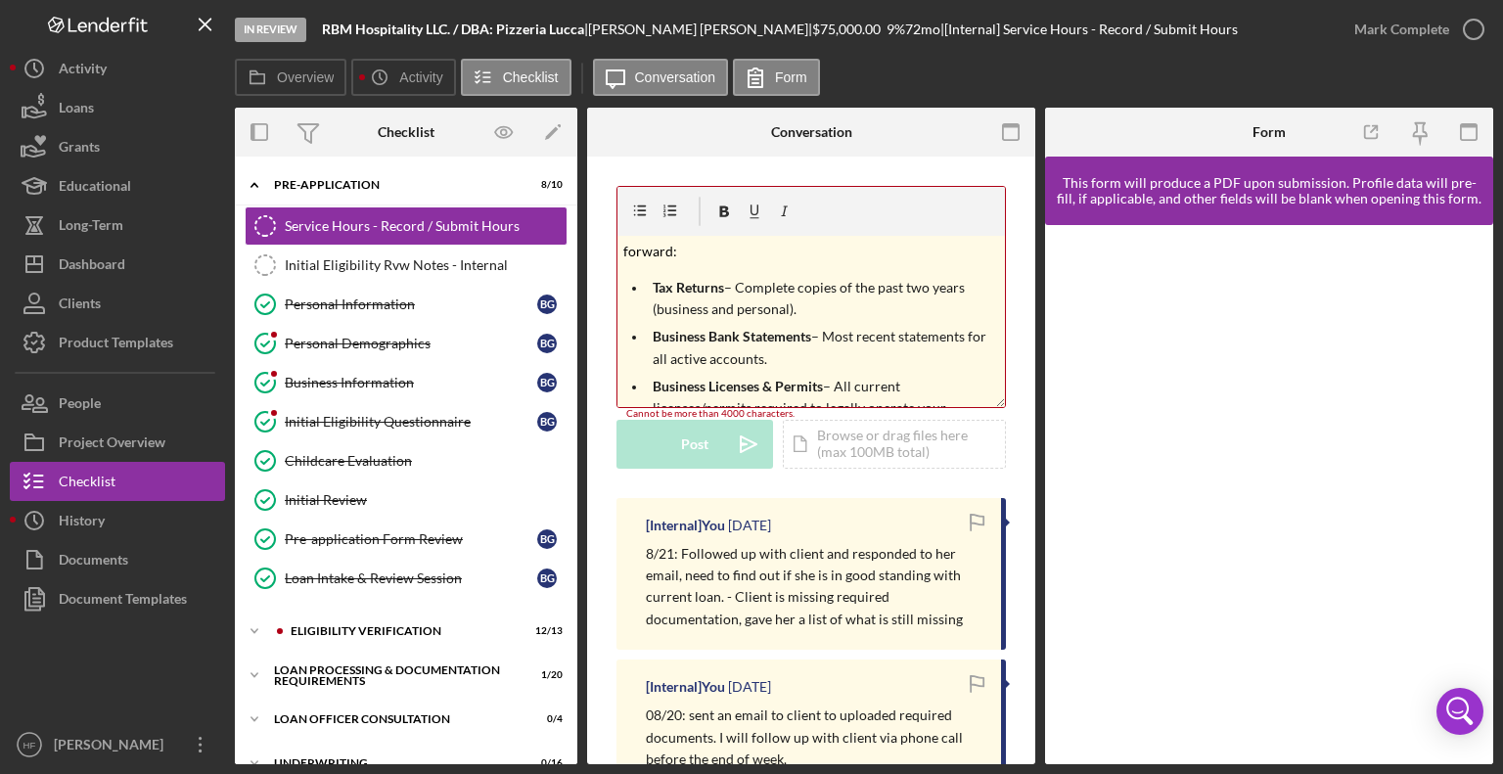
scroll to position [192, 0]
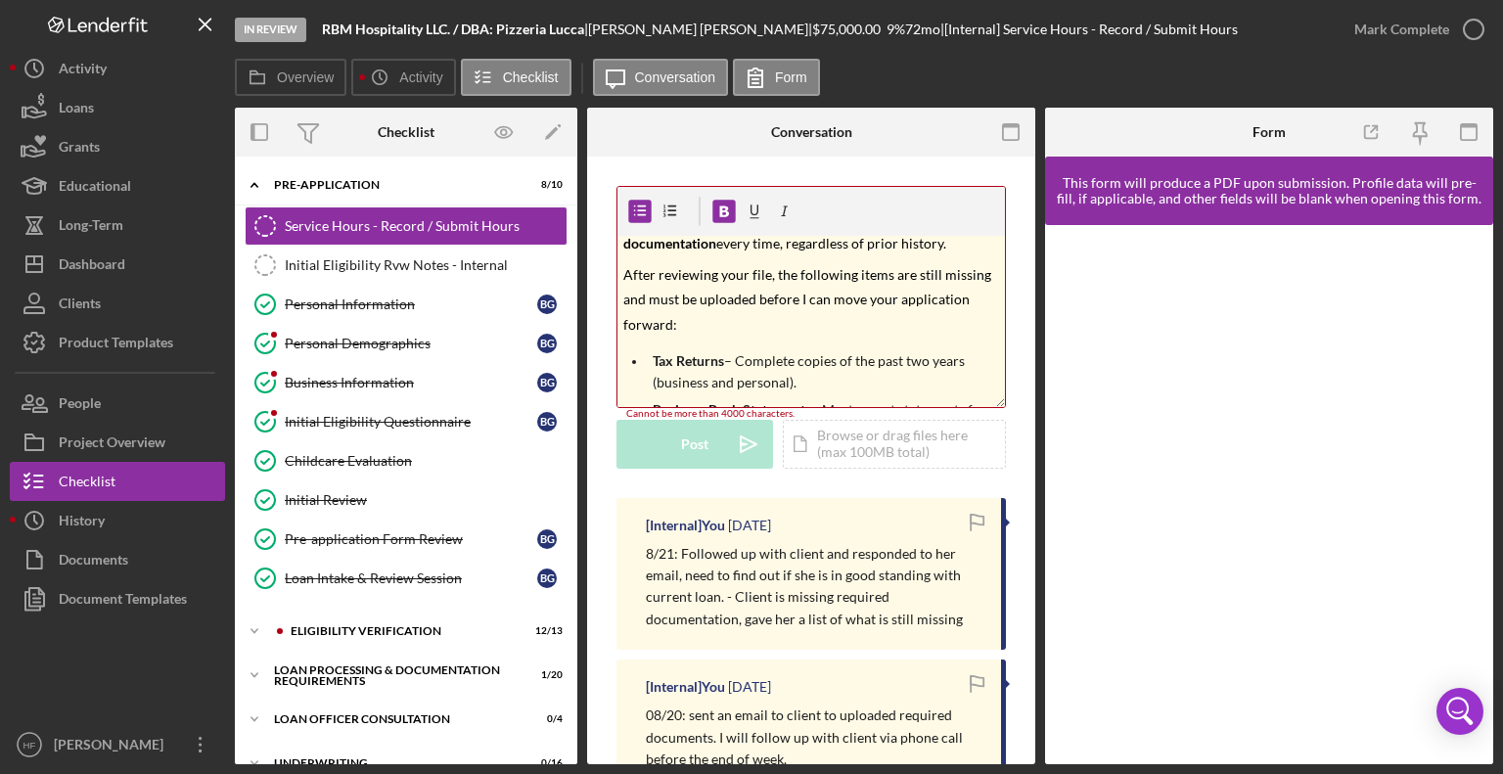
click at [650, 357] on li "Tax Returns – Complete copies of the past two years (business and personal)." at bounding box center [826, 372] width 358 height 44
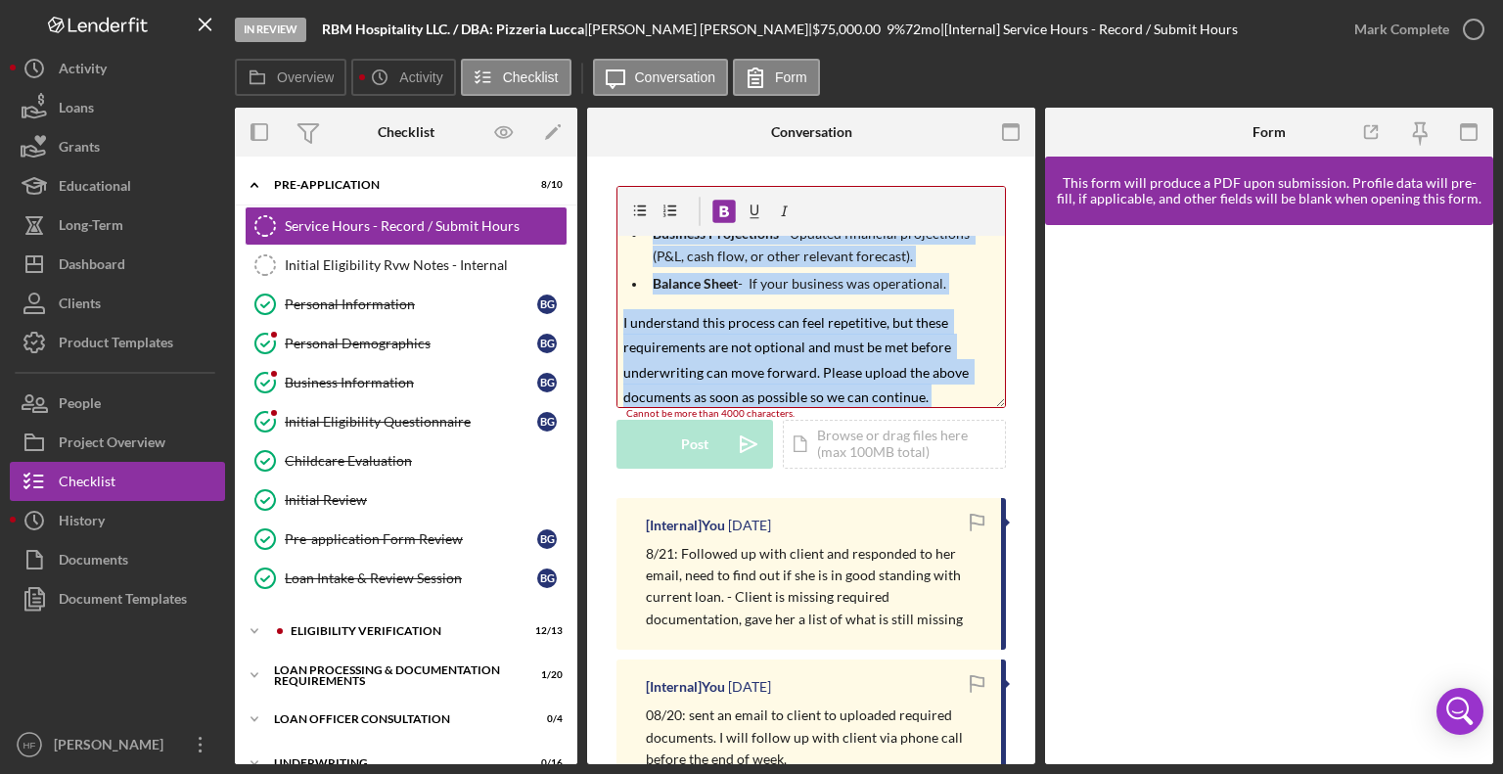
scroll to position [650, 0]
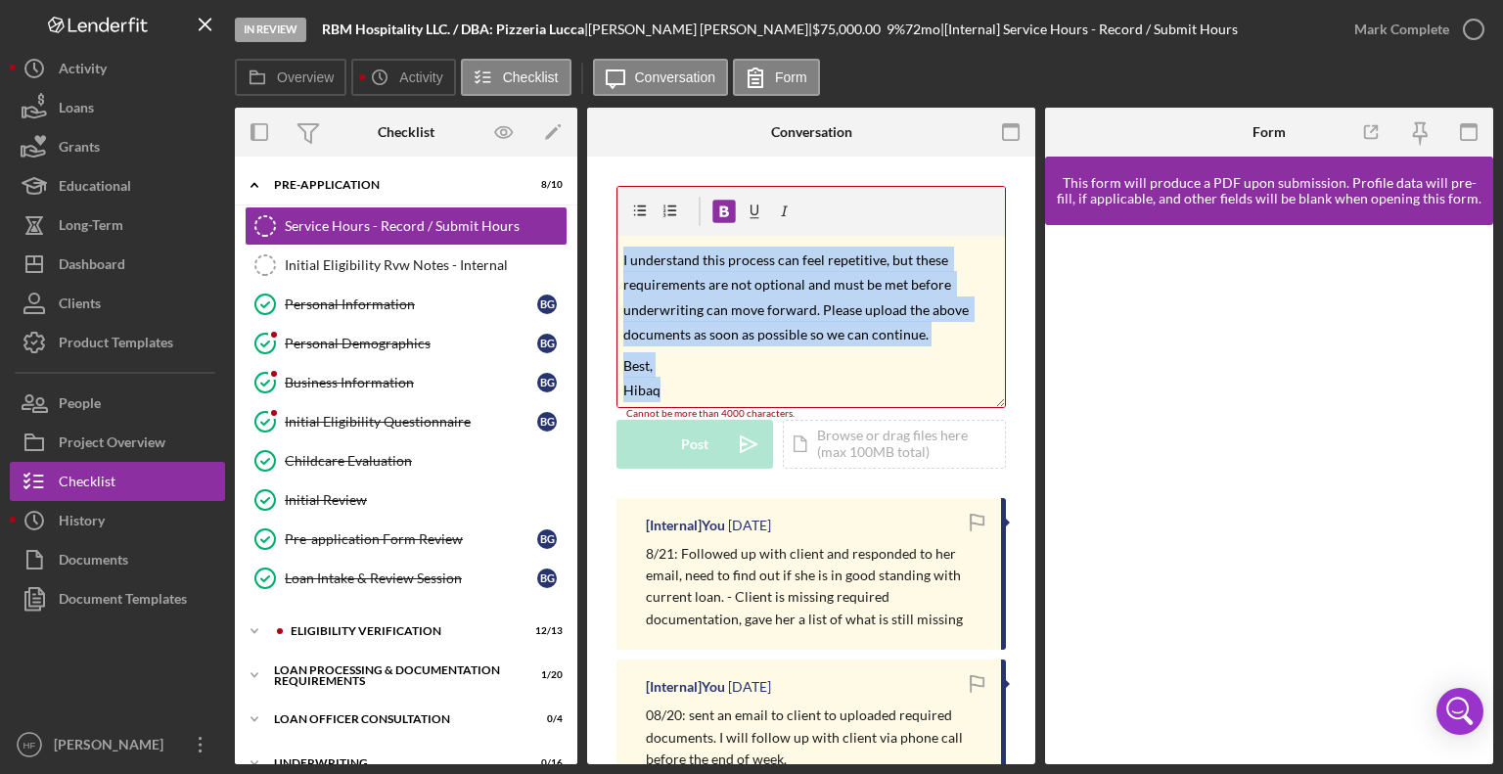
drag, startPoint x: 622, startPoint y: 281, endPoint x: 1002, endPoint y: 405, distance: 399.5
click at [1002, 405] on div "v Color teal Color pink Remove color Add row above Add row below Add column bef…" at bounding box center [811, 701] width 448 height 1088
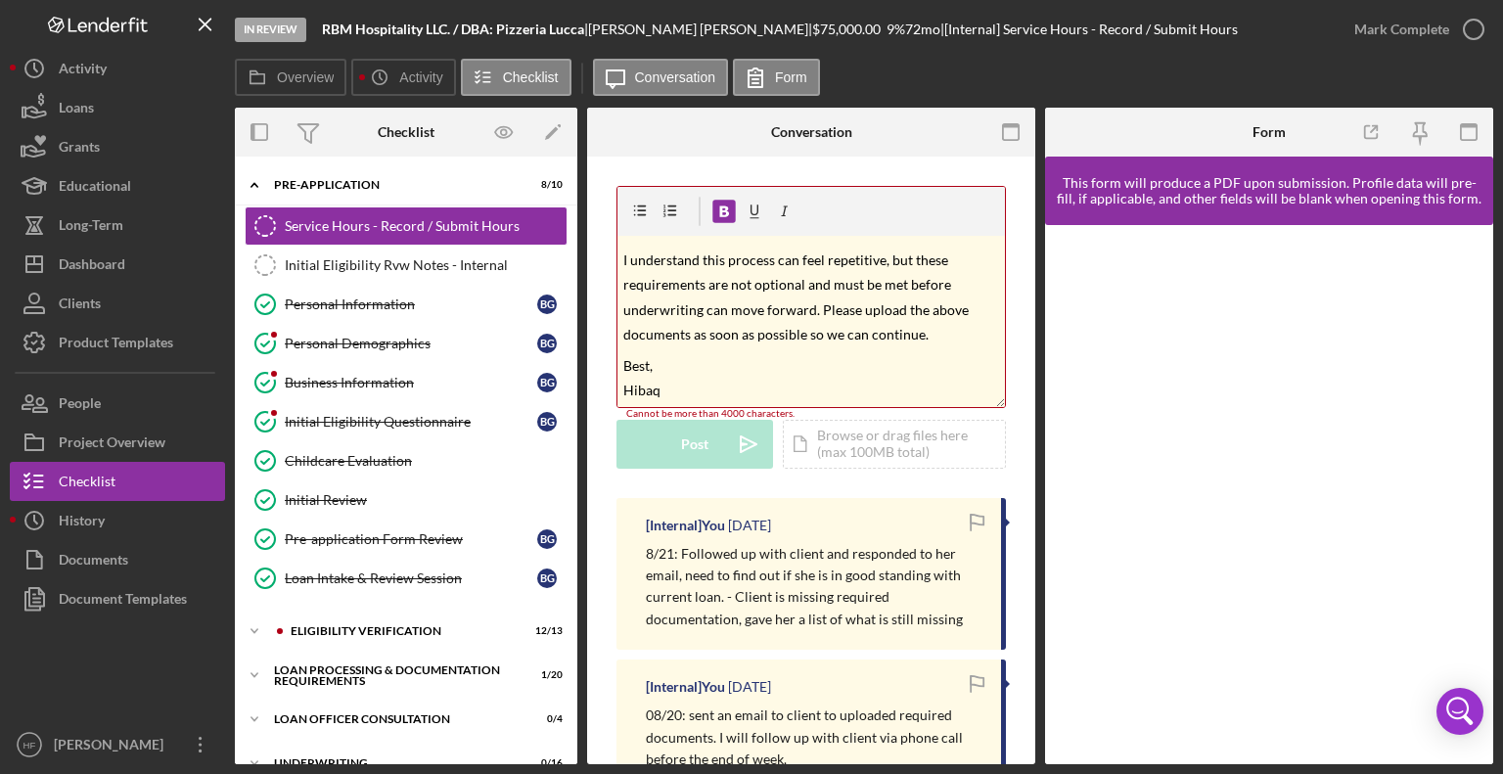
scroll to position [0, 0]
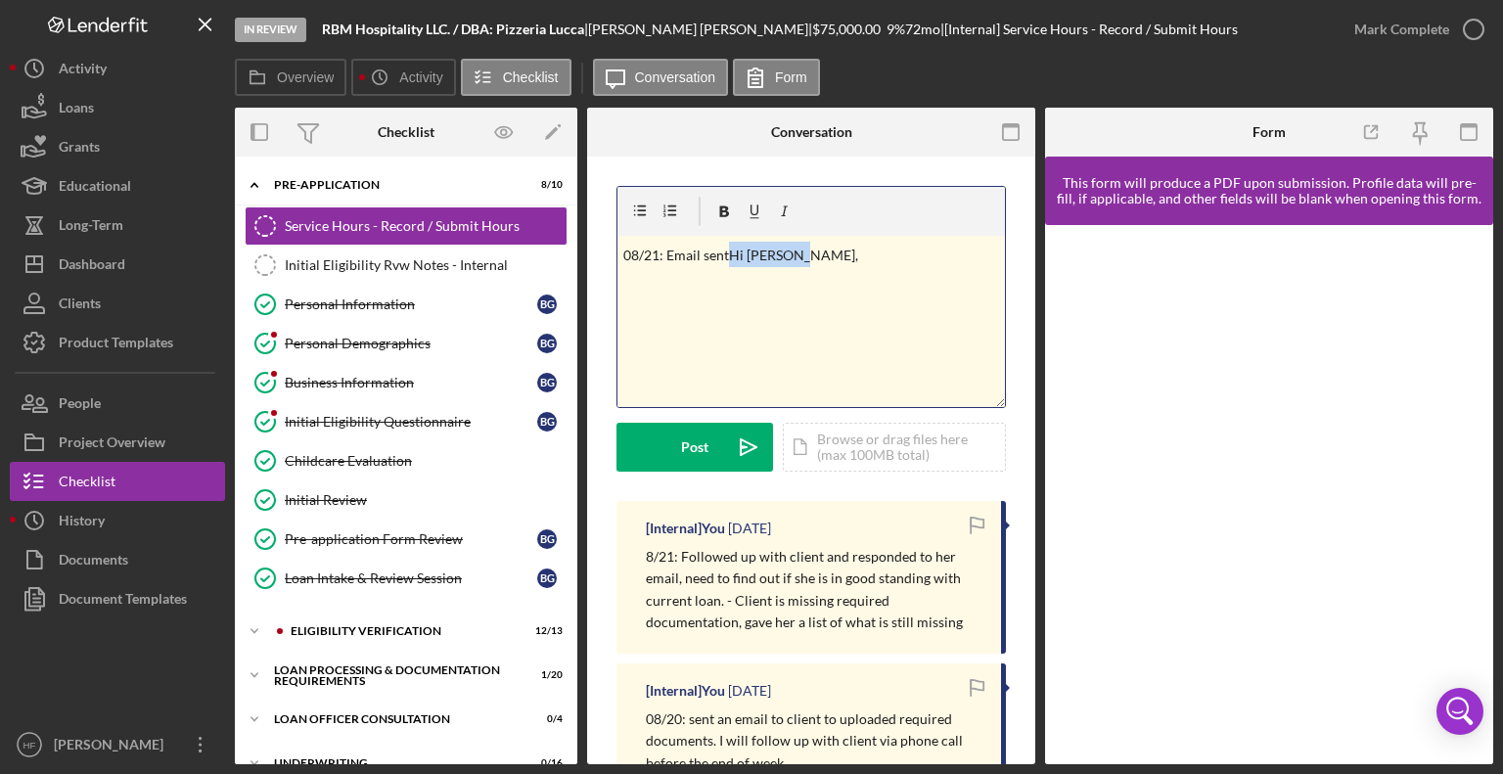
drag, startPoint x: 730, startPoint y: 250, endPoint x: 795, endPoint y: 265, distance: 67.4
click at [795, 265] on p "08/21: Email sent ​ Hi [PERSON_NAME]," at bounding box center [811, 254] width 377 height 25
click at [709, 446] on button "Post Icon/icon-invite-send" at bounding box center [694, 447] width 157 height 49
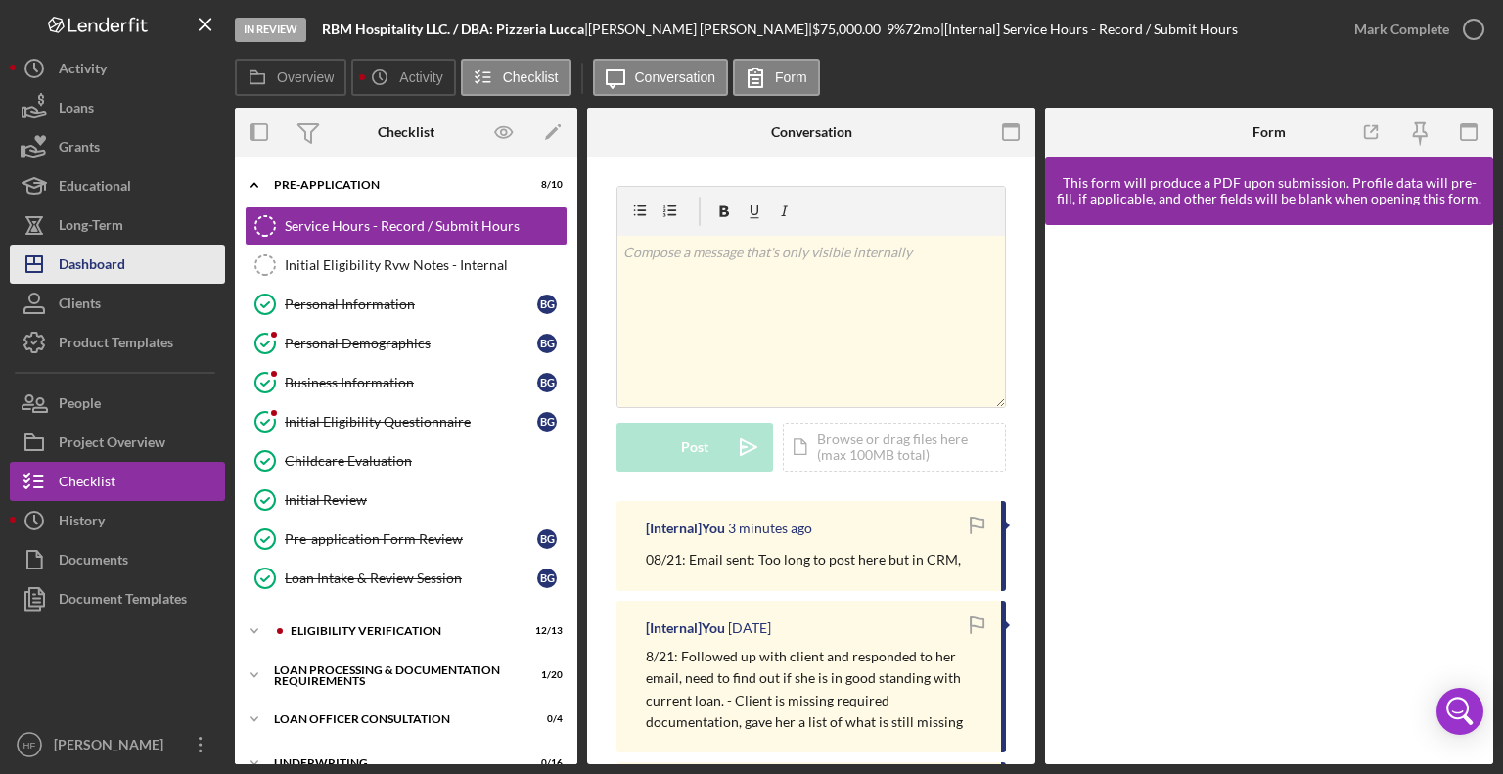
click at [145, 262] on button "Icon/Dashboard Dashboard" at bounding box center [117, 264] width 215 height 39
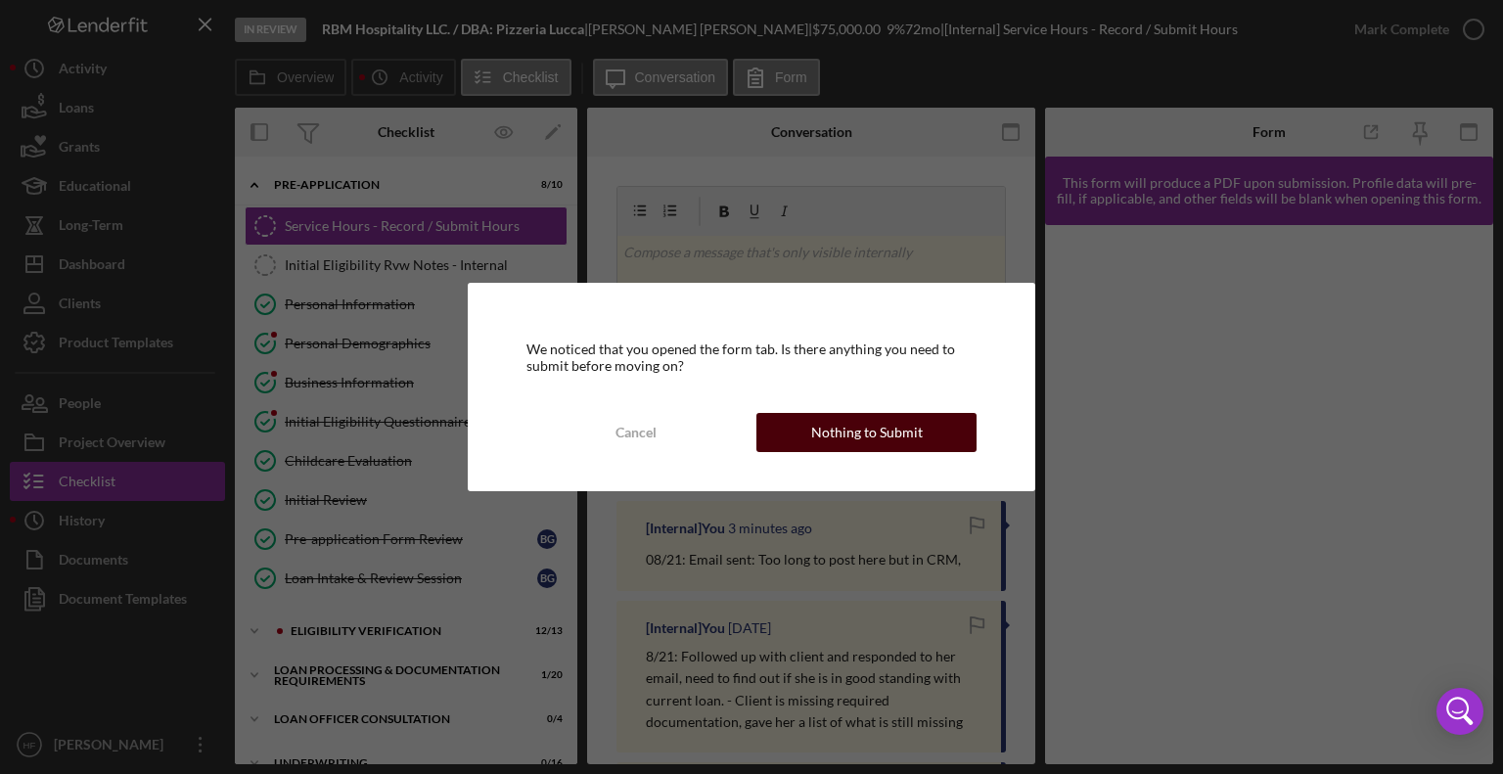
click at [845, 431] on div "Nothing to Submit" at bounding box center [867, 432] width 112 height 39
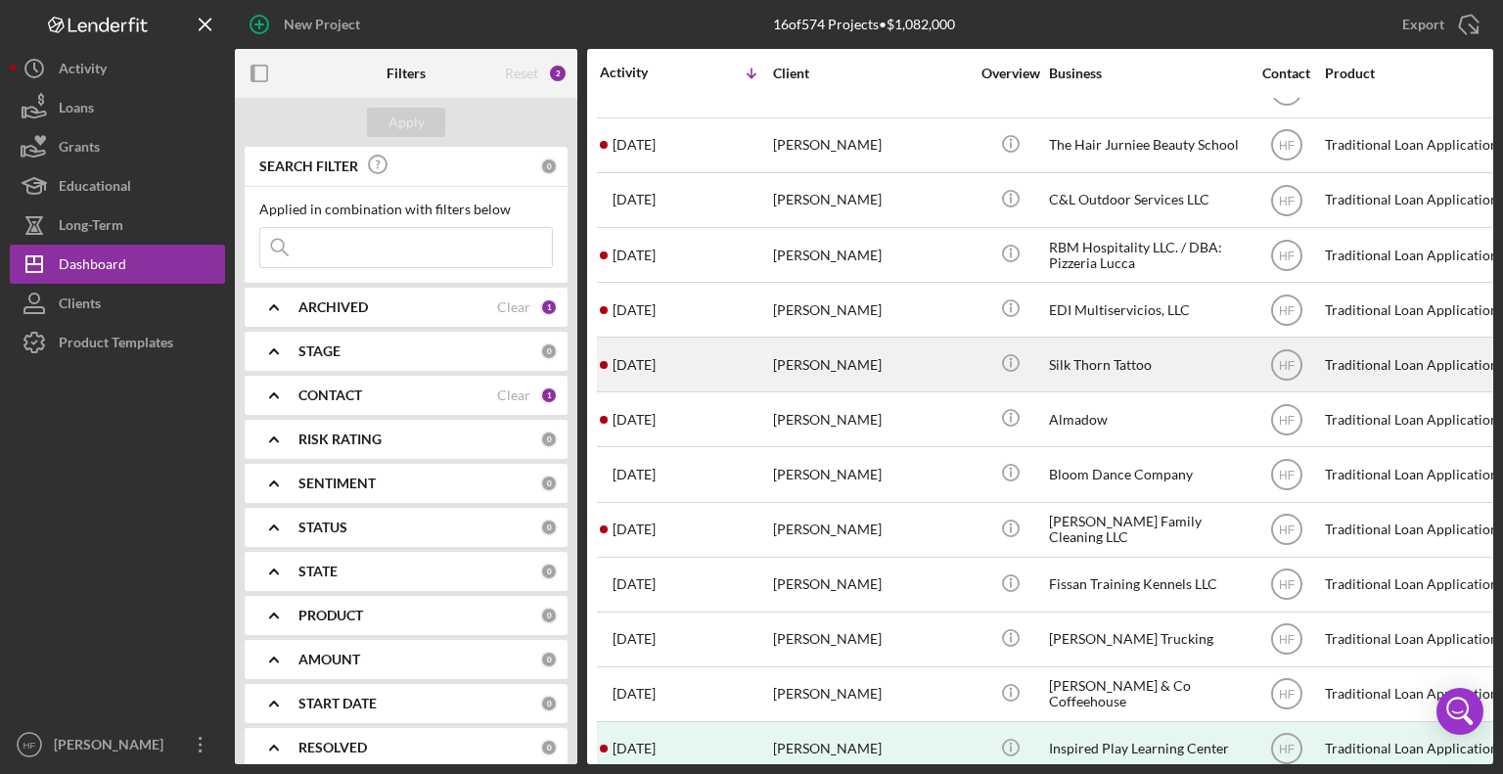
scroll to position [236, 0]
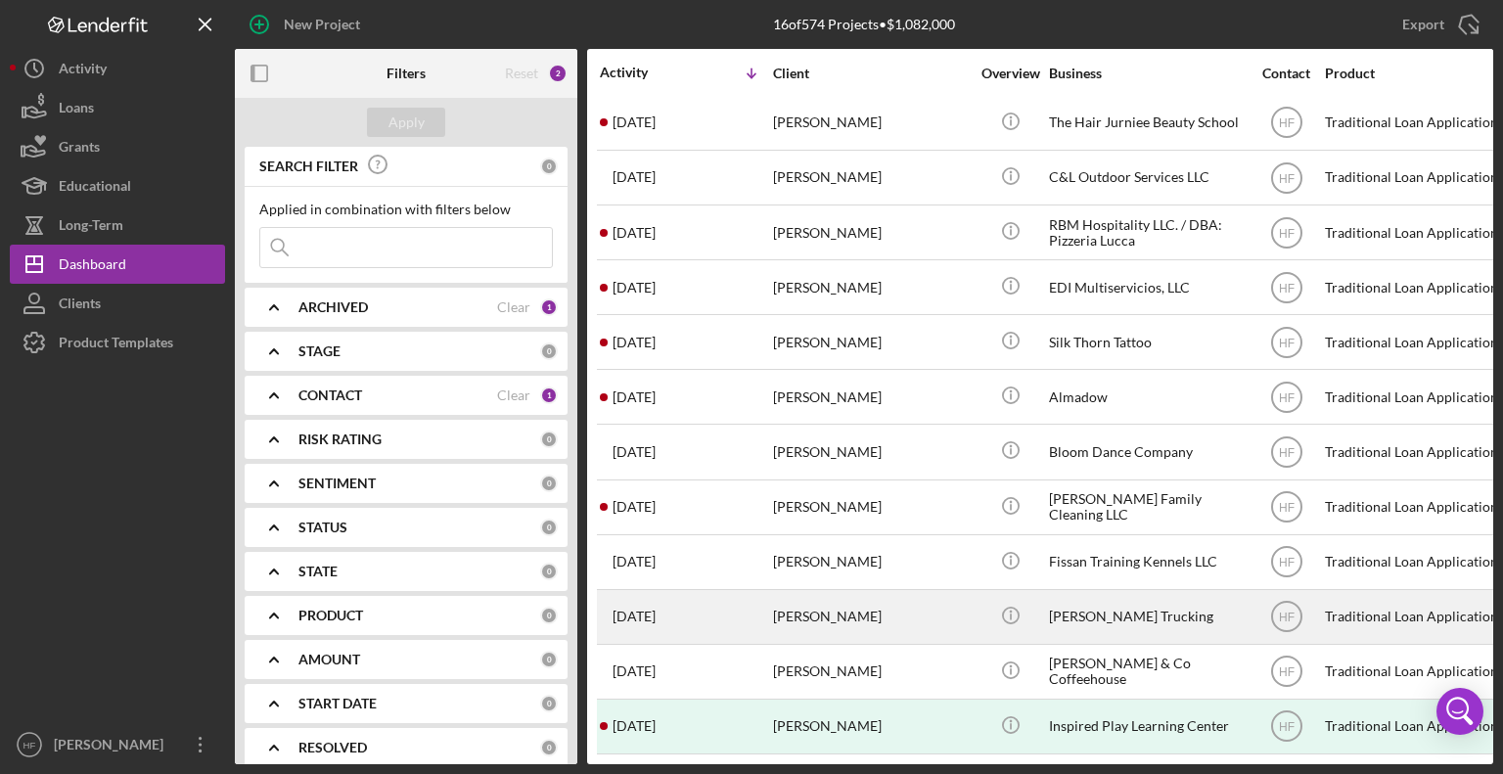
click at [745, 609] on div "[DATE] [PERSON_NAME]" at bounding box center [685, 617] width 171 height 52
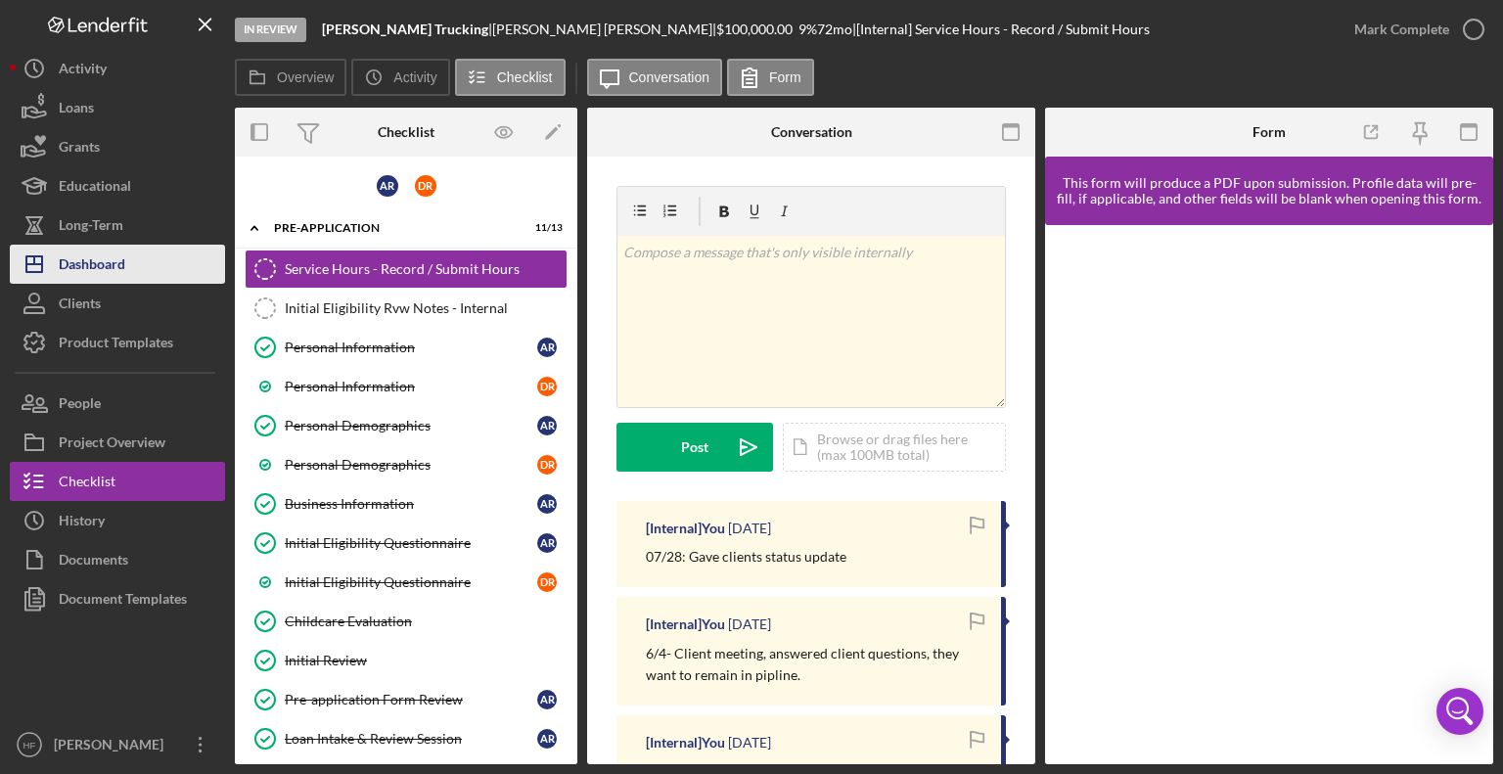
click at [98, 271] on div "Dashboard" at bounding box center [92, 267] width 67 height 44
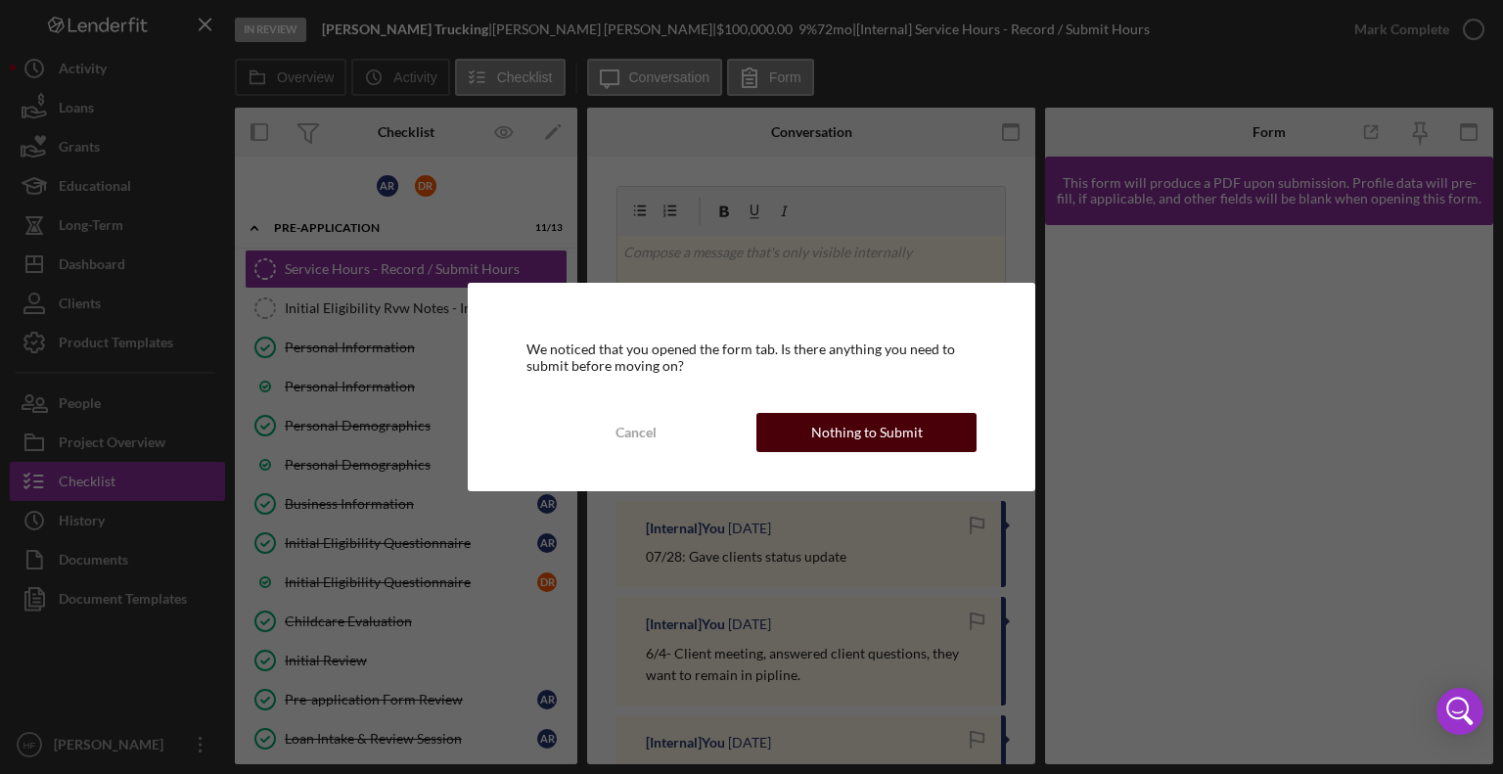
click at [912, 435] on div "Nothing to Submit" at bounding box center [867, 432] width 112 height 39
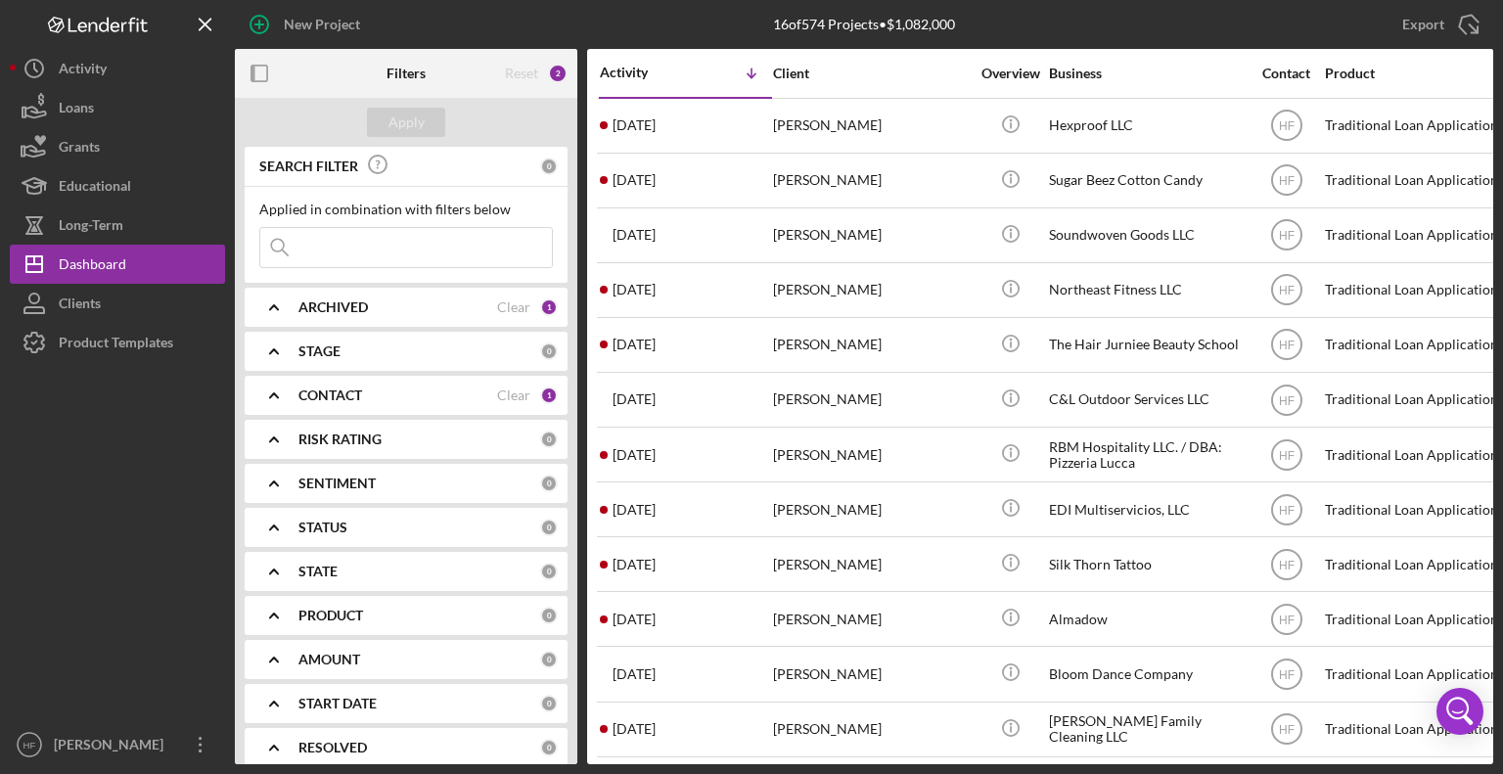
click at [437, 307] on div "ARCHIVED" at bounding box center [397, 307] width 199 height 16
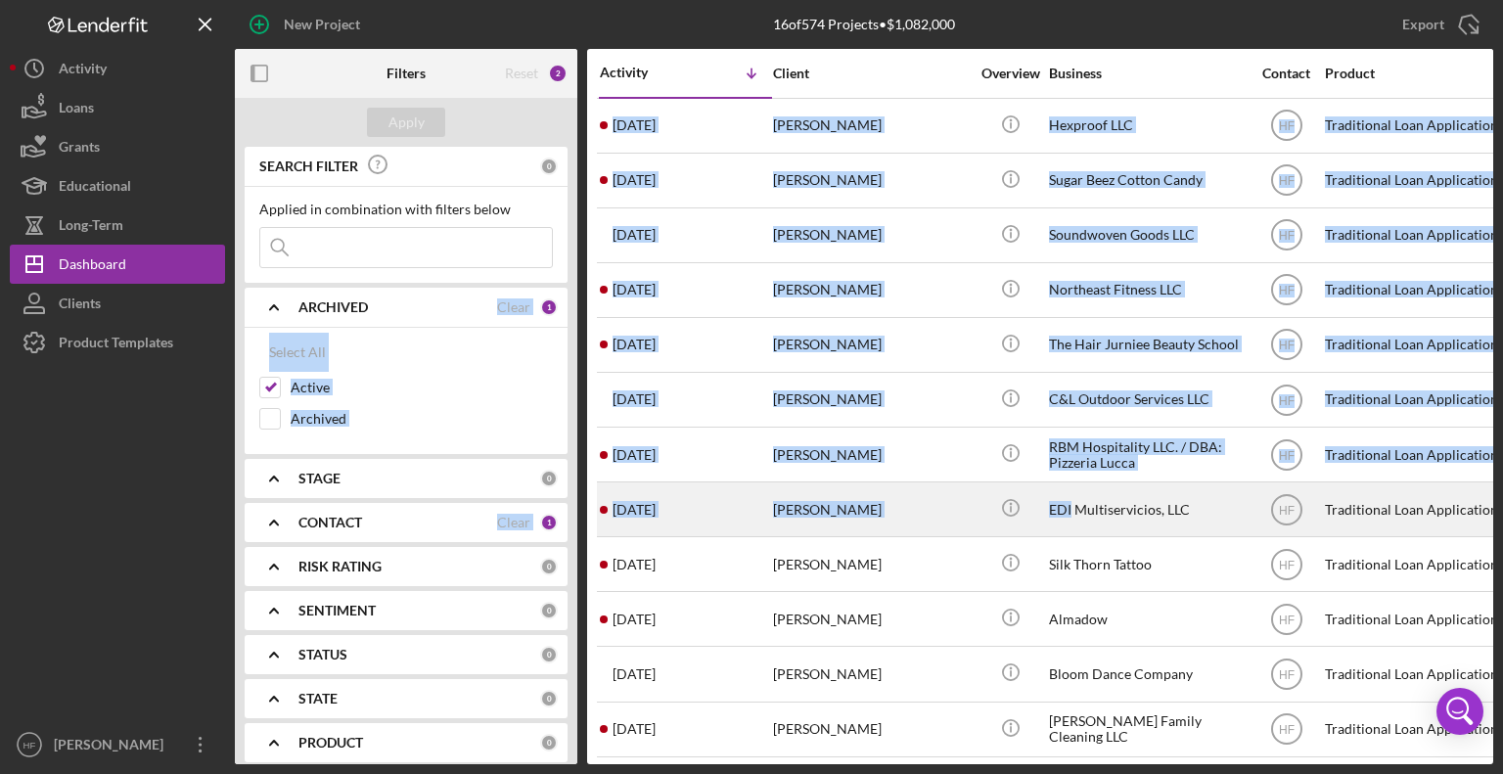
drag, startPoint x: 437, startPoint y: 307, endPoint x: 1014, endPoint y: 532, distance: 618.7
click at [1014, 532] on div "Filters Reset 2 Apply SEARCH FILTER 0 Applied in combination with filters below…" at bounding box center [864, 406] width 1258 height 715
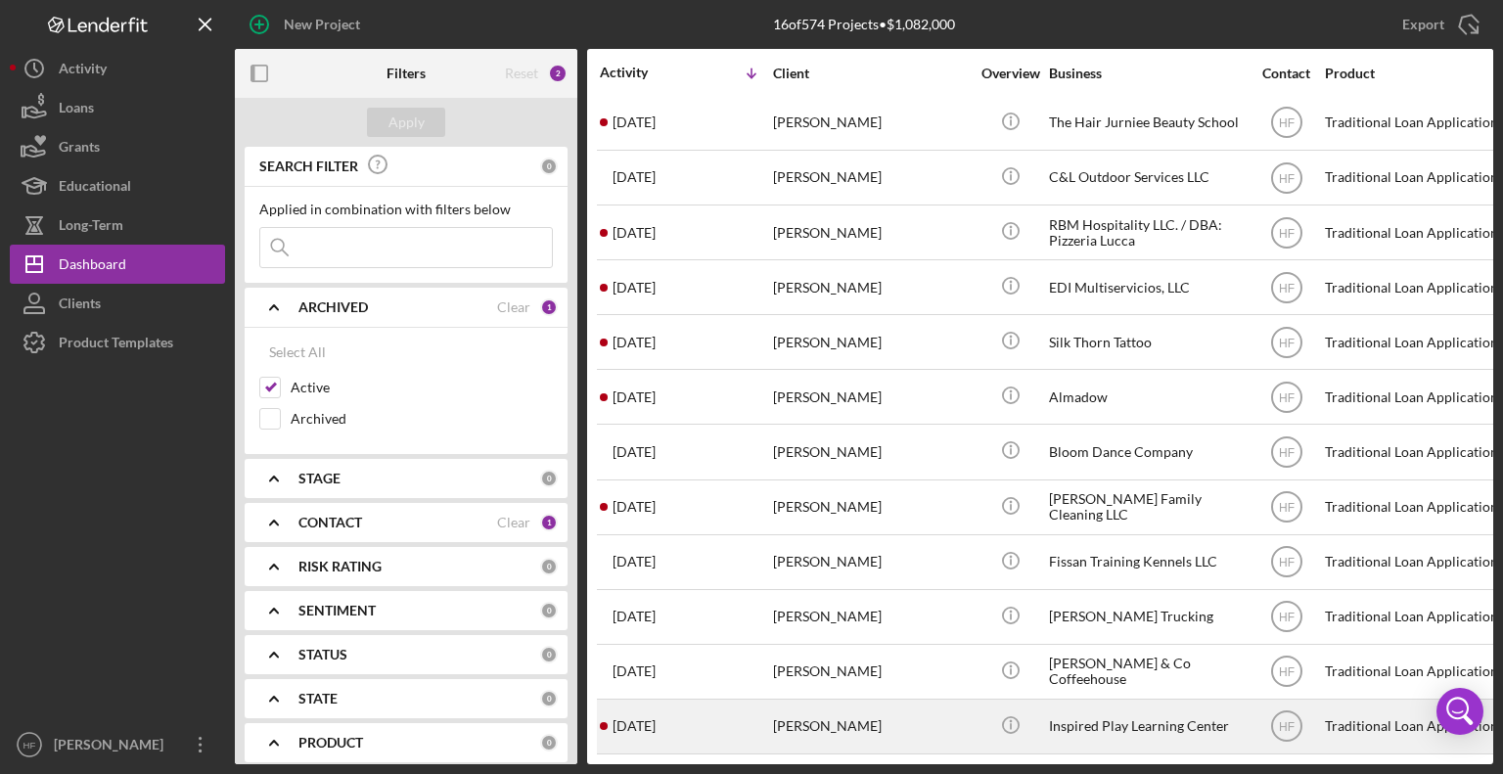
drag, startPoint x: 960, startPoint y: 711, endPoint x: 791, endPoint y: 705, distance: 169.4
click at [791, 705] on div "[PERSON_NAME]" at bounding box center [871, 727] width 196 height 52
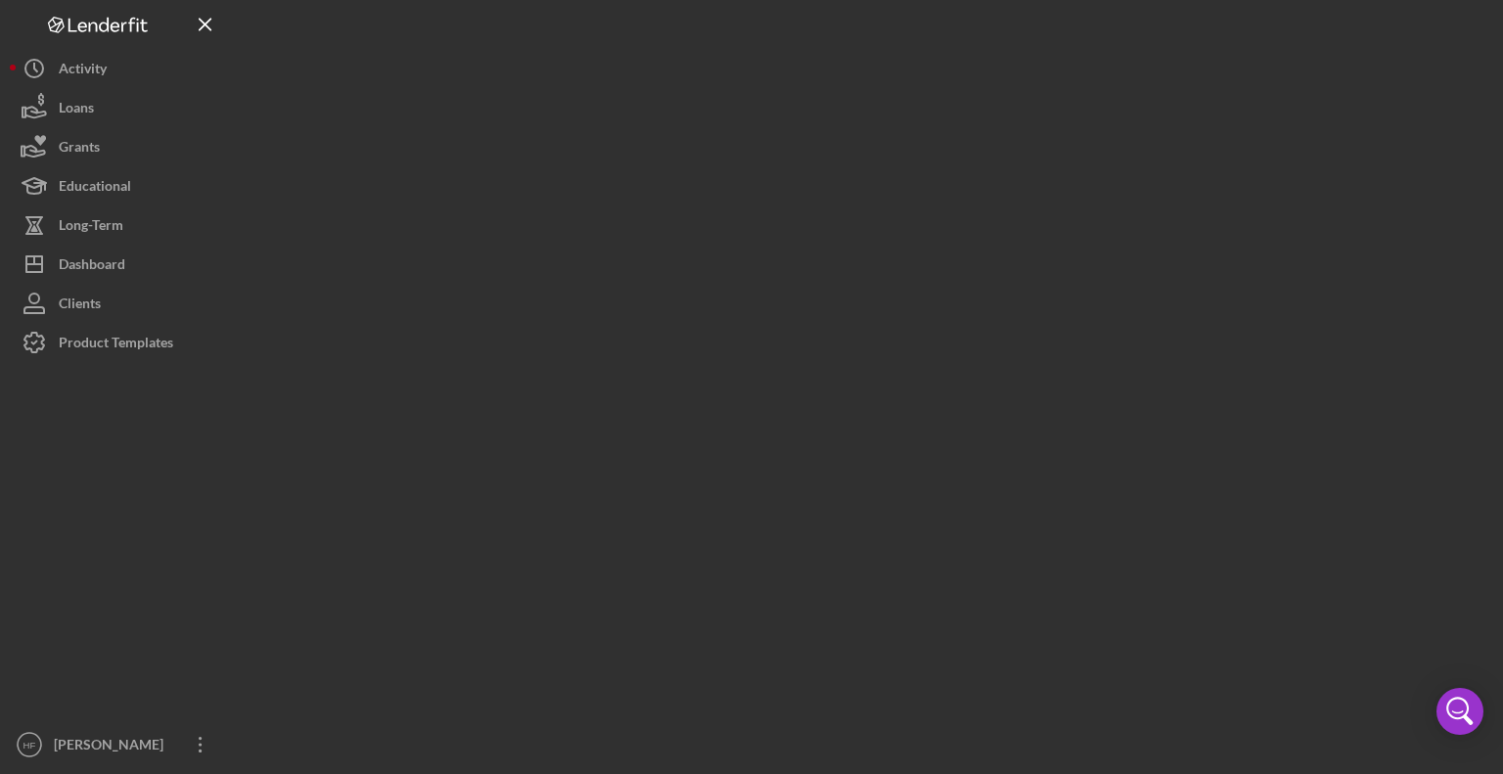
click at [791, 705] on div at bounding box center [864, 382] width 1258 height 764
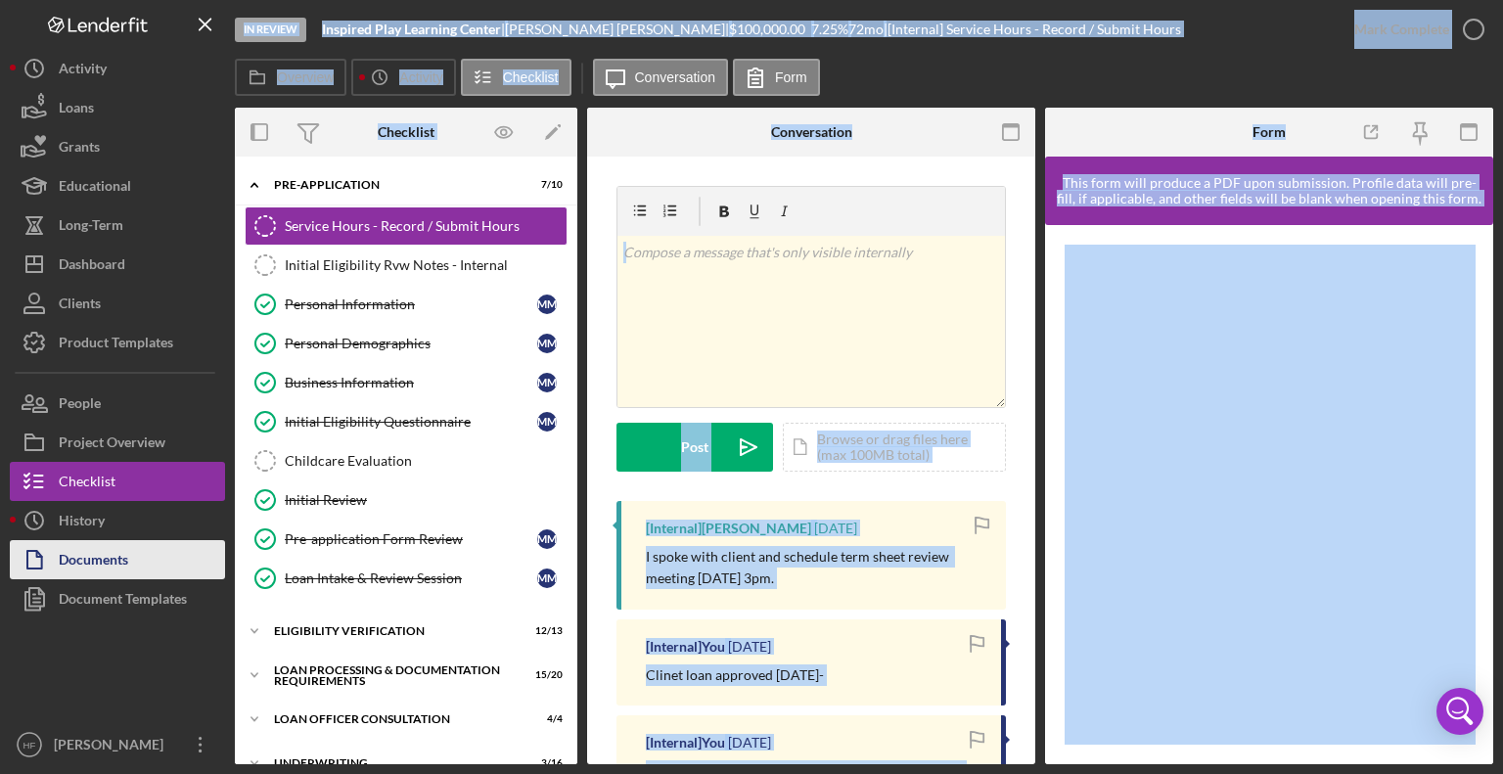
click at [110, 568] on div "Documents" at bounding box center [93, 562] width 69 height 44
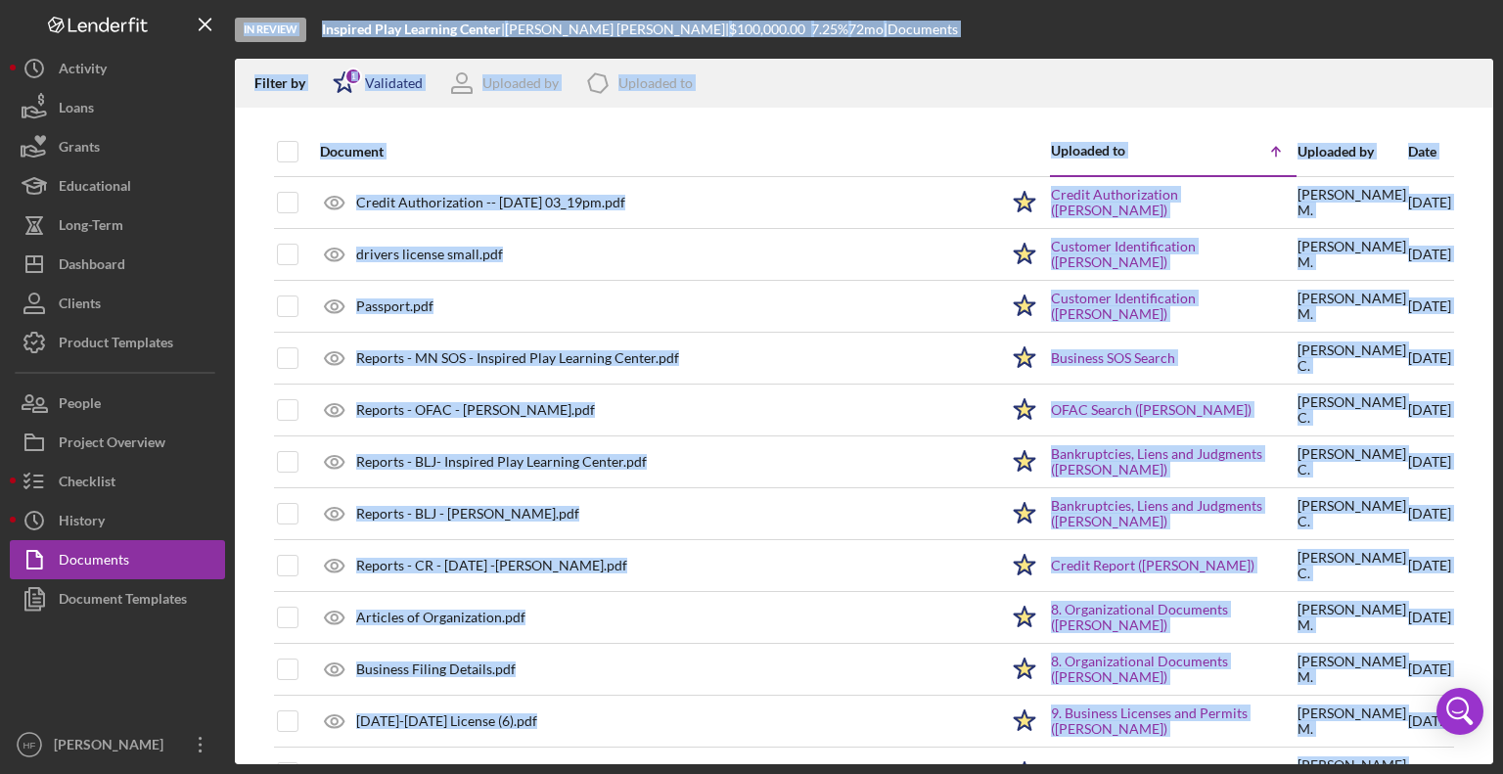
click at [352, 74] on div "1" at bounding box center [353, 77] width 18 height 18
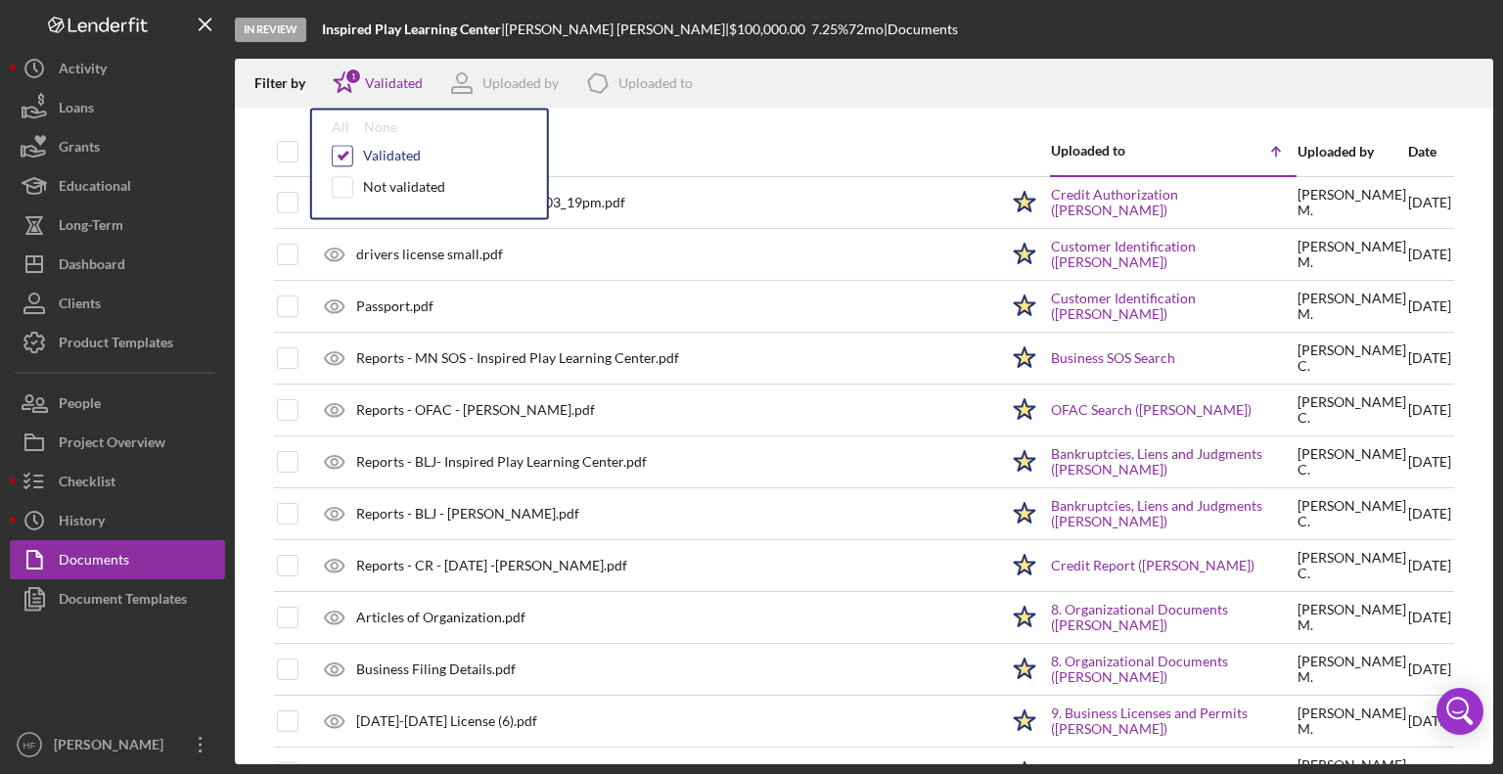
click at [344, 159] on input "checkbox" at bounding box center [343, 156] width 20 height 20
checkbox input "false"
click at [774, 144] on div "Document" at bounding box center [659, 152] width 678 height 16
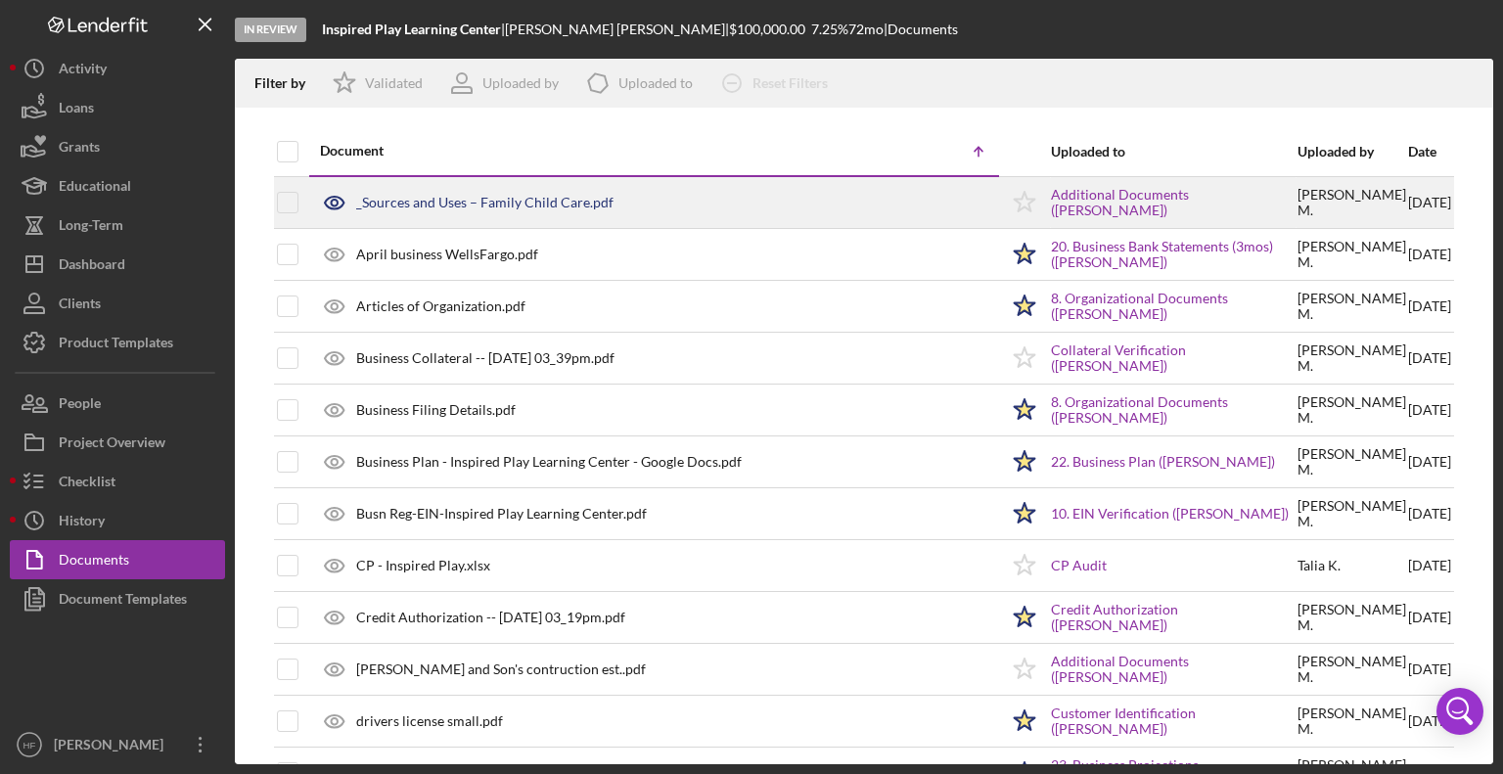
click at [1015, 198] on polygon at bounding box center [1025, 202] width 21 height 20
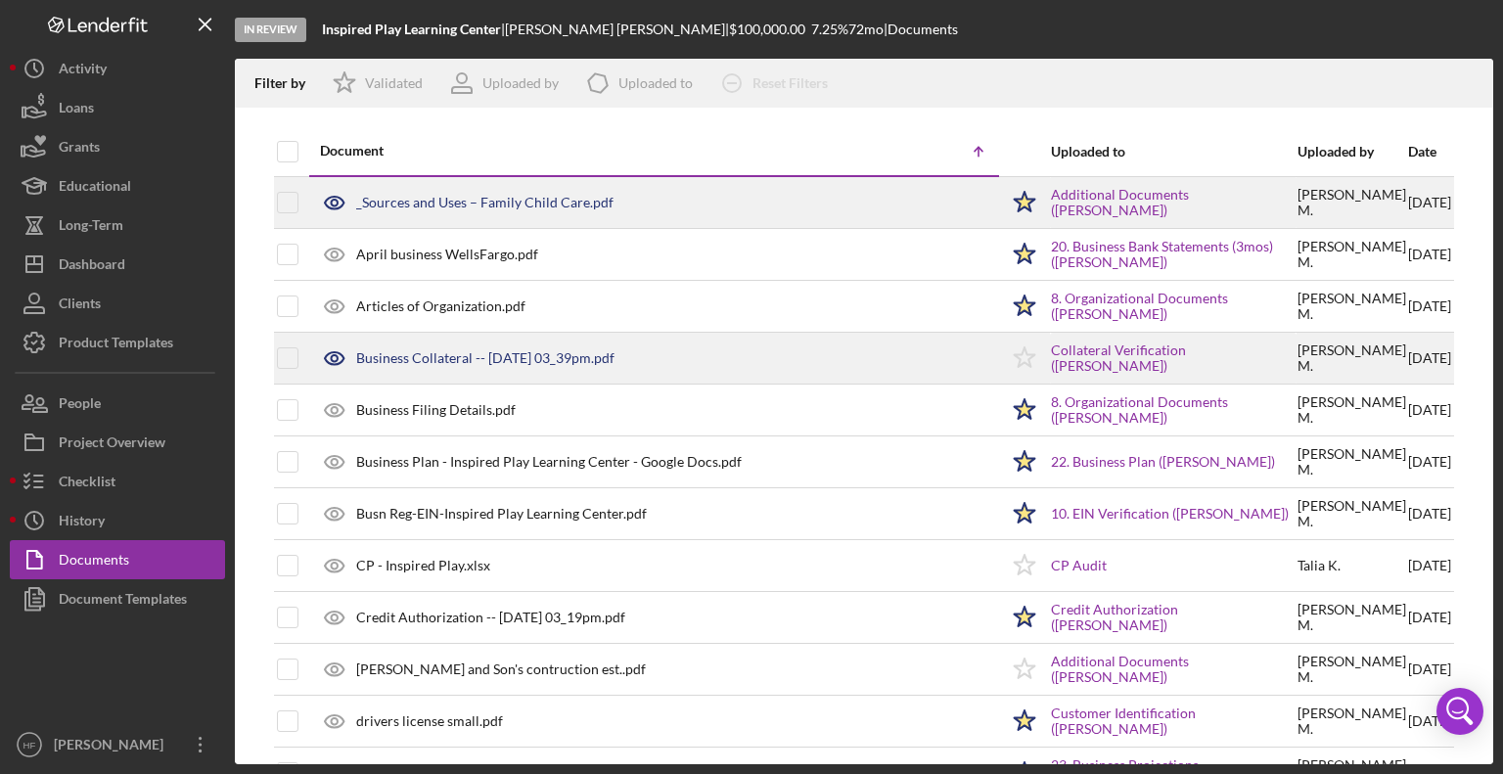
click at [538, 353] on div "Business Collateral -- [DATE] 03_39pm.pdf" at bounding box center [485, 358] width 258 height 16
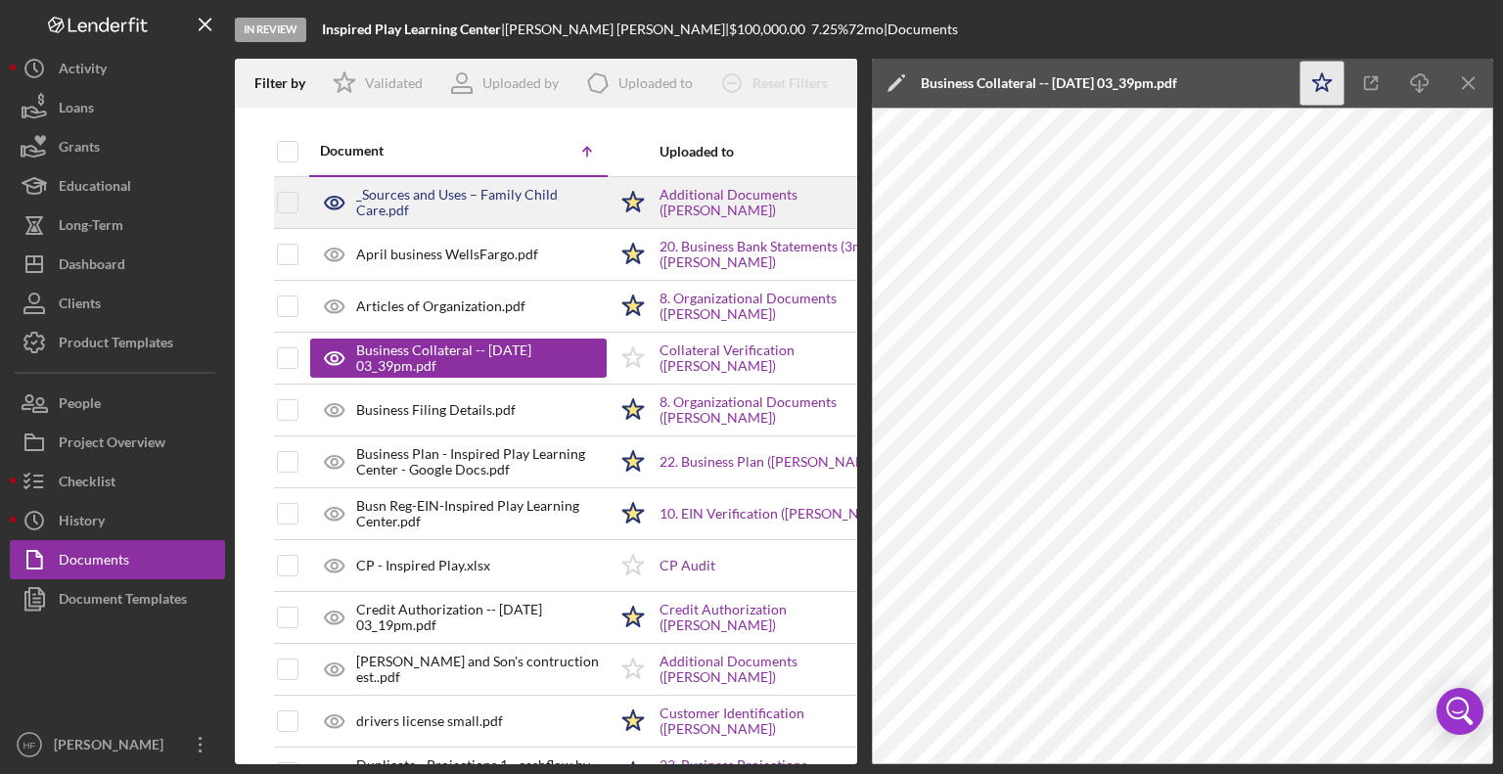
click at [1321, 81] on icon "Icon/Star" at bounding box center [1322, 84] width 44 height 44
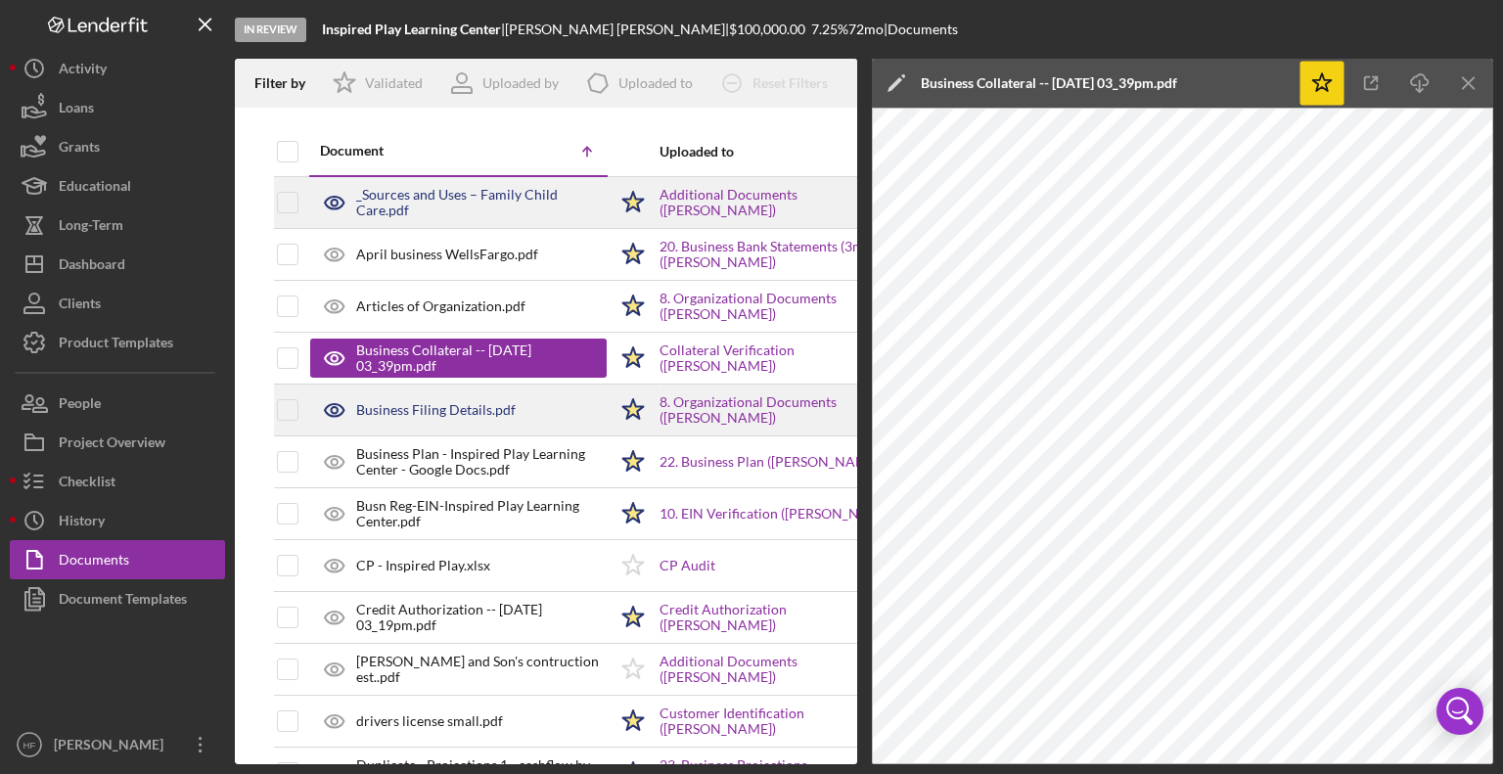
click at [501, 412] on div "Business Filing Details.pdf" at bounding box center [435, 410] width 159 height 16
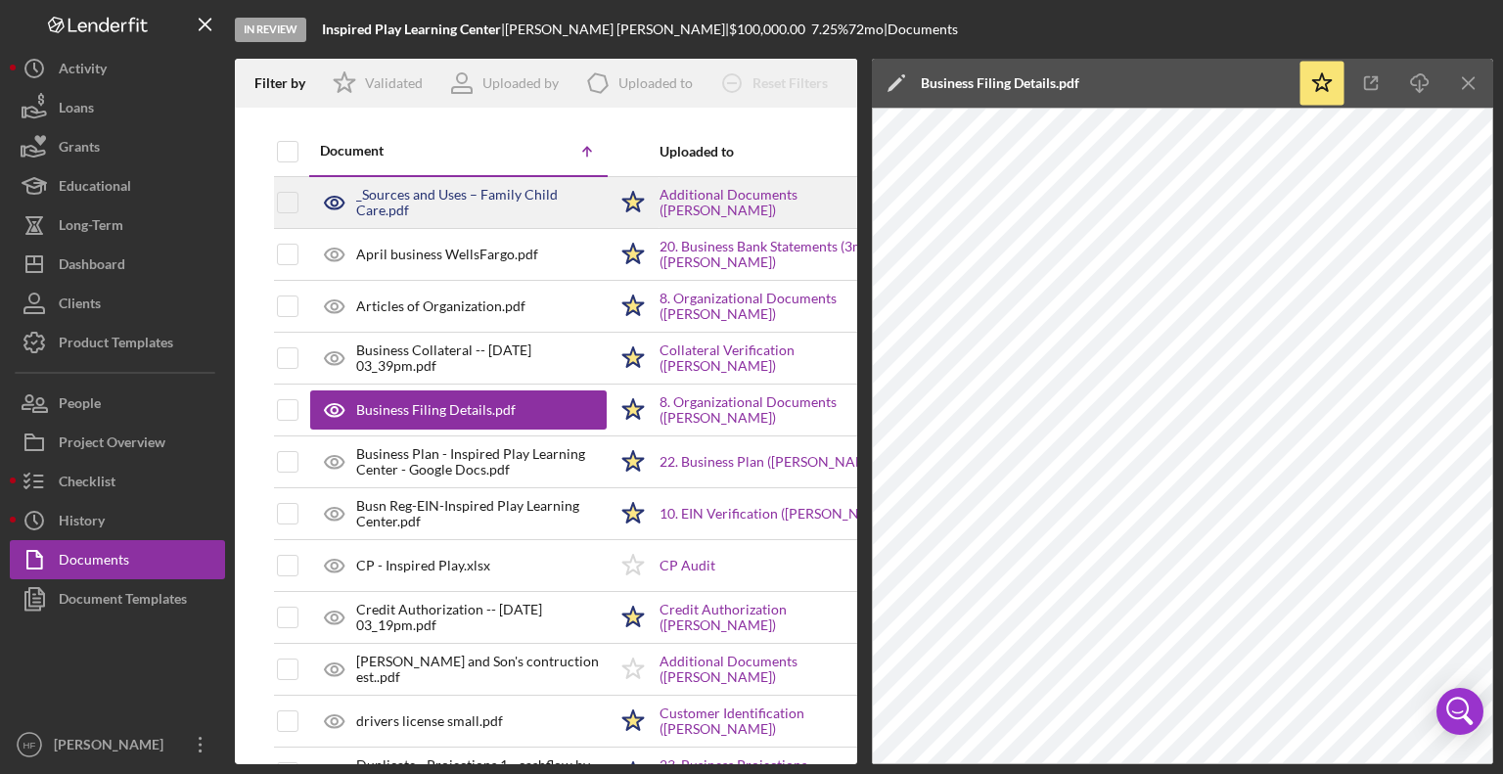
click at [892, 77] on icon "Icon/Edit" at bounding box center [896, 83] width 49 height 49
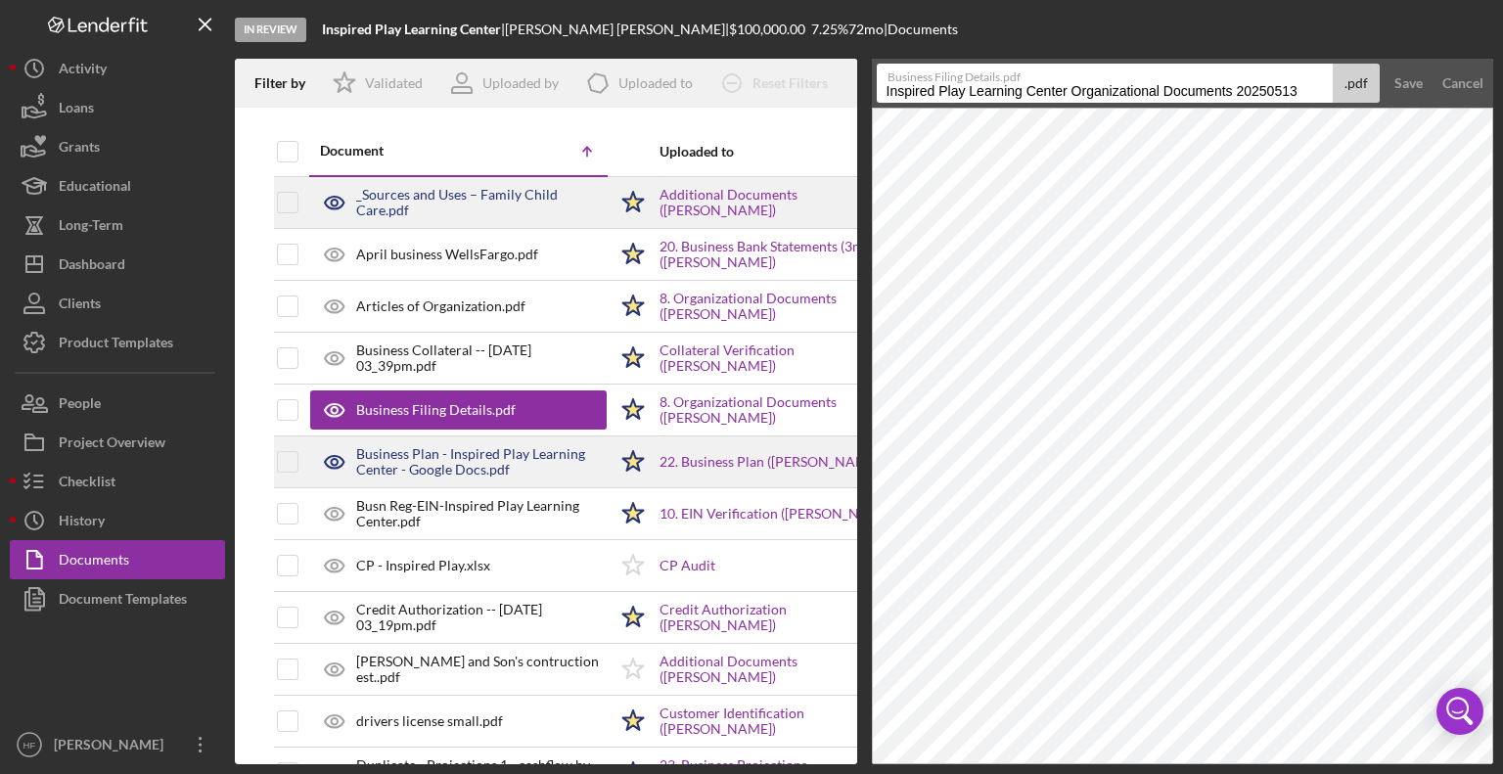
click at [499, 468] on div "Business Plan - Inspired Play Learning Center - Google Docs.pdf" at bounding box center [481, 461] width 250 height 31
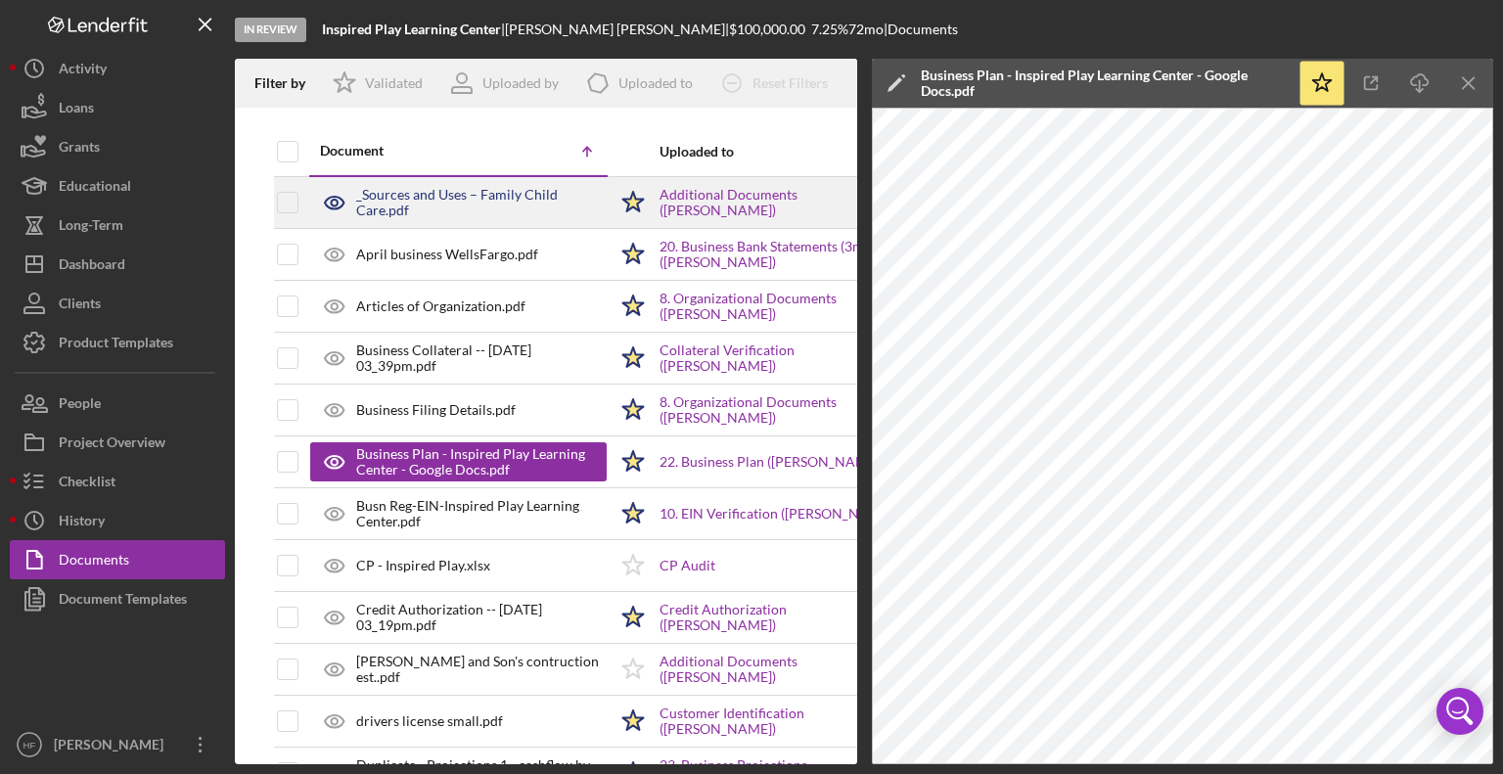
click at [906, 82] on icon "Icon/Edit" at bounding box center [896, 83] width 49 height 49
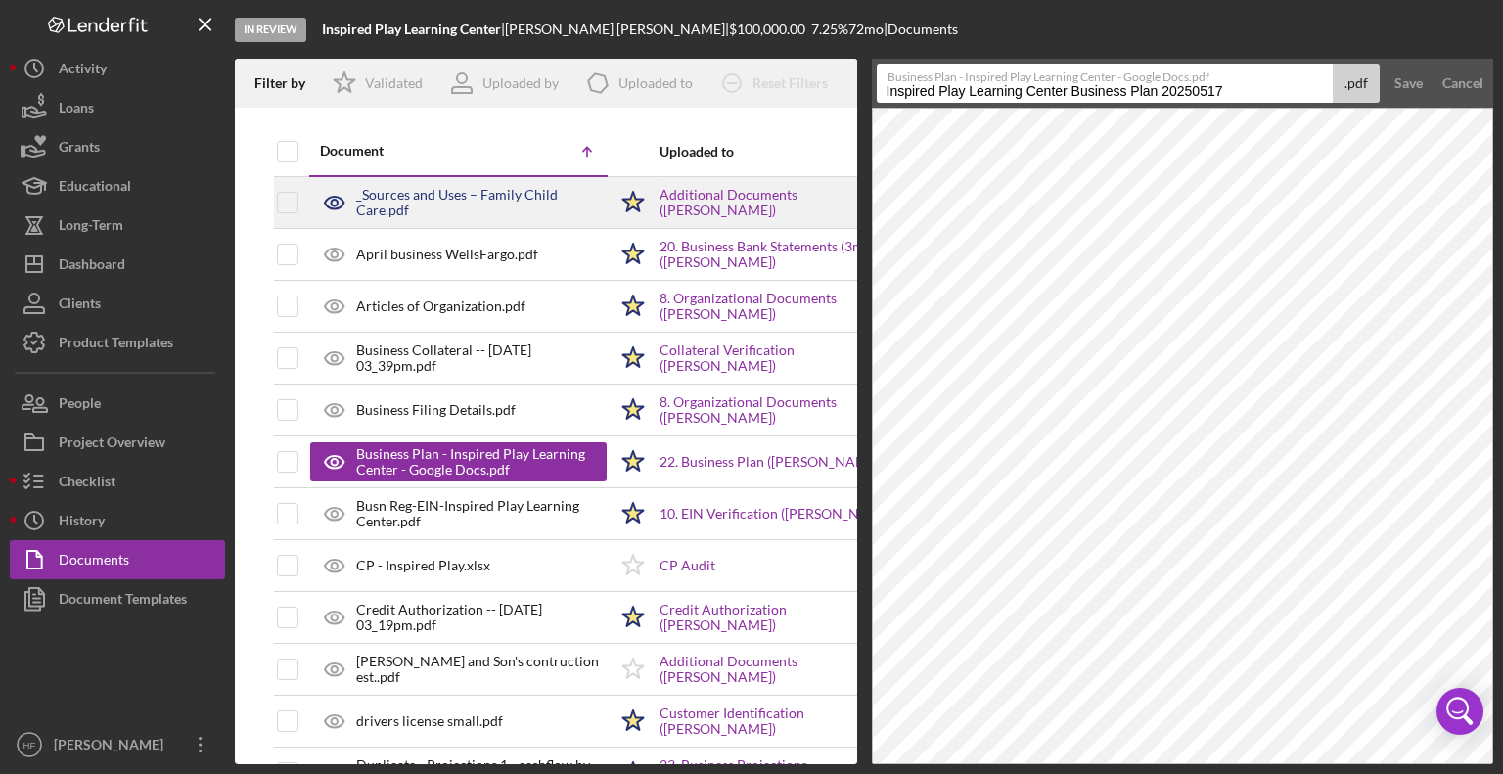
drag, startPoint x: 885, startPoint y: 85, endPoint x: 1281, endPoint y: 81, distance: 395.3
click at [1281, 81] on div "Business Plan - Inspired Play Learning Center - Google Docs.pdf Inspired Play L…" at bounding box center [1129, 83] width 504 height 39
type input "BP-Inspired Play Learning"
click at [1384, 64] on button "Save" at bounding box center [1408, 83] width 48 height 39
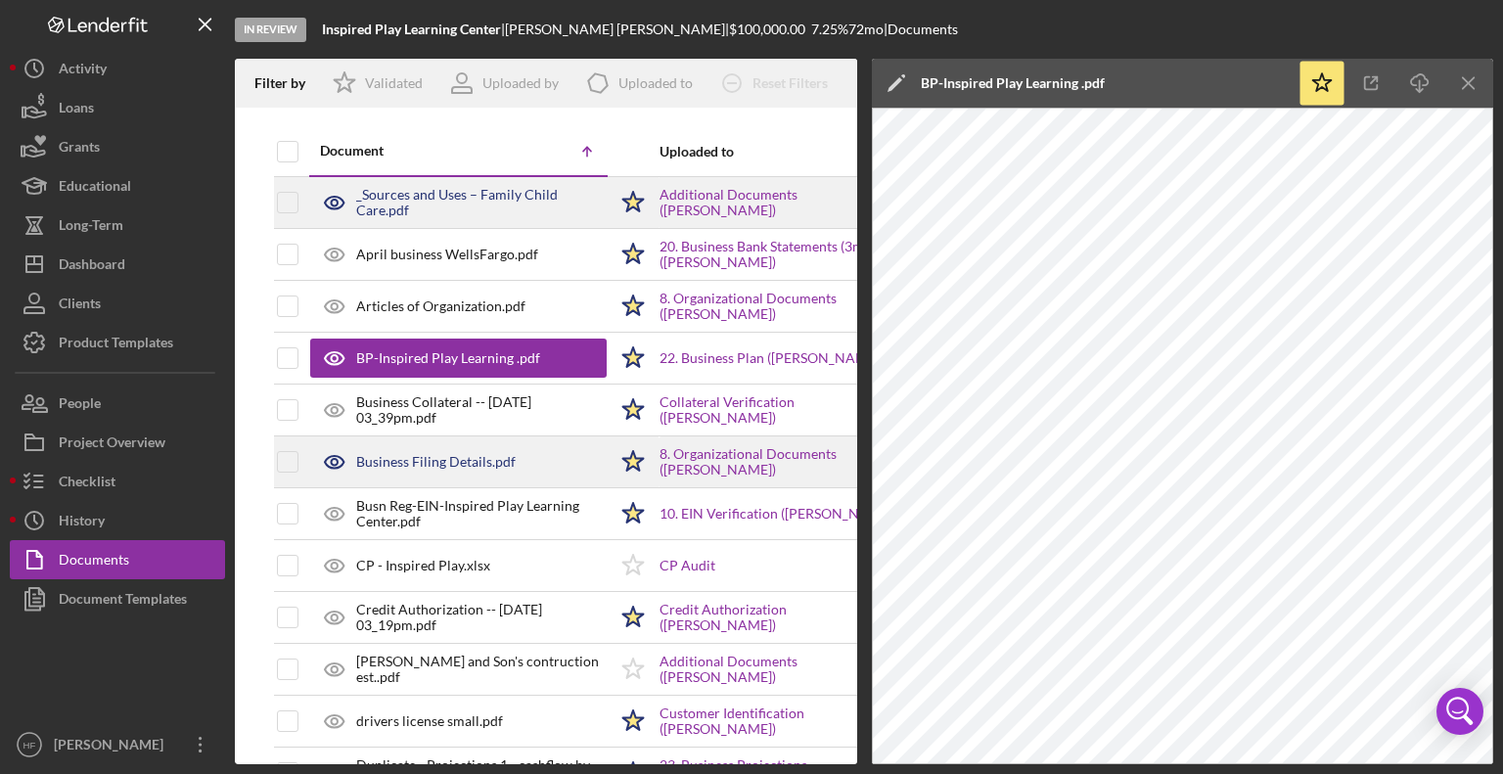
click at [497, 450] on div "Business Filing Details.pdf" at bounding box center [458, 461] width 296 height 49
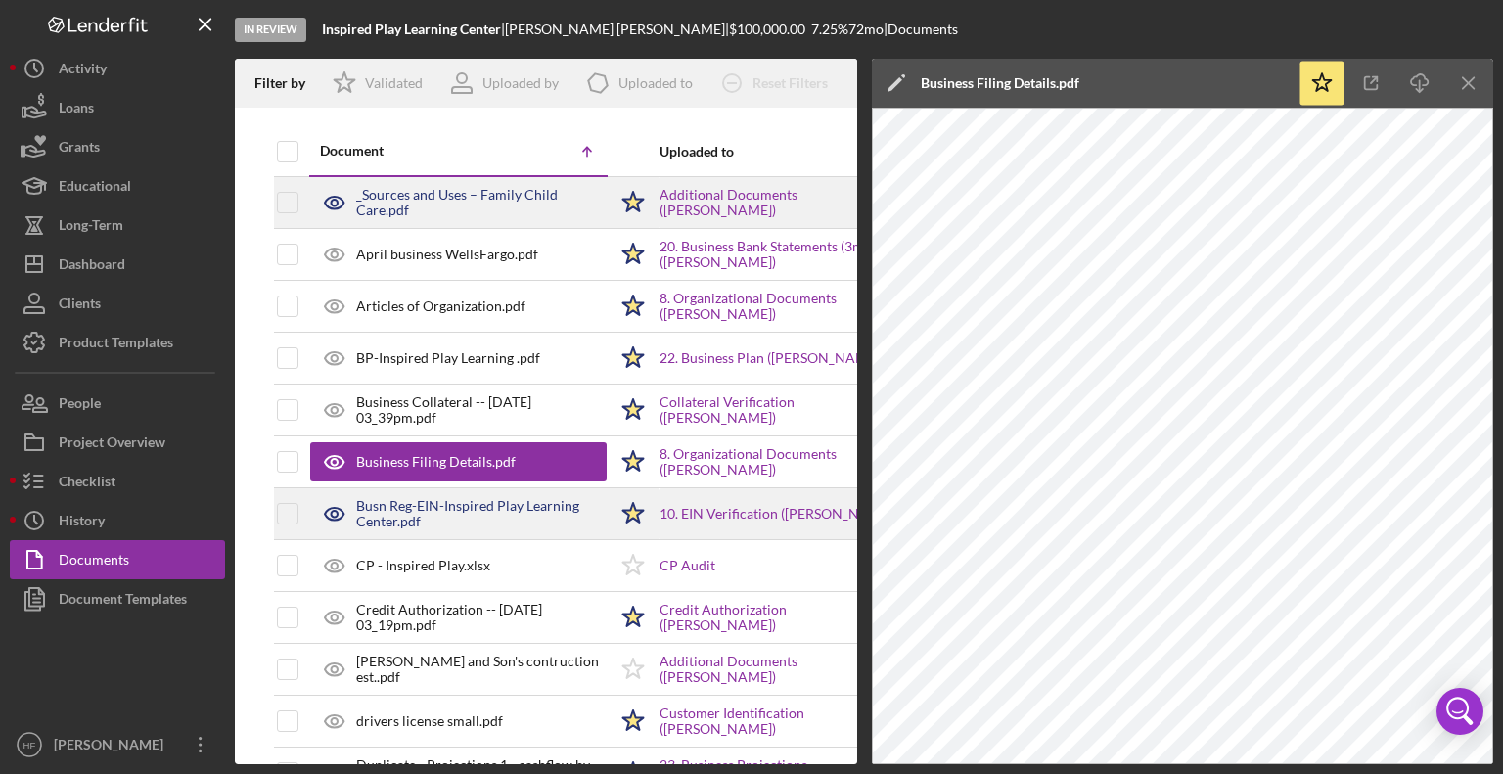
click at [489, 498] on div "Busn Reg-EIN-Inspired Play Learning Center.pdf" at bounding box center [481, 513] width 250 height 31
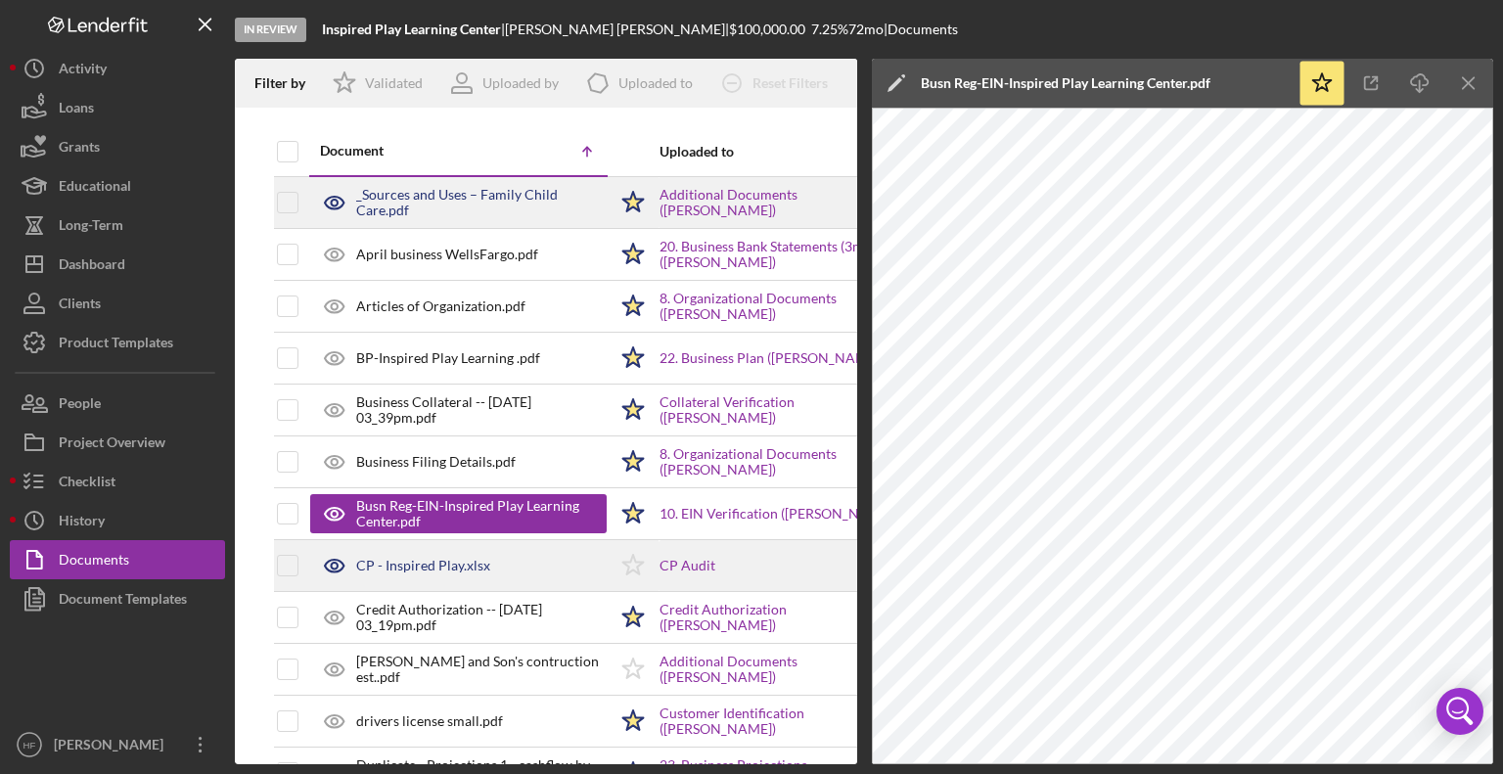
click at [487, 559] on div "CP - Inspired Play.xlsx" at bounding box center [458, 565] width 296 height 49
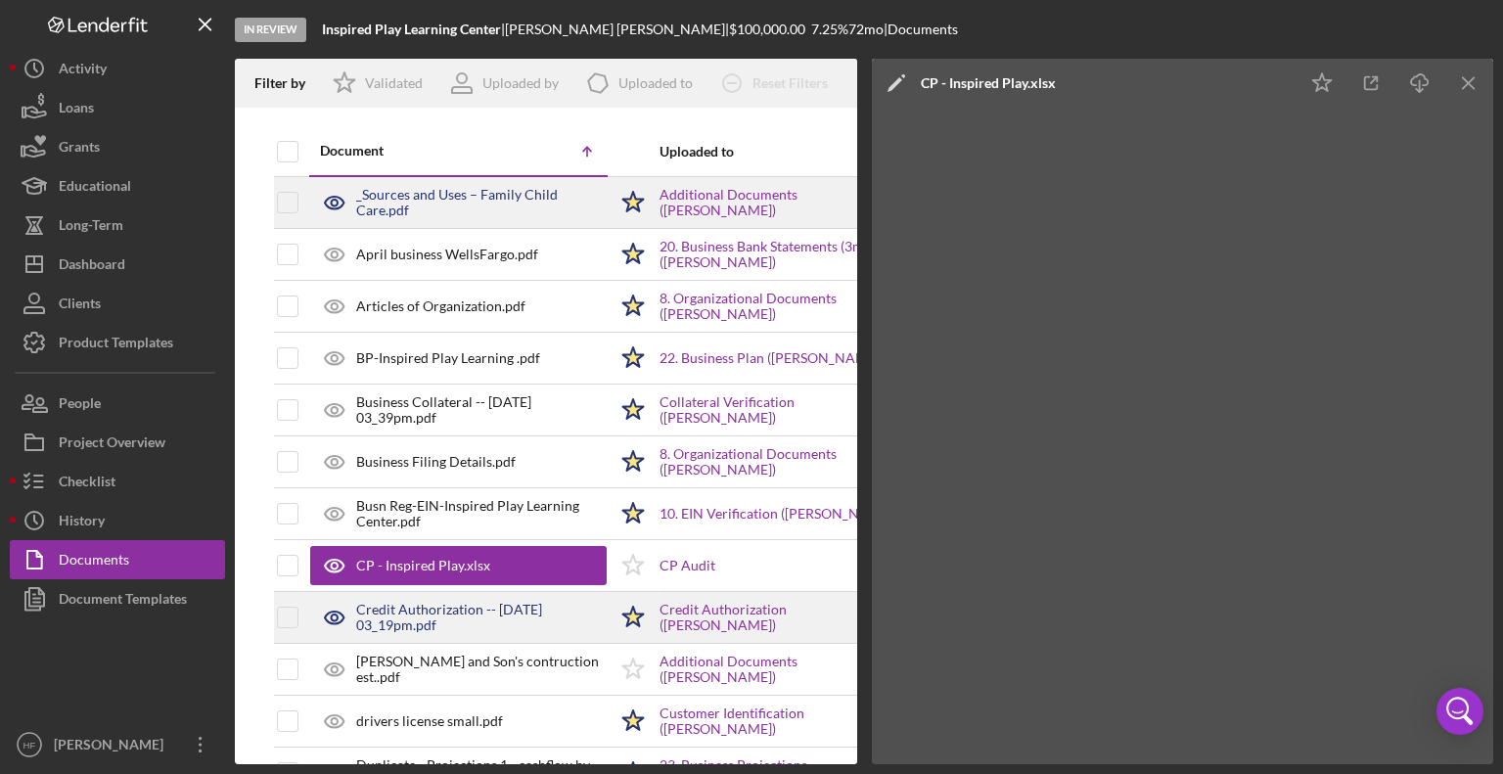
click at [482, 602] on div "Credit Authorization -- [DATE] 03_19pm.pdf" at bounding box center [481, 617] width 250 height 31
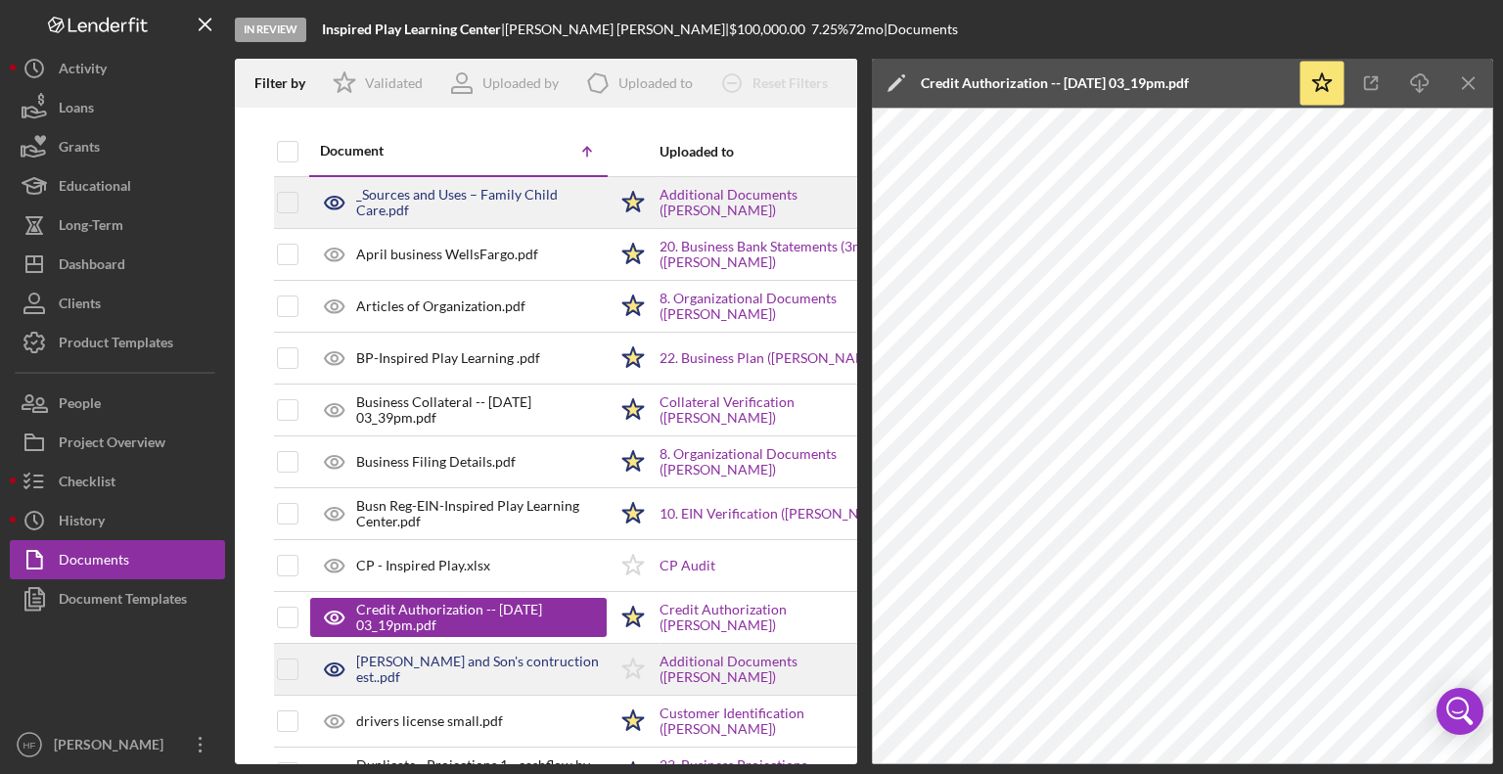
click at [470, 648] on div "[PERSON_NAME] and Son's contruction est..pdf" at bounding box center [458, 669] width 296 height 49
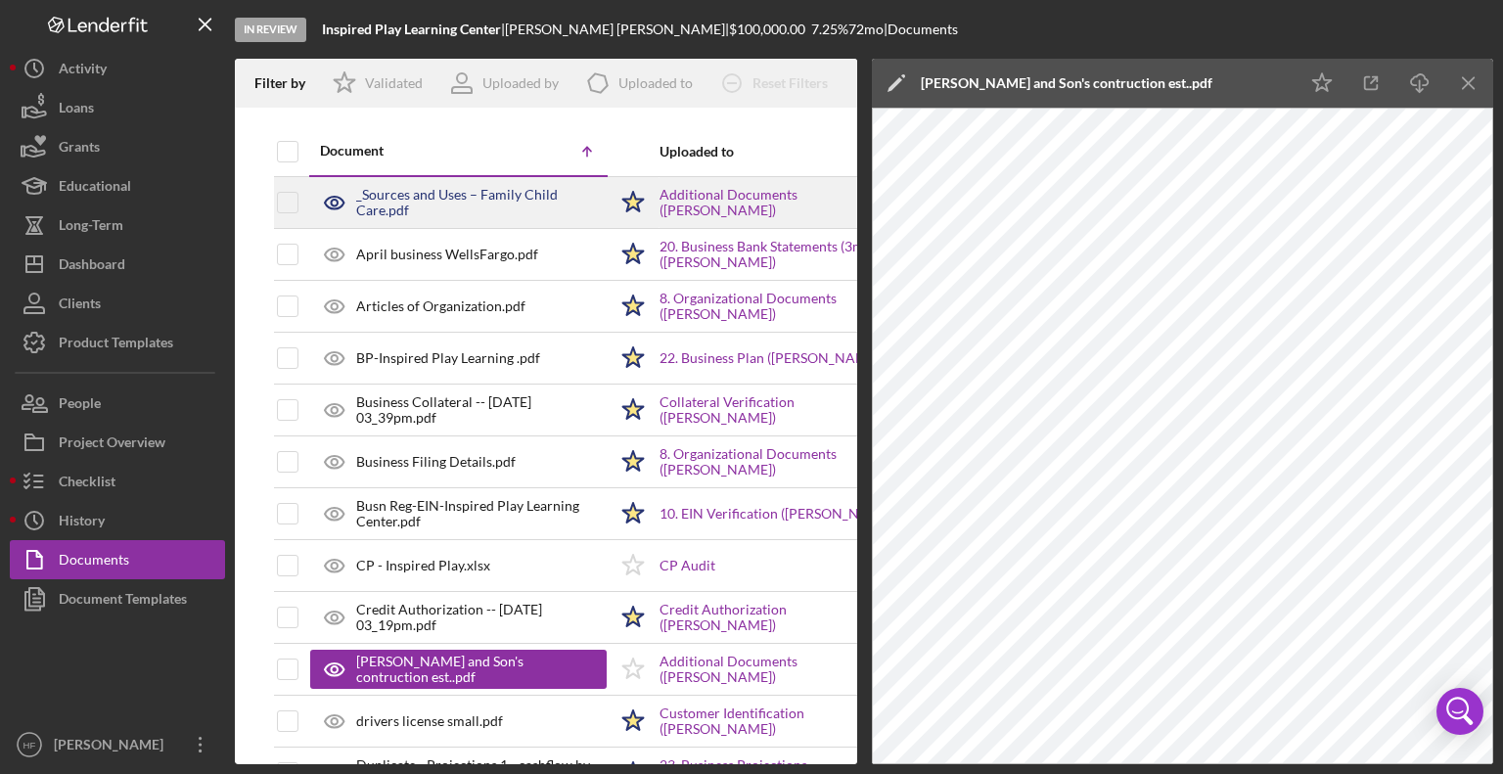
click at [905, 85] on icon "Icon/Edit" at bounding box center [896, 83] width 49 height 49
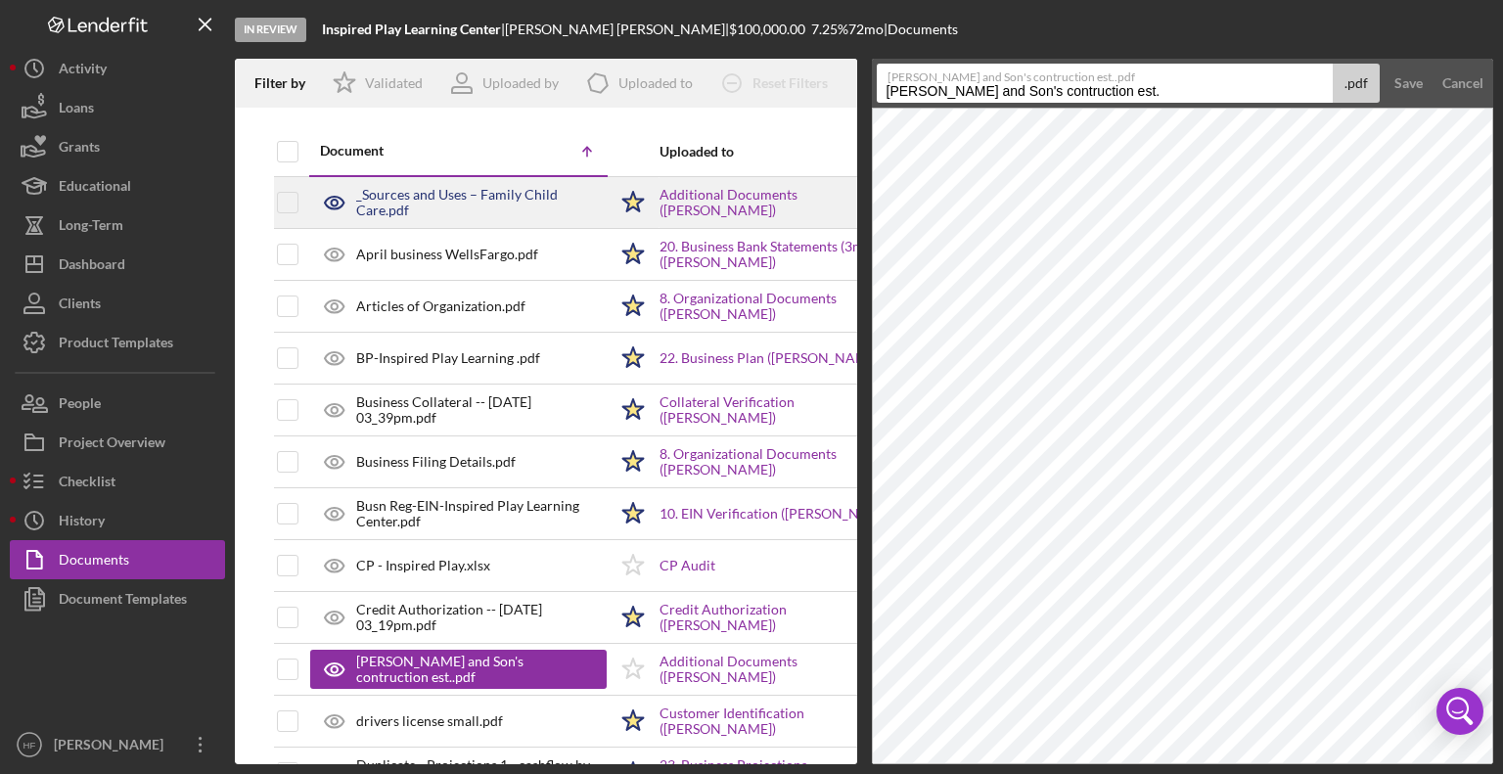
click at [885, 89] on input "[PERSON_NAME] and Son's contruction est." at bounding box center [1105, 83] width 457 height 39
drag, startPoint x: 1119, startPoint y: 91, endPoint x: 1096, endPoint y: 83, distance: 24.8
click at [1096, 83] on div "[PERSON_NAME] and Son's contruction est..pdf Est-[PERSON_NAME] and Son's constr…" at bounding box center [1129, 83] width 504 height 39
type input "Est-[PERSON_NAME] and [PERSON_NAME]'s construction- Inspired Play Learning"
click at [1384, 64] on button "Save" at bounding box center [1408, 83] width 48 height 39
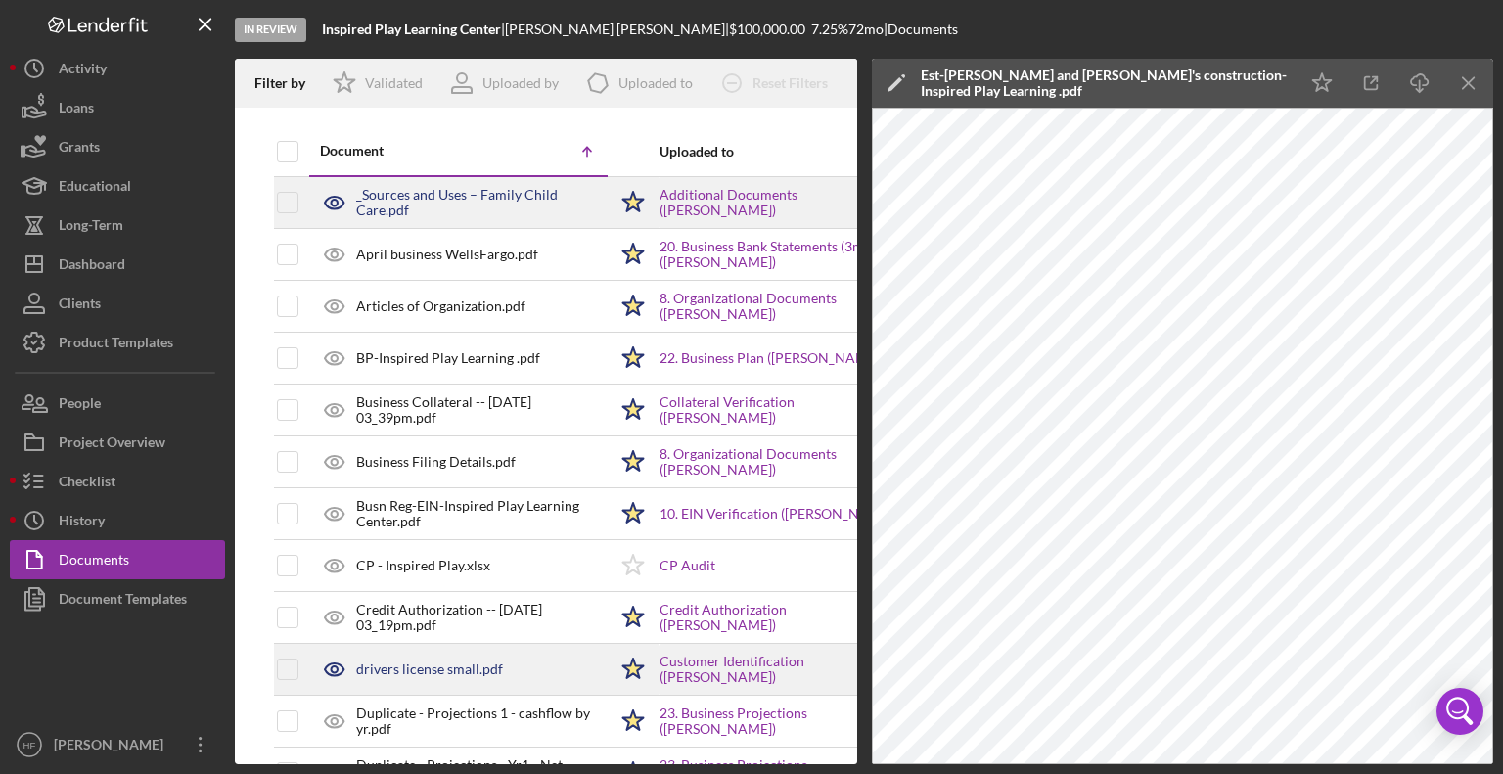
click at [520, 678] on div "drivers license small.pdf" at bounding box center [458, 669] width 296 height 49
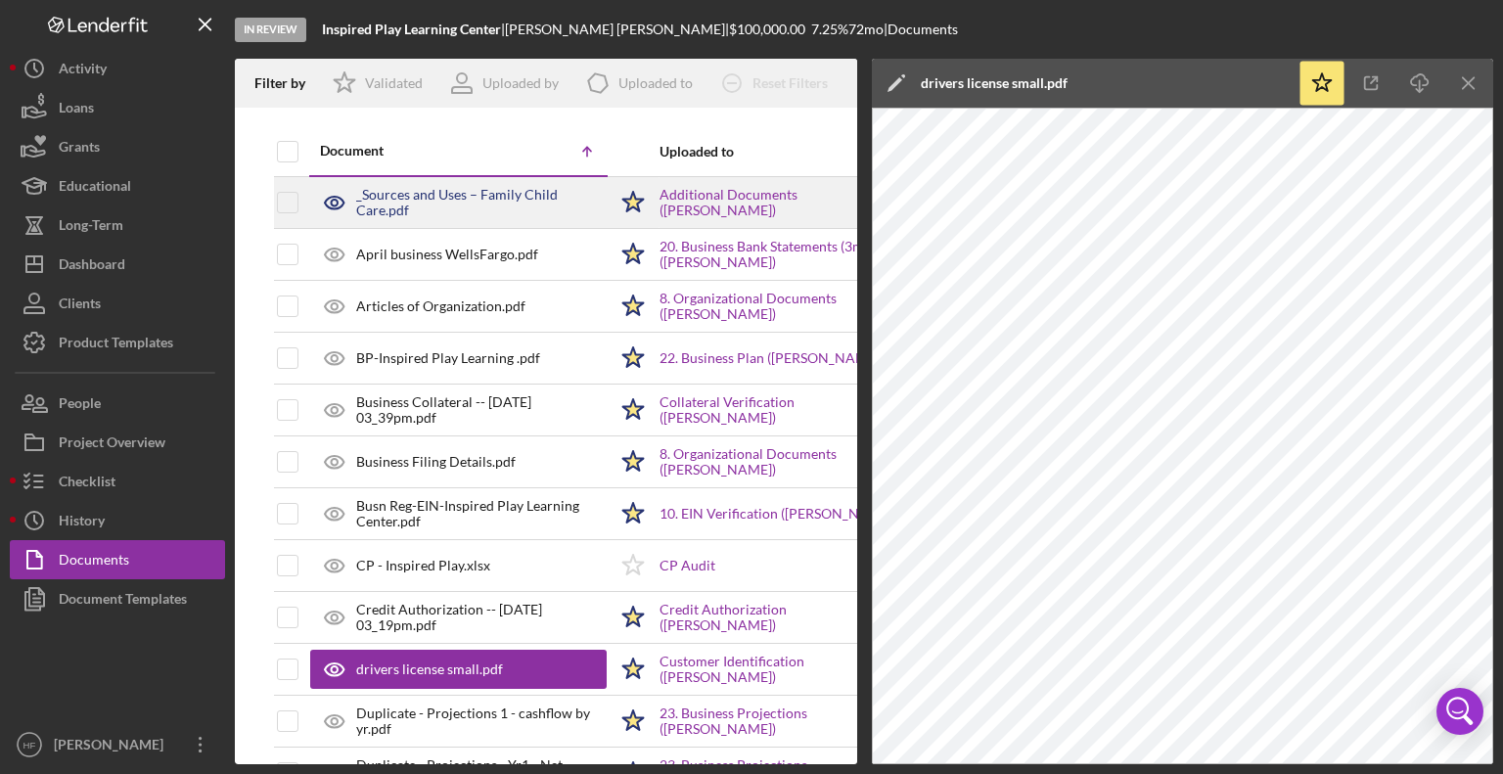
click at [900, 77] on icon "Icon/Edit" at bounding box center [896, 83] width 49 height 49
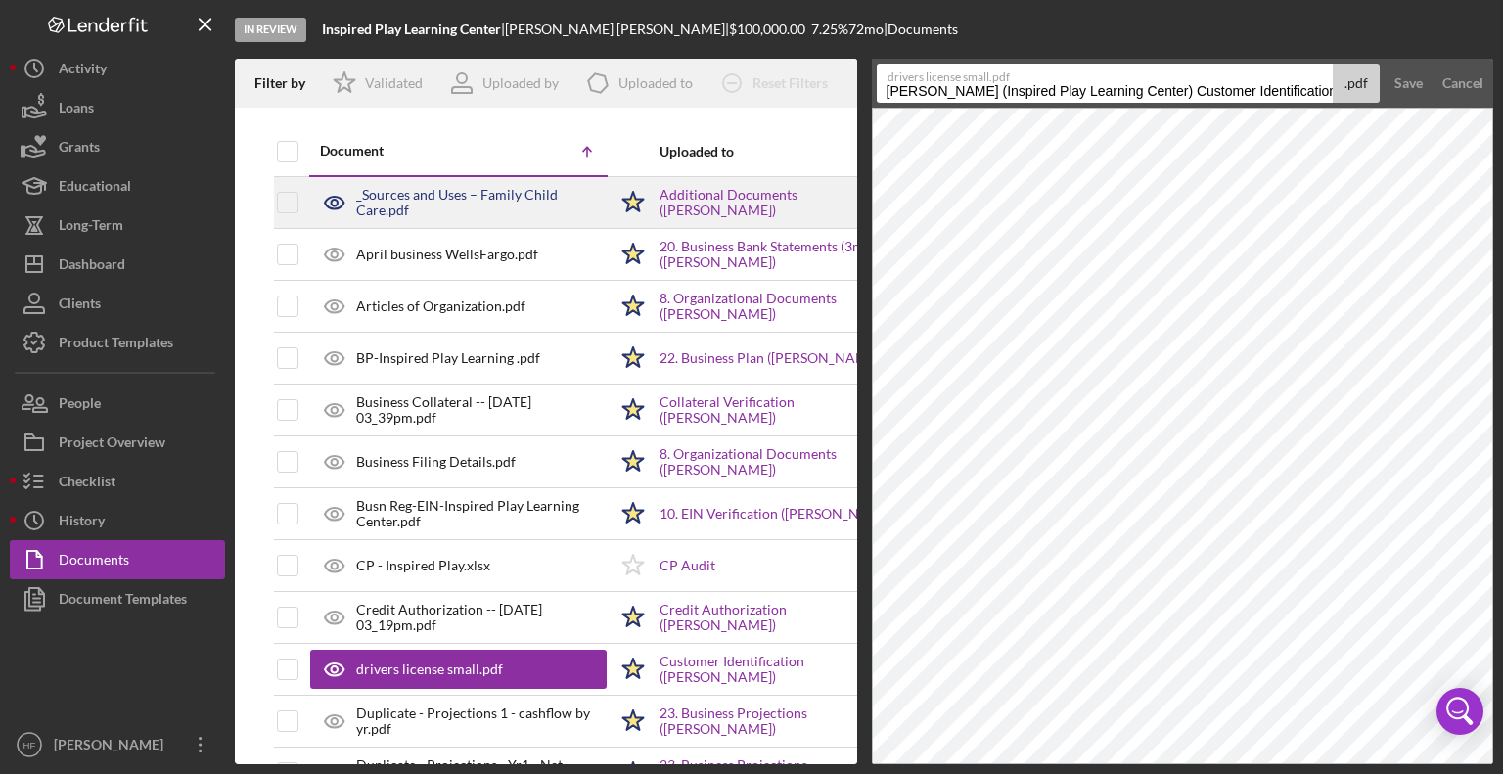
drag, startPoint x: 884, startPoint y: 85, endPoint x: 1021, endPoint y: 92, distance: 138.1
click at [1021, 92] on input "[PERSON_NAME] (Inspired Play Learning Center) Customer Identification 20250502" at bounding box center [1105, 83] width 457 height 39
click at [895, 93] on input "[PERSON_NAME] (Inspired Play Learning Center) Customer Identification 20250502" at bounding box center [1105, 83] width 457 height 39
drag, startPoint x: 1047, startPoint y: 91, endPoint x: 1345, endPoint y: 73, distance: 298.9
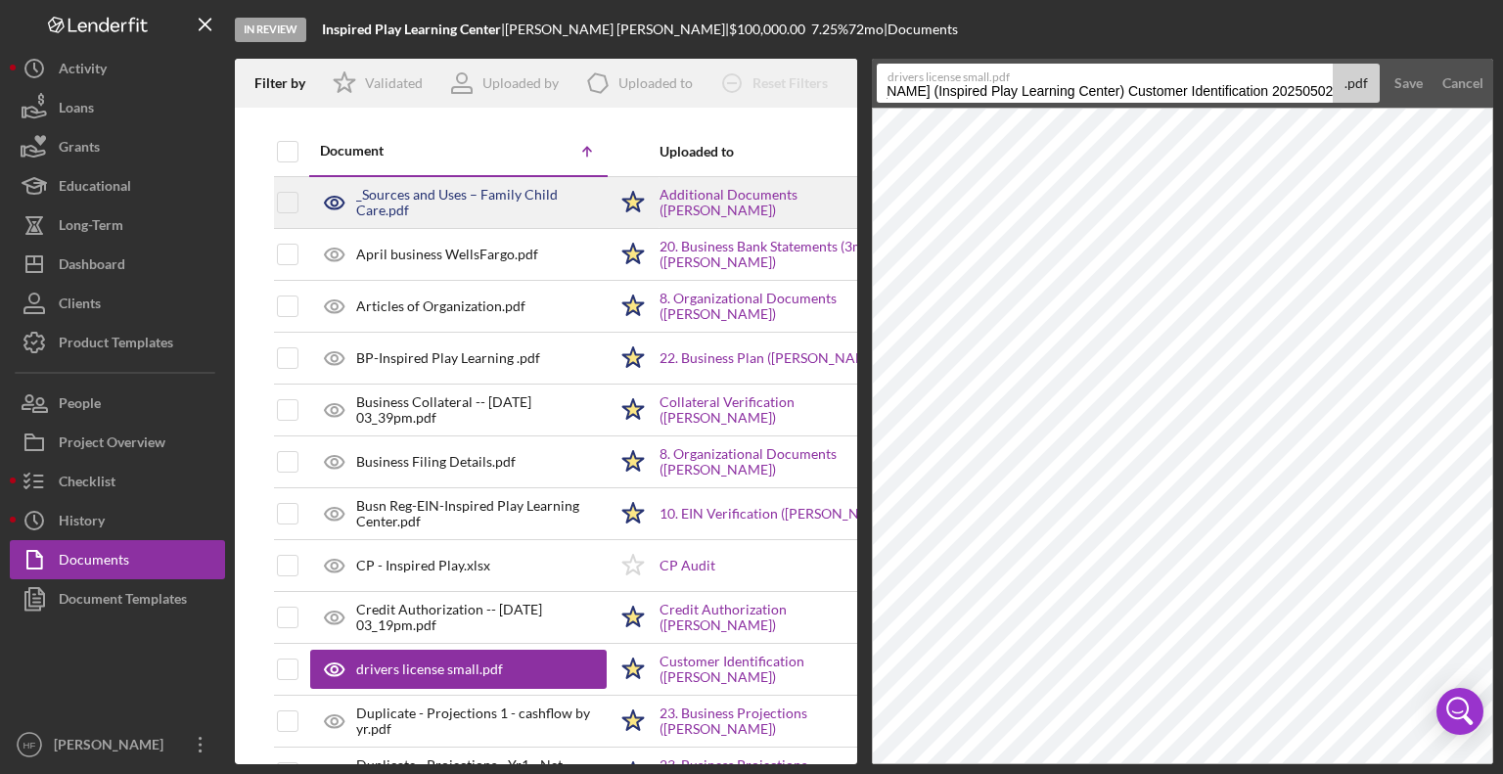
click at [1345, 73] on div "drivers license small.pdf [PERSON_NAME] (Inspired Play Learning Center) Custome…" at bounding box center [1129, 83] width 504 height 39
type input "[PERSON_NAME]"
click at [1415, 76] on div "Save" at bounding box center [1408, 83] width 28 height 39
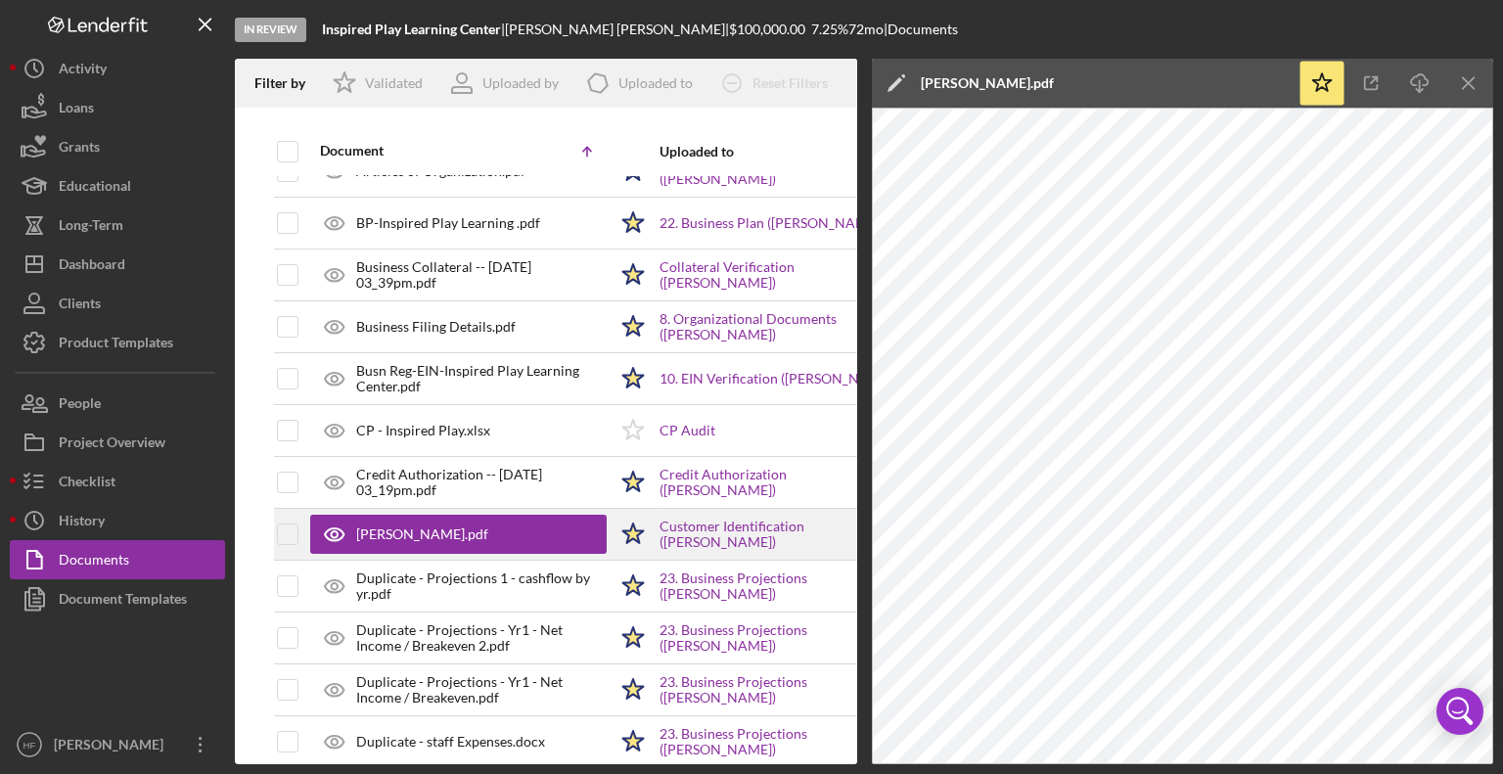
scroll to position [136, 0]
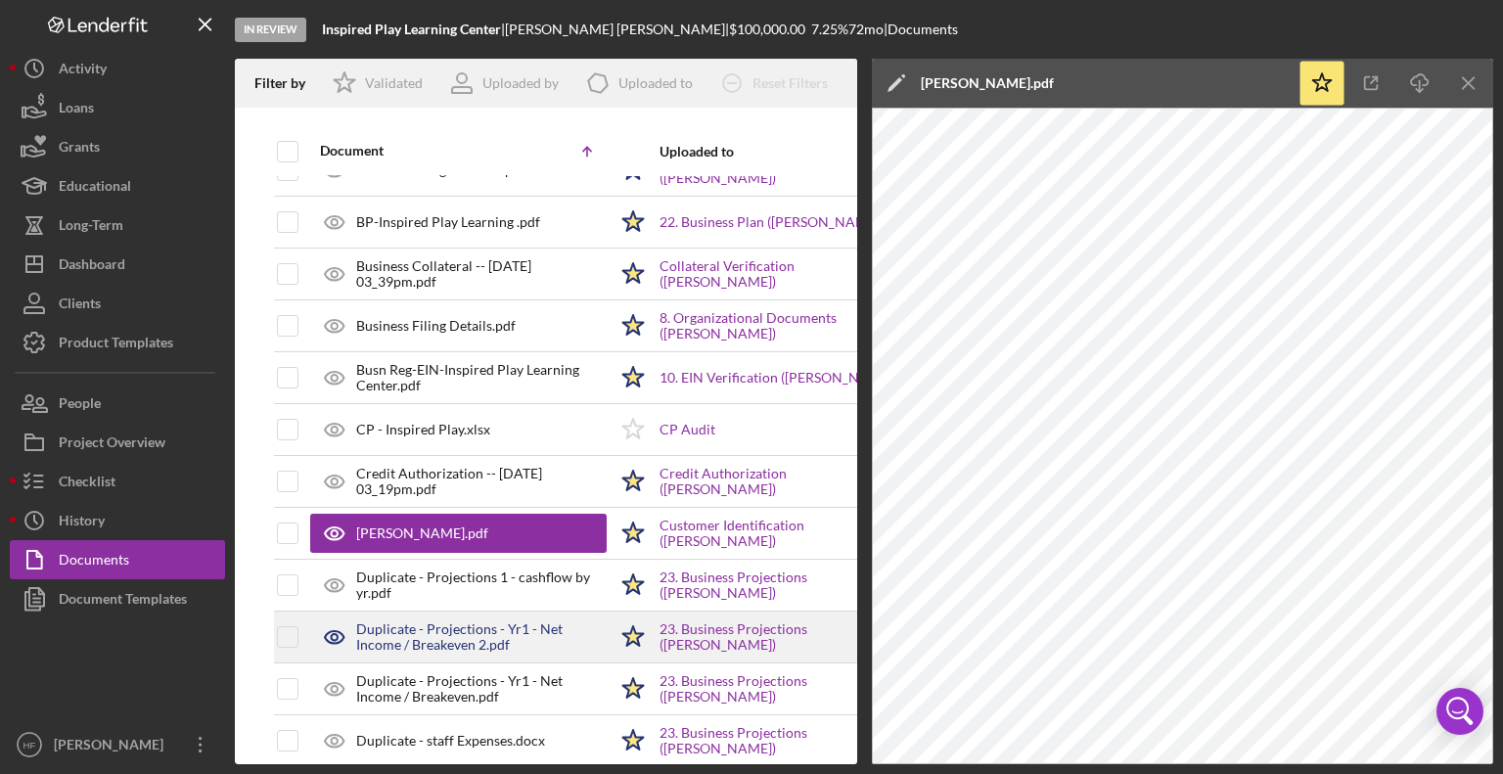
click at [539, 642] on div "Duplicate - Projections - Yr1 - Net Income / Breakeven 2.pdf" at bounding box center [481, 636] width 250 height 31
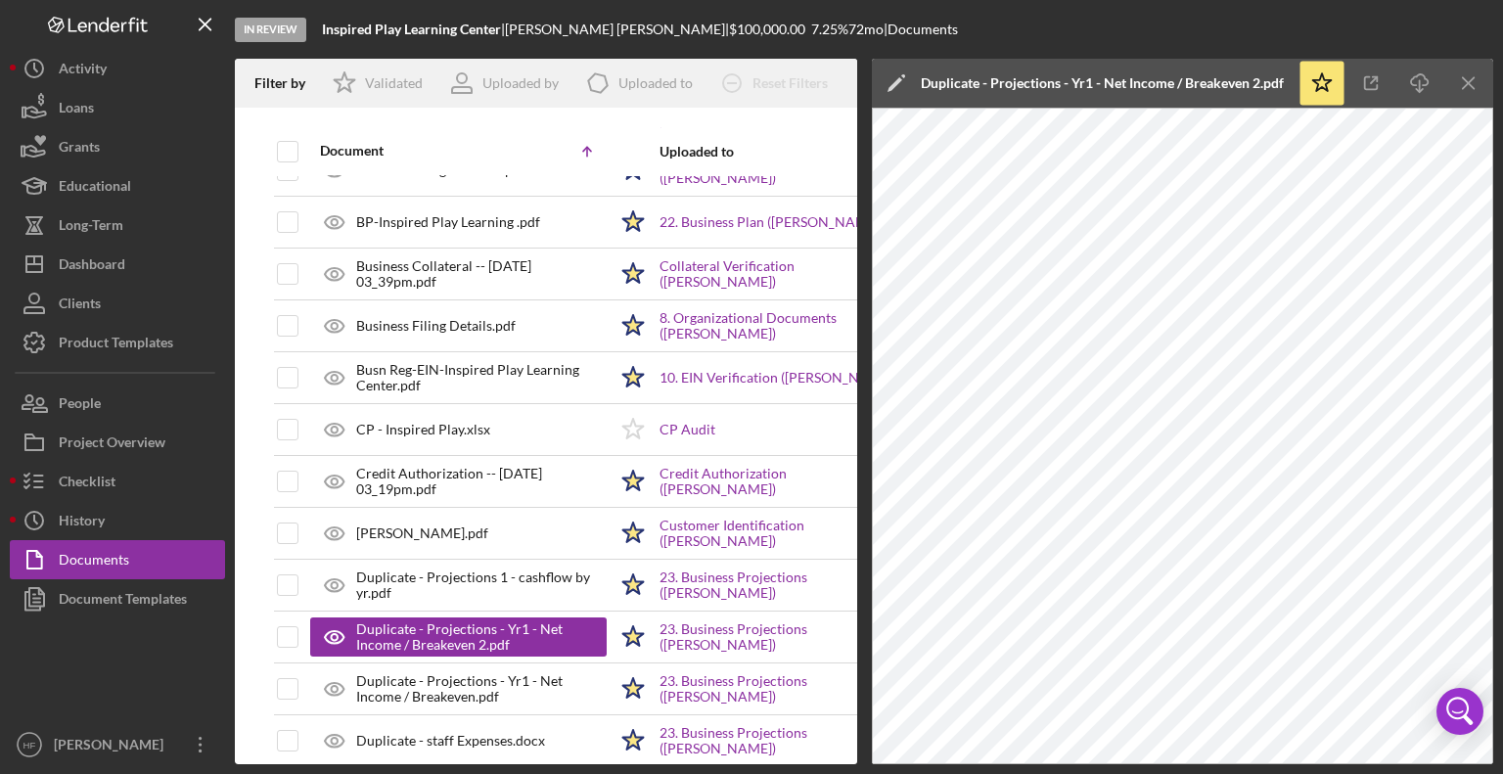
click at [897, 83] on polygon at bounding box center [894, 84] width 15 height 15
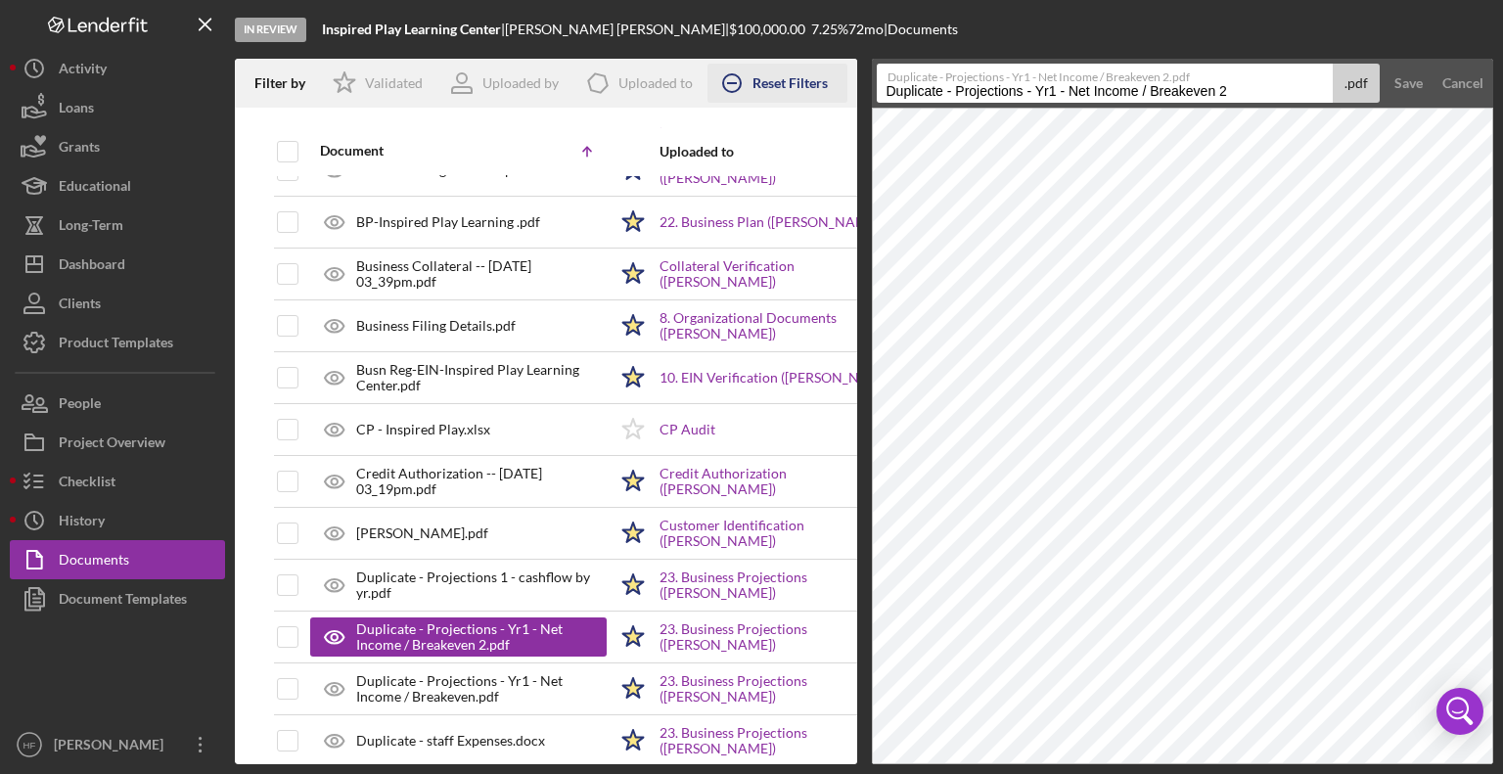
drag, startPoint x: 956, startPoint y: 94, endPoint x: 794, endPoint y: 81, distance: 161.9
click at [794, 81] on div "Filter by Icon/Star Validated Uploaded by Icon/Product Uploaded to Icon/Clear A…" at bounding box center [864, 411] width 1258 height 705
click at [1037, 91] on input "[PERSON_NAME]-Projections - Yr1 - Net Income / Breakeven 2" at bounding box center [1105, 83] width 457 height 39
type input "[PERSON_NAME]-Projections - Yr1 - Net Income / Breakeven 2"
click at [1414, 85] on div "Save" at bounding box center [1408, 83] width 28 height 39
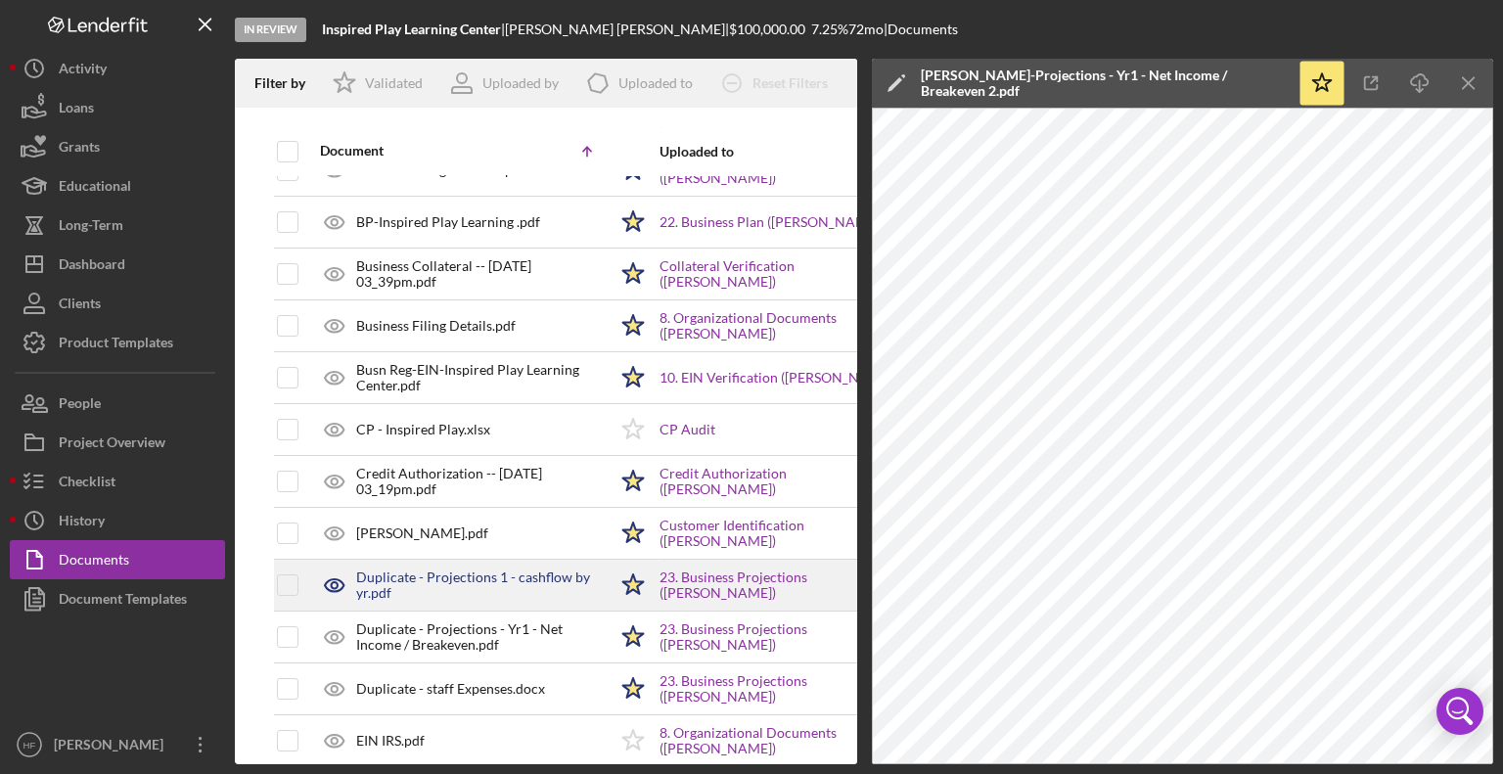
click at [517, 588] on div "Duplicate - Projections 1 - cashflow by yr.pdf" at bounding box center [481, 584] width 250 height 31
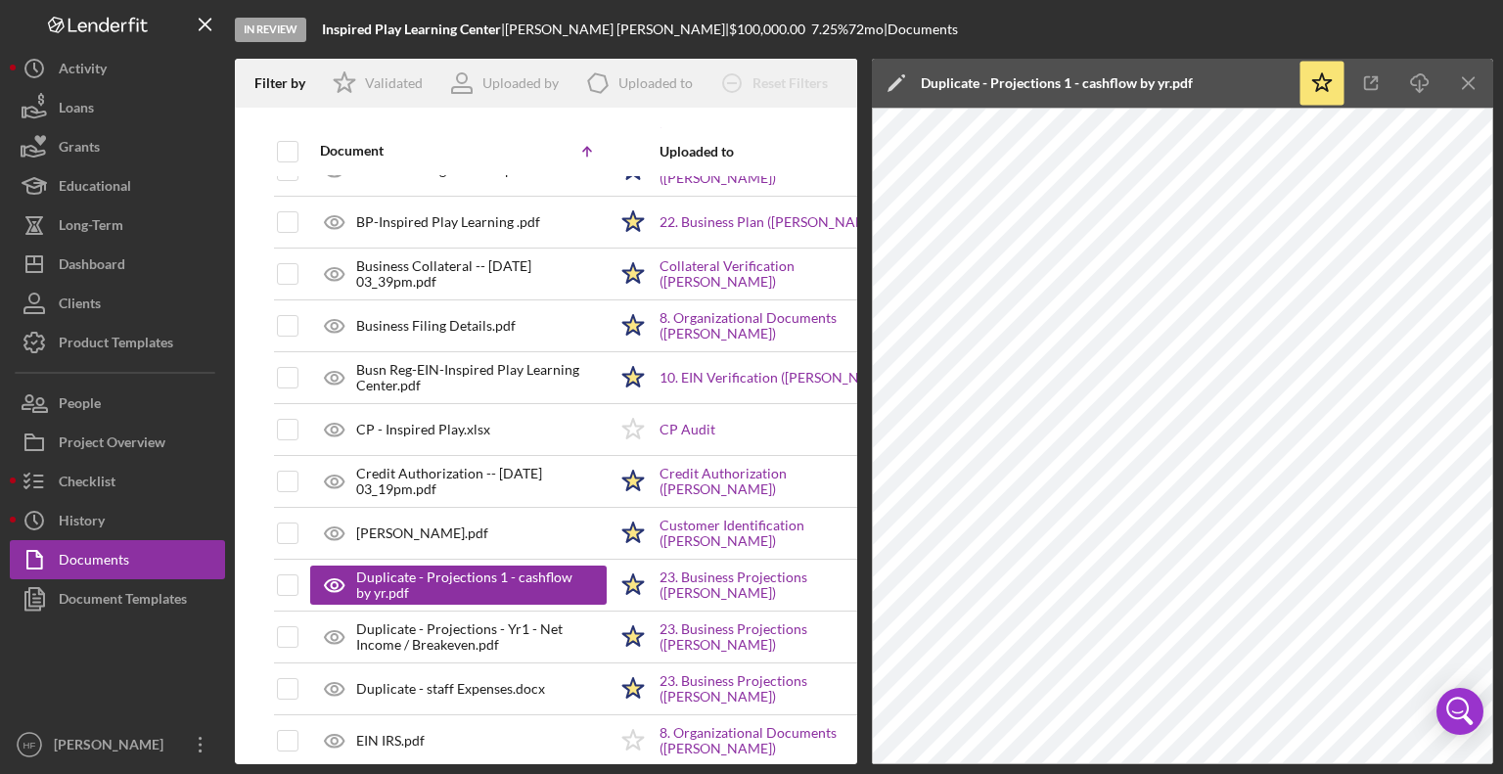
click at [900, 66] on icon "Icon/Edit" at bounding box center [896, 83] width 49 height 49
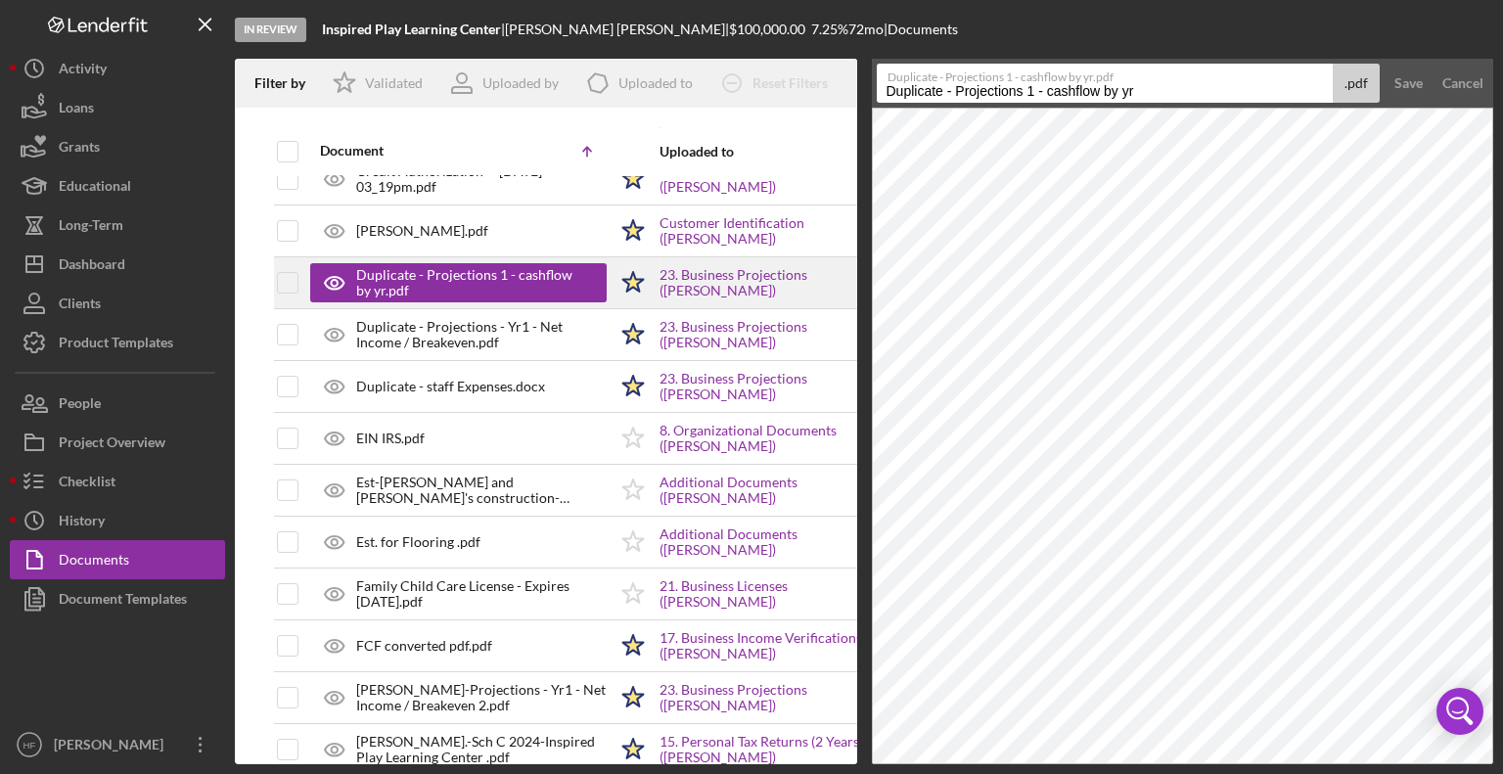
scroll to position [441, 0]
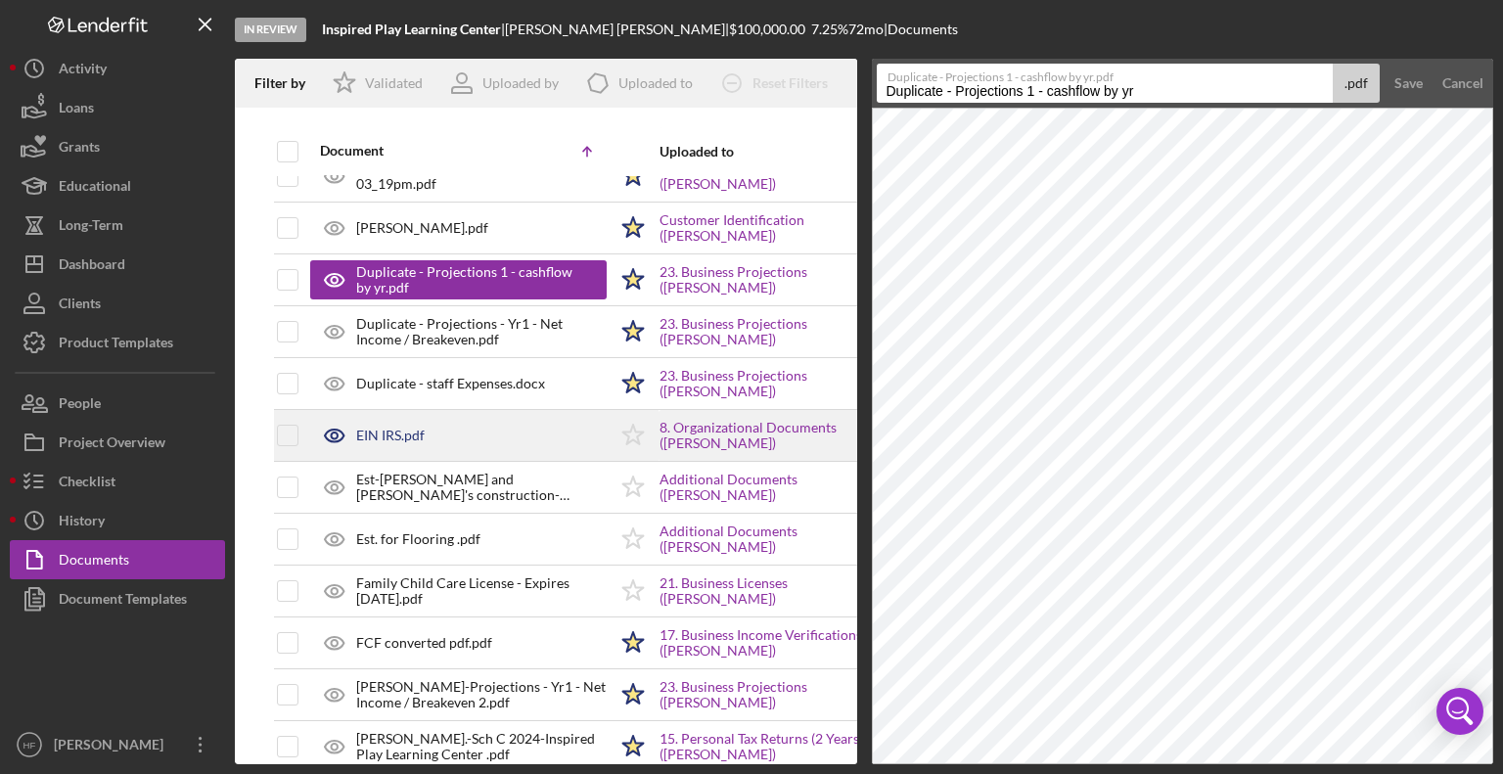
click at [500, 436] on div "EIN IRS.pdf" at bounding box center [458, 435] width 296 height 49
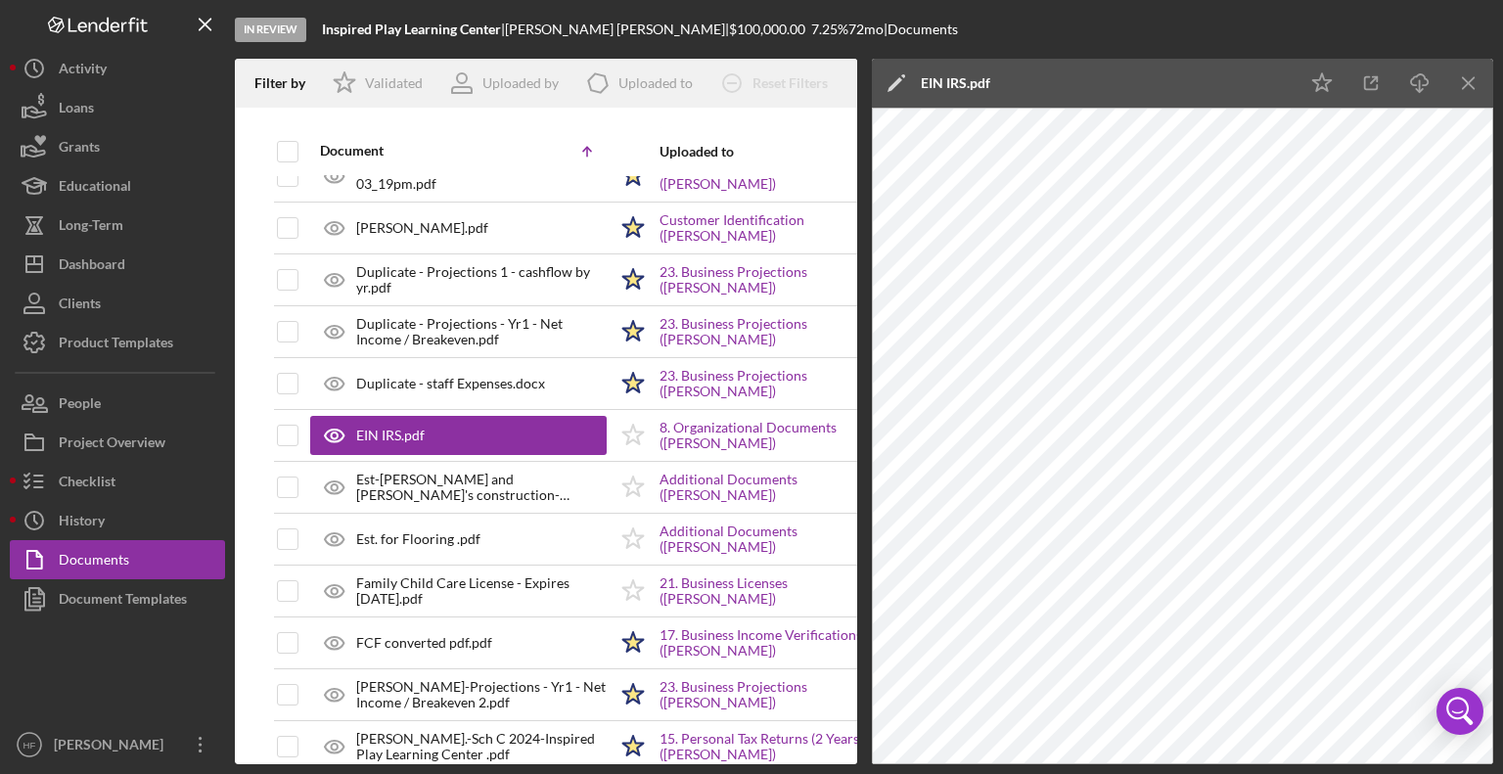
click at [892, 70] on icon "Icon/Edit" at bounding box center [896, 83] width 49 height 49
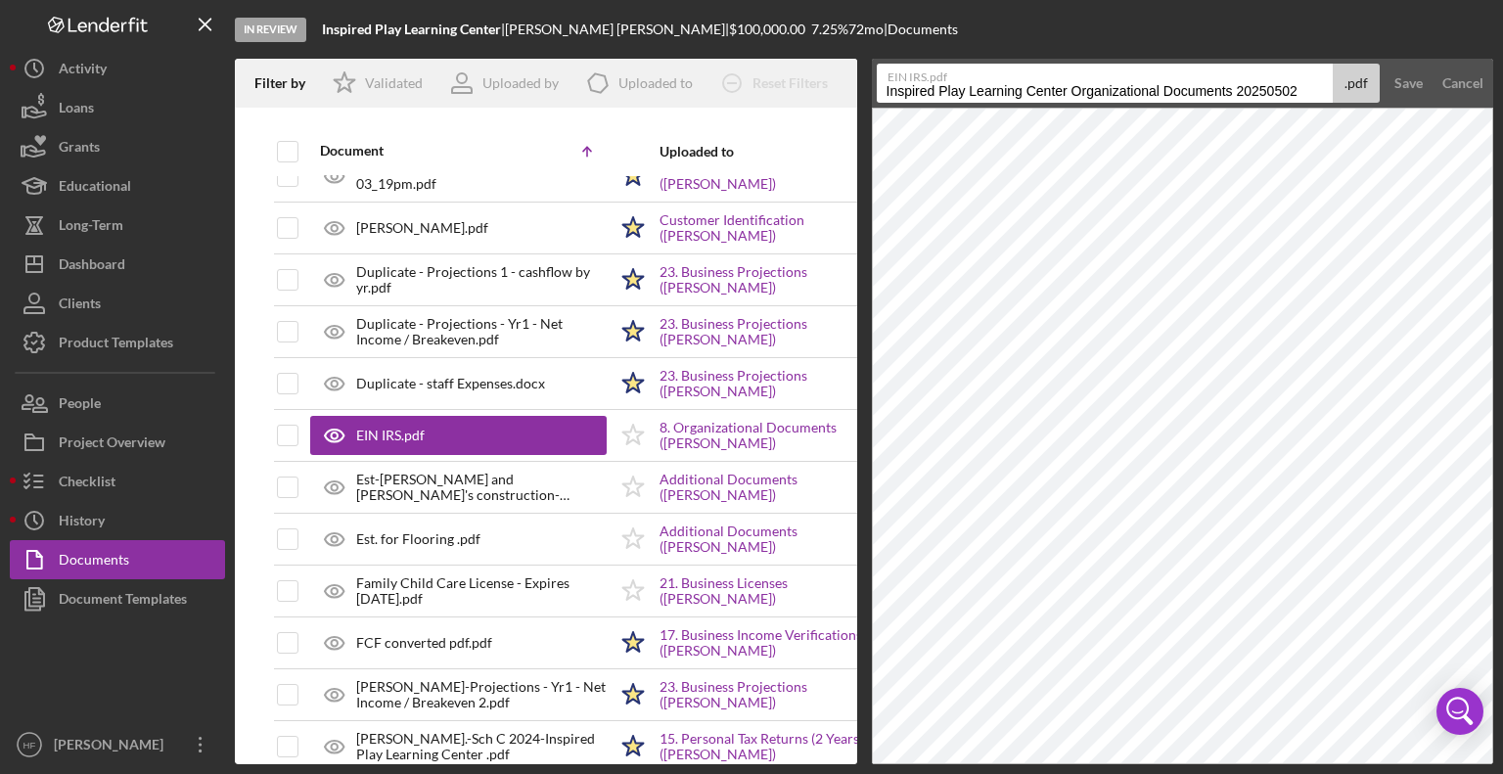
drag, startPoint x: 884, startPoint y: 89, endPoint x: 1325, endPoint y: 69, distance: 441.7
click at [1325, 69] on div "EIN IRS.pdf Inspired Play Learning Center Organizational Documents 20250502 .pdf" at bounding box center [1129, 83] width 504 height 39
click at [1325, 69] on label "EIN IRS.pdf" at bounding box center [1109, 75] width 445 height 20
click at [1325, 69] on input "Inspired Play Learning Center Organizational Documents 20250502" at bounding box center [1105, 83] width 457 height 39
type input "Busn Reg- EIN- Inspired Play Learning"
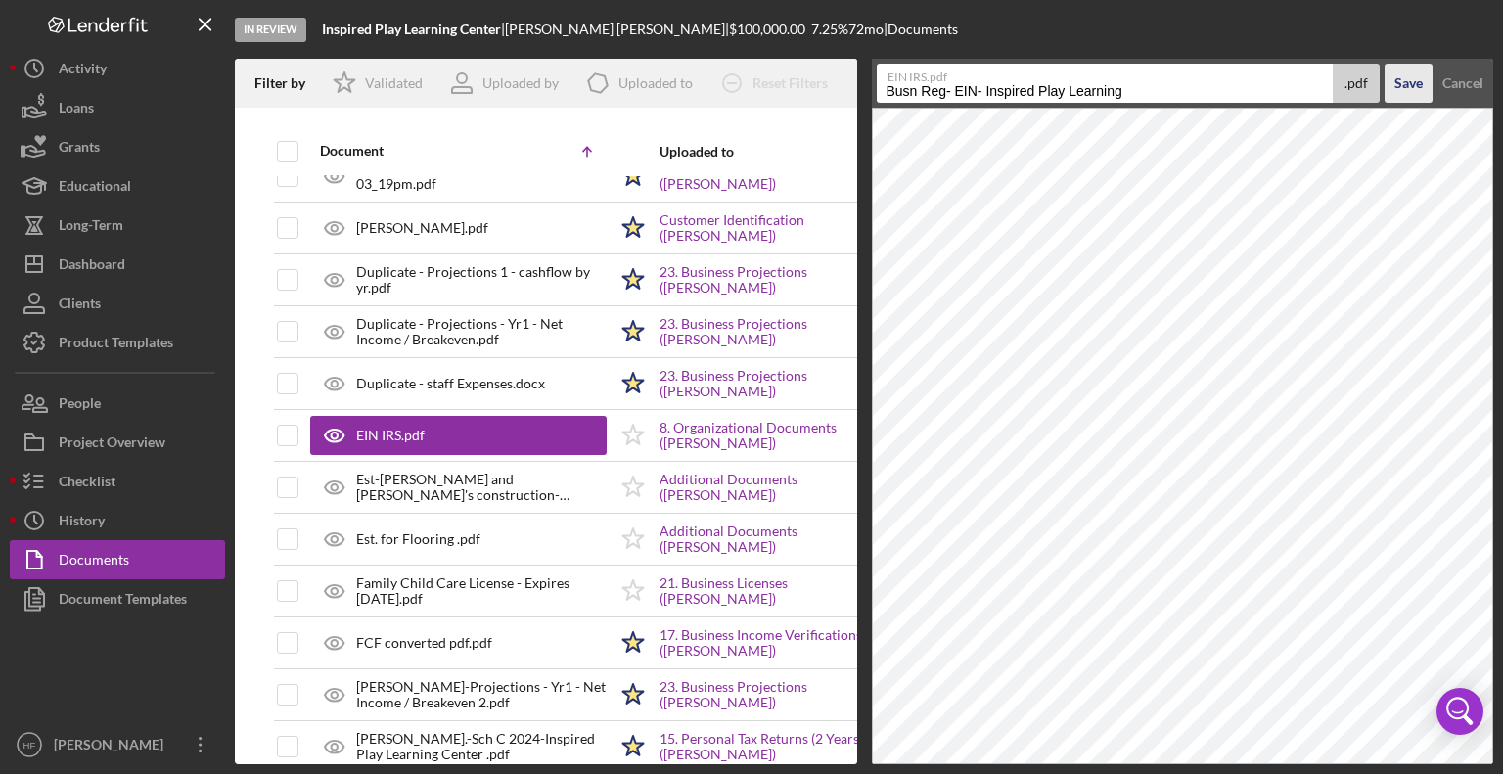
click at [1418, 81] on div "Save" at bounding box center [1408, 83] width 28 height 39
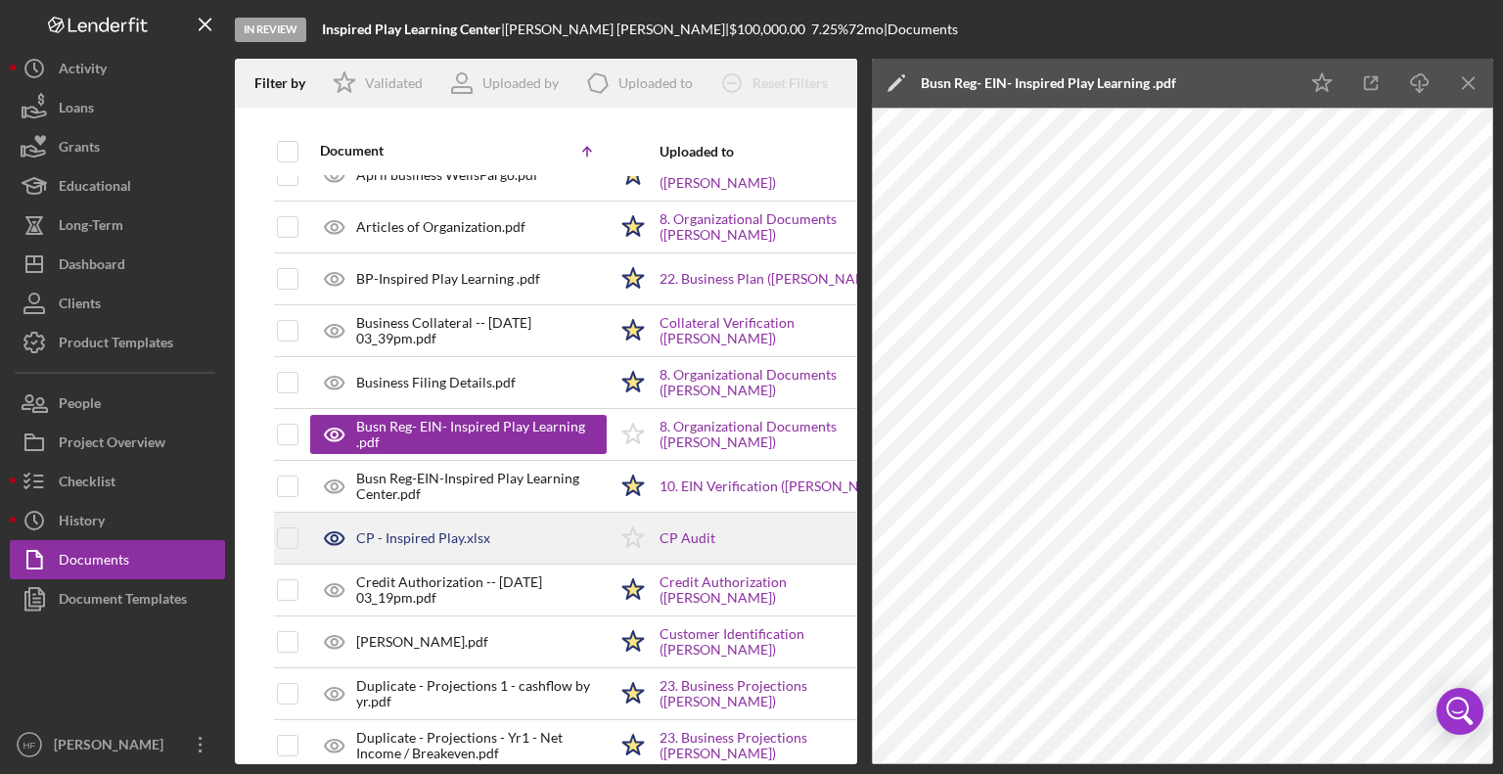
click at [475, 526] on div "CP - Inspired Play.xlsx" at bounding box center [458, 538] width 296 height 49
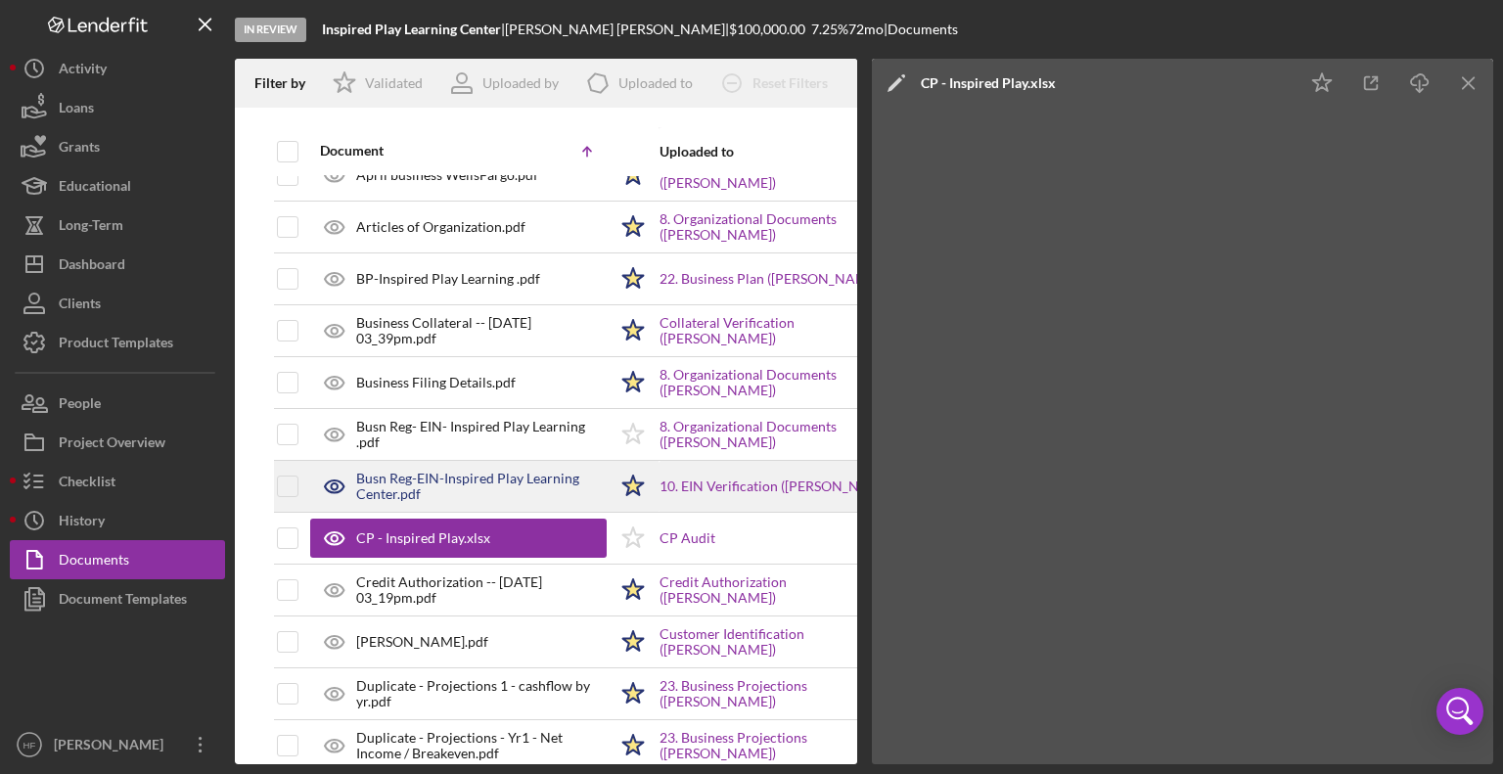
click at [470, 482] on div "Busn Reg-EIN-Inspired Play Learning Center.pdf" at bounding box center [481, 486] width 250 height 31
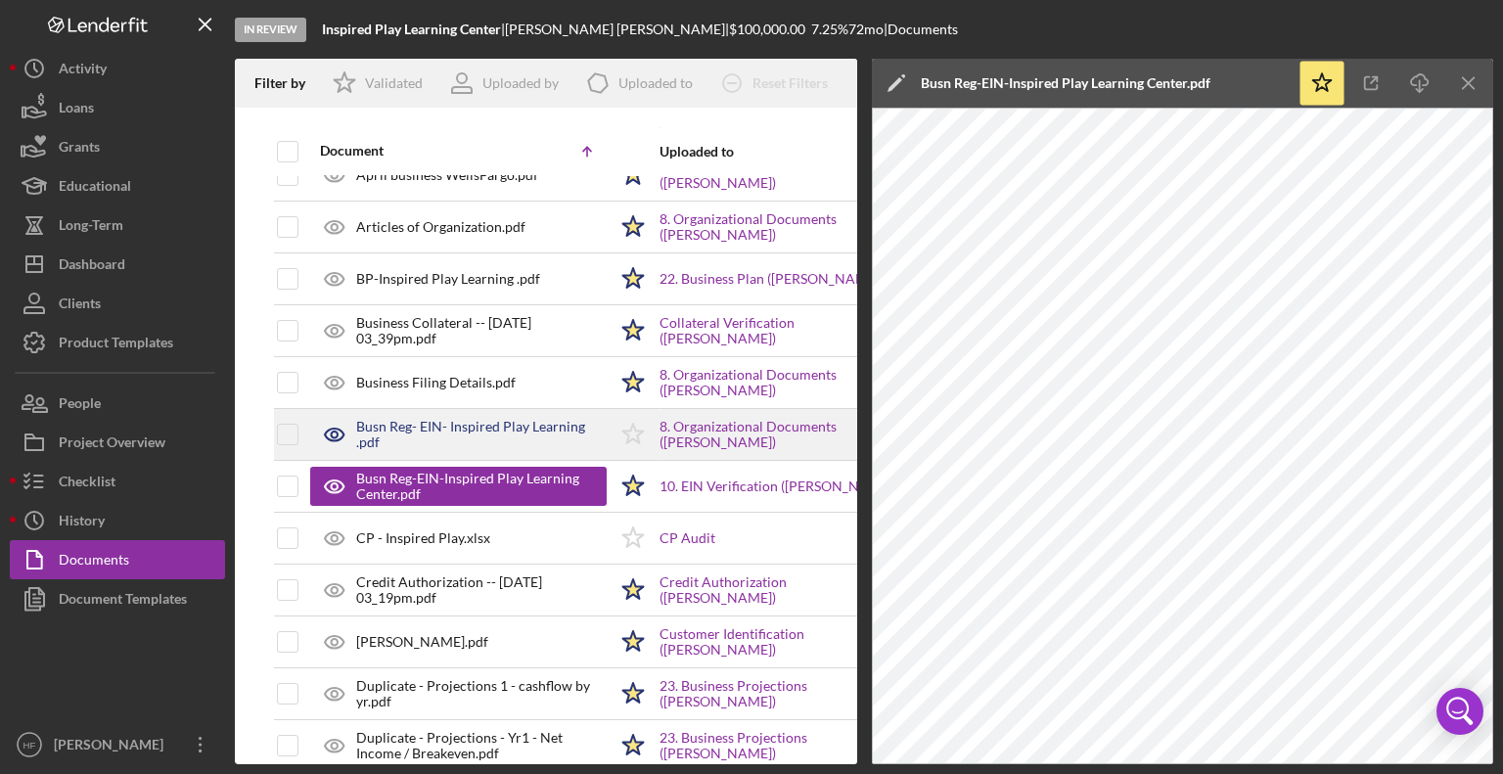
click at [459, 448] on div "Busn Reg- EIN- Inspired Play Learning .pdf" at bounding box center [458, 434] width 296 height 49
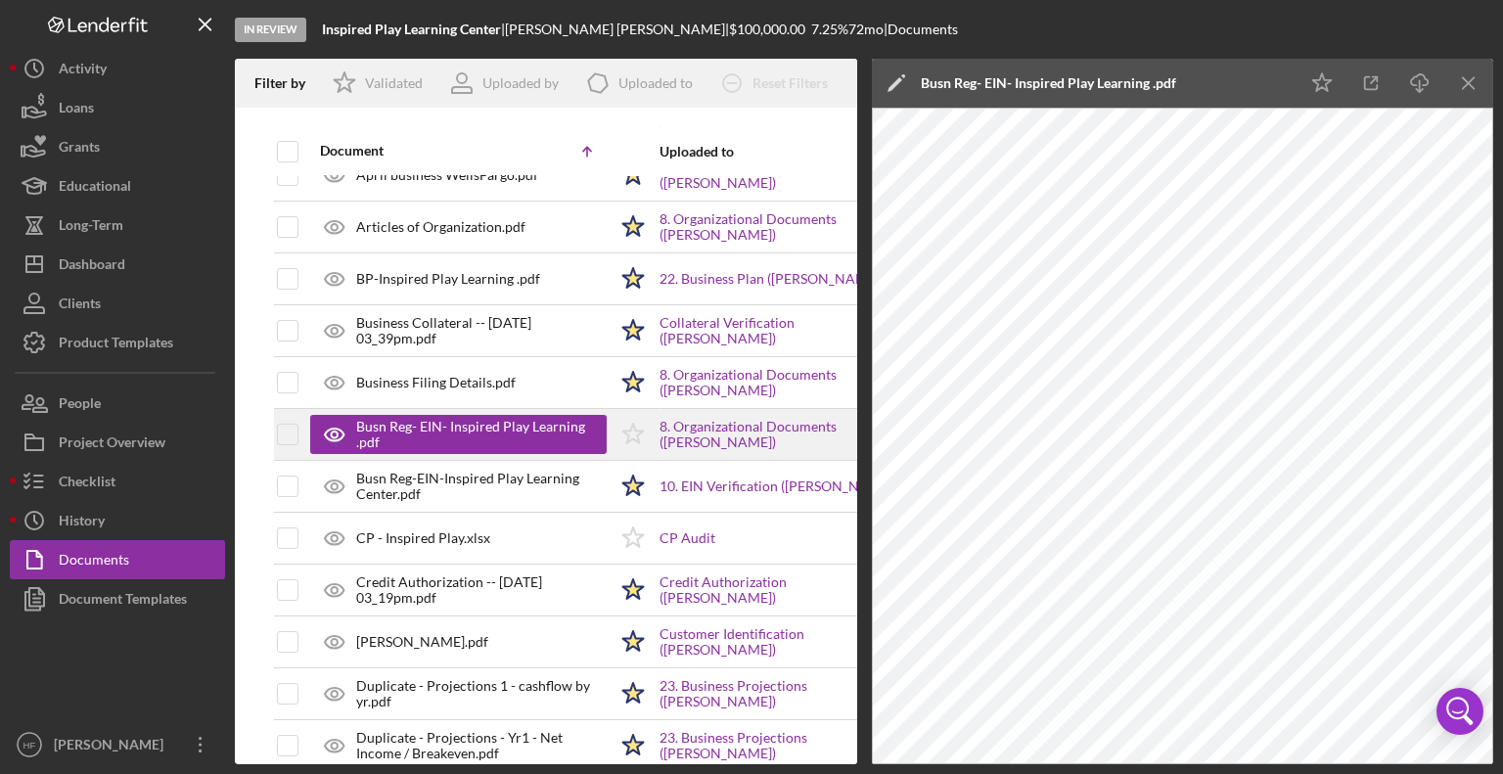
click at [636, 430] on polygon at bounding box center [633, 434] width 21 height 20
click at [1245, 80] on div "Icon/Edit Busn Reg- EIN- Inspired Play Learning .pdf" at bounding box center [1085, 83] width 427 height 49
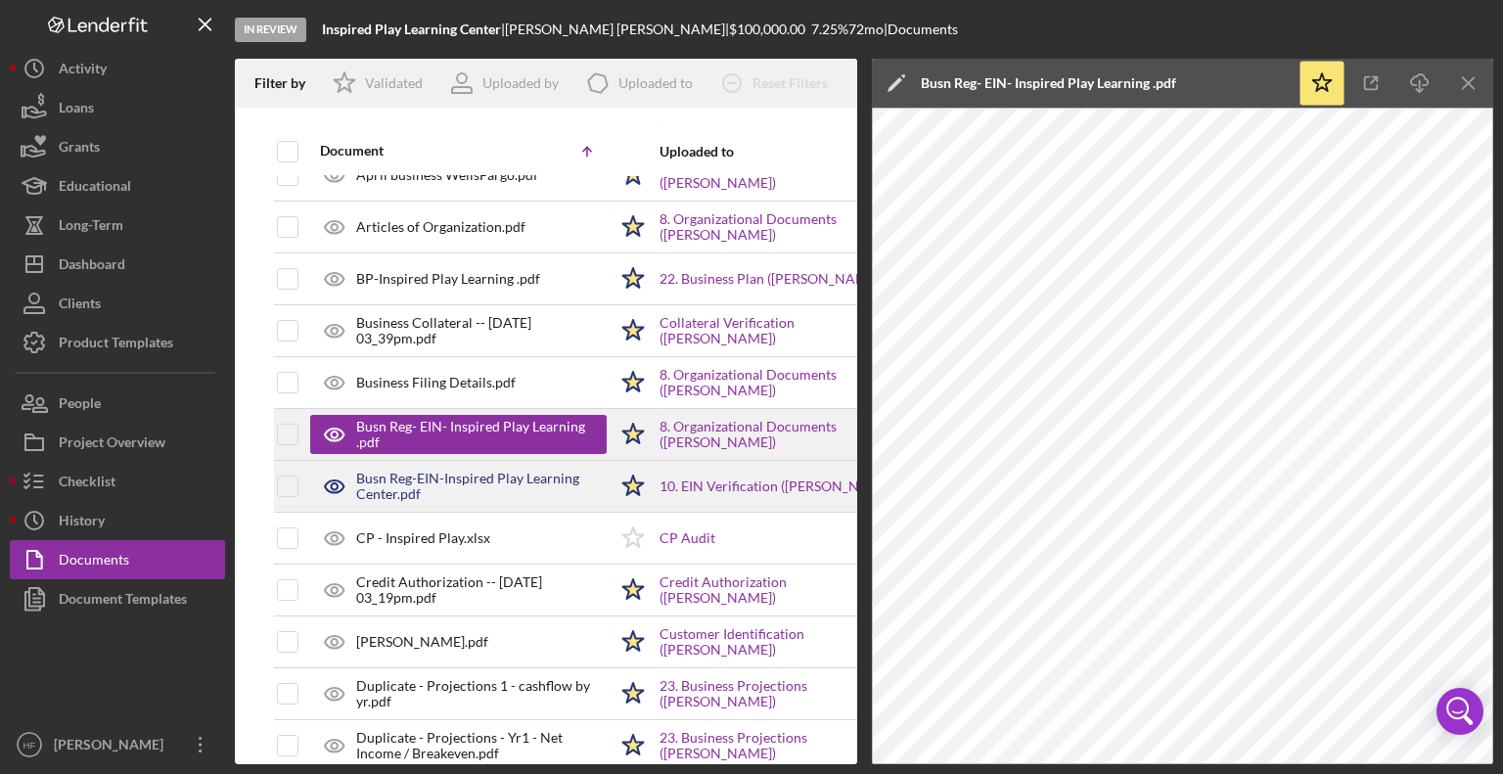
click at [440, 477] on div "Busn Reg-EIN-Inspired Play Learning Center.pdf" at bounding box center [481, 486] width 250 height 31
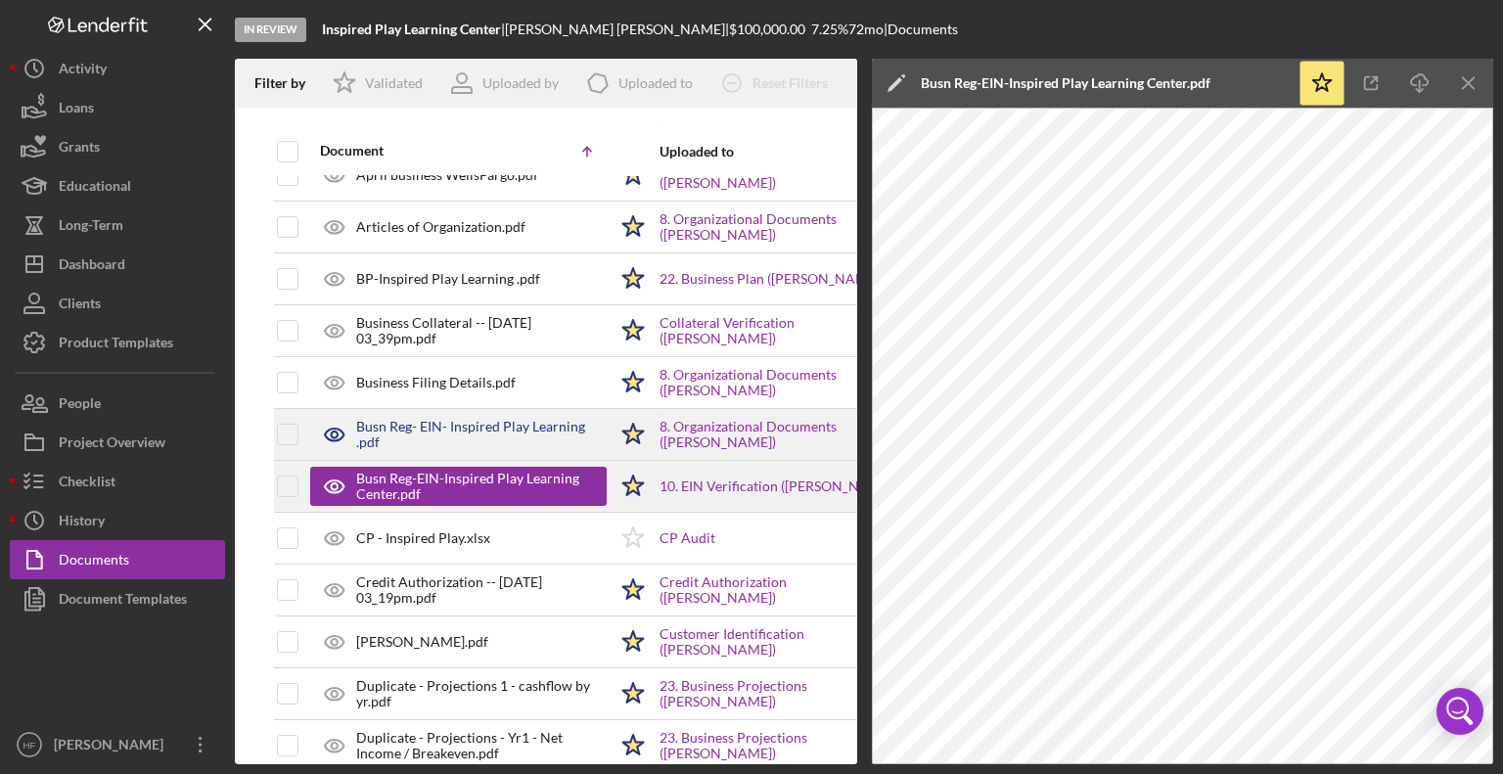
click at [447, 508] on div "Busn Reg-EIN-Inspired Play Learning Center.pdf" at bounding box center [458, 486] width 296 height 49
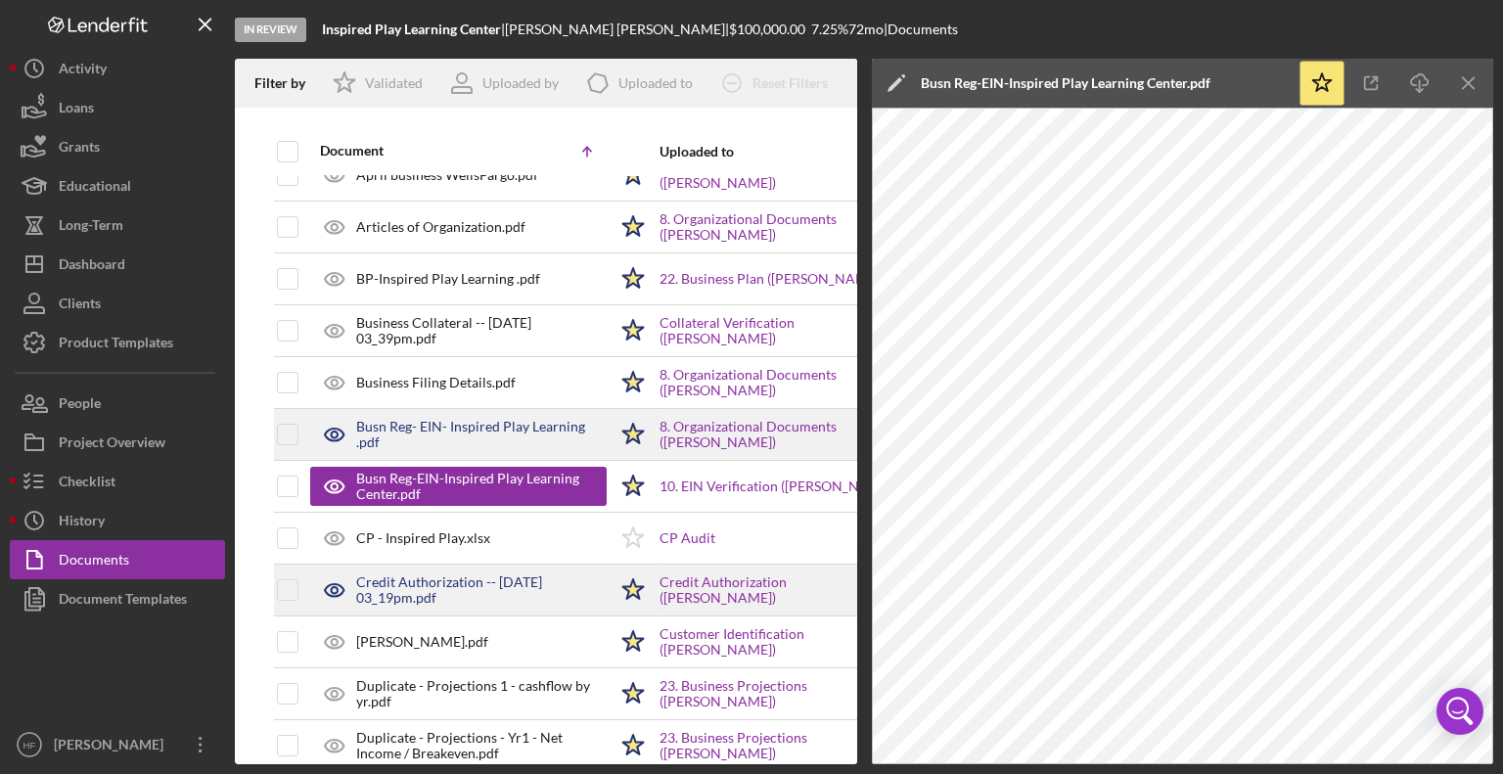
click at [438, 566] on div "Credit Authorization -- [DATE] 03_19pm.pdf" at bounding box center [458, 590] width 296 height 49
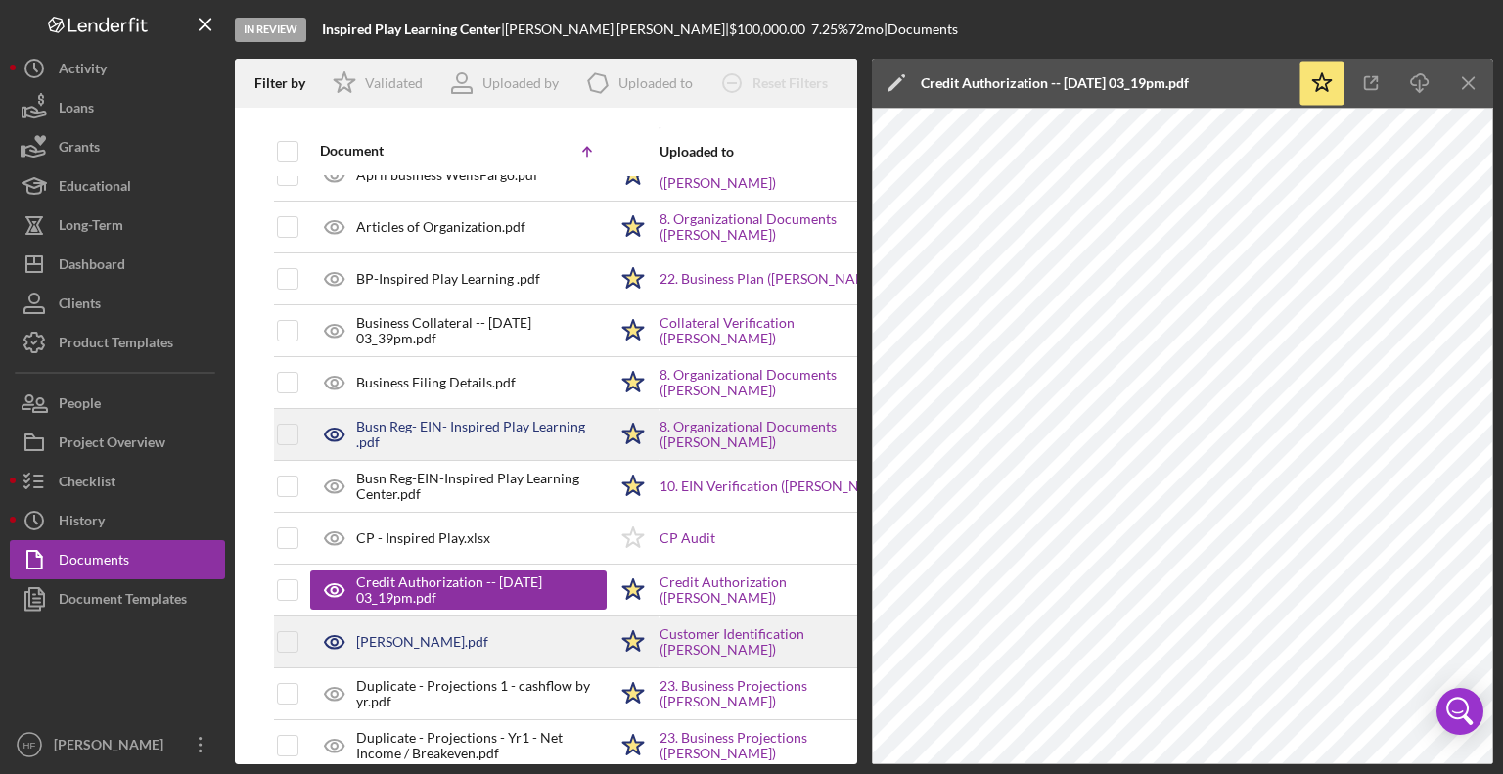
click at [445, 642] on div "[PERSON_NAME].pdf" at bounding box center [422, 642] width 132 height 16
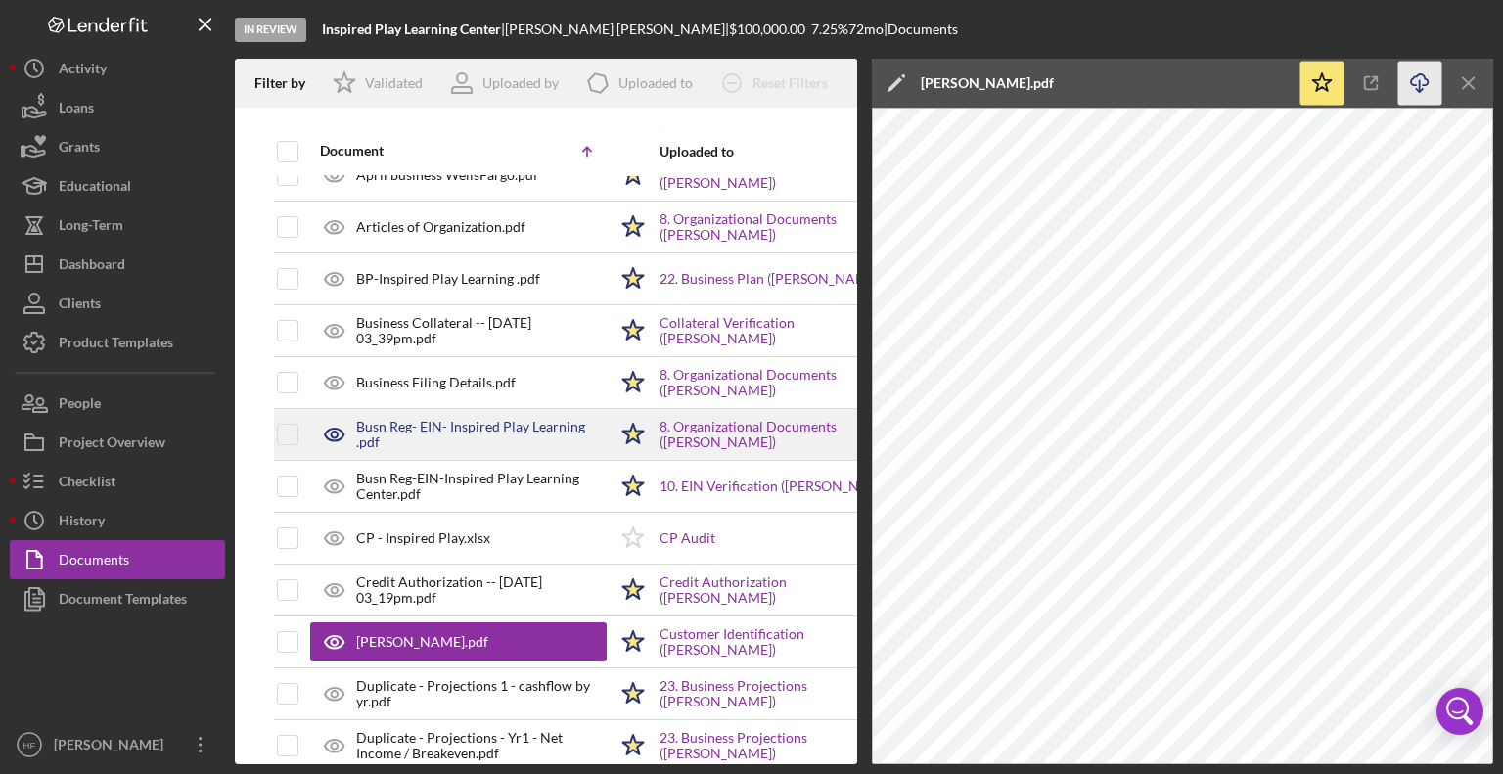
click at [1408, 99] on icon "Icon/Download" at bounding box center [1420, 84] width 44 height 44
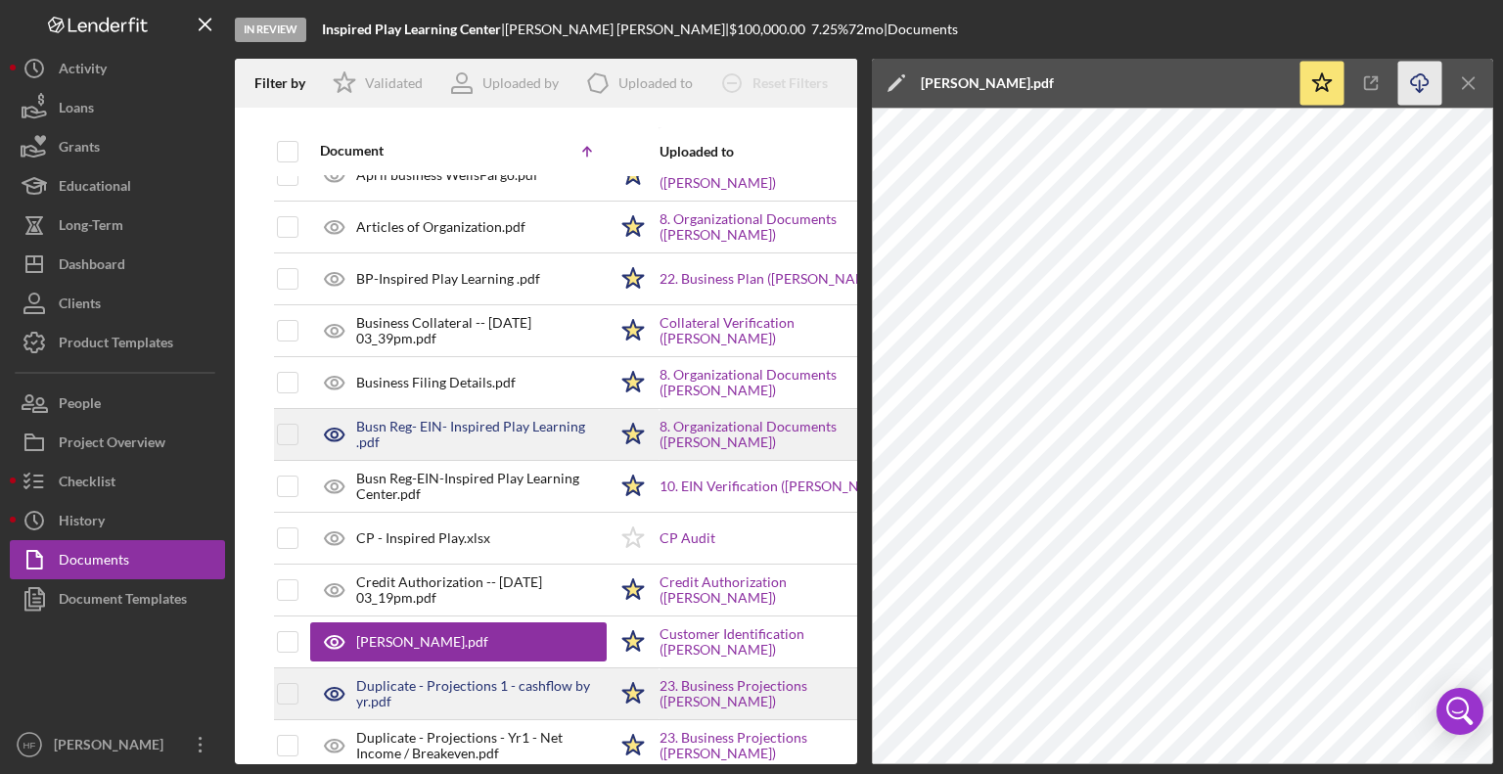
click at [456, 682] on div "Duplicate - Projections 1 - cashflow by yr.pdf" at bounding box center [481, 693] width 250 height 31
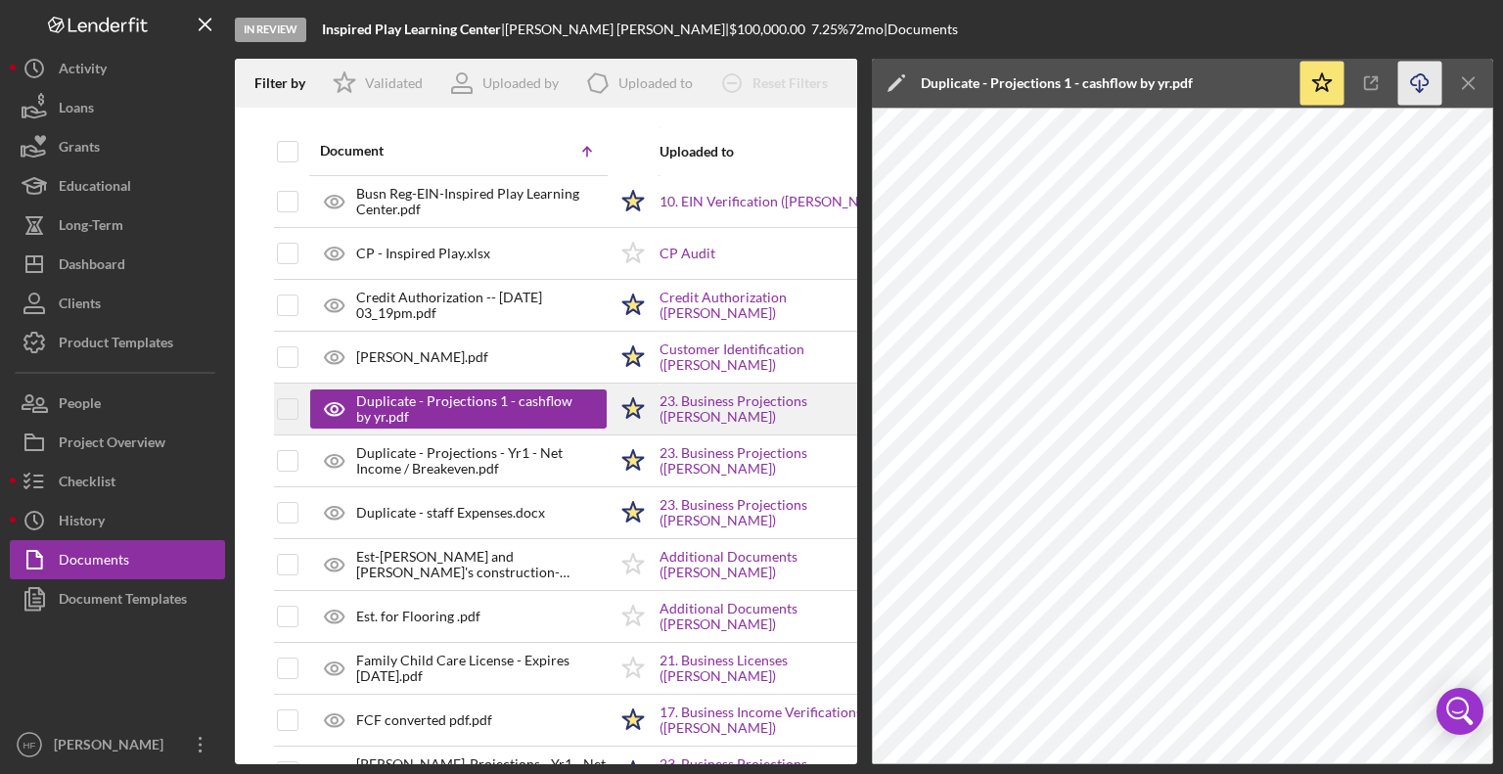
scroll to position [365, 0]
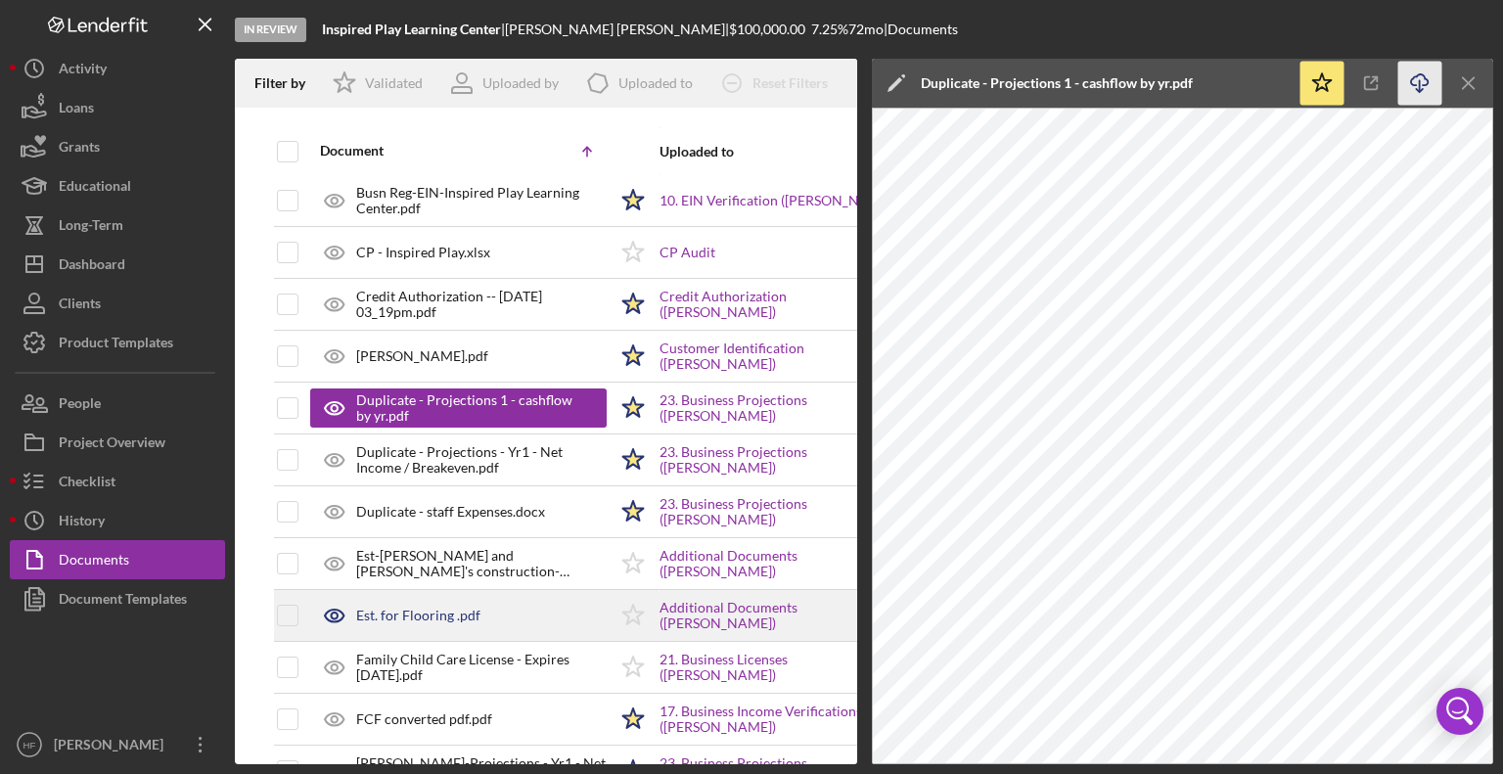
click at [482, 616] on div "Est. for Flooring .pdf" at bounding box center [458, 615] width 296 height 49
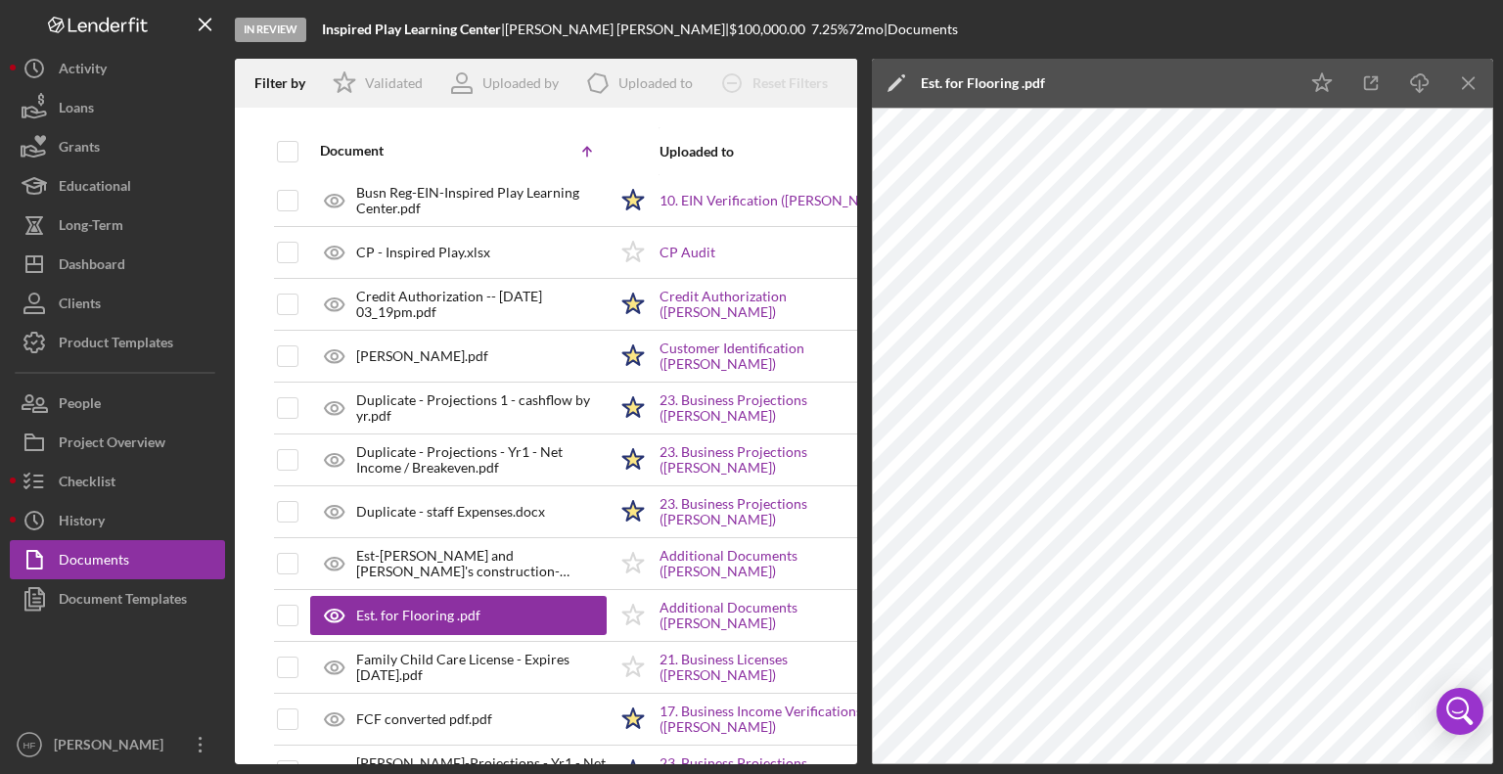
click at [898, 93] on icon "Icon/Edit" at bounding box center [896, 83] width 49 height 49
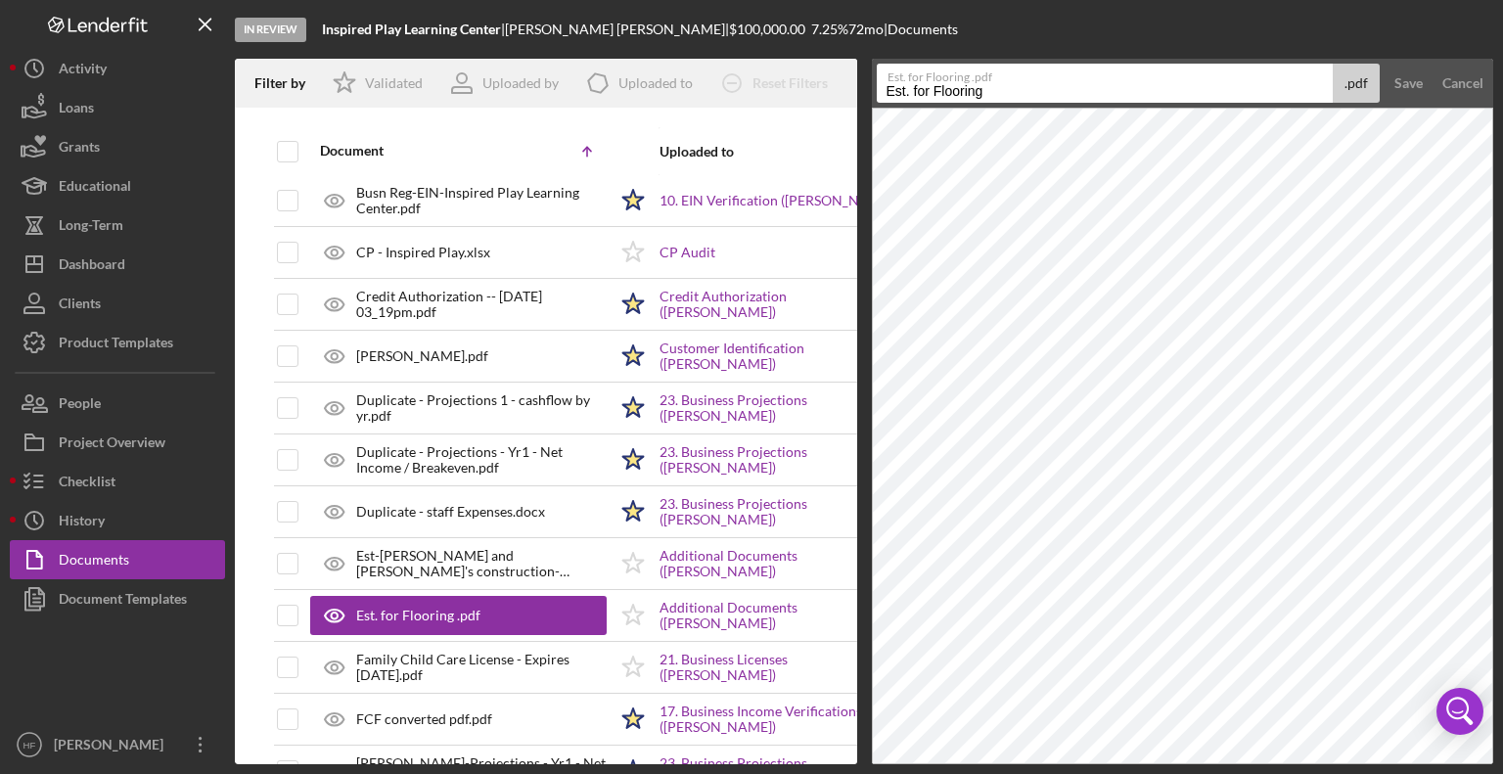
click at [932, 89] on input "Est. for Flooring" at bounding box center [1105, 83] width 457 height 39
click at [990, 89] on input "Est. Flooring" at bounding box center [1105, 83] width 457 height 39
type input "Est. Flooring Home Depot - Inspired Play Learning"
click at [1384, 64] on button "Save" at bounding box center [1408, 83] width 48 height 39
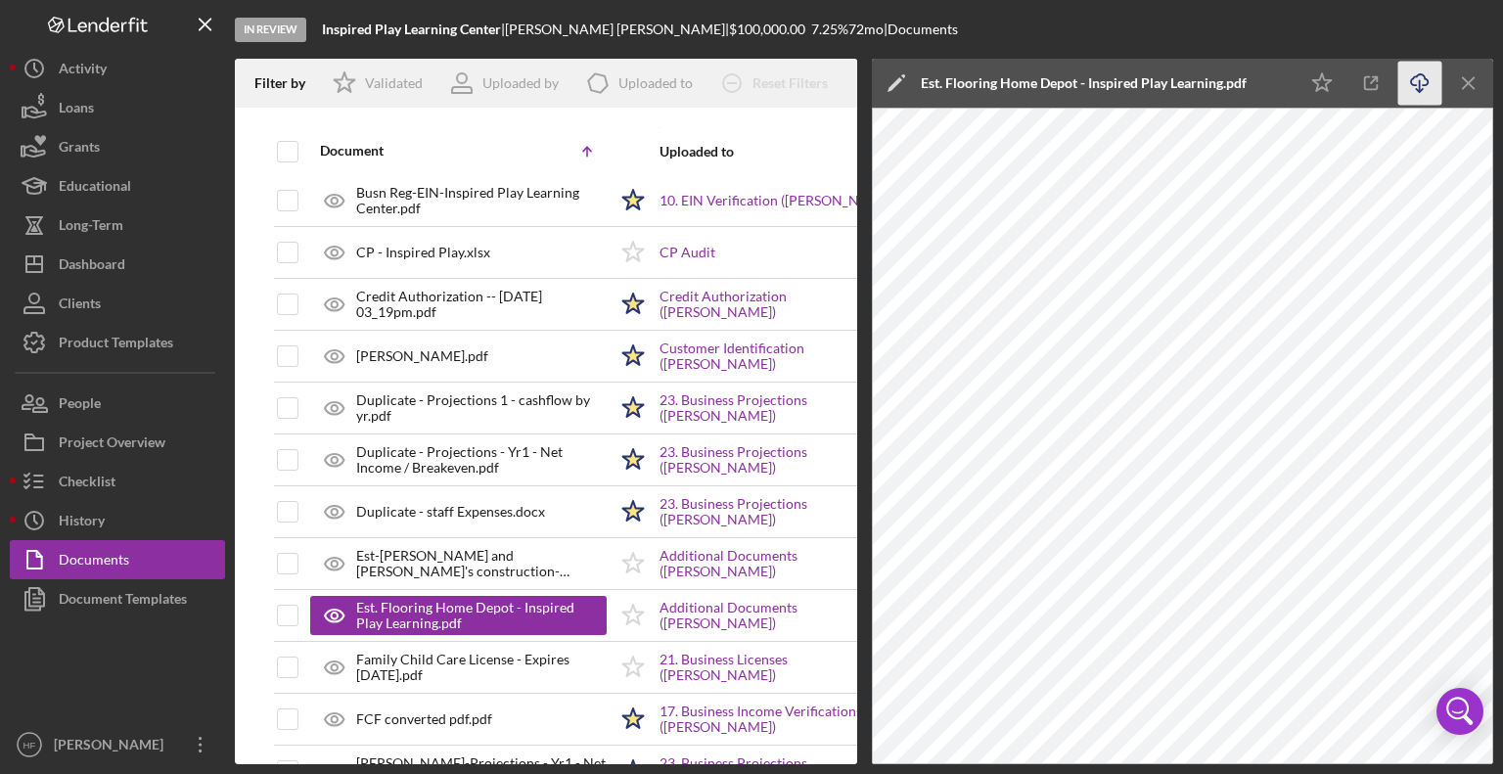
click at [1426, 86] on icon "Icon/Download" at bounding box center [1420, 84] width 44 height 44
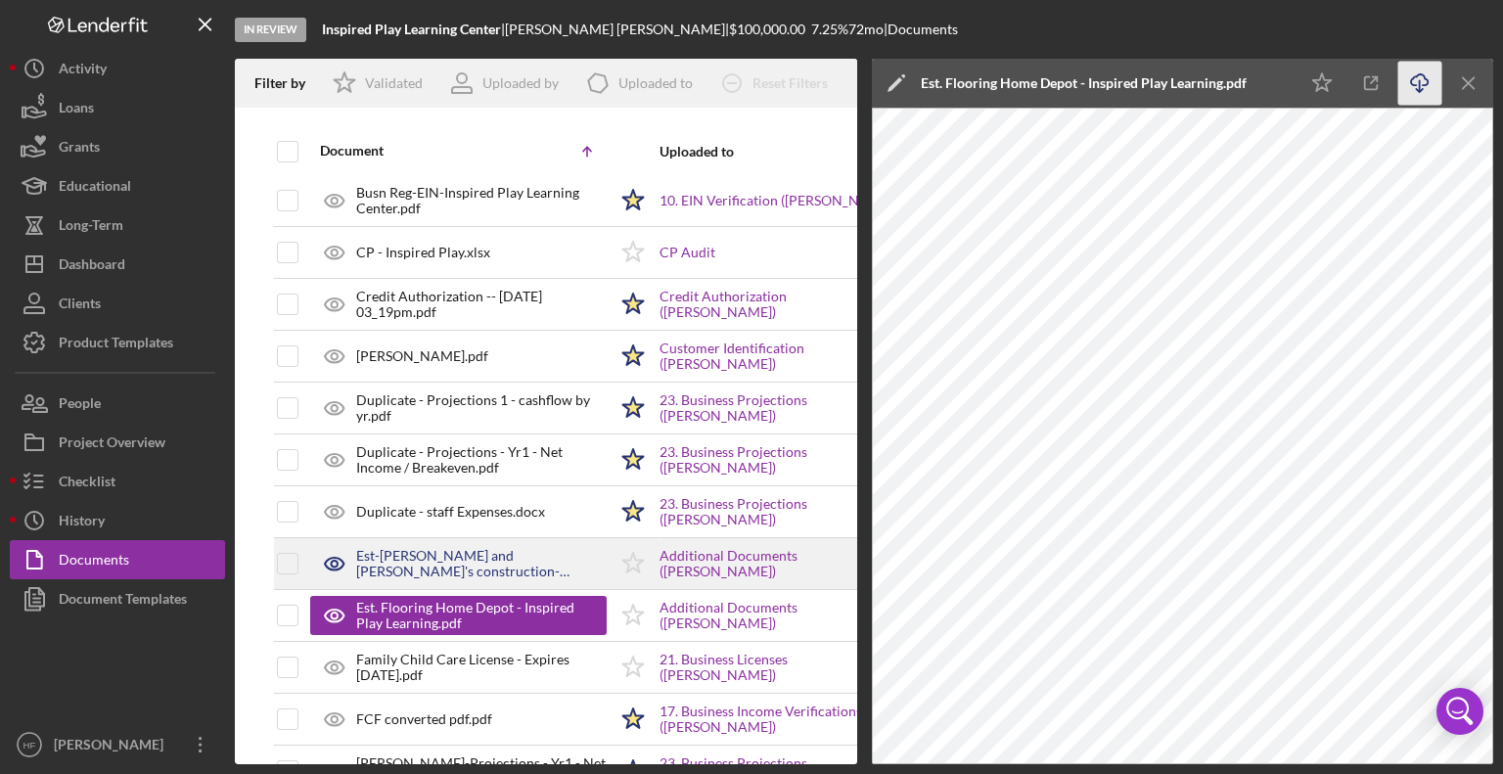
click at [516, 550] on div "Est-[PERSON_NAME] and [PERSON_NAME]'s construction- Inspired Play Learning .pdf" at bounding box center [481, 563] width 250 height 31
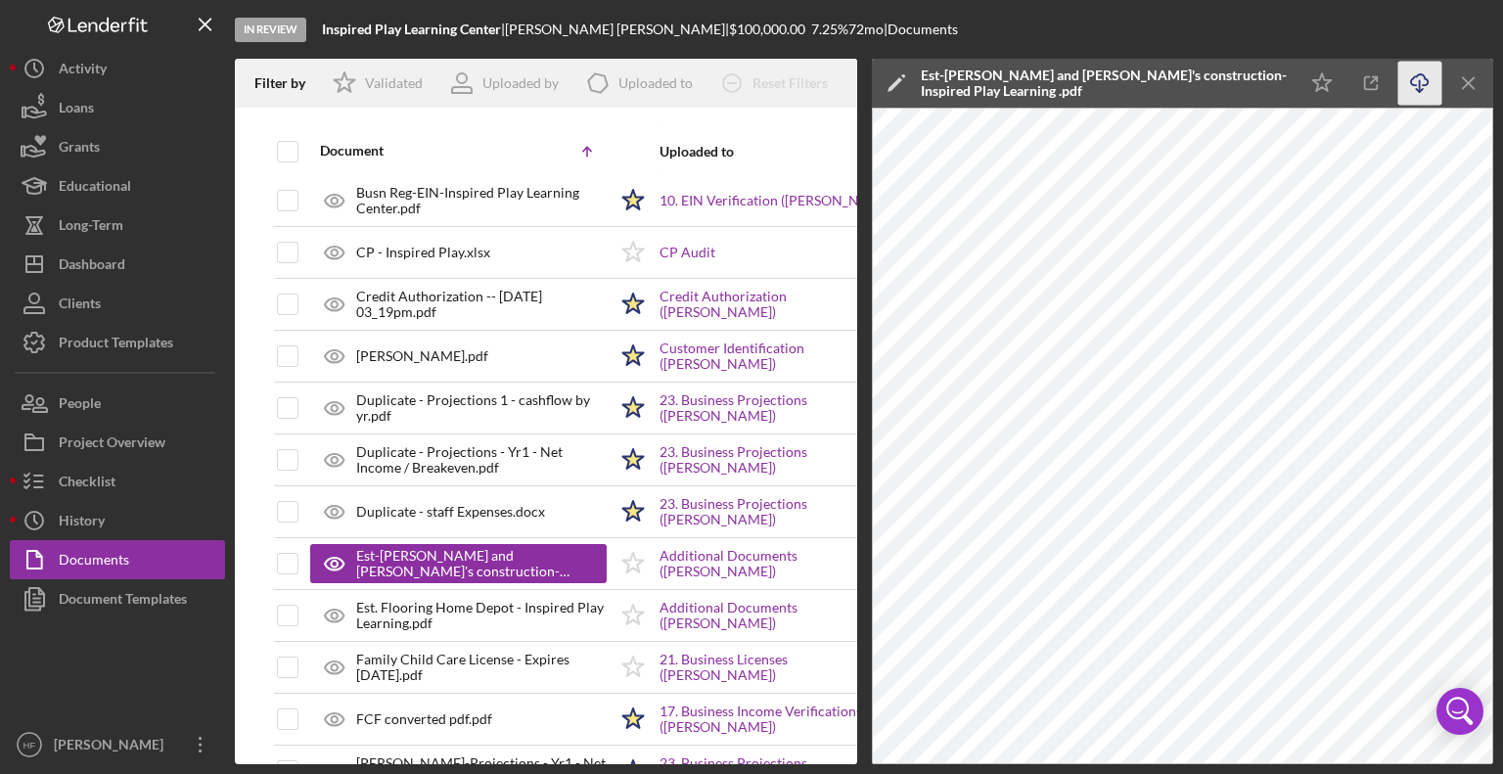
click at [1430, 85] on icon "Icon/Download" at bounding box center [1420, 84] width 44 height 44
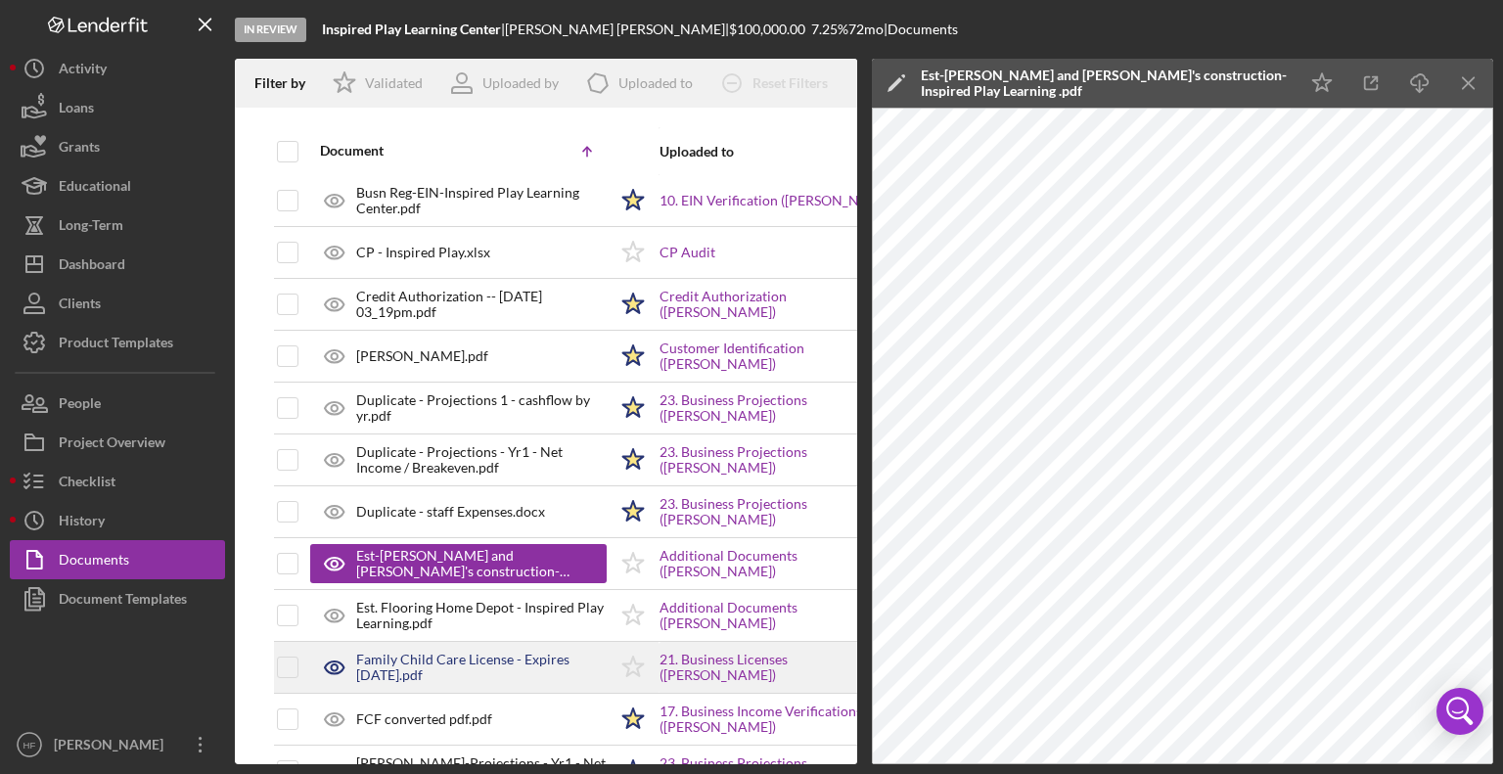
click at [489, 664] on div "Family Child Care License - Expires [DATE].pdf" at bounding box center [481, 667] width 250 height 31
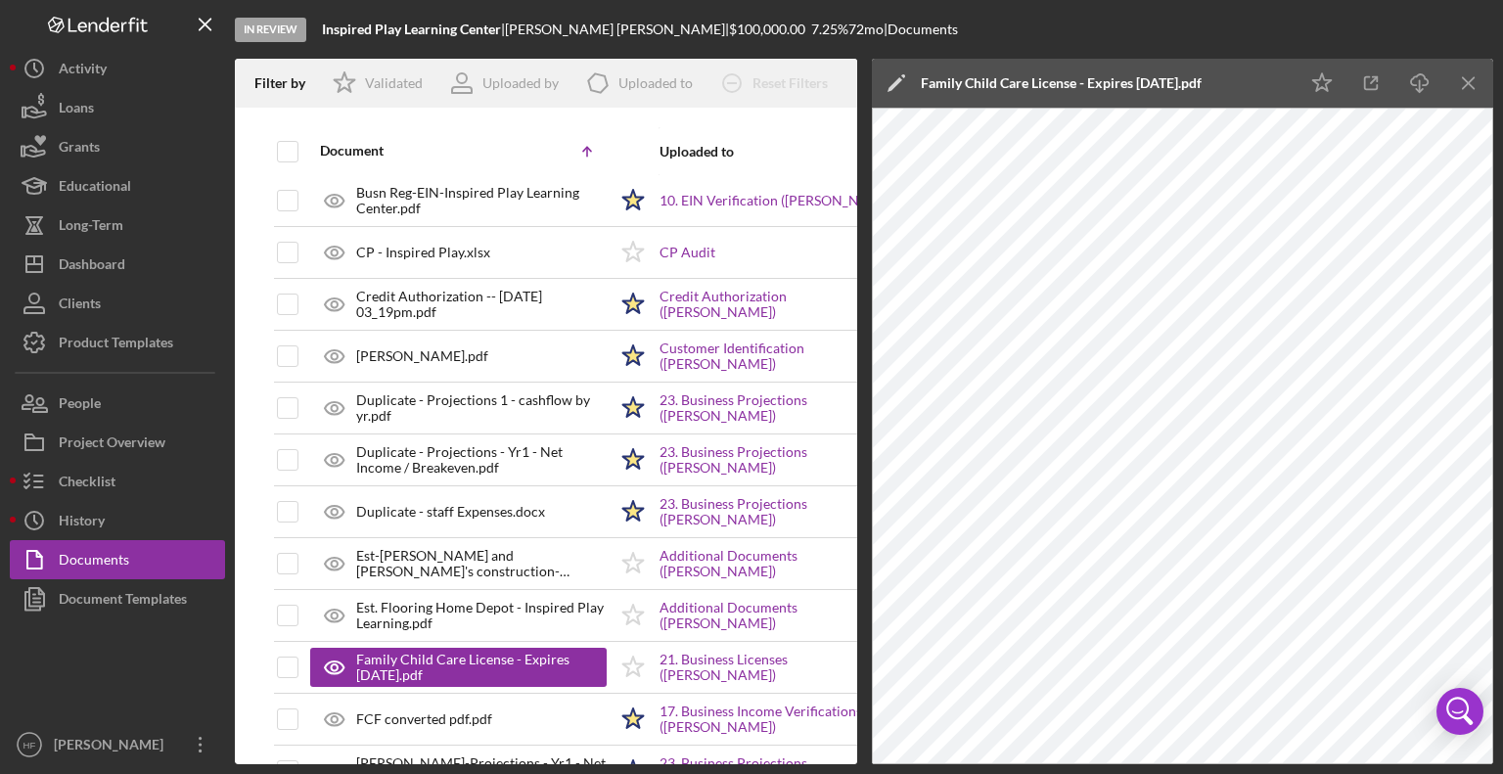
click at [903, 84] on icon "Icon/Edit" at bounding box center [896, 83] width 49 height 49
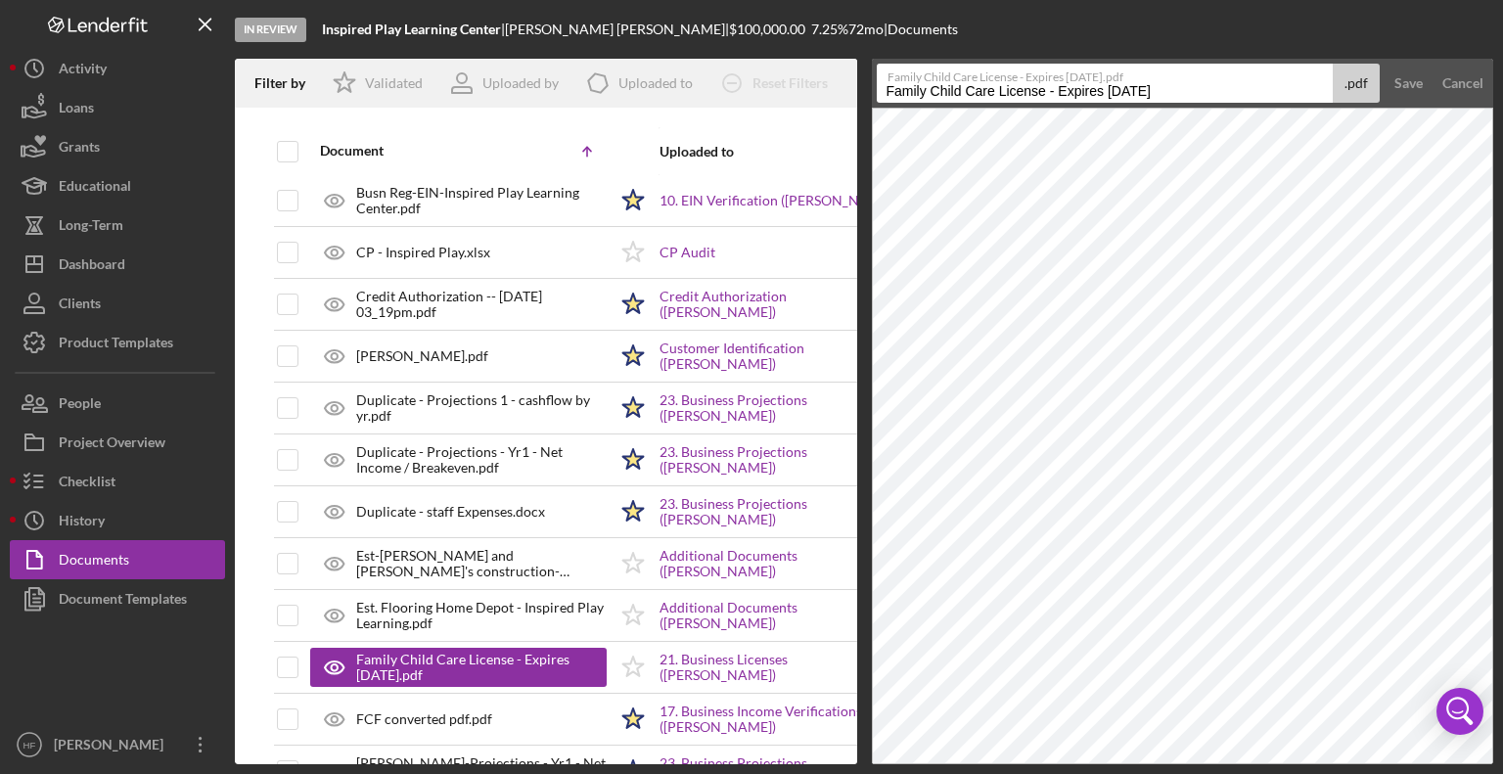
click at [888, 93] on input "Family Child Care License - Expires [DATE]" at bounding box center [1105, 83] width 457 height 39
click at [1111, 90] on input "License- Family Child Care License - Expires [DATE]" at bounding box center [1105, 83] width 457 height 39
type input "License- Family Child Care License - Inspired Play Learning Expires [DATE]"
click at [1384, 64] on button "Save" at bounding box center [1408, 83] width 48 height 39
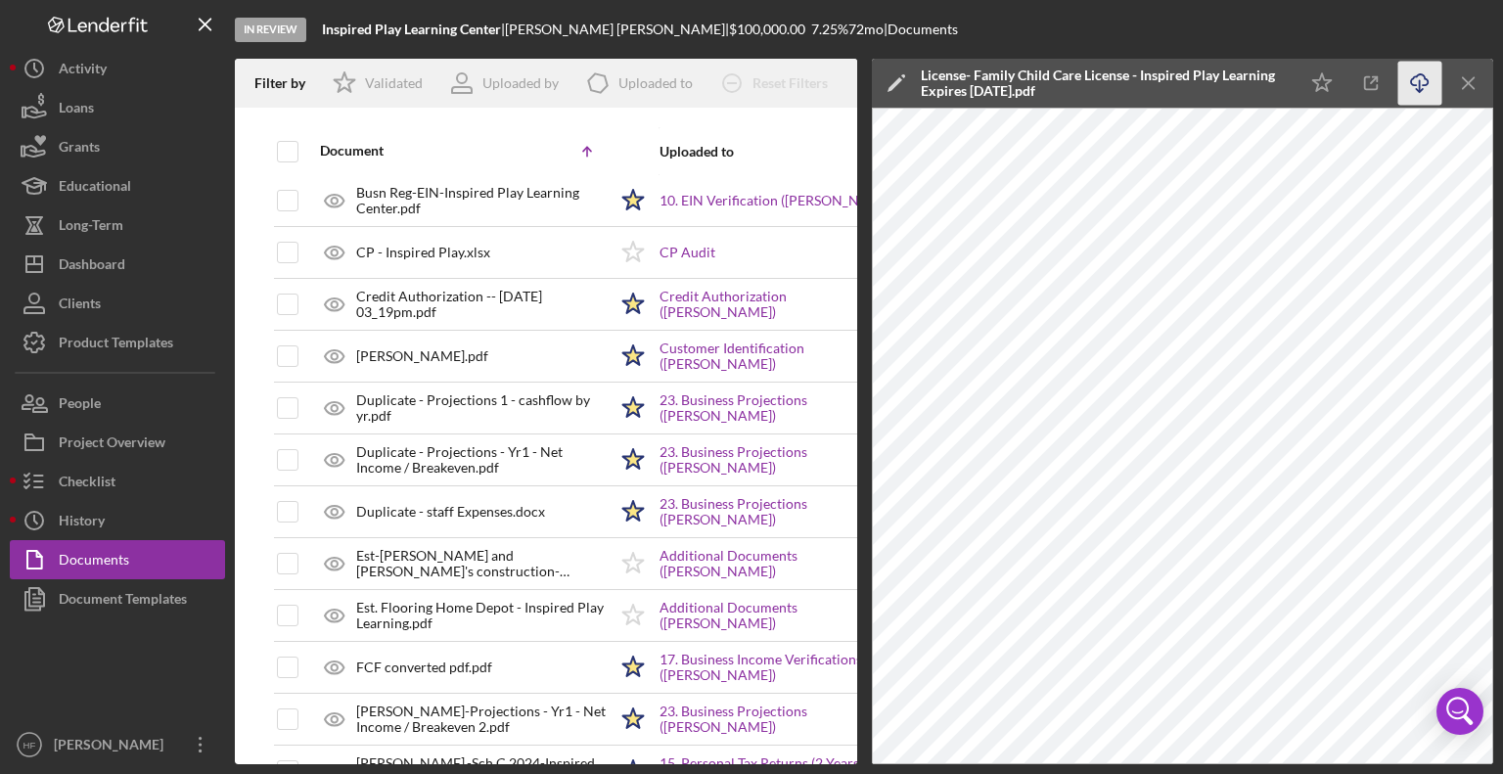
click at [1429, 89] on icon "Icon/Download" at bounding box center [1420, 84] width 44 height 44
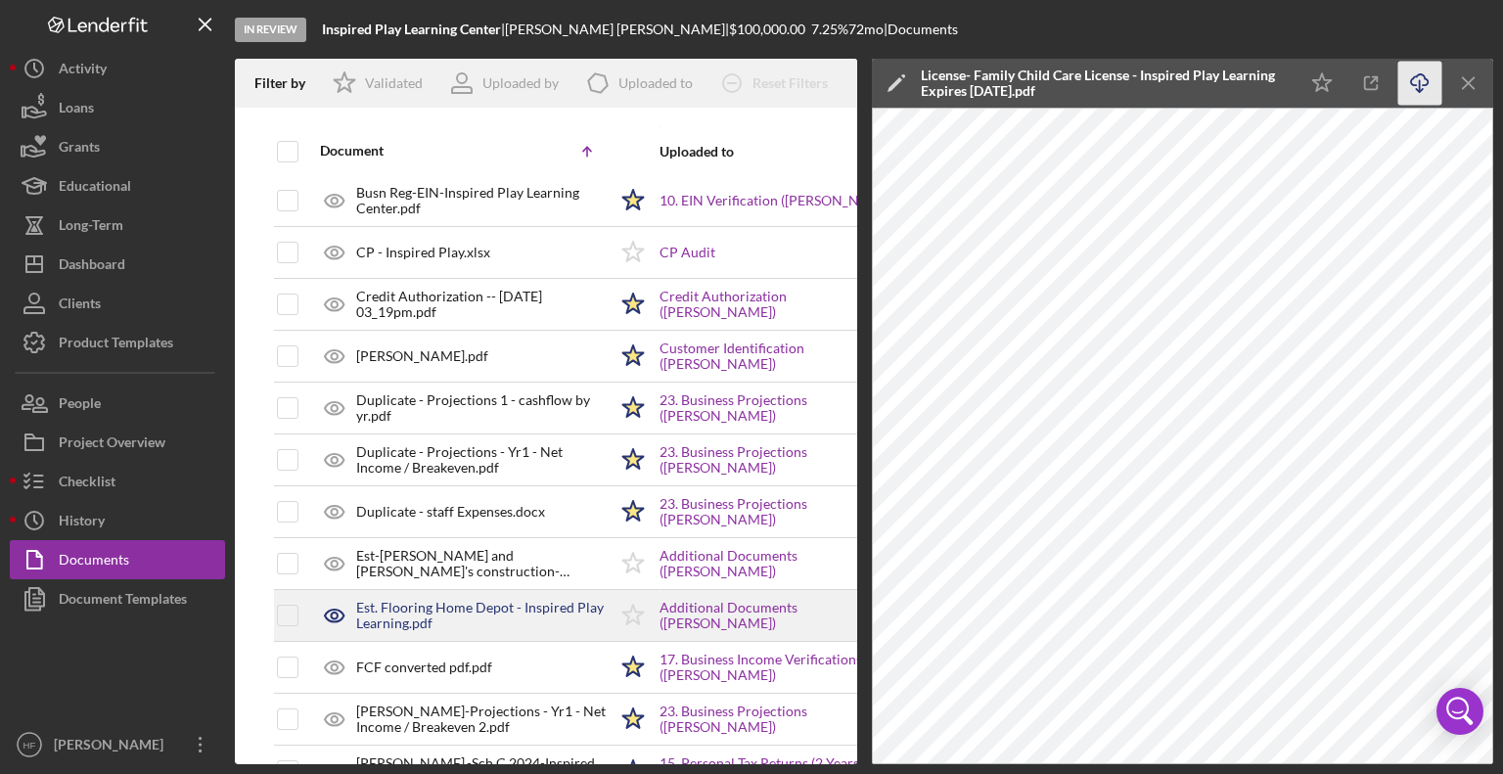
scroll to position [422, 0]
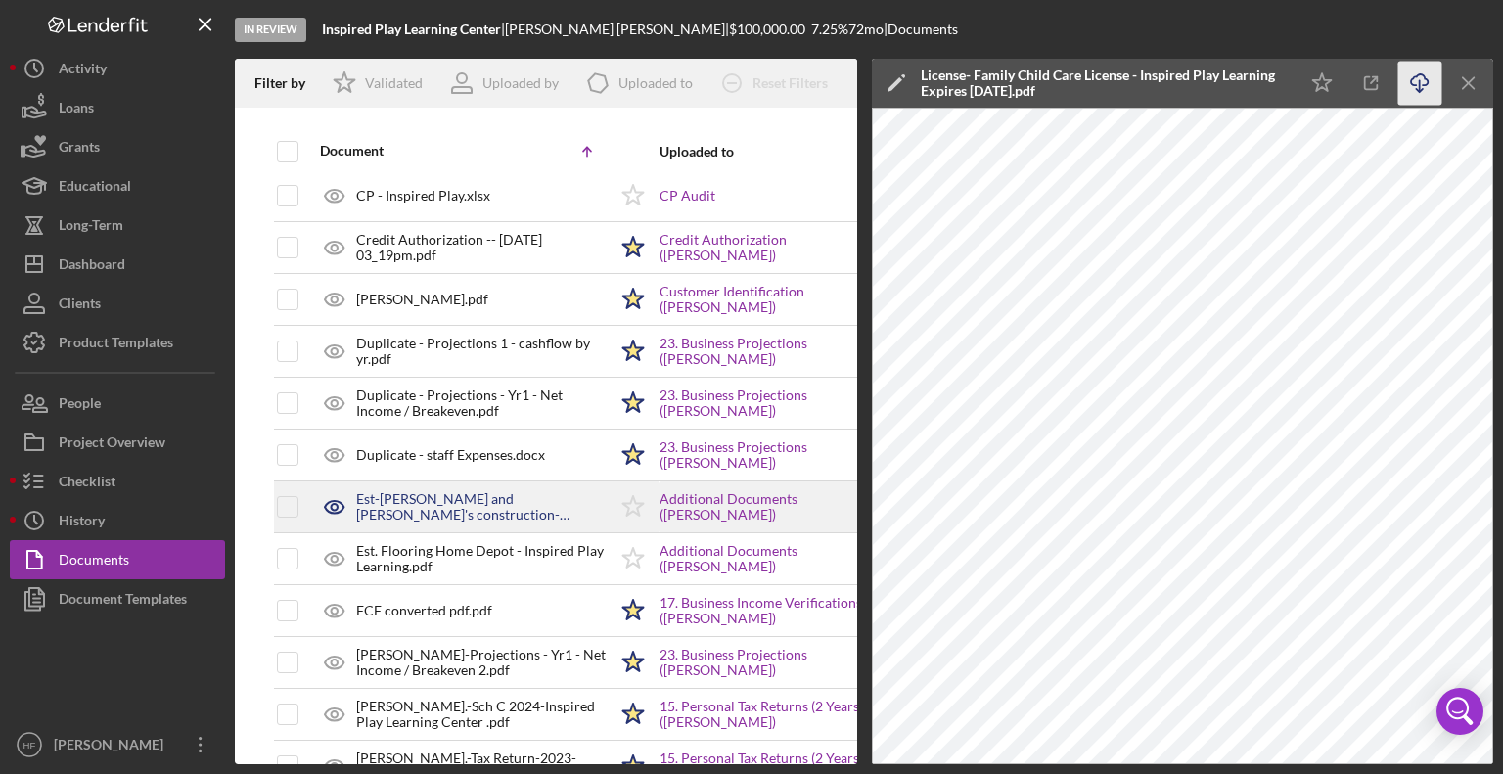
click at [552, 508] on div "Est-[PERSON_NAME] and [PERSON_NAME]'s construction- Inspired Play Learning .pdf" at bounding box center [481, 506] width 250 height 31
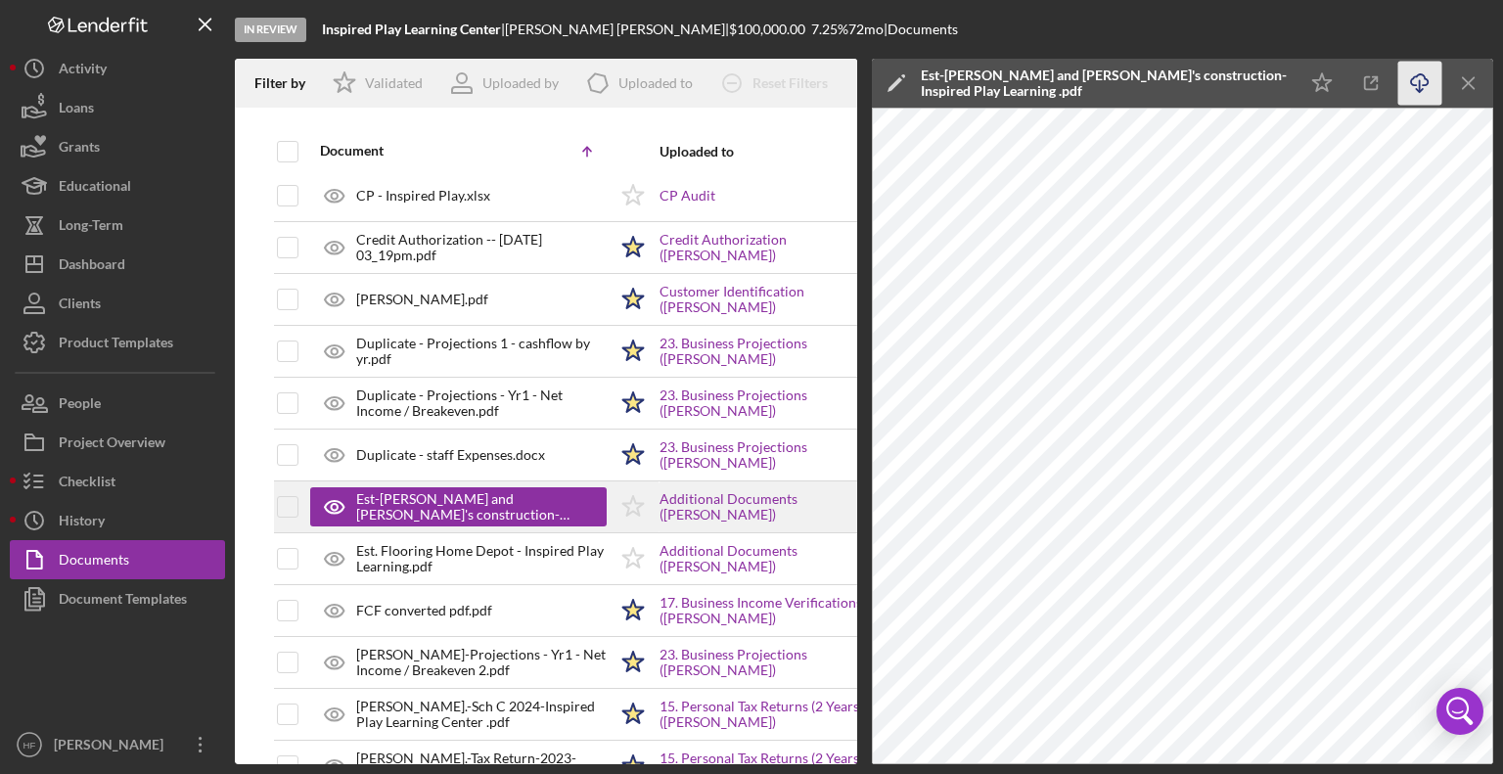
click at [632, 507] on icon "Icon/Star" at bounding box center [633, 506] width 49 height 49
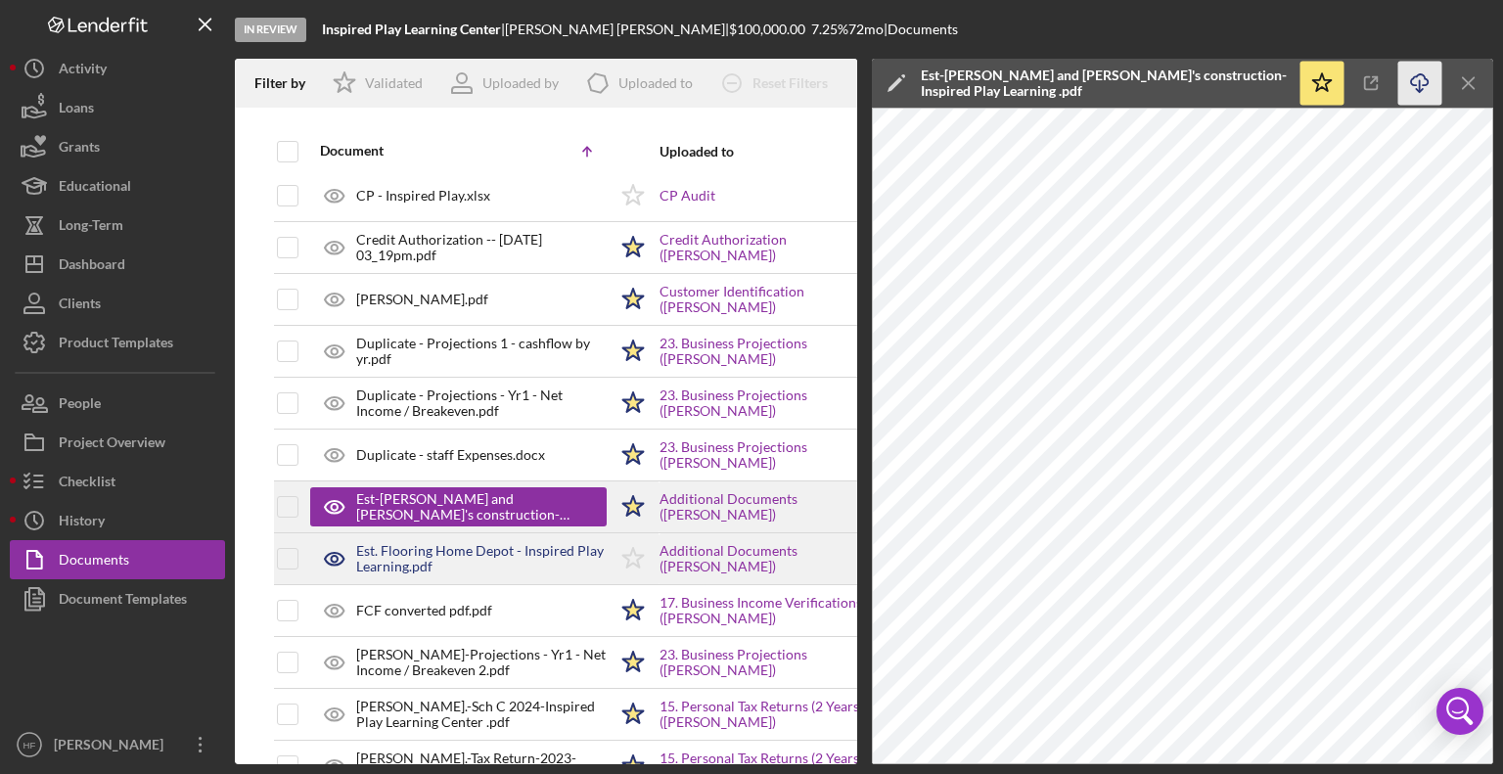
click at [635, 557] on icon "Icon/Star" at bounding box center [633, 558] width 49 height 49
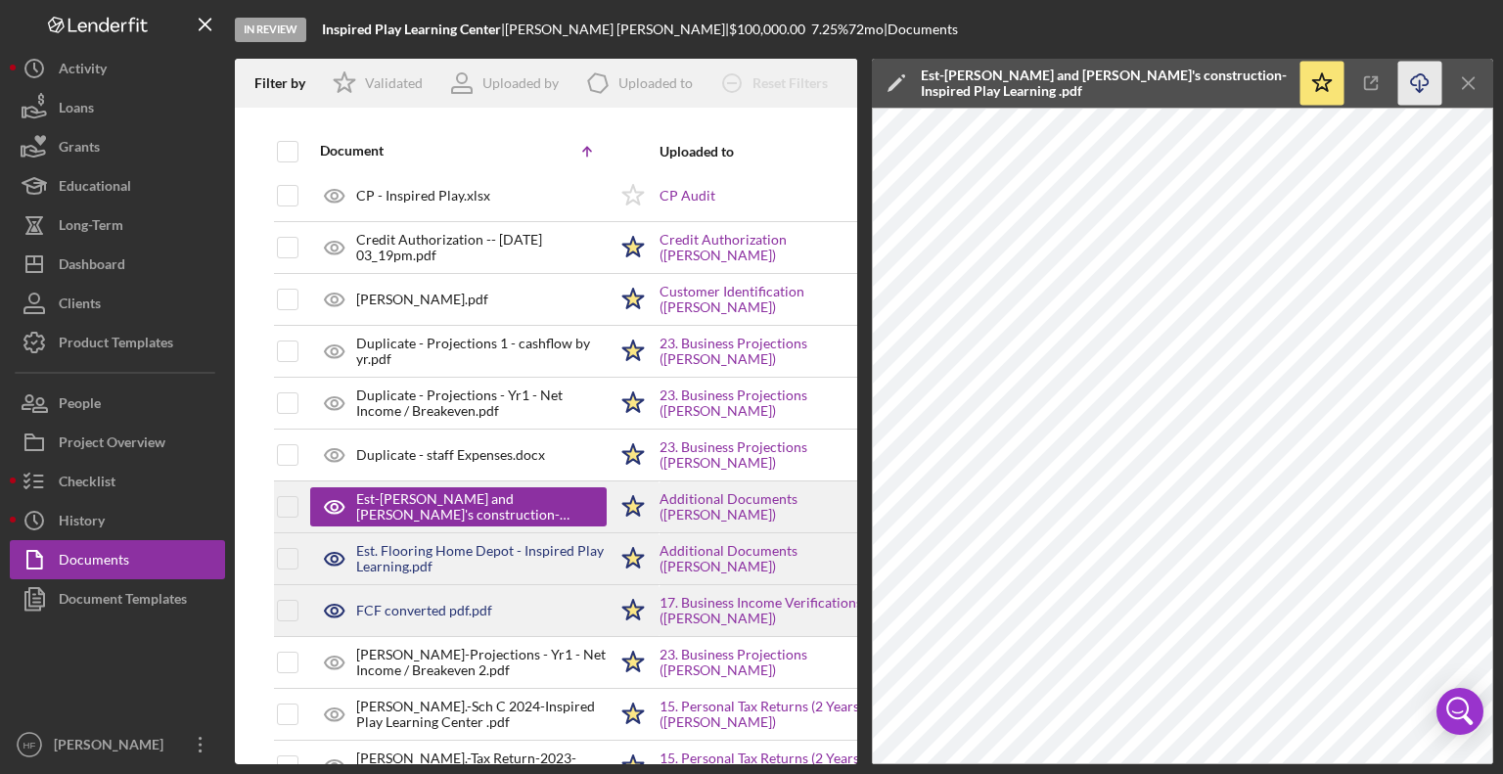
click at [556, 601] on div "FCF converted pdf.pdf" at bounding box center [458, 610] width 296 height 49
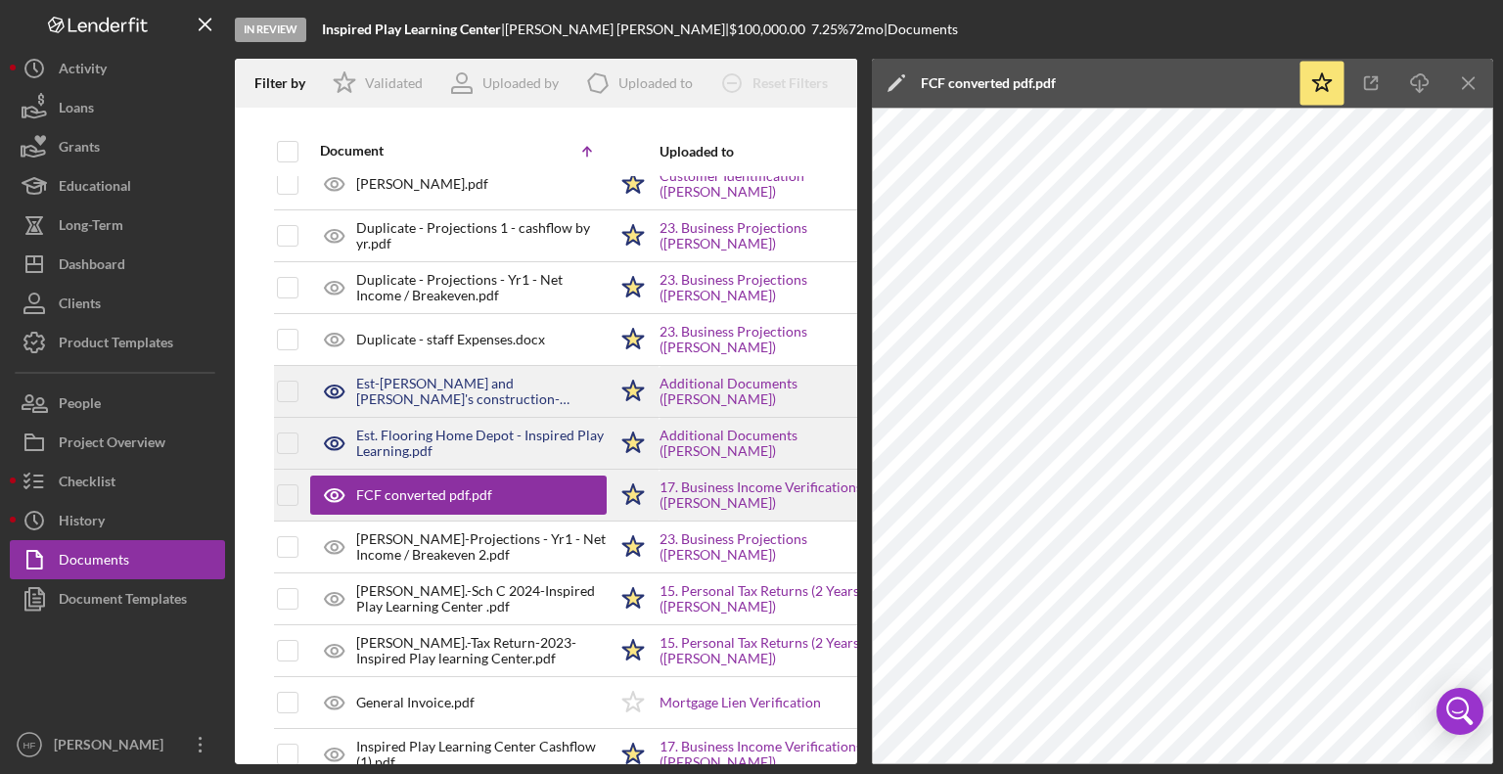
scroll to position [538, 0]
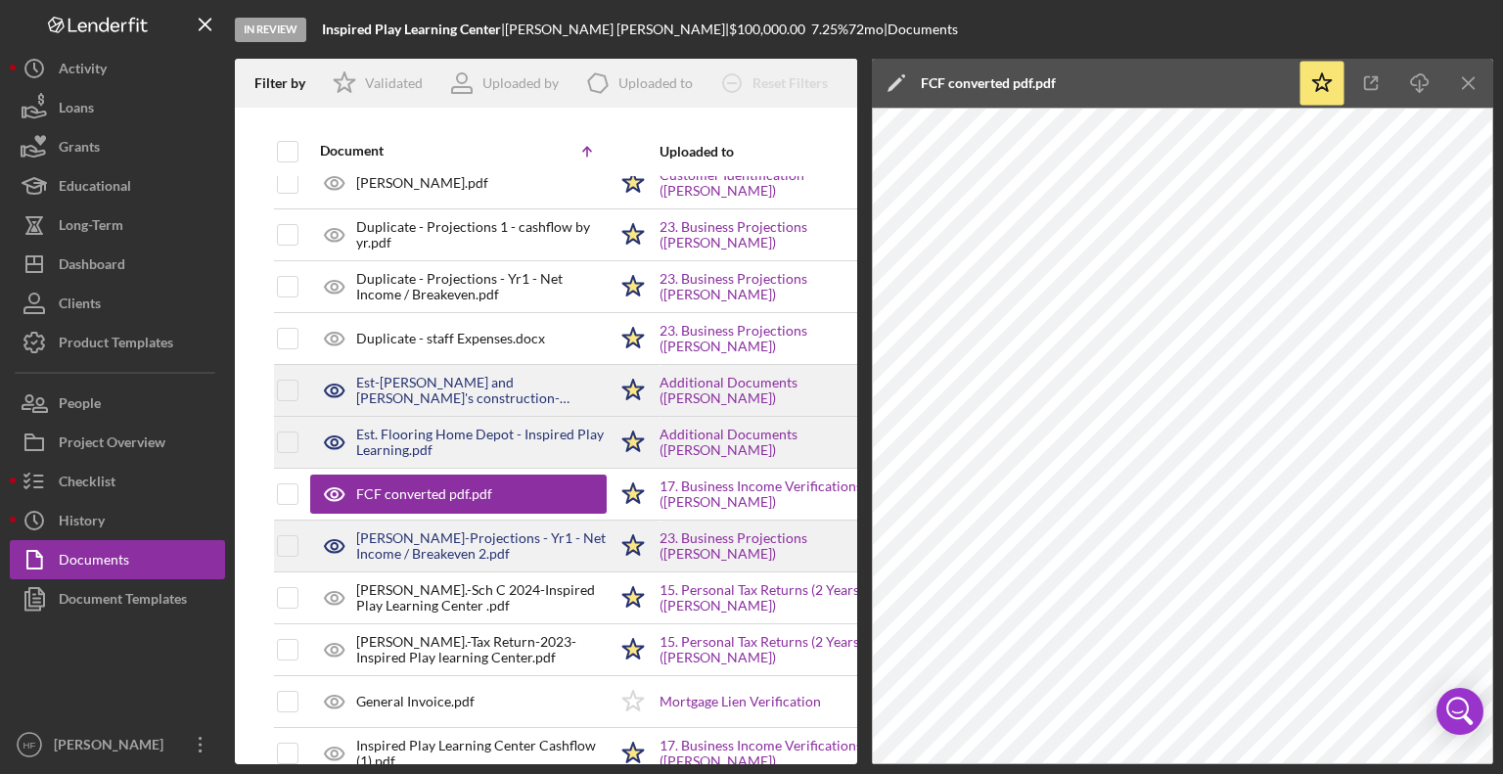
click at [545, 540] on div "[PERSON_NAME]-Projections - Yr1 - Net Income / Breakeven 2.pdf" at bounding box center [481, 545] width 250 height 31
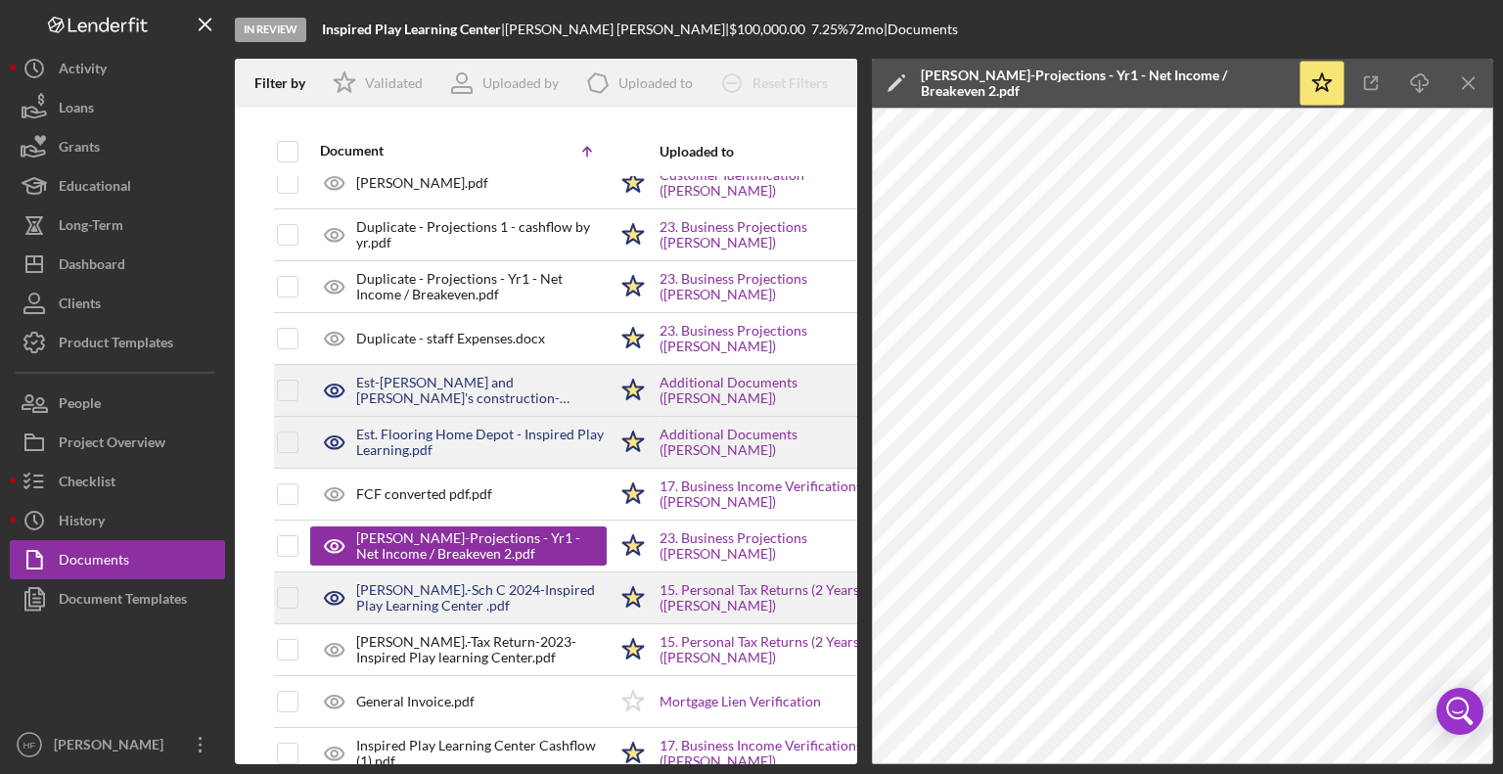
click at [529, 582] on div "[PERSON_NAME].-Sch C 2024-Inspired Play Learning Center .pdf" at bounding box center [481, 597] width 250 height 31
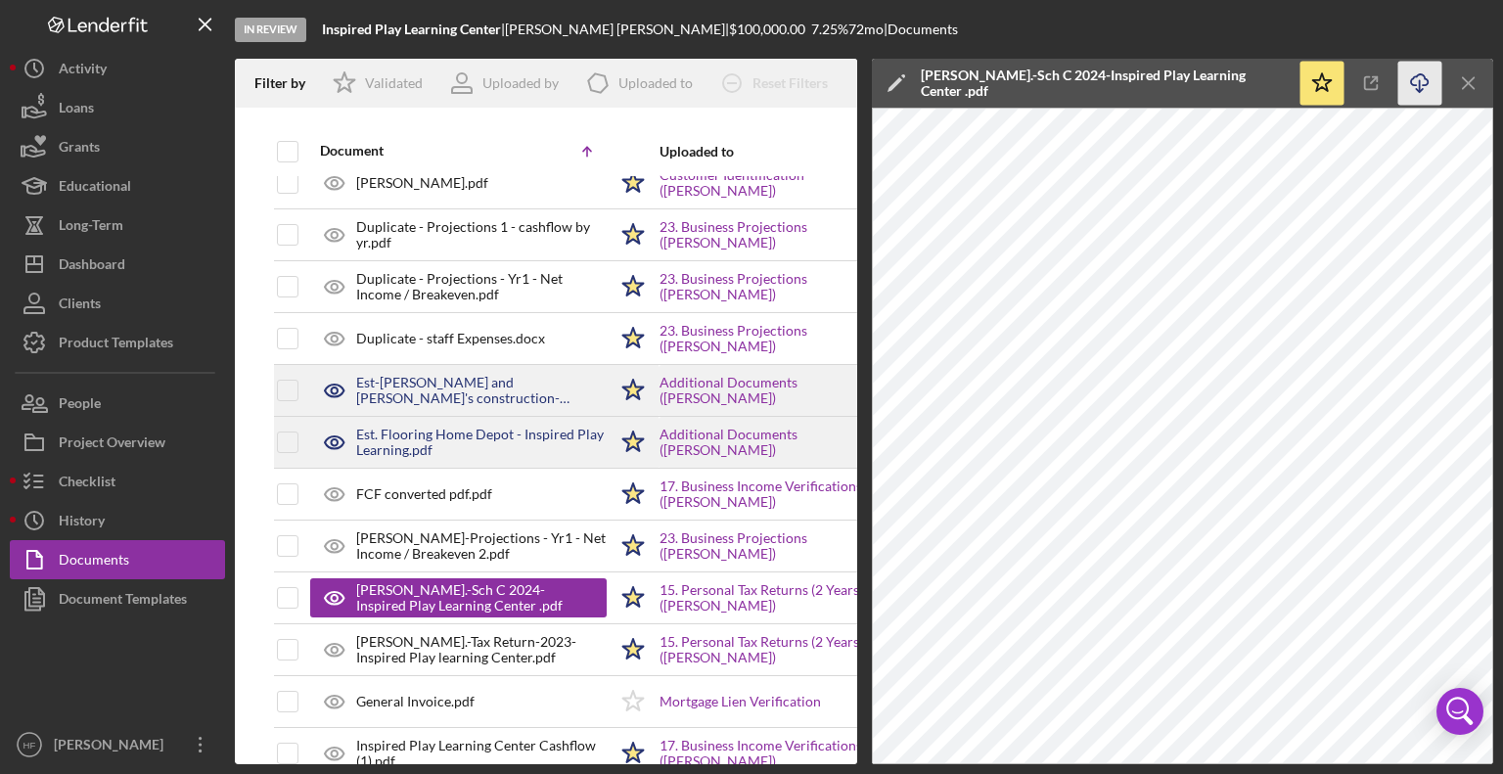
click at [1425, 81] on icon "Icon/Download" at bounding box center [1420, 84] width 44 height 44
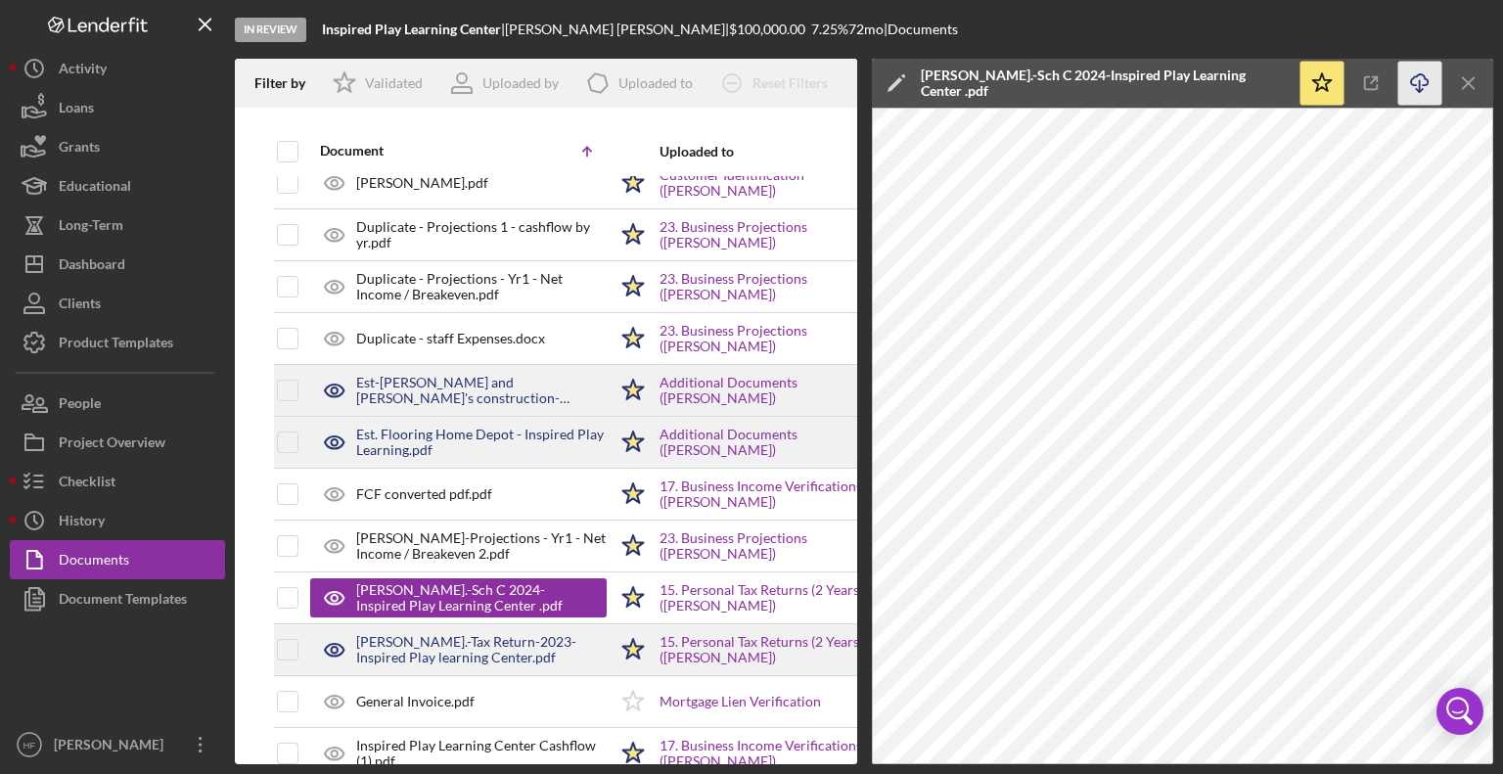
click at [478, 634] on div "[PERSON_NAME].-Tax Return-2023- Inspired Play learning Center.pdf" at bounding box center [481, 649] width 250 height 31
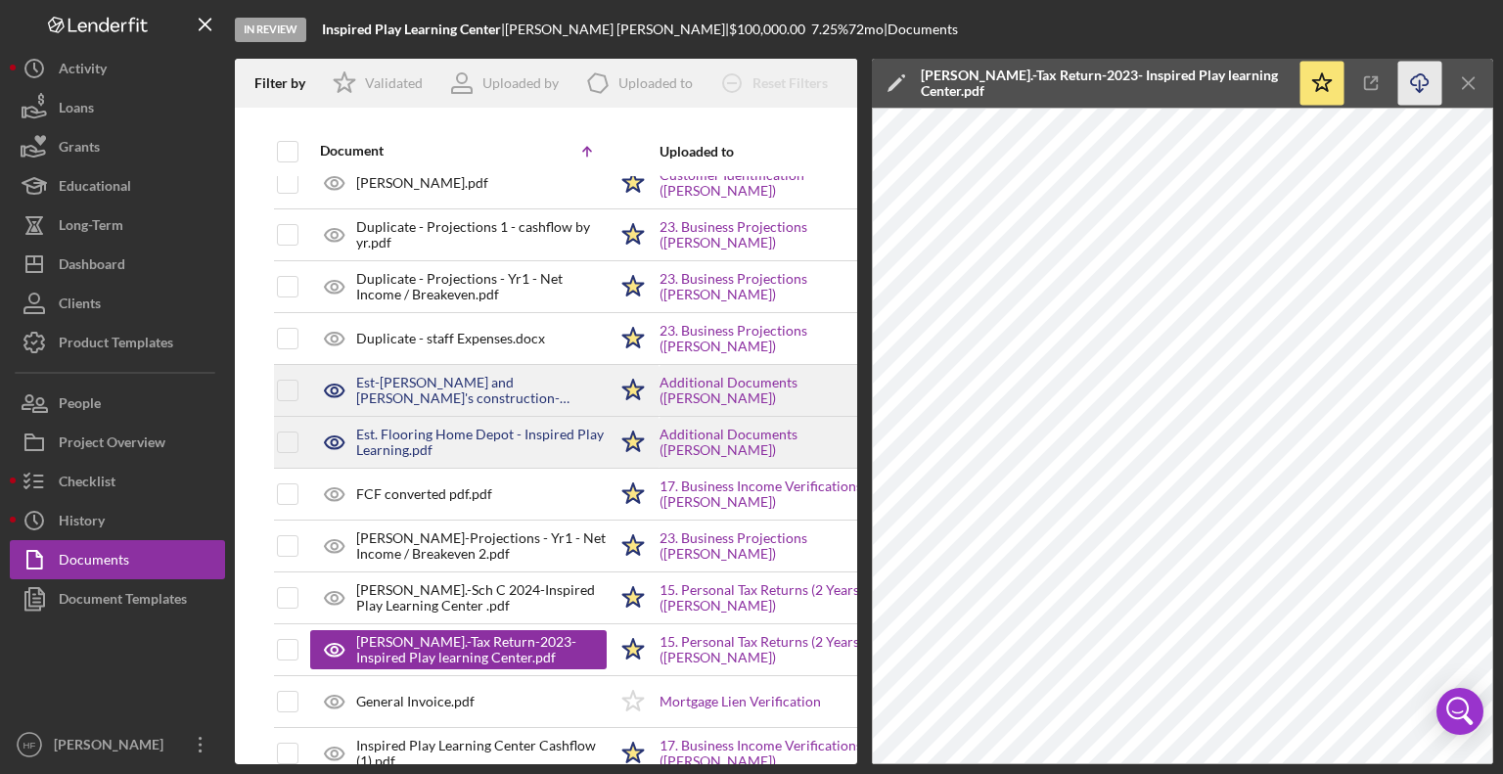
click at [1413, 81] on icon "Icon/Download" at bounding box center [1420, 84] width 44 height 44
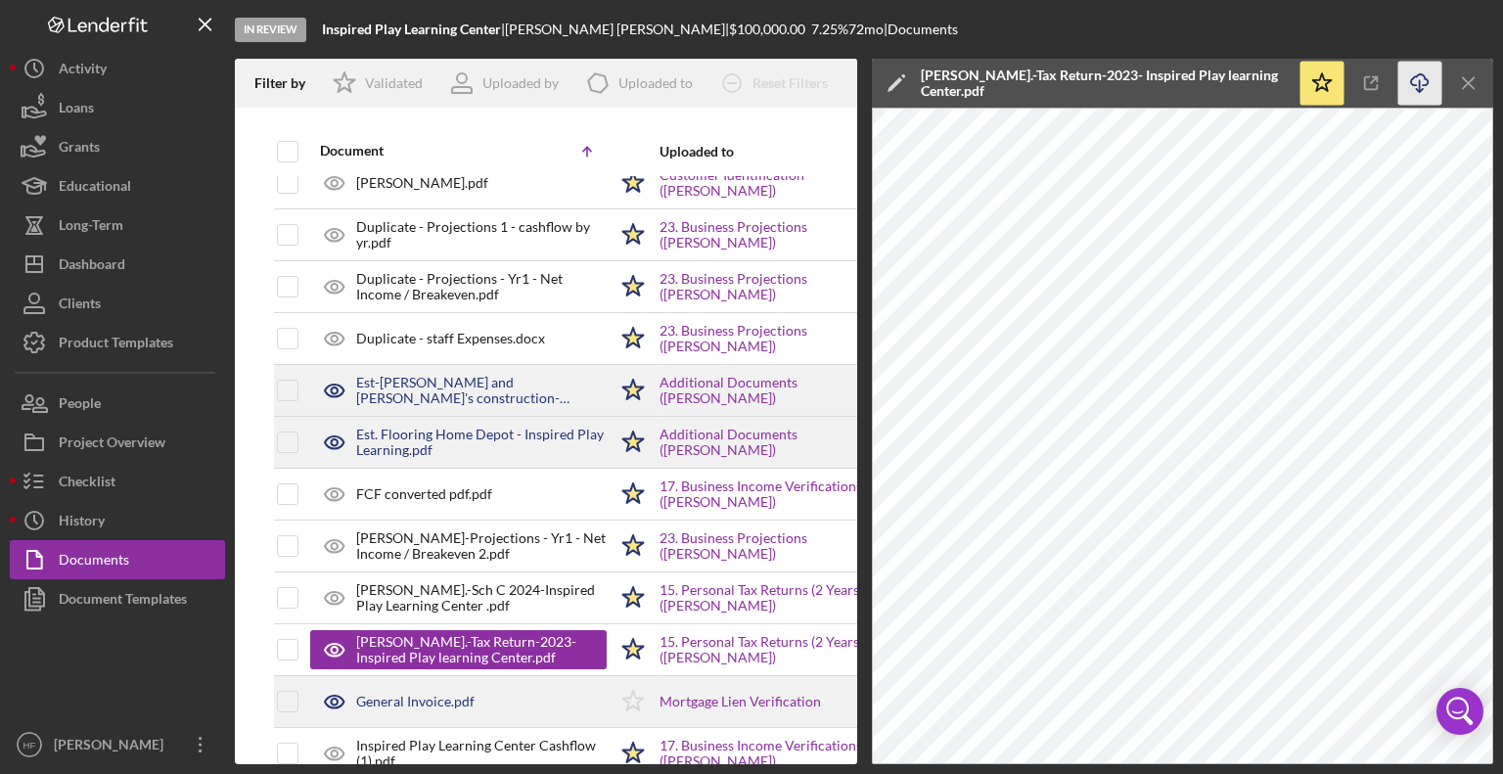
click at [492, 699] on div "General Invoice.pdf" at bounding box center [458, 701] width 296 height 49
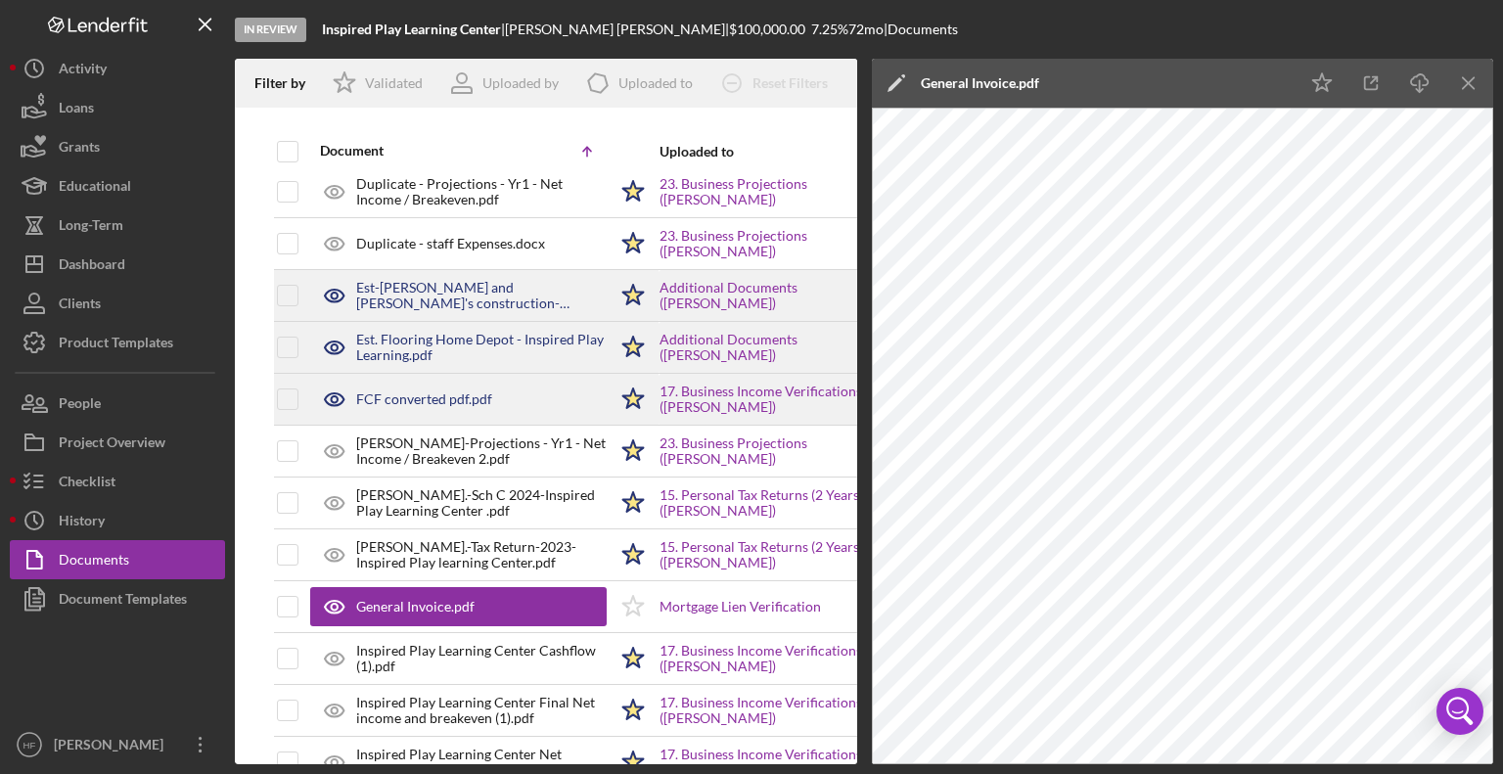
scroll to position [638, 0]
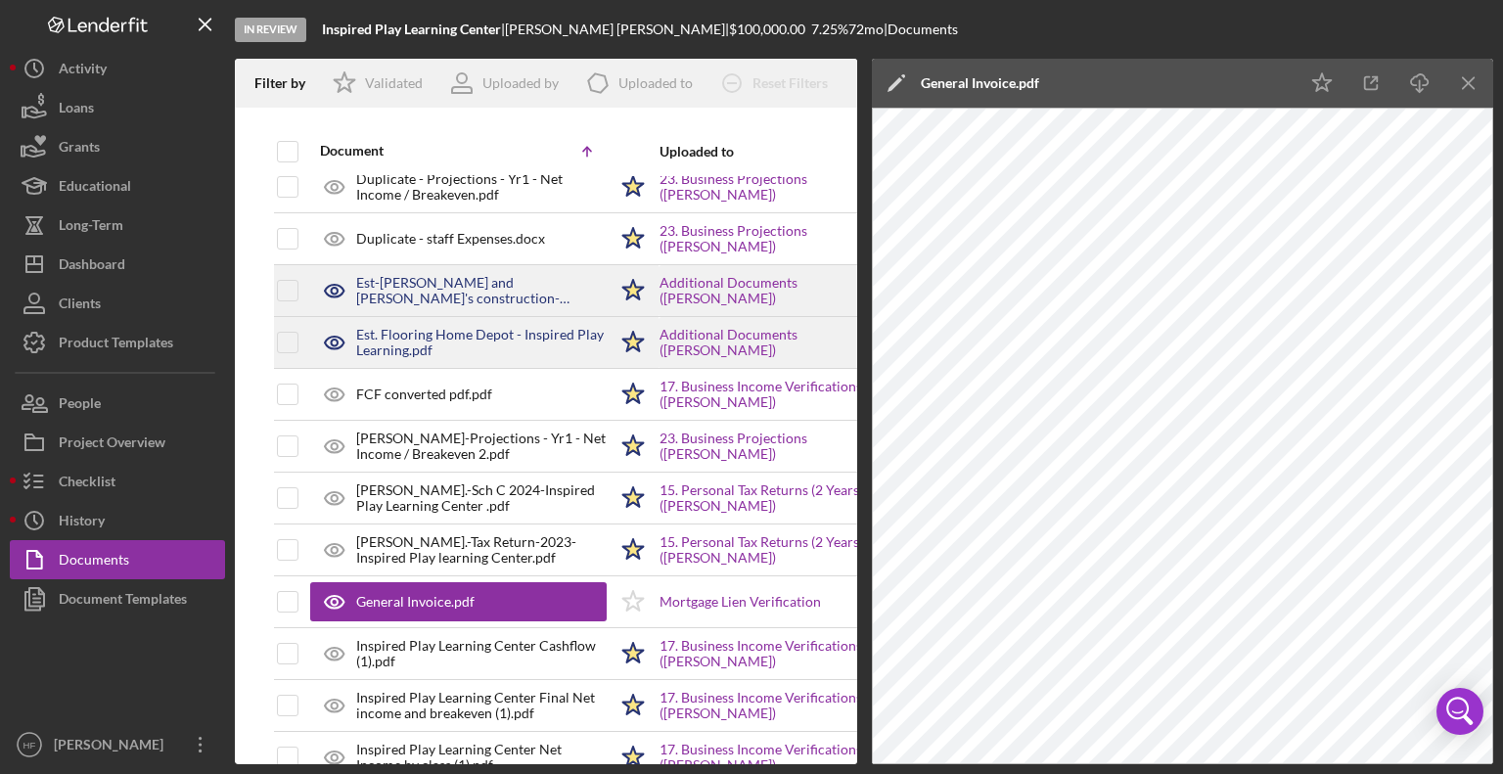
click at [900, 77] on icon "Icon/Edit" at bounding box center [896, 83] width 49 height 49
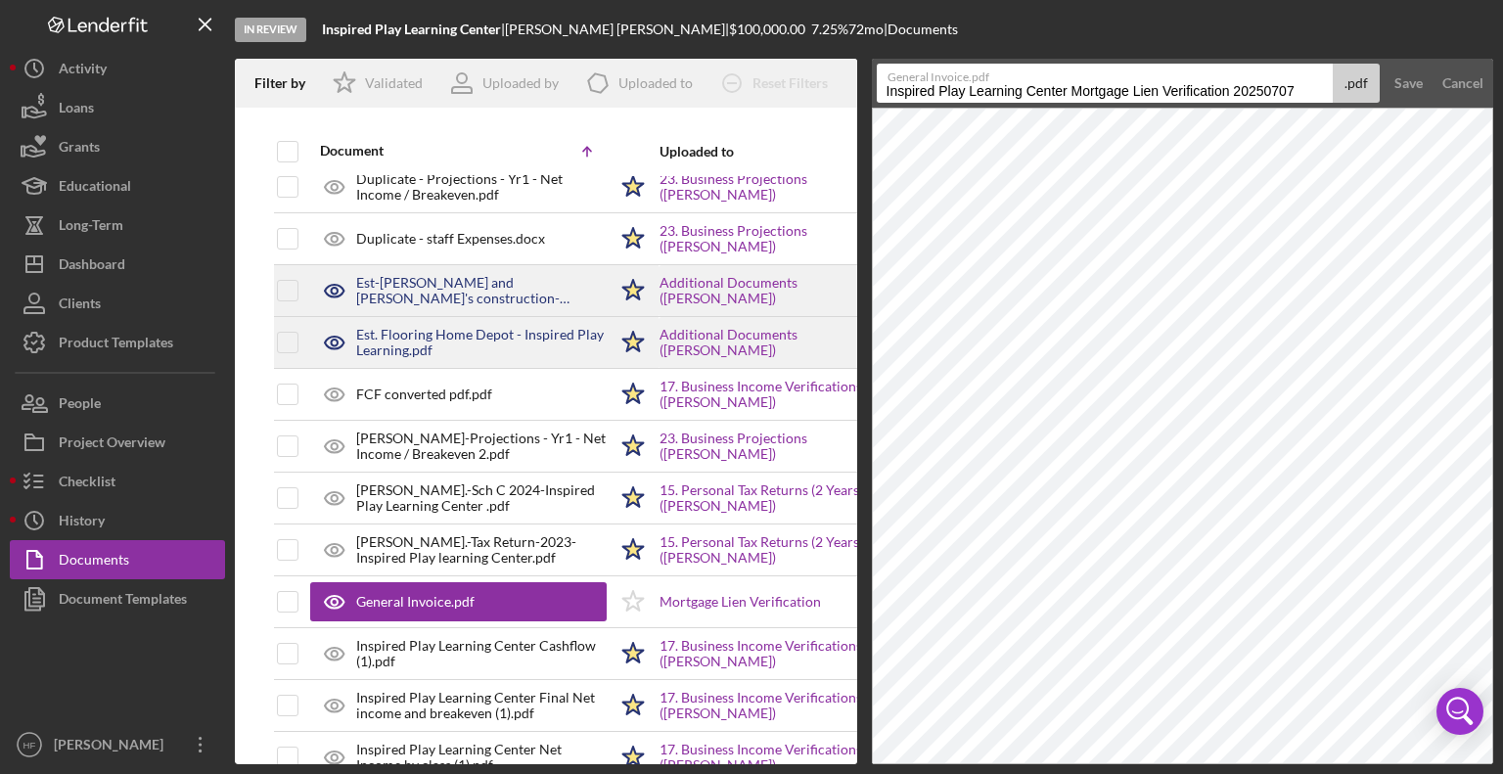
drag, startPoint x: 880, startPoint y: 84, endPoint x: 1325, endPoint y: 73, distance: 445.3
click at [1325, 73] on div "General Invoice.pdf Inspired Play Learning Center Mortgage Lien Verification 20…" at bounding box center [1129, 83] width 504 height 39
type input "i"
type input "Title Company Invoice"
click at [1384, 64] on button "Save" at bounding box center [1408, 83] width 48 height 39
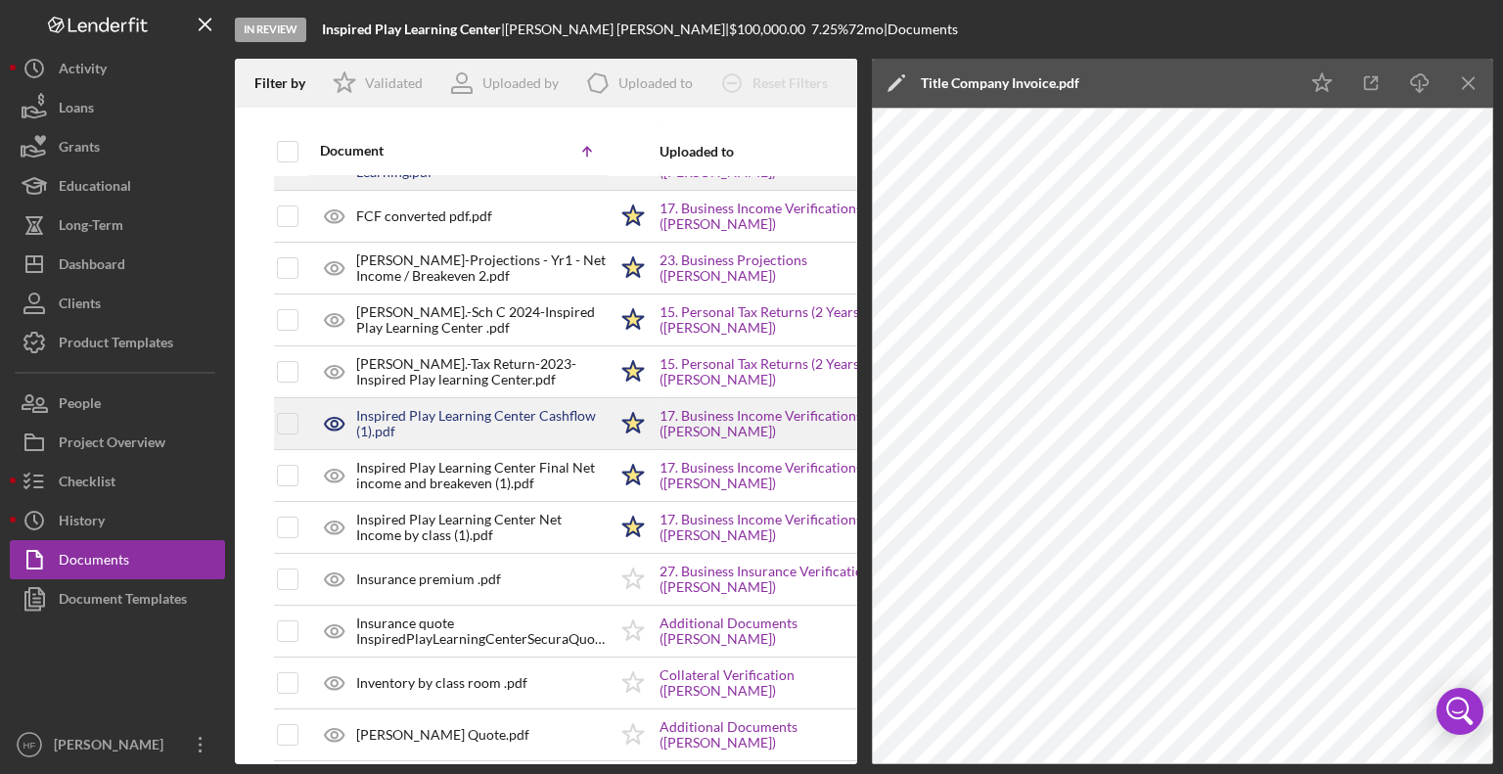
scroll to position [819, 0]
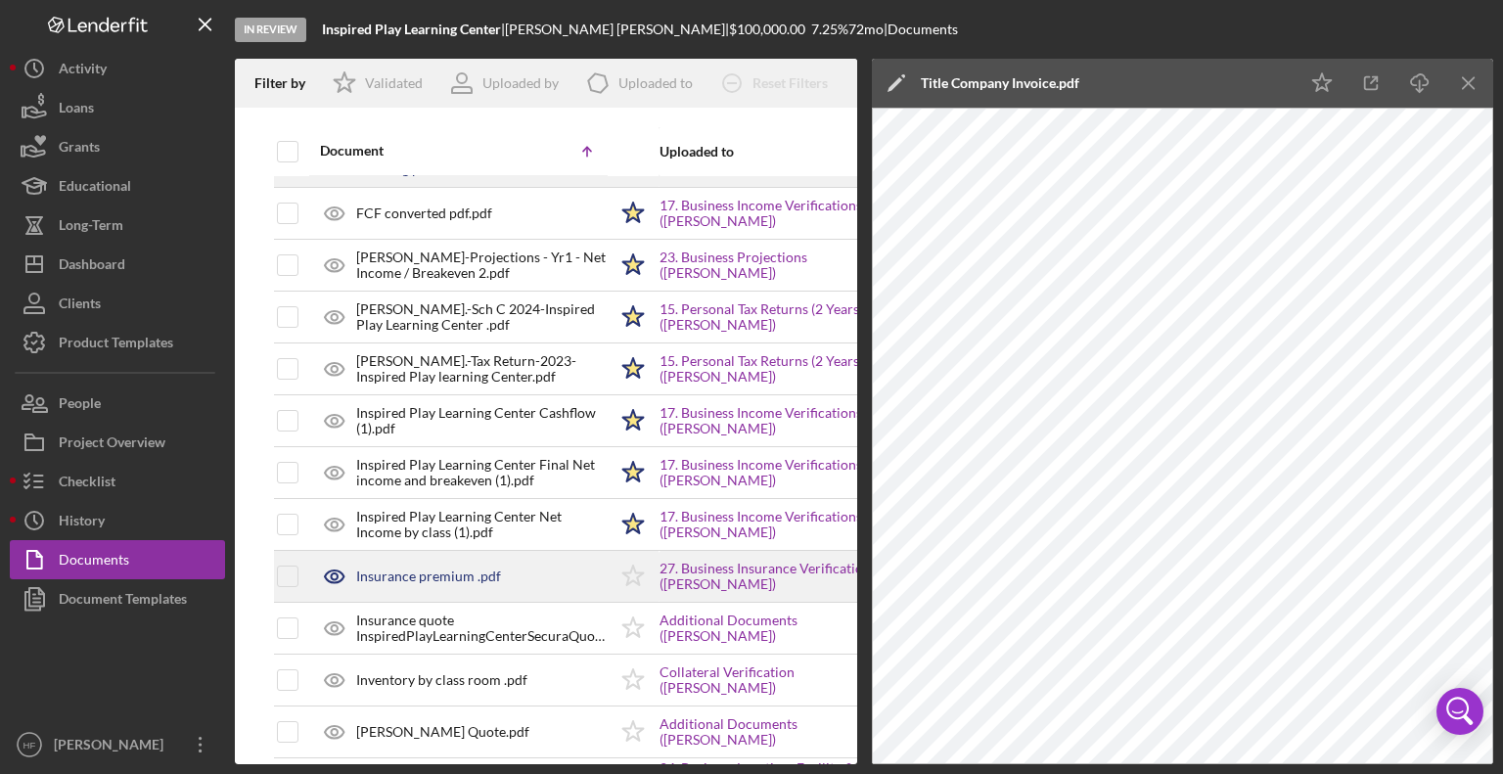
click at [532, 575] on div "Insurance premium .pdf" at bounding box center [458, 576] width 296 height 49
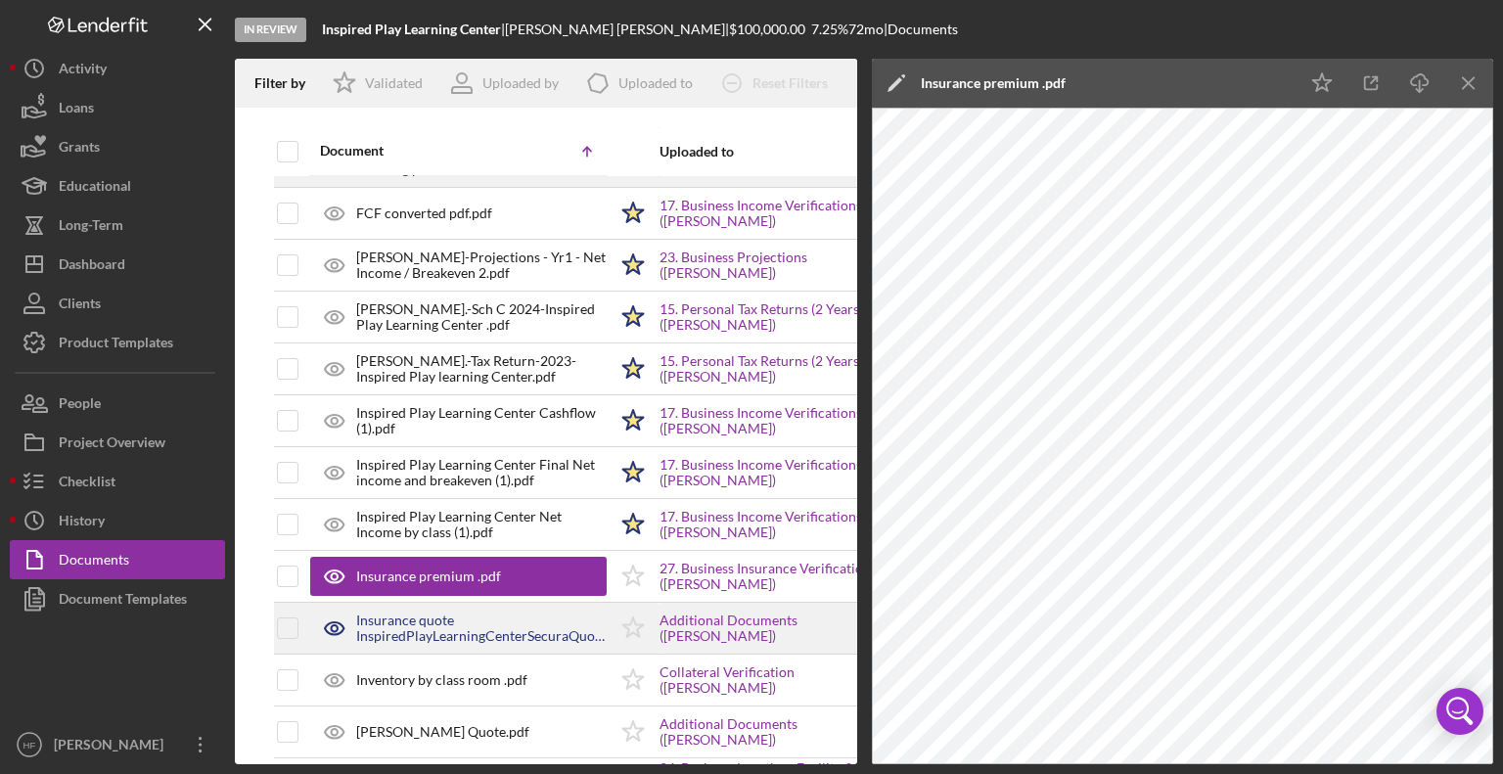
click at [509, 613] on div "Insurance quote InspiredPlayLearningCenterSecuraQuote (1).pdf" at bounding box center [481, 628] width 250 height 31
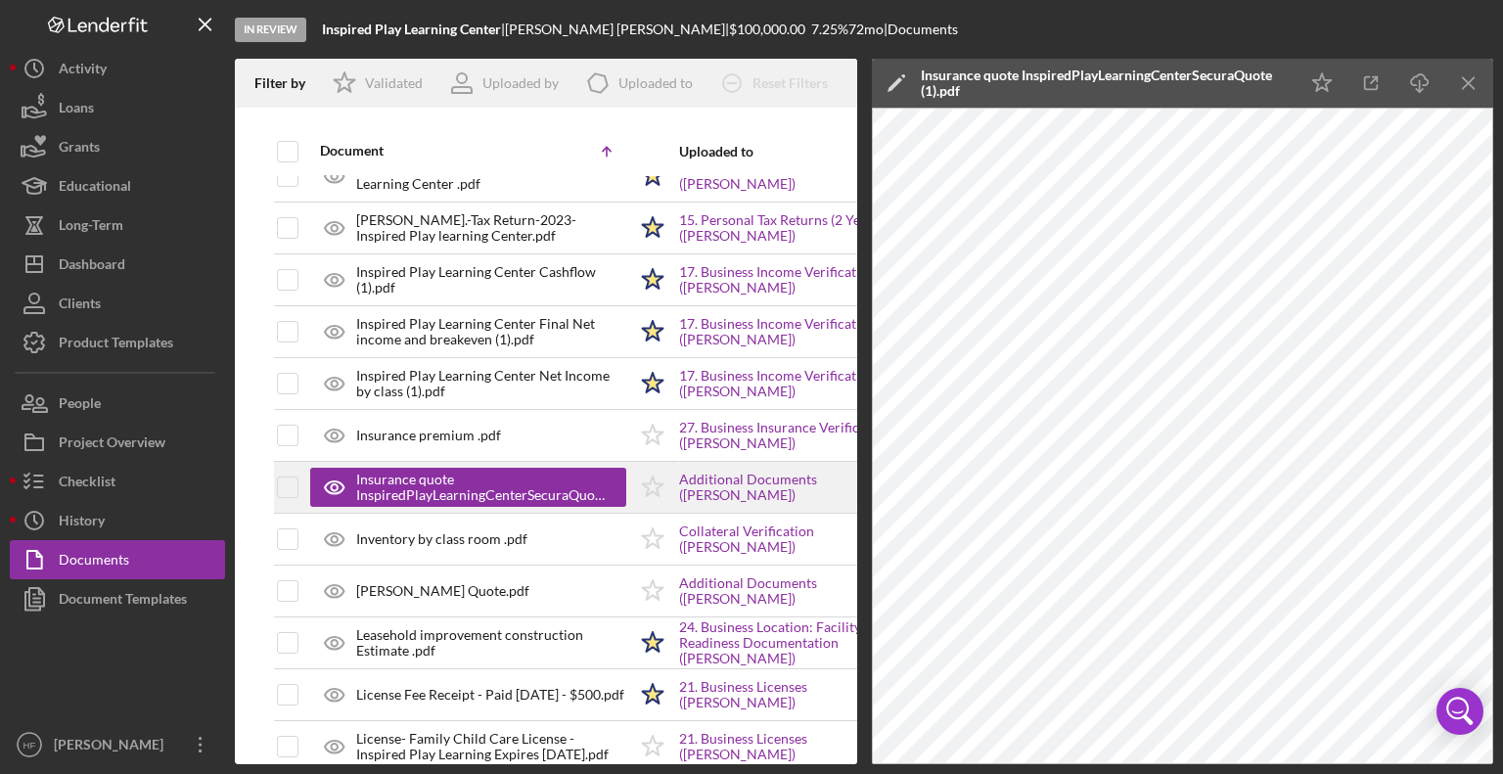
scroll to position [960, 0]
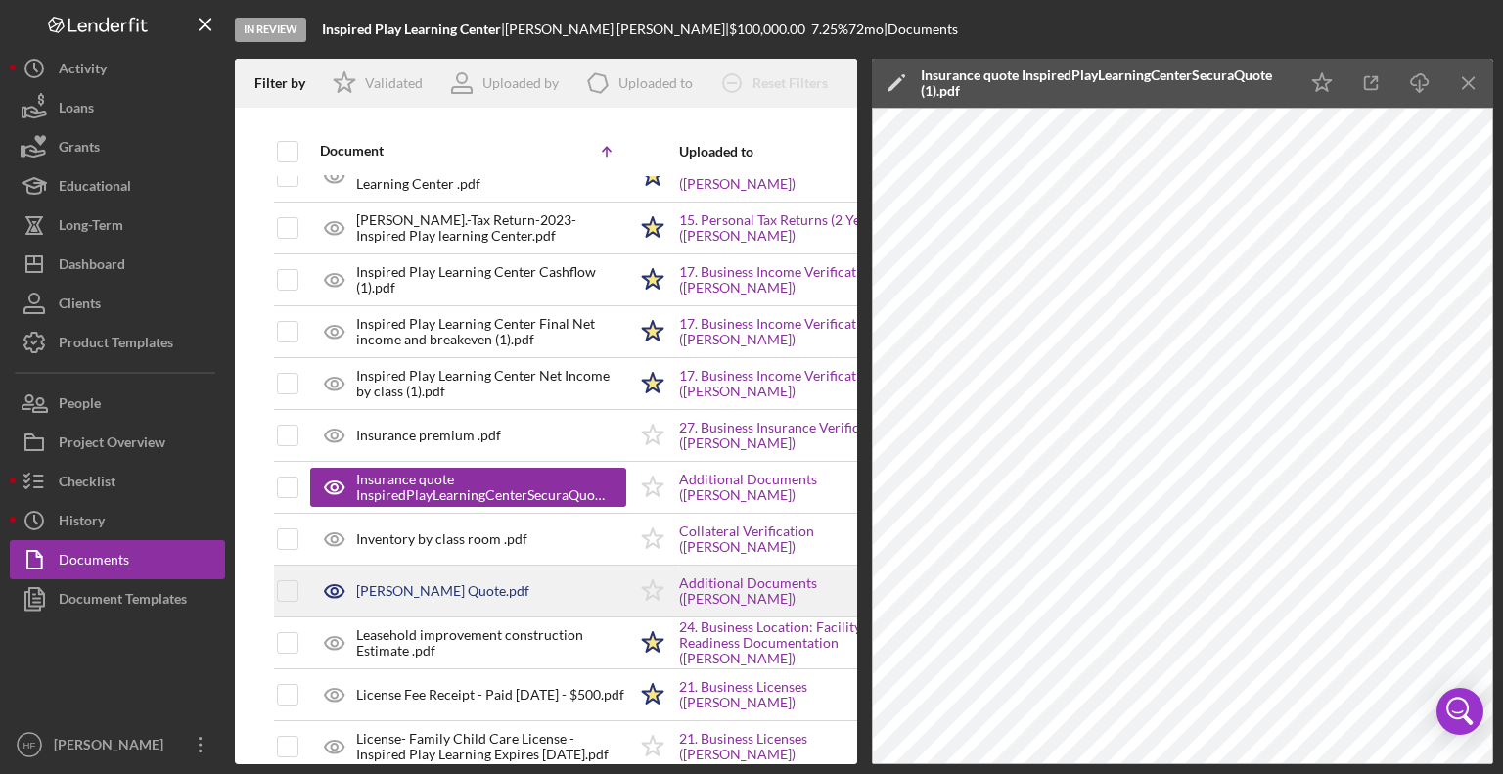
click at [503, 590] on div "[PERSON_NAME] Quote.pdf" at bounding box center [468, 591] width 316 height 49
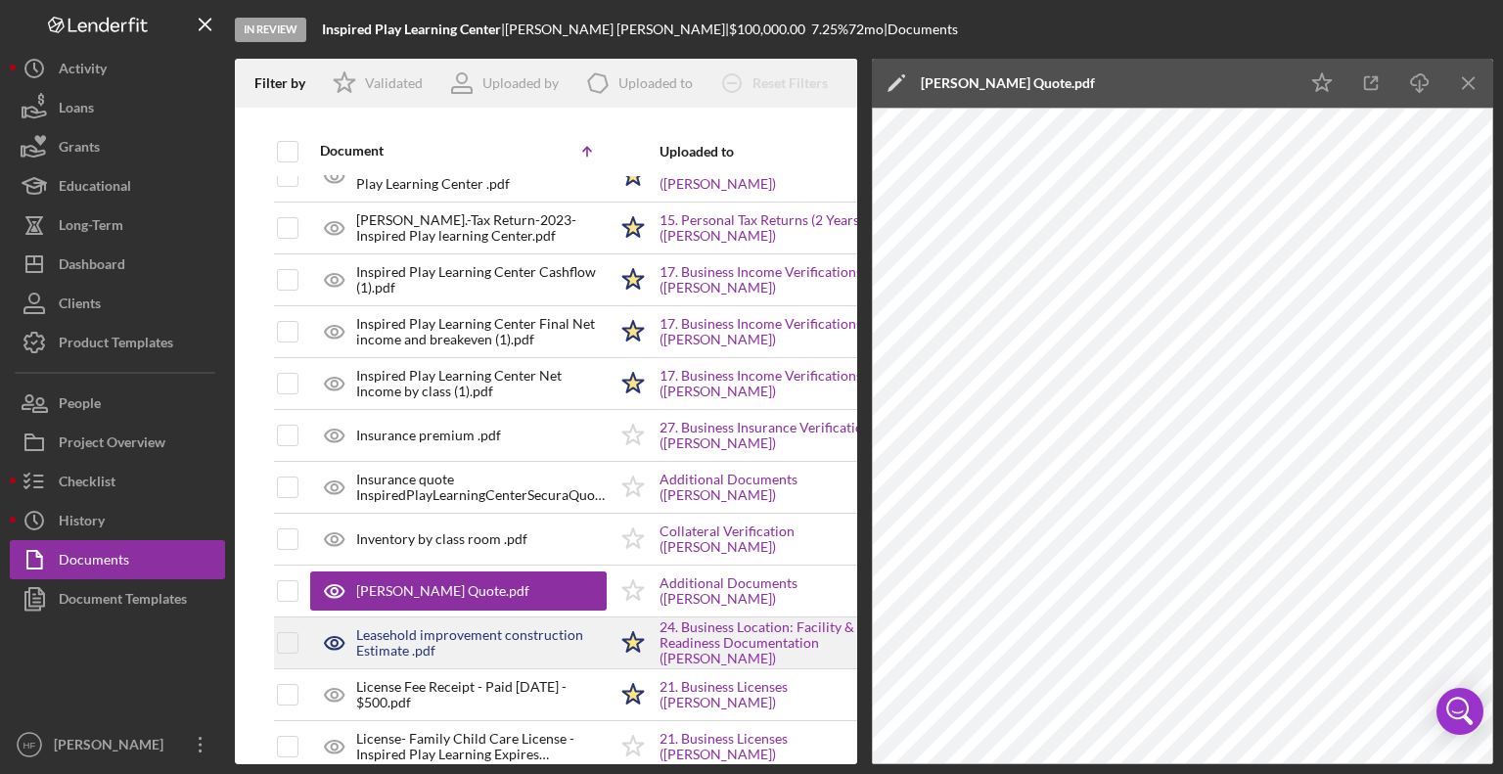
click at [502, 637] on div "Leasehold improvement construction Estimate .pdf" at bounding box center [481, 642] width 250 height 31
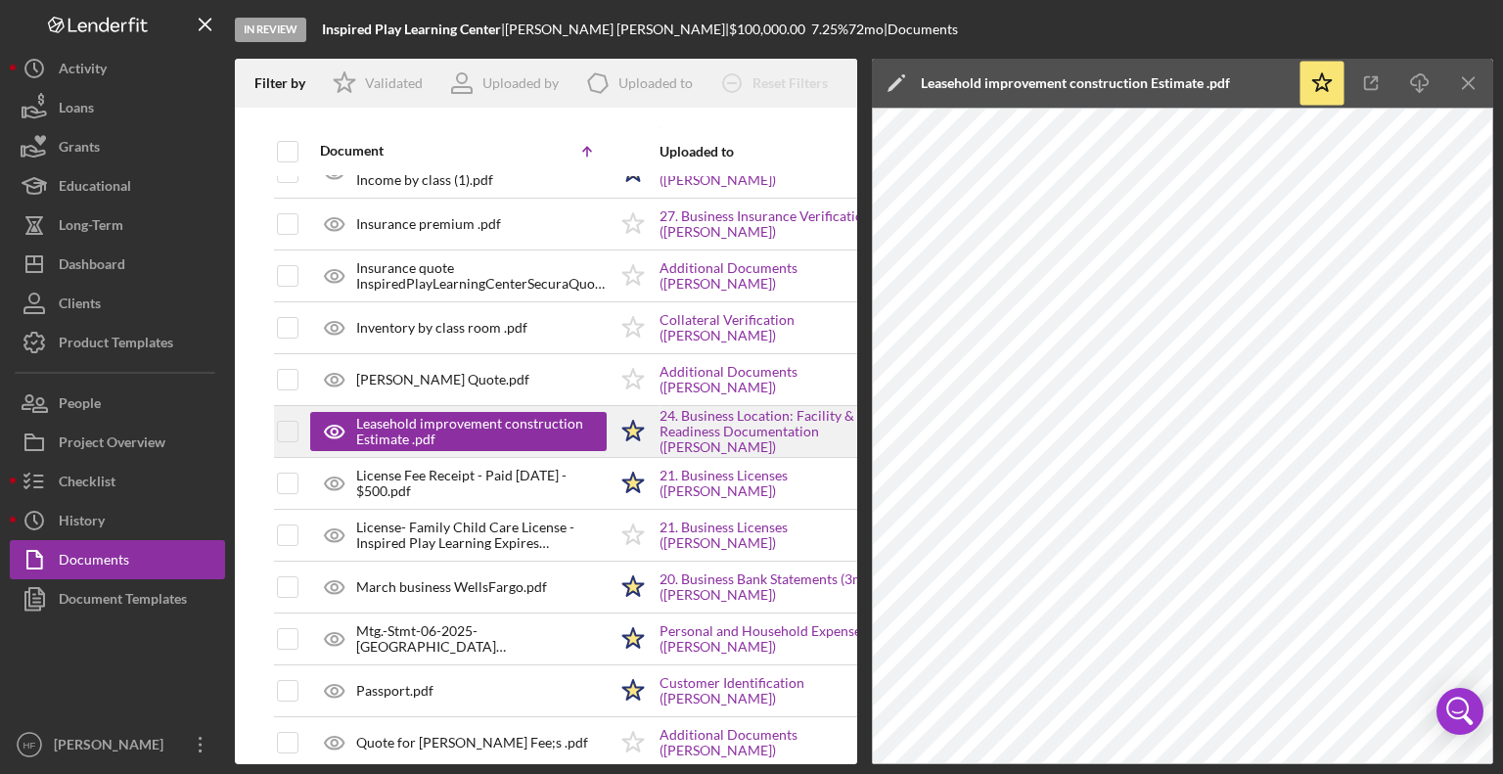
scroll to position [1179, 0]
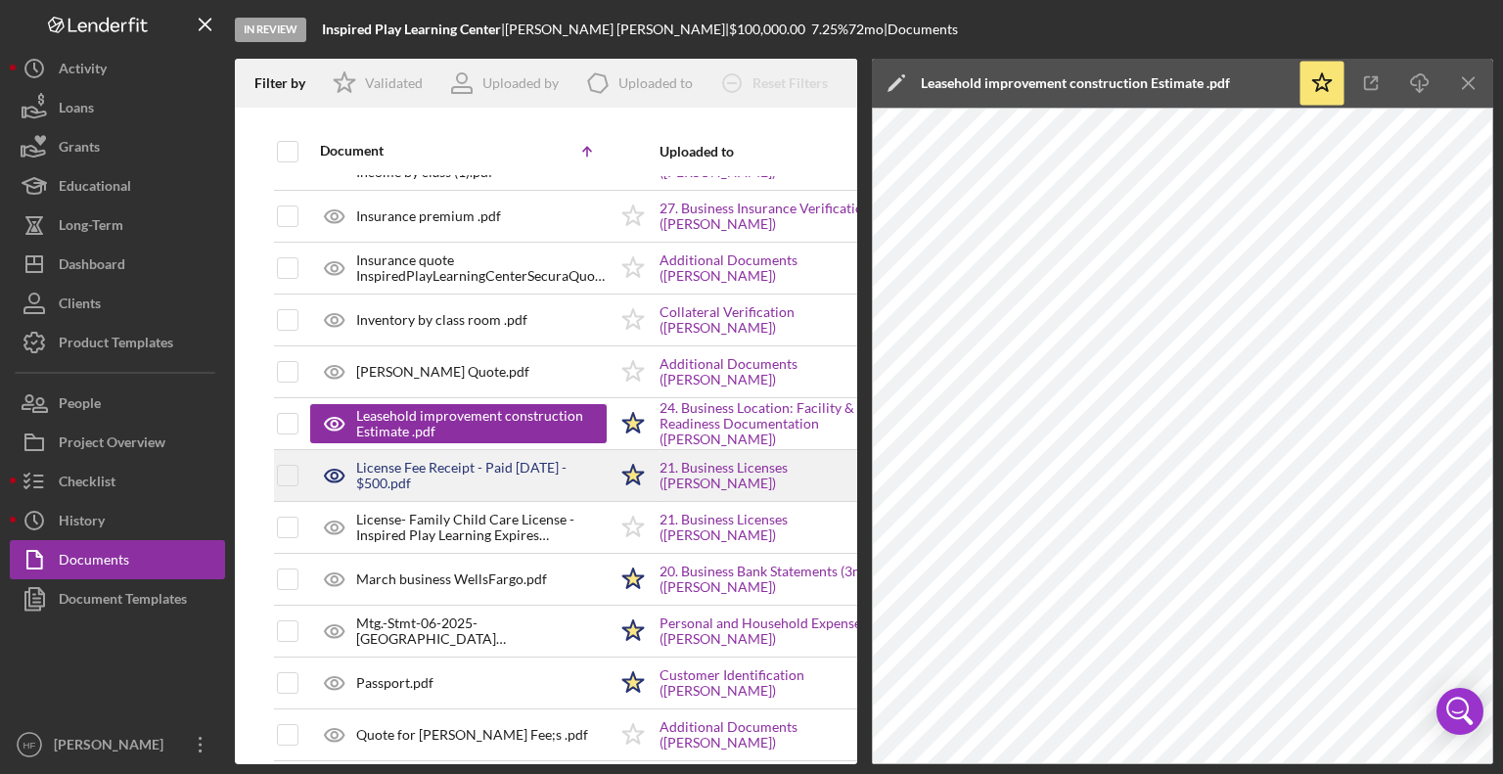
click at [532, 467] on div "License Fee Receipt - Paid [DATE] - $500.pdf" at bounding box center [481, 475] width 250 height 31
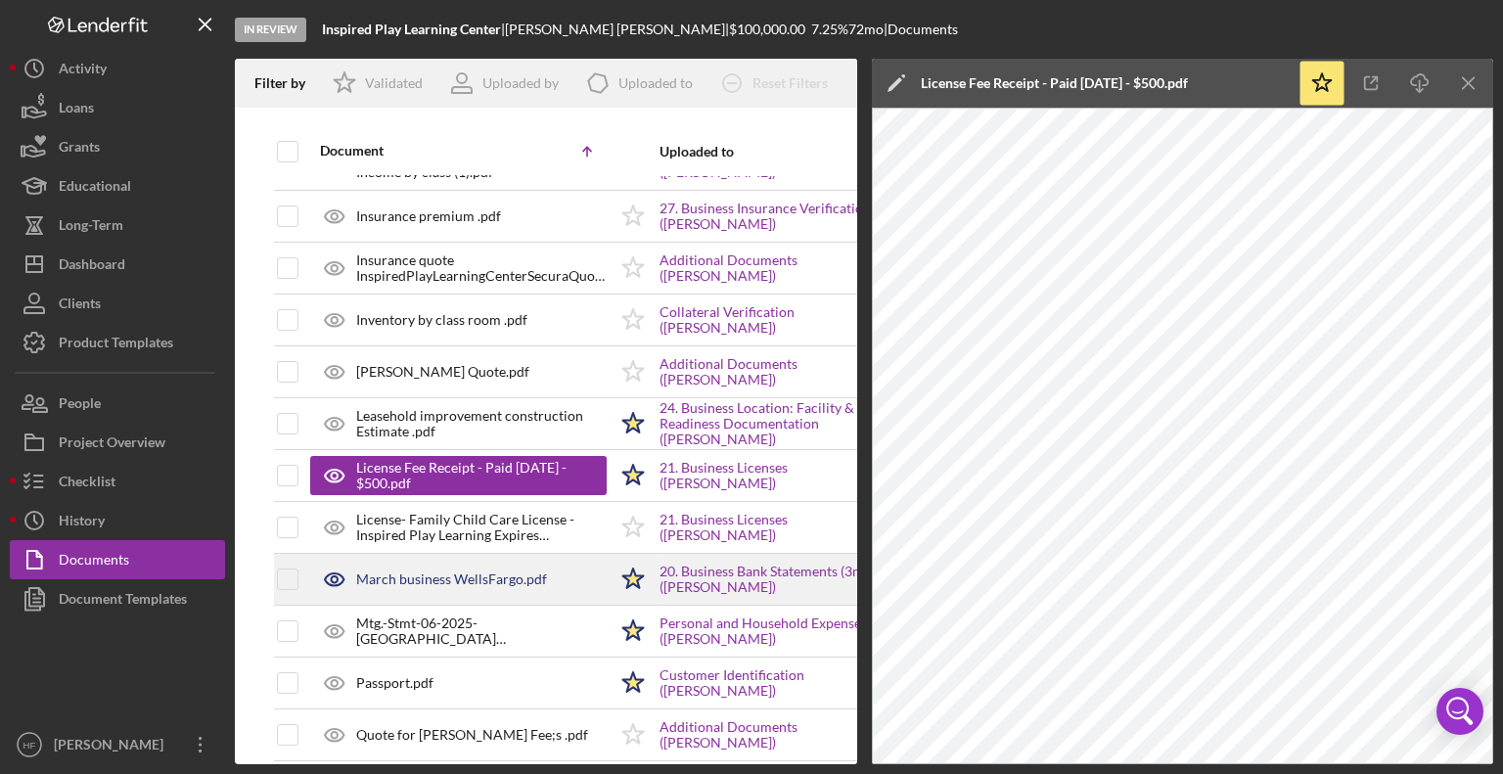
click at [510, 572] on div "March business WellsFargo.pdf" at bounding box center [451, 579] width 191 height 16
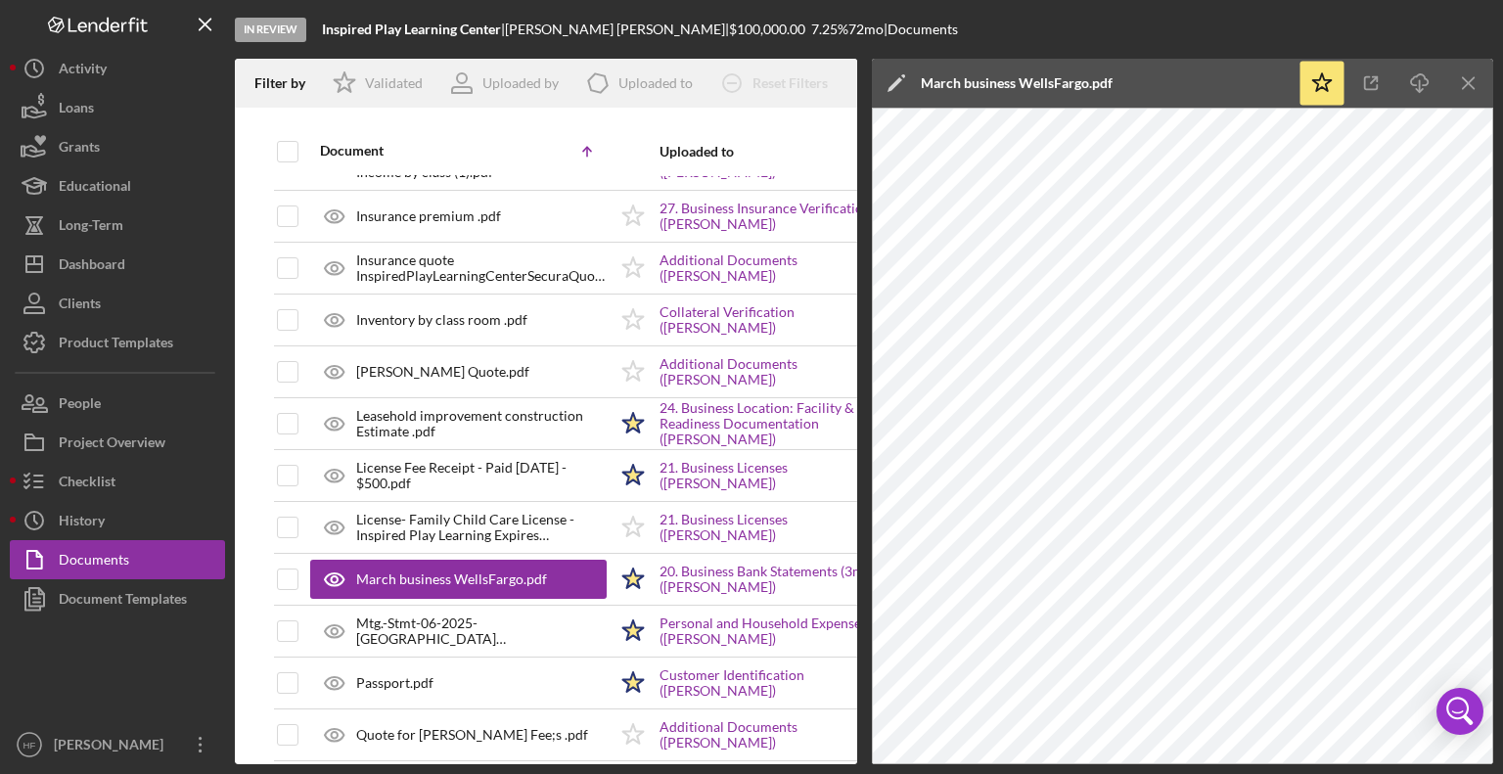
click at [888, 93] on icon "Icon/Edit" at bounding box center [896, 83] width 49 height 49
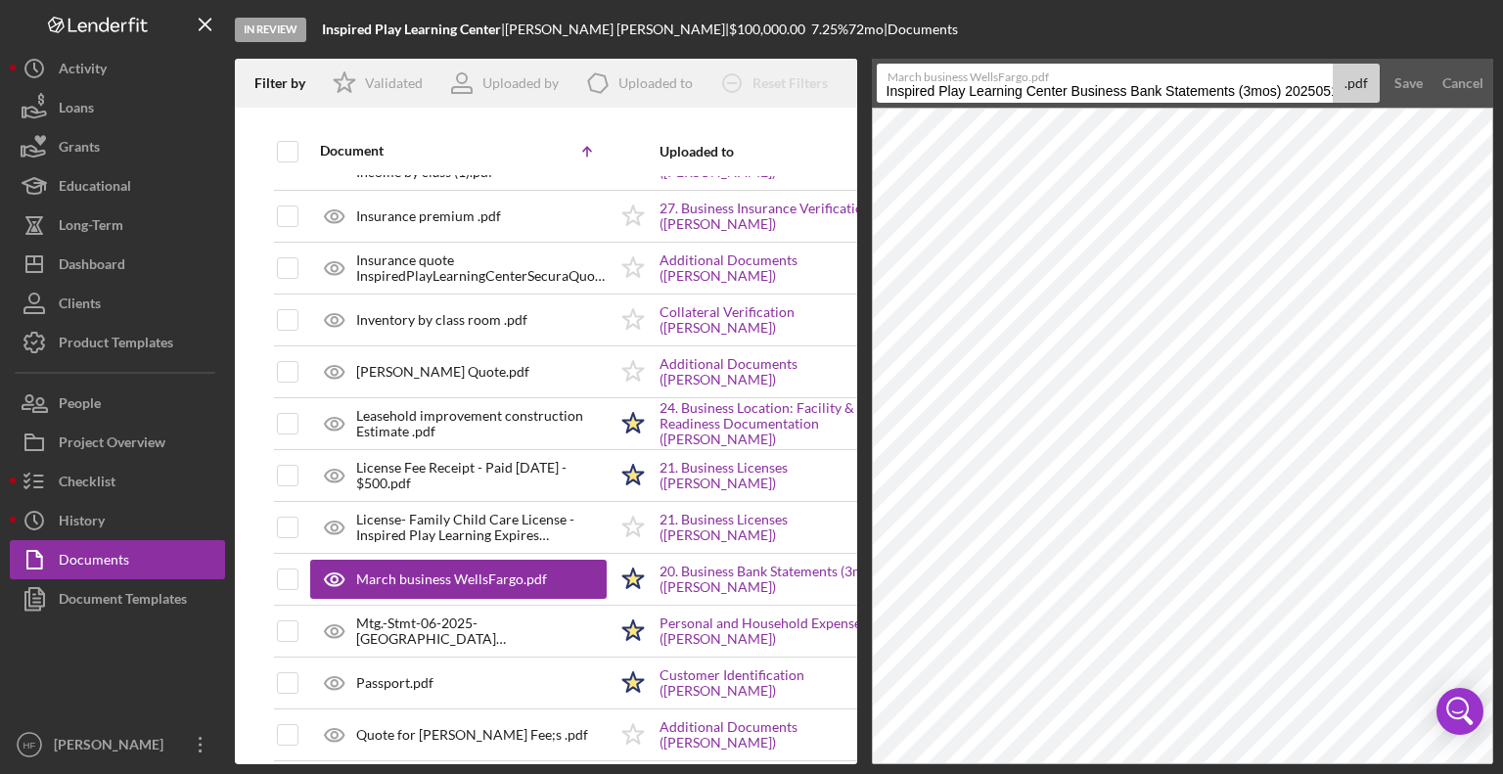
click at [888, 93] on input "Inspired Play Learning Center Business Bank Statements (3mos) 20250517" at bounding box center [1105, 83] width 457 height 39
drag, startPoint x: 886, startPoint y: 93, endPoint x: 1347, endPoint y: 81, distance: 461.0
click at [1347, 81] on div "March business WellsFargo.pdf Inspired Play Learning Center Business Bank State…" at bounding box center [1129, 83] width 504 height 39
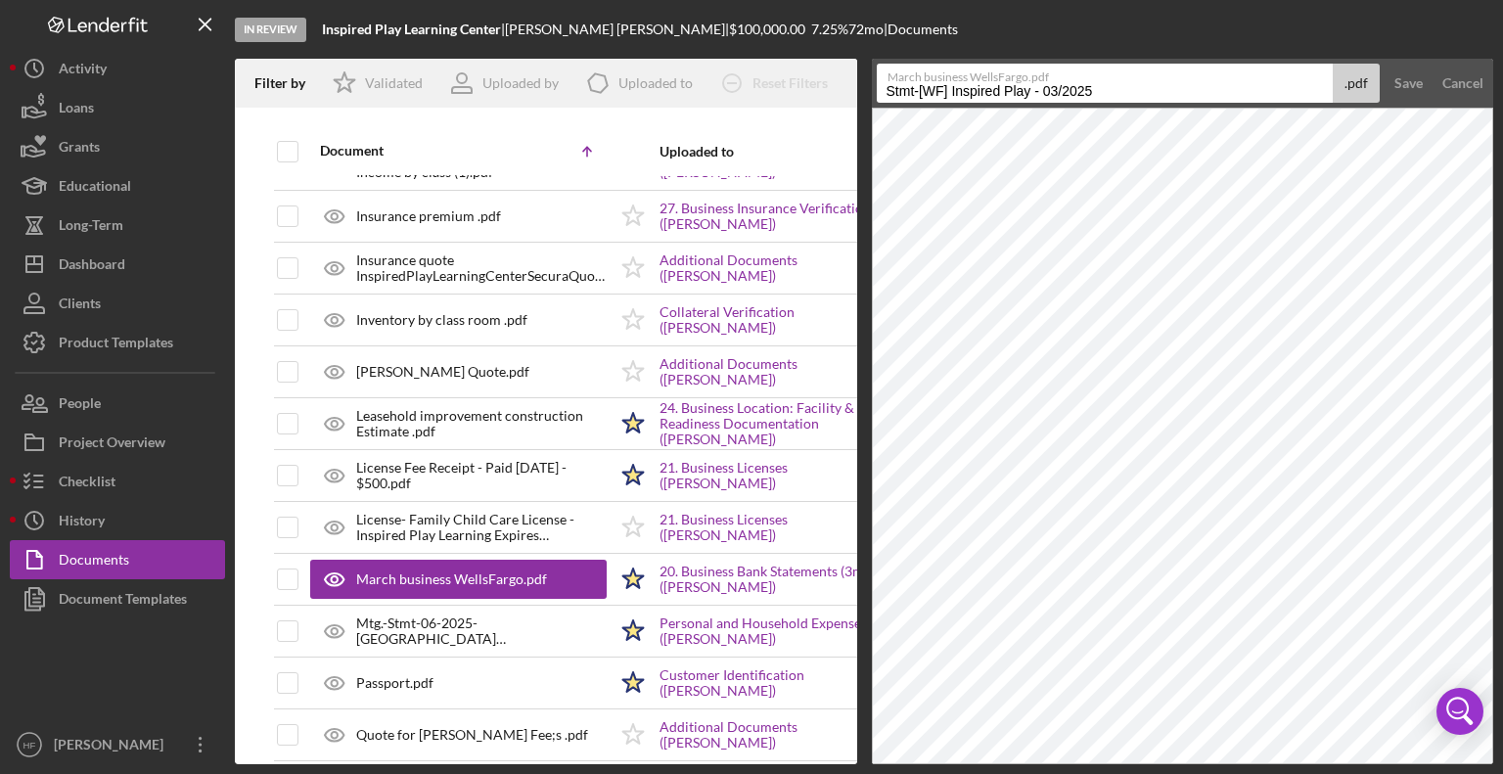
type input "Stmt-[WF] Inspired Play - 03/2025"
click at [1384, 64] on button "Save" at bounding box center [1408, 83] width 48 height 39
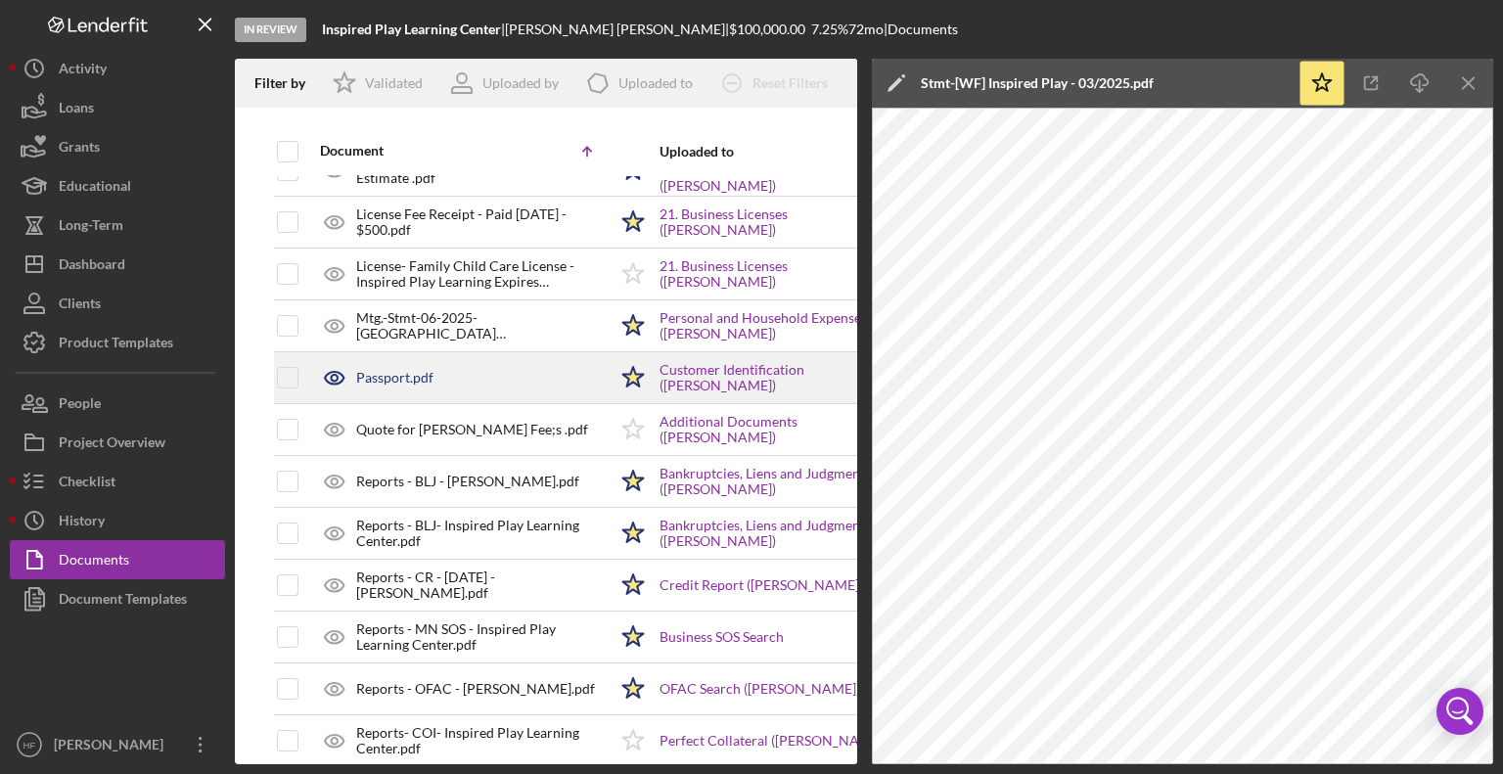
scroll to position [1431, 0]
click at [499, 371] on div "Passport.pdf" at bounding box center [458, 378] width 296 height 49
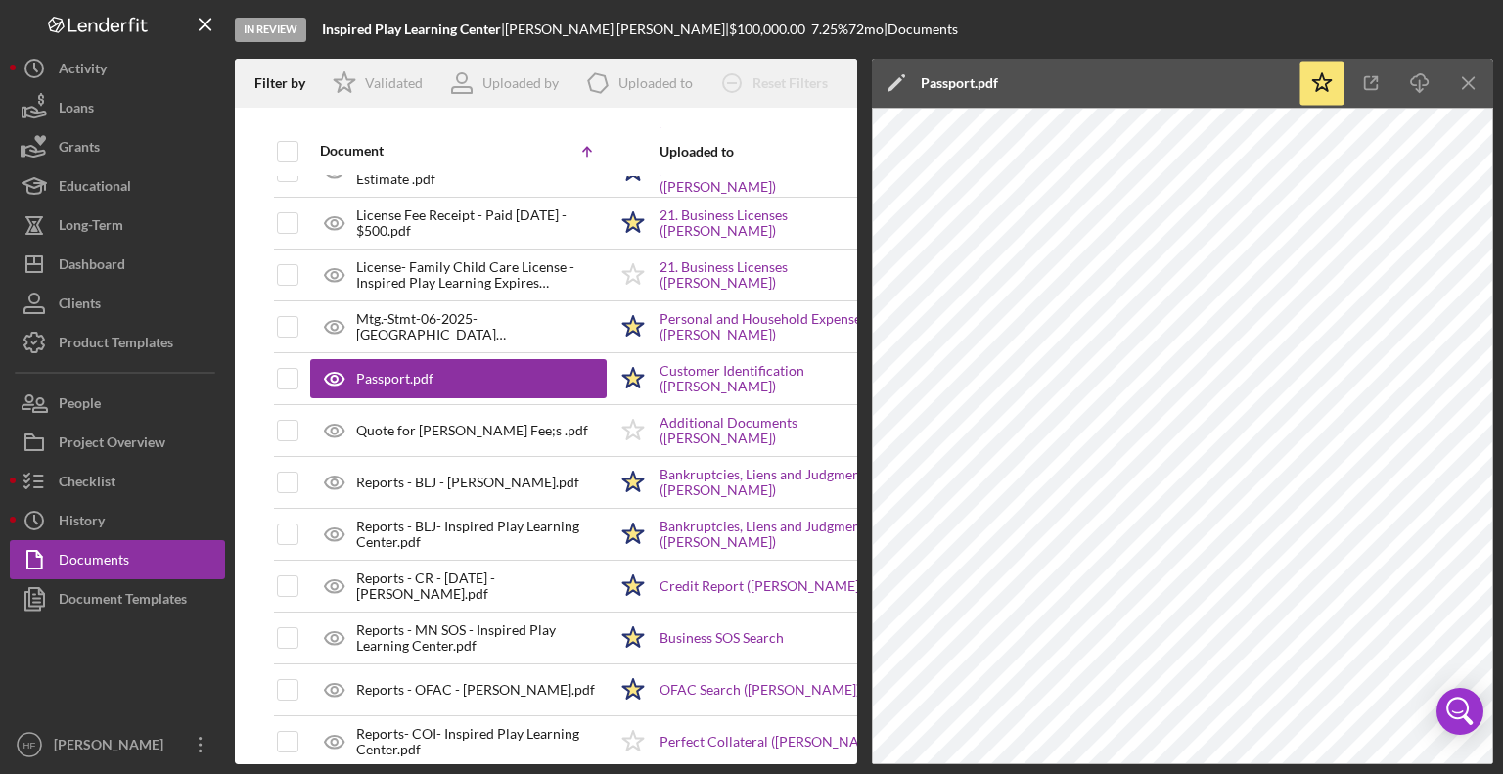
click at [896, 89] on icon "Icon/Edit" at bounding box center [896, 83] width 49 height 49
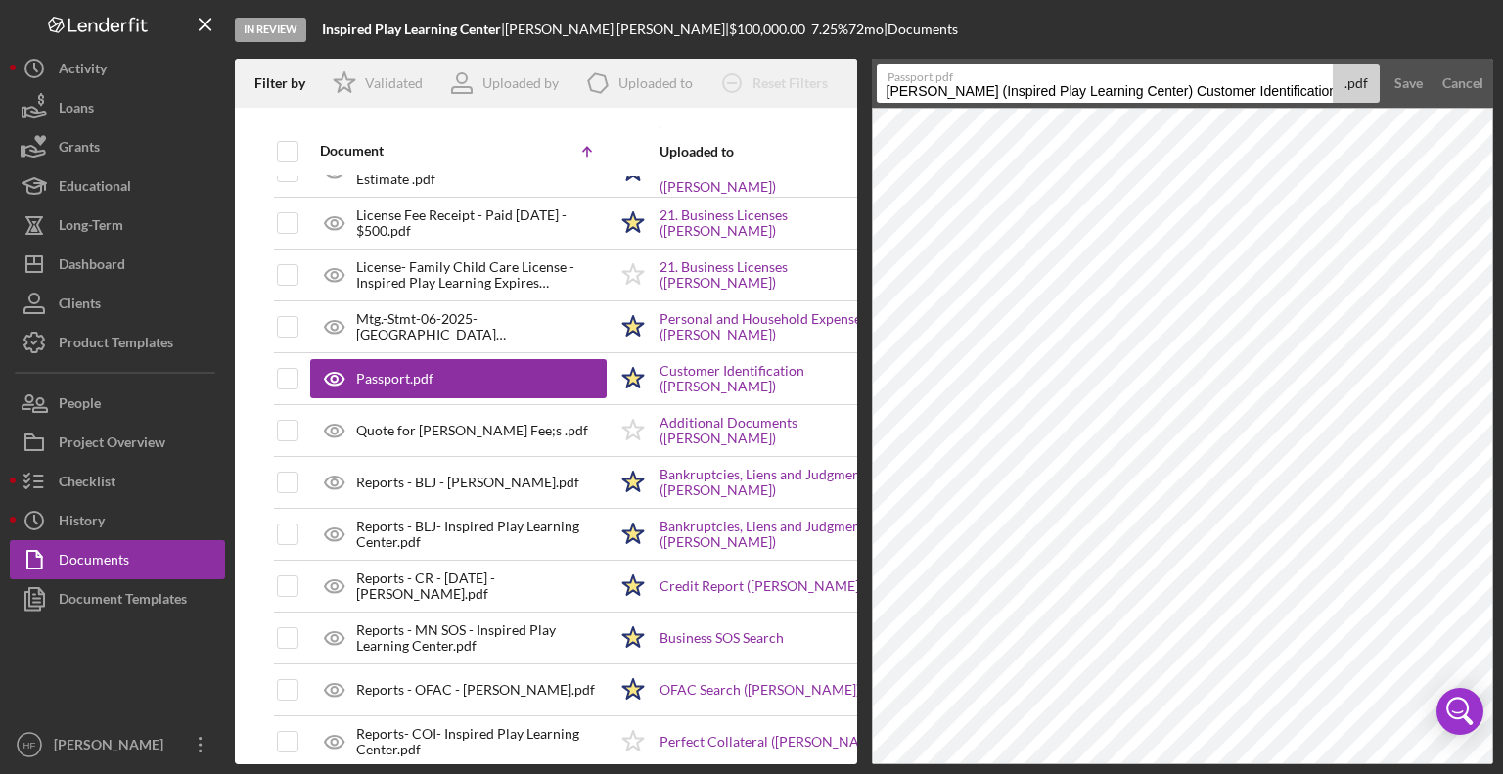
scroll to position [0, 97]
drag, startPoint x: 885, startPoint y: 89, endPoint x: 1362, endPoint y: 79, distance: 477.6
click at [1362, 79] on div "Passport.pdf [PERSON_NAME] (Inspired Play Learning Center) Customer Identificat…" at bounding box center [1129, 83] width 504 height 39
type input "ID-PP"
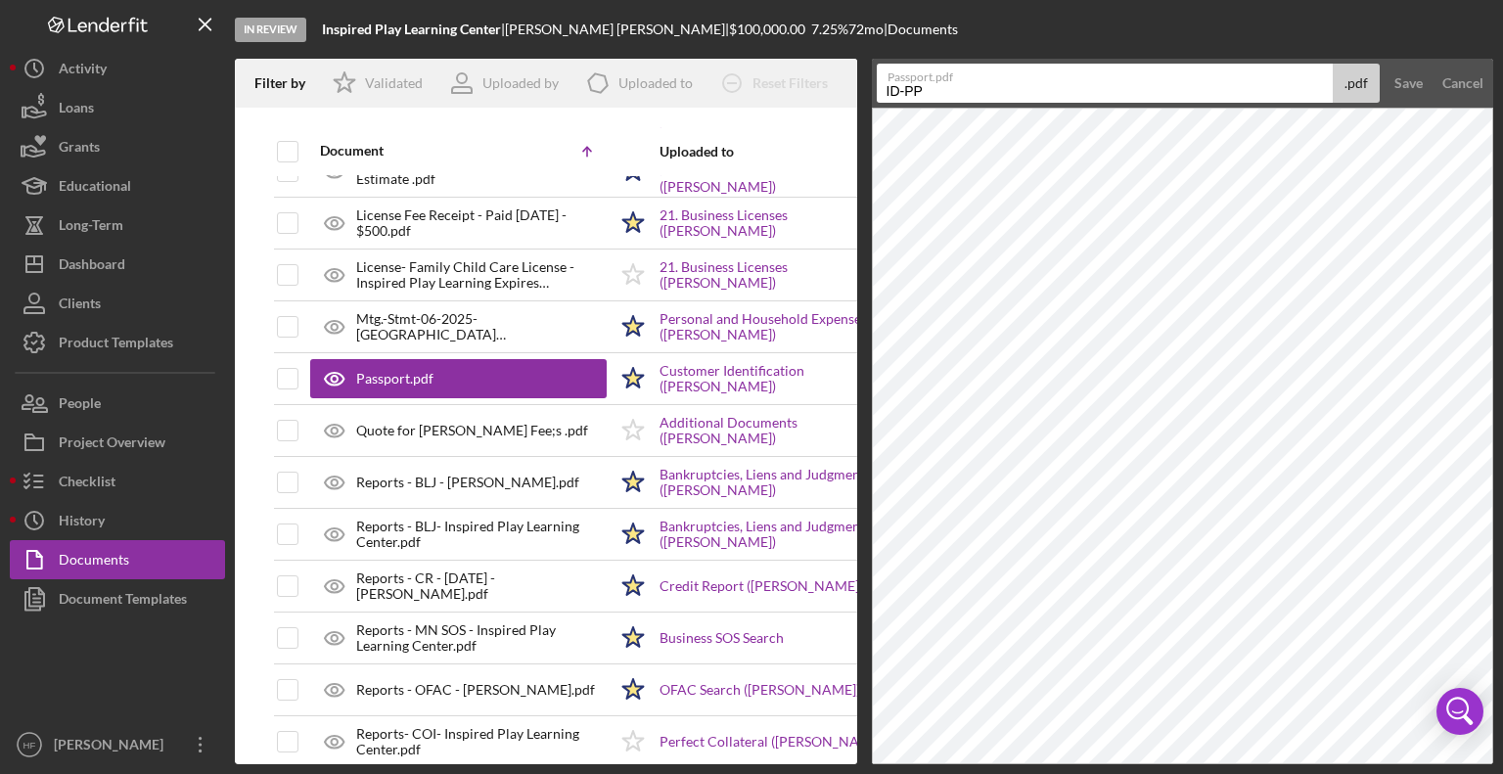
click at [1384, 64] on button "Save" at bounding box center [1408, 83] width 48 height 39
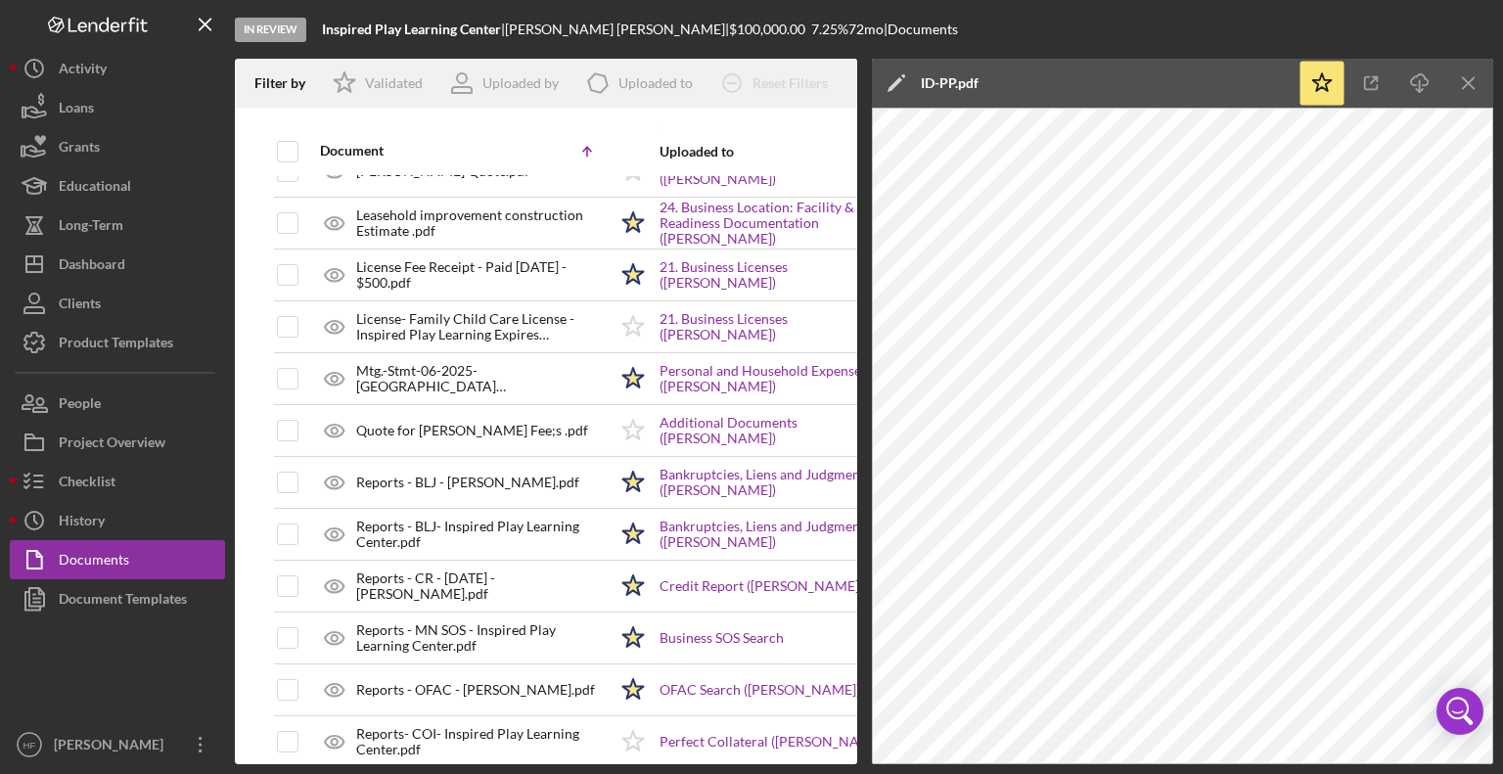
scroll to position [863, 0]
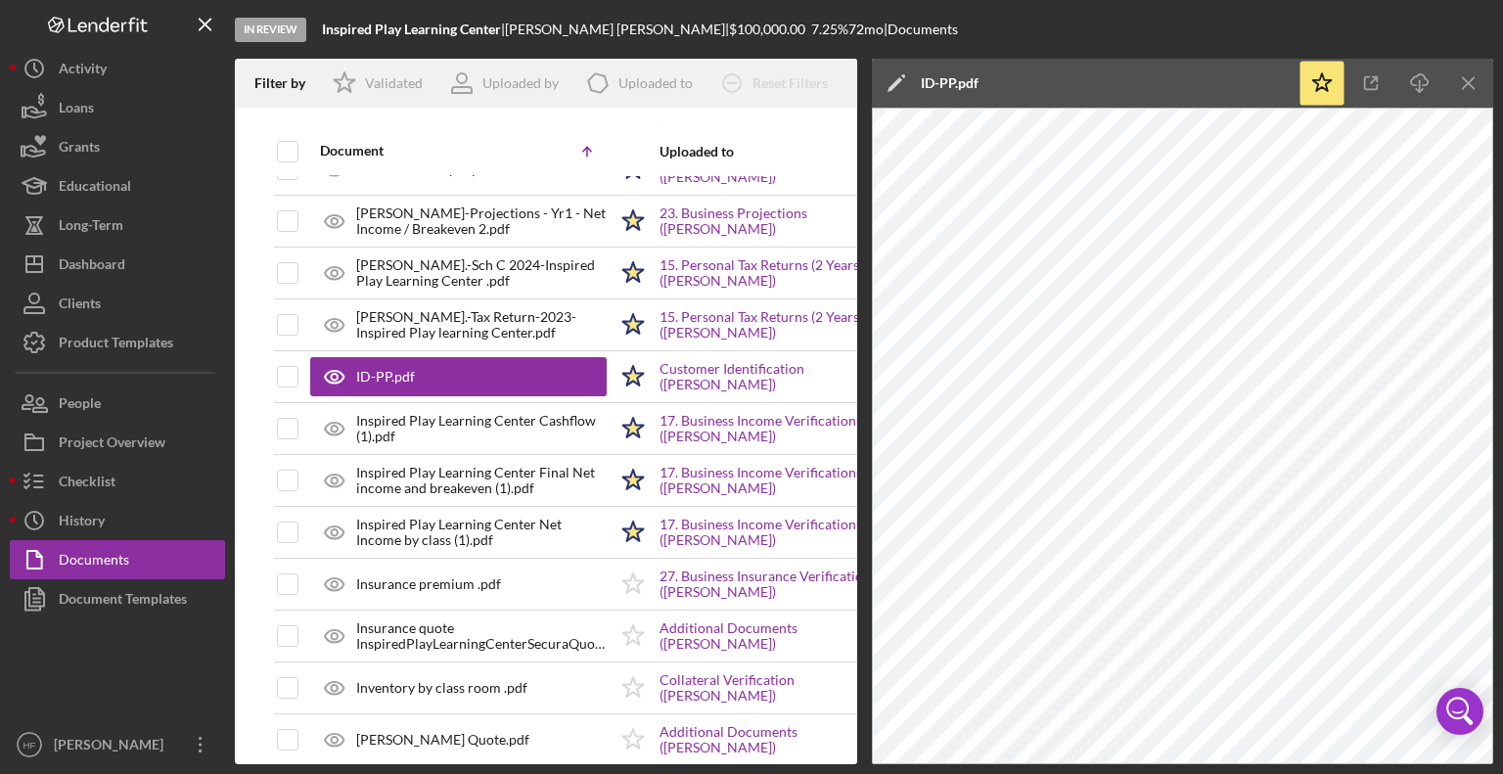
click at [892, 78] on icon "Icon/Edit" at bounding box center [896, 83] width 49 height 49
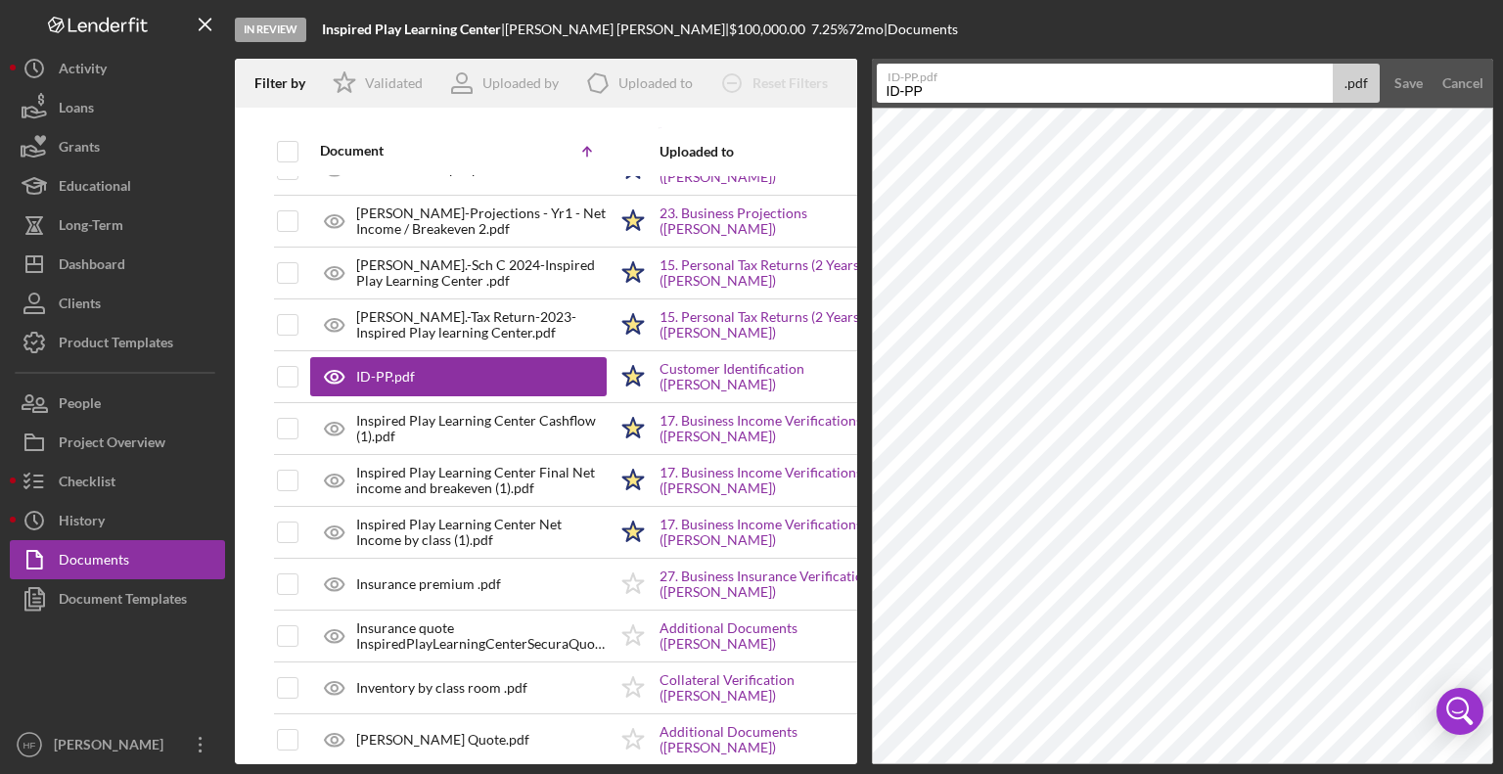
click at [1035, 93] on input "ID-PP" at bounding box center [1105, 83] width 457 height 39
type input "ID-PP- [PERSON_NAME]"
click at [1384, 64] on button "Save" at bounding box center [1408, 83] width 48 height 39
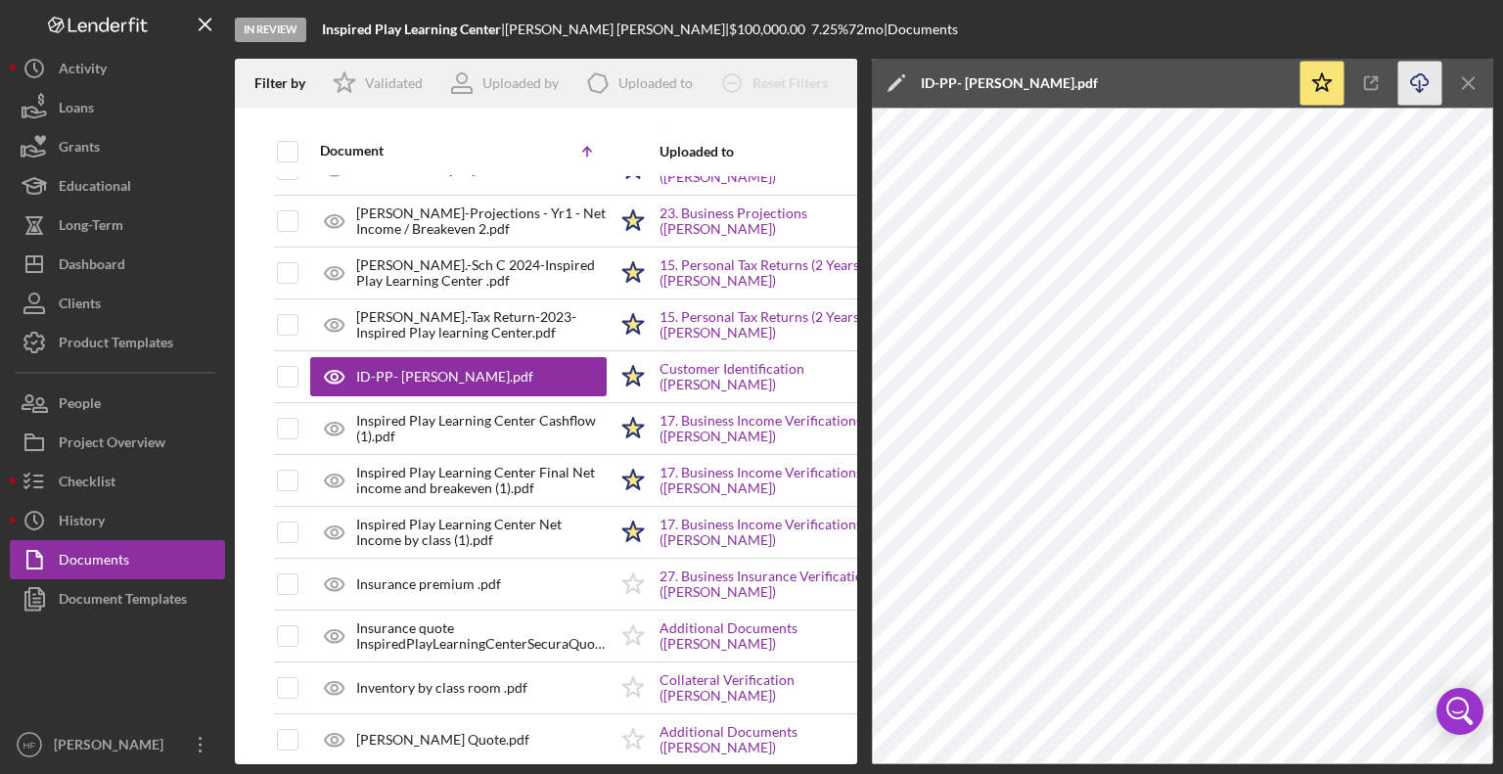
click at [1416, 69] on icon "Icon/Download" at bounding box center [1420, 84] width 44 height 44
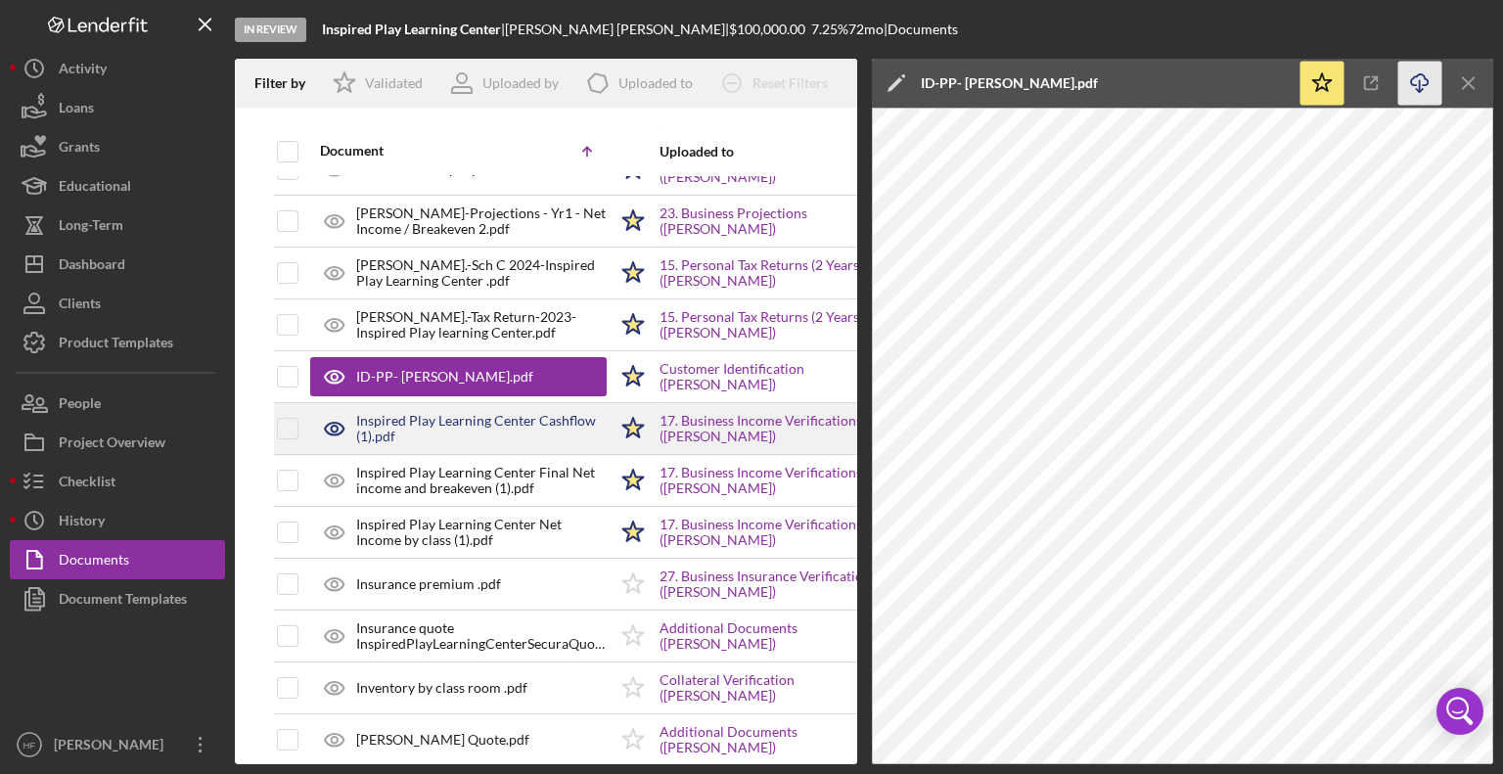
click at [489, 431] on div "Inspired Play Learning Center Cashflow (1).pdf" at bounding box center [481, 428] width 250 height 31
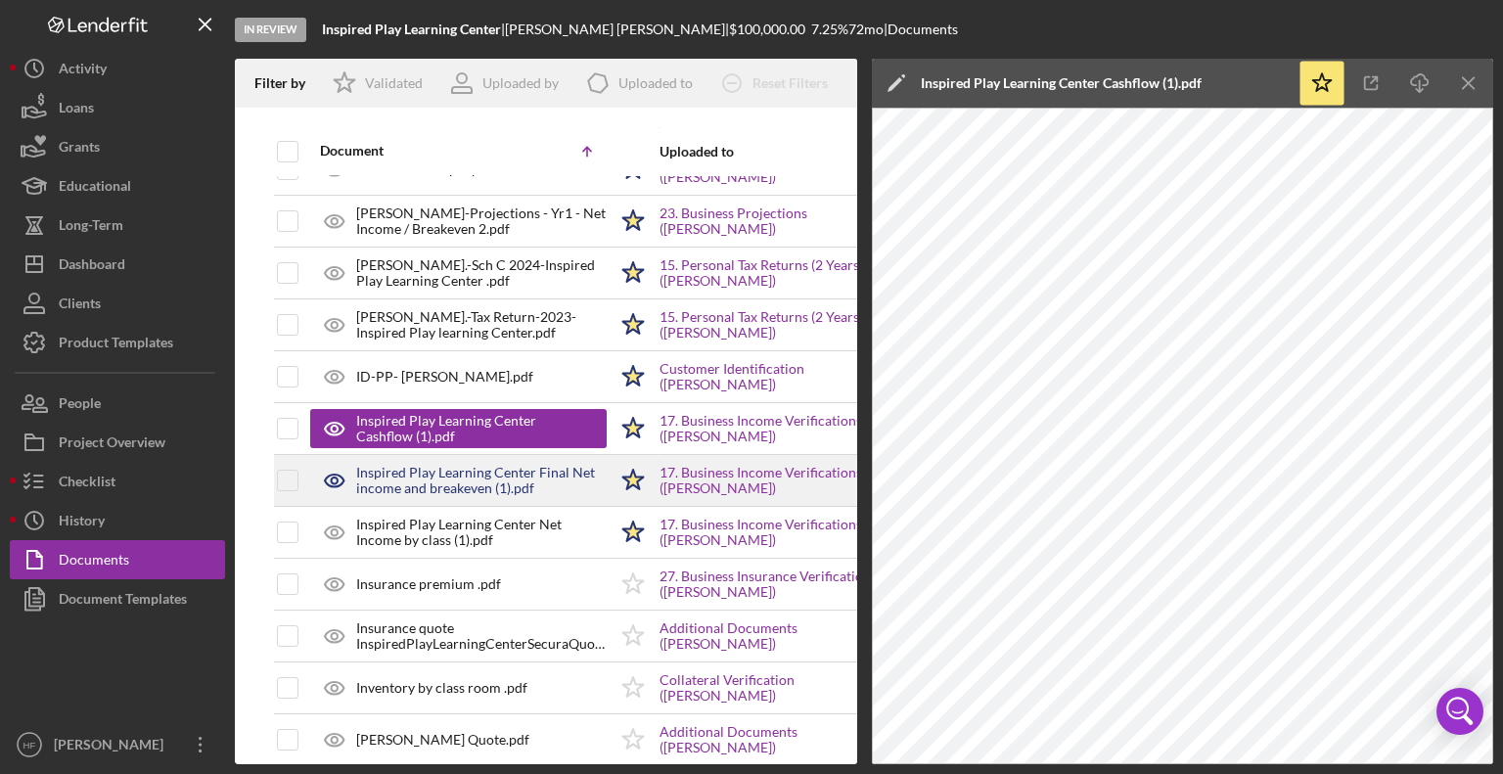
click at [489, 468] on div "Inspired Play Learning Center Final Net income and breakeven (1).pdf" at bounding box center [481, 480] width 250 height 31
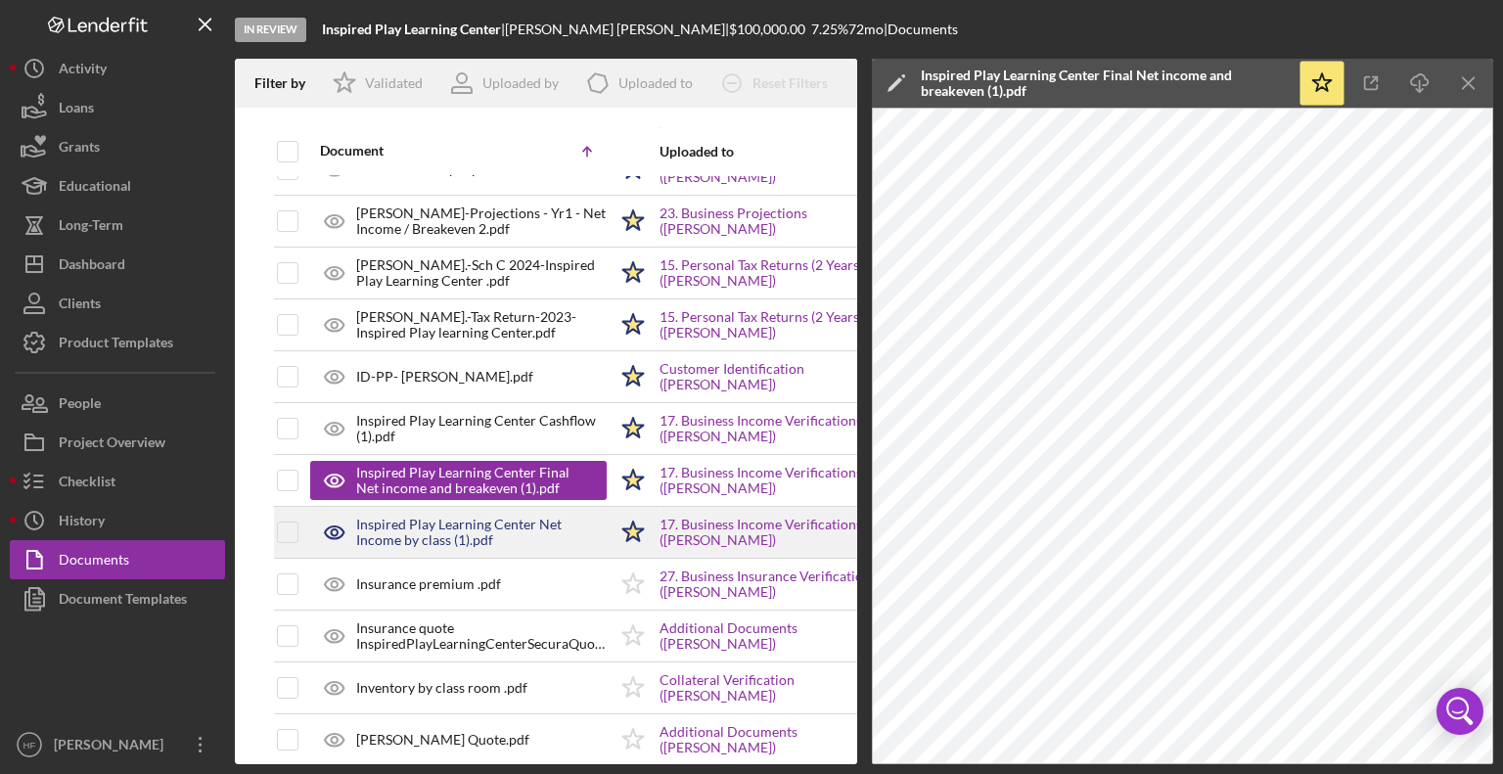
click at [473, 517] on div "Inspired Play Learning Center Net Income by class (1).pdf" at bounding box center [481, 532] width 250 height 31
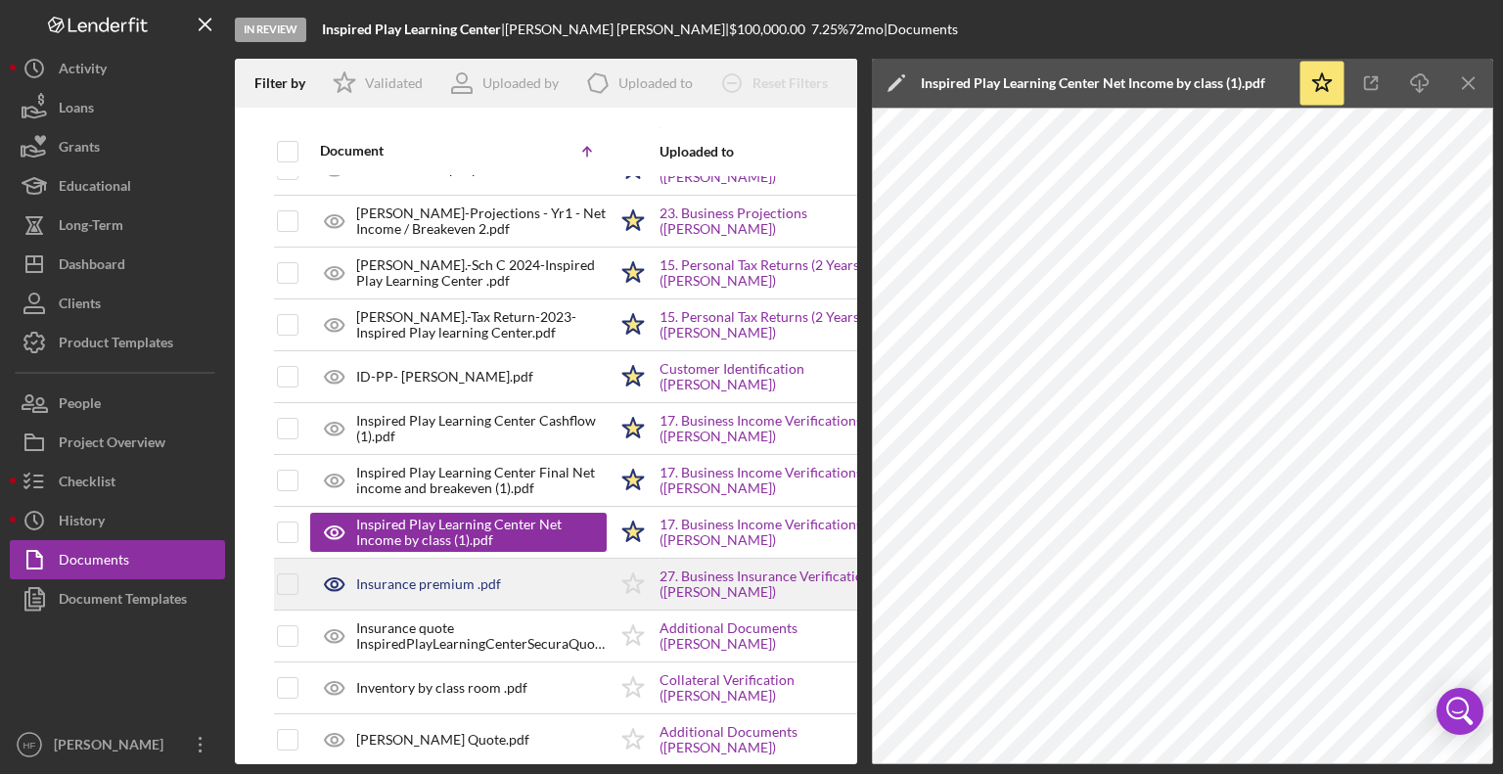
click at [470, 581] on div "Insurance premium .pdf" at bounding box center [428, 584] width 145 height 16
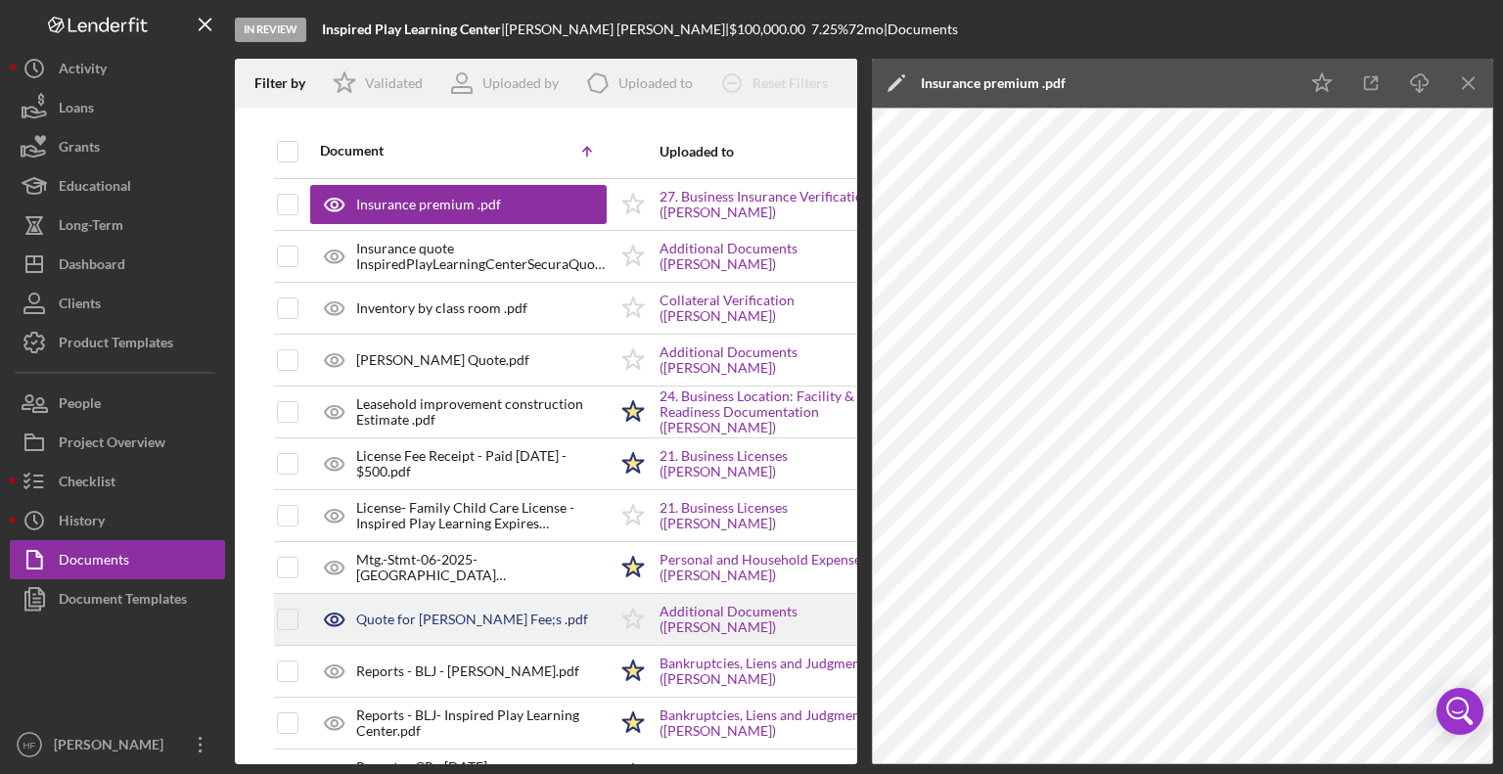
scroll to position [1246, 0]
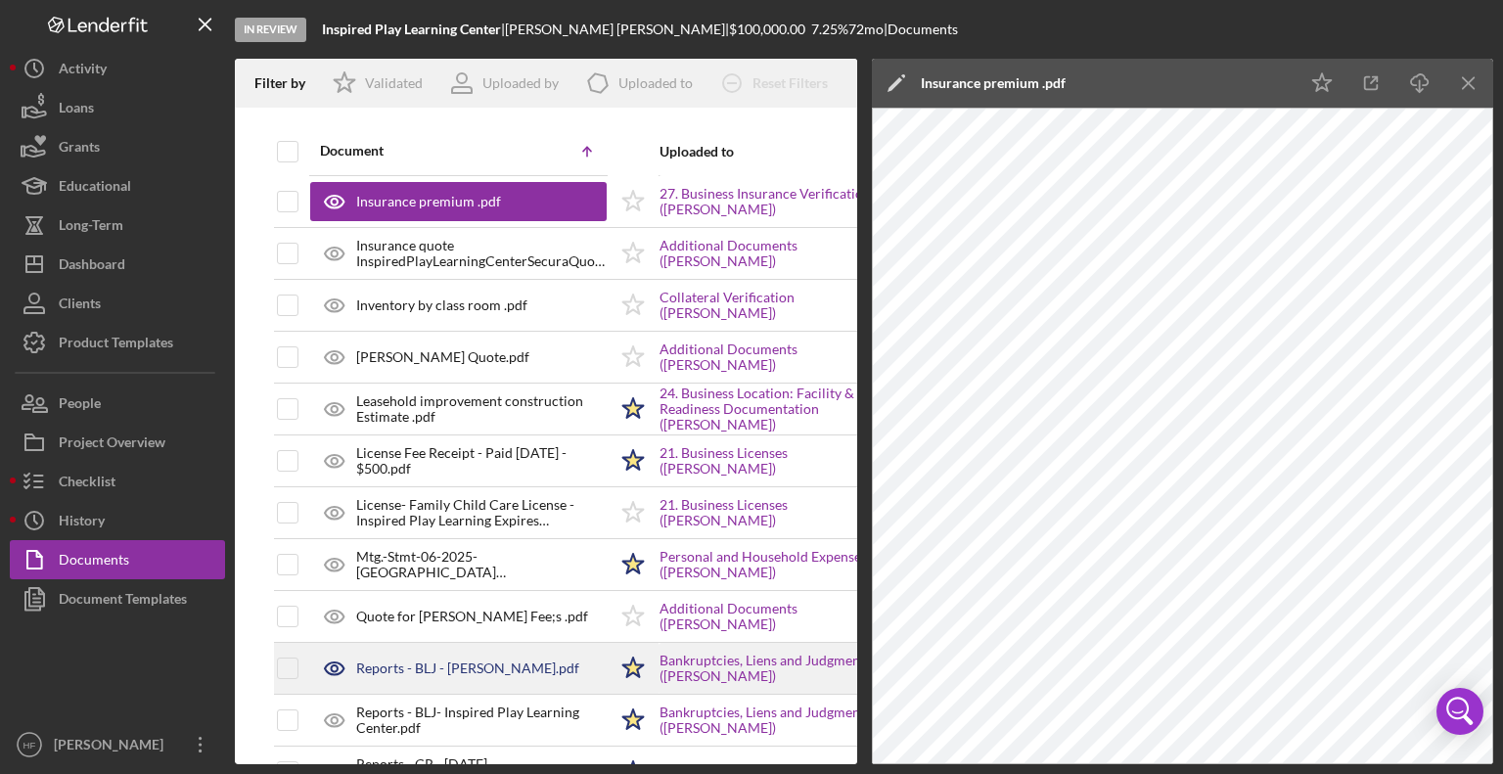
click at [467, 671] on div "Reports - BLJ - [PERSON_NAME].pdf" at bounding box center [458, 668] width 296 height 49
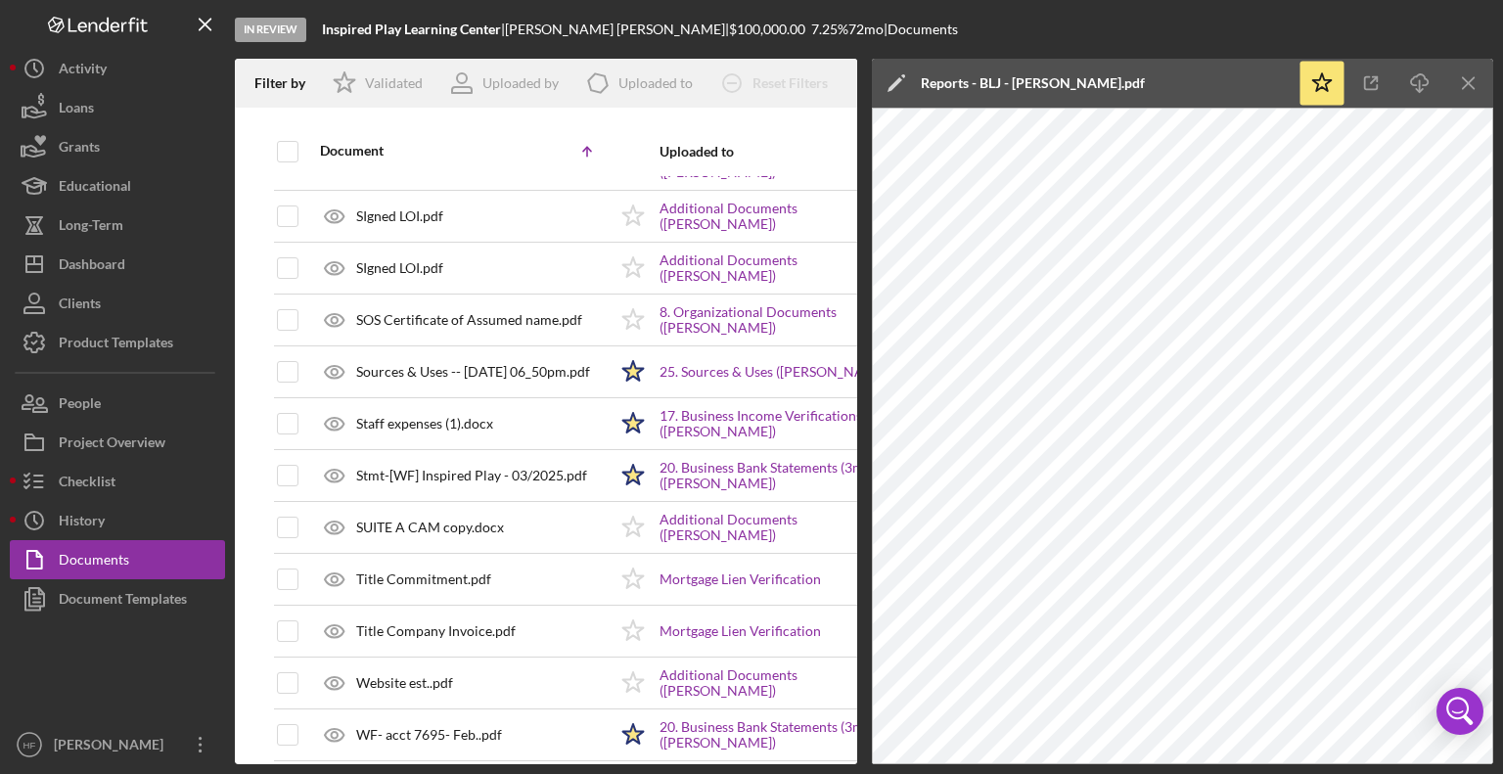
scroll to position [2133, 0]
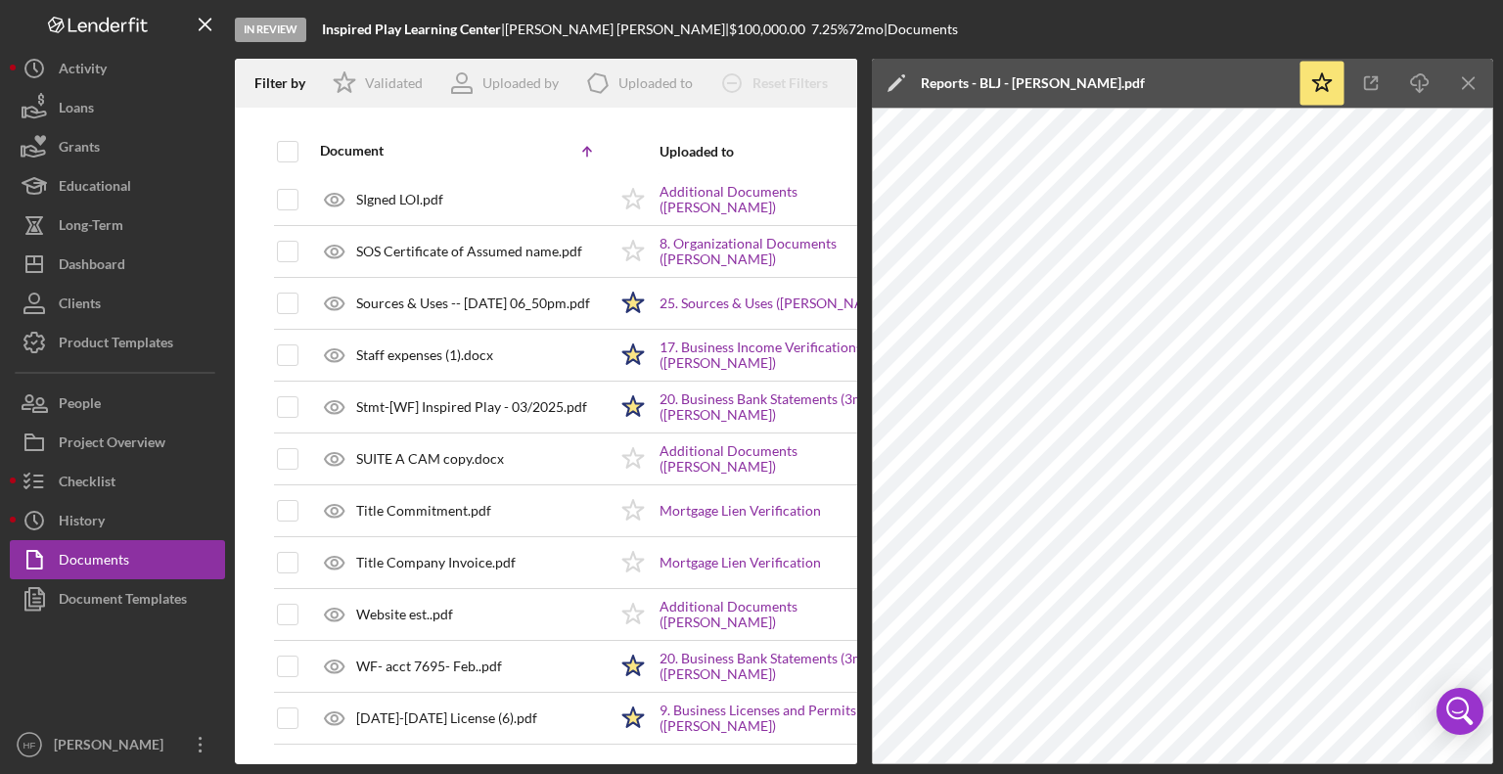
click at [467, 671] on div "WF- acct 7695- Feb..pdf" at bounding box center [458, 666] width 296 height 49
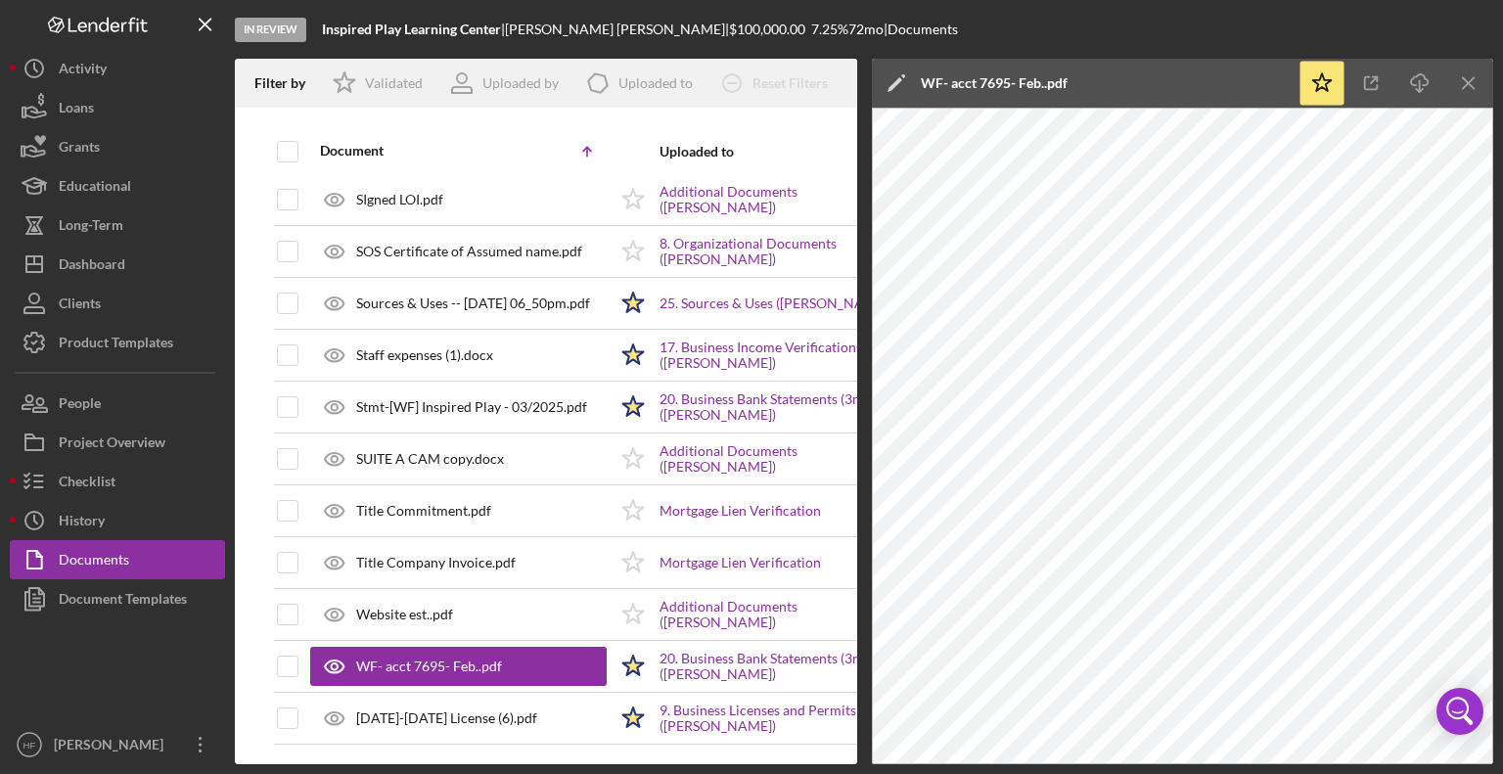
click at [898, 93] on icon "Icon/Edit" at bounding box center [896, 83] width 49 height 49
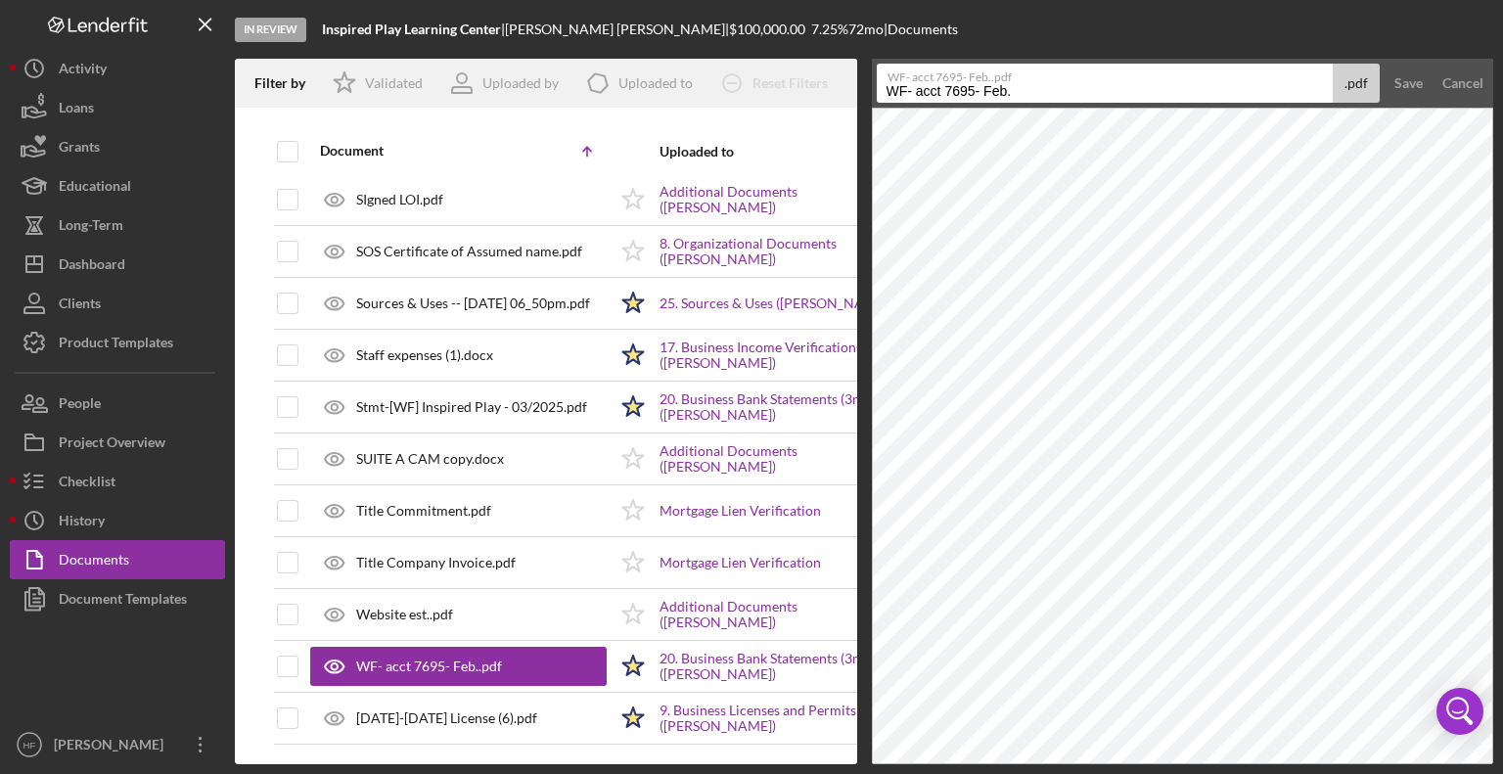
click at [884, 89] on input "WF- acct 7695- Feb." at bounding box center [1105, 83] width 457 height 39
click at [1018, 87] on input "Stmt-[WF]- acct 7695- Feb." at bounding box center [1105, 83] width 457 height 39
type input "Stmt-[WF]- Feb."
click at [1384, 64] on button "Save" at bounding box center [1408, 83] width 48 height 39
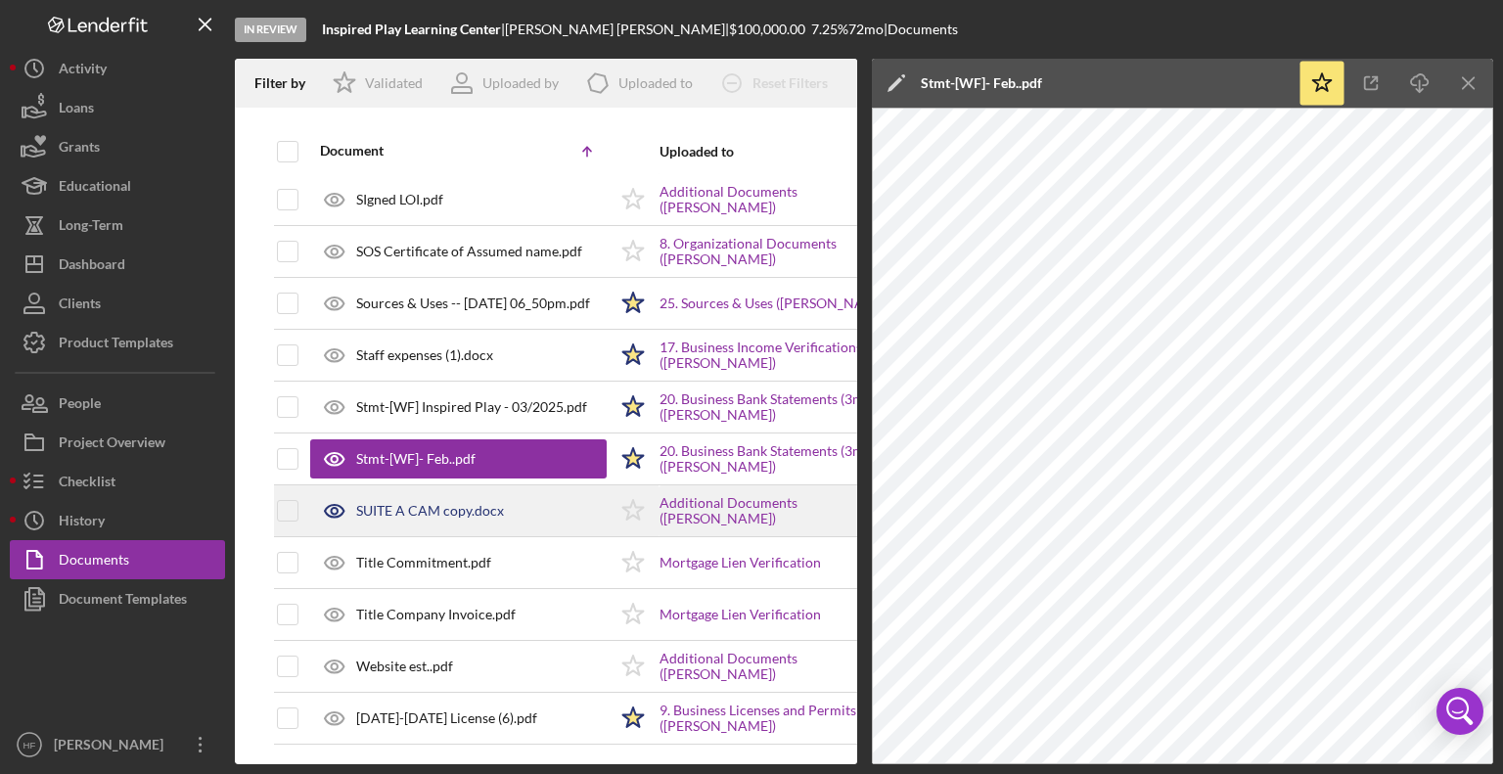
click at [472, 503] on div "SUITE A CAM copy.docx" at bounding box center [430, 511] width 148 height 16
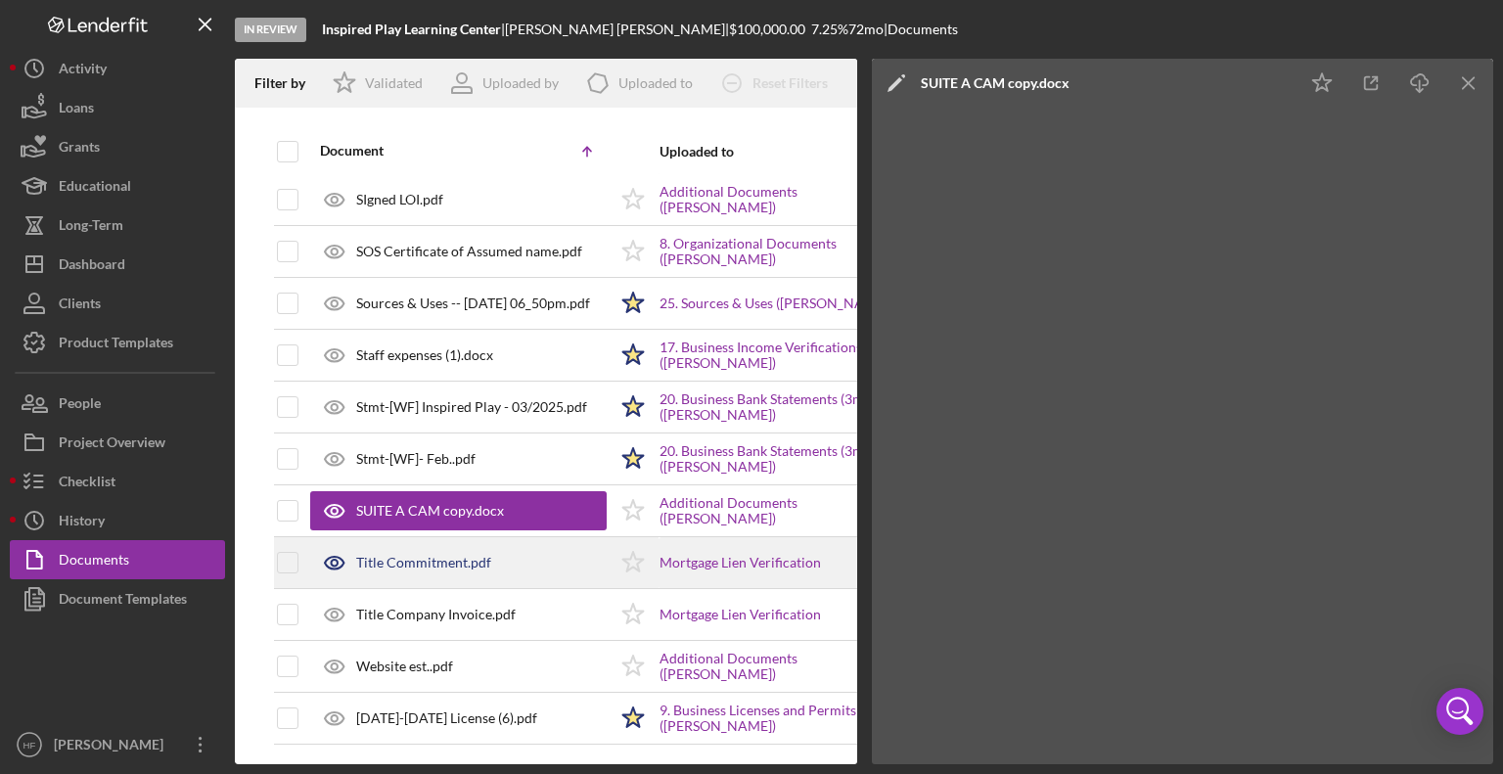
click at [458, 538] on div "Title Commitment.pdf" at bounding box center [458, 562] width 296 height 49
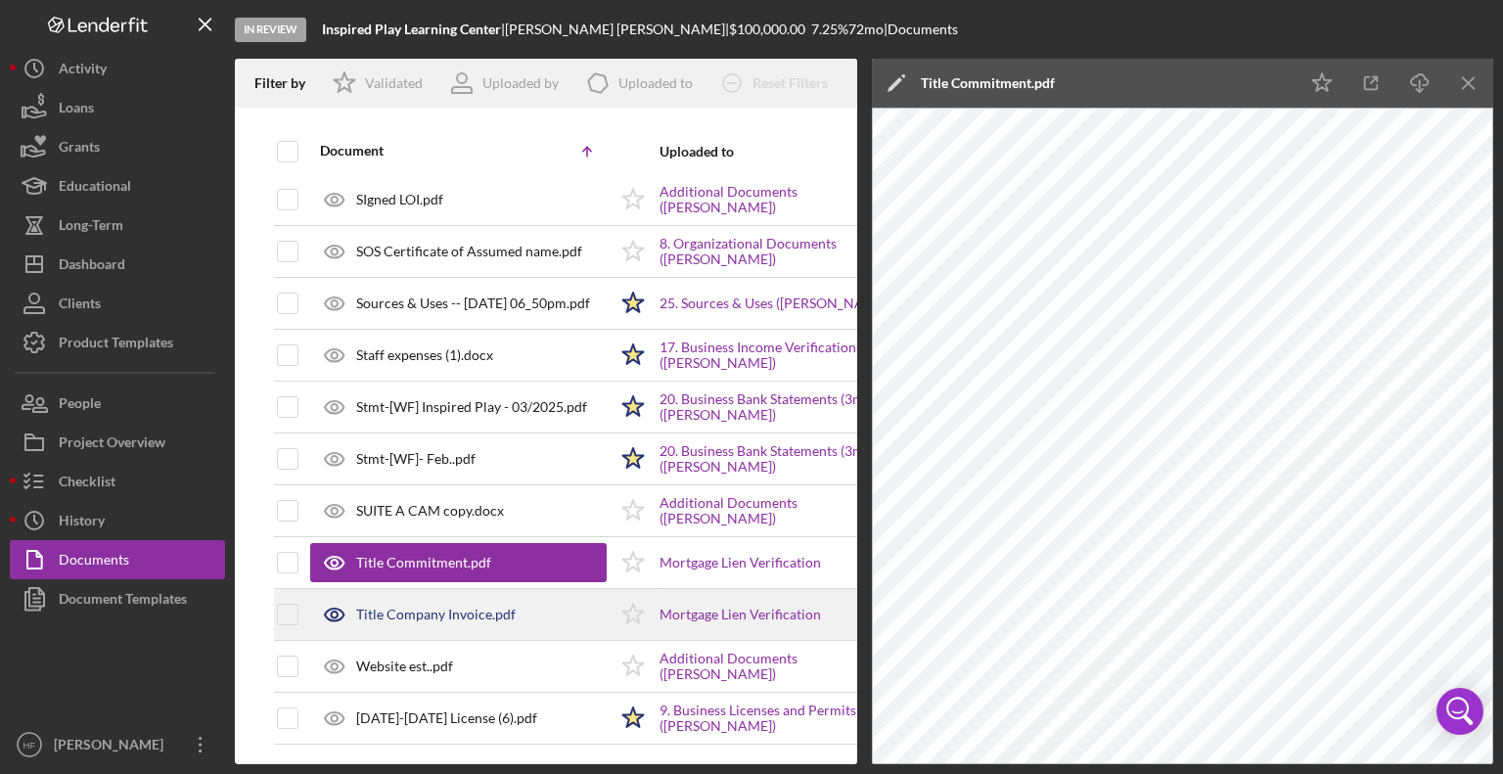
click at [446, 607] on div "Title Company Invoice.pdf" at bounding box center [435, 615] width 159 height 16
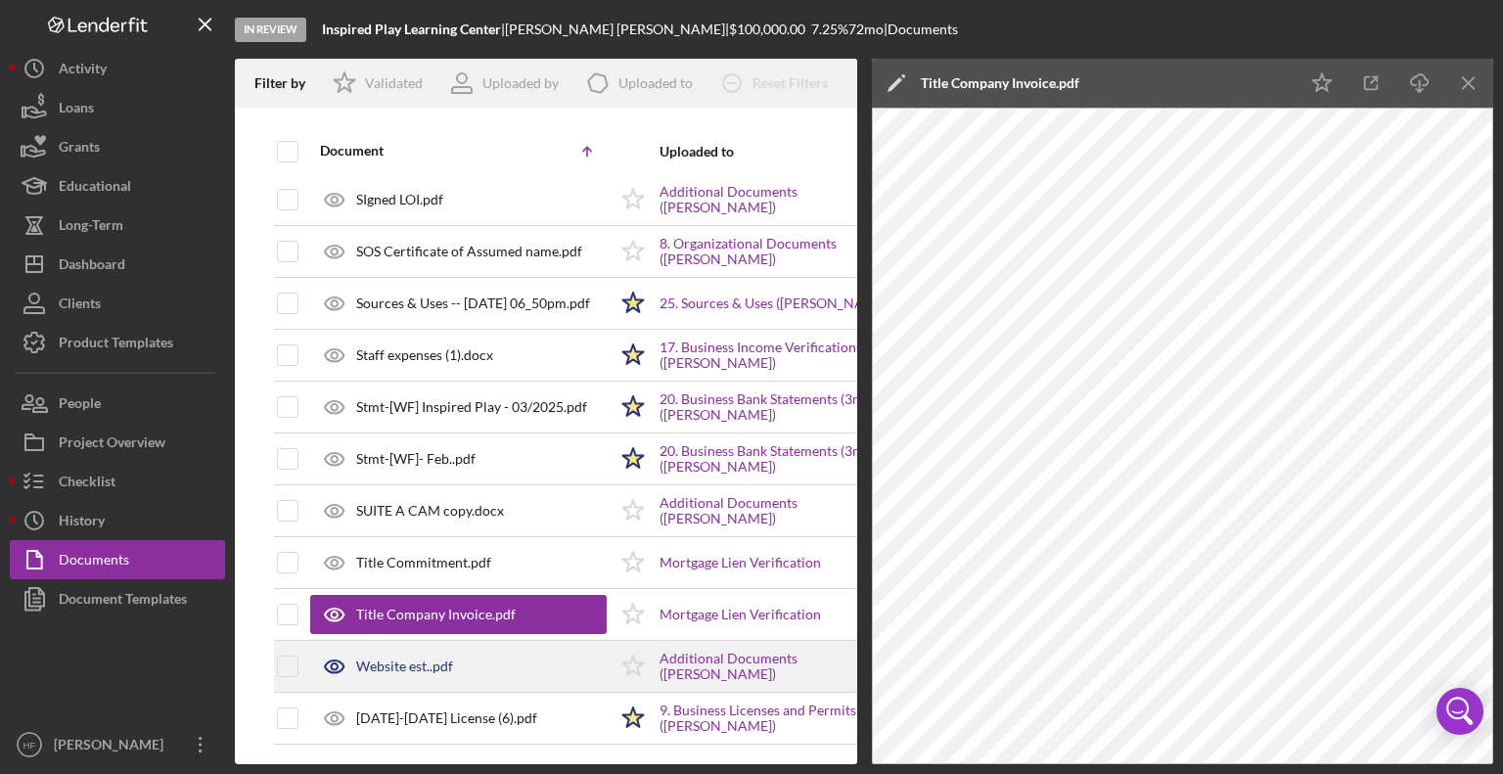
click at [458, 660] on div "Website est..pdf" at bounding box center [458, 666] width 296 height 49
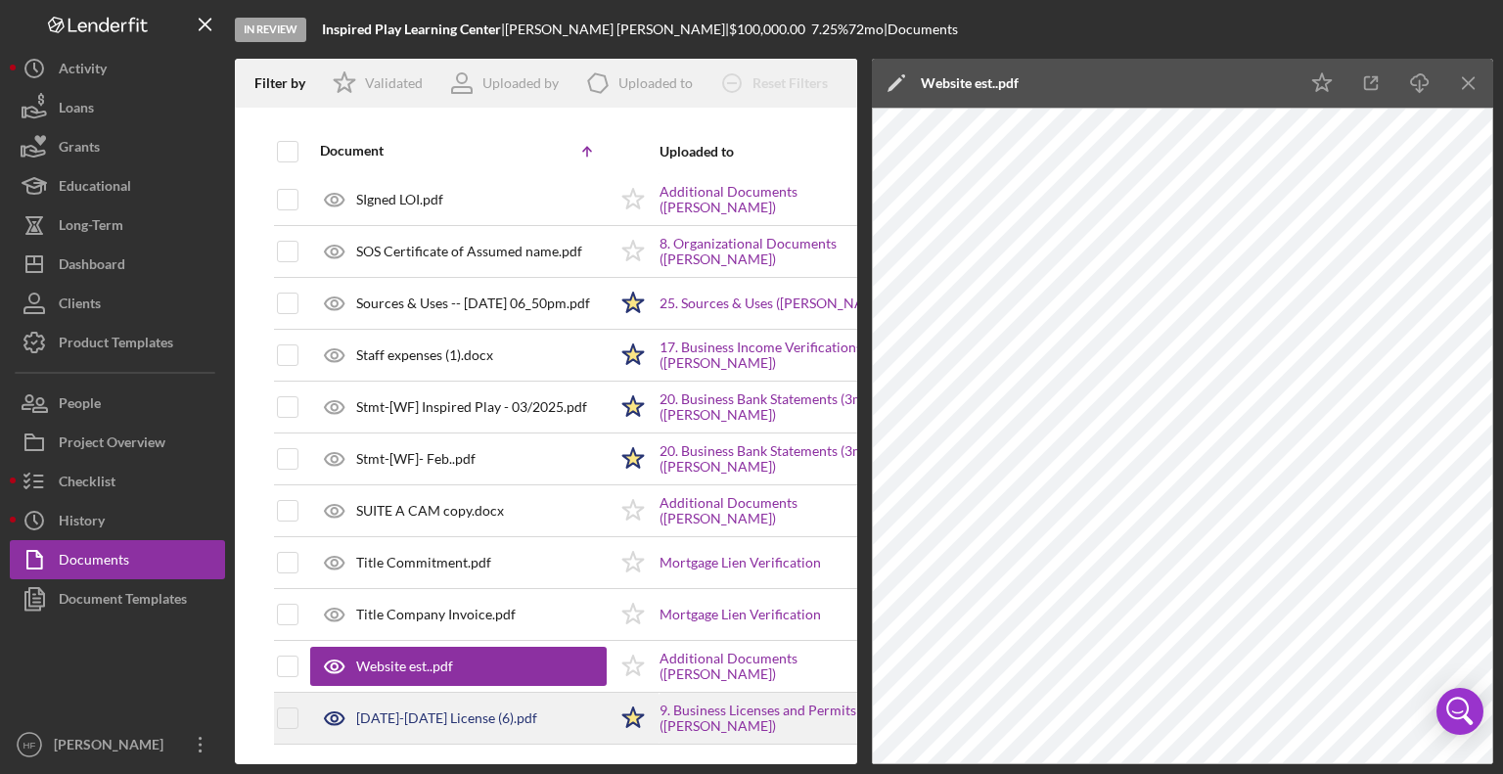
click at [454, 710] on div "[DATE]-[DATE] License (6).pdf" at bounding box center [446, 718] width 181 height 16
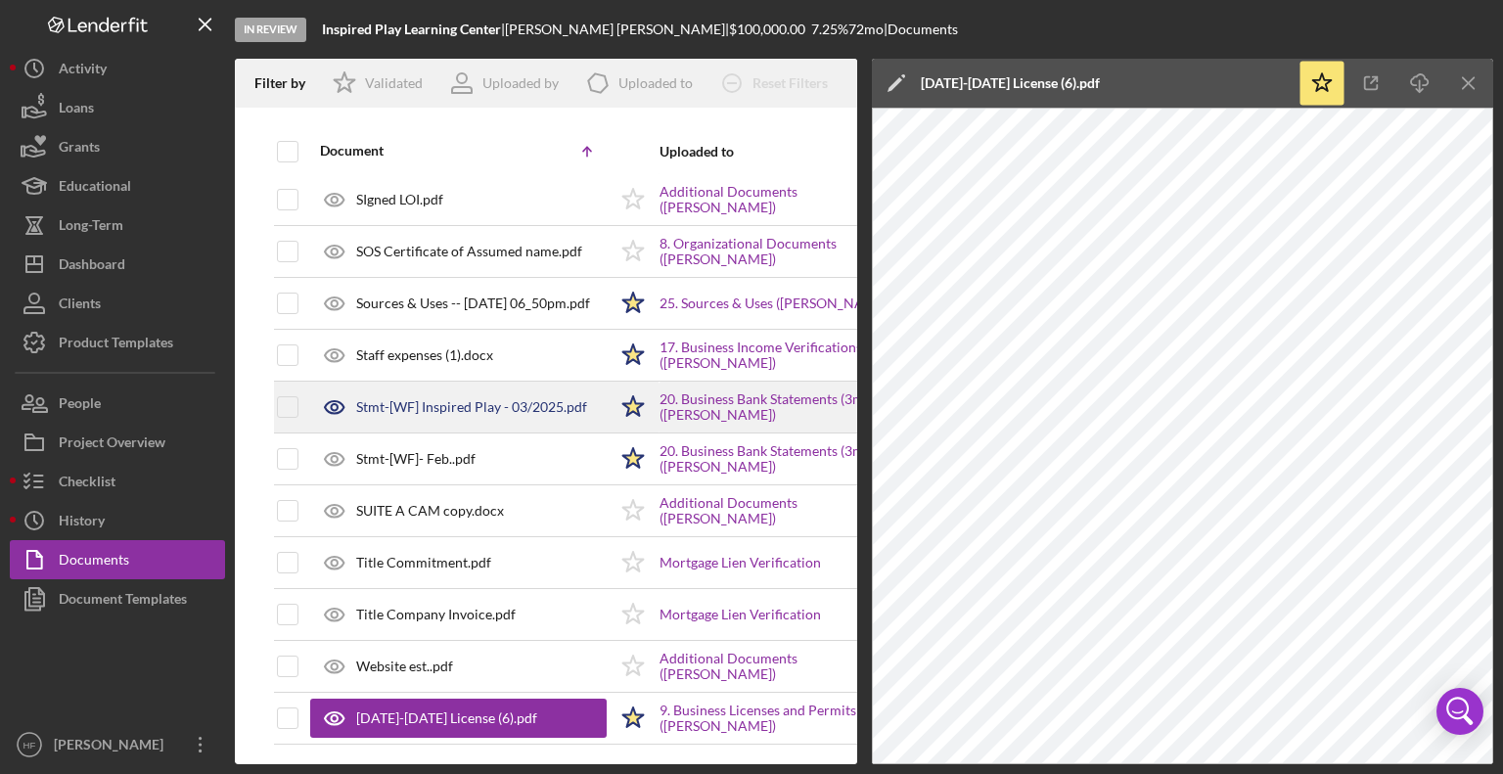
click at [500, 384] on div "Stmt-[WF] Inspired Play - 03/2025.pdf" at bounding box center [458, 407] width 296 height 49
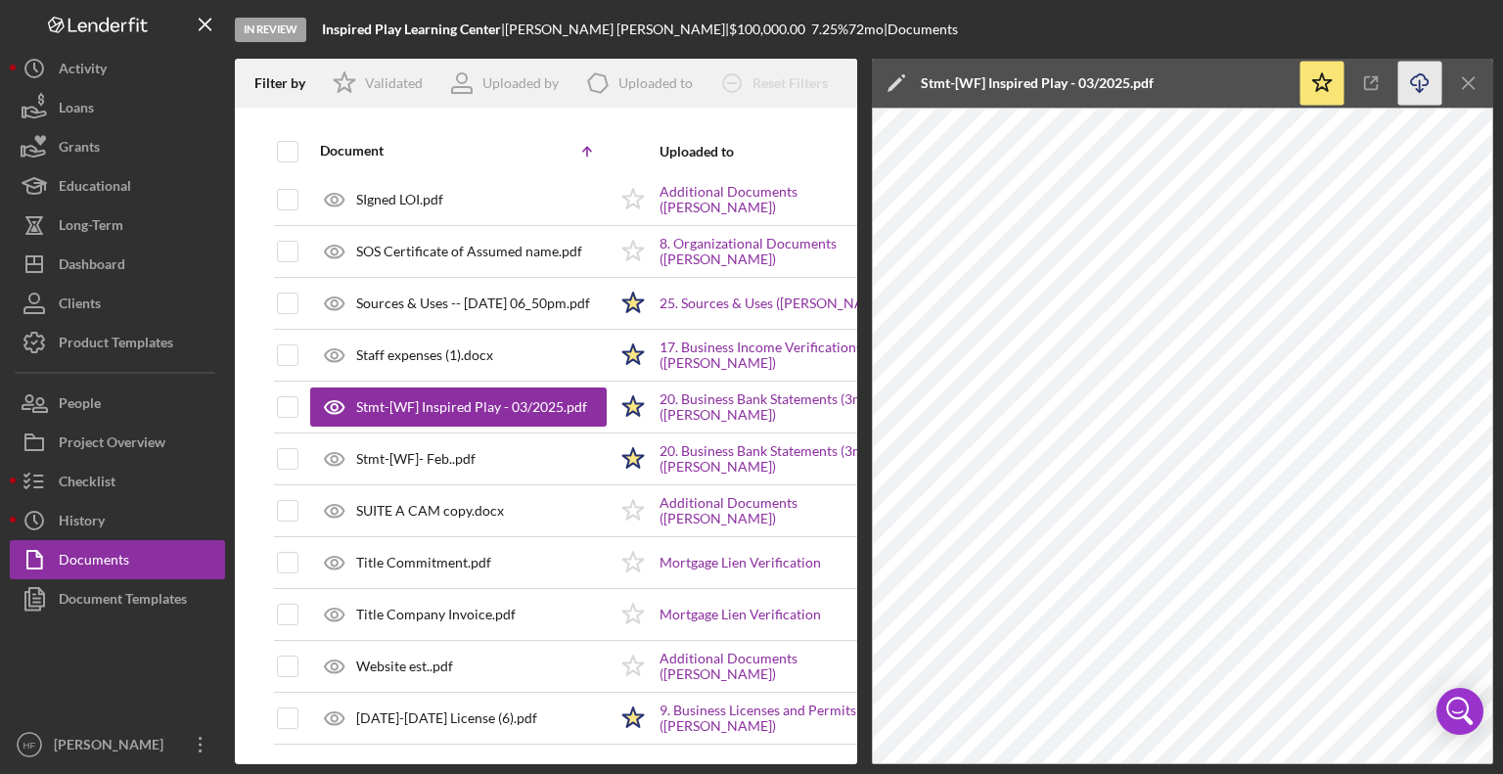
click at [1409, 83] on icon "Icon/Download" at bounding box center [1420, 84] width 44 height 44
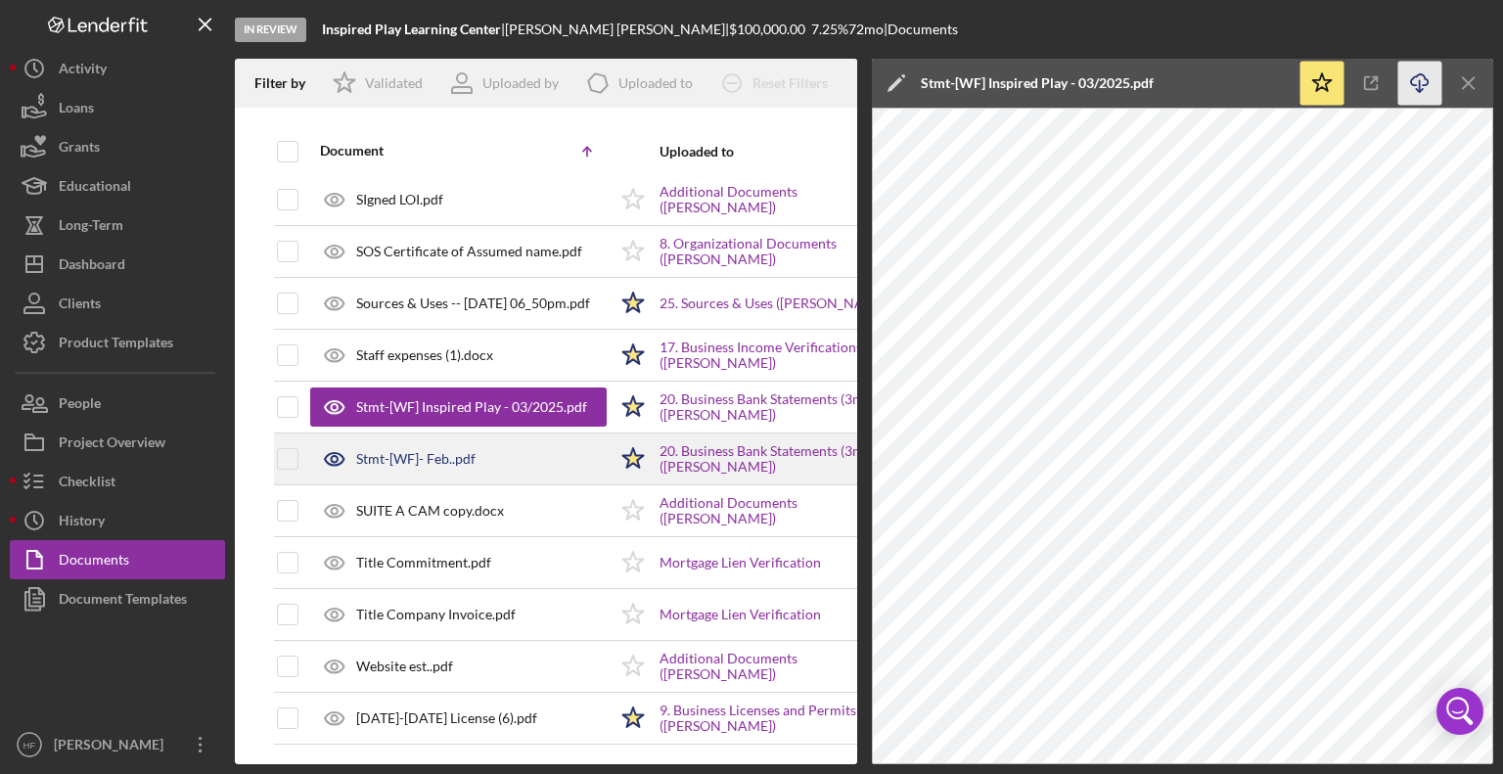
click at [447, 434] on div "Stmt-[WF]- Feb..pdf" at bounding box center [458, 458] width 296 height 49
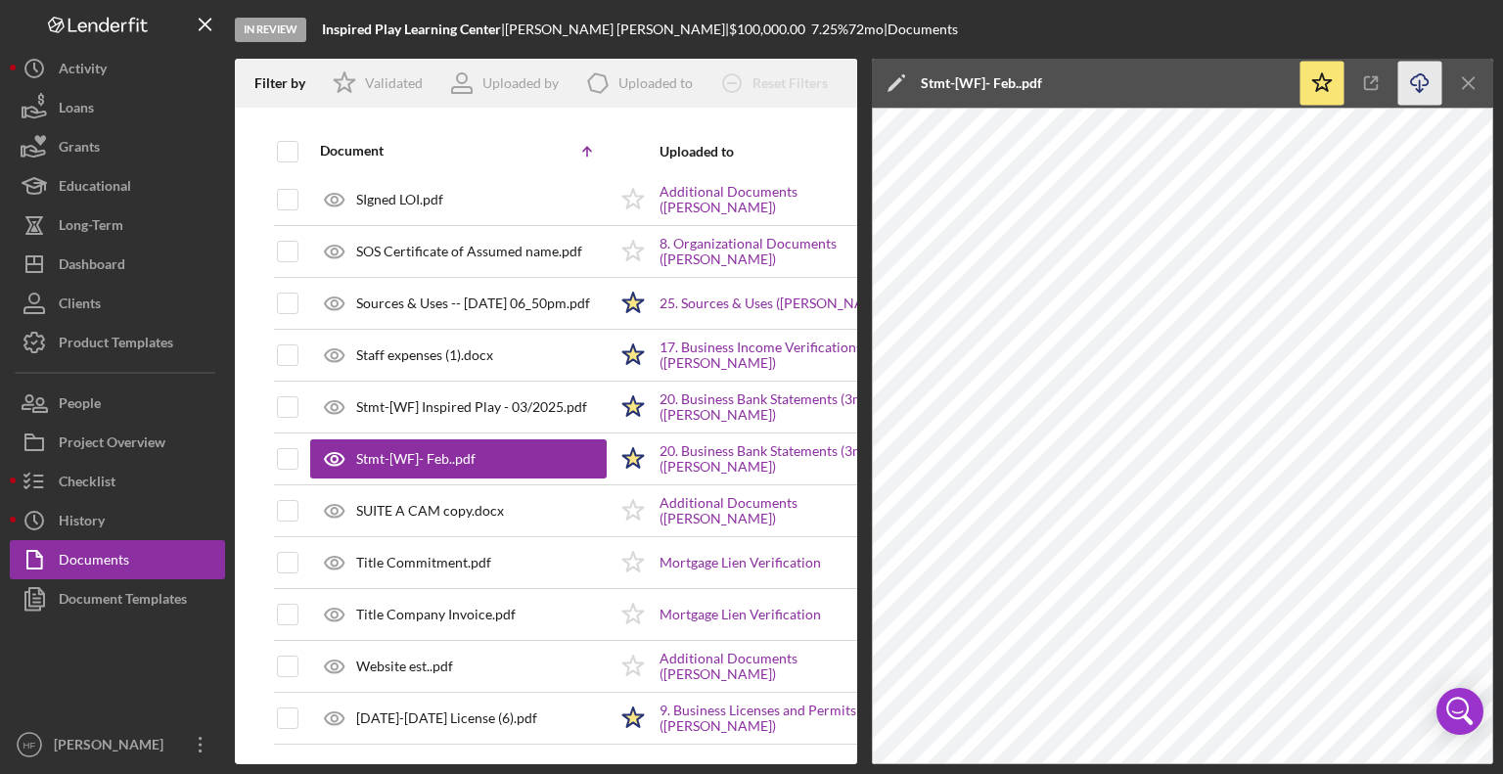
click at [1429, 87] on icon "Icon/Download" at bounding box center [1420, 84] width 44 height 44
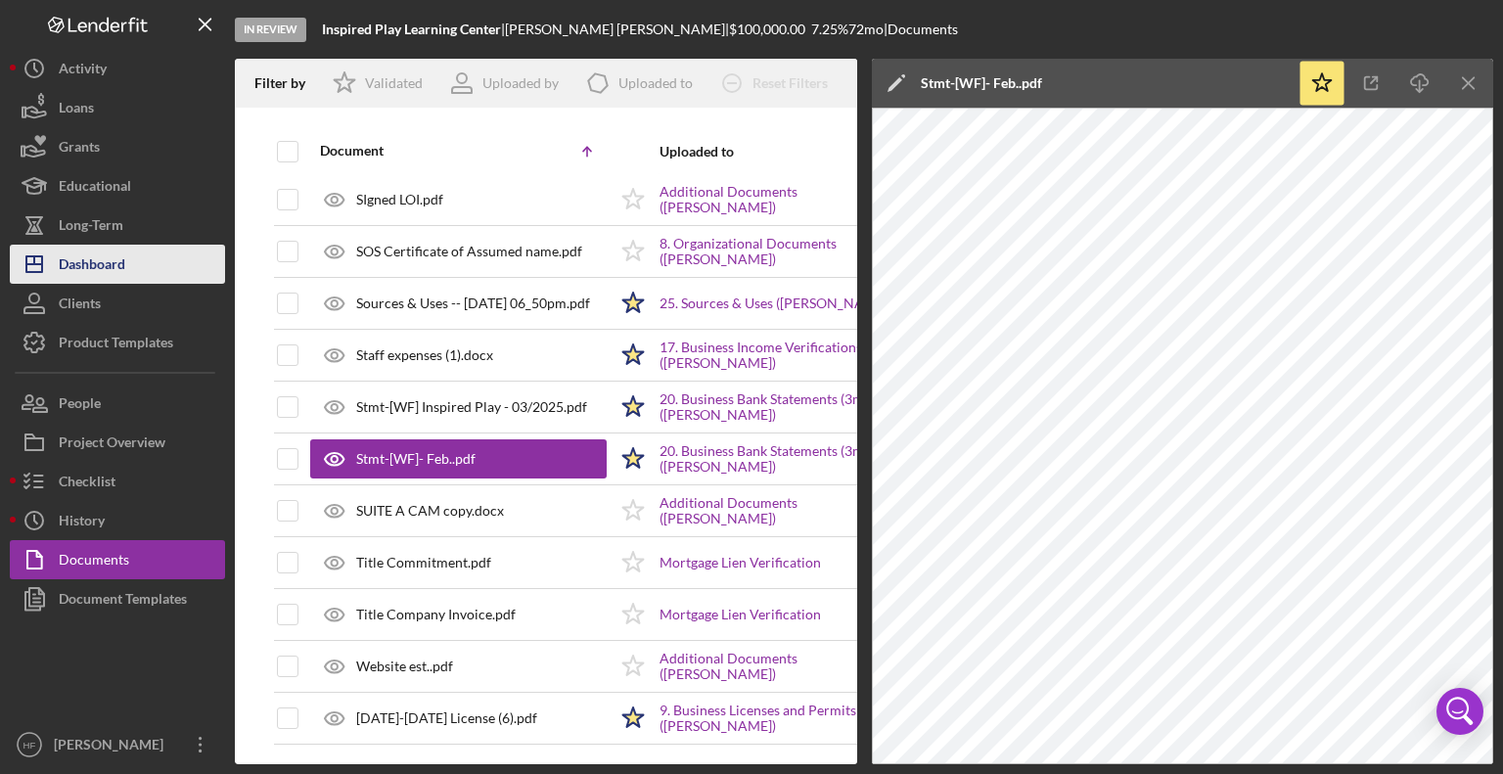
click at [164, 262] on button "Icon/Dashboard Dashboard" at bounding box center [117, 264] width 215 height 39
